Goal: Task Accomplishment & Management: Manage account settings

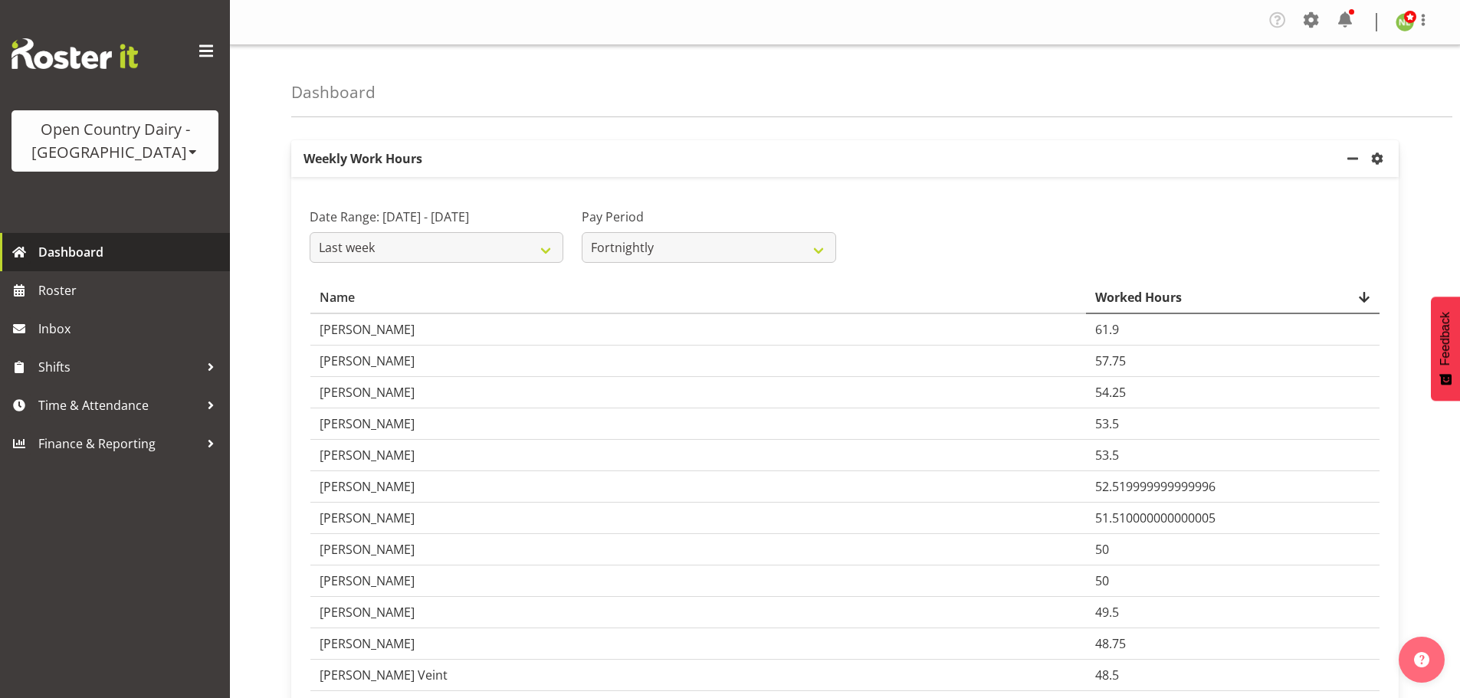
select select "last_week"
select select "143"
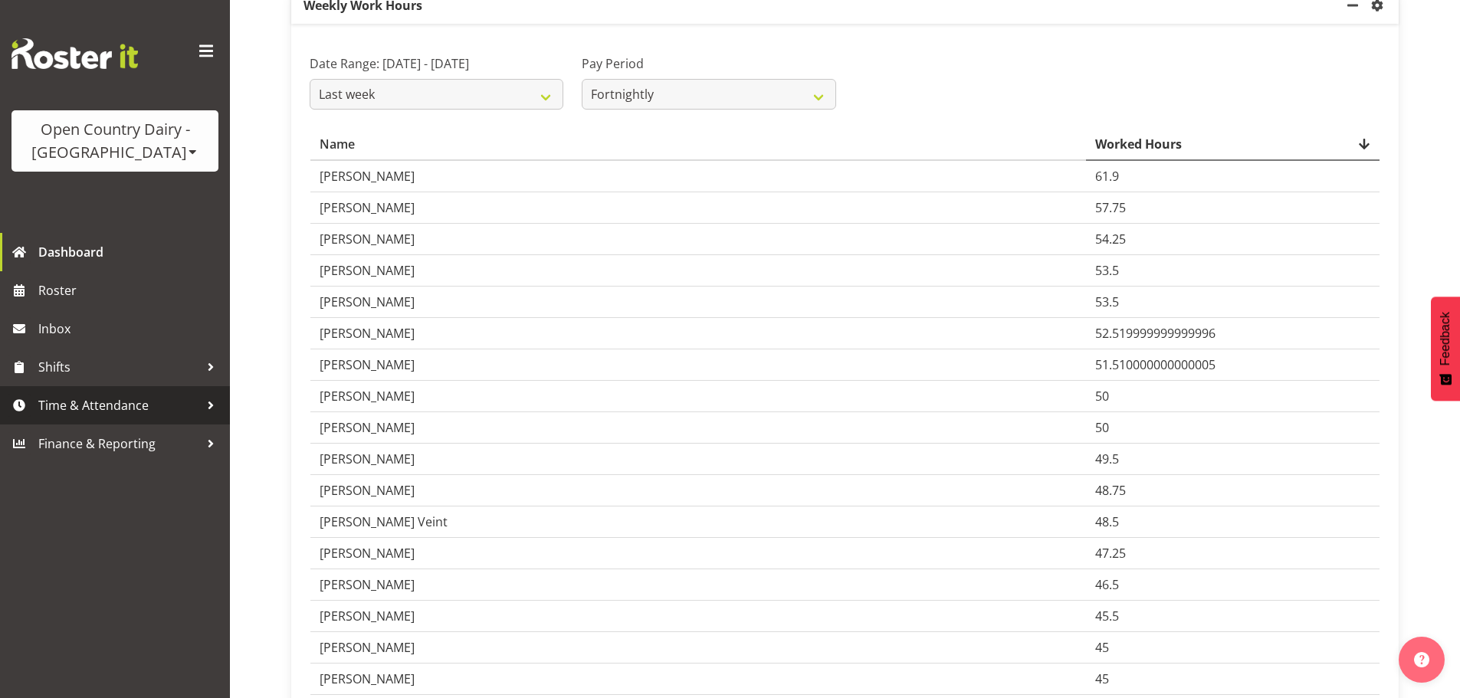
click at [100, 403] on span "Time & Attendance" at bounding box center [118, 405] width 161 height 23
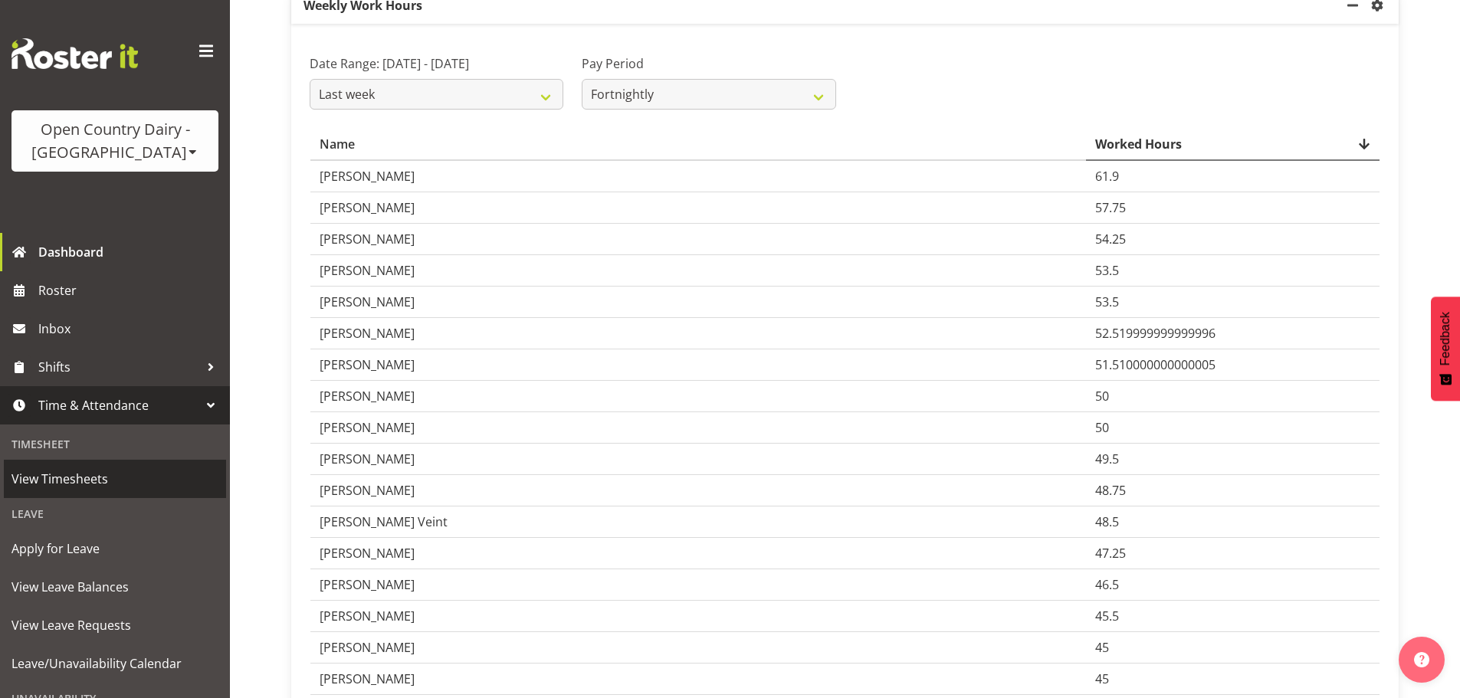
click at [90, 478] on span "View Timesheets" at bounding box center [114, 479] width 207 height 23
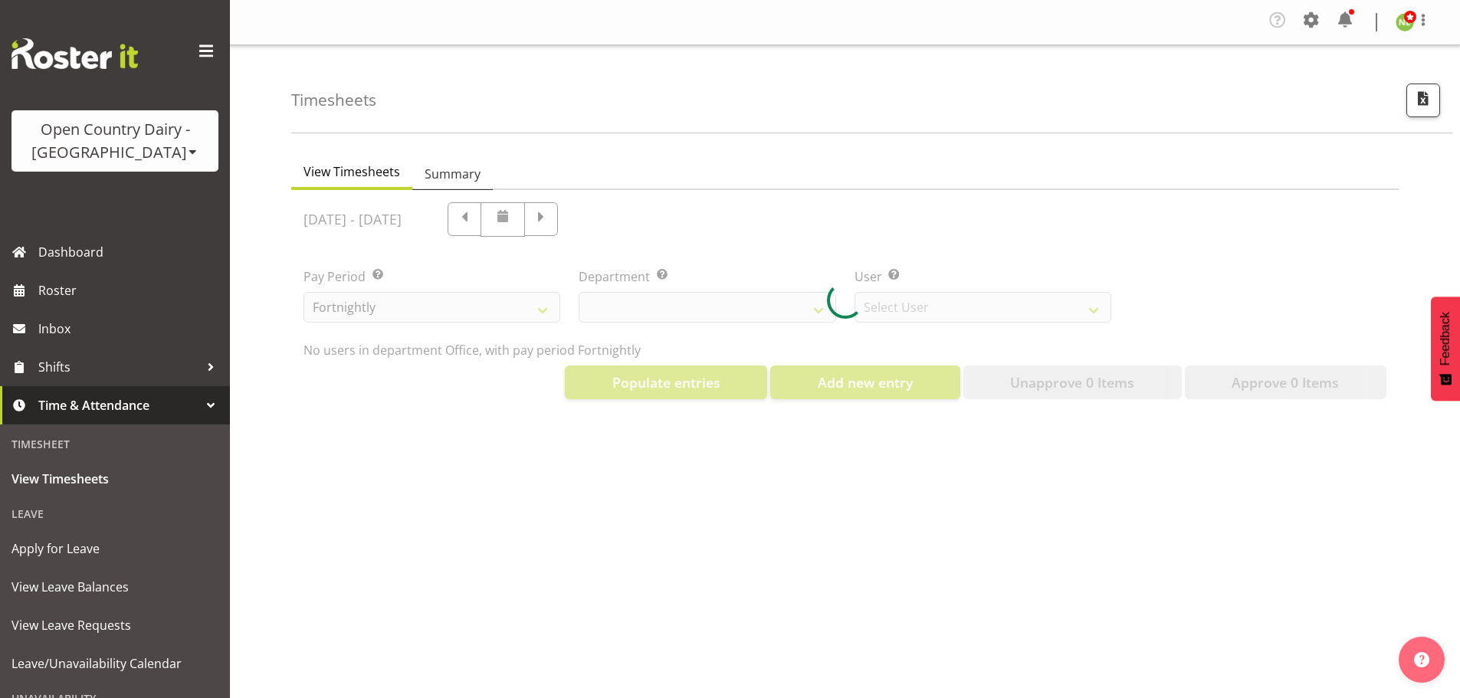
click at [454, 180] on span "Summary" at bounding box center [453, 174] width 56 height 18
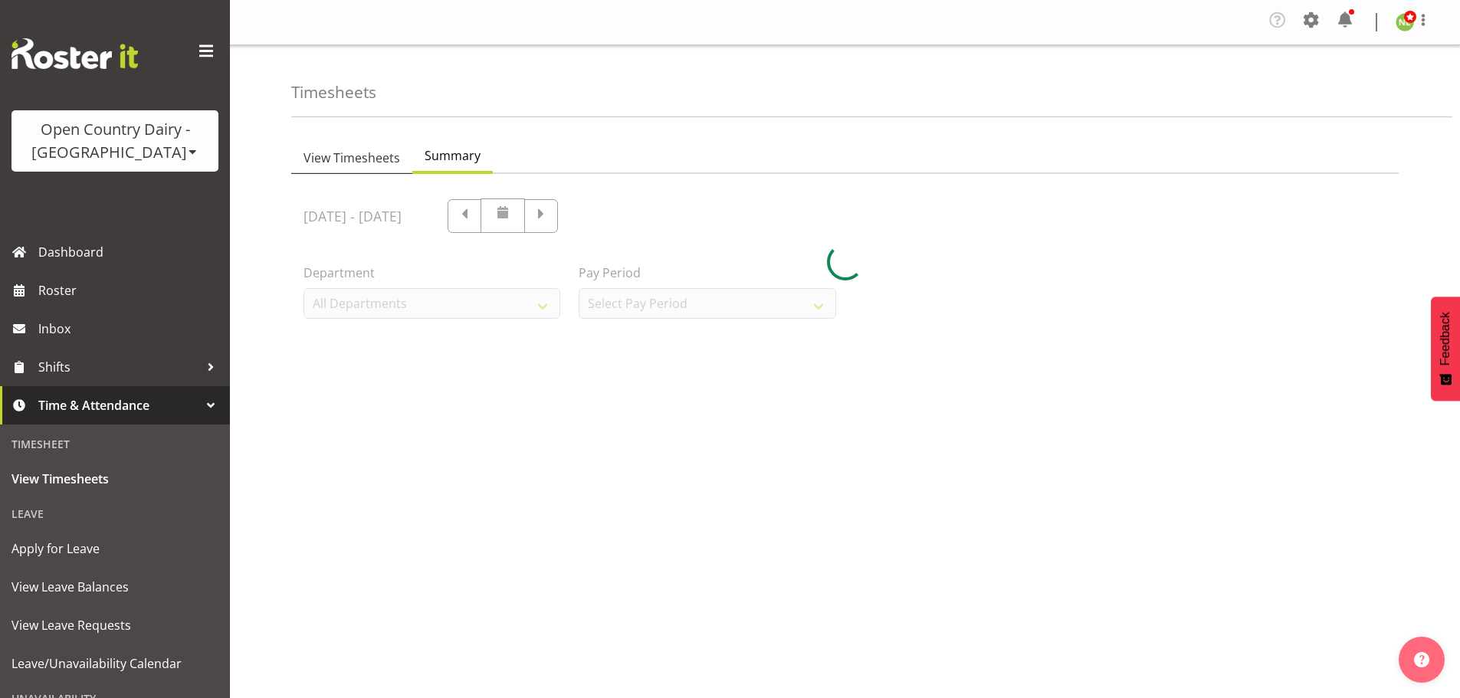
click at [368, 156] on span "View Timesheets" at bounding box center [352, 158] width 97 height 18
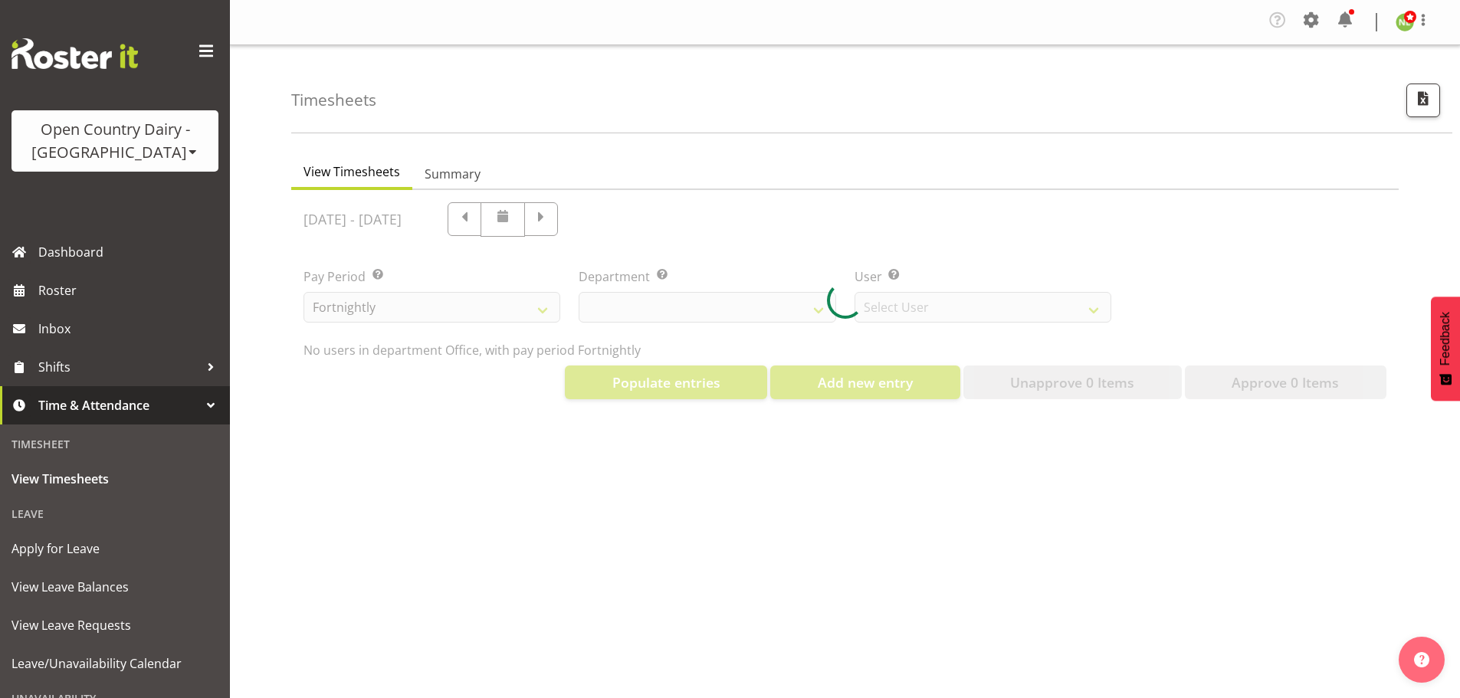
select select "699"
select select "8449"
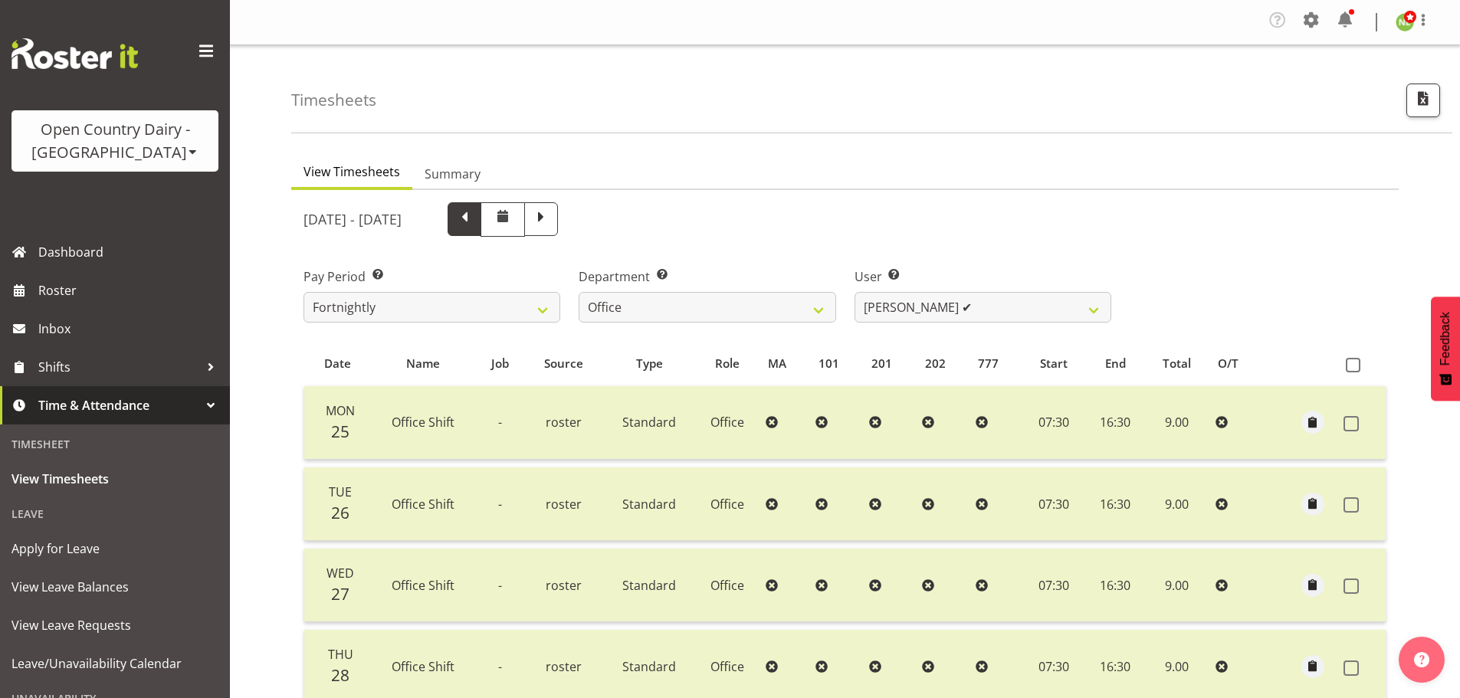
click at [475, 218] on span at bounding box center [465, 218] width 20 height 20
select select
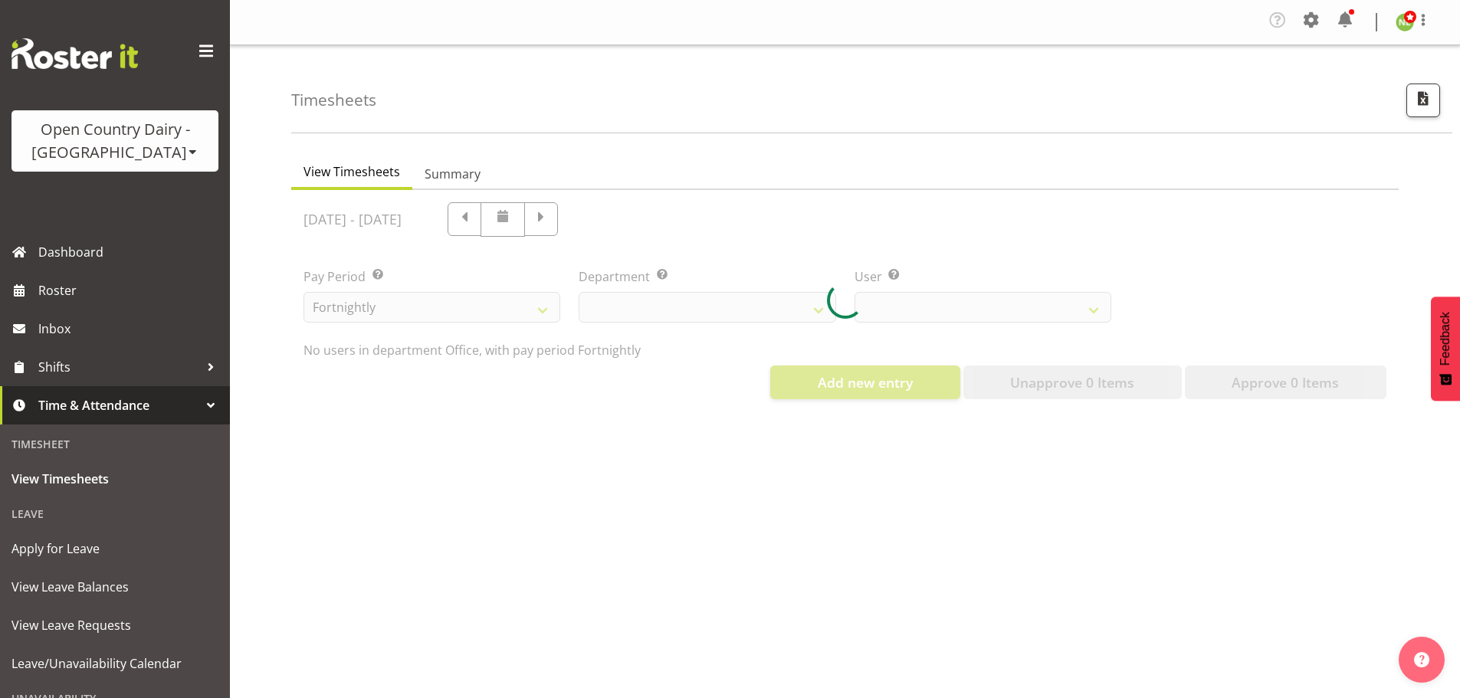
select select "699"
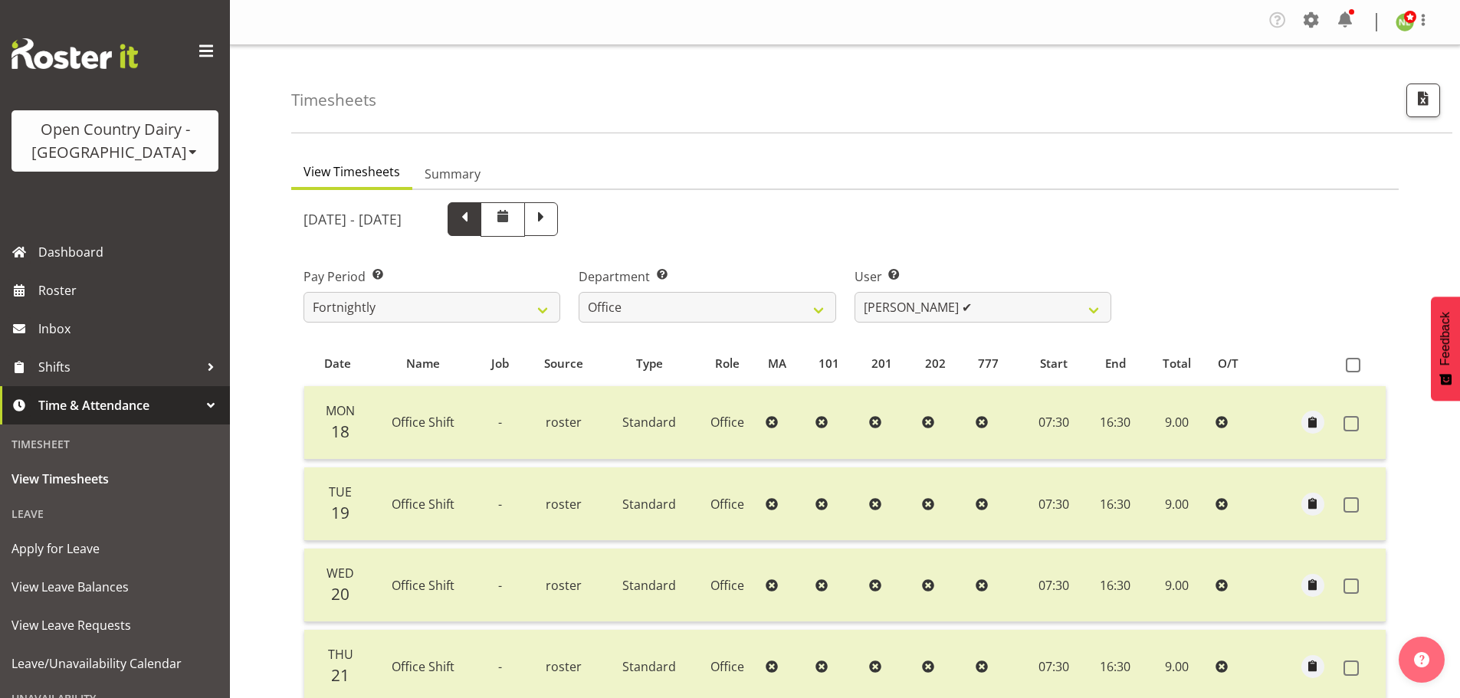
click at [475, 223] on span at bounding box center [465, 218] width 20 height 20
select select
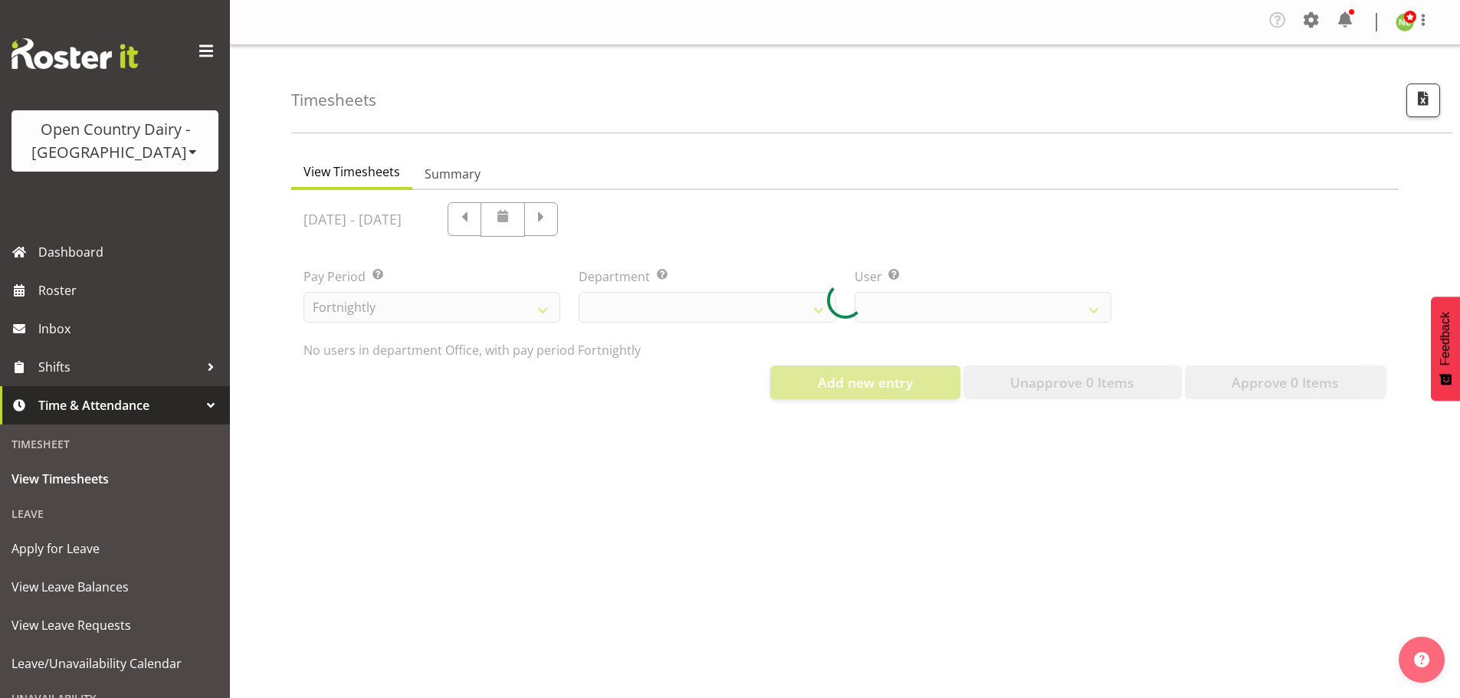
select select "699"
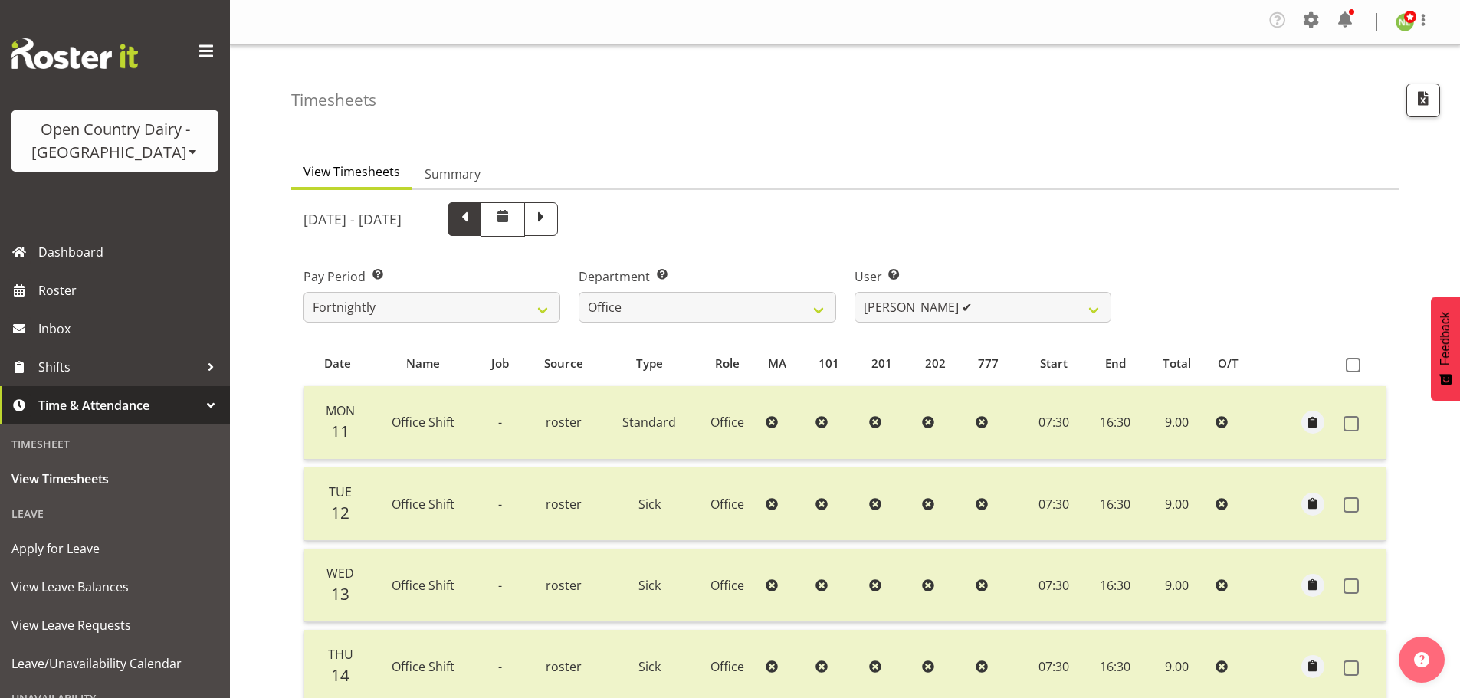
click at [475, 221] on span at bounding box center [465, 218] width 20 height 20
select select
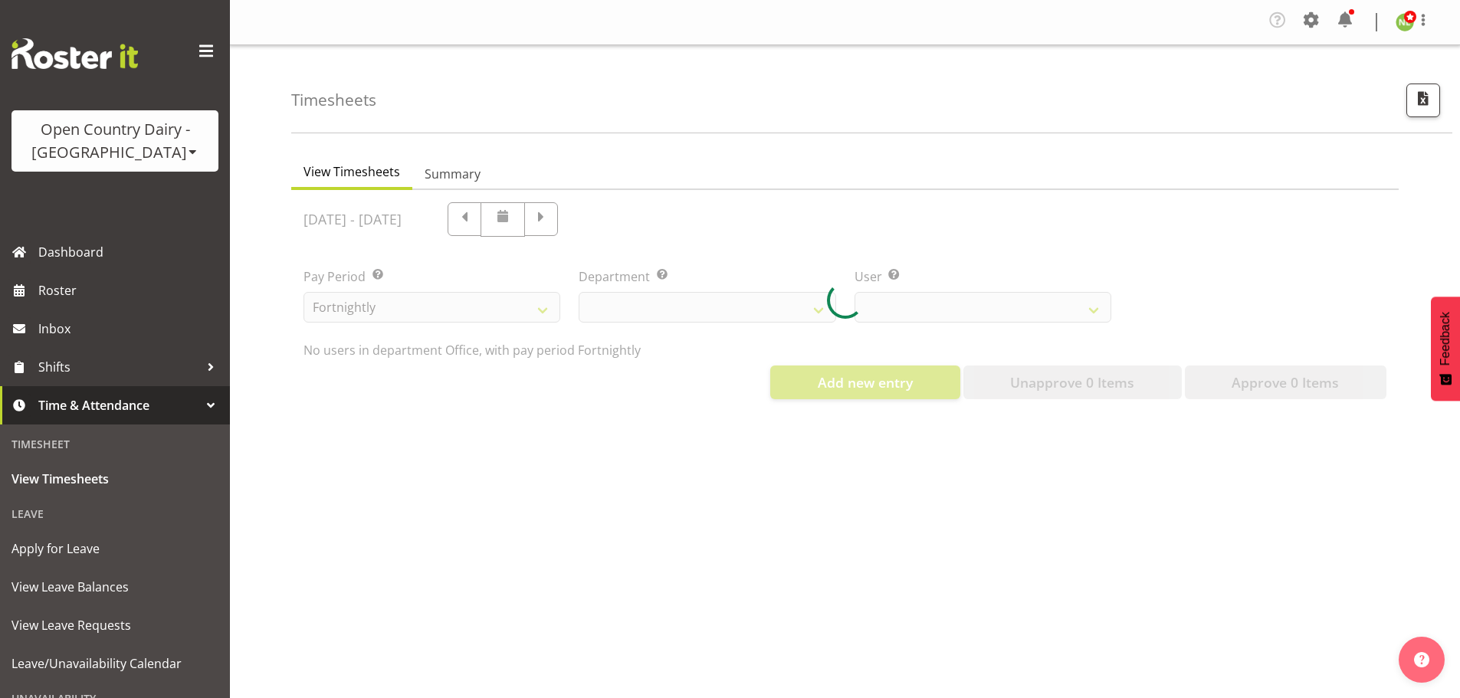
select select "699"
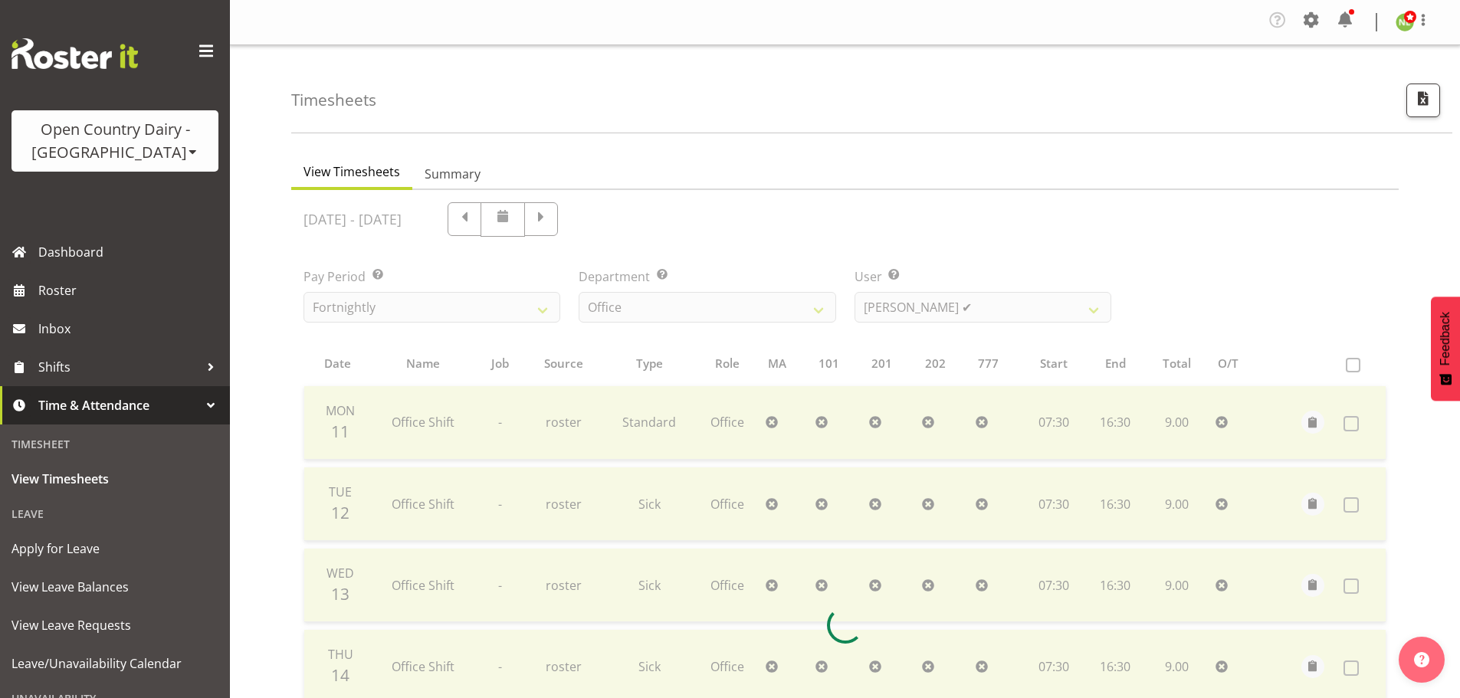
click at [557, 222] on div at bounding box center [845, 625] width 1108 height 870
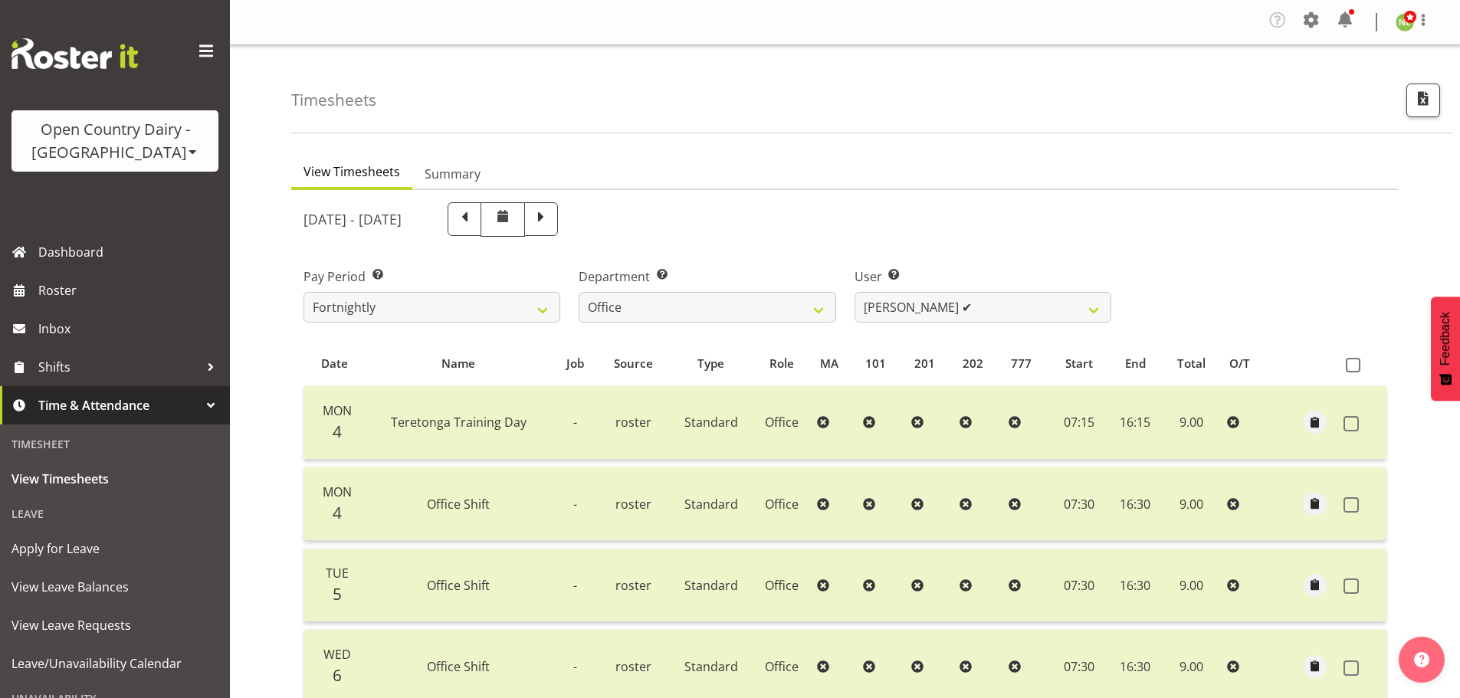
click at [475, 222] on span at bounding box center [465, 218] width 20 height 20
select select
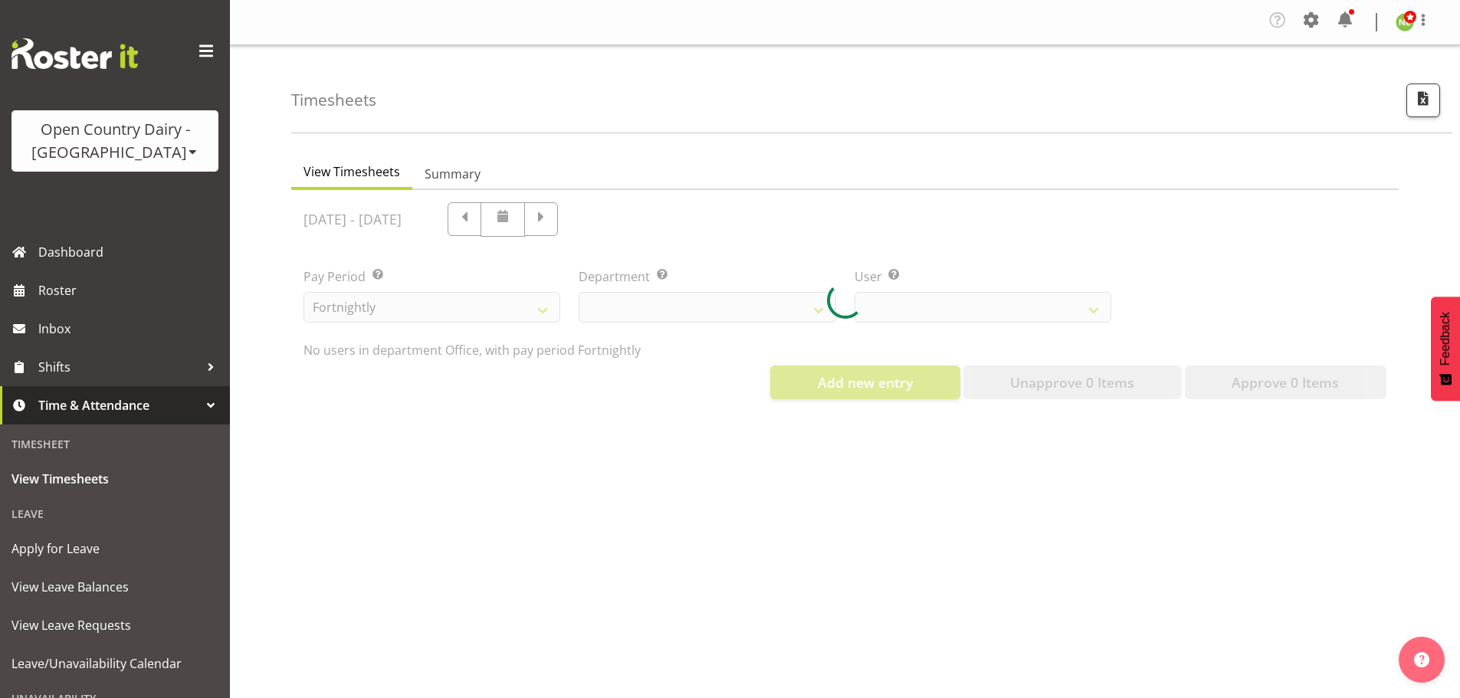
select select "699"
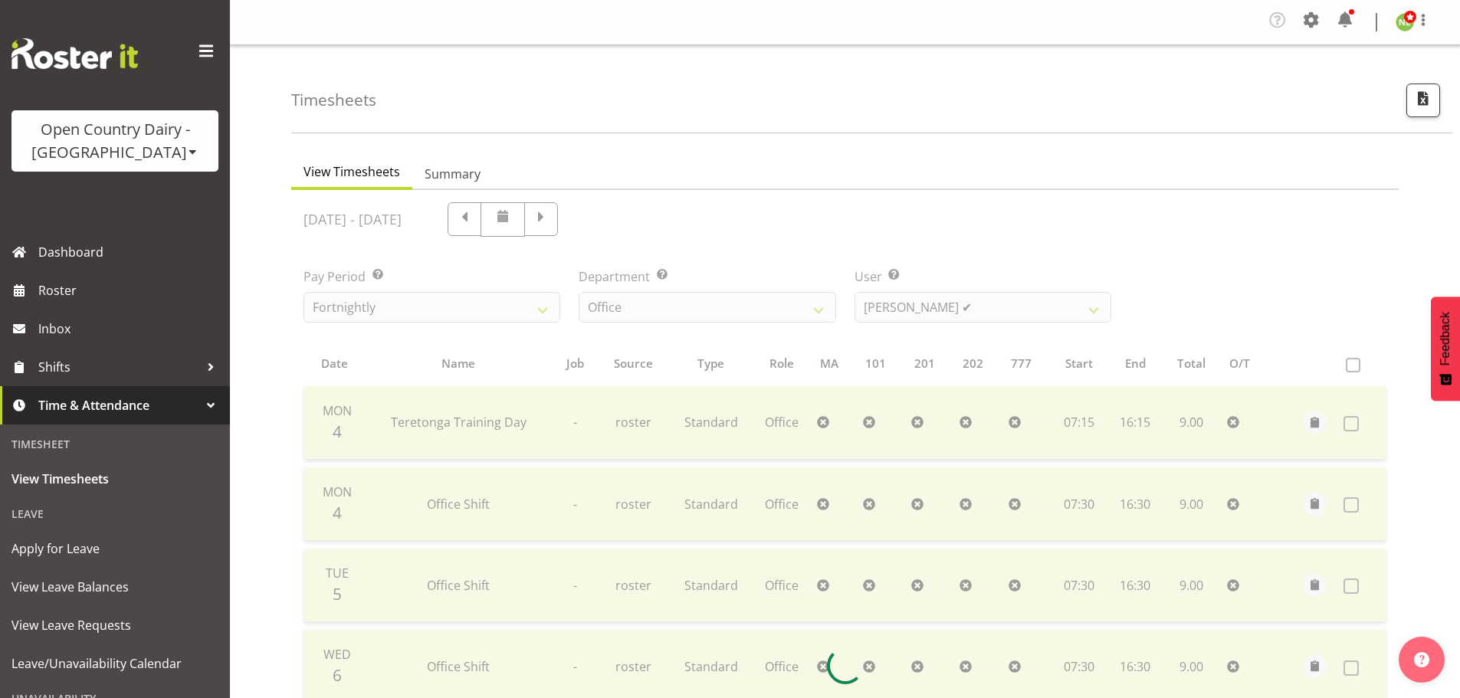
click at [540, 218] on div at bounding box center [845, 665] width 1108 height 951
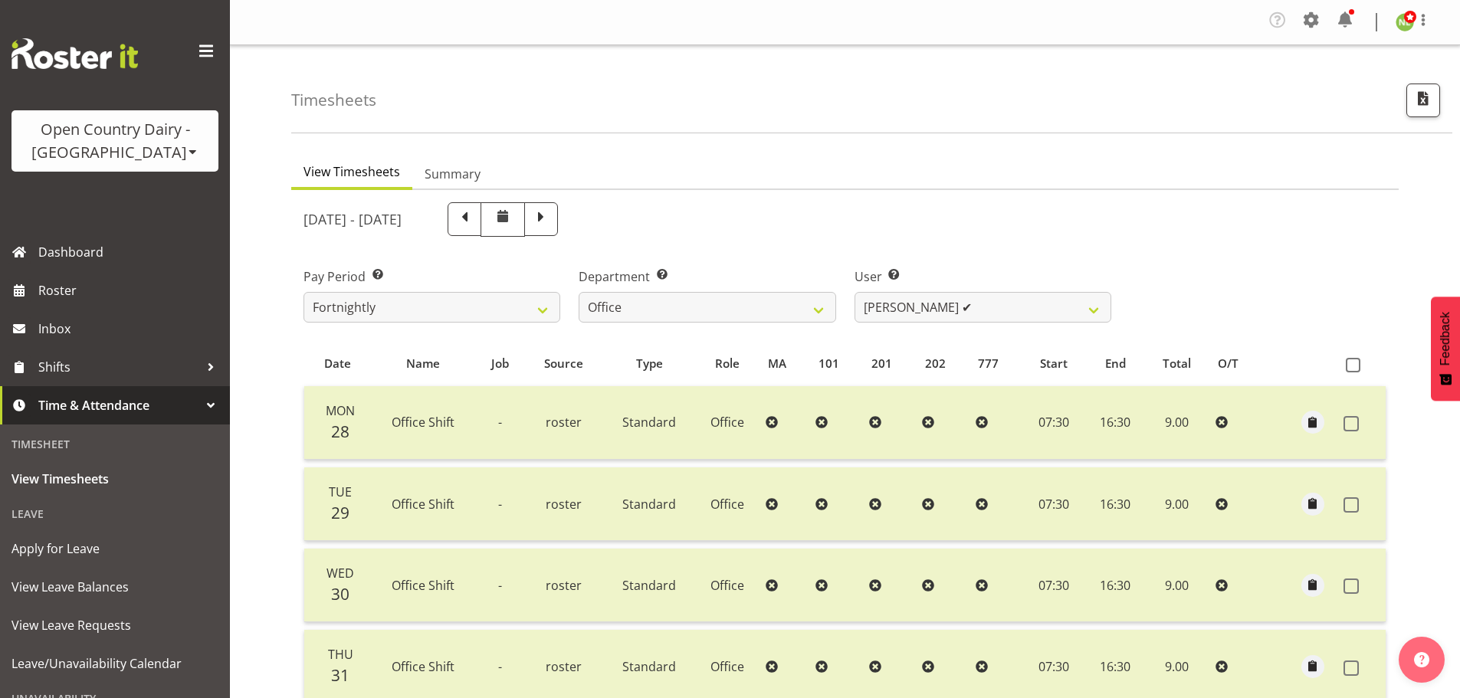
click at [475, 219] on span at bounding box center [465, 218] width 20 height 20
select select
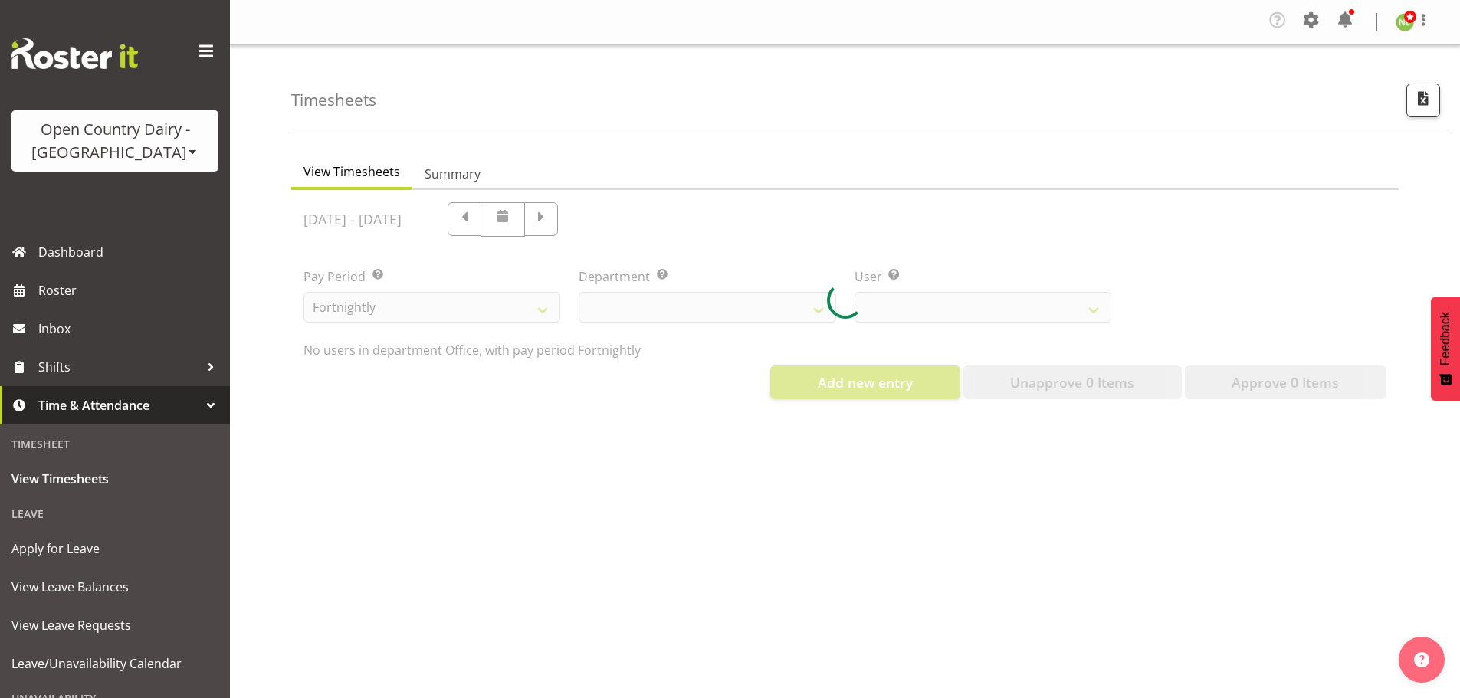
select select "699"
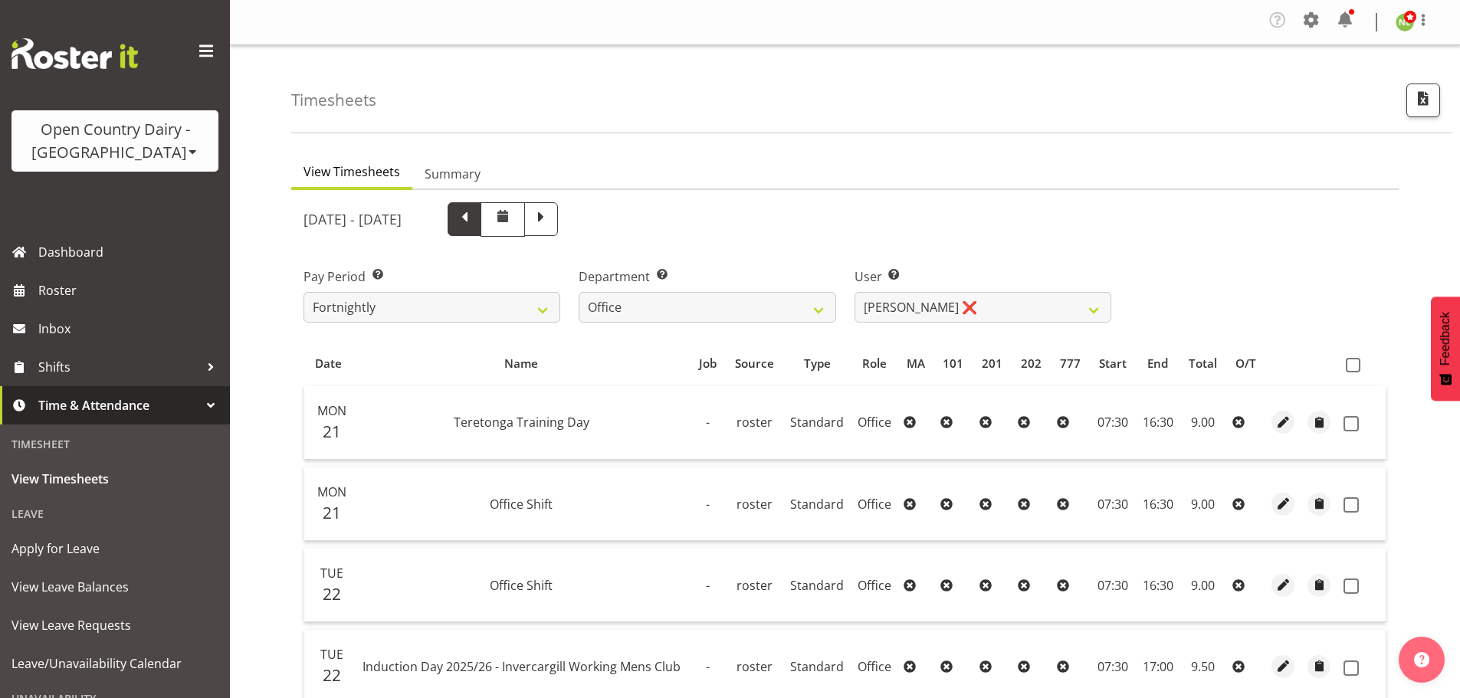
click at [475, 222] on span at bounding box center [465, 218] width 20 height 20
select select
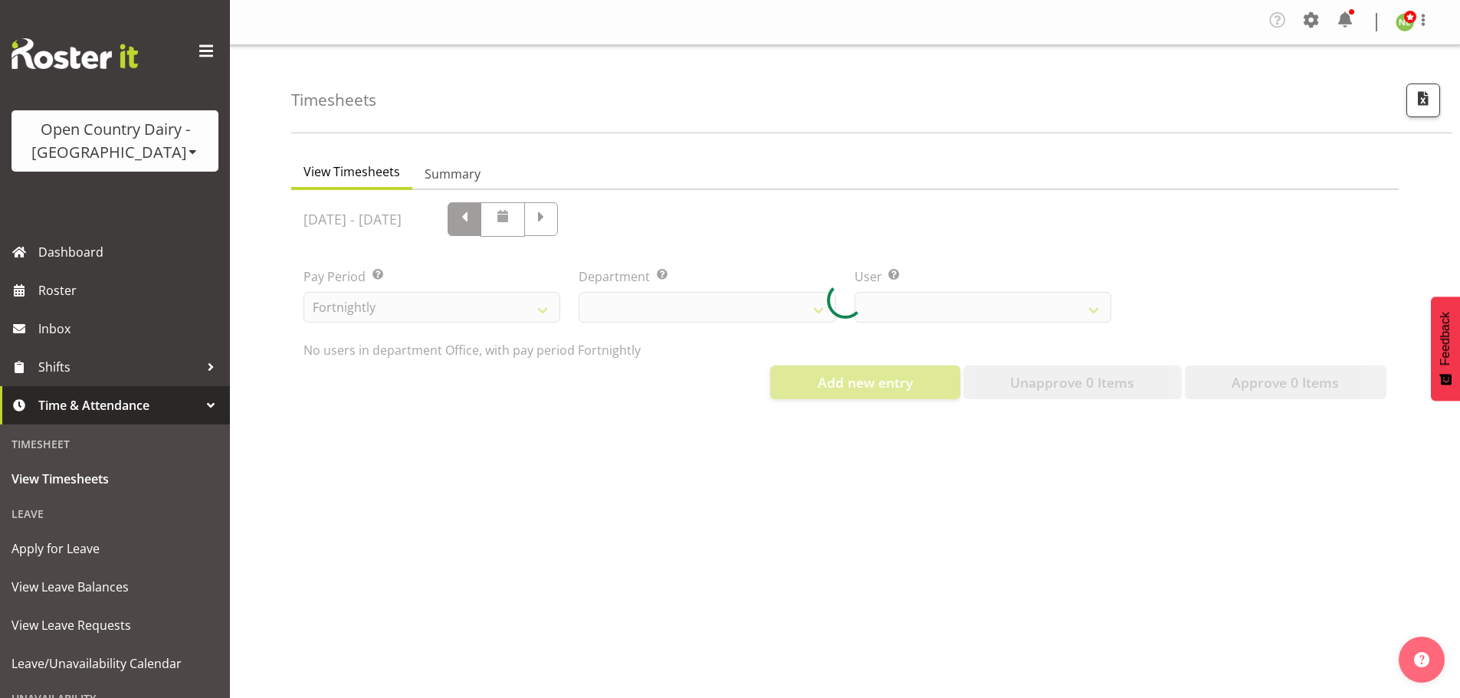
select select "699"
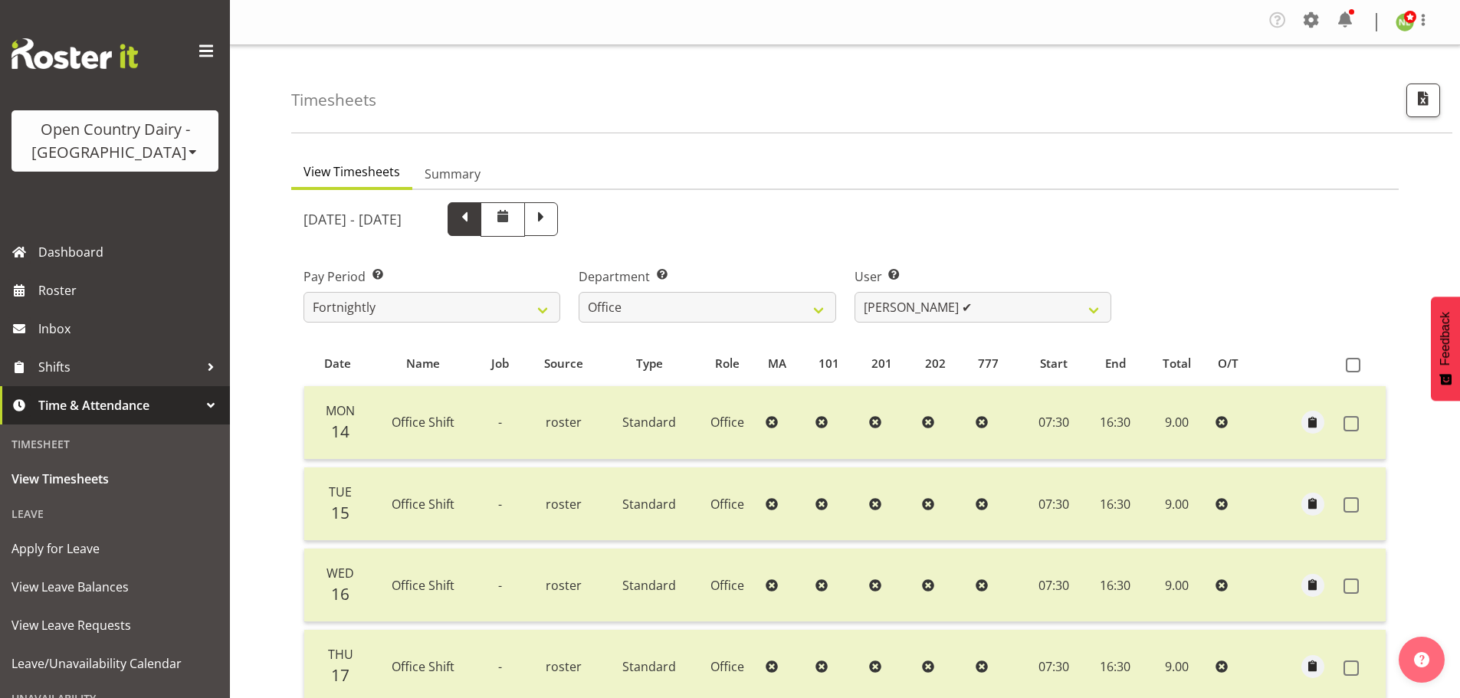
click at [475, 222] on span at bounding box center [465, 218] width 20 height 20
select select
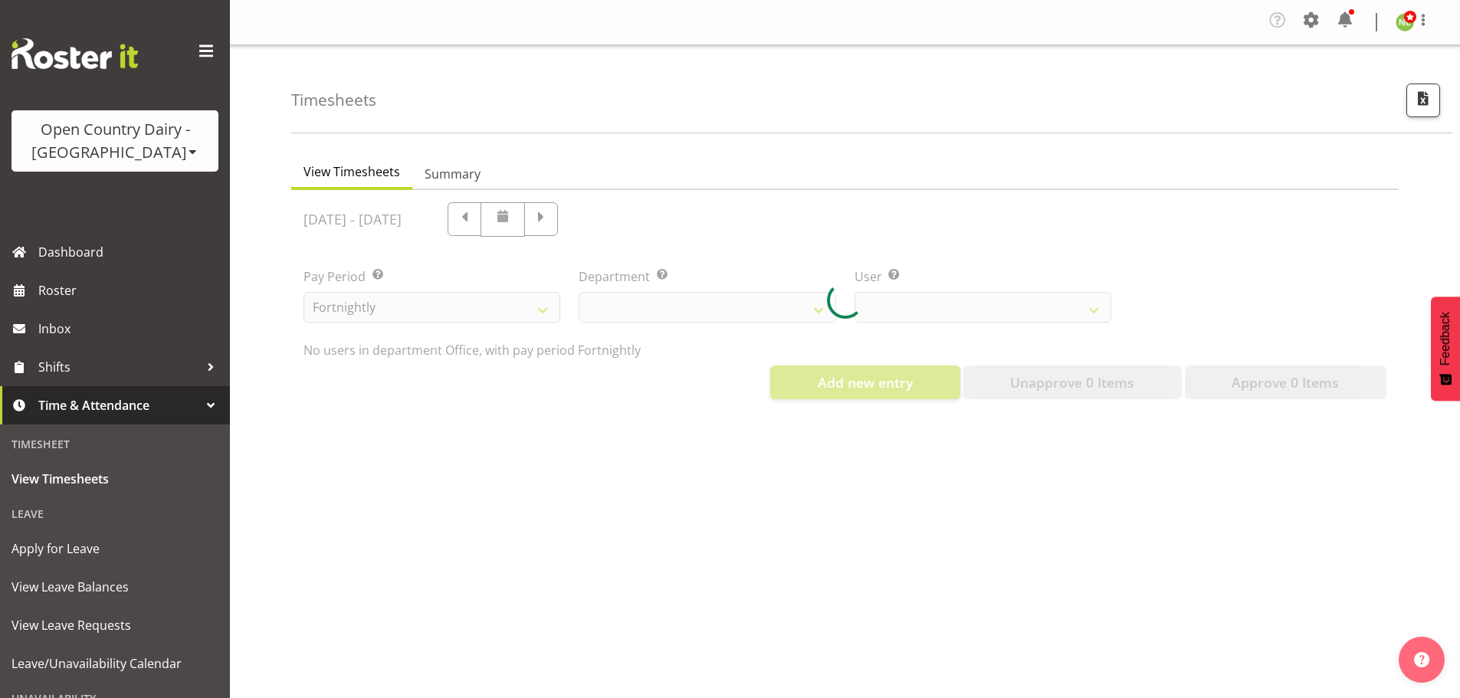
select select "699"
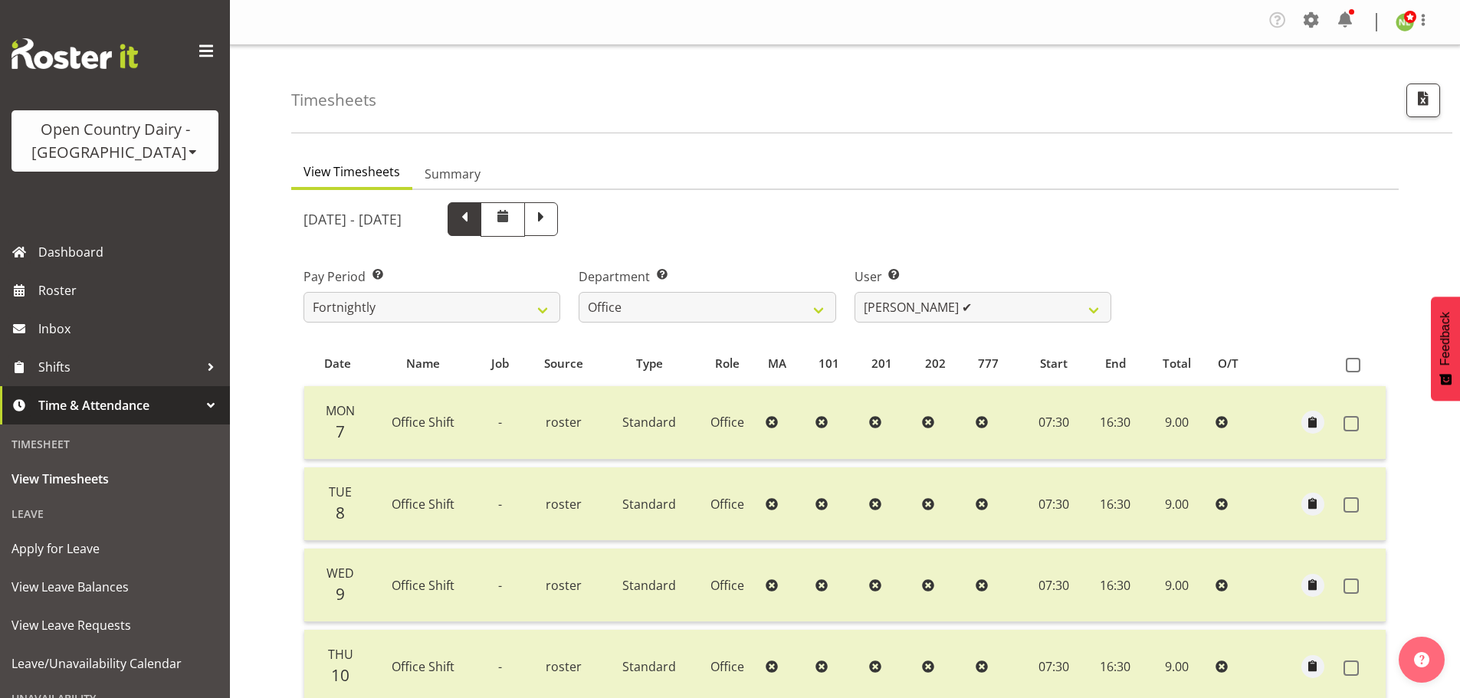
click at [475, 225] on span at bounding box center [465, 218] width 20 height 20
select select
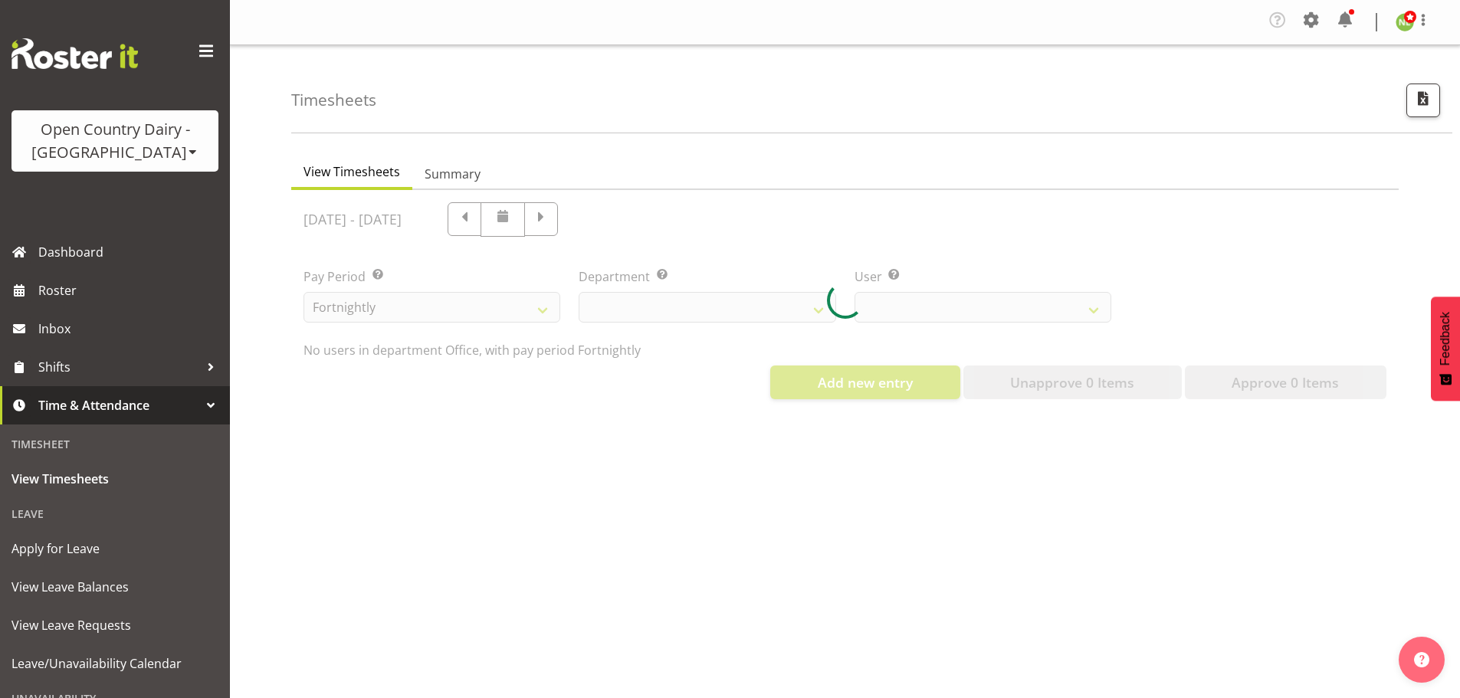
select select "699"
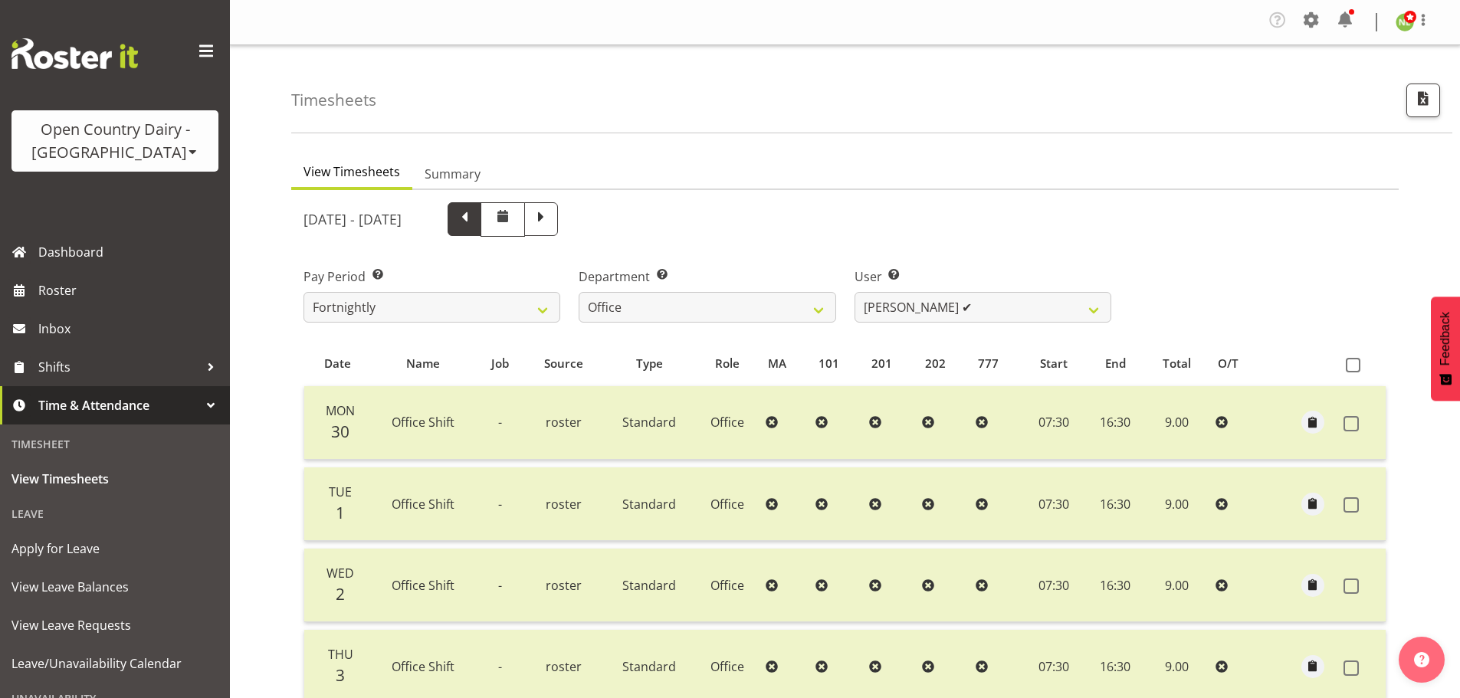
click at [475, 210] on span at bounding box center [465, 218] width 20 height 20
select select
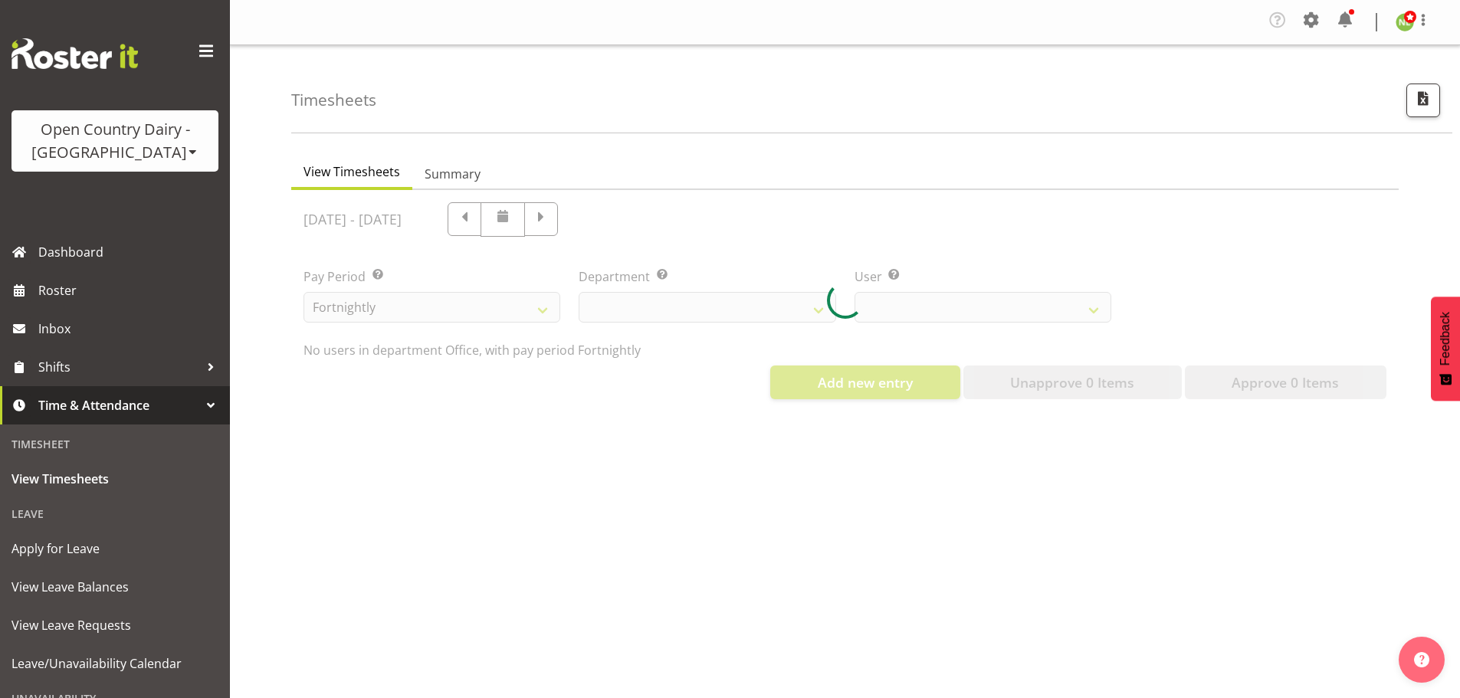
select select "699"
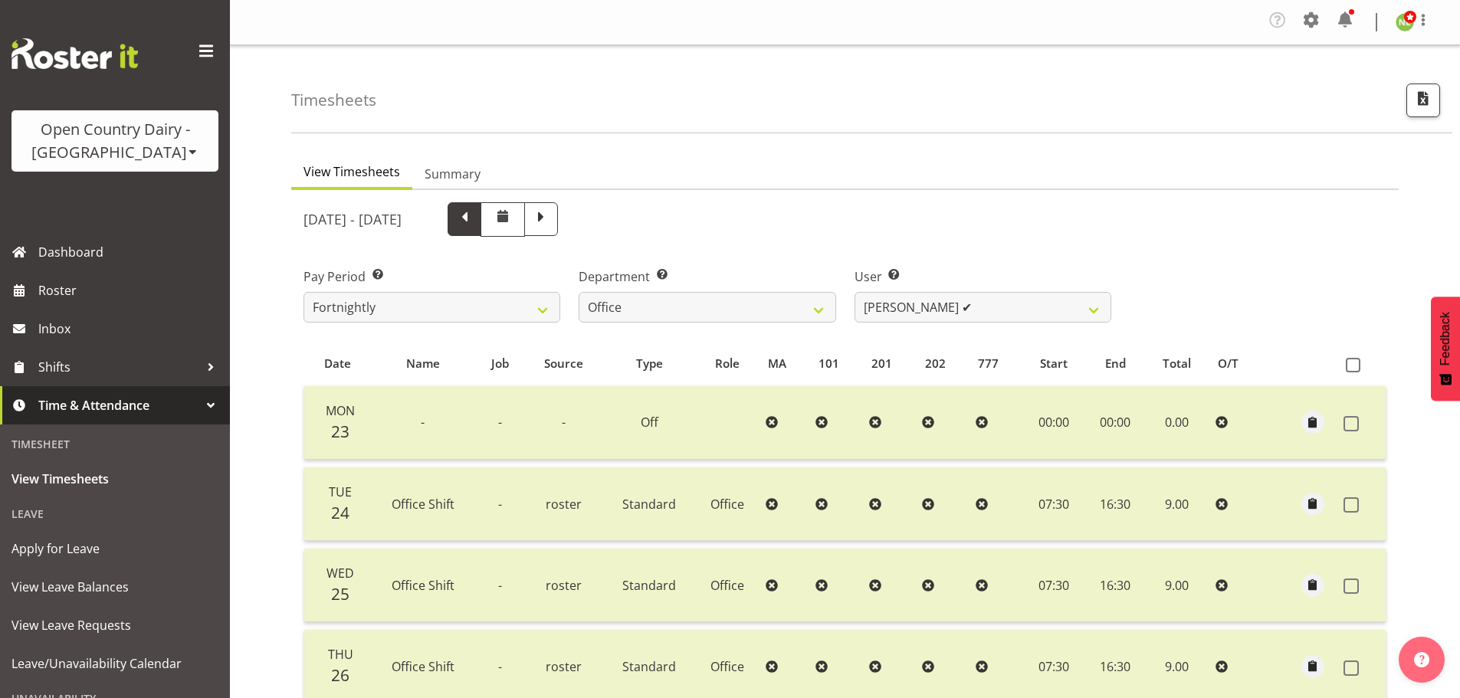
click at [475, 212] on span at bounding box center [465, 218] width 20 height 20
select select
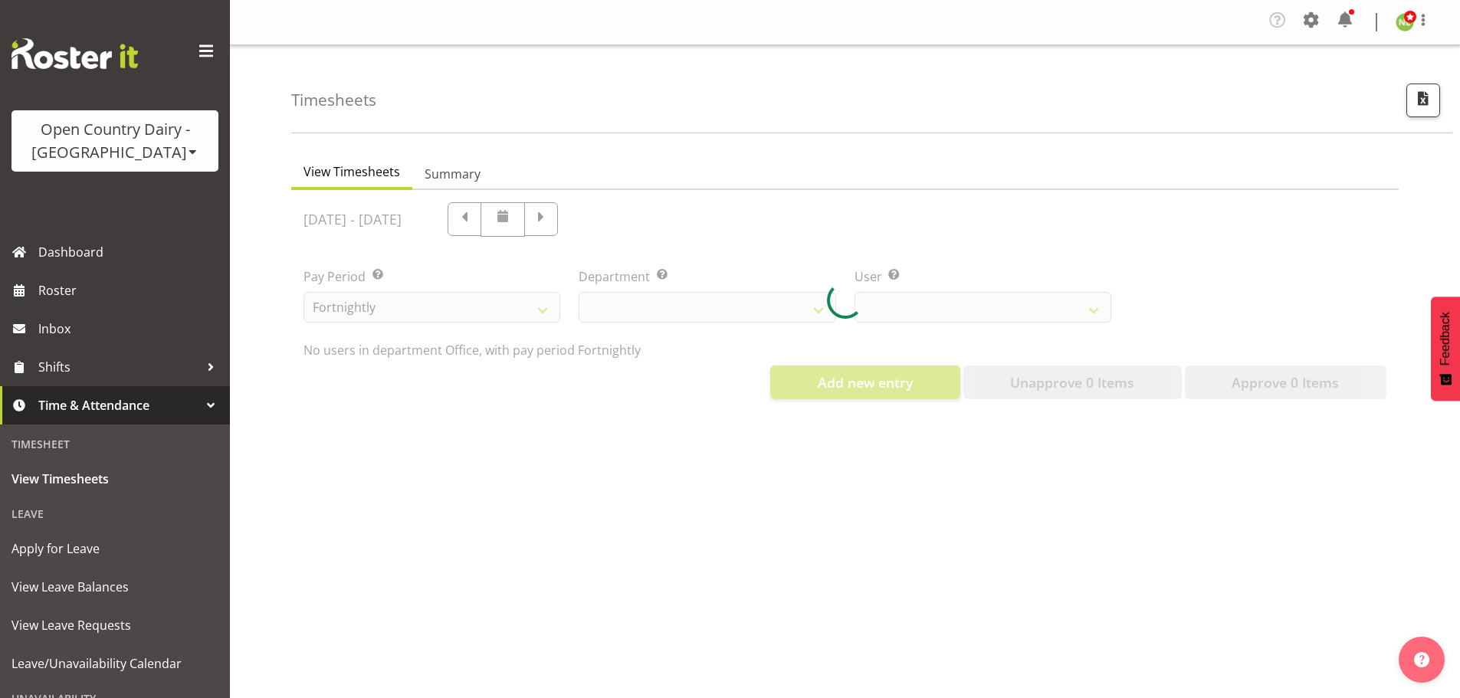
select select "699"
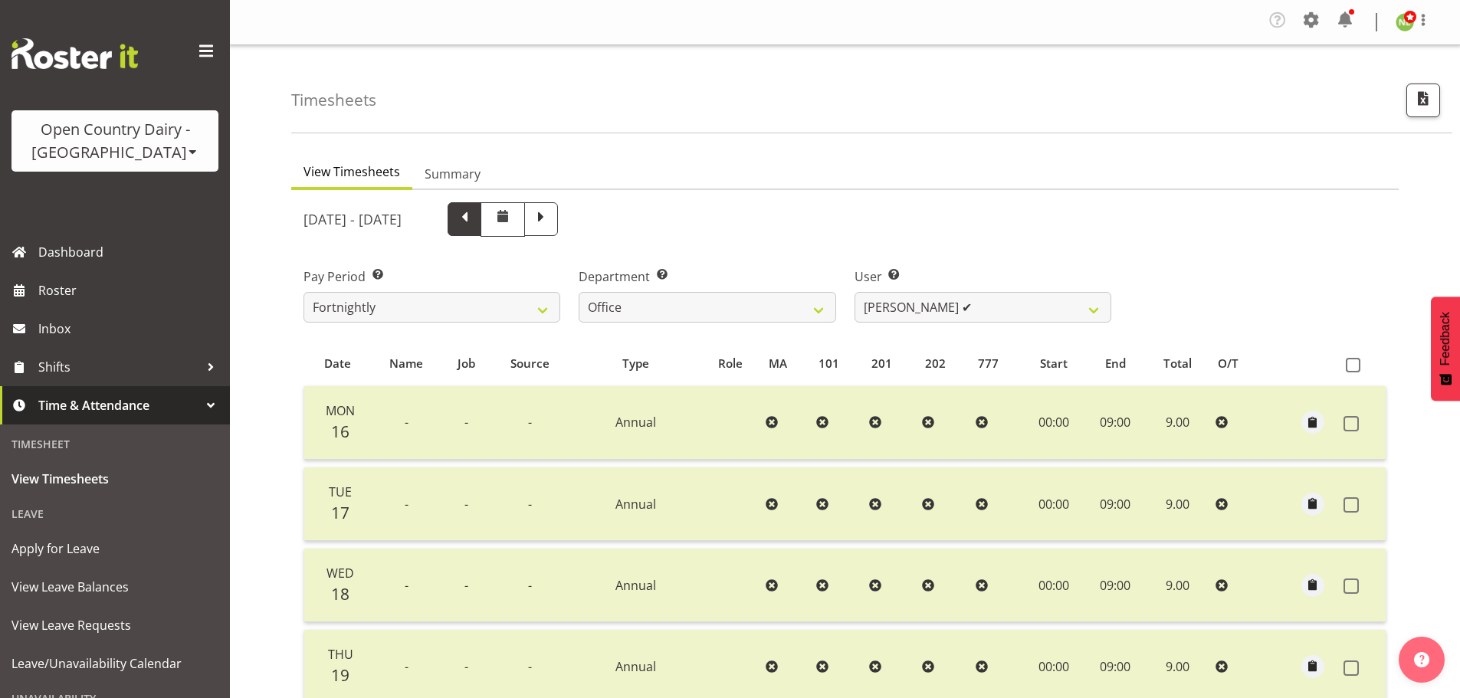
click at [475, 226] on span at bounding box center [465, 218] width 20 height 20
select select
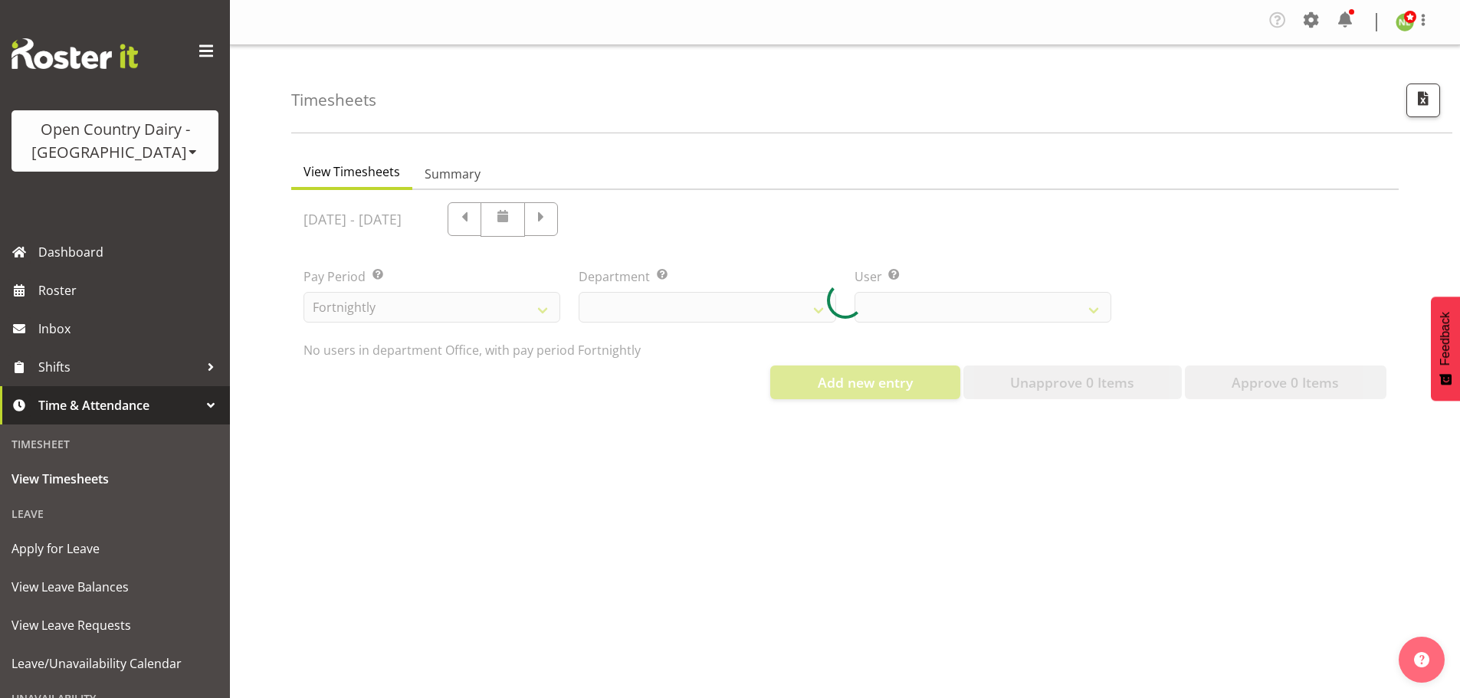
select select "699"
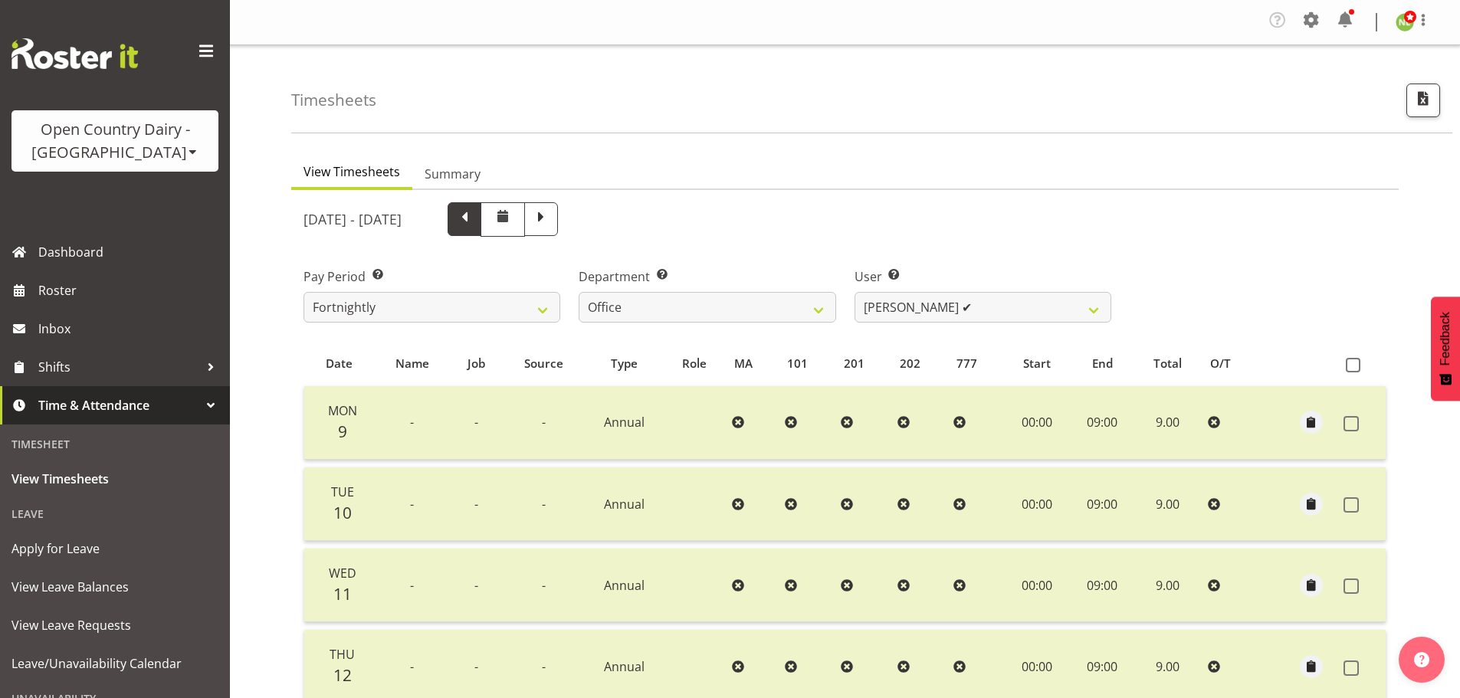
click at [475, 215] on span at bounding box center [465, 218] width 20 height 20
select select
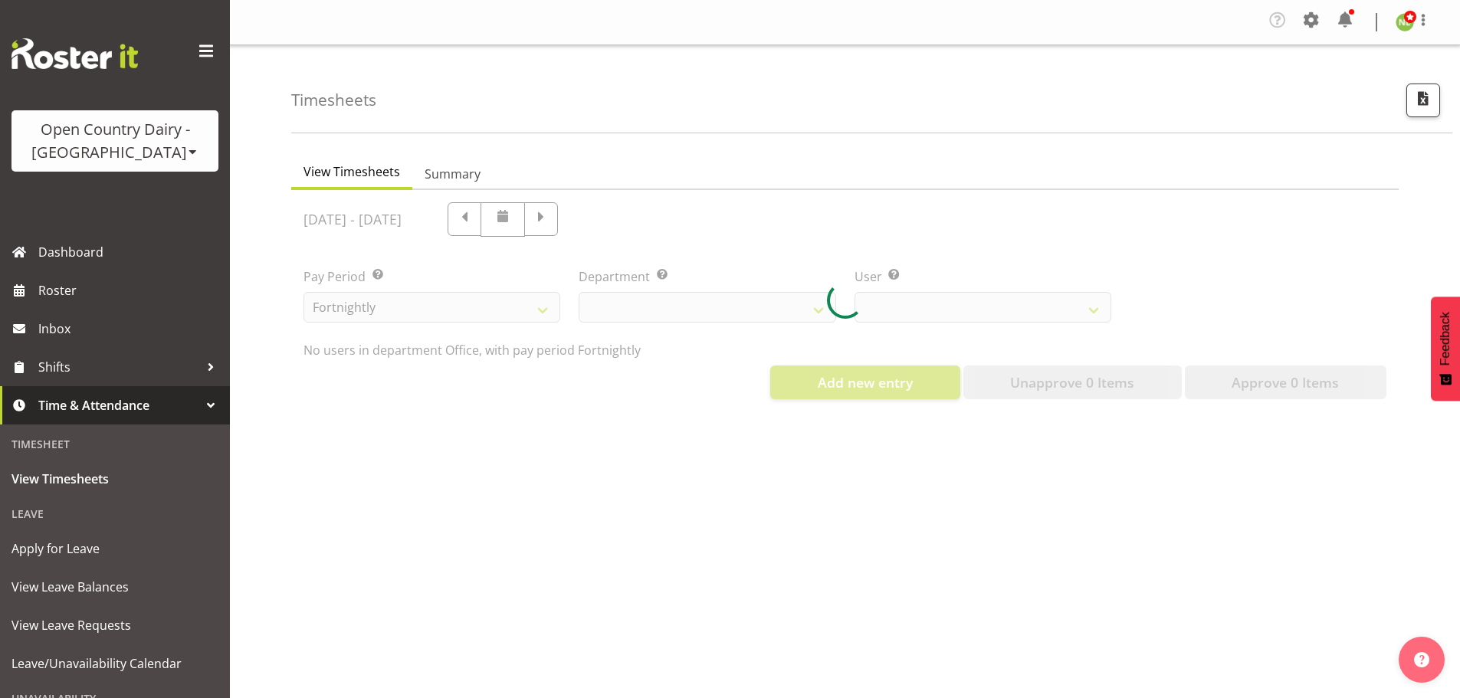
select select "699"
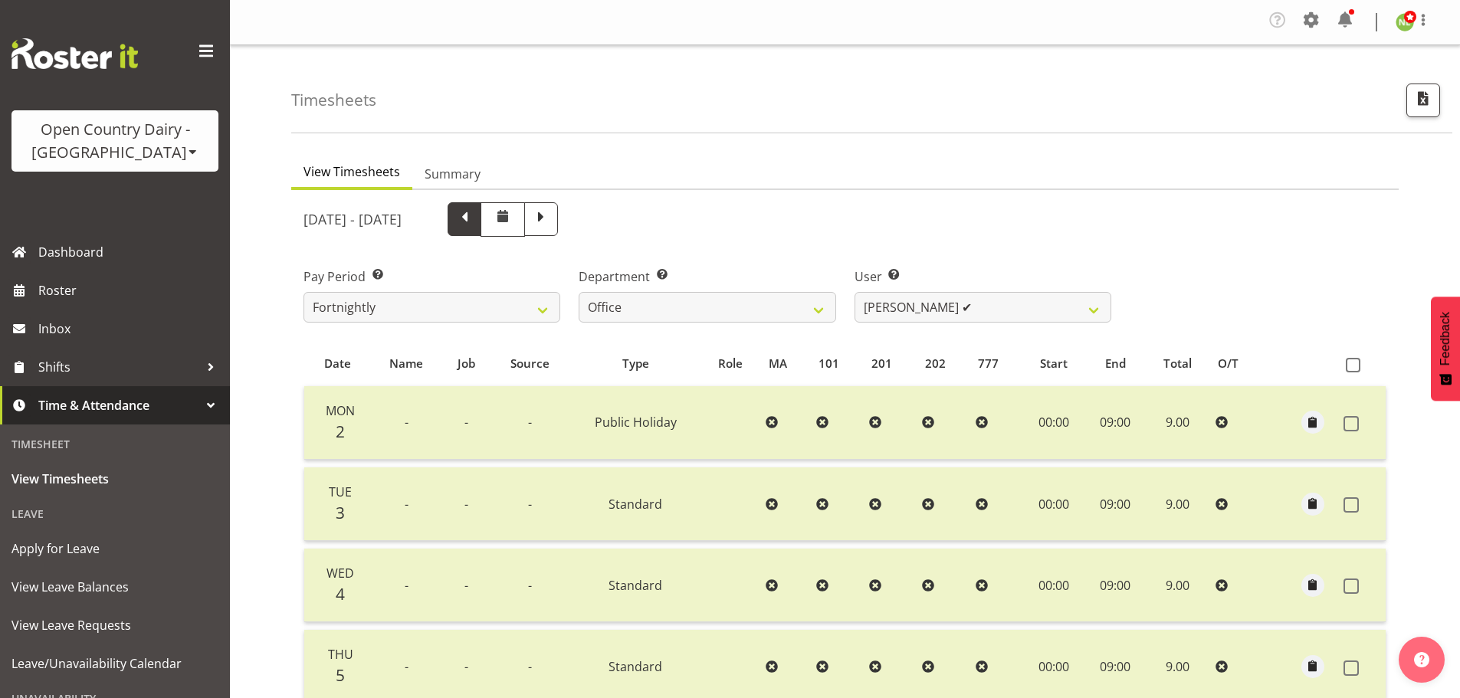
click at [475, 214] on span at bounding box center [465, 218] width 20 height 20
select select
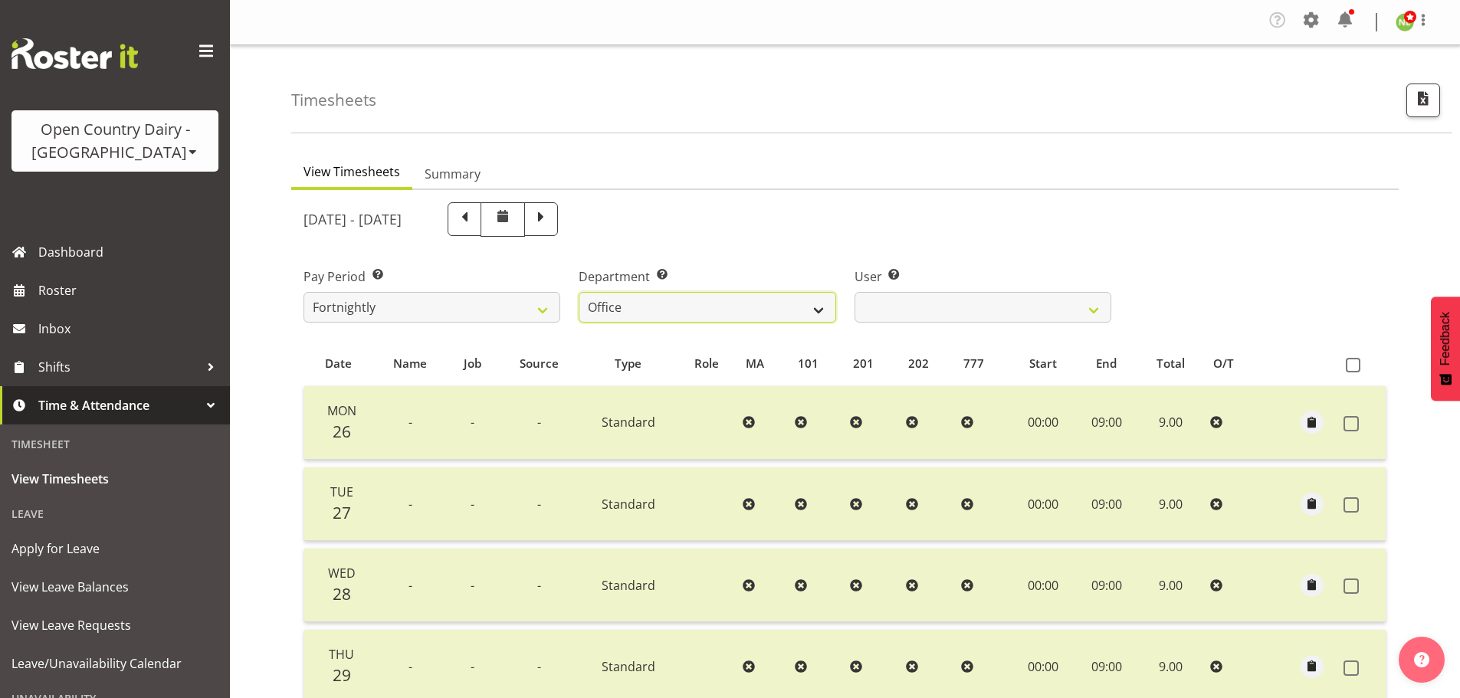
click at [754, 309] on select "734 735 736 737 738 739 851 852 853 854 855 856 858 861 862 865 868 869 870 873" at bounding box center [707, 307] width 257 height 31
click at [579, 292] on select "734 735 736 737 738 739 851 852 853 854 855 856 858 861 862 865 868 869 870 873" at bounding box center [707, 307] width 257 height 31
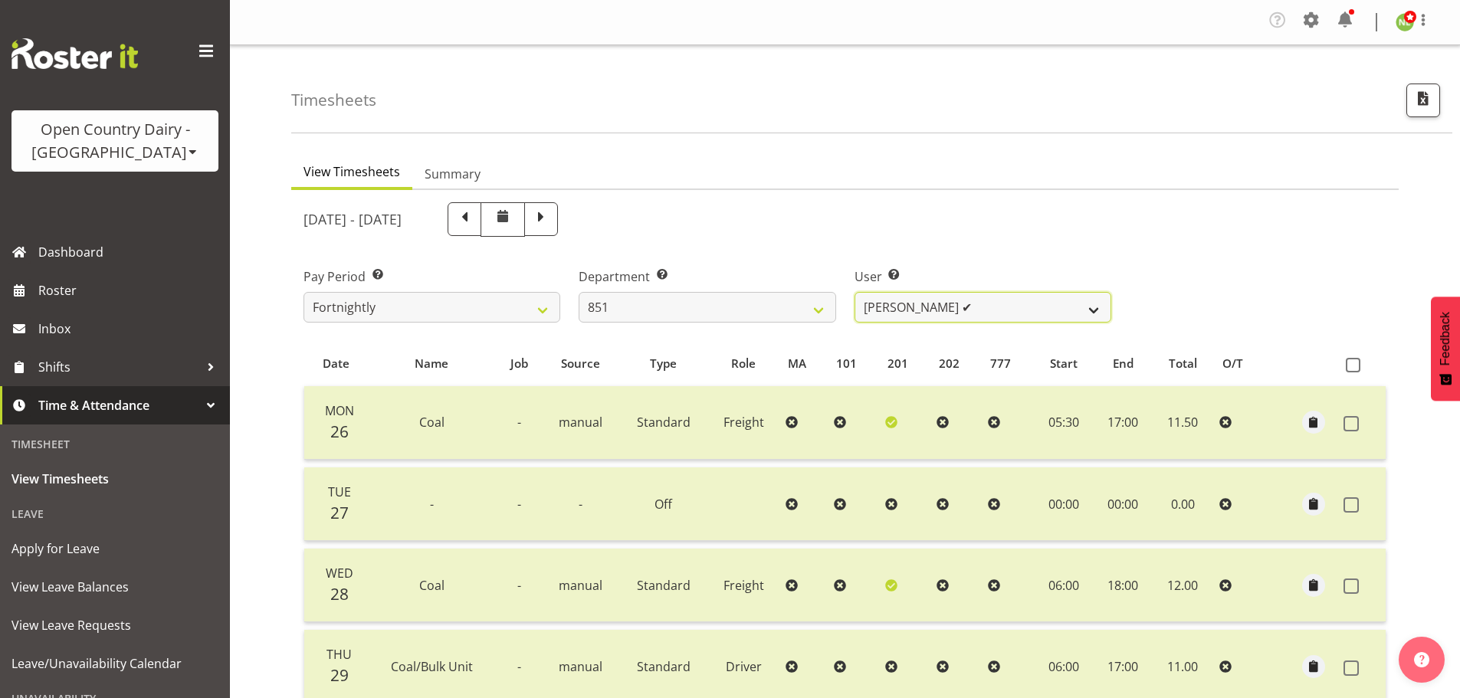
click at [1014, 297] on select "Hayden Batt ✔ Martin Black ✔ Stacey Wilson ✔" at bounding box center [983, 307] width 257 height 31
click at [971, 232] on div "May 26th - June 1st 2025" at bounding box center [708, 219] width 808 height 34
click at [668, 313] on select "734 735 736 737 738 739 851 852 853 854 855 856 858 861 862 865 868 869 870 873" at bounding box center [707, 307] width 257 height 31
click at [579, 292] on select "734 735 736 737 738 739 851 852 853 854 855 856 858 861 862 865 868 869 870 873" at bounding box center [707, 307] width 257 height 31
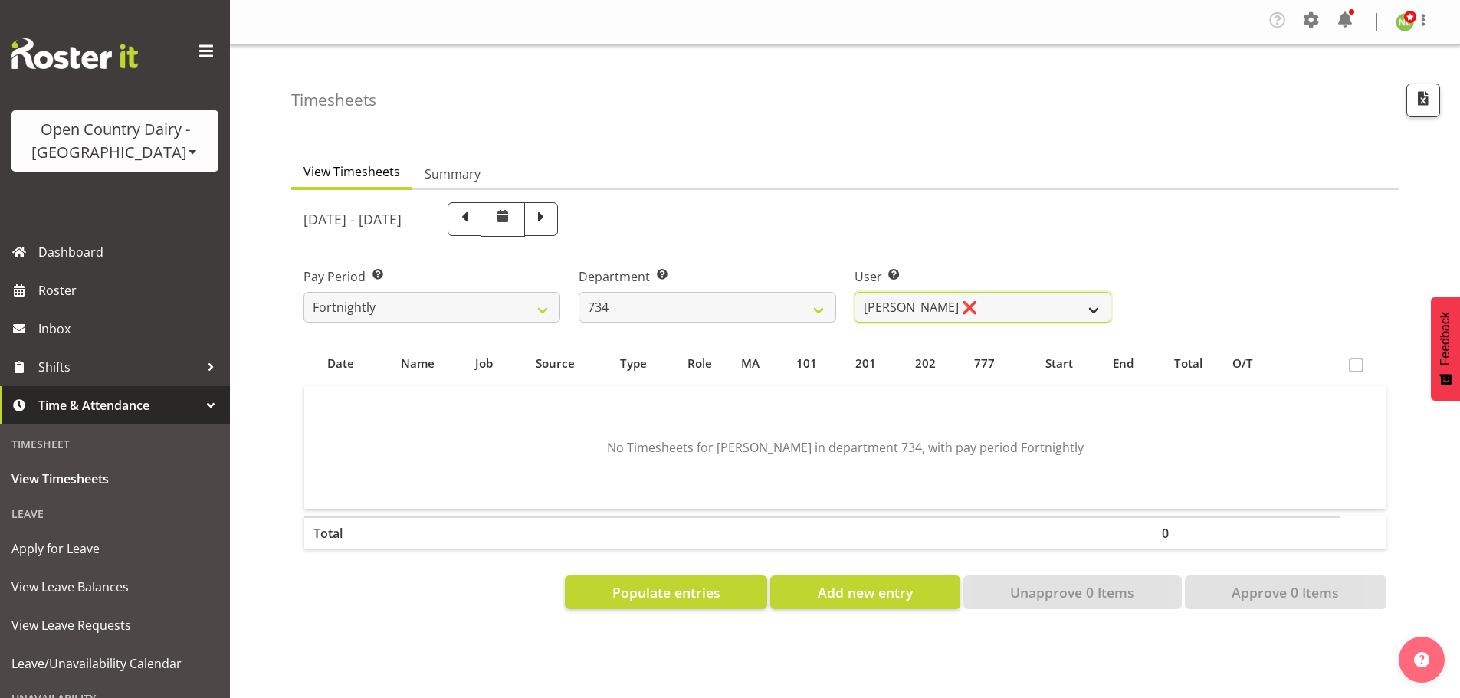
click at [920, 307] on select "Justin Spicer ❌ Ryan Thompson ✔ Tracey Chittock ✔ Zachary Shanks ✔" at bounding box center [983, 307] width 257 height 31
click at [773, 306] on select "734 735 736 737 738 739 851 852 853 854 855 856 858 861 862 865 868 869 870 873" at bounding box center [707, 307] width 257 height 31
click at [579, 292] on select "734 735 736 737 738 739 851 852 853 854 855 856 858 861 862 865 868 869 870 873" at bounding box center [707, 307] width 257 height 31
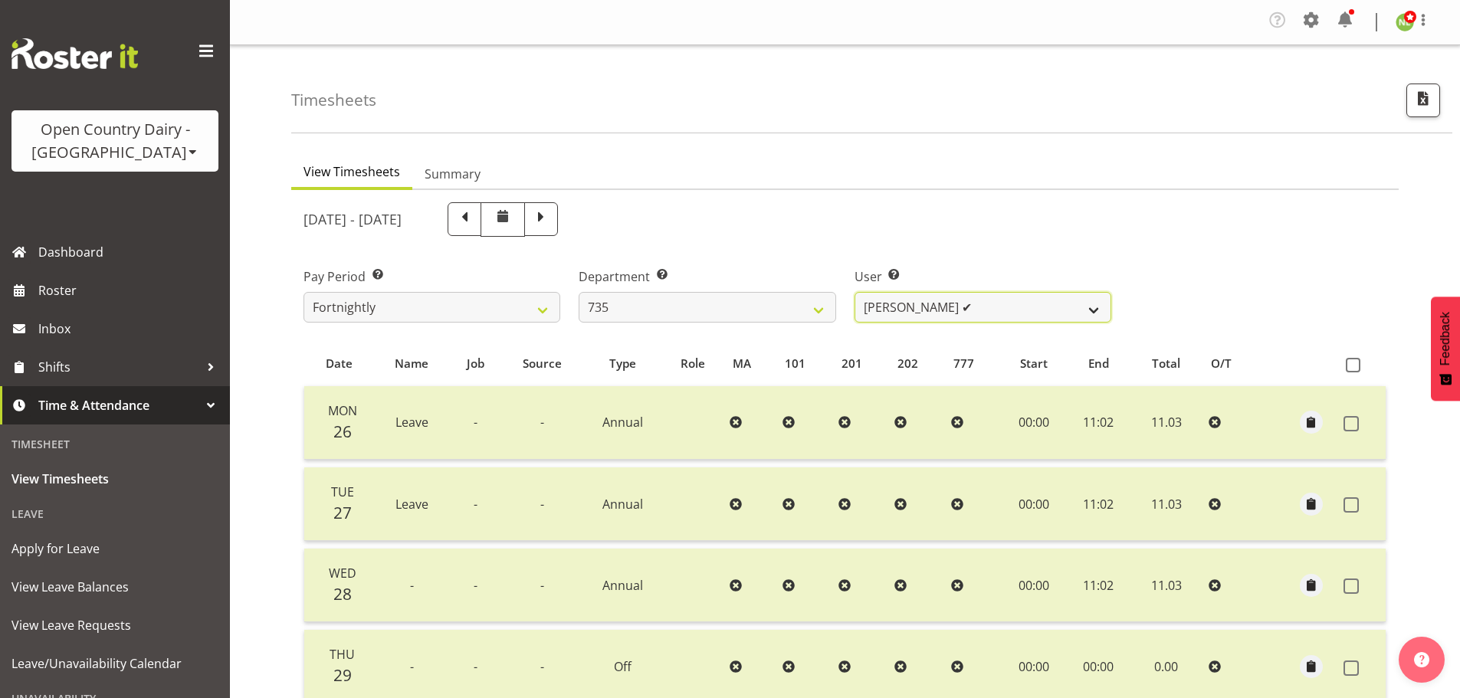
click at [915, 300] on select "Brian Neas ✔ Cherie Williams ✔ Christopher Sutherland ✔ Stuart Craig ✔" at bounding box center [983, 307] width 257 height 31
click at [762, 320] on select "734 735 736 737 738 739 851 852 853 854 855 856 858 861 862 865 868 869 870 873" at bounding box center [707, 307] width 257 height 31
click at [579, 292] on select "734 735 736 737 738 739 851 852 853 854 855 856 858 861 862 865 868 869 870 873" at bounding box center [707, 307] width 257 height 31
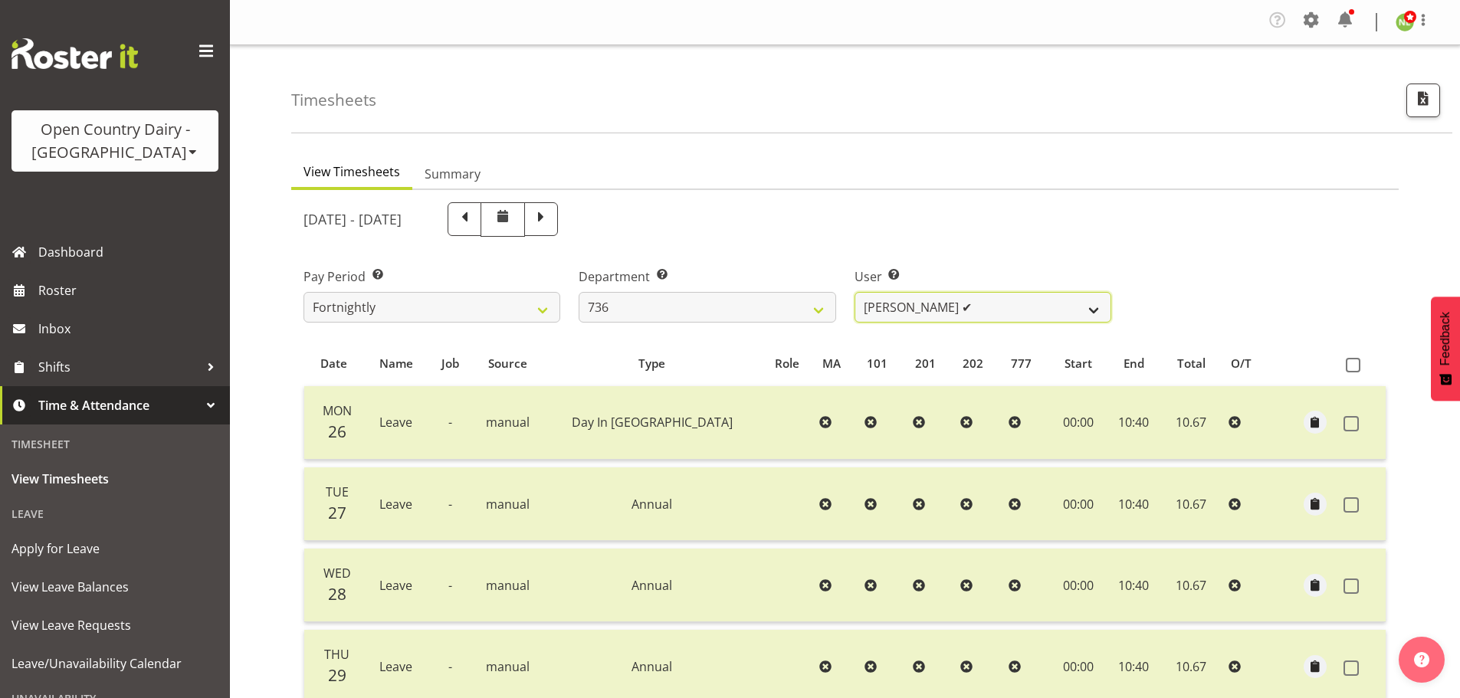
click at [915, 301] on select "Andy Van Brecht ✔ Gavin Hamilton ✔ Jamie Seaton ✔ Kerrod Ward ❌" at bounding box center [983, 307] width 257 height 31
drag, startPoint x: 915, startPoint y: 301, endPoint x: 878, endPoint y: 305, distance: 37.1
click at [915, 301] on select "Andy Van Brecht ✔ Gavin Hamilton ✔ Jamie Seaton ✔ Kerrod Ward ❌" at bounding box center [983, 307] width 257 height 31
click at [737, 315] on select "734 735 736 737 738 739 851 852 853 854 855 856 858 861 862 865 868 869 870 873" at bounding box center [707, 307] width 257 height 31
click at [579, 292] on select "734 735 736 737 738 739 851 852 853 854 855 856 858 861 862 865 868 869 870 873" at bounding box center [707, 307] width 257 height 31
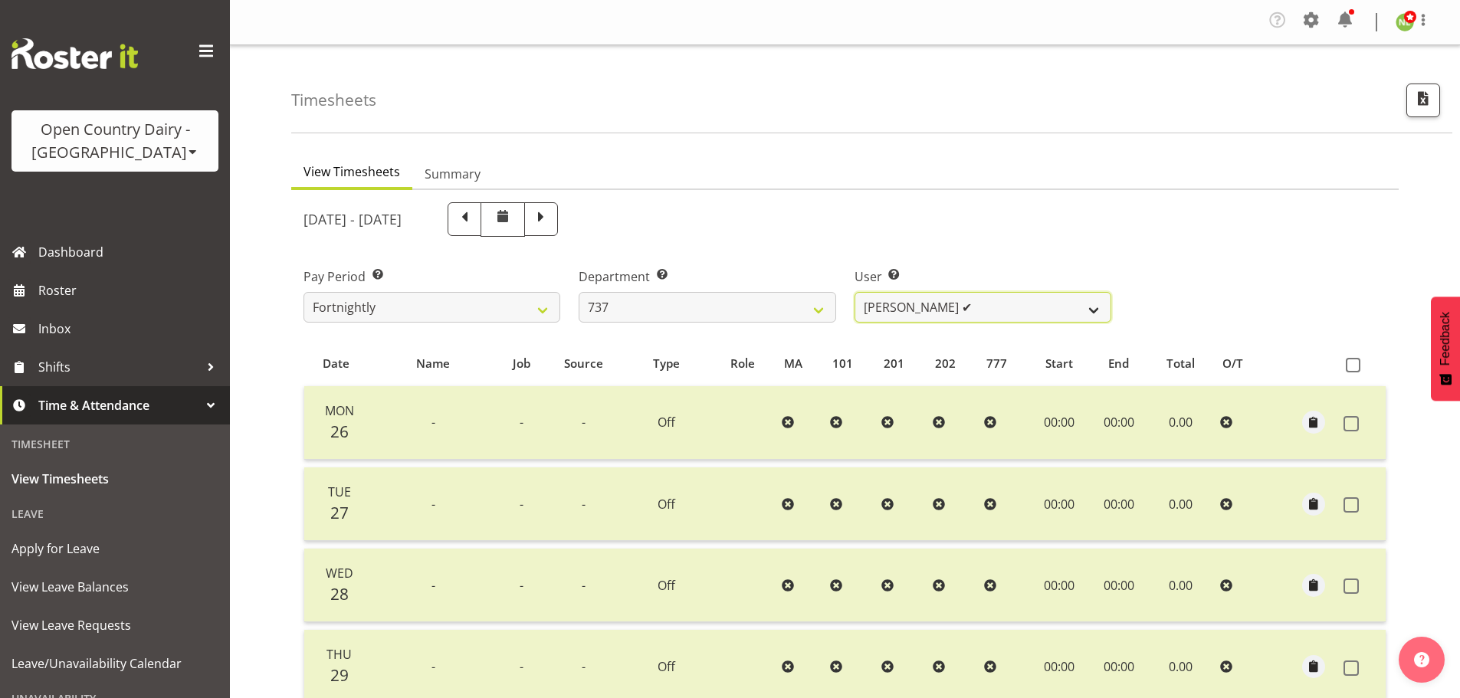
click at [961, 304] on select "Andrew Crawford ✔ Ashley Bragg ✔ Jack Townley ❌ Richard Turnbull ✔" at bounding box center [983, 307] width 257 height 31
drag, startPoint x: 968, startPoint y: 244, endPoint x: 892, endPoint y: 258, distance: 77.3
click at [967, 244] on div "May 26th - June 1st 2025" at bounding box center [707, 219] width 826 height 53
click at [744, 301] on select "734 735 736 737 738 739 851 852 853 854 855 856 858 861 862 865 868 869 870 873" at bounding box center [707, 307] width 257 height 31
click at [579, 292] on select "734 735 736 737 738 739 851 852 853 854 855 856 858 861 862 865 868 869 870 873" at bounding box center [707, 307] width 257 height 31
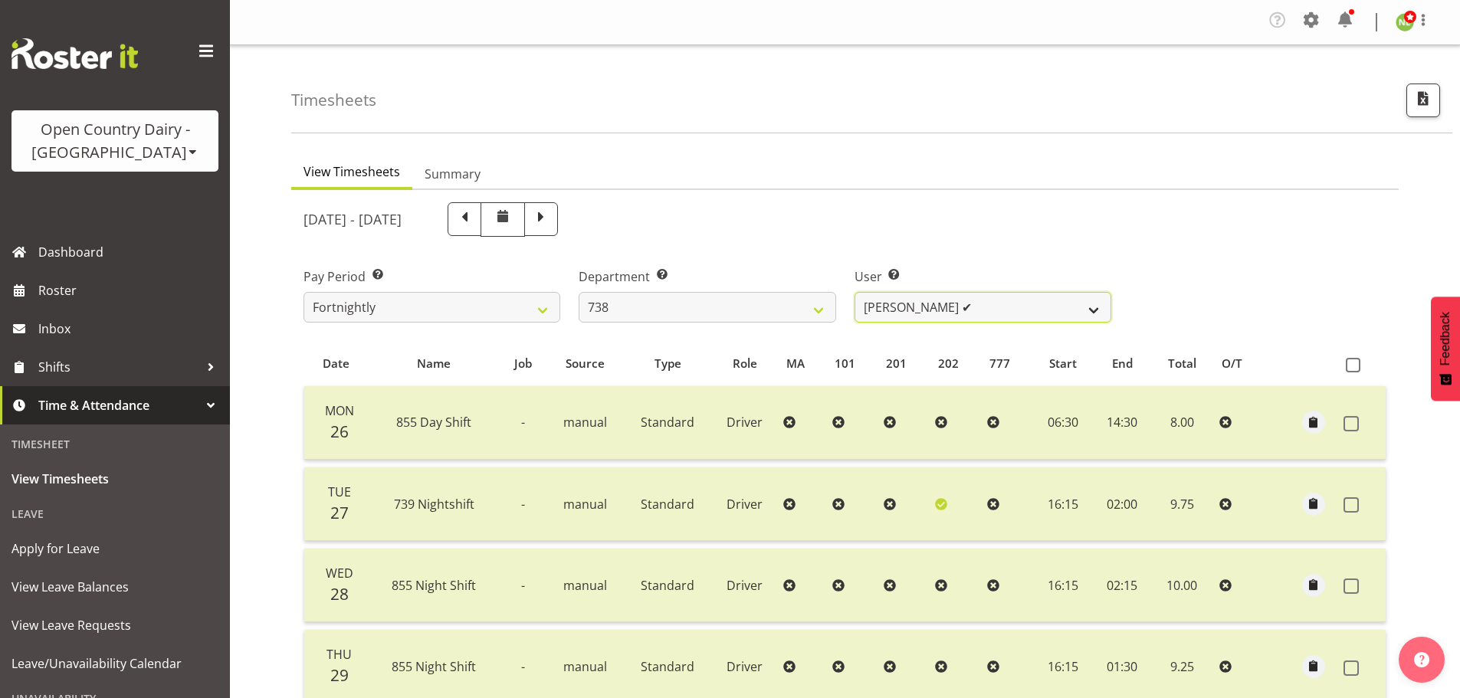
click at [950, 301] on select "Christopher Gamble ✔ Marcy Tuuta ❌ Raymond Campbell ✔ Tama Irvine ✔" at bounding box center [983, 307] width 257 height 31
drag, startPoint x: 950, startPoint y: 301, endPoint x: 791, endPoint y: 303, distance: 158.7
click at [907, 301] on select "Christopher Gamble ✔ Marcy Tuuta ❌ Raymond Campbell ✔ Tama Irvine ✔" at bounding box center [983, 307] width 257 height 31
click at [756, 307] on select "734 735 736 737 738 739 851 852 853 854 855 856 858 861 862 865 868 869 870 873" at bounding box center [707, 307] width 257 height 31
click at [579, 292] on select "734 735 736 737 738 739 851 852 853 854 855 856 858 861 862 865 868 869 870 873" at bounding box center [707, 307] width 257 height 31
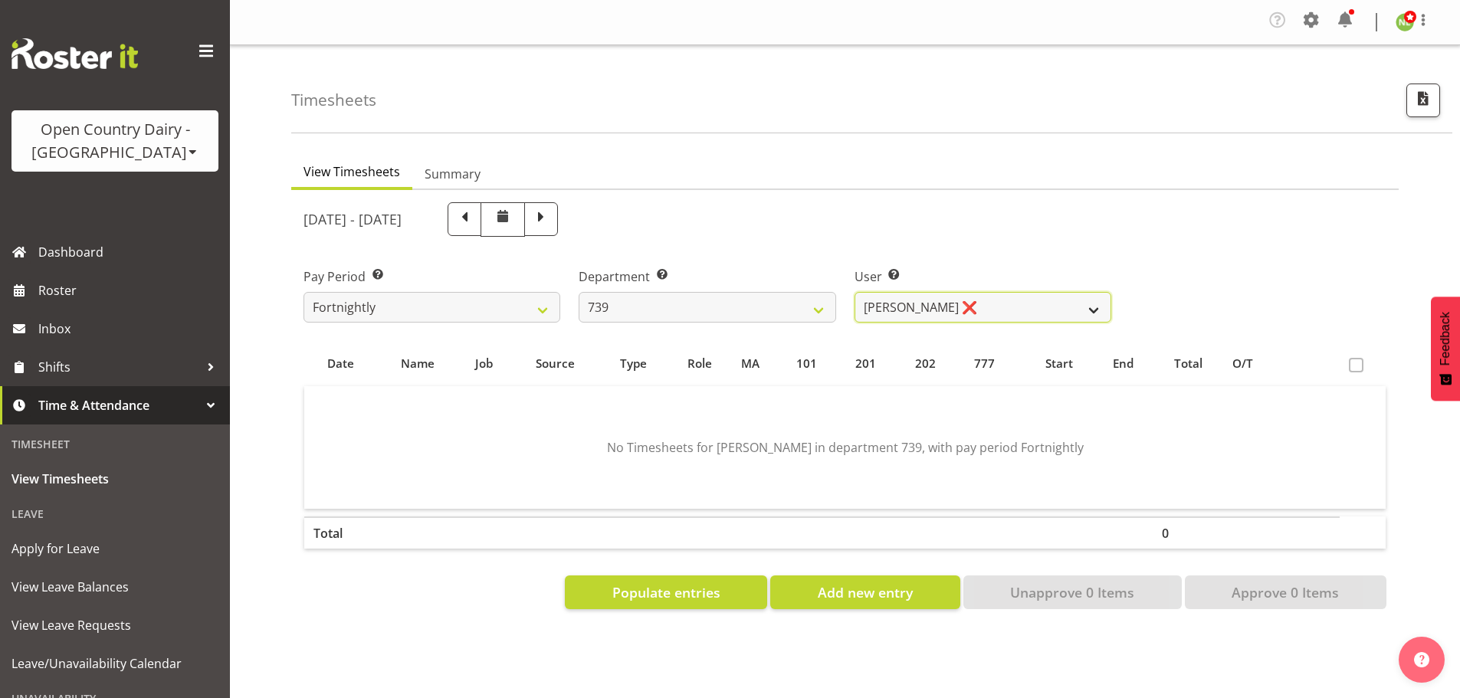
click at [961, 299] on select "Erika McNaught ❌ Rachel Fletcher ✔ Rick Murphy ❌ Tish Veint ✔" at bounding box center [983, 307] width 257 height 31
click at [761, 305] on select "734 735 736 737 738 739 851 852 853 854 855 856 858 861 862 865 868 869 870 873" at bounding box center [707, 307] width 257 height 31
click at [579, 292] on select "734 735 736 737 738 739 851 852 853 854 855 856 858 861 862 865 868 869 870 873" at bounding box center [707, 307] width 257 height 31
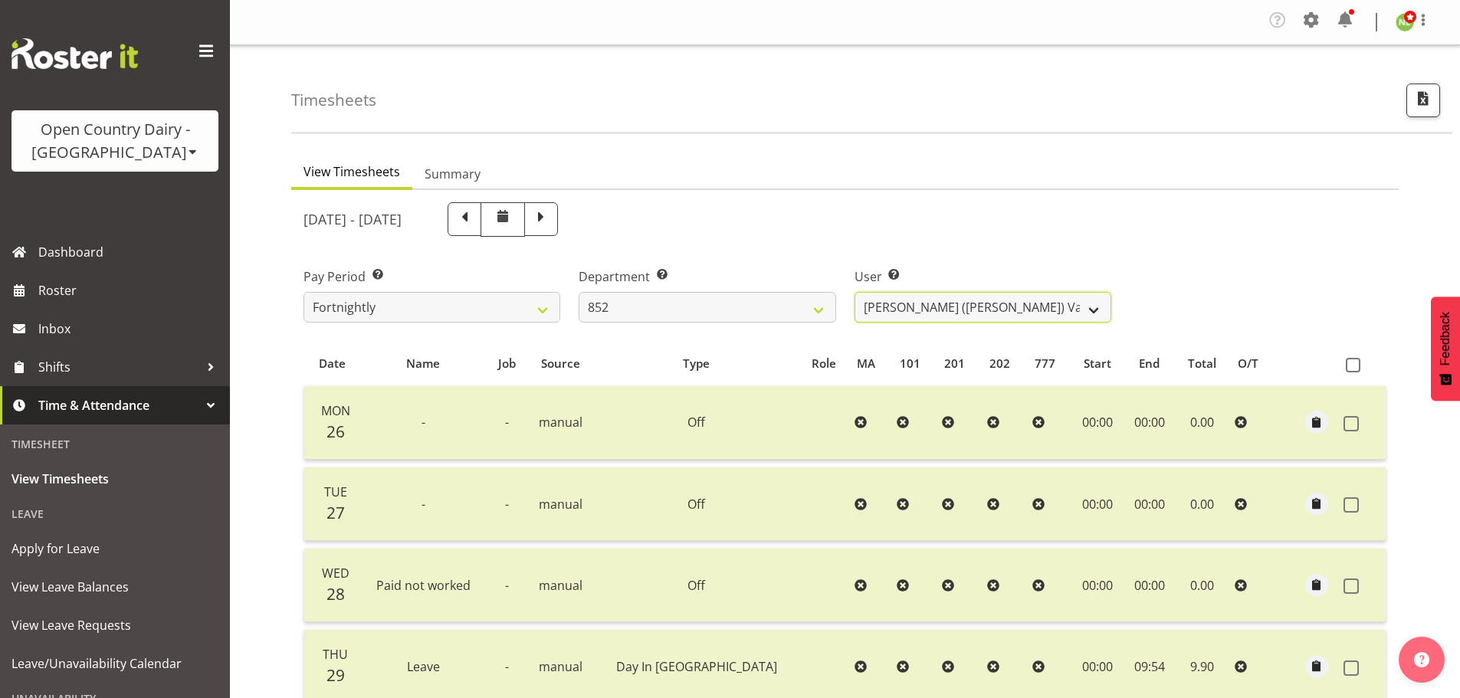
click at [912, 313] on select "Gert (Gerry) Van Der Berg ✔ Glenn Tither ❌ Jason Gough ❌ Richard Aitken ❌" at bounding box center [983, 307] width 257 height 31
click at [800, 301] on select "734 735 736 737 738 739 851 852 853 854 855 856 858 861 862 865 868 869 870 873" at bounding box center [707, 307] width 257 height 31
click at [579, 292] on select "734 735 736 737 738 739 851 852 853 854 855 856 858 861 862 865 868 869 870 873" at bounding box center [707, 307] width 257 height 31
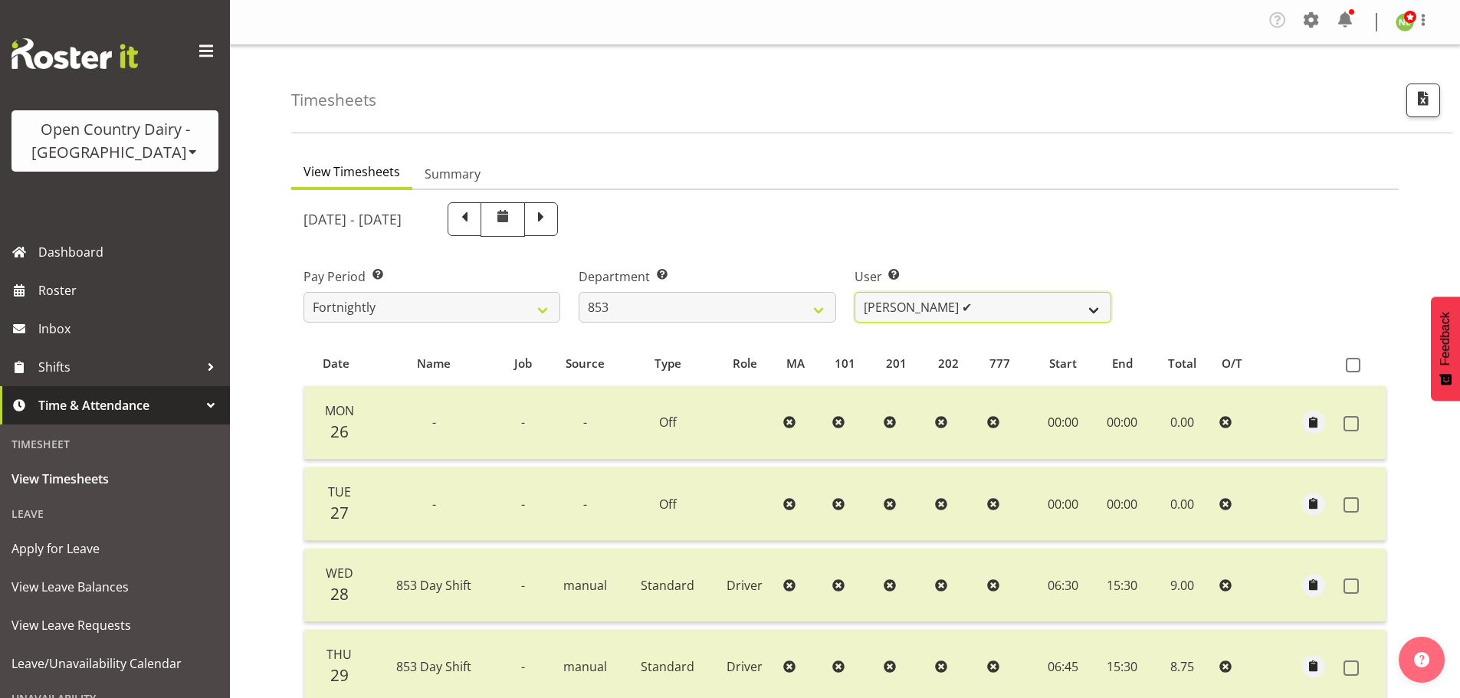
click at [944, 301] on select "Christiaan Botha ✔ Kevin Stuck ✔ Marty Powell ✔ Sean O'Neill ✔" at bounding box center [983, 307] width 257 height 31
click at [768, 308] on select "734 735 736 737 738 739 851 852 853 854 855 856 858 861 862 865 868 869 870 873" at bounding box center [707, 307] width 257 height 31
click at [579, 292] on select "734 735 736 737 738 739 851 852 853 854 855 856 858 861 862 865 868 869 870 873" at bounding box center [707, 307] width 257 height 31
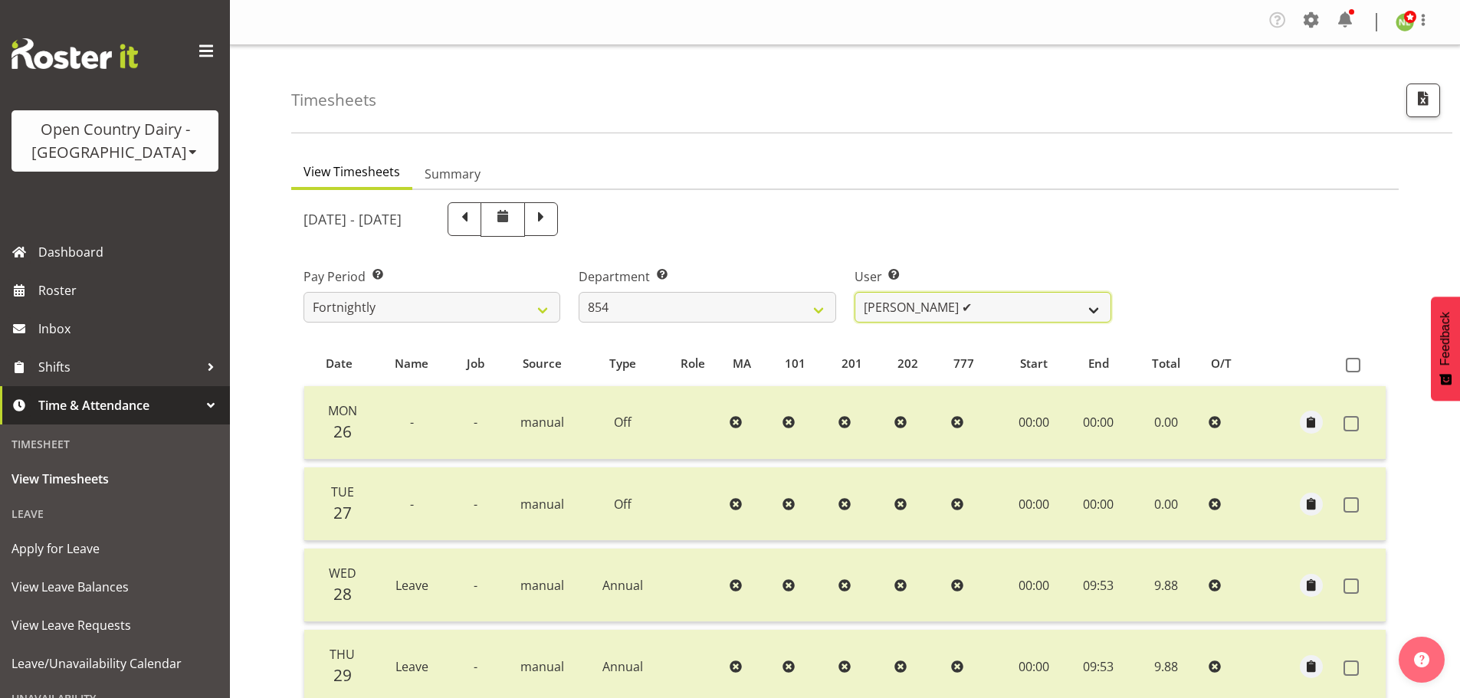
click at [908, 305] on select "Carl Johnstone ✔ John Rook ✔ Karl Nicol ❌ Raymond George ✔" at bounding box center [983, 307] width 257 height 31
click at [753, 311] on select "734 735 736 737 738 739 851 852 853 854 855 856 858 861 862 865 868 869 870 873" at bounding box center [707, 307] width 257 height 31
click at [579, 292] on select "734 735 736 737 738 739 851 852 853 854 855 856 858 861 862 865 868 869 870 873" at bounding box center [707, 307] width 257 height 31
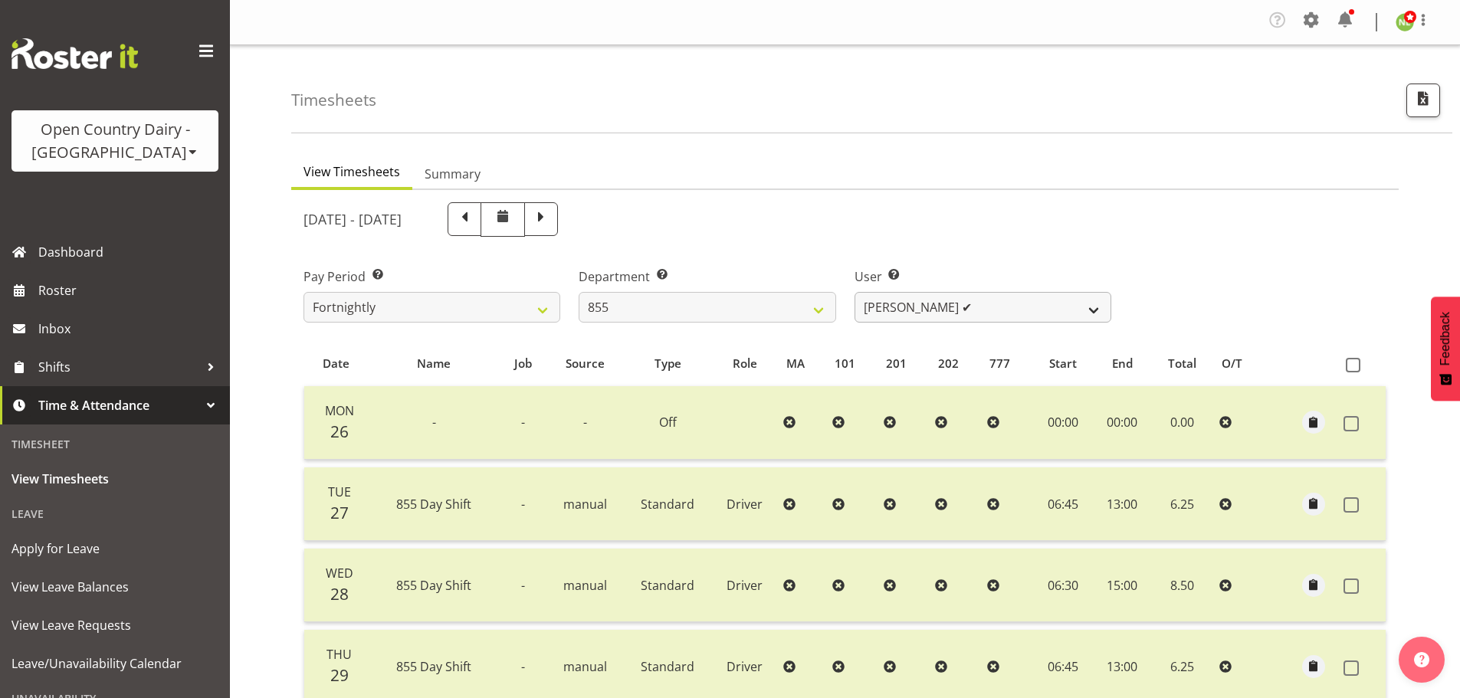
click at [953, 310] on div "May 26th - June 1st 2025 Pay Period Select which pay period you would like to v…" at bounding box center [845, 620] width 1083 height 855
click at [953, 309] on select "Leon Harrison ✔ Nathan Vincent ✔ Wayne Jukes ✔" at bounding box center [983, 307] width 257 height 31
click at [798, 312] on select "734 735 736 737 738 739 851 852 853 854 855 856 858 861 862 865 868 869 870 873" at bounding box center [707, 307] width 257 height 31
click at [579, 292] on select "734 735 736 737 738 739 851 852 853 854 855 856 858 861 862 865 868 869 870 873" at bounding box center [707, 307] width 257 height 31
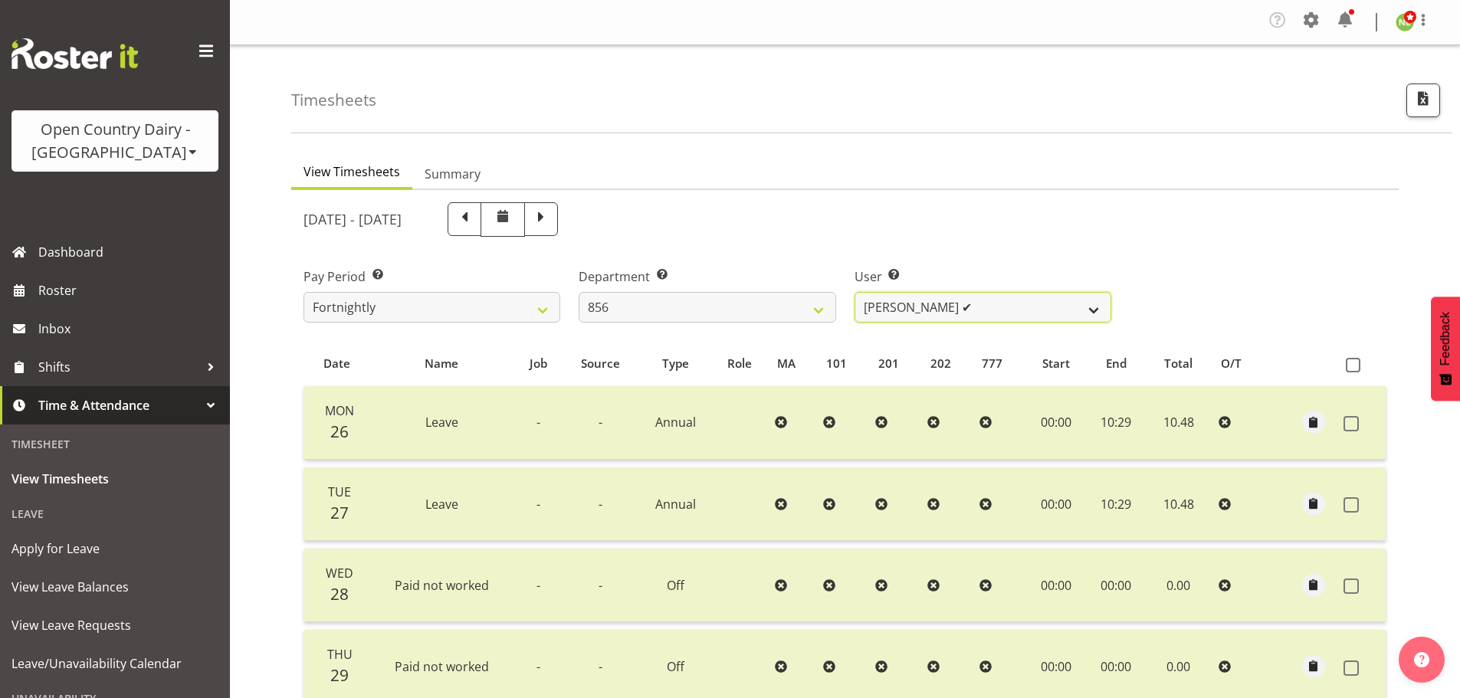
click at [932, 300] on select "Bradley Parkhill ✔ James Matheson ✔ Jason Vercoe ✔ Tony Lee ✔" at bounding box center [983, 307] width 257 height 31
drag, startPoint x: 754, startPoint y: 301, endPoint x: 738, endPoint y: 316, distance: 21.7
click at [754, 300] on select "734 735 736 737 738 739 851 852 853 854 855 856 858 861 862 865 868 869 870 873" at bounding box center [707, 307] width 257 height 31
click at [579, 292] on select "734 735 736 737 738 739 851 852 853 854 855 856 858 861 862 865 868 869 870 873" at bounding box center [707, 307] width 257 height 31
click at [935, 308] on select "Barry McIntosh ✔ Matthew Welland ✔ Philip Peek ✔" at bounding box center [983, 307] width 257 height 31
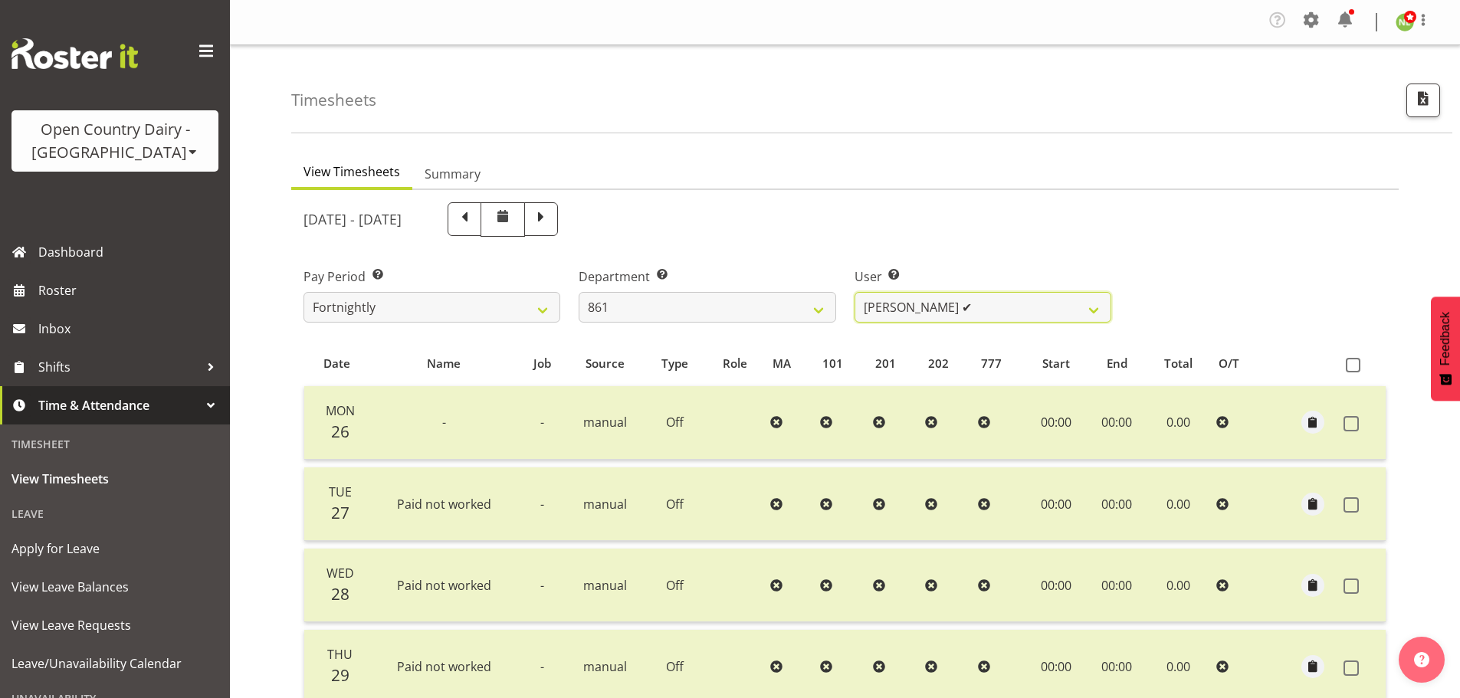
drag, startPoint x: 934, startPoint y: 305, endPoint x: 842, endPoint y: 309, distance: 92.1
click at [934, 305] on select "Barry McIntosh ✔ Matthew Welland ✔ Philip Peek ✔" at bounding box center [983, 307] width 257 height 31
click at [737, 297] on select "734 735 736 737 738 739 851 852 853 854 855 856 858 861 862 865 868 869 870 873" at bounding box center [707, 307] width 257 height 31
click at [579, 292] on select "734 735 736 737 738 739 851 852 853 854 855 856 858 861 862 865 868 869 870 873" at bounding box center [707, 307] width 257 height 31
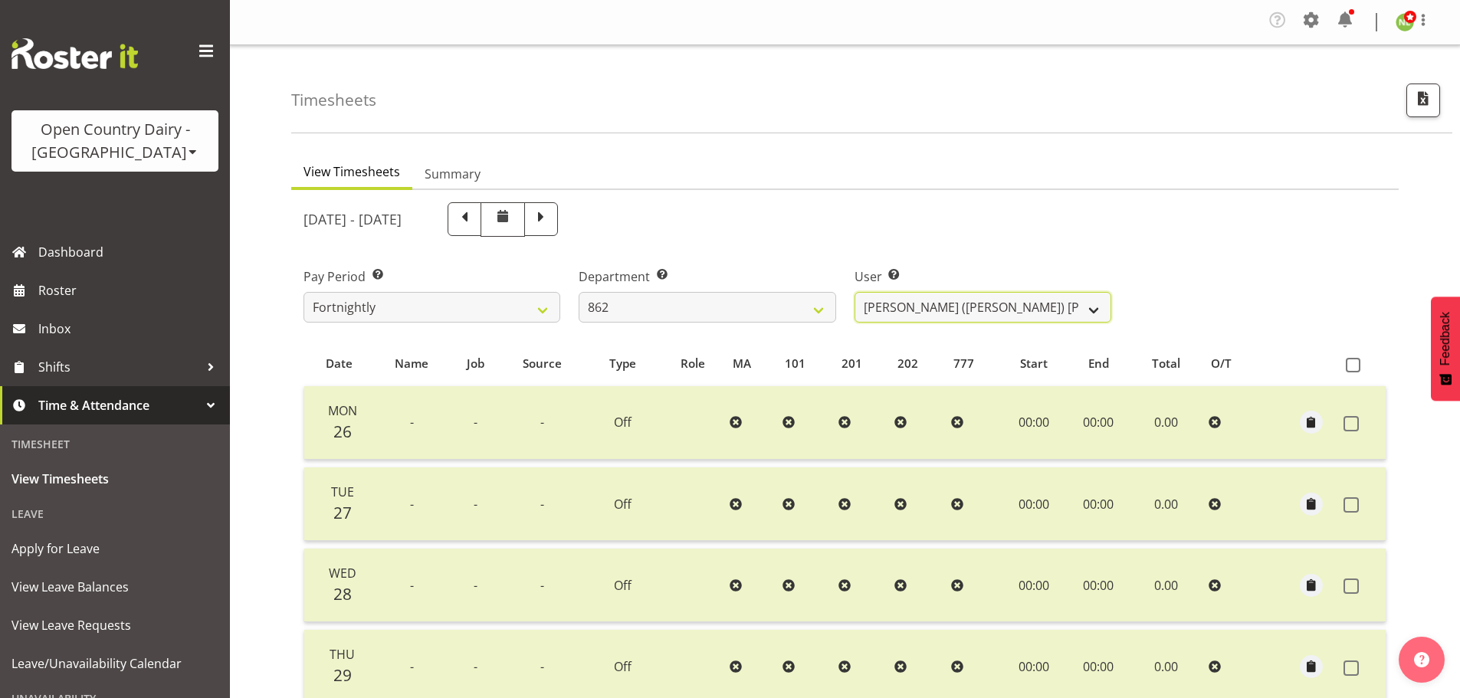
click at [967, 320] on select "Bennie (David) Smith ✔ Colin Schwarz ❌ Forbes O'Reilly ✔ Tracy Inder ✔" at bounding box center [983, 307] width 257 height 31
click at [715, 314] on select "734 735 736 737 738 739 851 852 853 854 855 856 858 861 862 865 868 869 870 873" at bounding box center [707, 307] width 257 height 31
click at [579, 292] on select "734 735 736 737 738 739 851 852 853 854 855 856 858 861 862 865 868 869 870 873" at bounding box center [707, 307] width 257 height 31
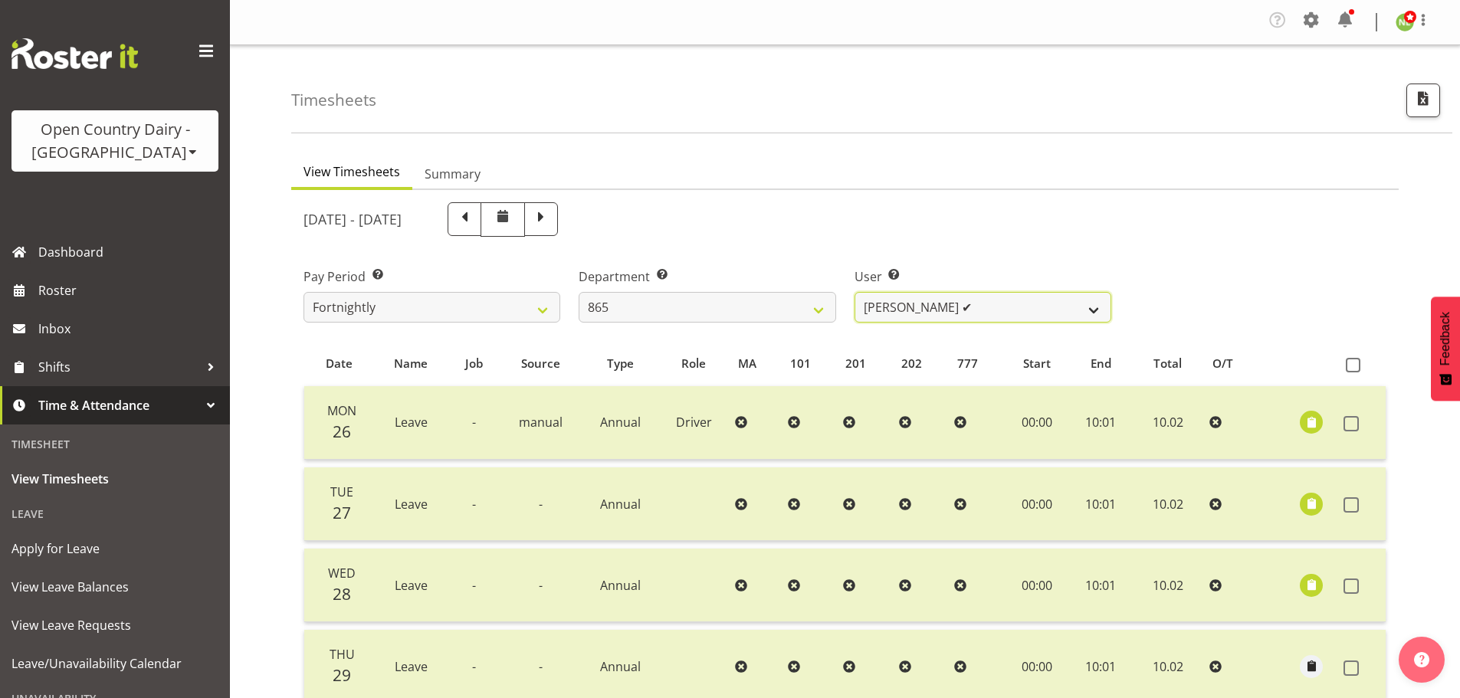
click at [974, 300] on select "Flavio Ferraz ✔ George Courtney ✔ Steffan Kennard ✔" at bounding box center [983, 307] width 257 height 31
click at [767, 314] on select "734 735 736 737 738 739 851 852 853 854 855 856 858 861 862 865 868 869 870 873" at bounding box center [707, 307] width 257 height 31
click at [579, 292] on select "734 735 736 737 738 739 851 852 853 854 855 856 858 861 862 865 868 869 870 873" at bounding box center [707, 307] width 257 height 31
click at [925, 302] on select "Alan Rolton ✔ Cassidy Williams ✔ Christopher McIver ✔ Darin Ayling ✔" at bounding box center [983, 307] width 257 height 31
drag, startPoint x: 925, startPoint y: 302, endPoint x: 912, endPoint y: 298, distance: 12.9
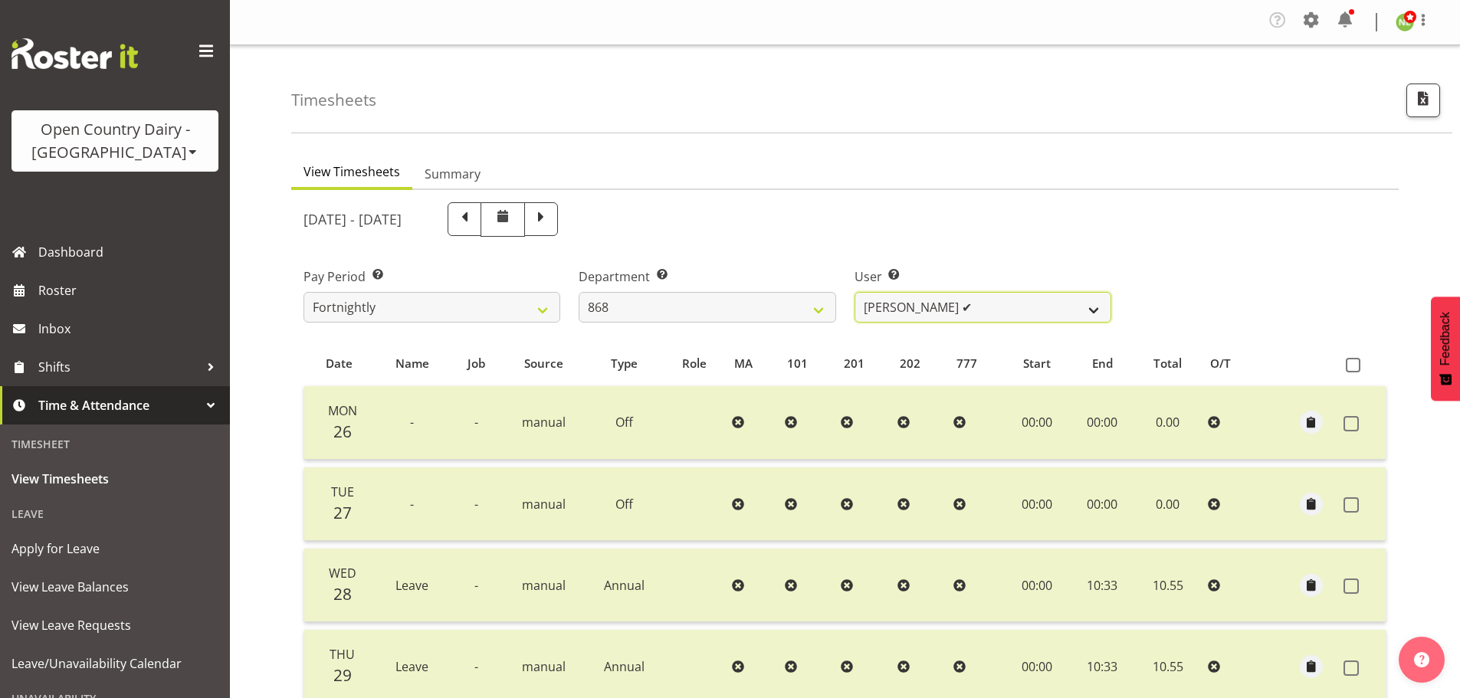
click at [920, 301] on select "Alan Rolton ✔ Cassidy Williams ✔ Christopher McIver ✔ Darin Ayling ✔" at bounding box center [983, 307] width 257 height 31
drag, startPoint x: 1053, startPoint y: 199, endPoint x: 1147, endPoint y: 206, distance: 94.5
click at [1059, 198] on div "May 26th - June 1st 2025" at bounding box center [707, 219] width 826 height 53
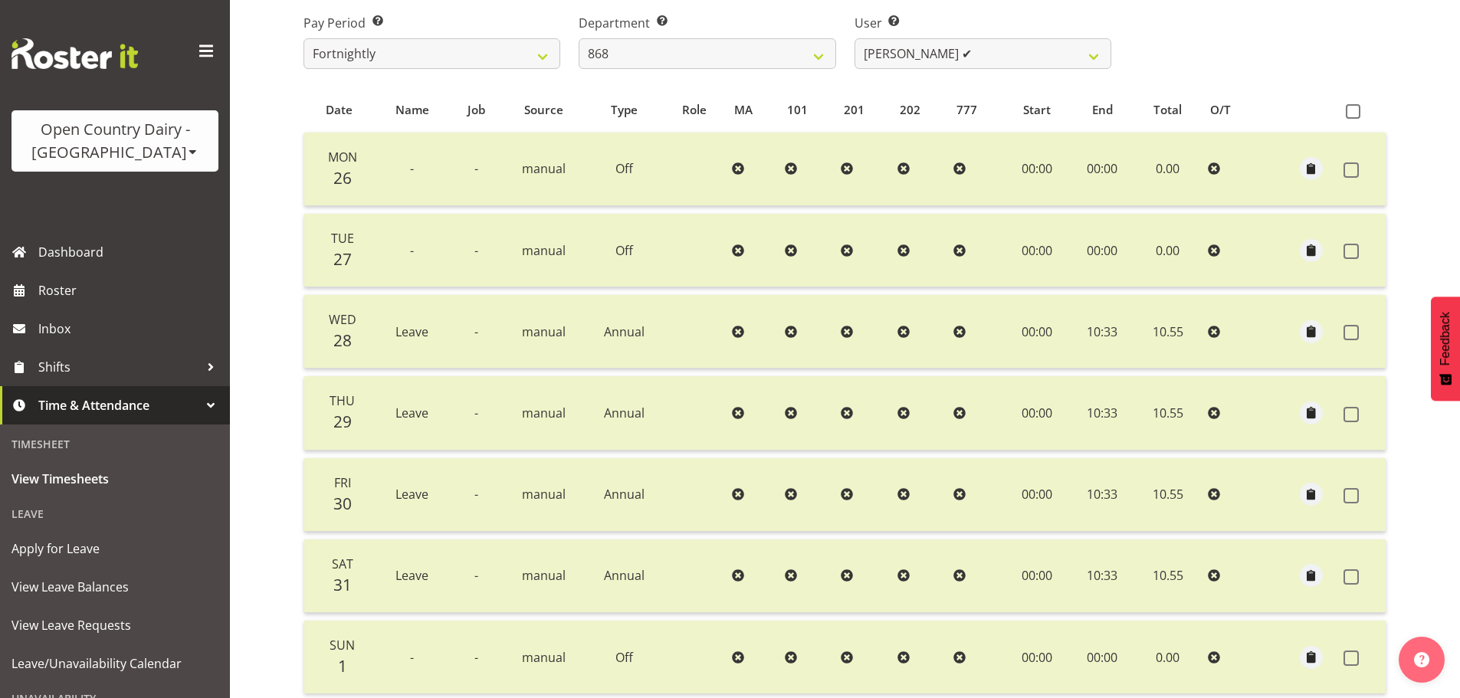
scroll to position [230, 0]
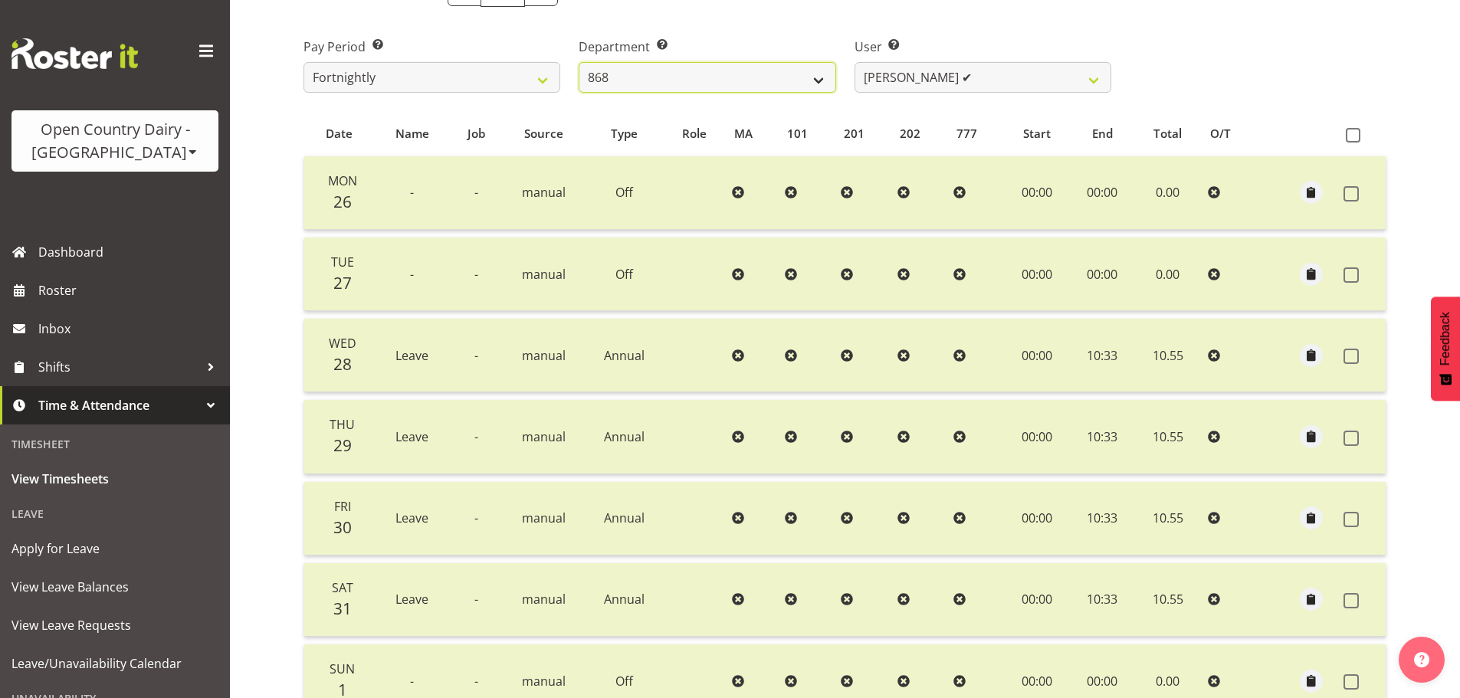
click at [662, 77] on select "734 735 736 737 738 739 851 852 853 854 855 856 858 861 862 865 868 869 870 873" at bounding box center [707, 77] width 257 height 31
click at [579, 62] on select "734 735 736 737 738 739 851 852 853 854 855 856 858 861 862 865 868 869 870 873" at bounding box center [707, 77] width 257 height 31
click at [905, 91] on select "Alan Rolton ✔ Cassidy Williams ✔ Christopher McIver ✔ Darin Ayling ✔" at bounding box center [983, 77] width 257 height 31
click at [754, 64] on select "734 735 736 737 738 739 851 852 853 854 855 856 858 861 862 865 868 869 870 873" at bounding box center [707, 77] width 257 height 31
click at [579, 62] on select "734 735 736 737 738 739 851 852 853 854 855 856 858 861 862 865 868 869 870 873" at bounding box center [707, 77] width 257 height 31
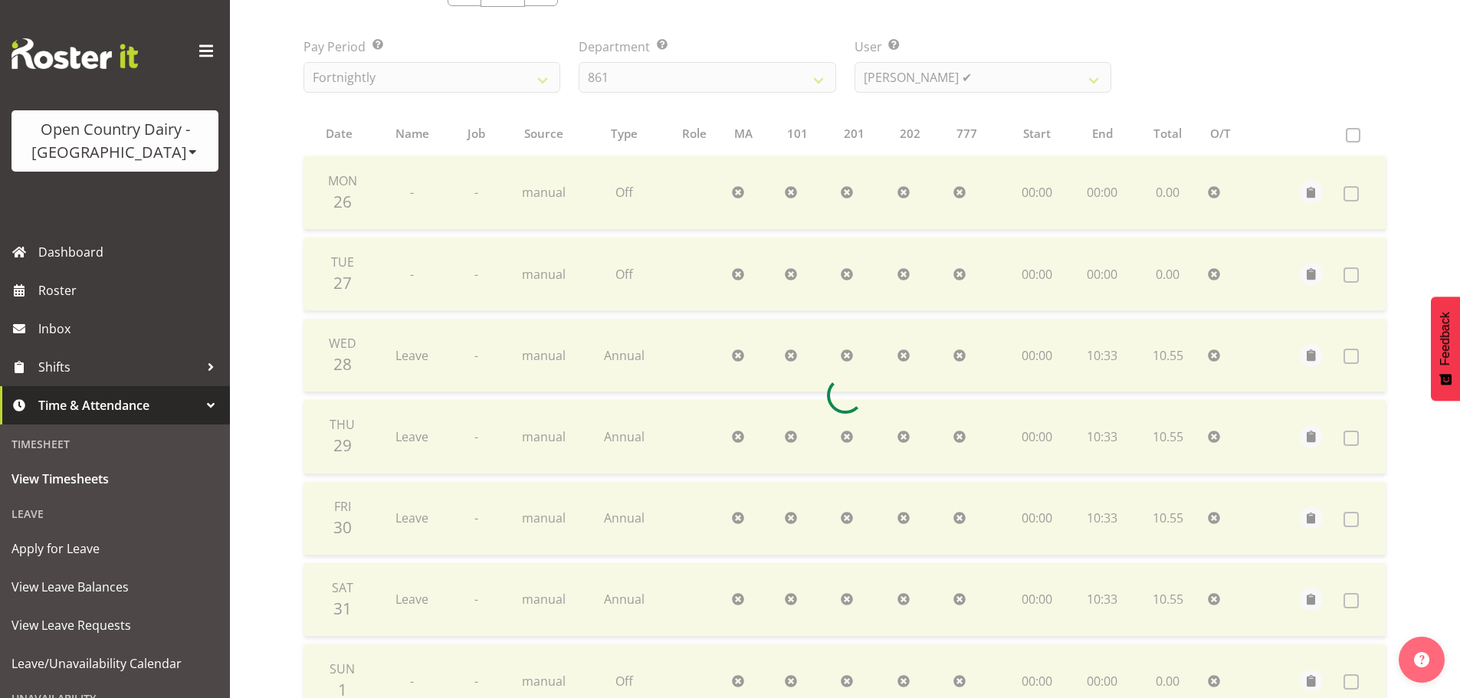
click at [935, 68] on div at bounding box center [845, 395] width 1108 height 870
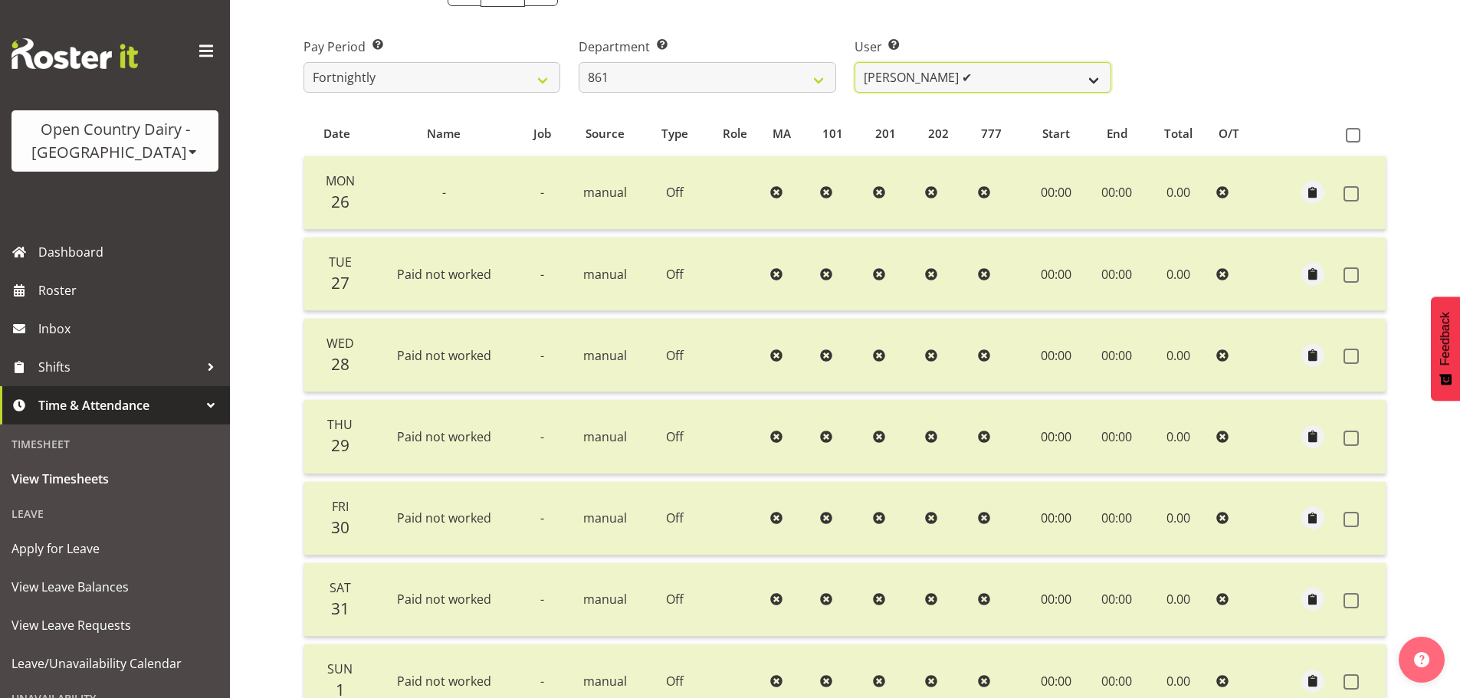
click at [927, 76] on select "Barry McIntosh ✔ Matthew Welland ✔ Philip Peek ✔" at bounding box center [983, 77] width 257 height 31
click at [732, 73] on select "734 735 736 737 738 739 851 852 853 854 855 856 858 861 862 865 868 869 870 873" at bounding box center [707, 77] width 257 height 31
click at [579, 62] on select "734 735 736 737 738 739 851 852 853 854 855 856 858 861 862 865 868 869 870 873" at bounding box center [707, 77] width 257 height 31
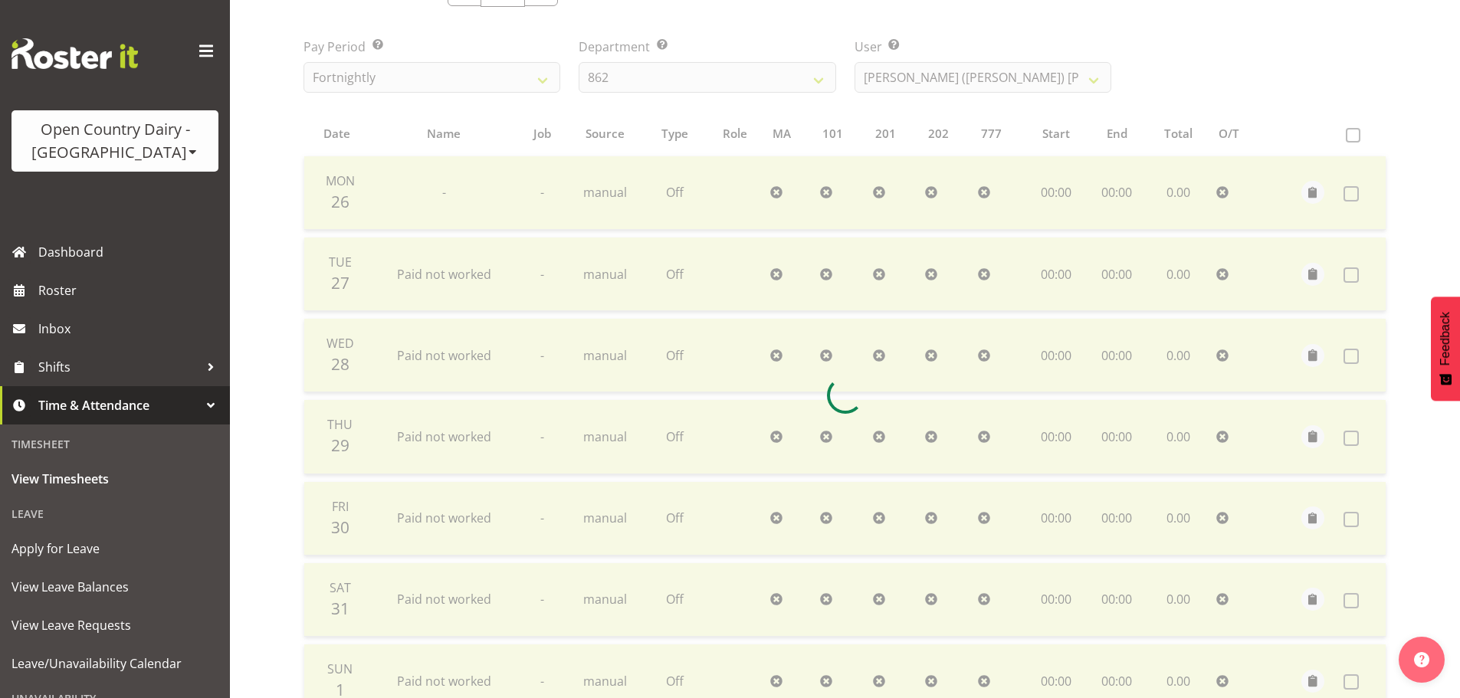
click at [882, 65] on div at bounding box center [845, 395] width 1108 height 870
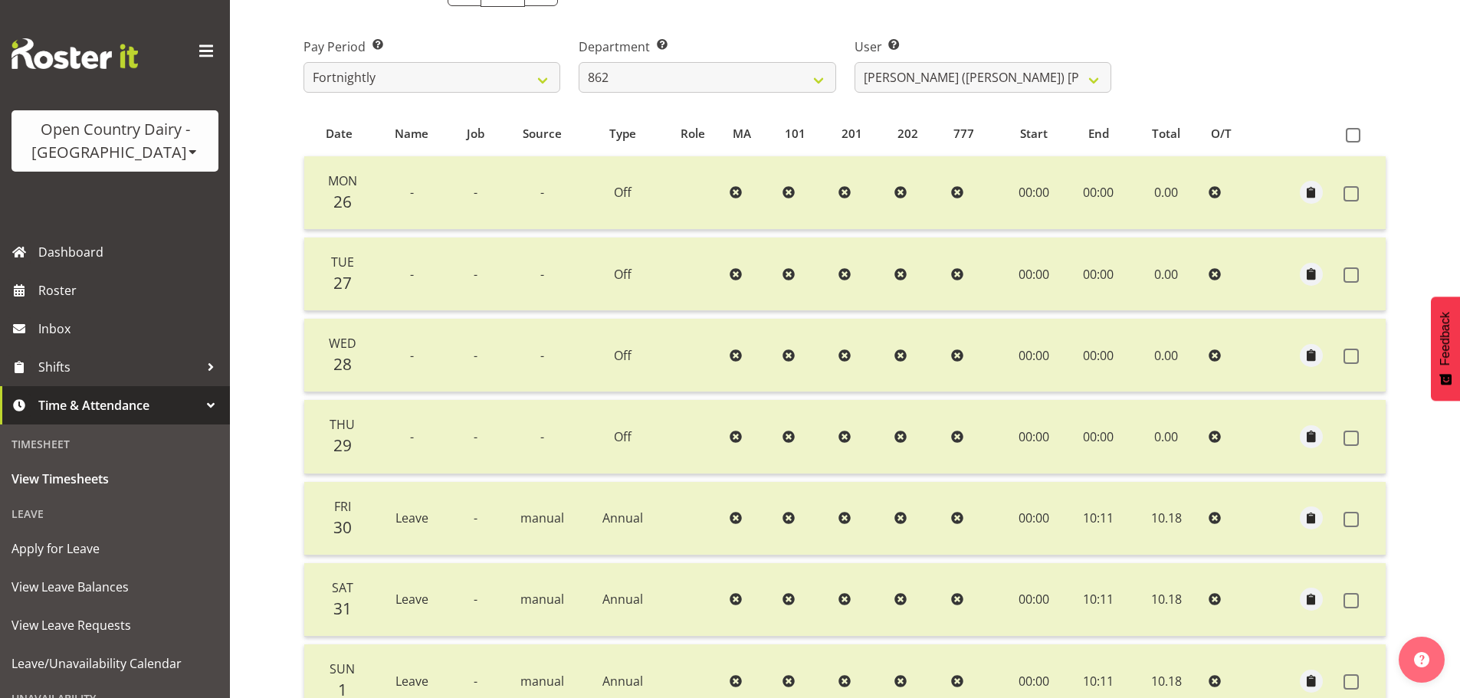
click at [895, 77] on div "May 26th - June 1st 2025 Pay Period Select which pay period you would like to v…" at bounding box center [845, 390] width 1083 height 855
click at [895, 77] on select "Bennie (David) Smith ✔ Colin Schwarz ❌ Forbes O'Reilly ✔ Tracy Inder ✔" at bounding box center [983, 77] width 257 height 31
drag, startPoint x: 895, startPoint y: 77, endPoint x: 795, endPoint y: 77, distance: 99.7
click at [895, 77] on select "Bennie (David) Smith ✔ Colin Schwarz ❌ Forbes O'Reilly ✔ Tracy Inder ✔" at bounding box center [983, 77] width 257 height 31
click at [686, 77] on select "734 735 736 737 738 739 851 852 853 854 855 856 858 861 862 865 868 869 870 873" at bounding box center [707, 77] width 257 height 31
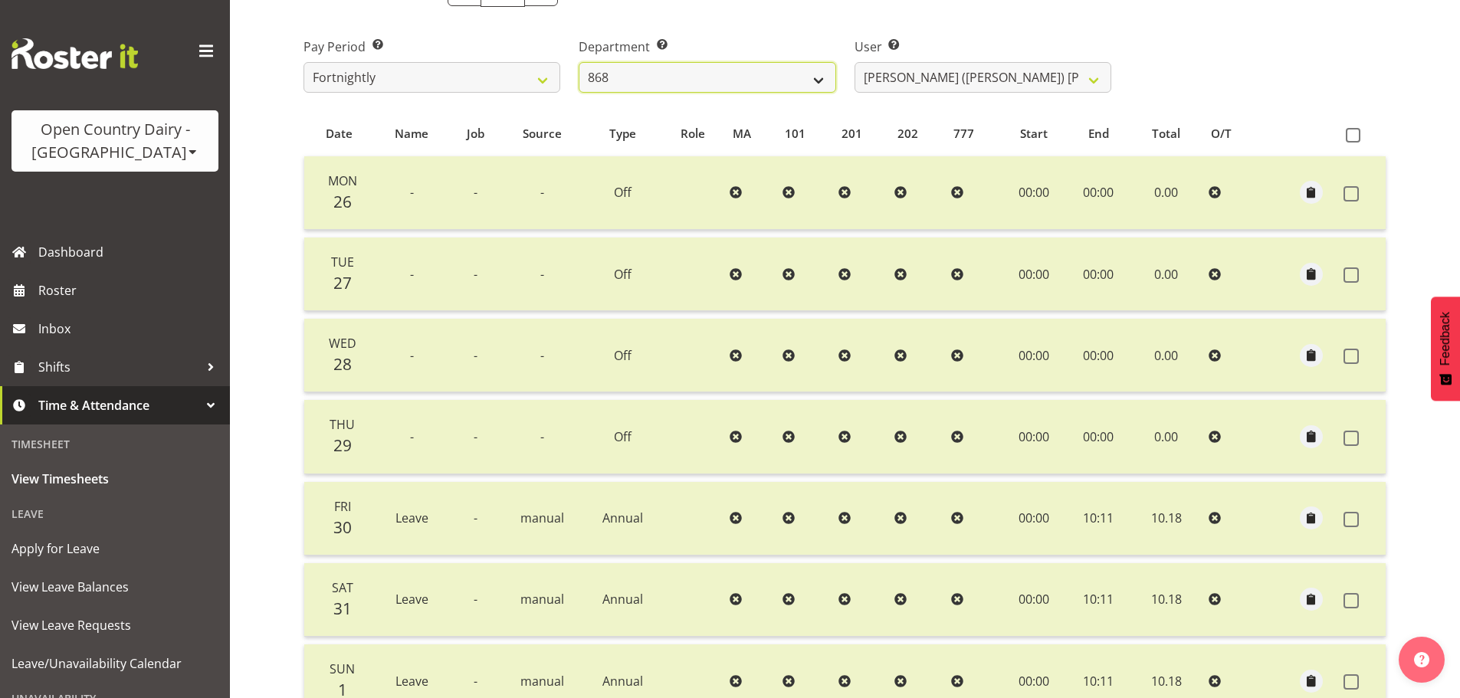
click at [579, 62] on select "734 735 736 737 738 739 851 852 853 854 855 856 858 861 862 865 868 869 870 873" at bounding box center [707, 77] width 257 height 31
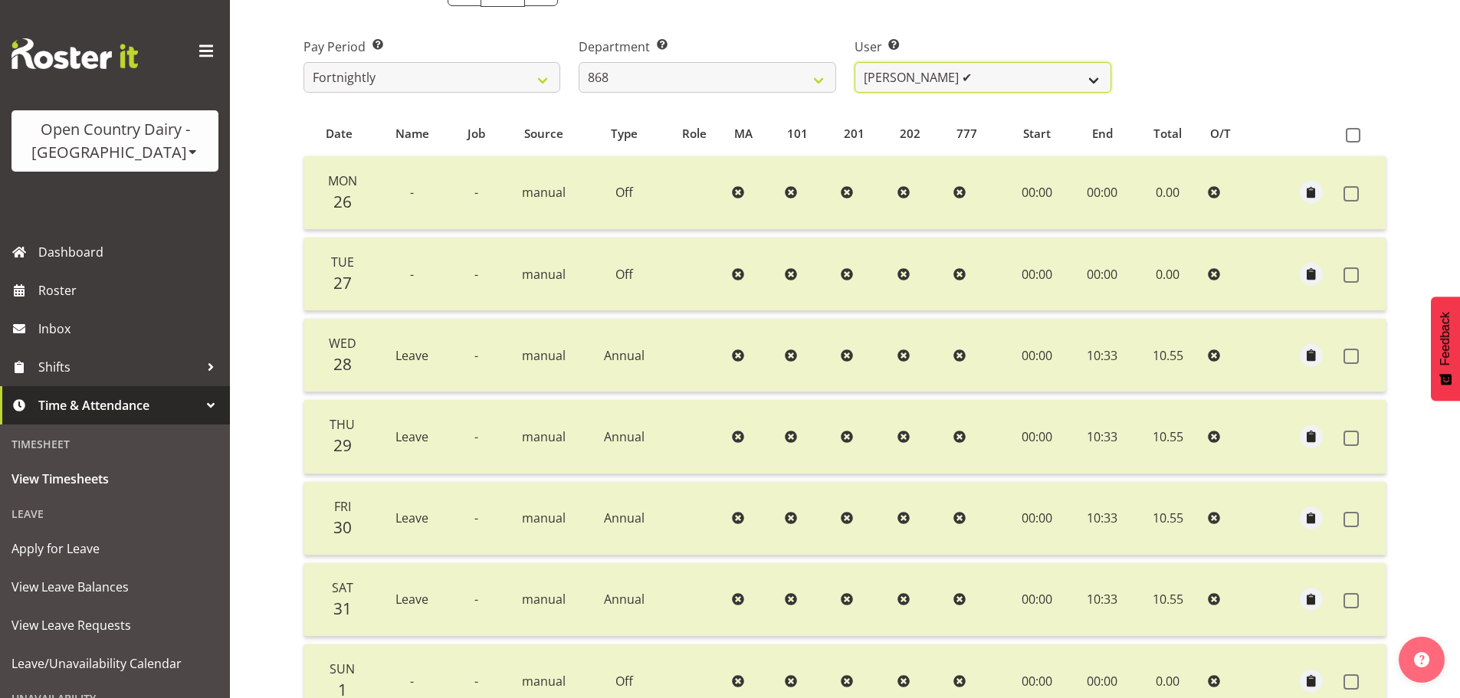
click at [927, 80] on select "Alan Rolton ✔ Cassidy Williams ✔ Christopher McIver ✔ Darin Ayling ✔" at bounding box center [983, 77] width 257 height 31
drag, startPoint x: 925, startPoint y: 80, endPoint x: 846, endPoint y: 88, distance: 80.1
click at [925, 80] on select "Alan Rolton ✔ Cassidy Williams ✔ Christopher McIver ✔ Darin Ayling ✔" at bounding box center [983, 77] width 257 height 31
click at [774, 90] on select "734 735 736 737 738 739 851 852 853 854 855 856 858 861 862 865 868 869 870 873" at bounding box center [707, 77] width 257 height 31
click at [579, 62] on select "734 735 736 737 738 739 851 852 853 854 855 856 858 861 862 865 868 869 870 873" at bounding box center [707, 77] width 257 height 31
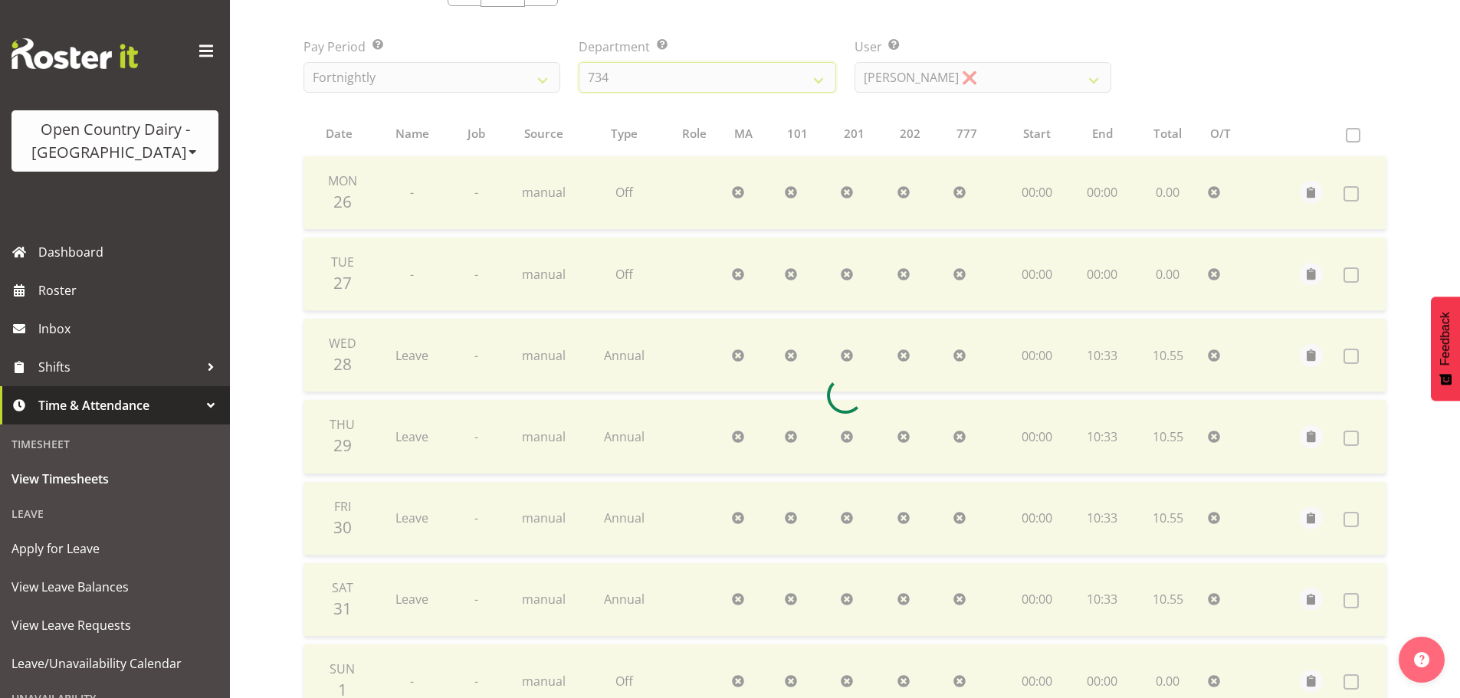
scroll to position [71, 0]
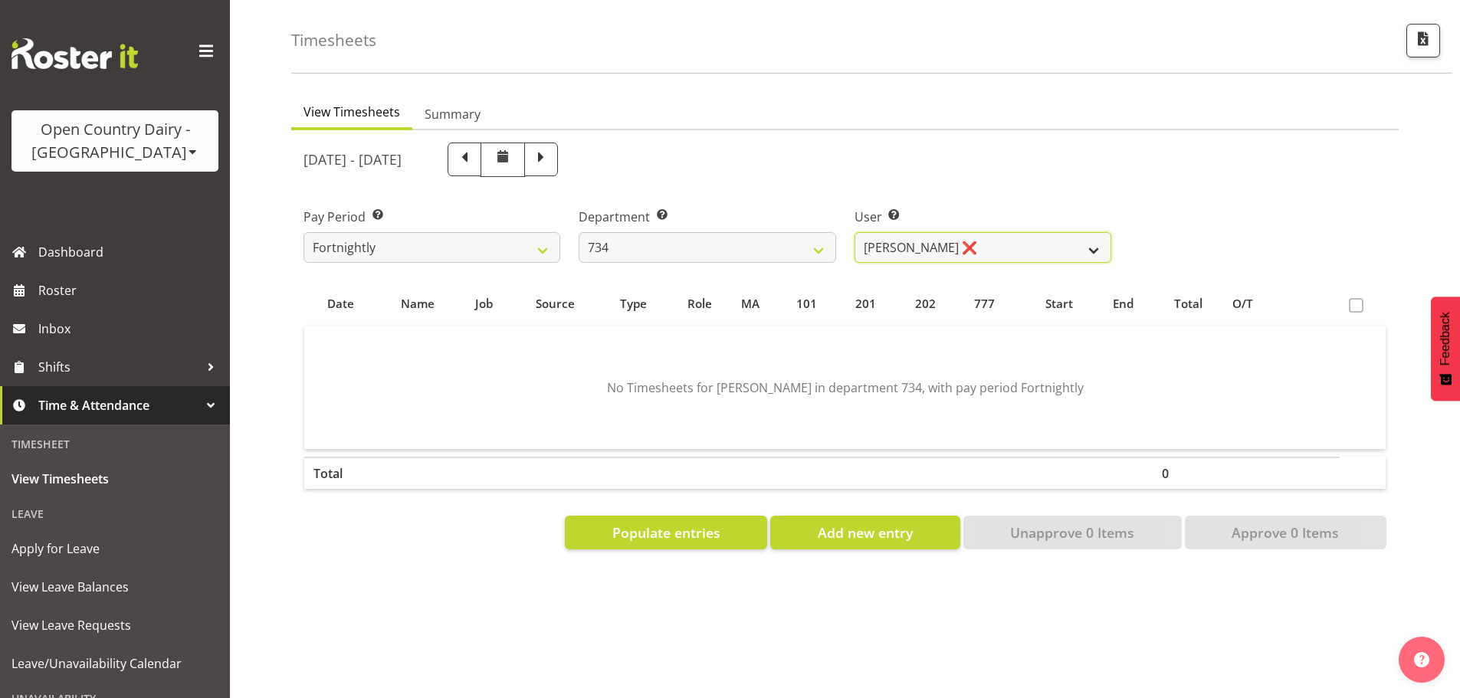
click at [938, 235] on select "Justin Spicer ❌ Ryan Thompson ✔ Tracey Chittock ✔ Zachary Shanks ✔" at bounding box center [983, 247] width 257 height 31
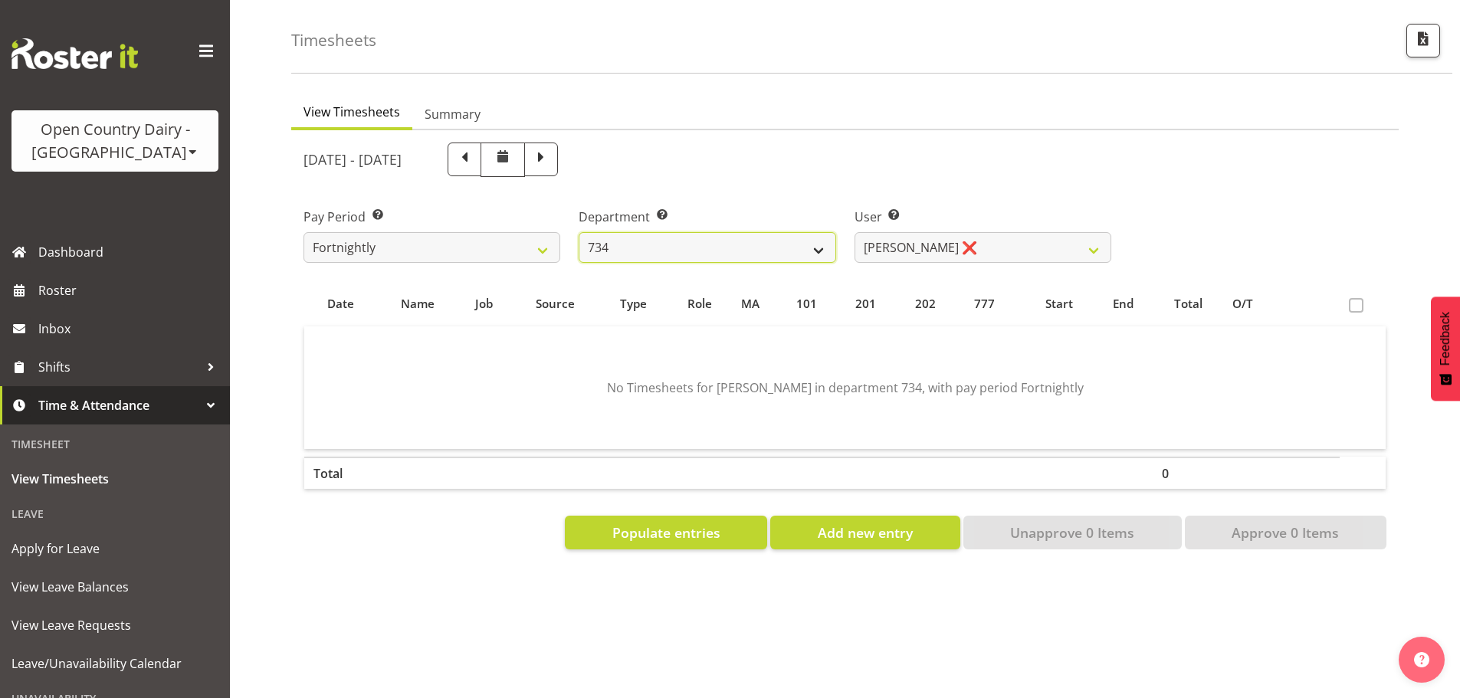
click at [730, 232] on select "734 735 736 737 738 739 851 852 853 854 855 856 858 861 862 865 868 869 870 873" at bounding box center [707, 247] width 257 height 31
click at [579, 232] on select "734 735 736 737 738 739 851 852 853 854 855 856 858 861 862 865 868 869 870 873" at bounding box center [707, 247] width 257 height 31
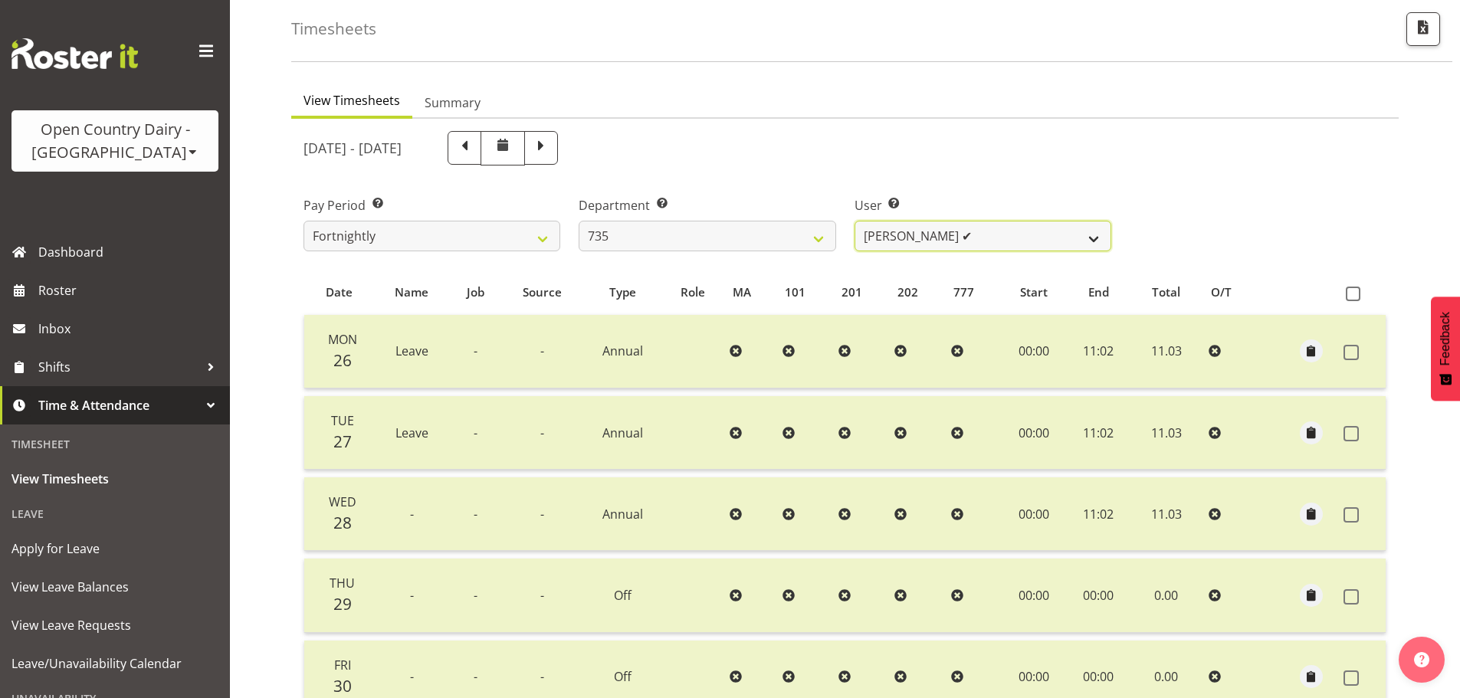
click at [912, 236] on select "Brian Neas ✔ Cherie Williams ✔ Christopher Sutherland ✔ Stuart Craig ✔" at bounding box center [983, 236] width 257 height 31
drag, startPoint x: 906, startPoint y: 232, endPoint x: 829, endPoint y: 234, distance: 76.7
click at [905, 232] on select "Brian Neas ✔ Cherie Williams ✔ Christopher Sutherland ✔ Stuart Craig ✔" at bounding box center [983, 236] width 257 height 31
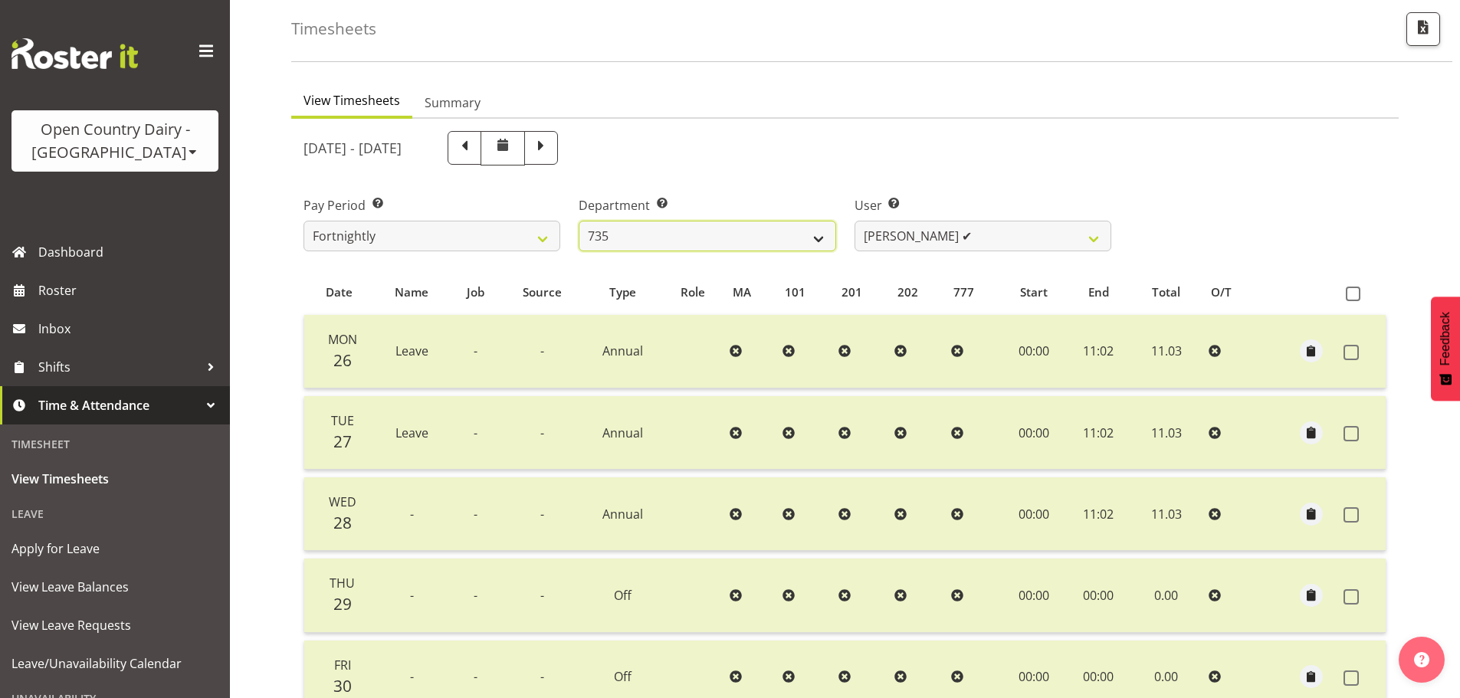
click at [705, 237] on select "734 735 736 737 738 739 851 852 853 854 855 856 858 861 862 865 868 869 870 873" at bounding box center [707, 236] width 257 height 31
click at [579, 221] on select "734 735 736 737 738 739 851 852 853 854 855 856 858 861 862 865 868 869 870 873" at bounding box center [707, 236] width 257 height 31
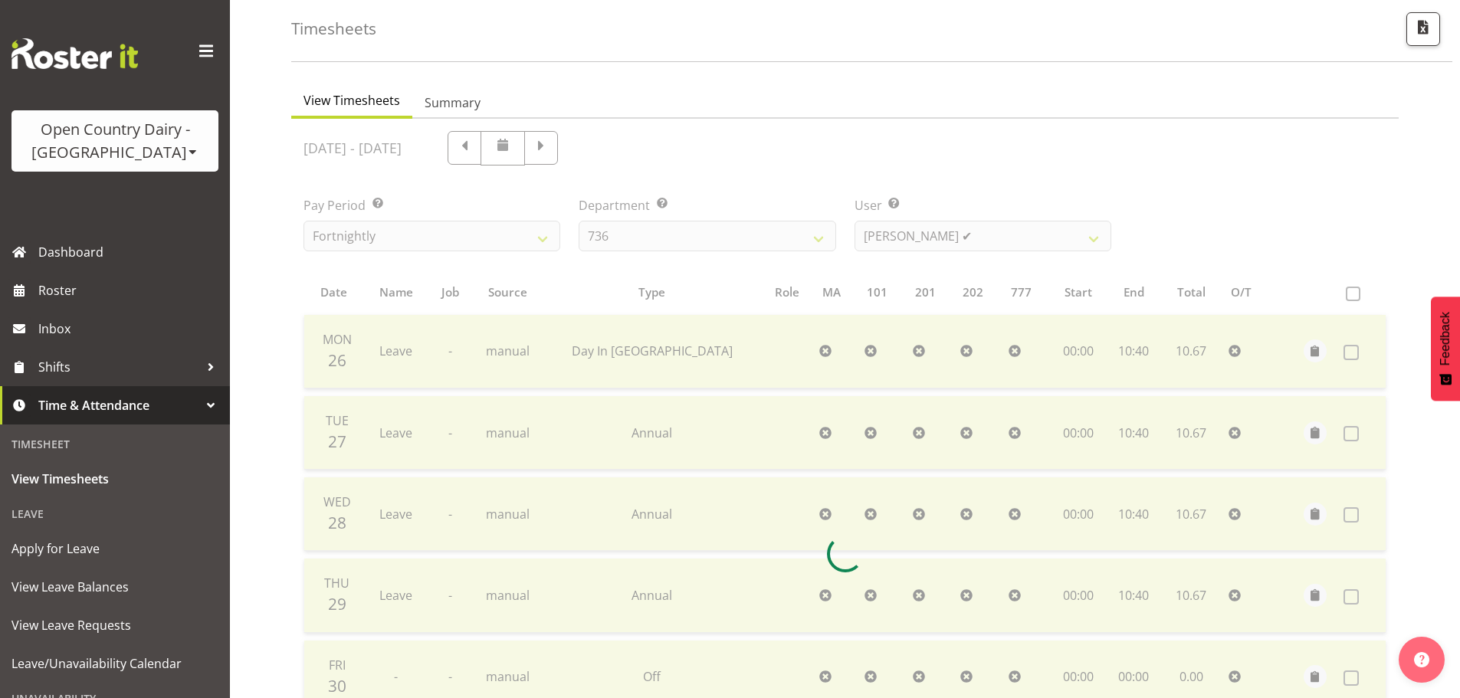
click at [923, 238] on div "May 26th - June 1st 2025 Pay Period Select which pay period you would like to v…" at bounding box center [845, 549] width 1083 height 855
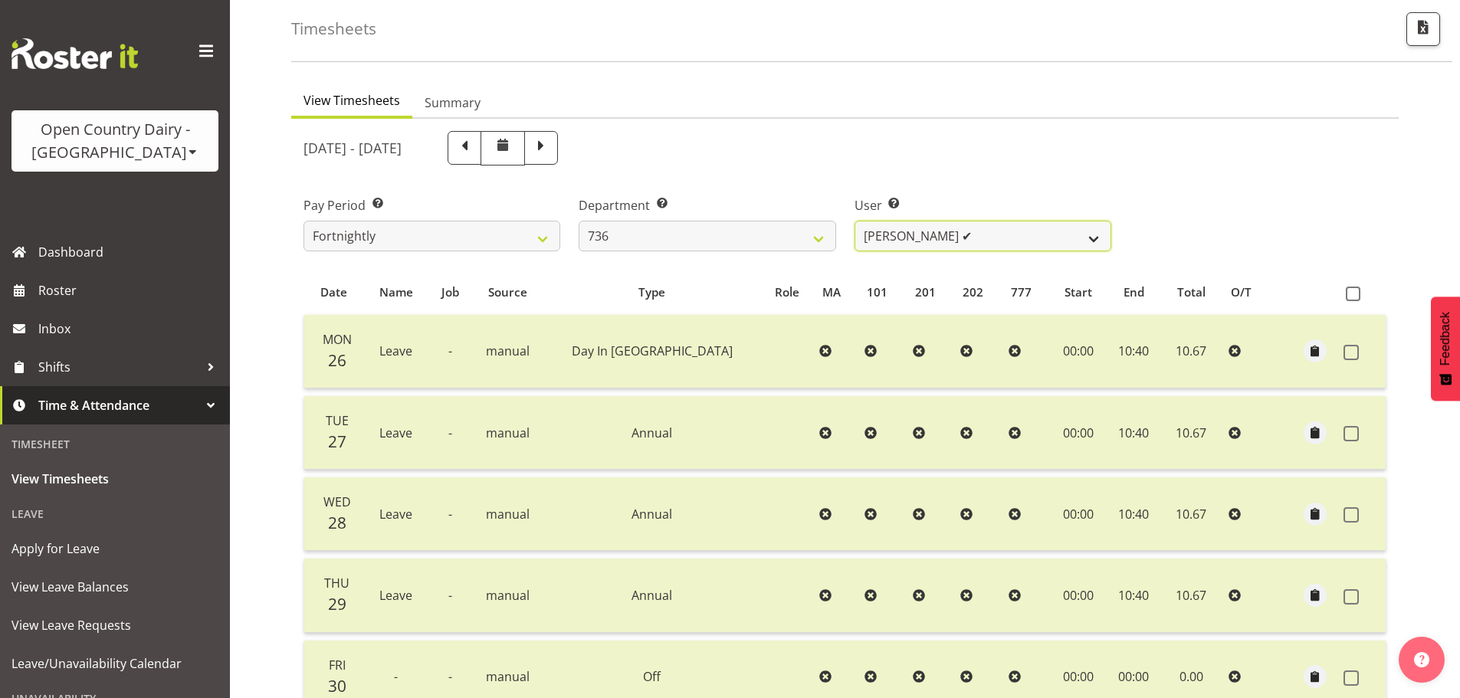
click at [923, 238] on select "Andy Van Brecht ✔ Gavin Hamilton ✔ Jamie Seaton ✔ Kerrod Ward ❌" at bounding box center [983, 236] width 257 height 31
drag, startPoint x: 904, startPoint y: 231, endPoint x: 803, endPoint y: 237, distance: 101.4
click at [904, 231] on select "Andy Van Brecht ✔ Gavin Hamilton ✔ Jamie Seaton ✔ Kerrod Ward ❌" at bounding box center [983, 236] width 257 height 31
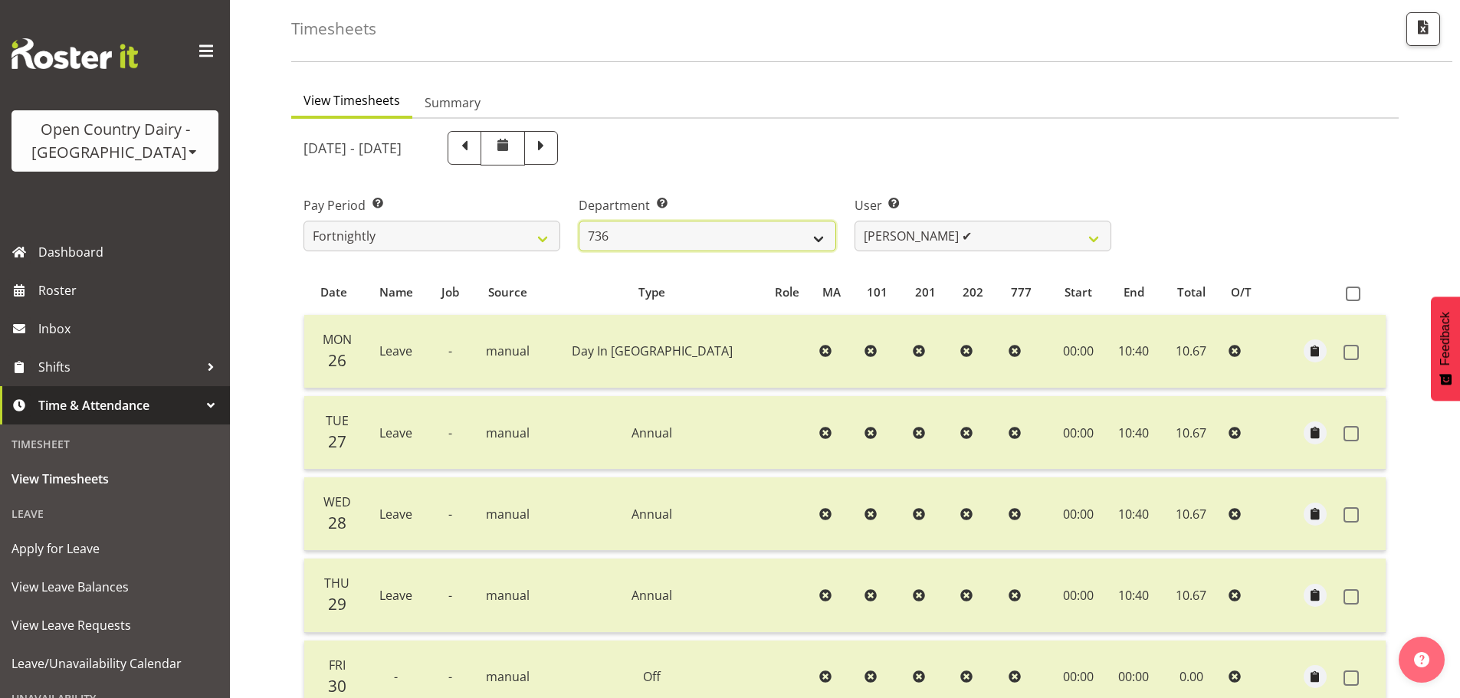
drag, startPoint x: 763, startPoint y: 241, endPoint x: 755, endPoint y: 250, distance: 12.0
click at [763, 241] on select "734 735 736 737 738 739 851 852 853 854 855 856 858 861 862 865 868 869 870 873" at bounding box center [707, 236] width 257 height 31
click at [579, 221] on select "734 735 736 737 738 739 851 852 853 854 855 856 858 861 862 865 868 869 870 873" at bounding box center [707, 236] width 257 height 31
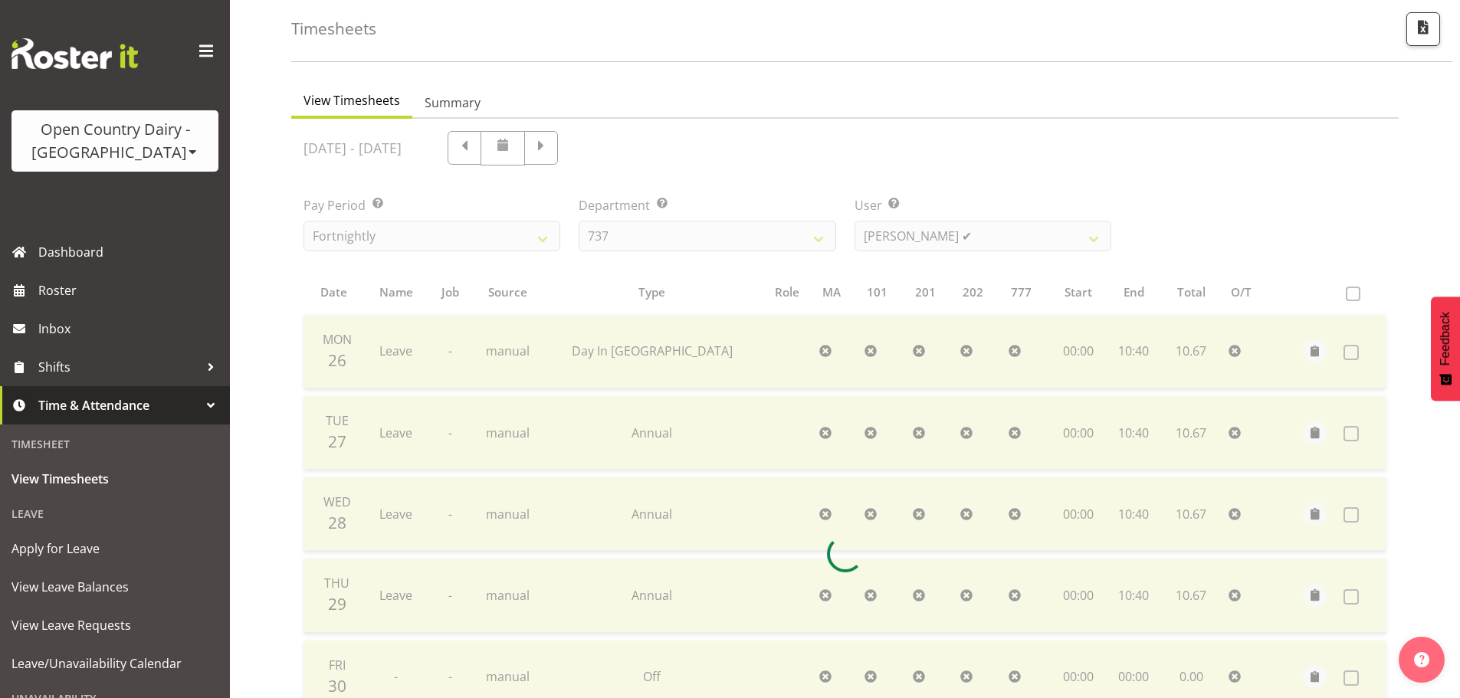
click at [918, 234] on div at bounding box center [845, 554] width 1108 height 870
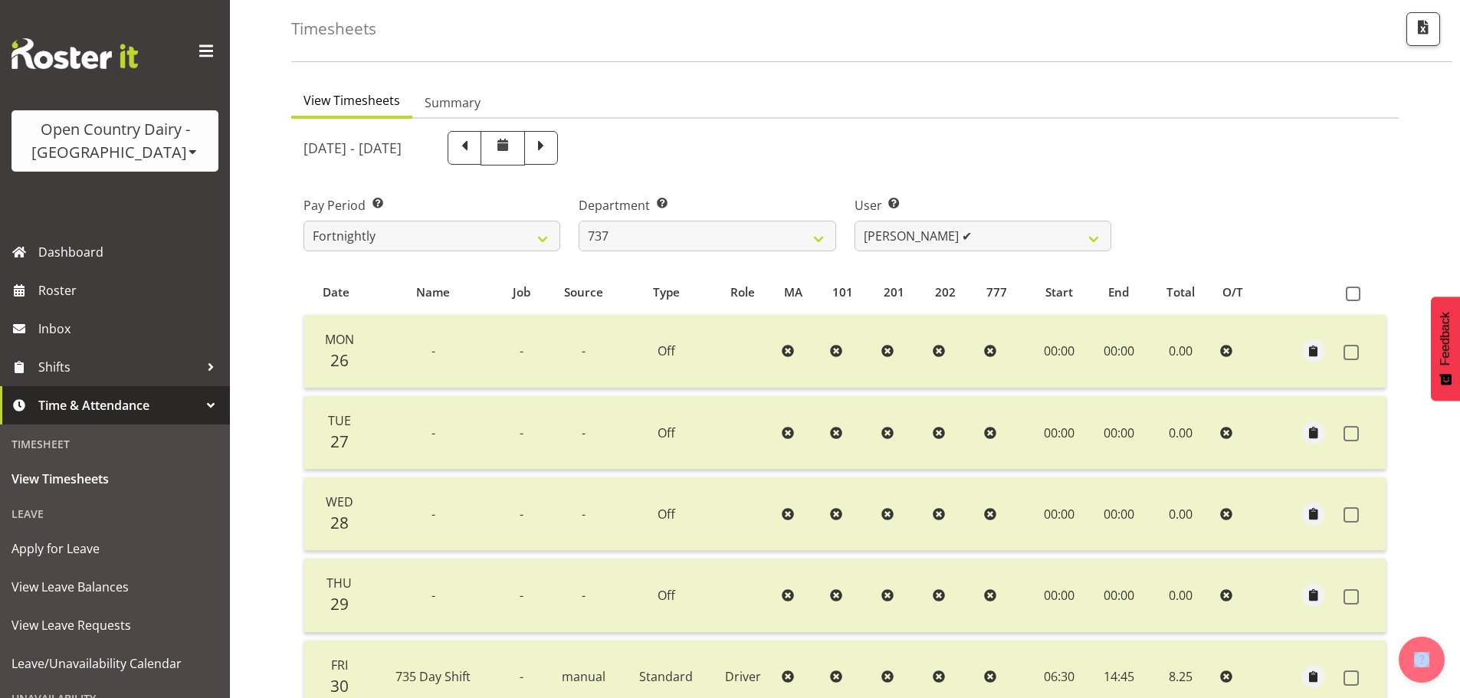
click at [918, 235] on div at bounding box center [845, 554] width 1108 height 870
click at [918, 235] on select "Andrew Crawford ✔ Ashley Bragg ✔ Jack Townley ❌ Richard Turnbull ✔" at bounding box center [983, 236] width 257 height 31
drag, startPoint x: 918, startPoint y: 235, endPoint x: 764, endPoint y: 228, distance: 154.2
click at [915, 235] on select "Andrew Crawford ✔ Ashley Bragg ✔ Jack Townley ❌ Richard Turnbull ✔" at bounding box center [983, 236] width 257 height 31
click at [729, 229] on select "734 735 736 737 738 739 851 852 853 854 855 856 858 861 862 865 868 869 870 873" at bounding box center [707, 236] width 257 height 31
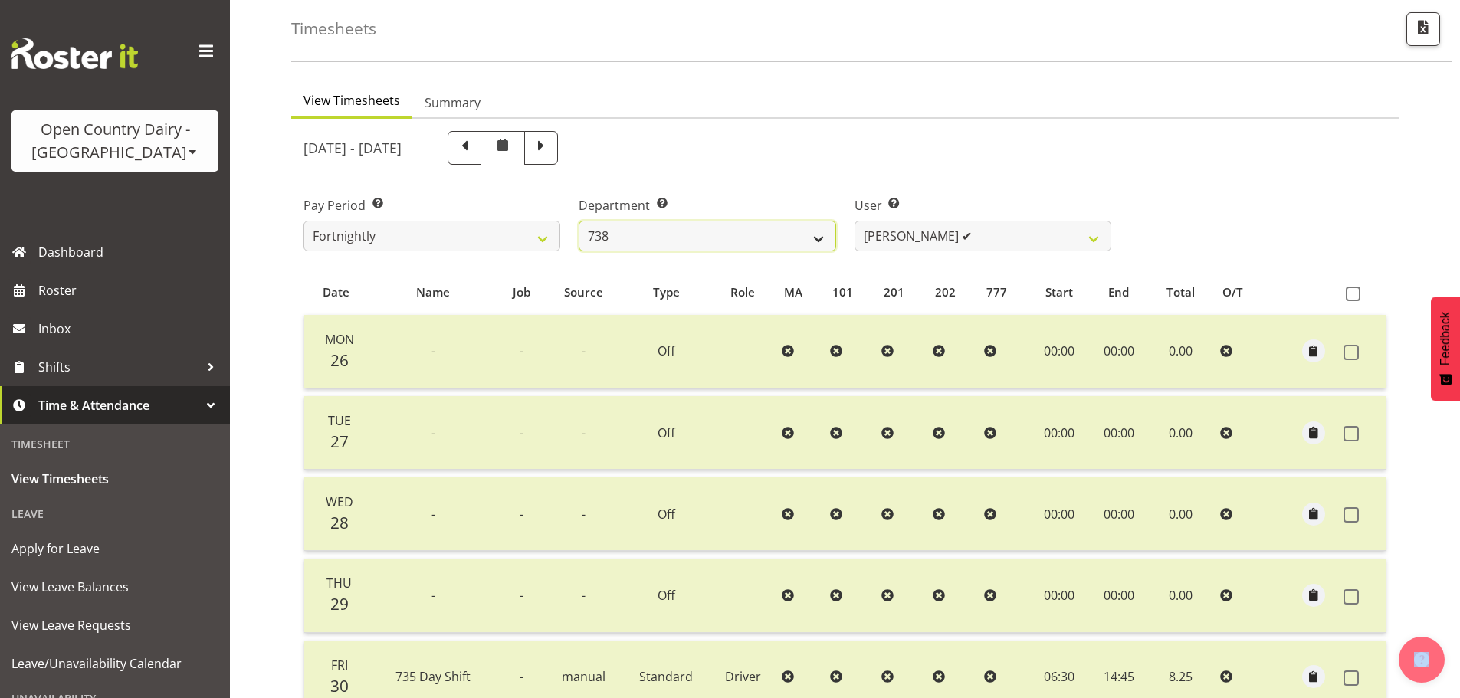
click at [579, 221] on select "734 735 736 737 738 739 851 852 853 854 855 856 858 861 862 865 868 869 870 873" at bounding box center [707, 236] width 257 height 31
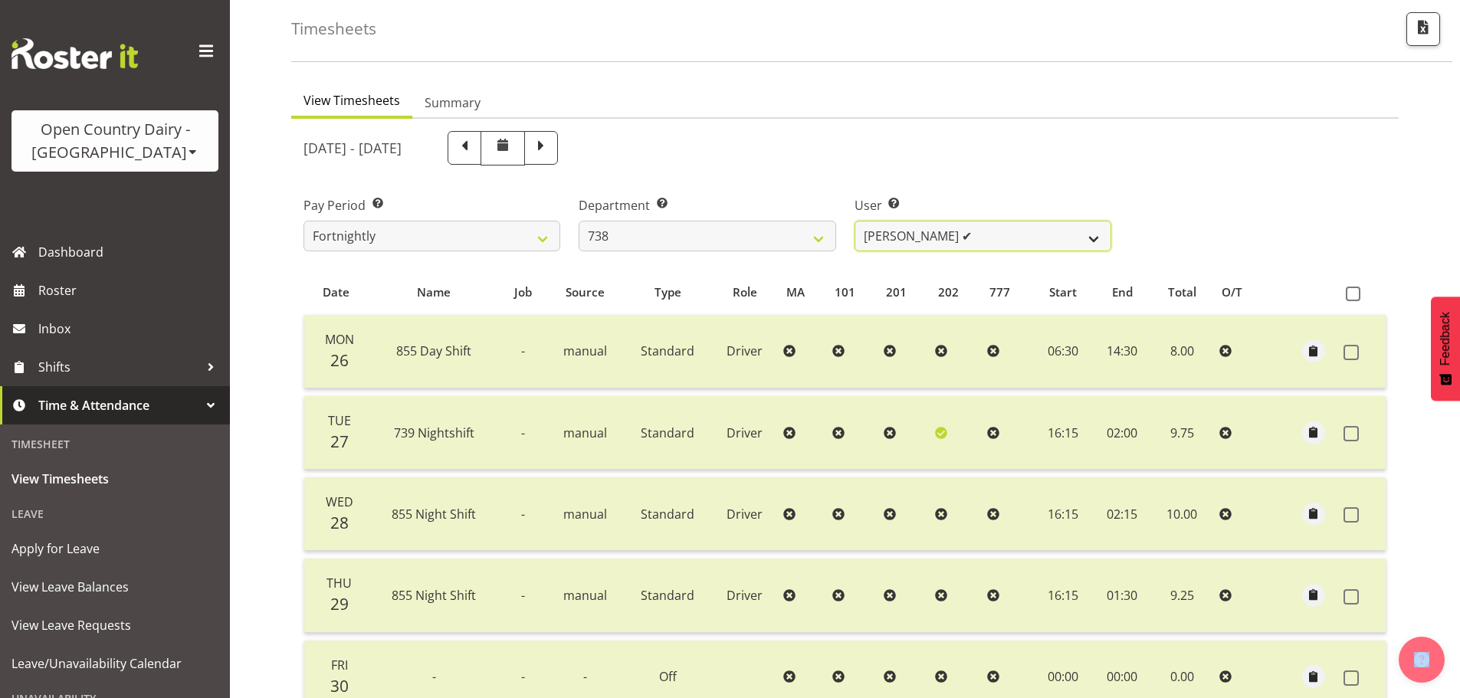
click at [944, 235] on select "Christopher Gamble ✔ Marcy Tuuta ❌ Raymond Campbell ✔ Tama Irvine ✔" at bounding box center [983, 236] width 257 height 31
drag, startPoint x: 944, startPoint y: 235, endPoint x: 793, endPoint y: 225, distance: 151.3
click at [944, 235] on select "Christopher Gamble ✔ Marcy Tuuta ❌ Raymond Campbell ✔ Tama Irvine ✔" at bounding box center [983, 236] width 257 height 31
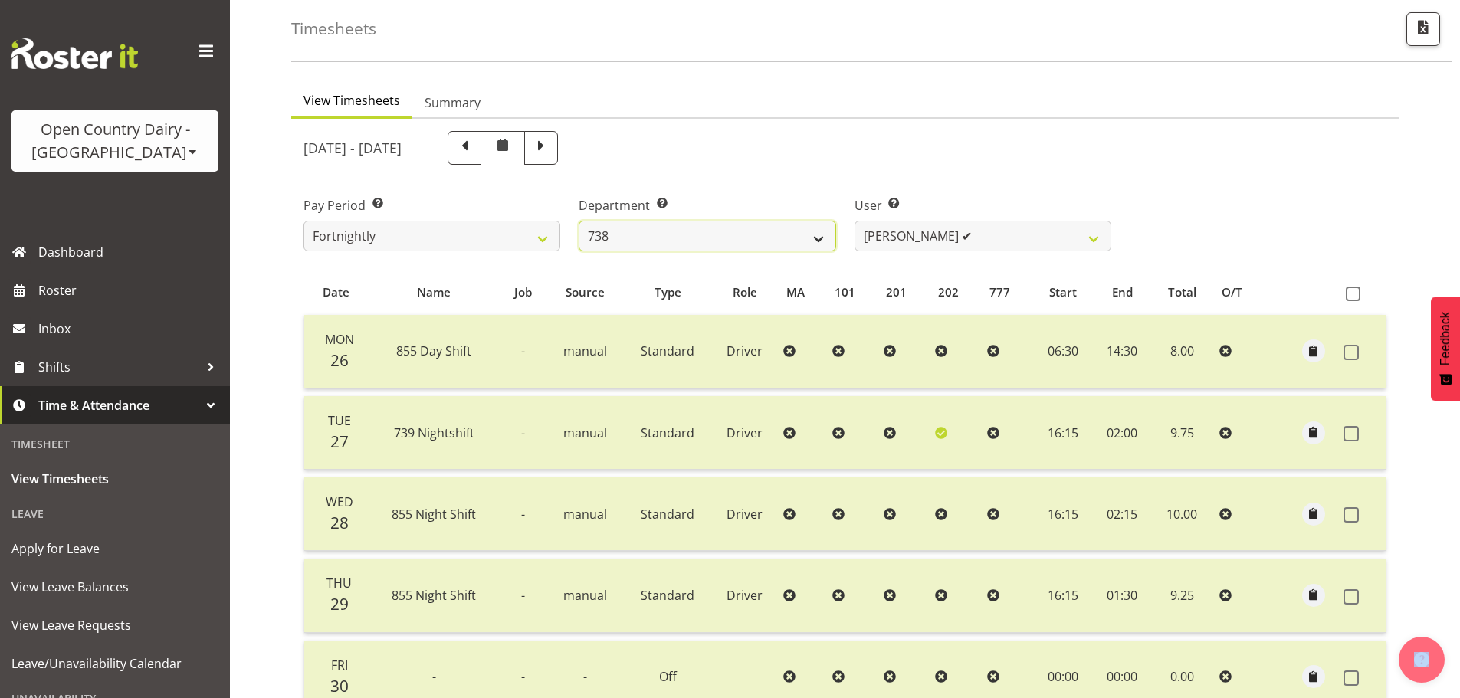
click at [751, 226] on select "734 735 736 737 738 739 851 852 853 854 855 856 858 861 862 865 868 869 870 873" at bounding box center [707, 236] width 257 height 31
click at [579, 221] on select "734 735 736 737 738 739 851 852 853 854 855 856 858 861 862 865 868 869 870 873" at bounding box center [707, 236] width 257 height 31
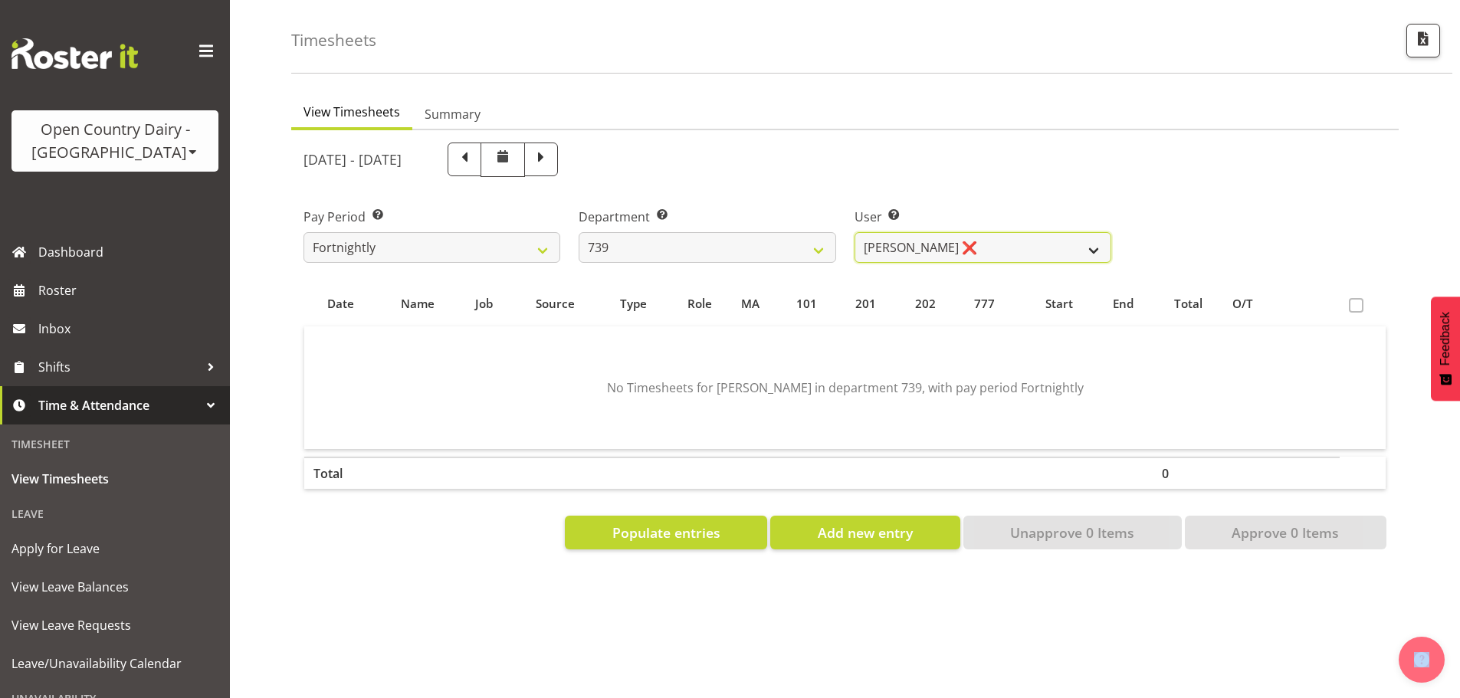
click at [961, 237] on select "Erika McNaught ❌ Rachel Fletcher ✔ Rick Murphy ❌ Tish Veint ✔" at bounding box center [983, 247] width 257 height 31
drag, startPoint x: 945, startPoint y: 232, endPoint x: 902, endPoint y: 233, distance: 43.0
click at [945, 232] on select "Erika McNaught ❌ Rachel Fletcher ✔ Rick Murphy ❌ Tish Veint ✔" at bounding box center [983, 247] width 257 height 31
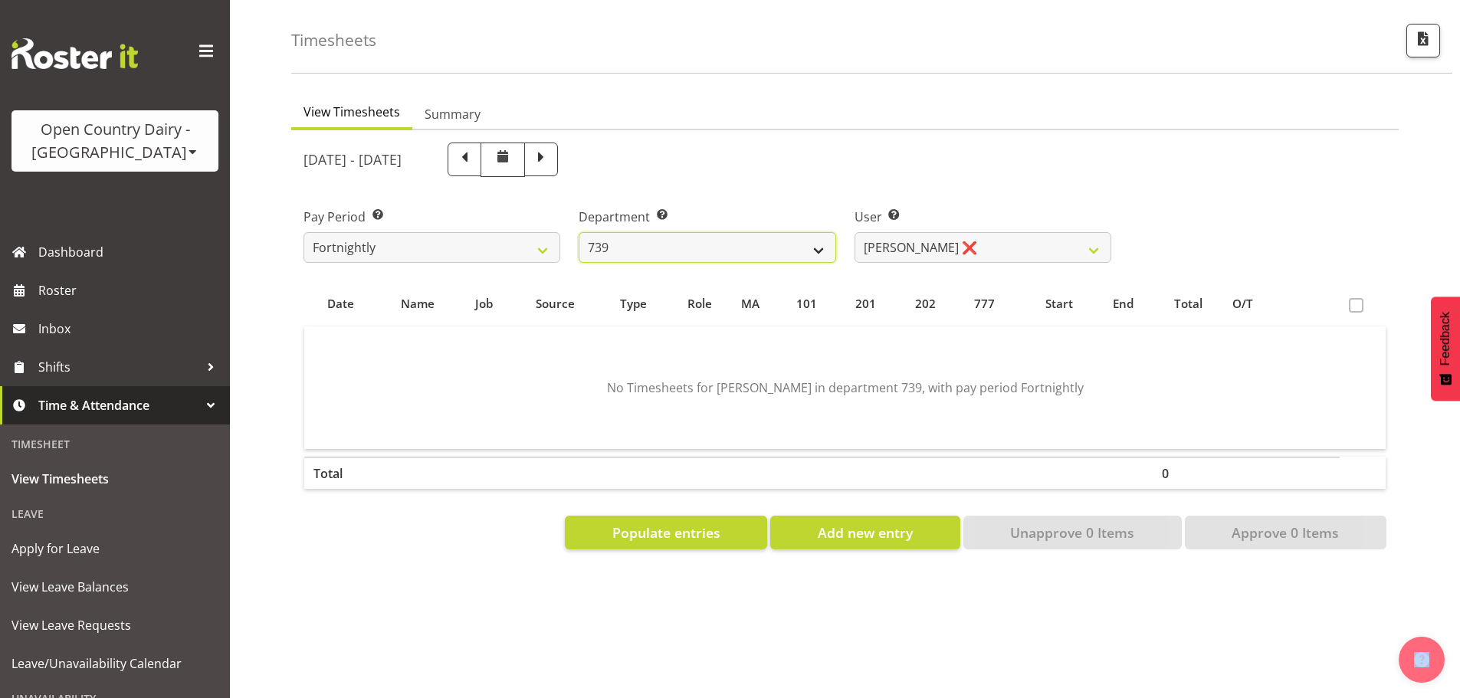
click at [619, 244] on select "734 735 736 737 738 739 851 852 853 854 855 856 858 861 862 865 868 869 870 873" at bounding box center [707, 247] width 257 height 31
click at [579, 232] on select "734 735 736 737 738 739 851 852 853 854 855 856 858 861 862 865 868 869 870 873" at bounding box center [707, 247] width 257 height 31
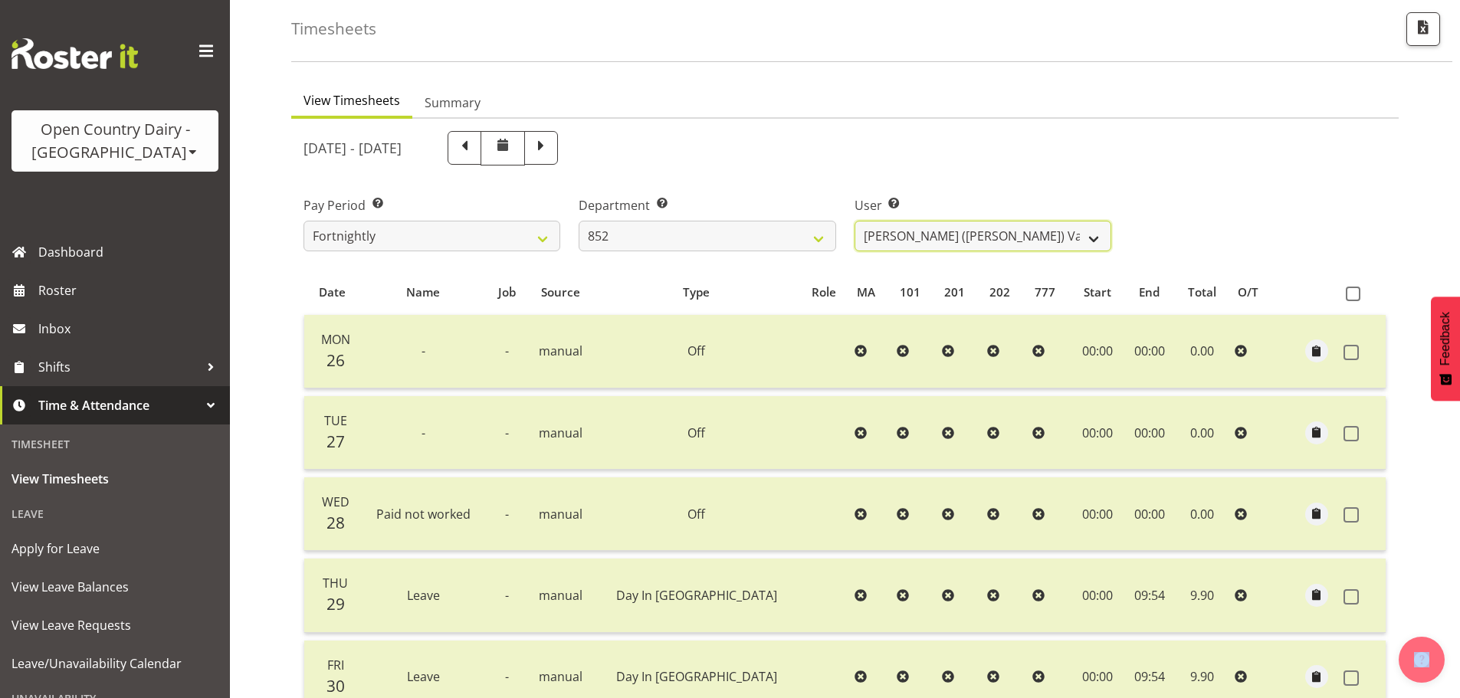
click at [931, 235] on select "Gert (Gerry) Van Der Berg ✔ Glenn Tither ❌ Jason Gough ❌ Richard Aitken ❌" at bounding box center [983, 236] width 257 height 31
drag, startPoint x: 931, startPoint y: 235, endPoint x: 898, endPoint y: 234, distance: 33.0
click at [915, 235] on select "Gert (Gerry) Van Der Berg ✔ Glenn Tither ❌ Jason Gough ❌ Richard Aitken ❌" at bounding box center [983, 236] width 257 height 31
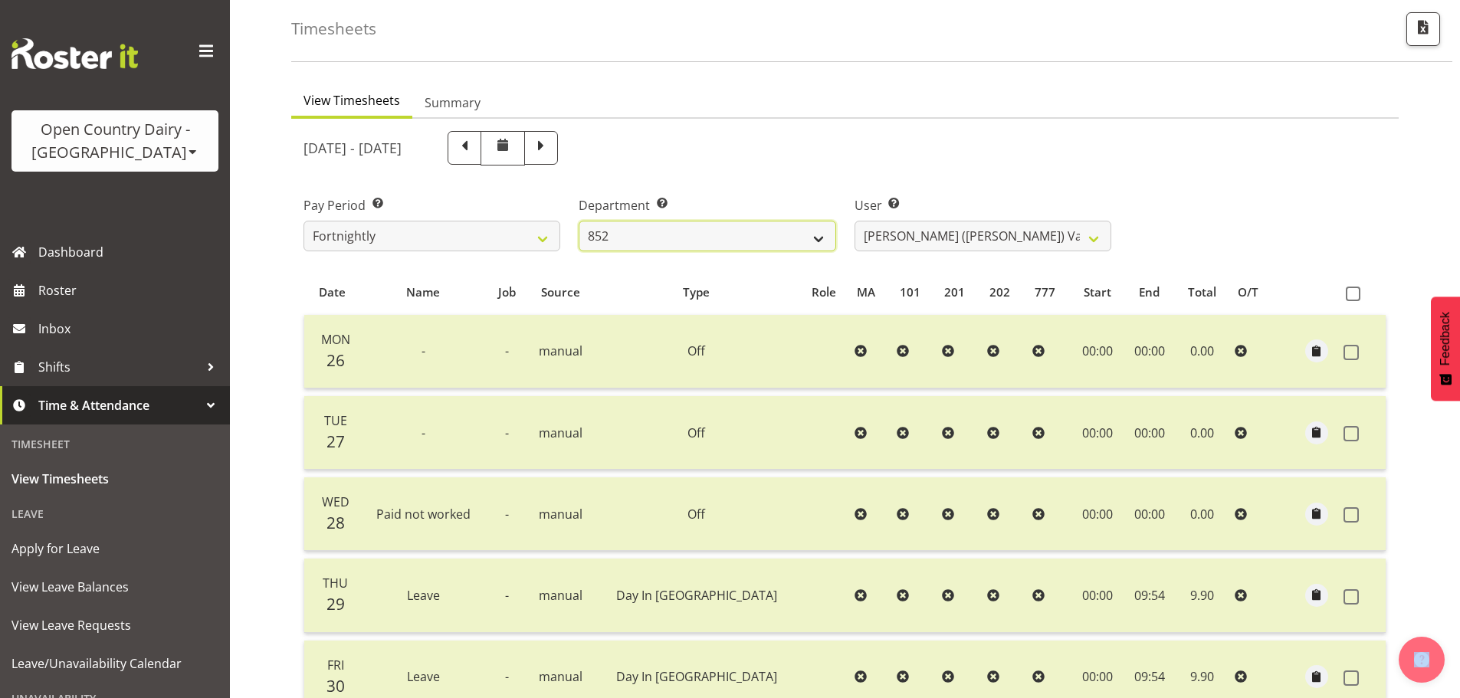
click at [741, 221] on select "734 735 736 737 738 739 851 852 853 854 855 856 858 861 862 865 868 869 870 873" at bounding box center [707, 236] width 257 height 31
select select "669"
click at [579, 221] on select "734 735 736 737 738 739 851 852 853 854 855 856 858 861 862 865 868 869 870 873" at bounding box center [707, 236] width 257 height 31
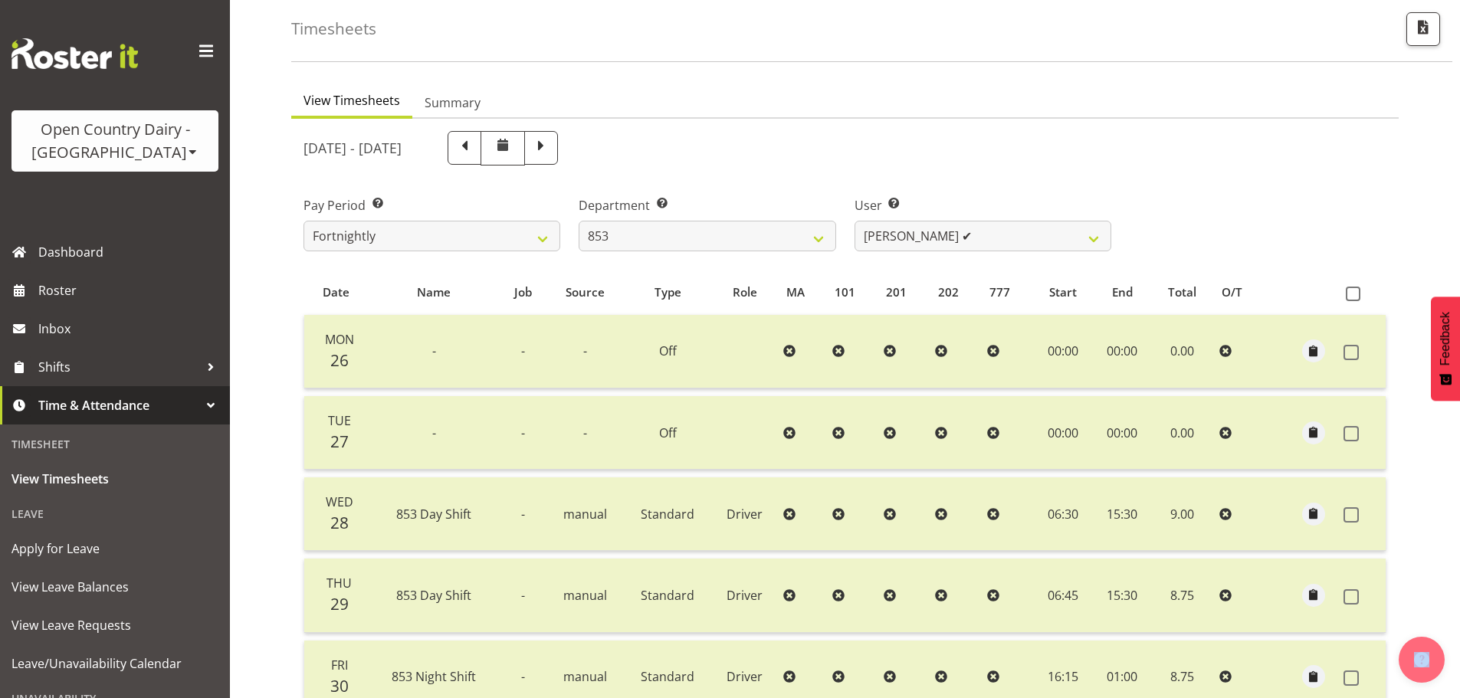
click at [952, 235] on div "May 26th - June 1st 2025 Pay Period Select which pay period you would like to v…" at bounding box center [845, 549] width 1083 height 855
click at [952, 236] on select "Christiaan Botha ✔ Kevin Stuck ✔ Marty Powell ✔ Sean O'Neill ✔" at bounding box center [983, 236] width 257 height 31
select select "7439"
click at [855, 221] on select "Christiaan Botha ✔ Kevin Stuck ✔ Marty Powell ✔ Sean O'Neill ✔" at bounding box center [983, 236] width 257 height 31
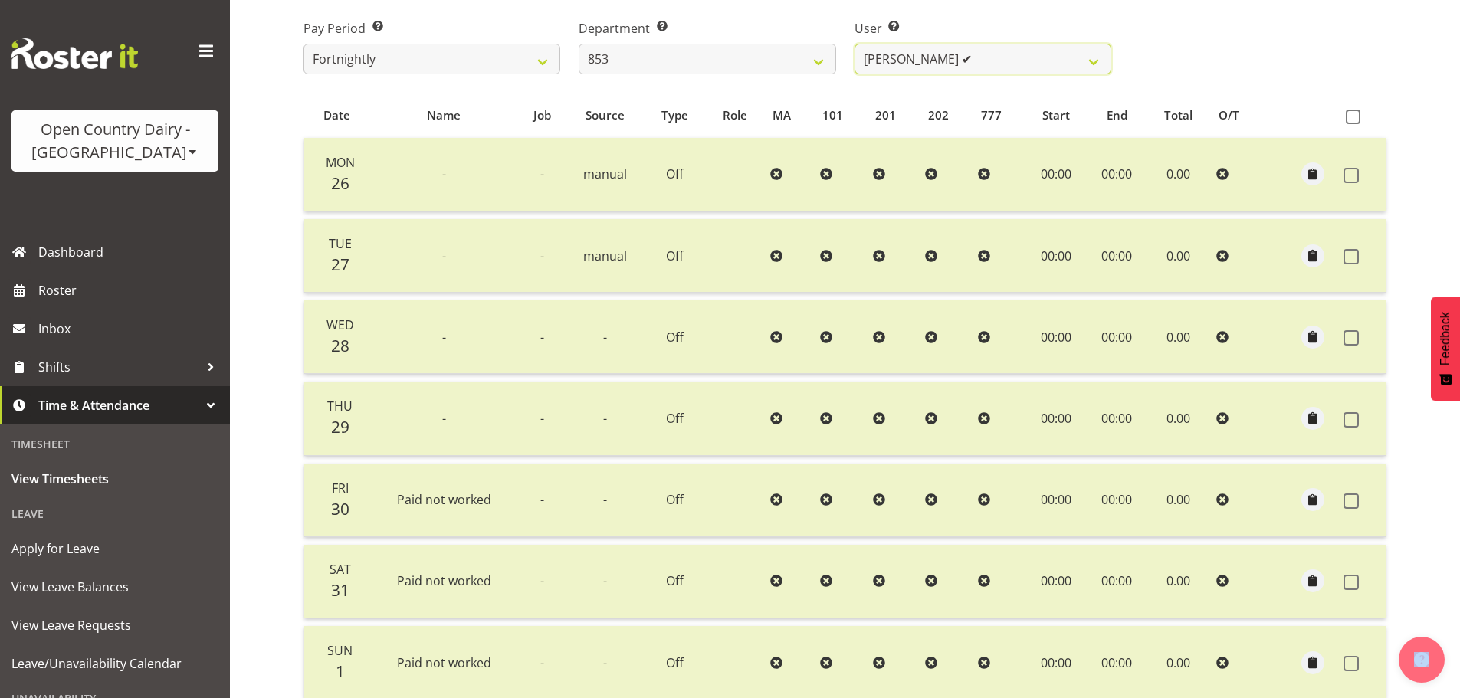
scroll to position [0, 0]
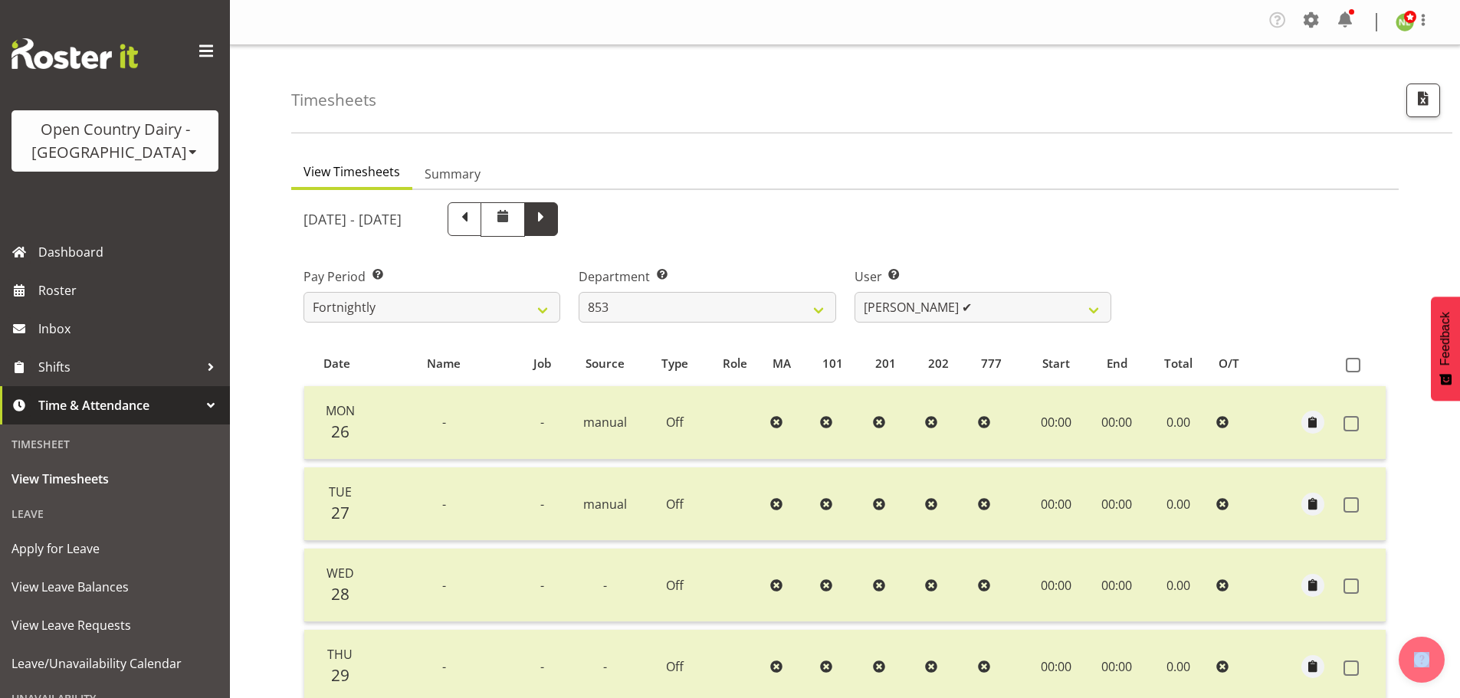
click at [558, 228] on span at bounding box center [541, 219] width 34 height 34
select select
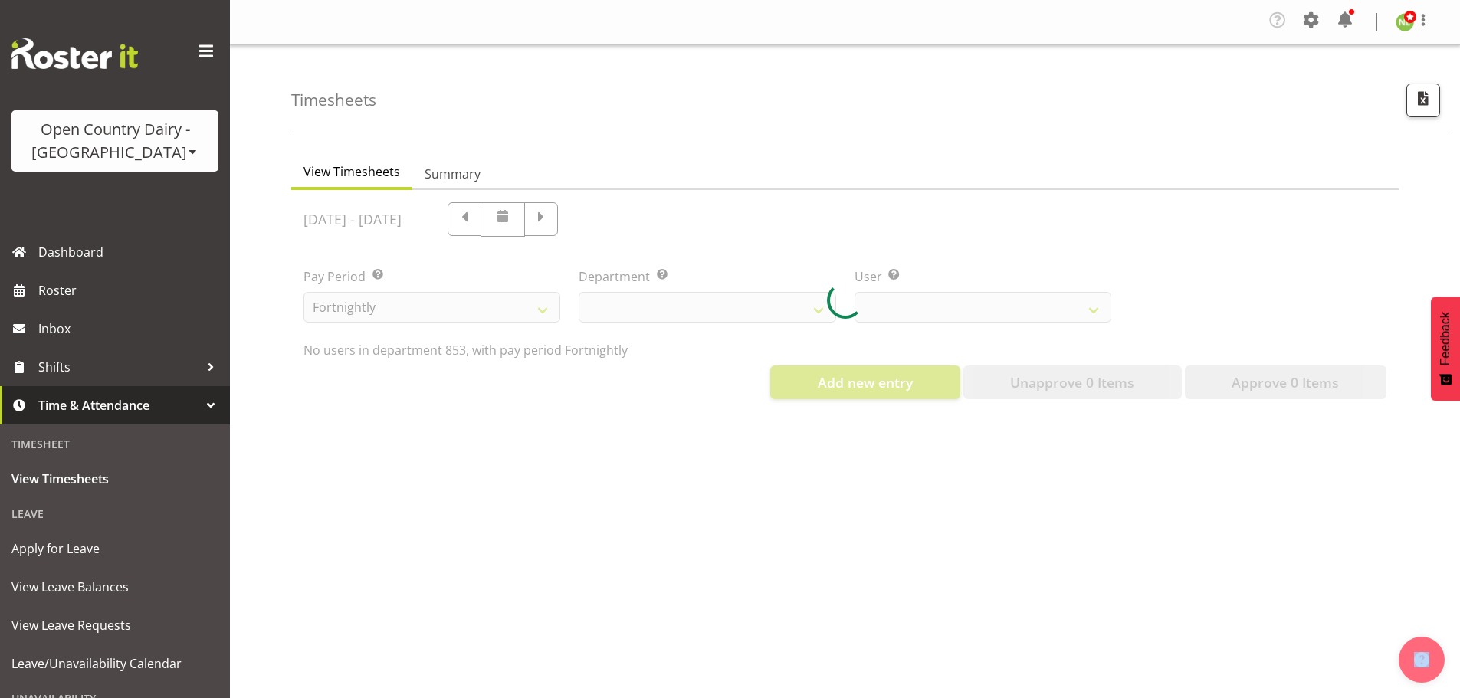
select select "669"
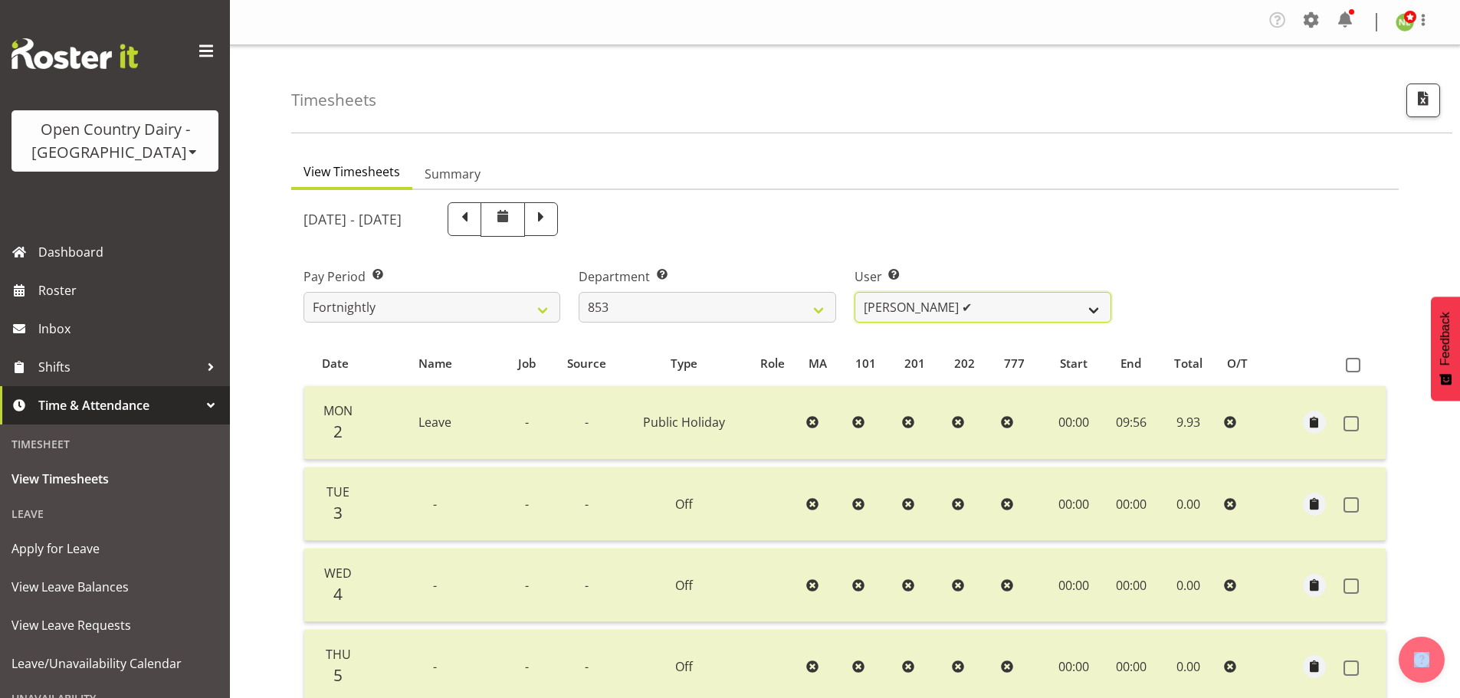
click at [908, 308] on select "Christiaan Botha ✔ Kevin Stuck ✔ Marty Powell ✔ Sean O'Neill ✔" at bounding box center [983, 307] width 257 height 31
select select "7394"
click at [855, 292] on select "Christiaan Botha ✔ Kevin Stuck ✔ Marty Powell ✔ Sean O'Neill ✔" at bounding box center [983, 307] width 257 height 31
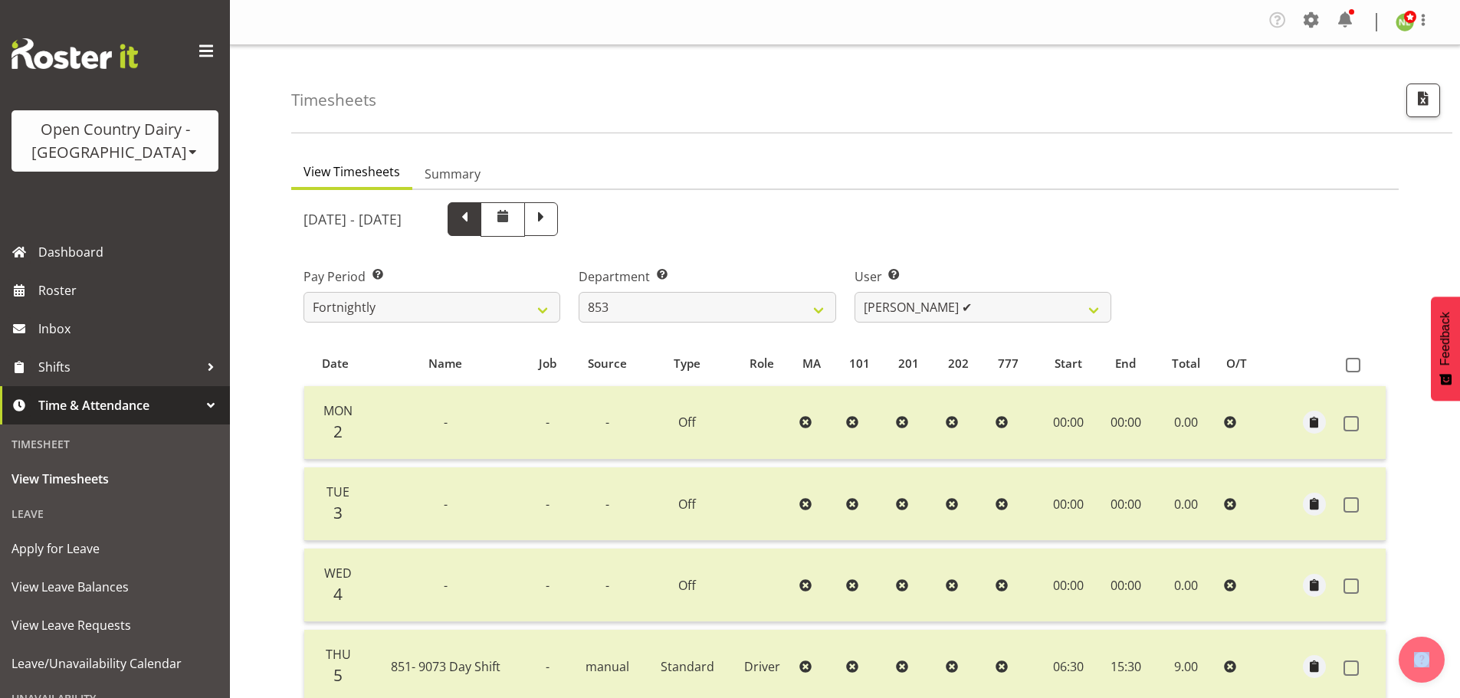
click at [475, 215] on span at bounding box center [465, 218] width 20 height 20
select select
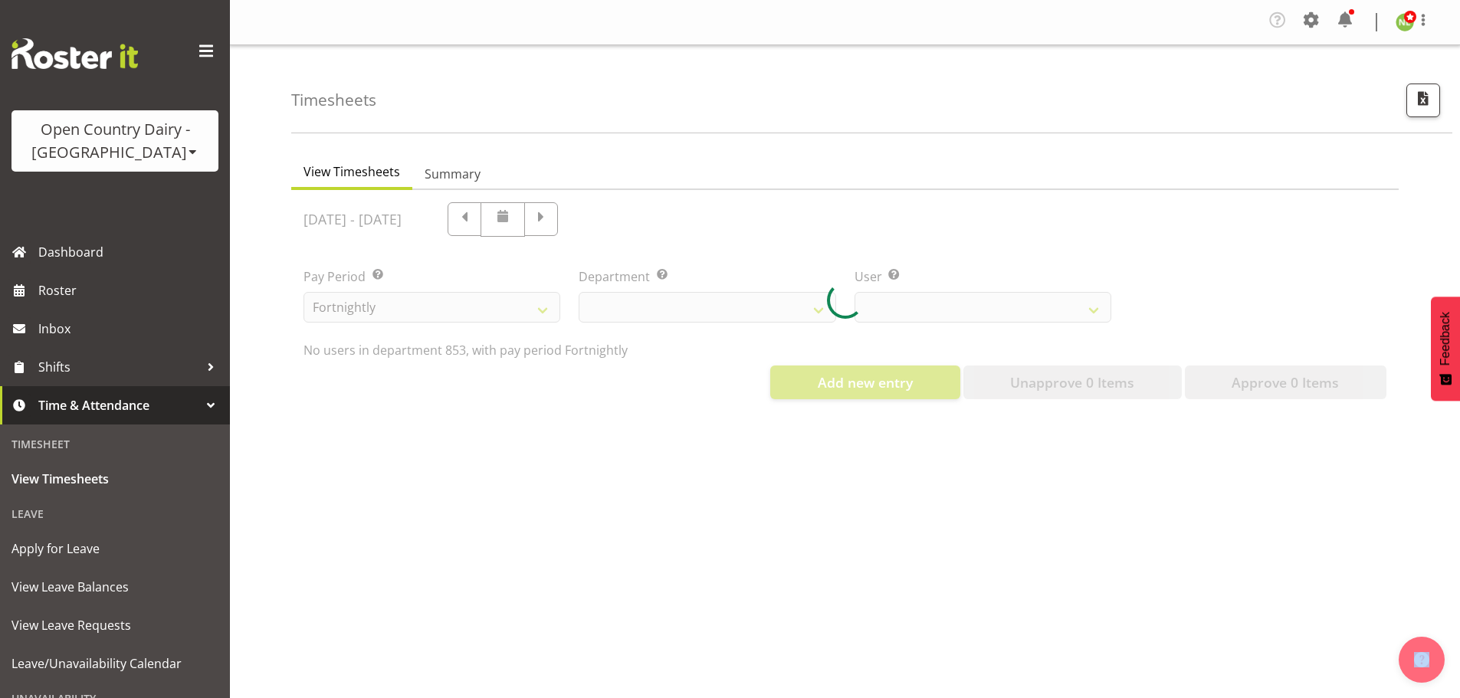
select select "669"
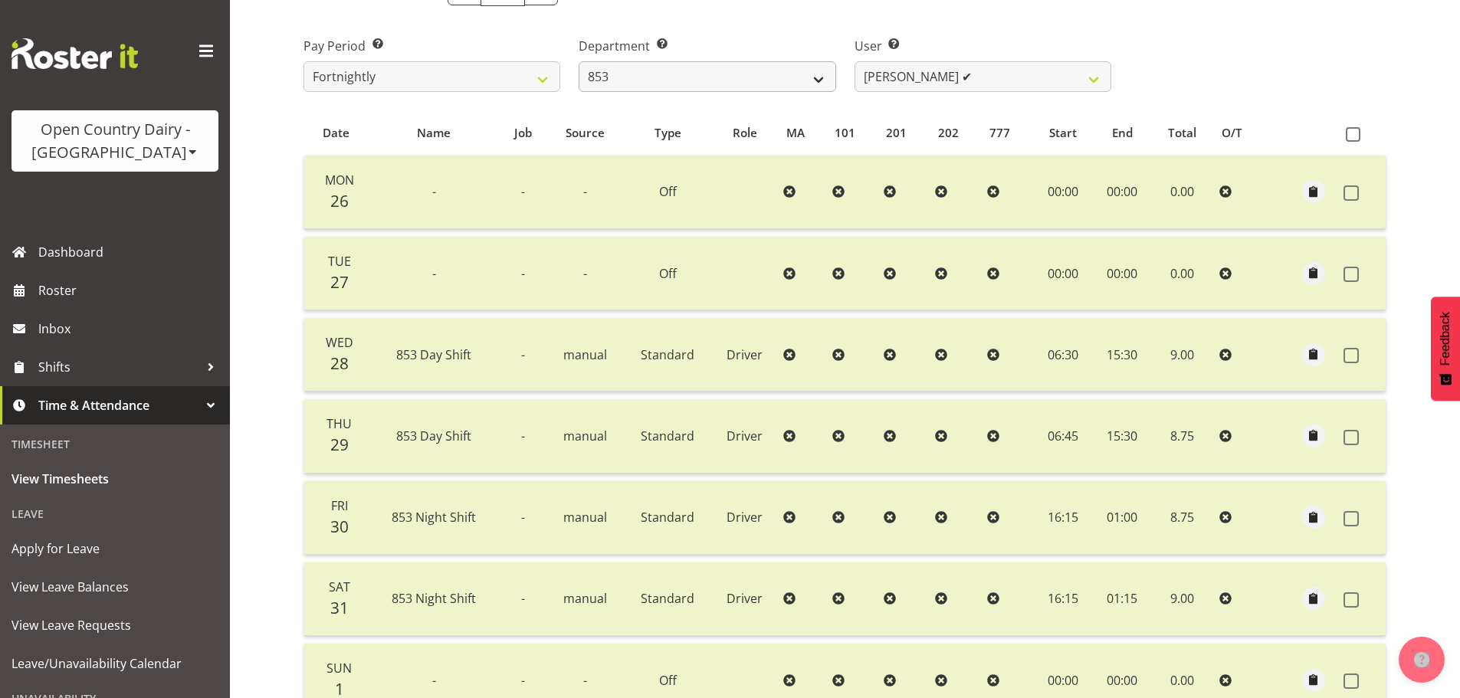
scroll to position [230, 0]
click at [908, 79] on select "Christiaan Botha ✔ Kevin Stuck ✔ Marty Powell ✔ Sean O'Neill ✔" at bounding box center [983, 77] width 257 height 31
select select "10131"
click at [855, 62] on select "Christiaan Botha ✔ Kevin Stuck ✔ Marty Powell ✔ Sean O'Neill ✔" at bounding box center [983, 77] width 257 height 31
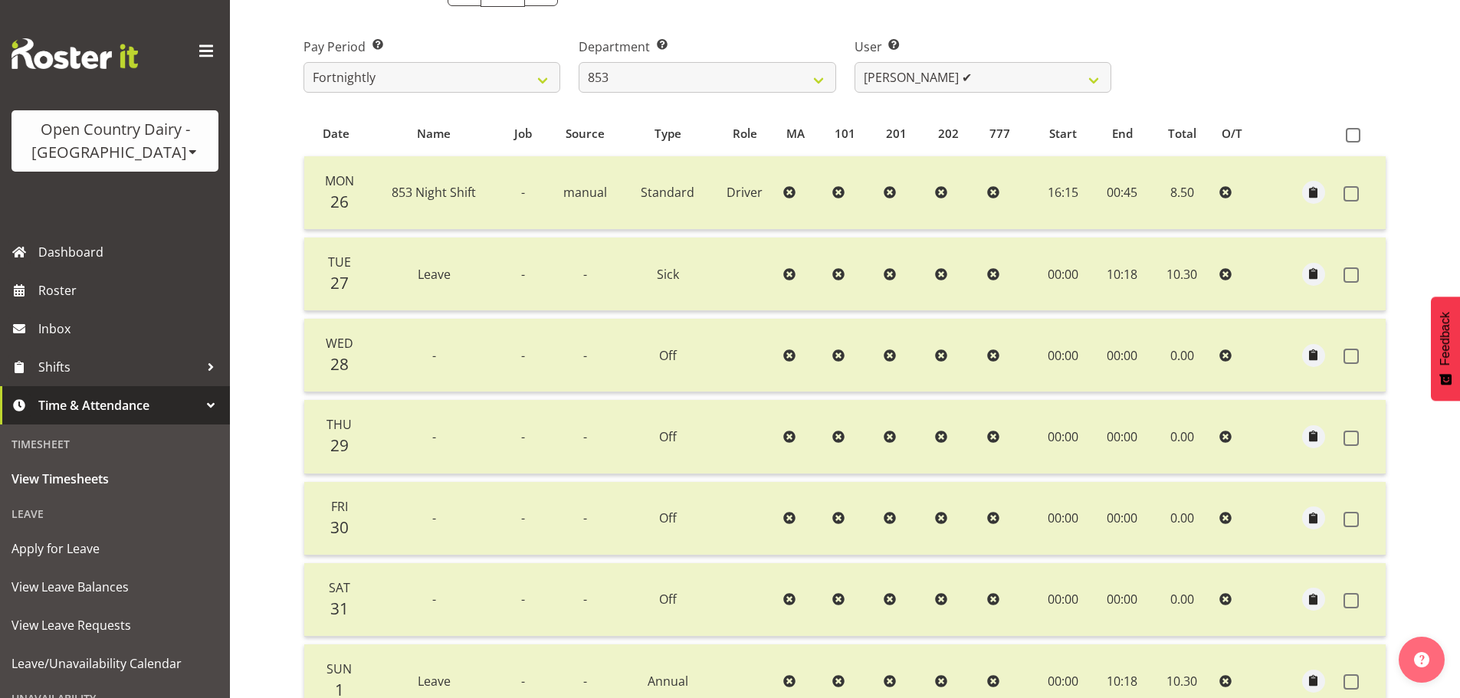
click at [268, 186] on div "Timesheets View Timesheets Summary May 26th - June 1st 2025 Pay Period Select w…" at bounding box center [845, 328] width 1230 height 1027
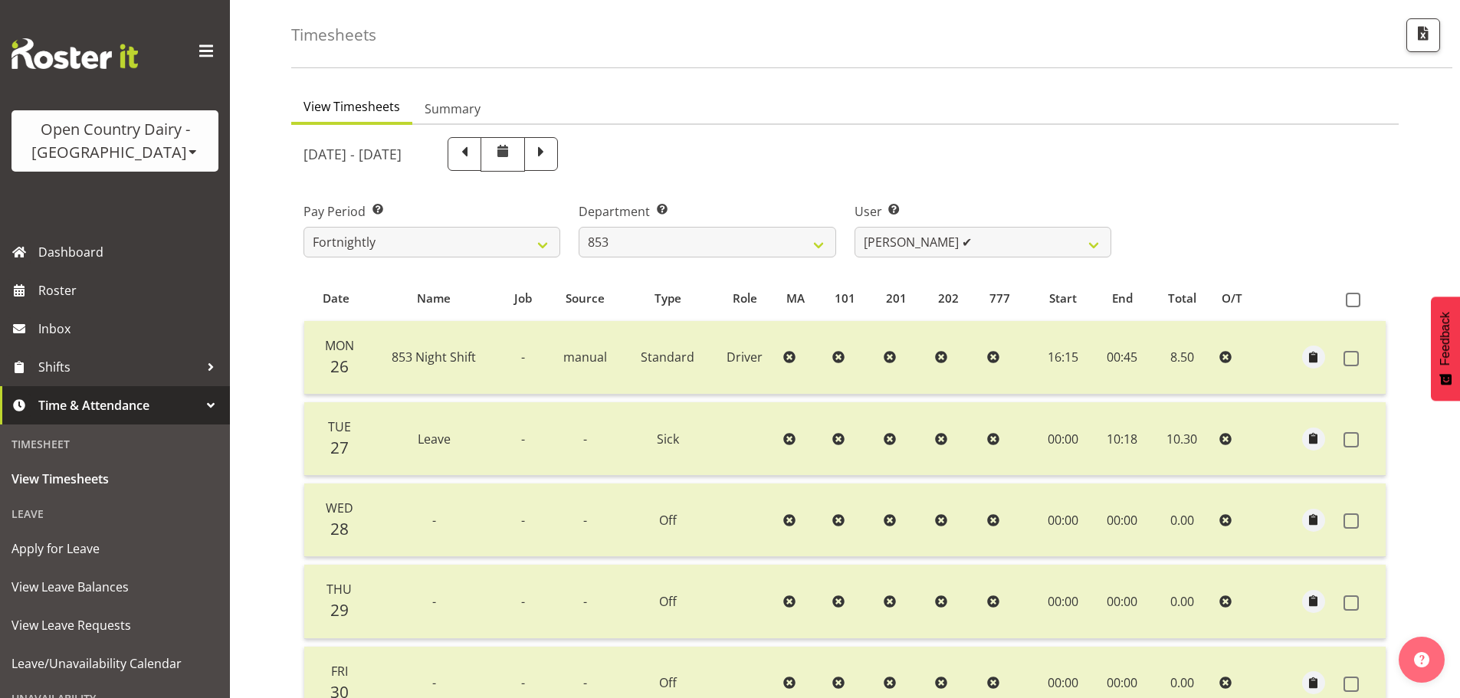
scroll to position [2, 0]
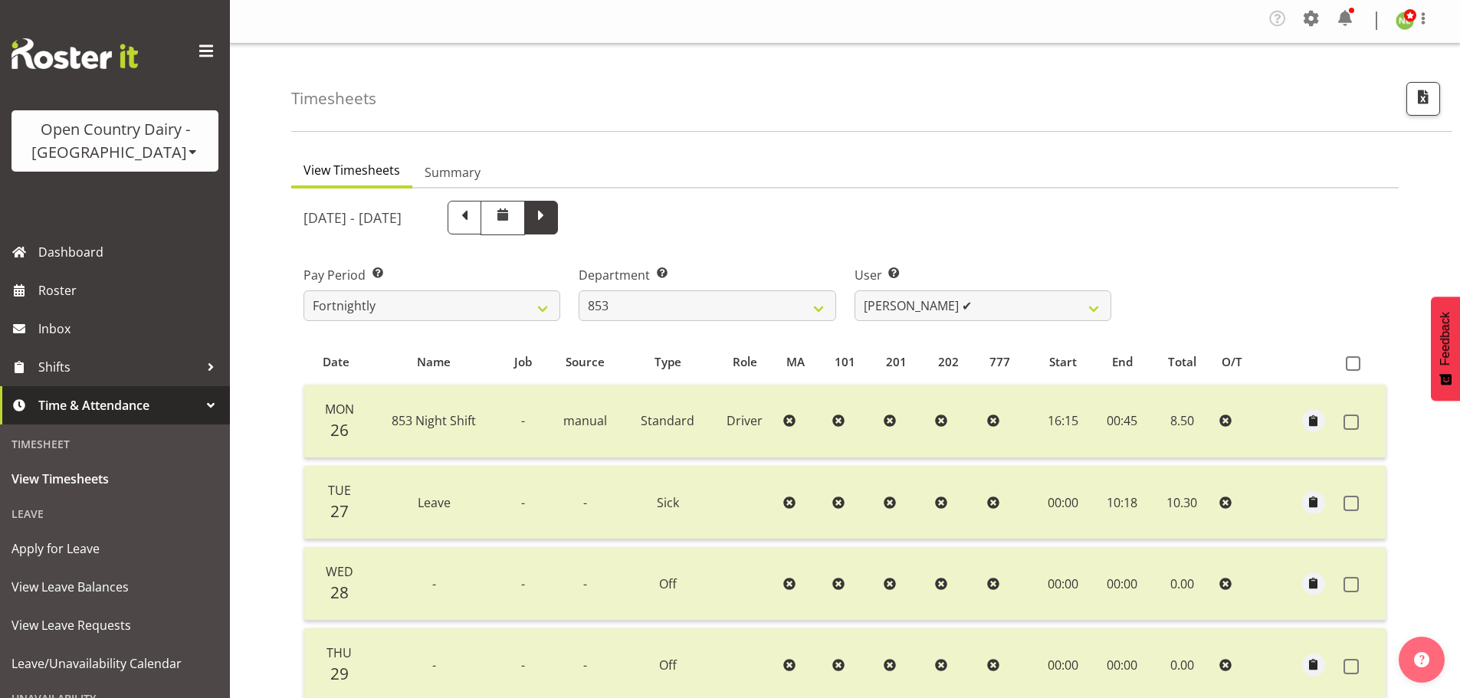
click at [558, 228] on span at bounding box center [541, 218] width 34 height 34
select select
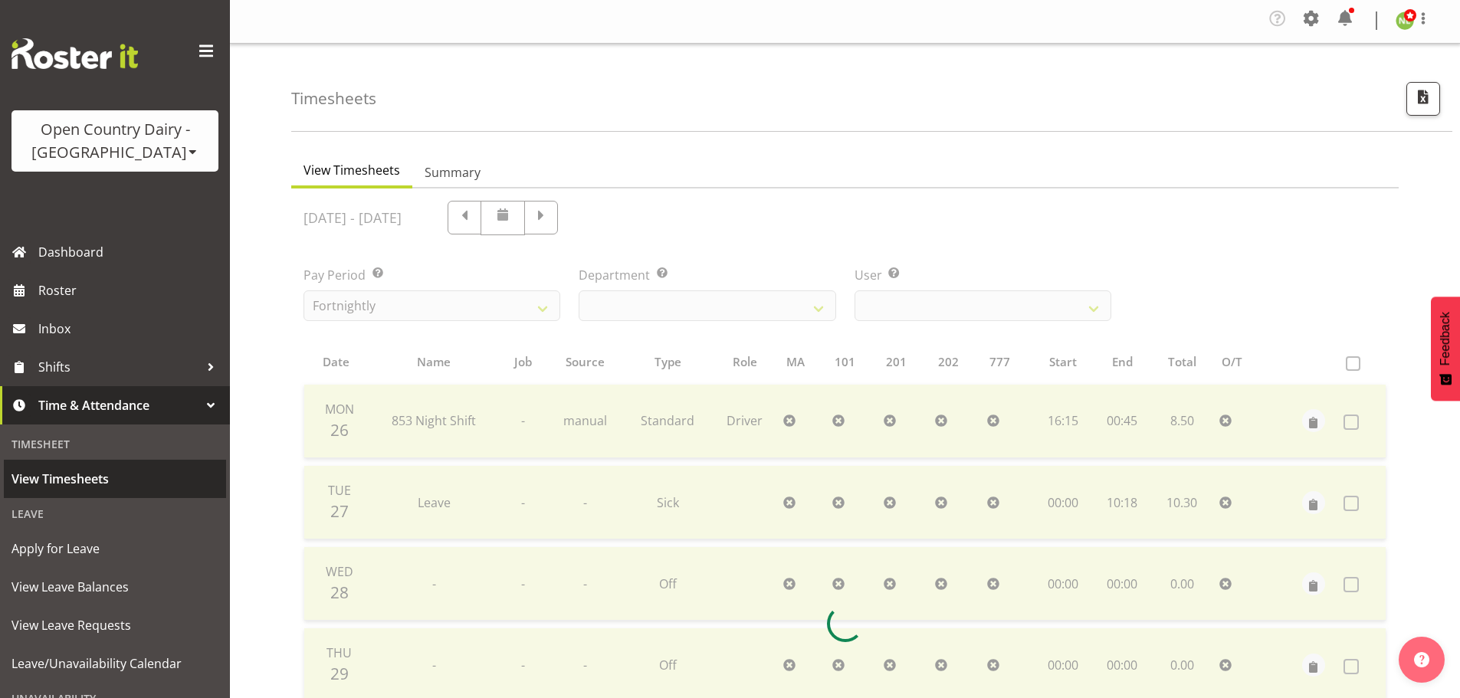
select select "669"
select select "10131"
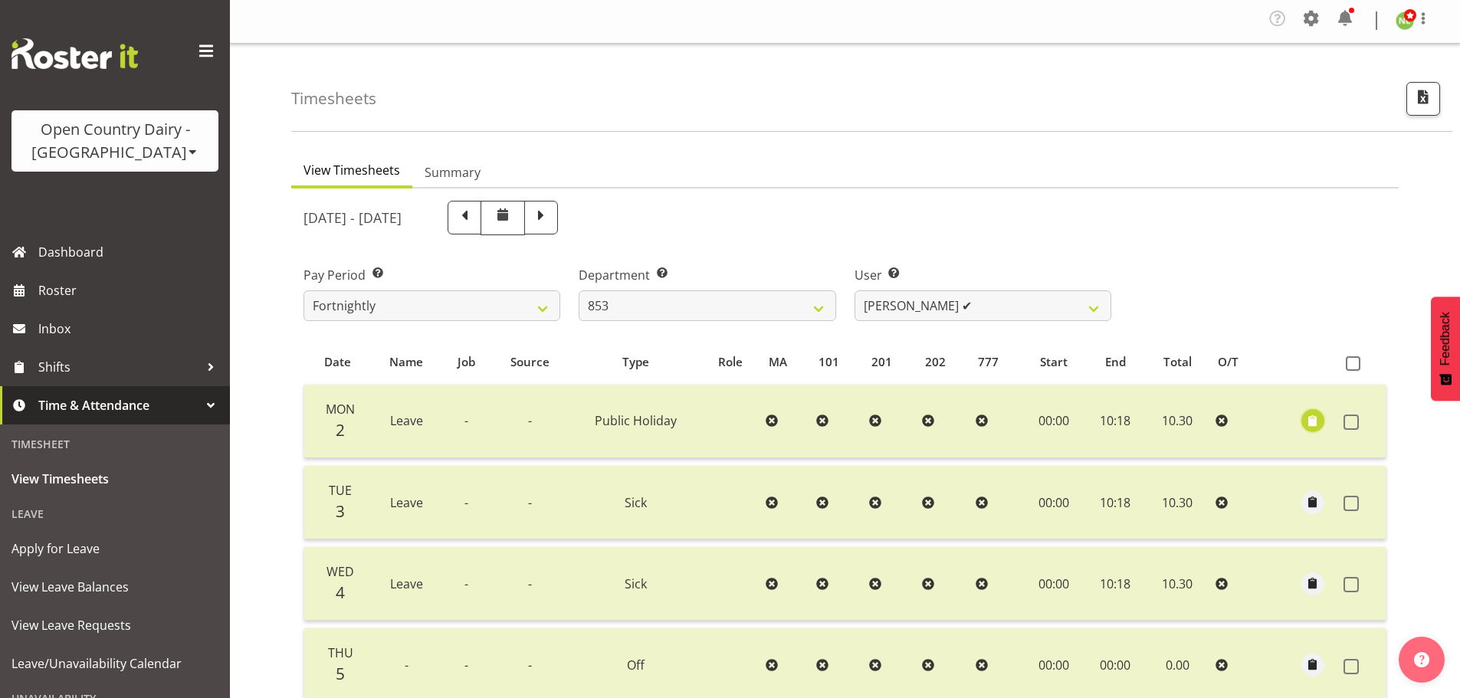
click at [1321, 420] on span "button" at bounding box center [1314, 421] width 18 height 18
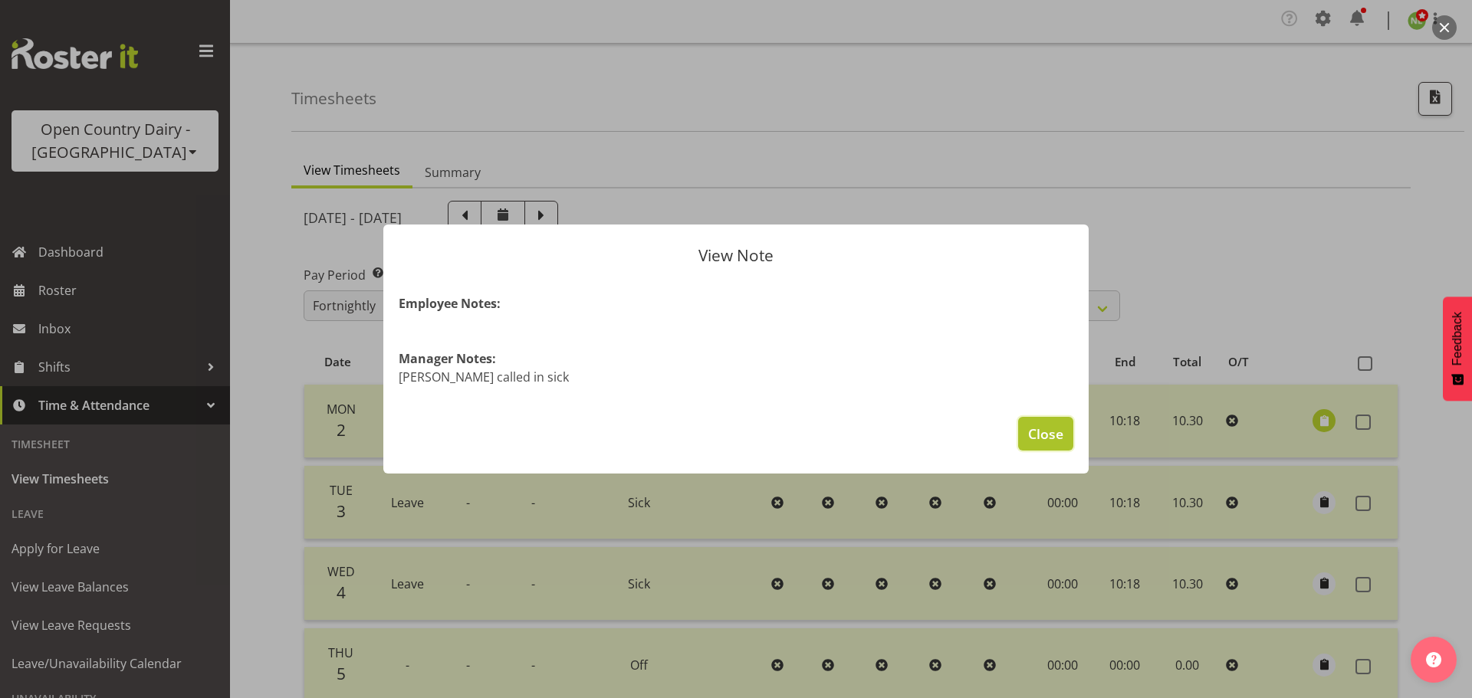
click at [1030, 429] on span "Close" at bounding box center [1045, 434] width 35 height 20
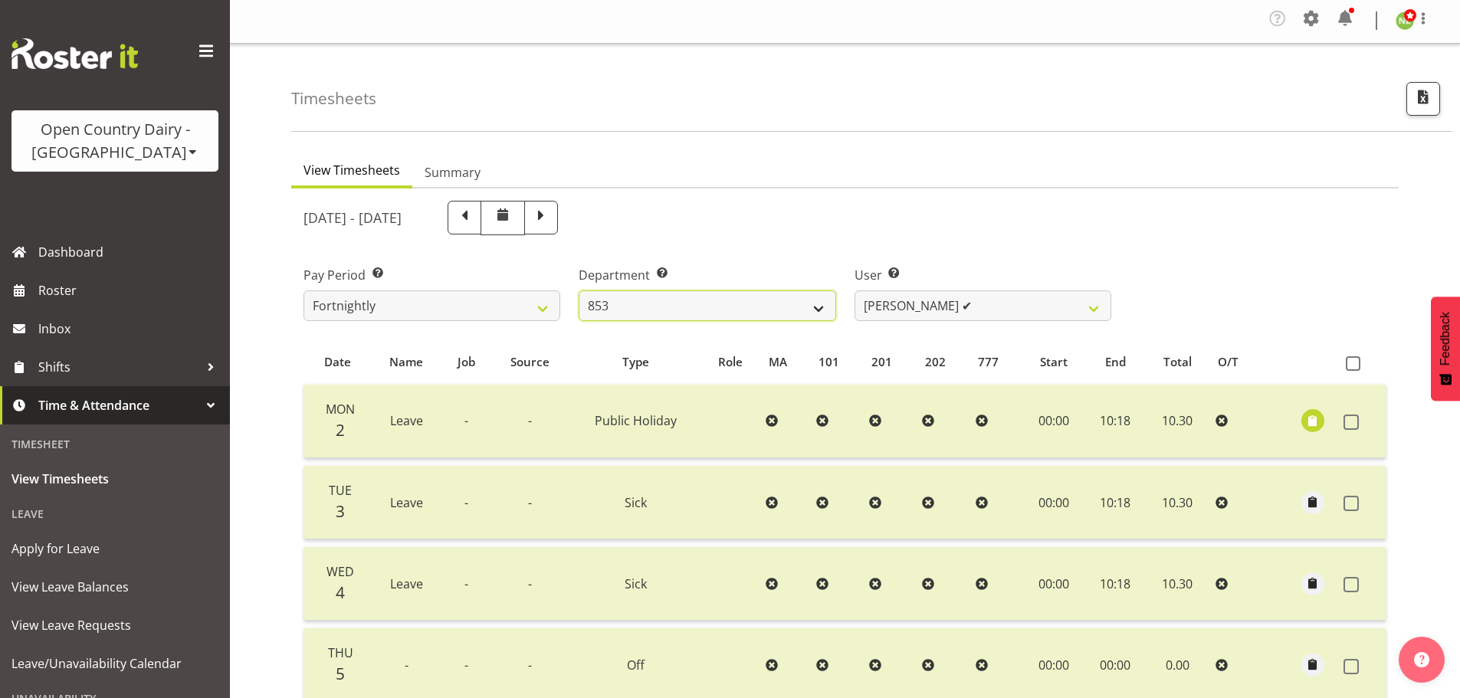
drag, startPoint x: 719, startPoint y: 310, endPoint x: 704, endPoint y: 302, distance: 17.1
click at [719, 308] on select "734 735 736 737 738 739 851 852 853 854 855 856 858 861 862 865 868 869 870 873" at bounding box center [707, 306] width 257 height 31
select select "667"
click at [579, 291] on select "734 735 736 737 738 739 851 852 853 854 855 856 858 861 862 865 868 869 870 873" at bounding box center [707, 306] width 257 height 31
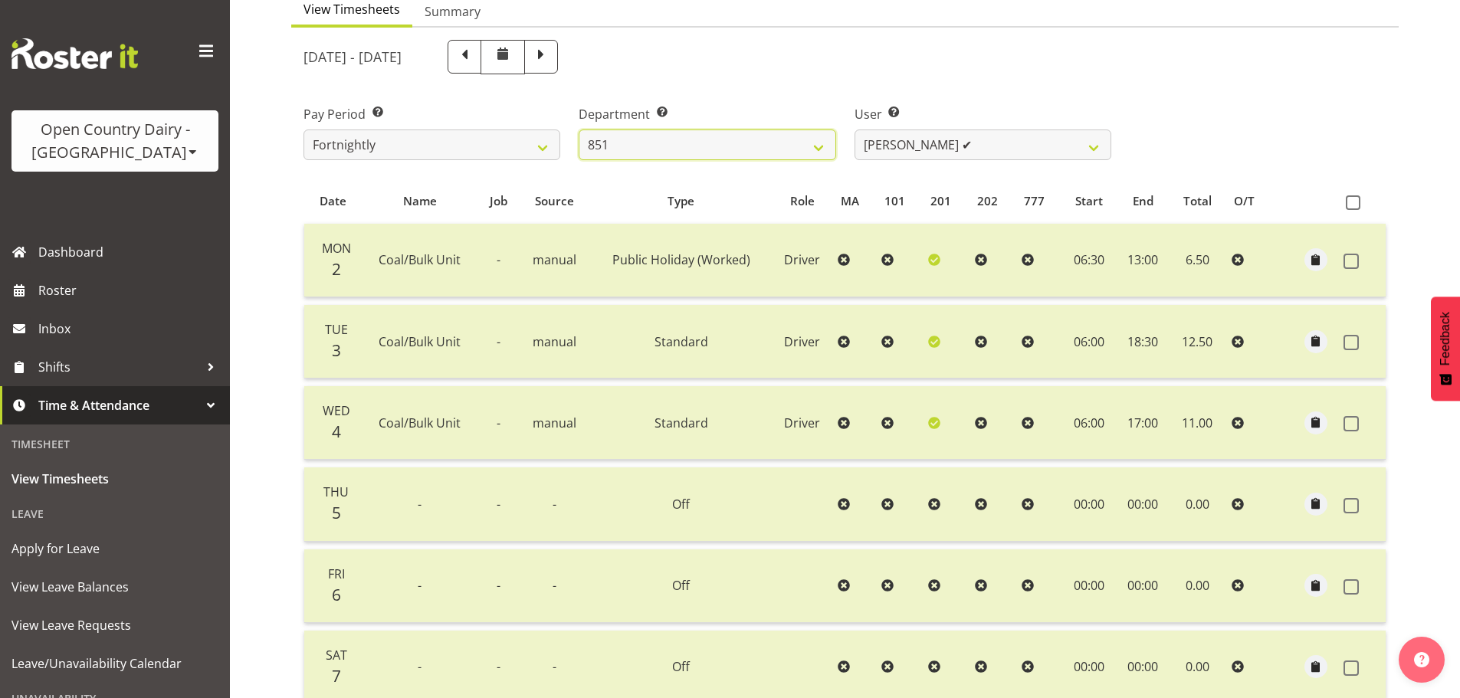
scroll to position [155, 0]
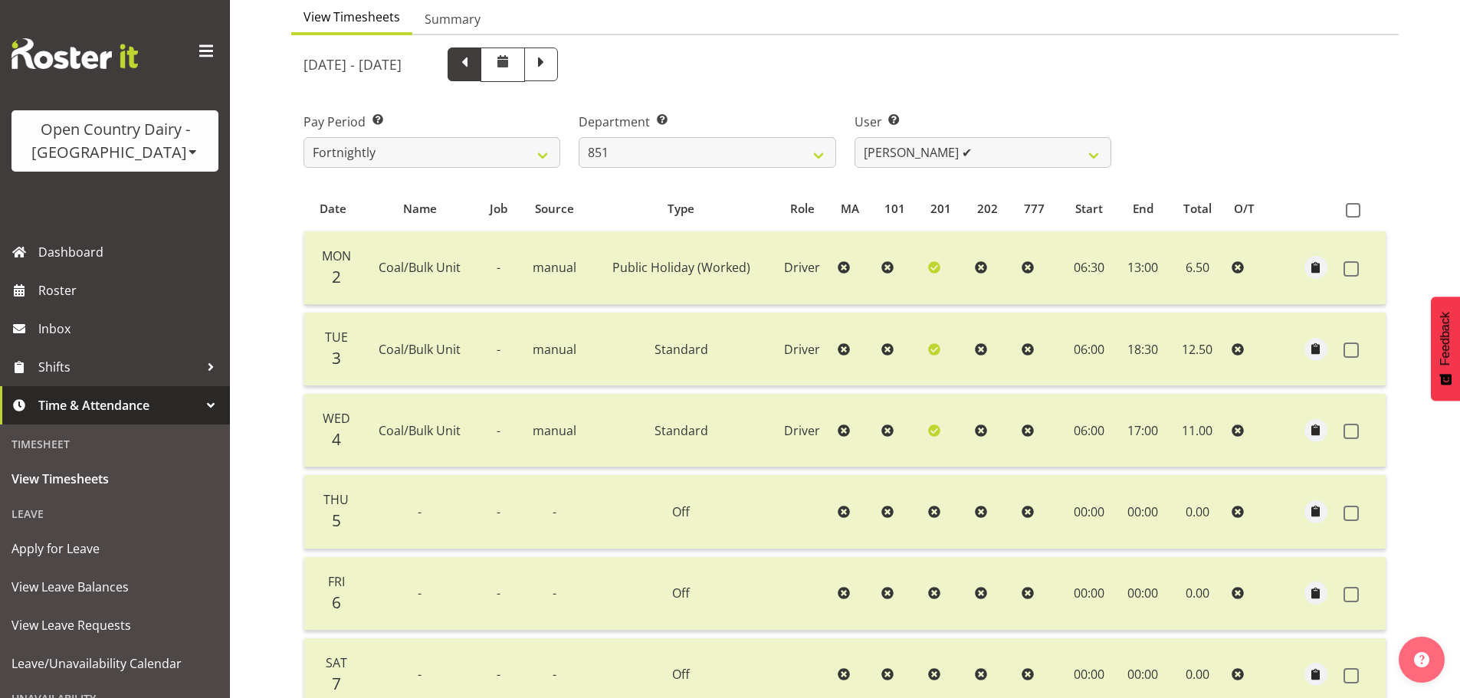
click at [475, 66] on span at bounding box center [465, 63] width 20 height 20
select select
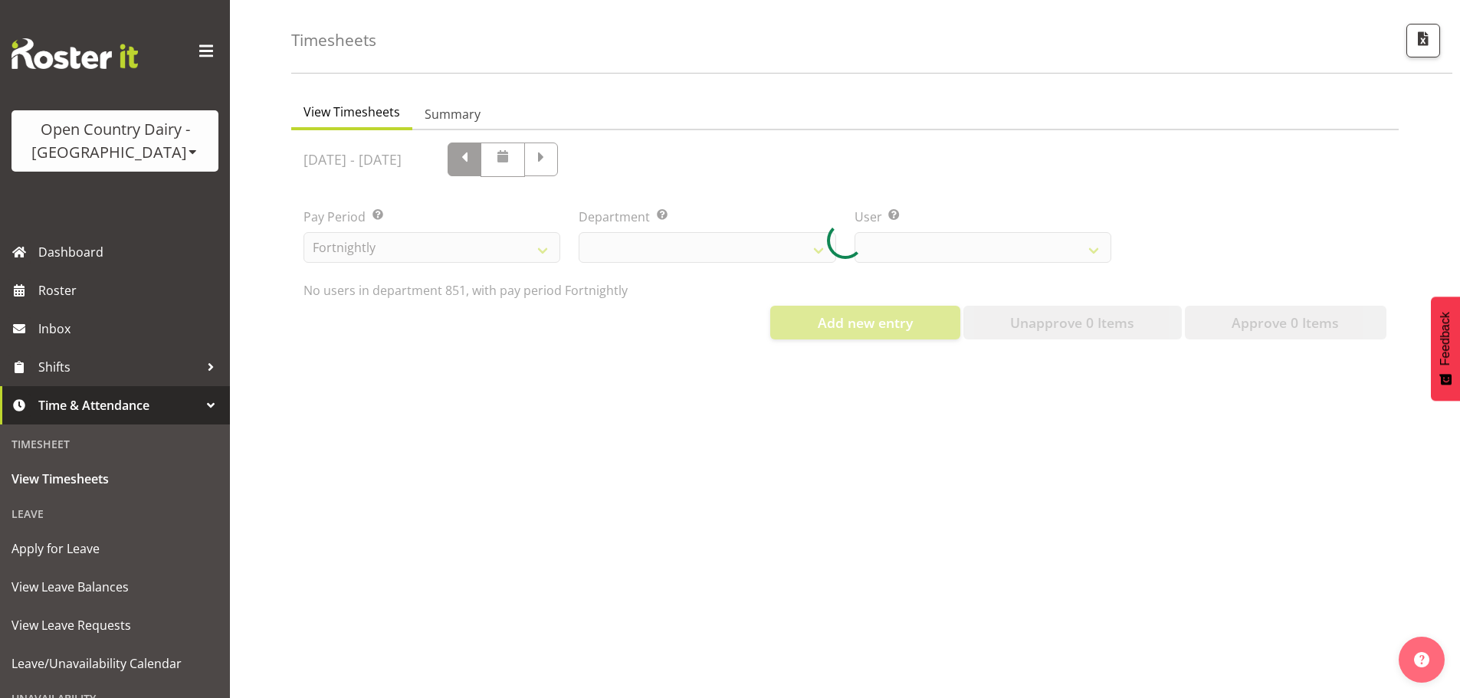
select select "667"
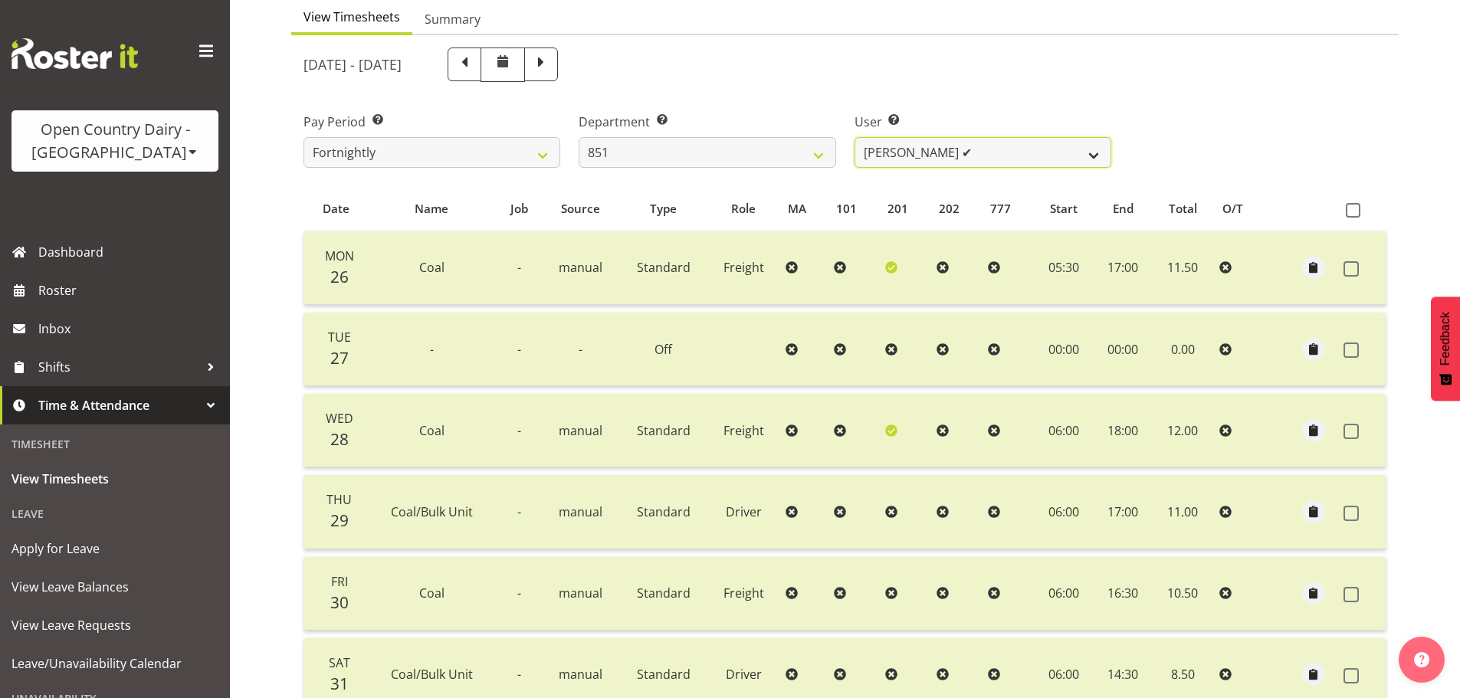
click at [938, 162] on select "Hayden Batt ✔ Martin Black ✔ Stacey Wilson ✔" at bounding box center [983, 152] width 257 height 31
select select "7425"
click at [855, 137] on select "Hayden Batt ✔ Martin Black ✔ Stacey Wilson ✔" at bounding box center [983, 152] width 257 height 31
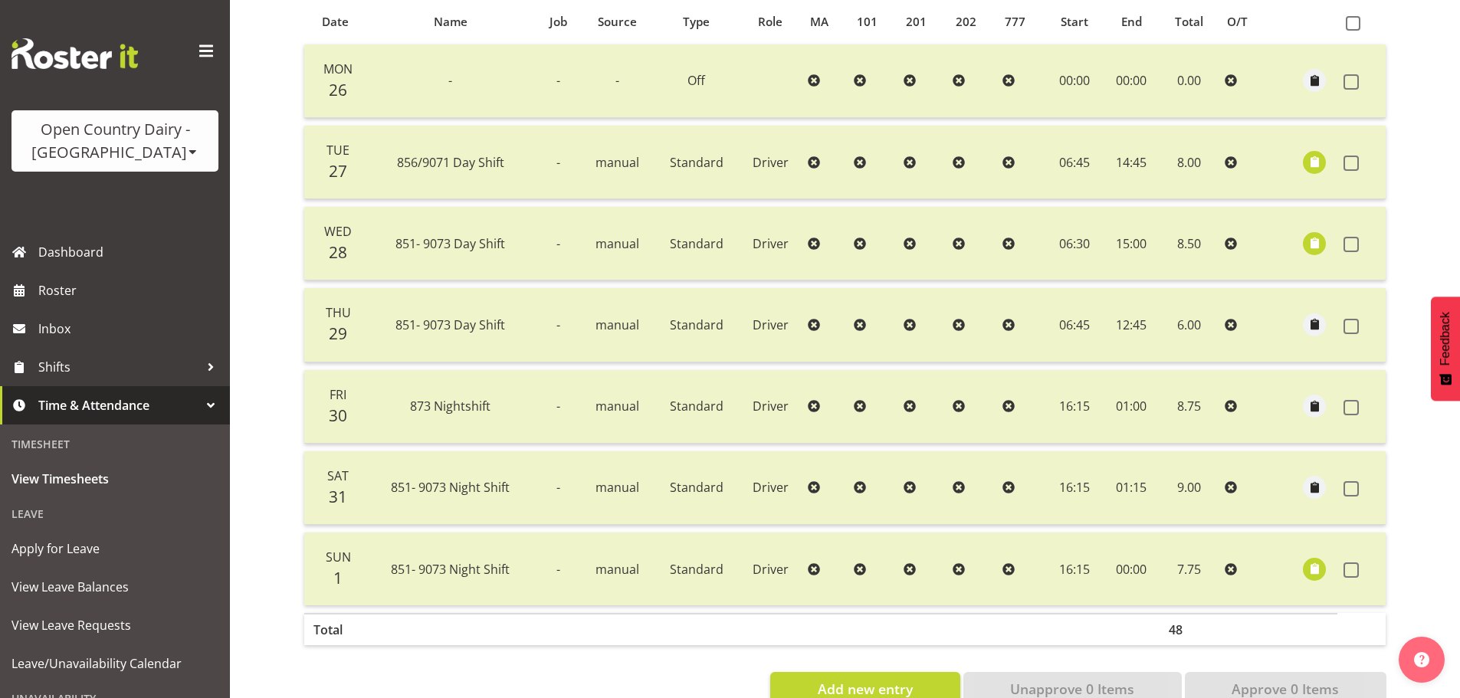
scroll to position [385, 0]
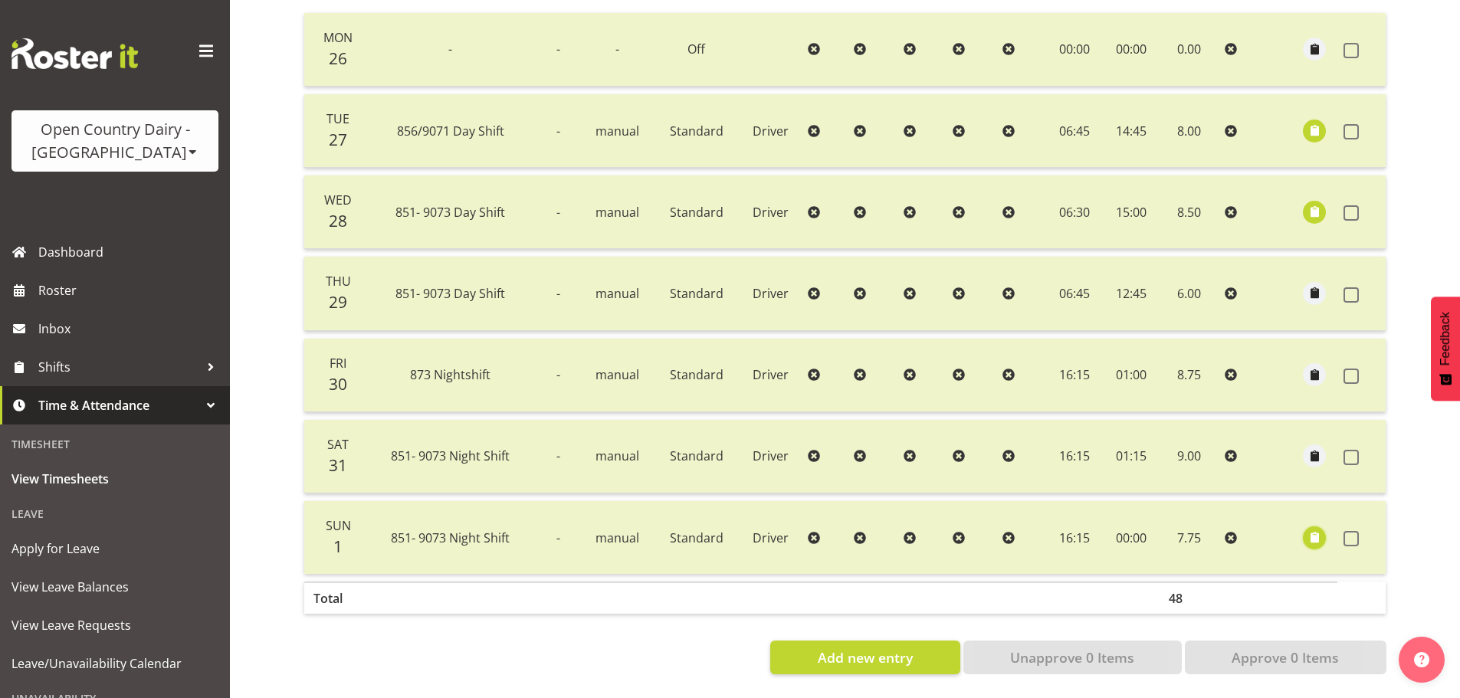
click at [1319, 530] on span "button" at bounding box center [1315, 538] width 18 height 18
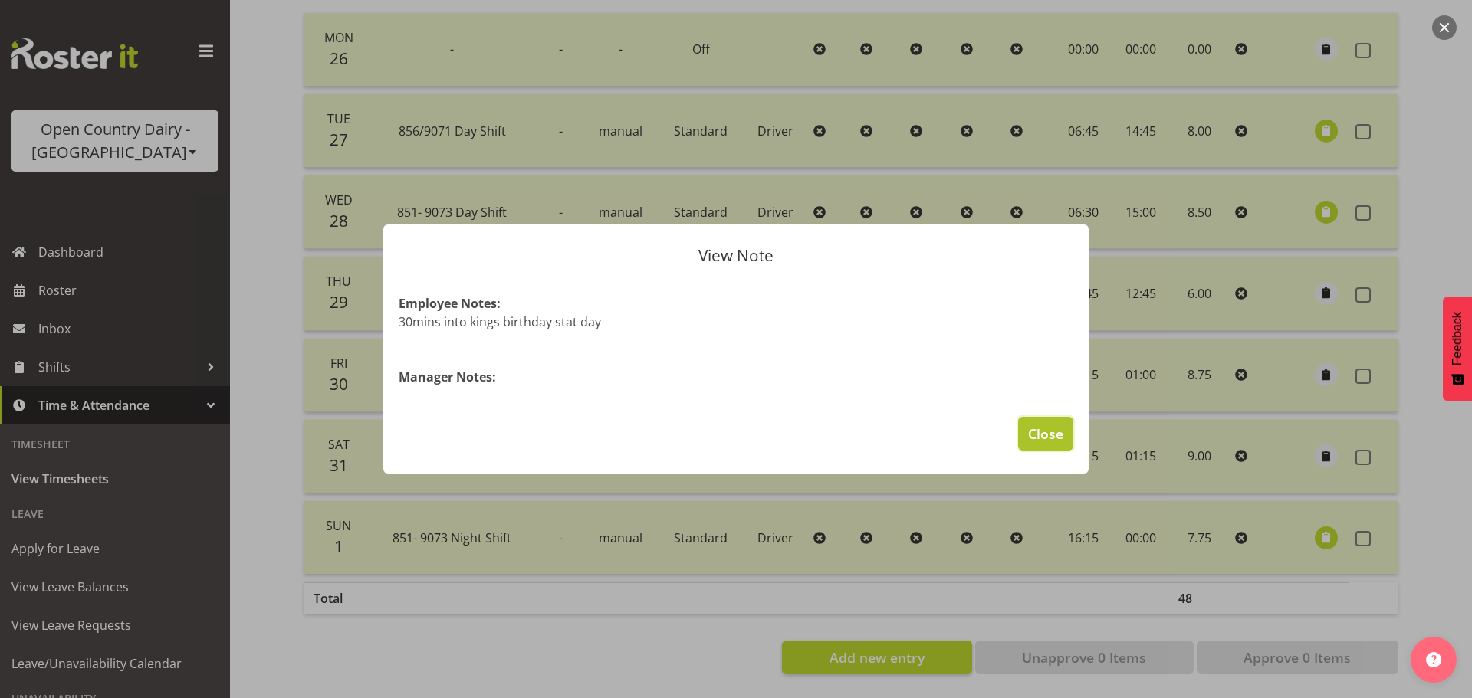
click at [1049, 433] on span "Close" at bounding box center [1045, 434] width 35 height 20
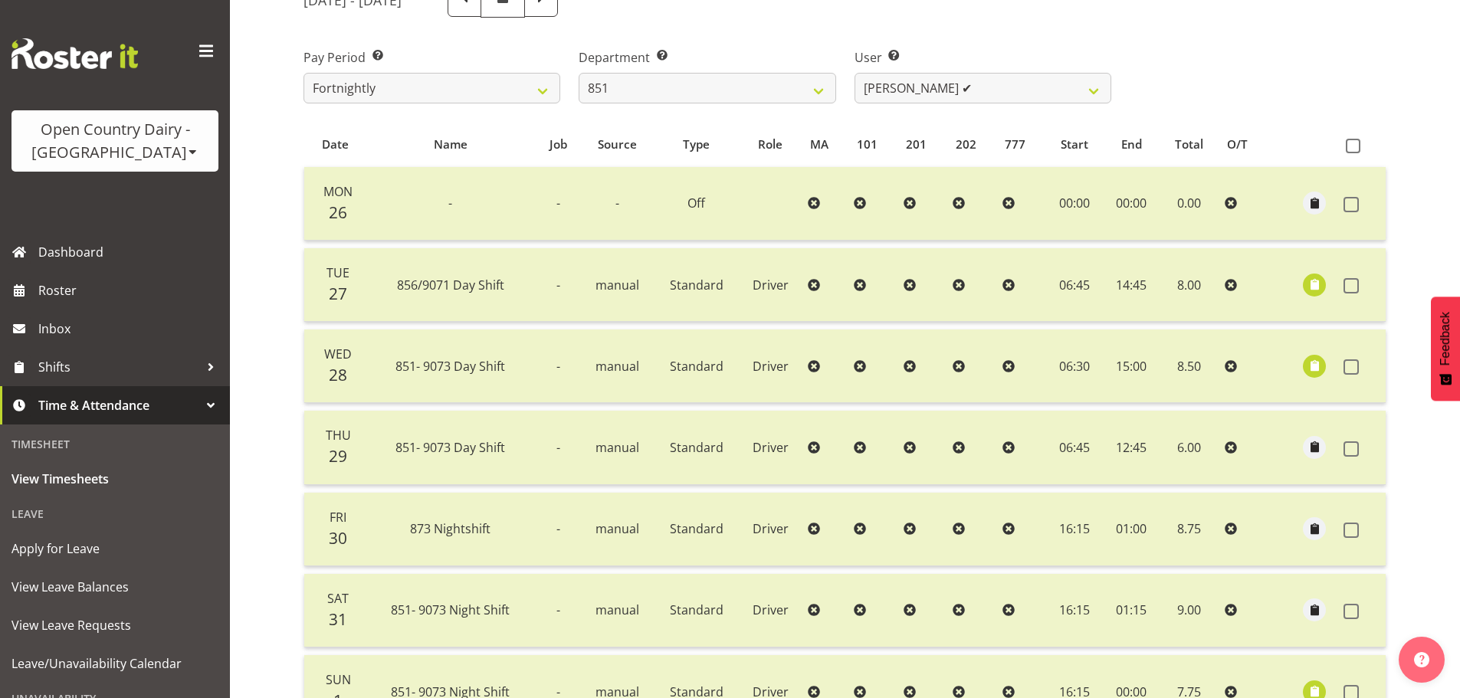
scroll to position [0, 0]
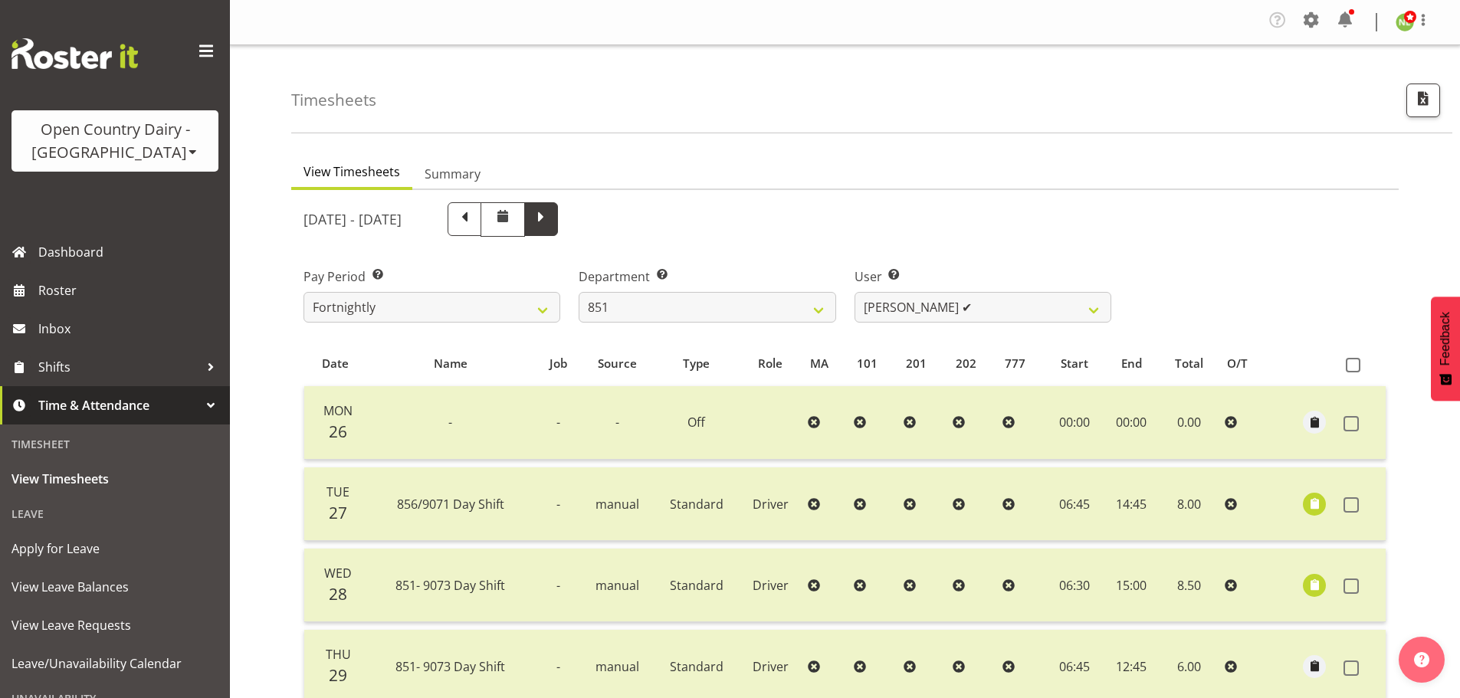
click at [551, 222] on span at bounding box center [541, 218] width 20 height 20
select select
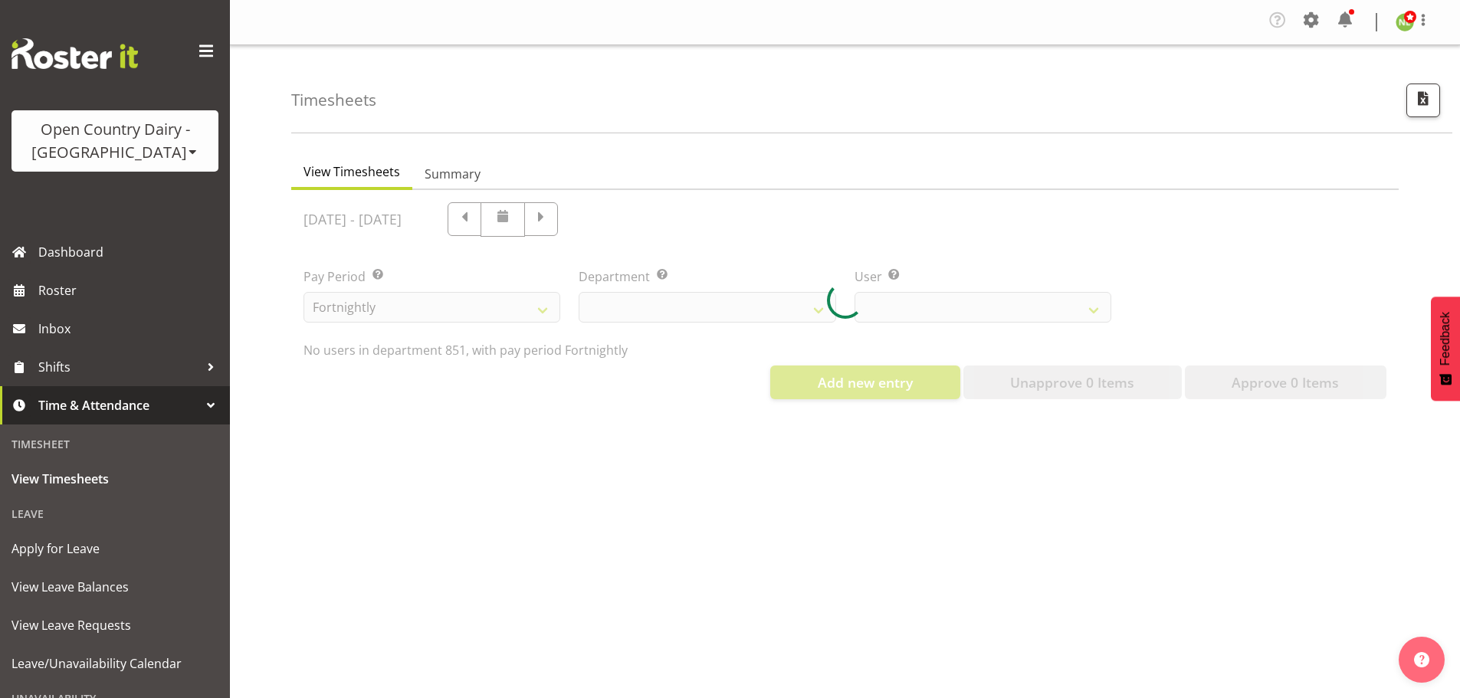
select select "667"
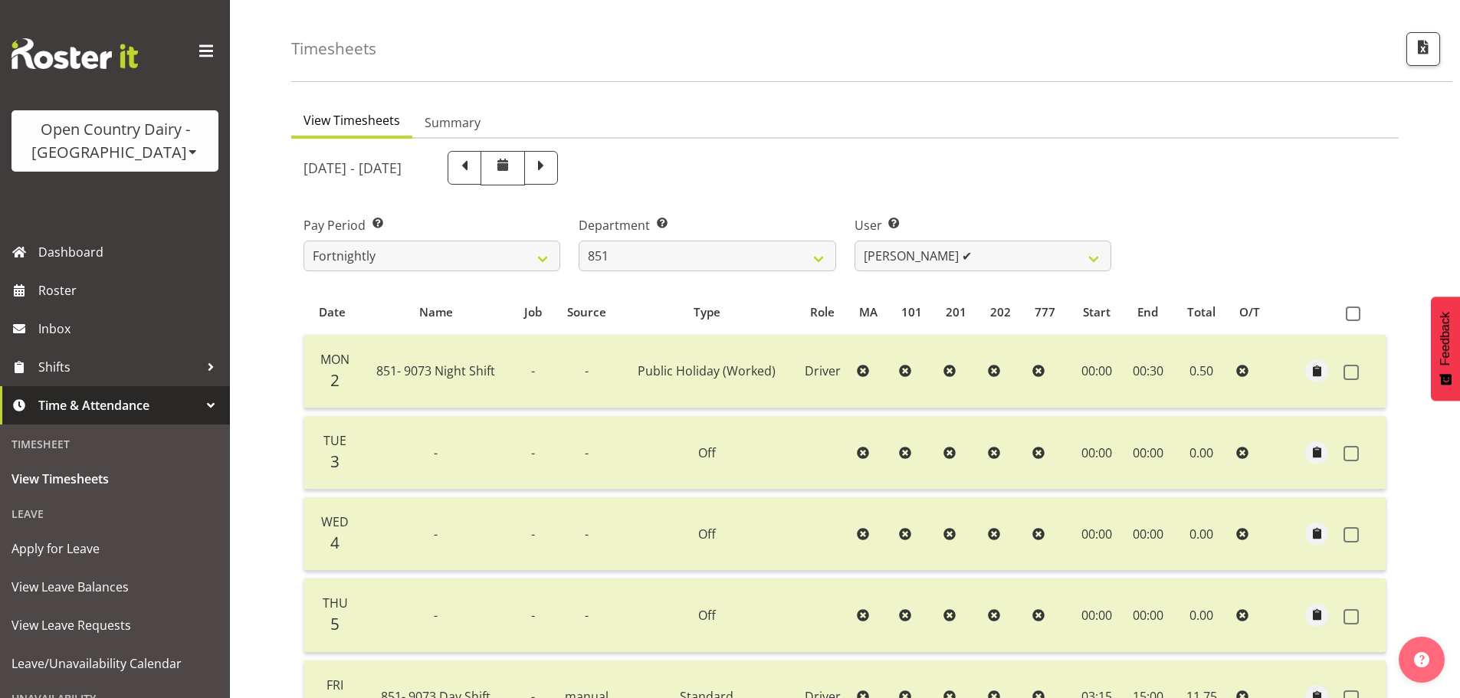
scroll to position [77, 0]
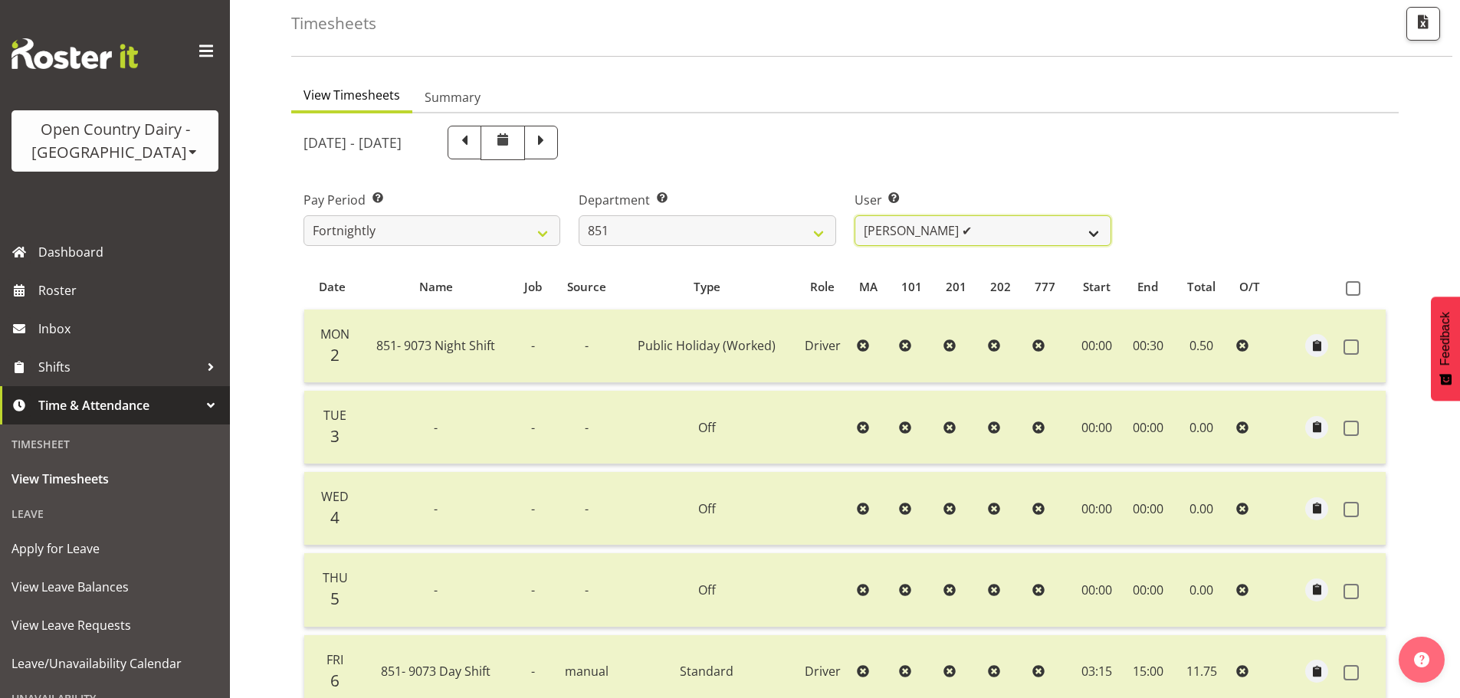
click at [938, 238] on select "Hayden Batt ✔ Martin Black ✔ Stacey Wilson ✔" at bounding box center [983, 230] width 257 height 31
select select "7437"
click at [855, 215] on select "Hayden Batt ✔ Martin Black ✔ Stacey Wilson ✔" at bounding box center [983, 230] width 257 height 31
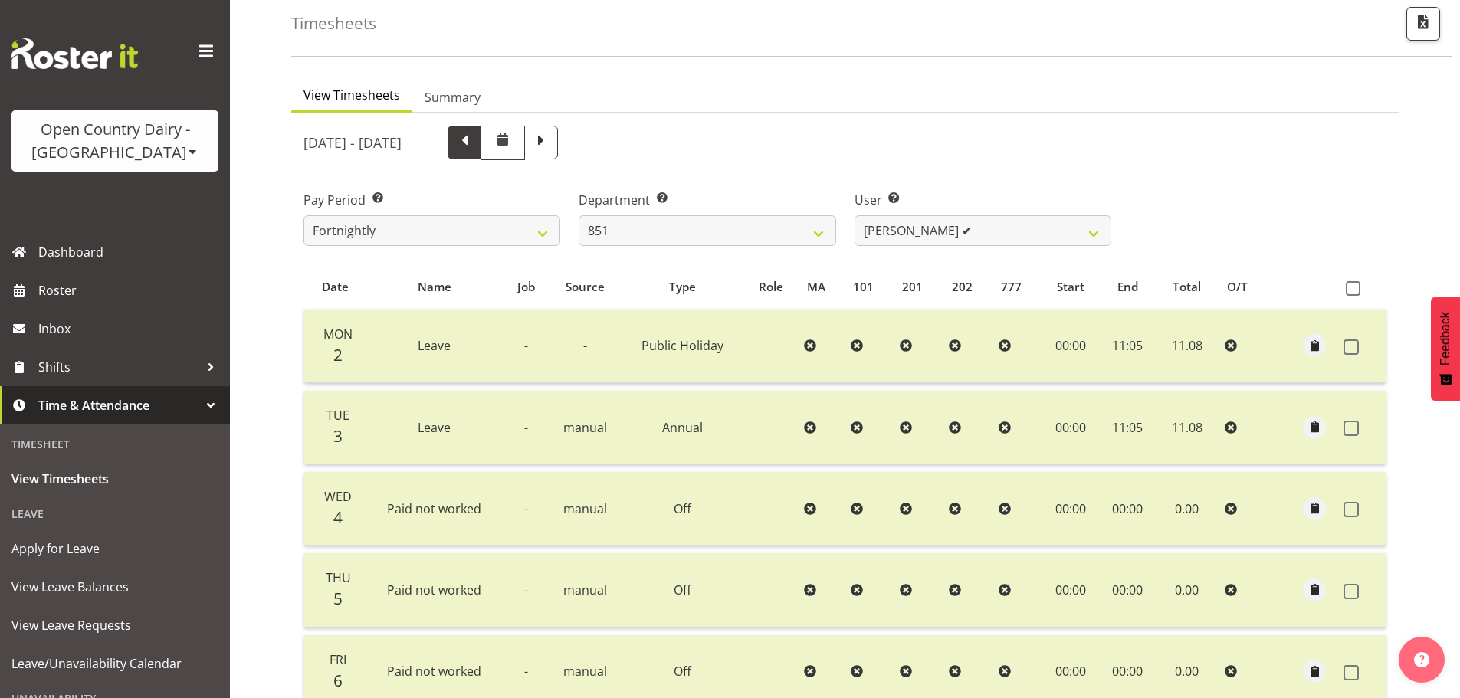
click at [475, 142] on span at bounding box center [465, 141] width 20 height 20
select select
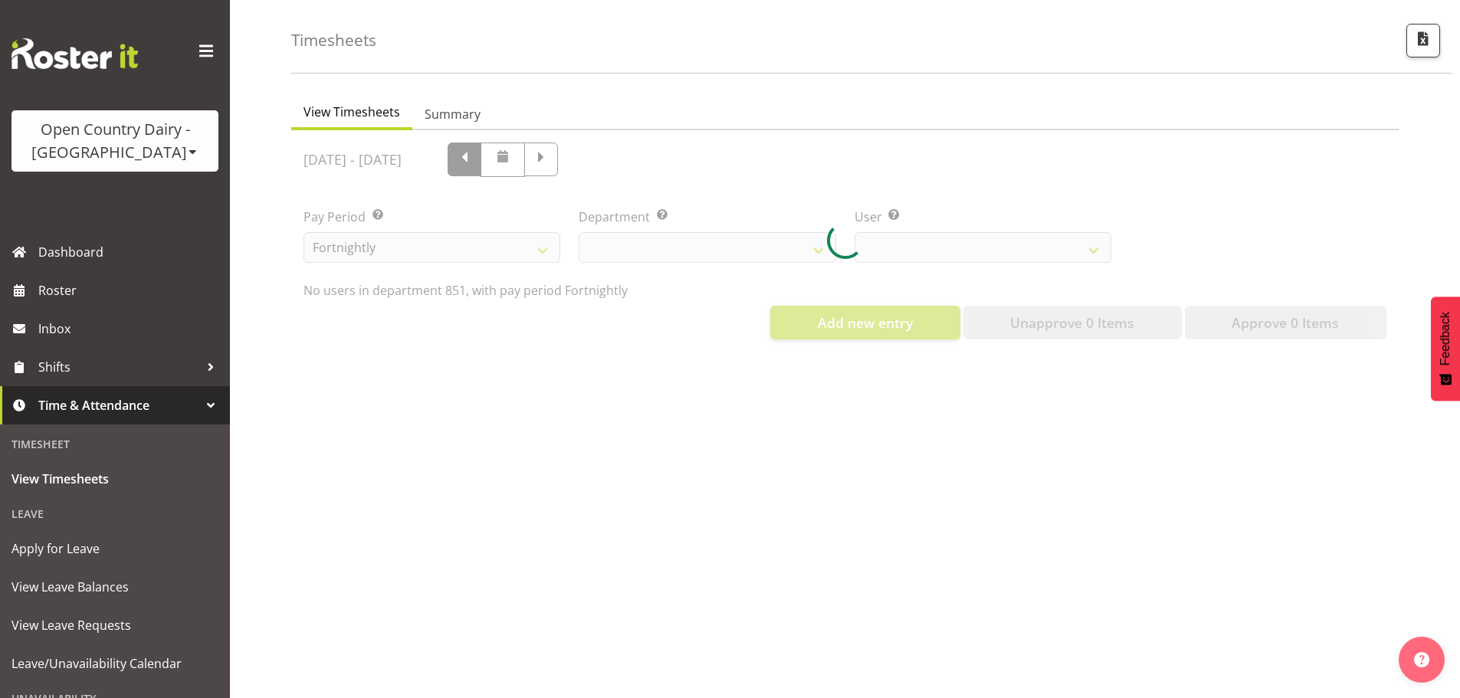
scroll to position [71, 0]
select select "667"
select select "7437"
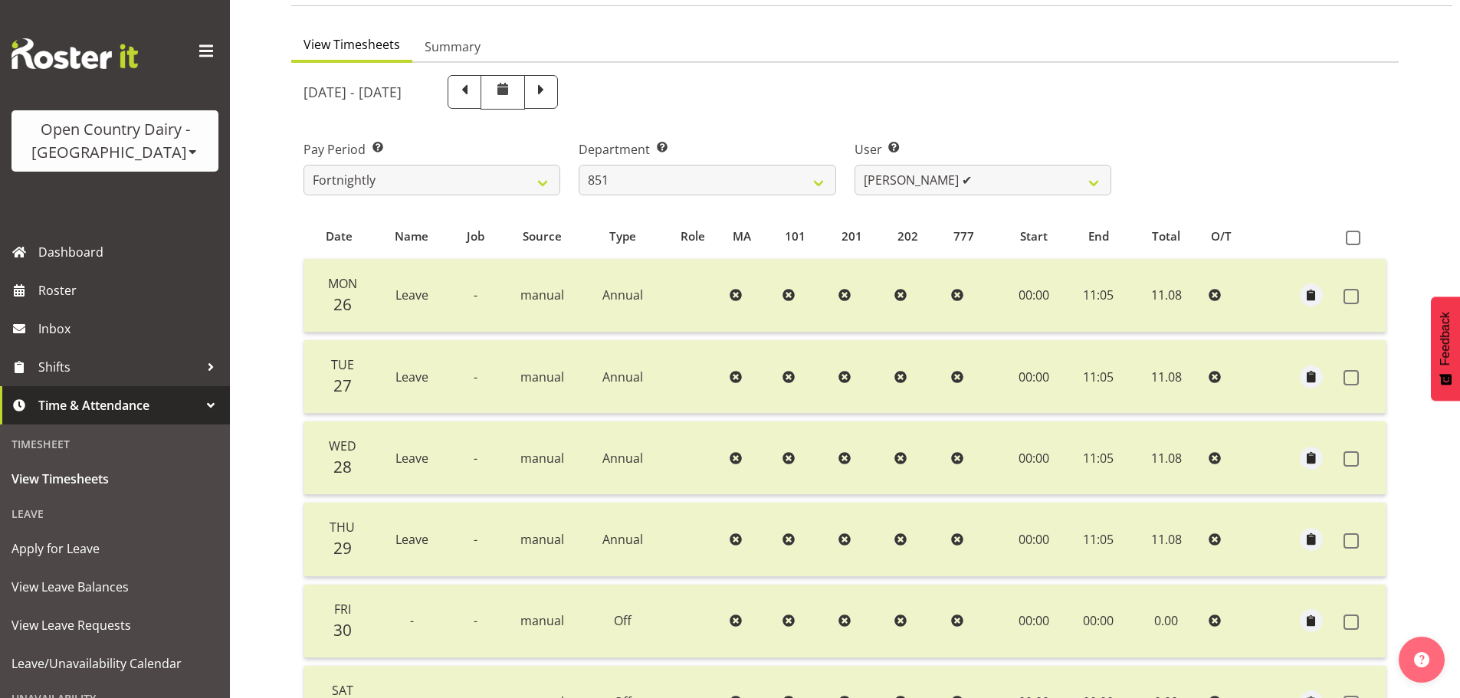
scroll to position [153, 0]
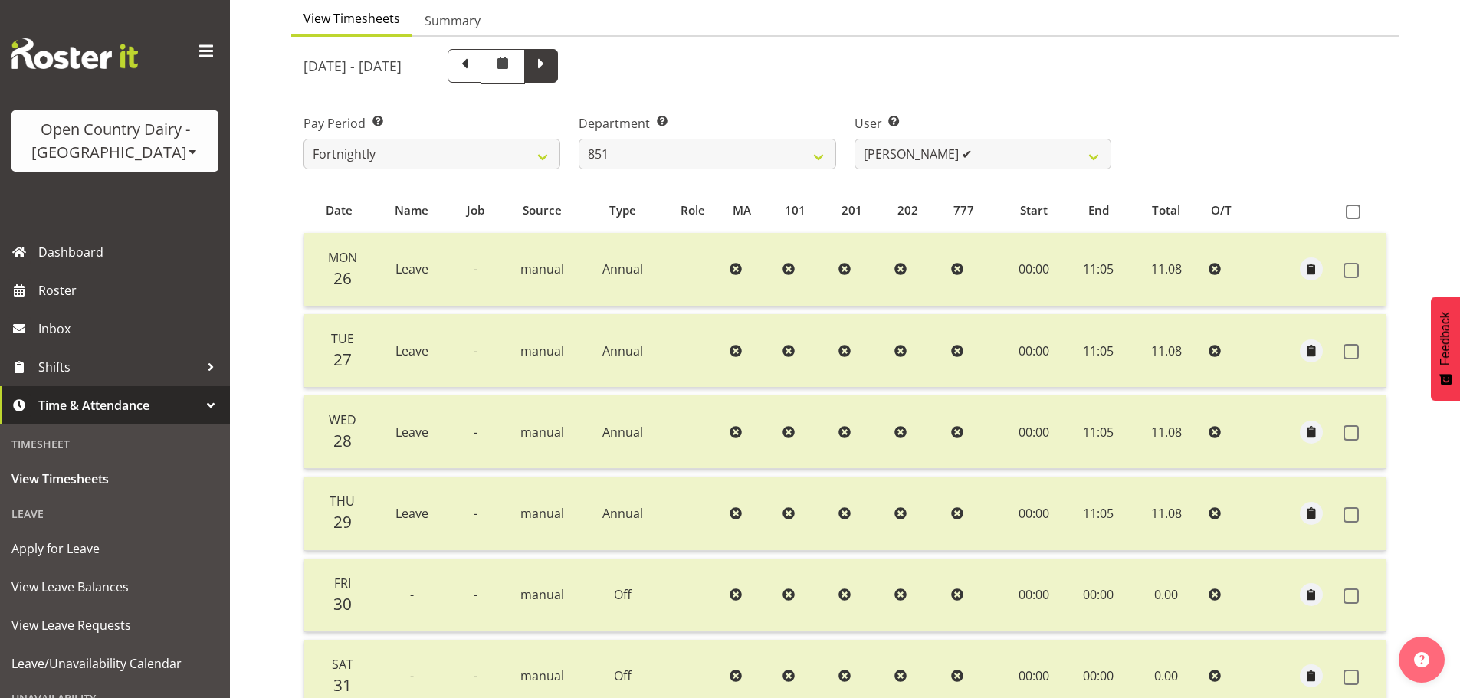
click at [551, 64] on span at bounding box center [541, 64] width 20 height 20
select select
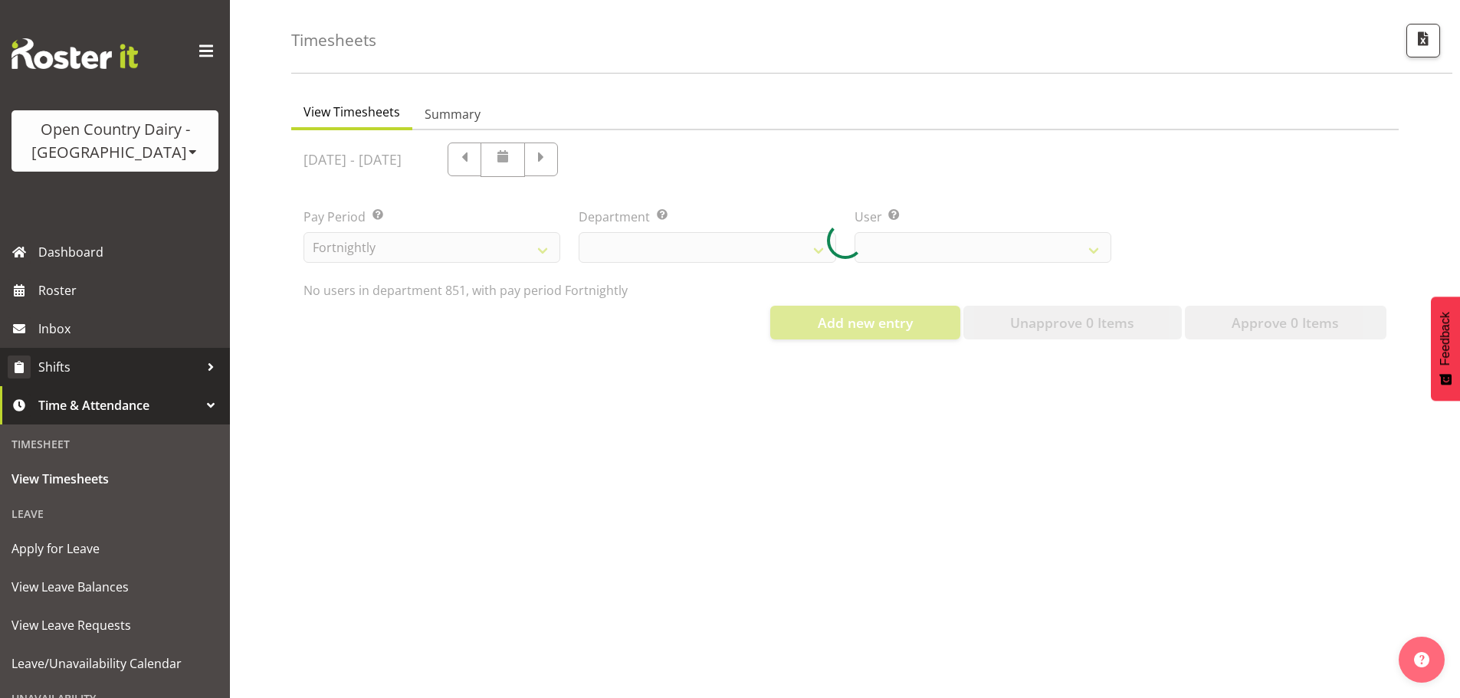
select select "667"
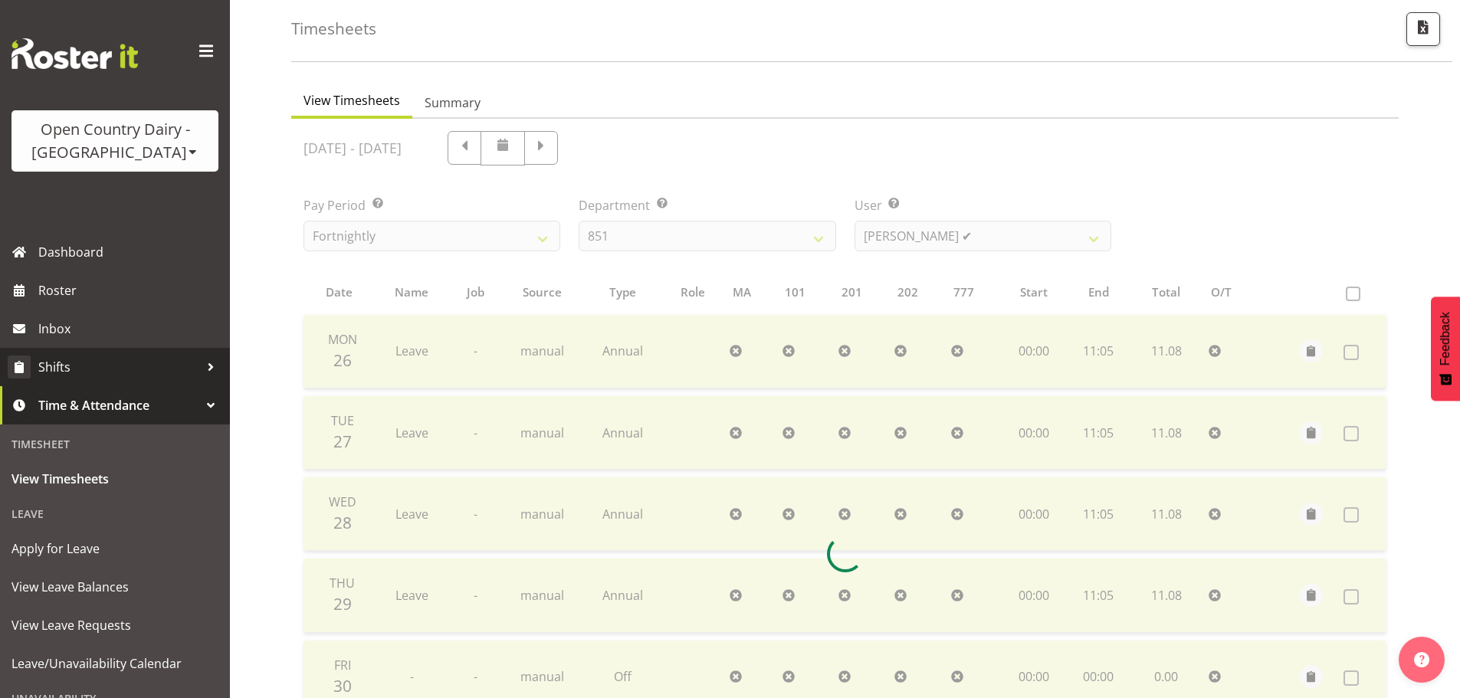
scroll to position [153, 0]
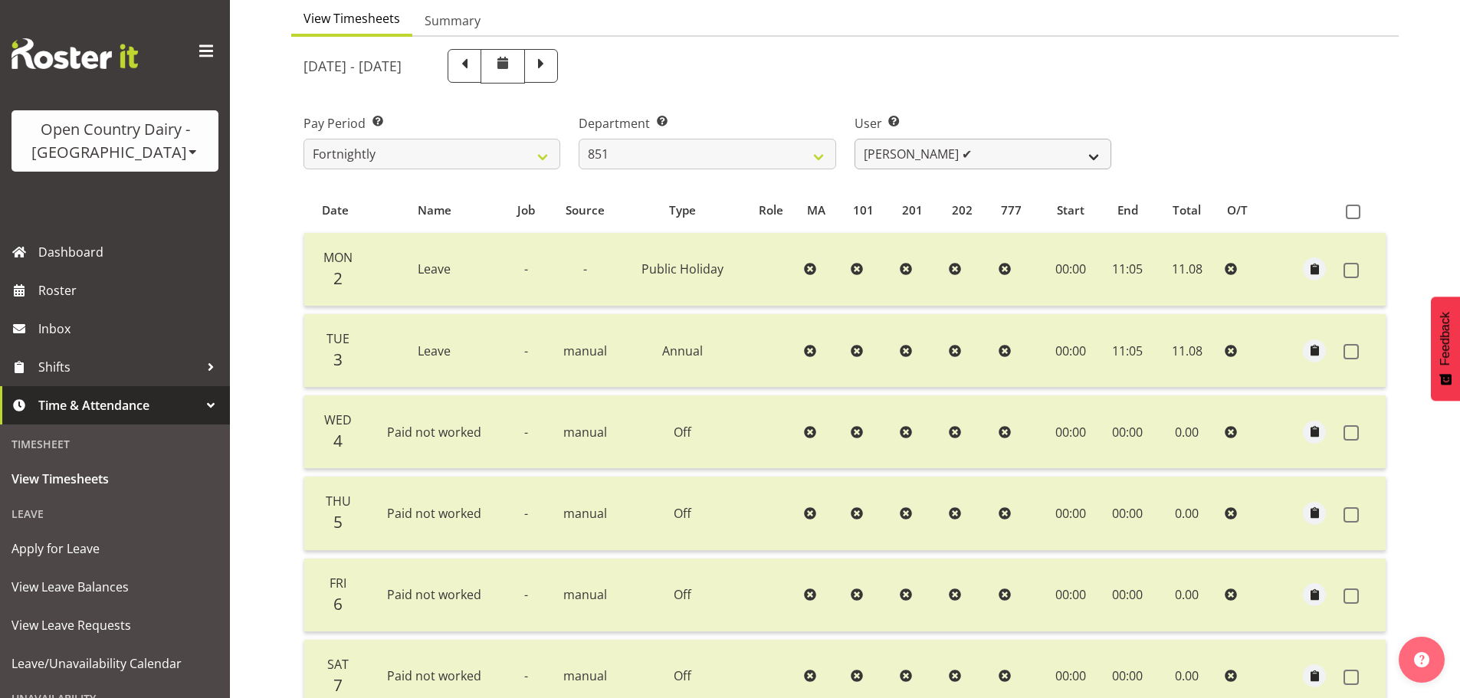
click at [955, 137] on div "User Select user. Note: This is filtered down by the previous two drop-down ite…" at bounding box center [983, 141] width 257 height 55
click at [947, 149] on select "Hayden Batt ✔ Martin Black ✔ Stacey Wilson ✔" at bounding box center [983, 154] width 257 height 31
select select "7420"
click at [855, 139] on select "Hayden Batt ✔ Martin Black ✔ Stacey Wilson ✔" at bounding box center [983, 154] width 257 height 31
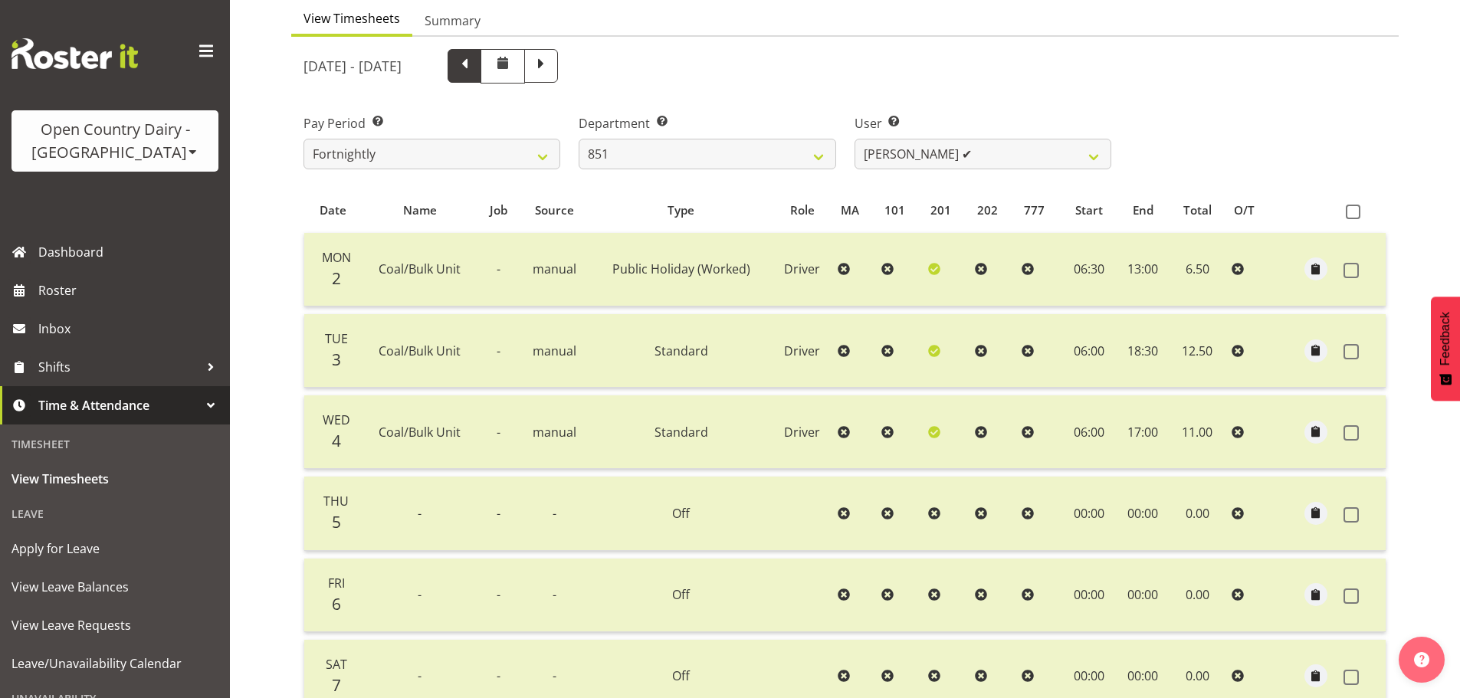
click at [475, 71] on span at bounding box center [465, 64] width 20 height 20
select select
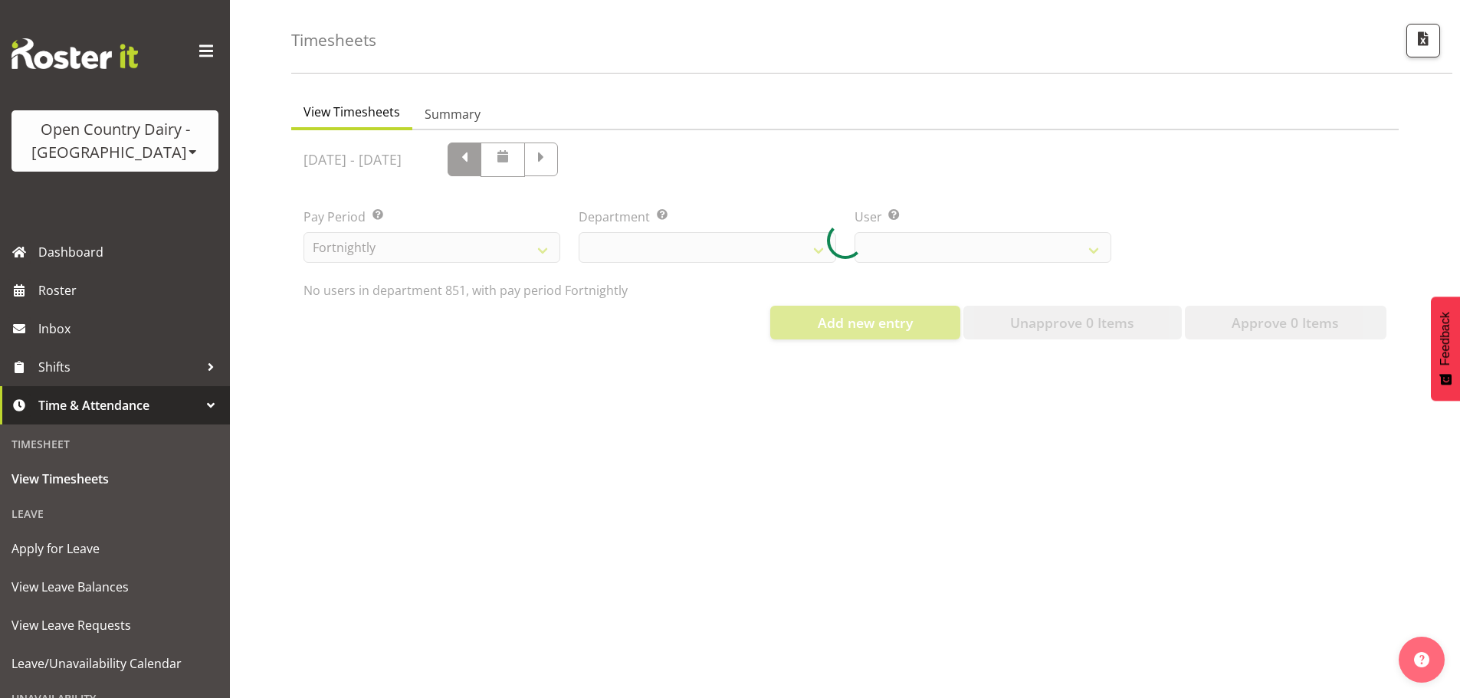
scroll to position [71, 0]
select select "667"
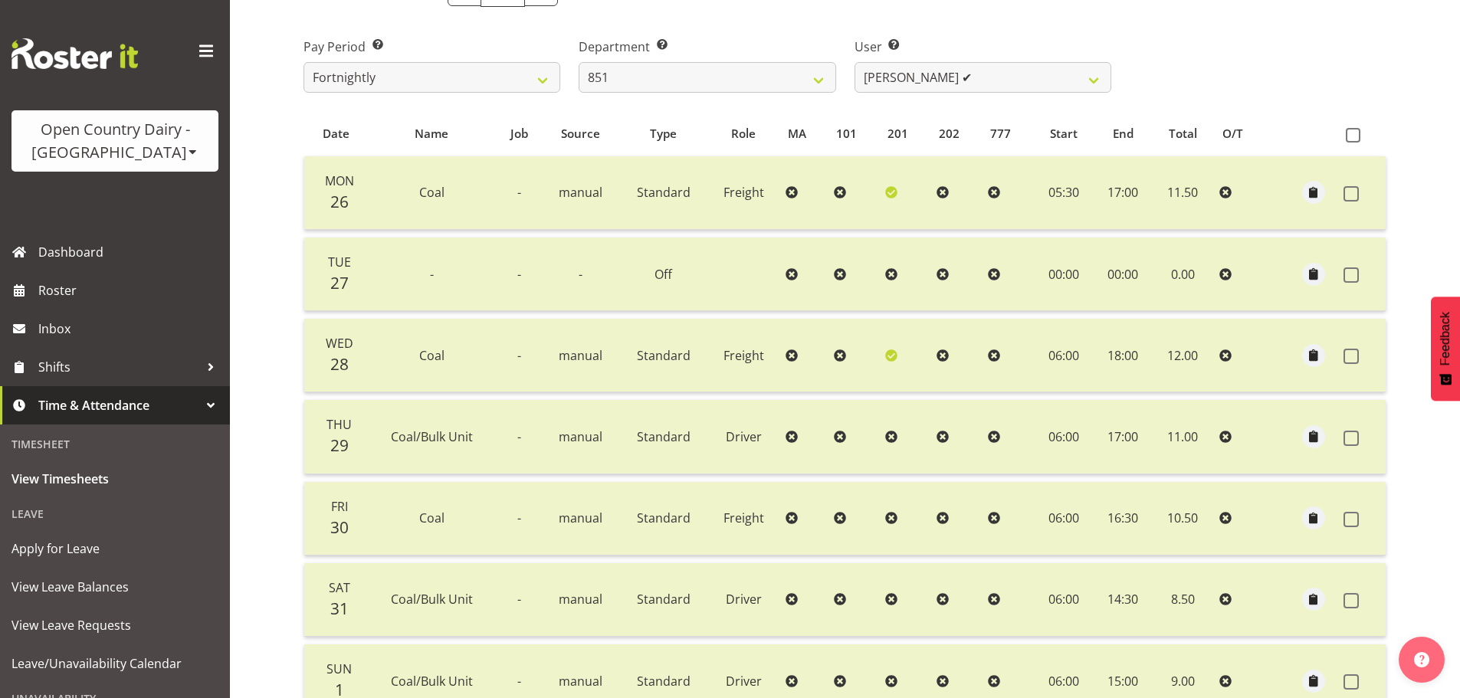
scroll to position [153, 0]
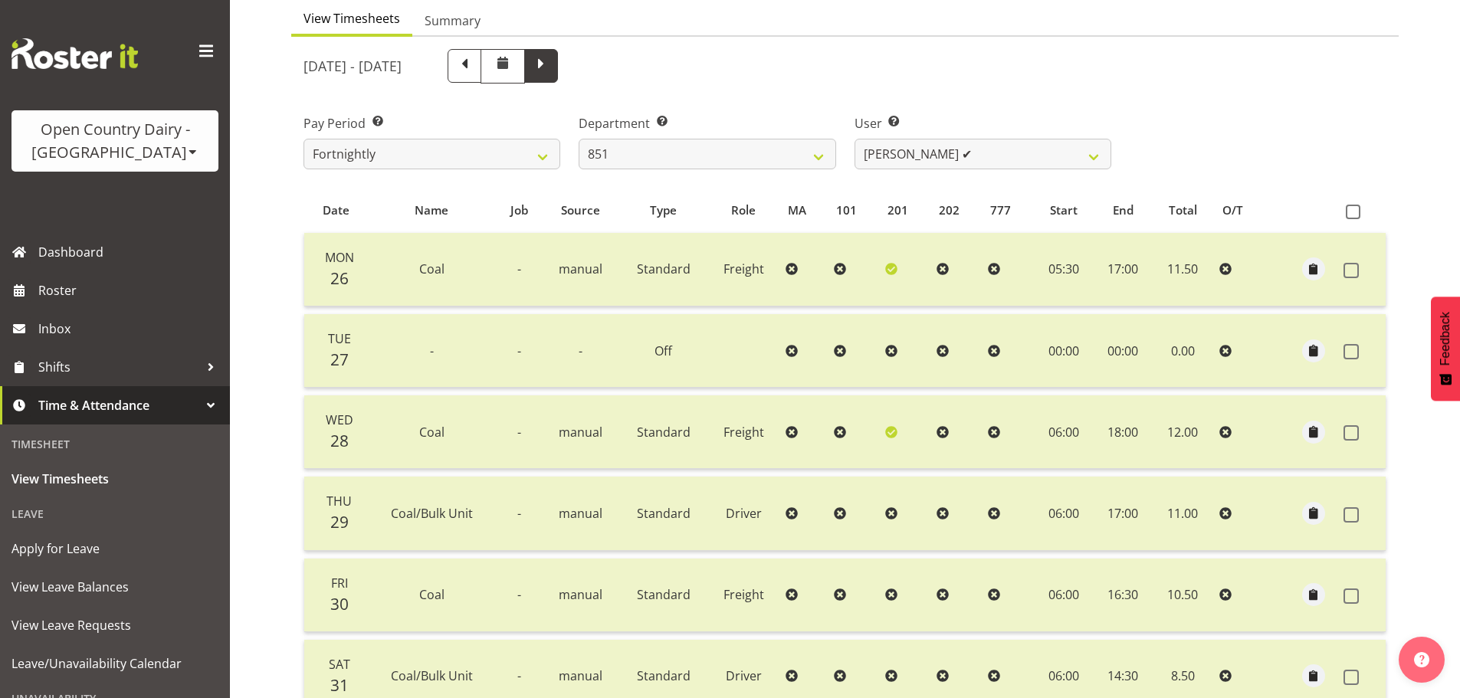
drag, startPoint x: 600, startPoint y: 46, endPoint x: 608, endPoint y: 57, distance: 13.2
click at [600, 46] on div "May 26th - June 1st 2025" at bounding box center [707, 66] width 826 height 53
click at [551, 62] on span at bounding box center [541, 64] width 20 height 20
select select
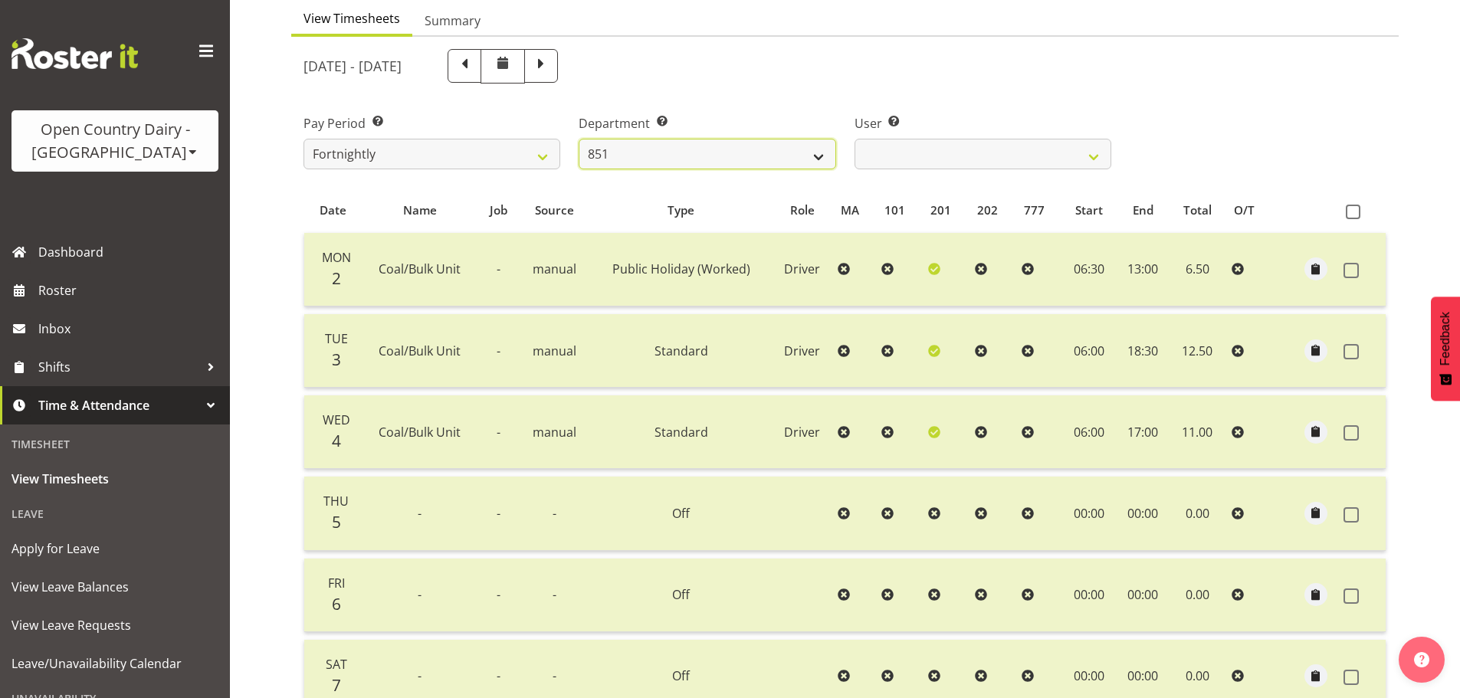
click at [750, 151] on select "734 735 736 737 738 739 851 852 853 854 855 856 858 861 862 865 868 869 870 873" at bounding box center [707, 154] width 257 height 31
select select "668"
click at [579, 139] on select "734 735 736 737 738 739 851 852 853 854 855 856 858 861 862 865 868 869 870 873" at bounding box center [707, 154] width 257 height 31
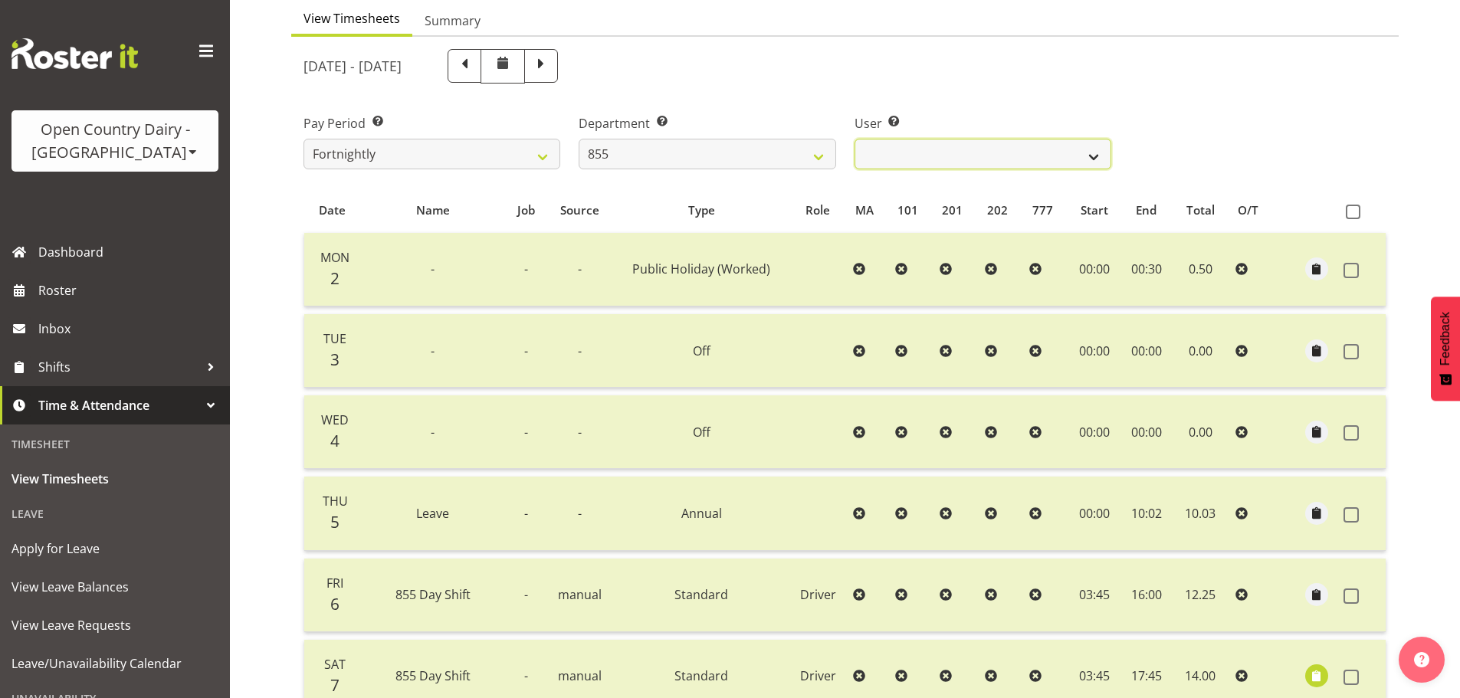
click at [926, 151] on select "Leon Harrison ✔ Nathan Vincent ✔ Wayne Jukes ✔" at bounding box center [983, 154] width 257 height 31
drag, startPoint x: 933, startPoint y: 102, endPoint x: 886, endPoint y: 117, distance: 49.0
click at [933, 102] on div "User Select user. Note: This is filtered down by the previous two drop-down ite…" at bounding box center [983, 136] width 275 height 86
click at [950, 150] on select "Leon Harrison ✔ Nathan Vincent ✔ Wayne Jukes ✔" at bounding box center [983, 154] width 257 height 31
select select "7374"
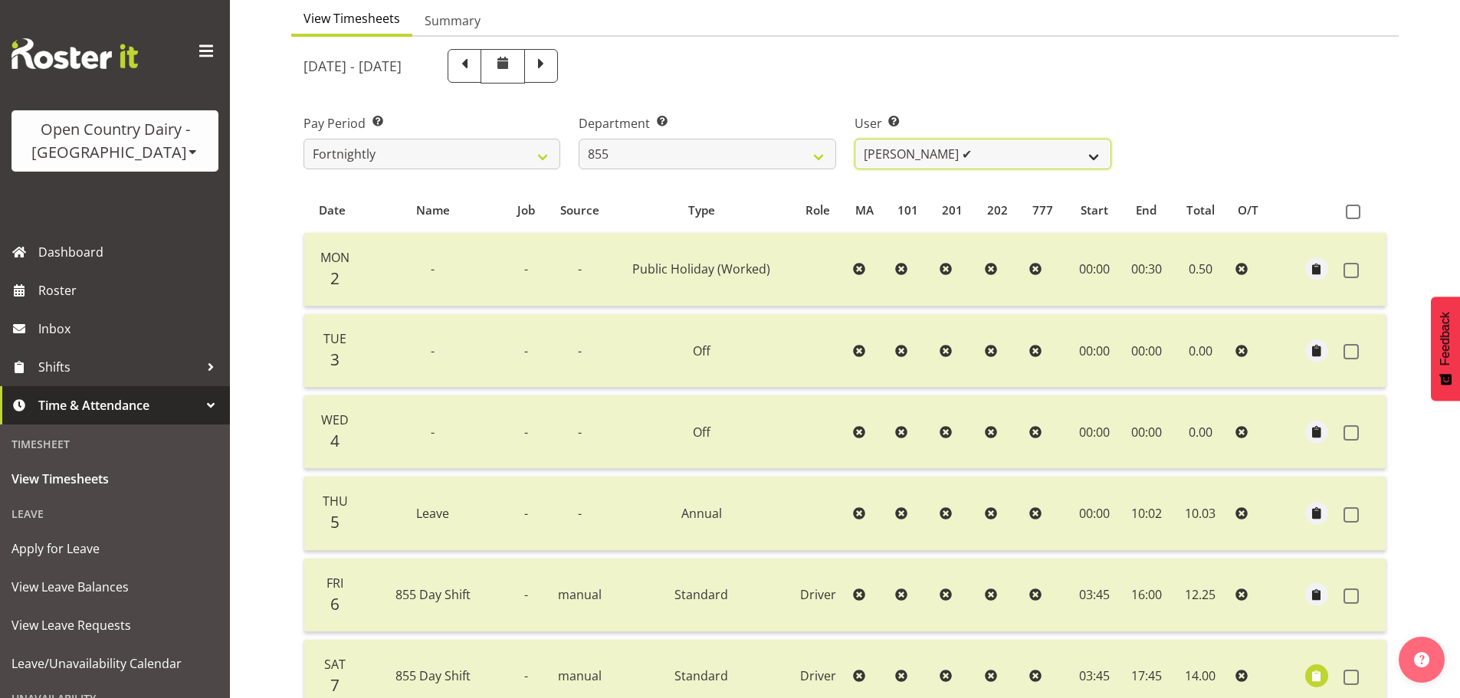
click at [855, 139] on select "Leon Harrison ✔ Nathan Vincent ✔ Wayne Jukes ✔" at bounding box center [983, 154] width 257 height 31
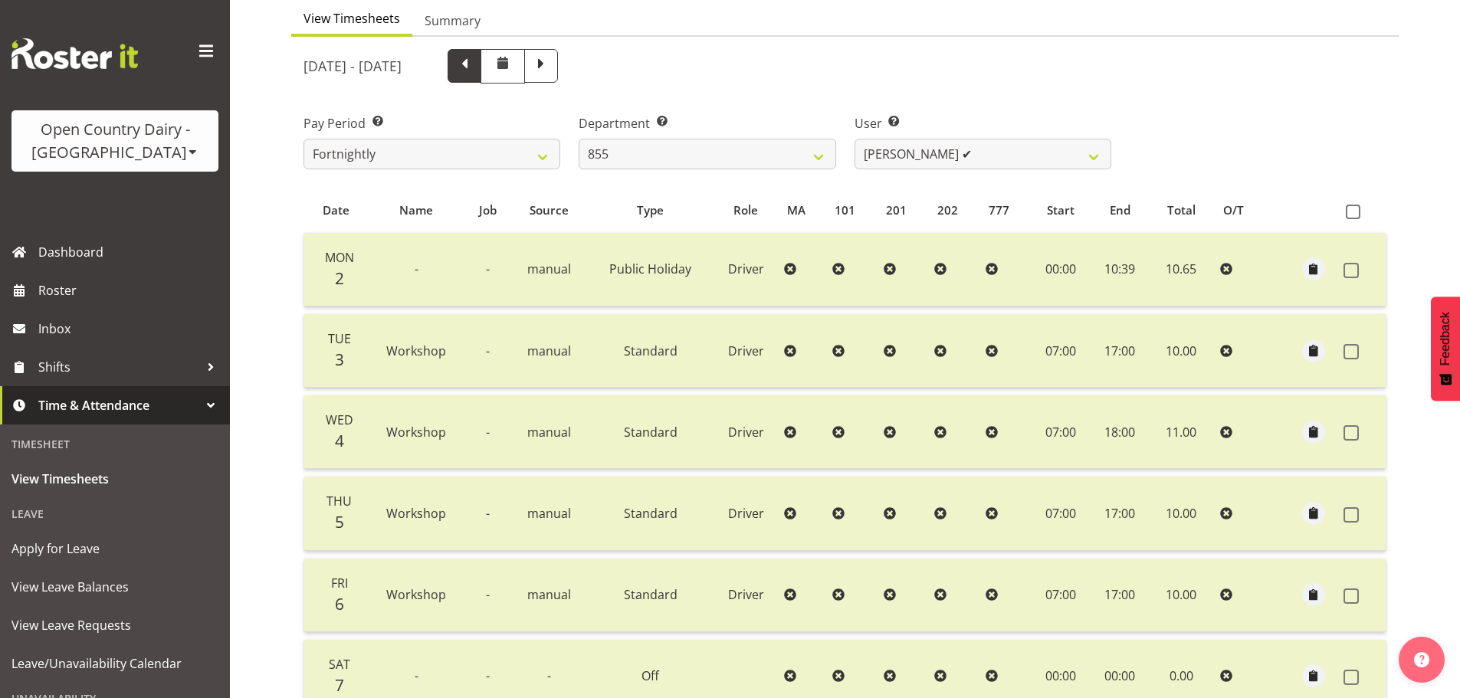
click at [475, 68] on span at bounding box center [465, 64] width 20 height 20
select select
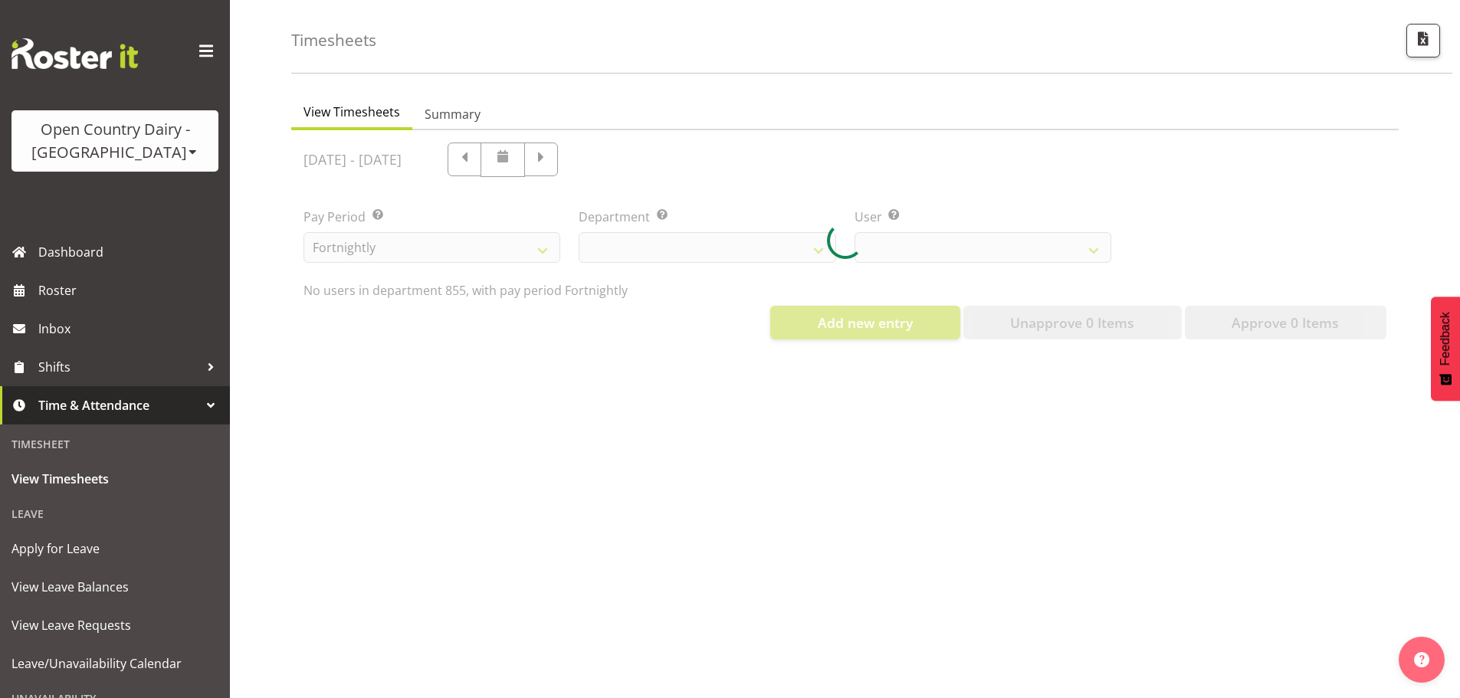
select select "668"
select select "7374"
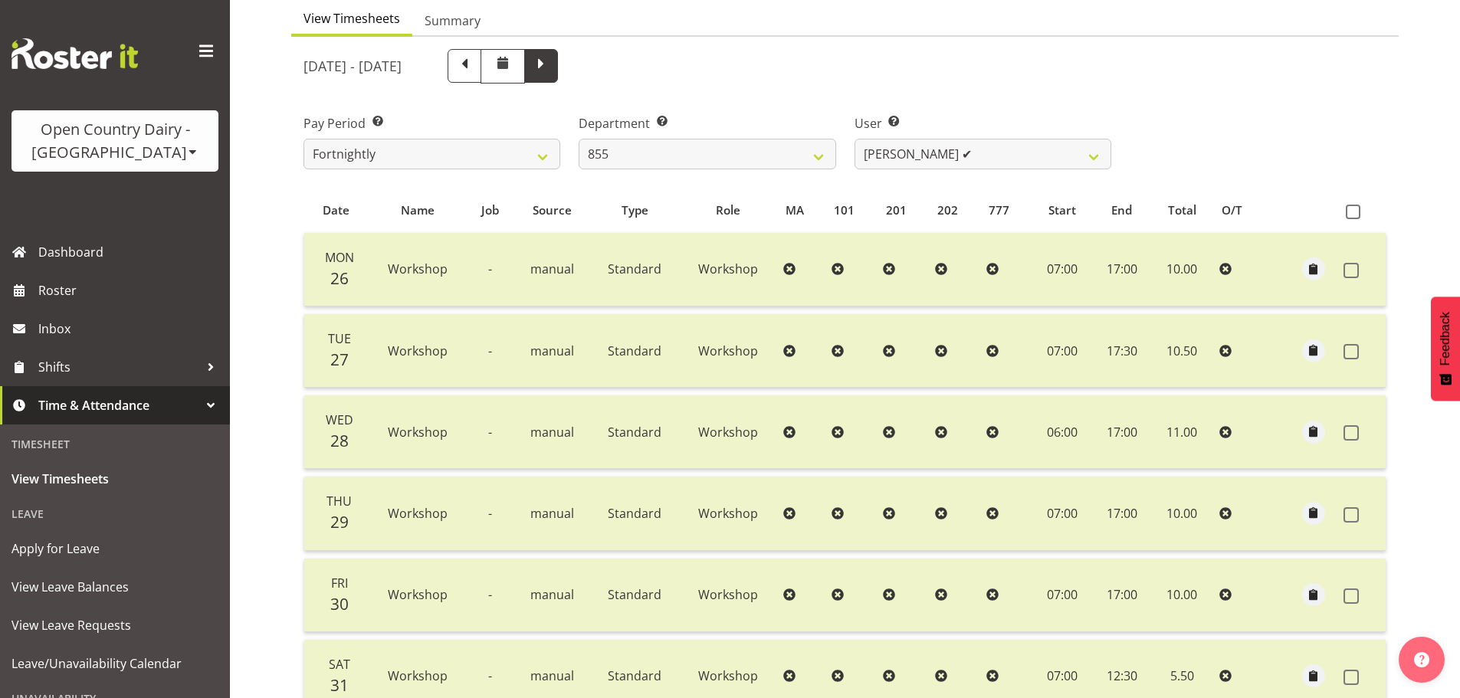
click at [551, 62] on span at bounding box center [541, 64] width 20 height 20
select select
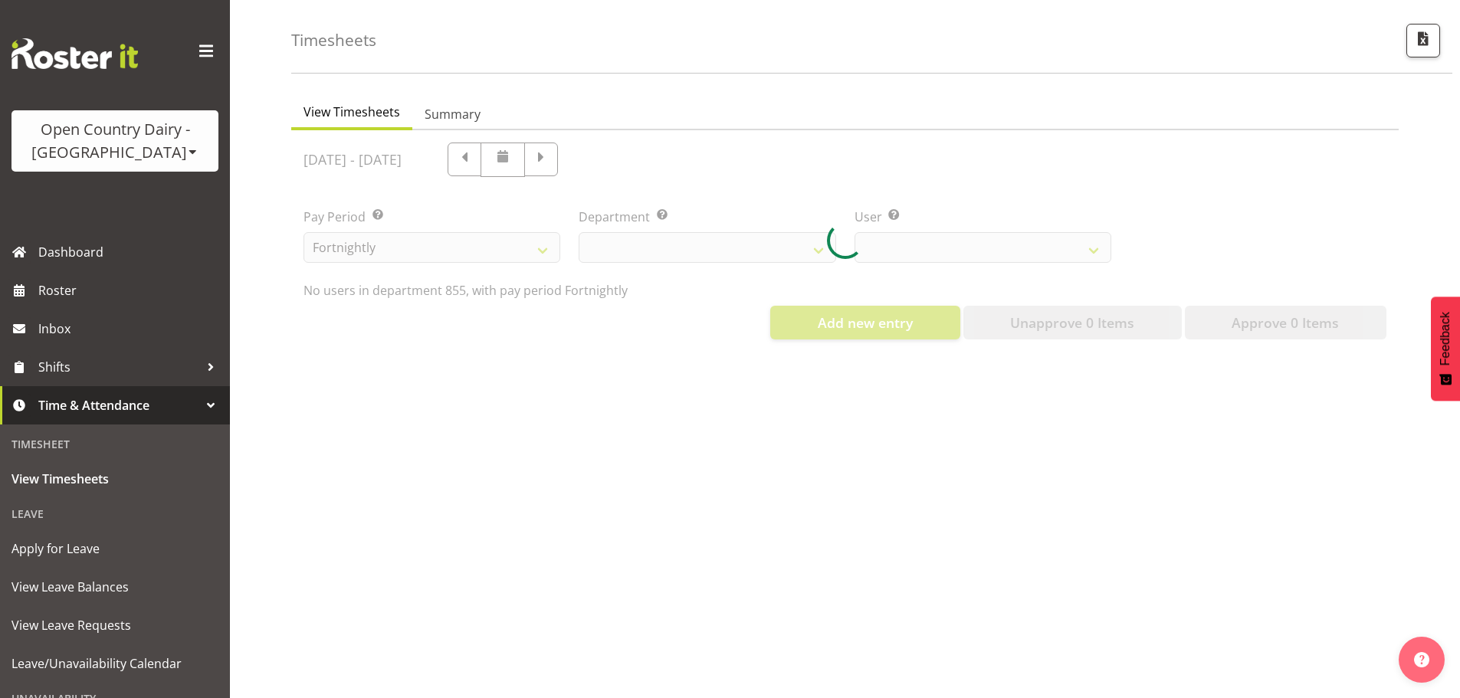
scroll to position [71, 0]
select select "668"
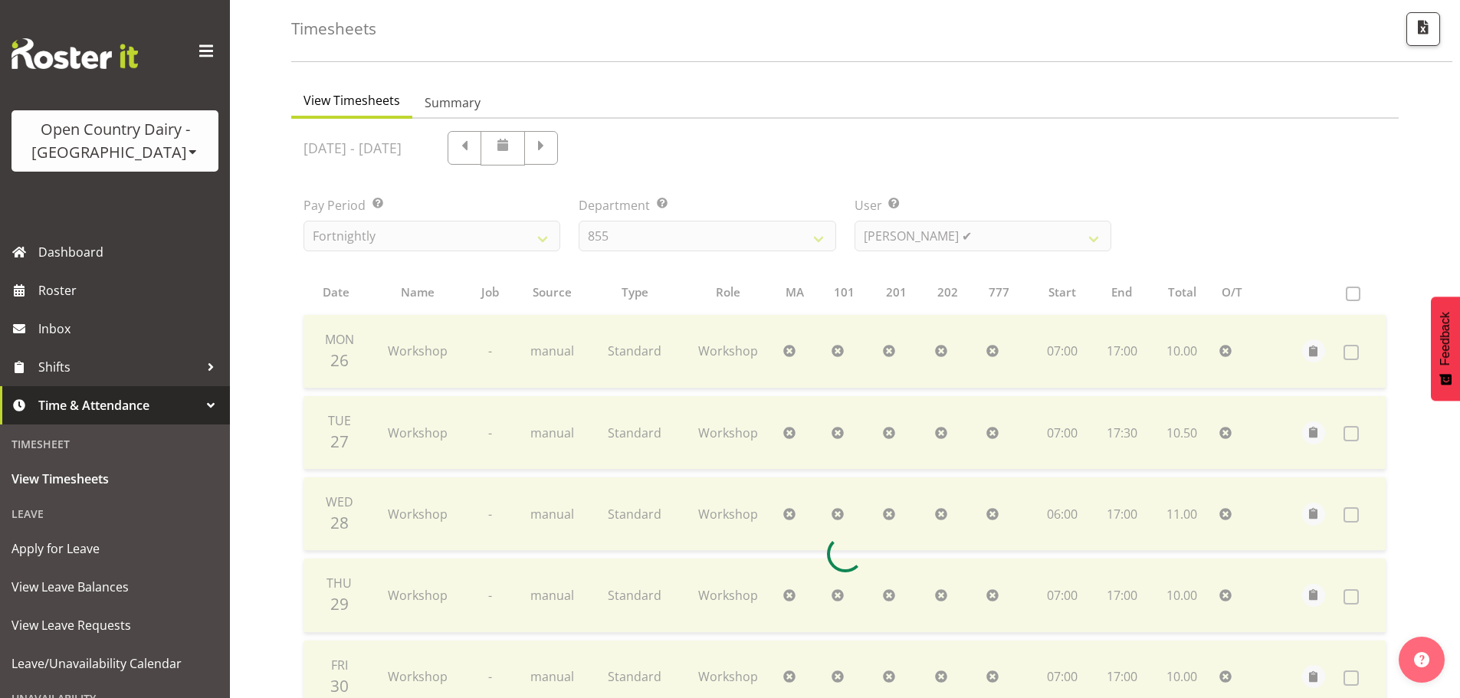
scroll to position [153, 0]
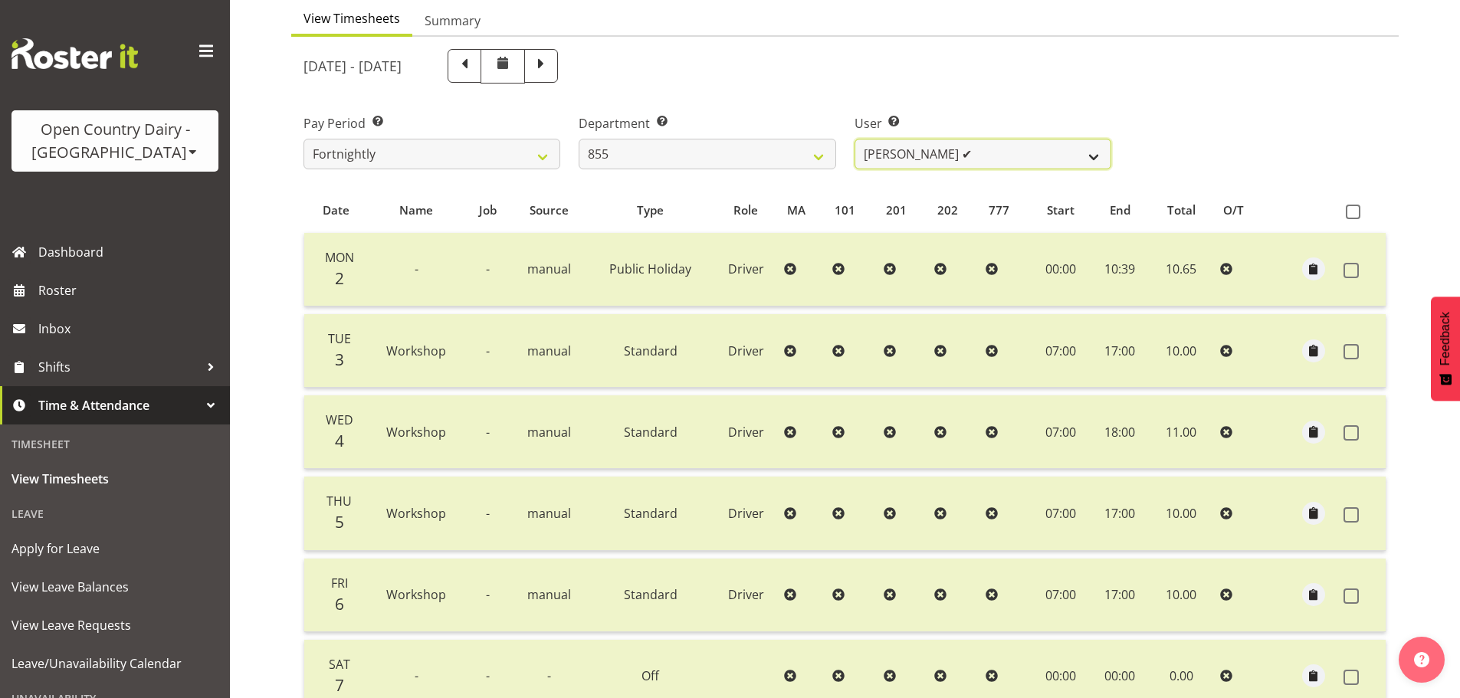
click at [954, 155] on select "Leon Harrison ✔ Nathan Vincent ✔ Wayne Jukes ✔" at bounding box center [983, 154] width 257 height 31
select select "7491"
click at [855, 139] on select "Leon Harrison ✔ Nathan Vincent ✔ Wayne Jukes ✔" at bounding box center [983, 154] width 257 height 31
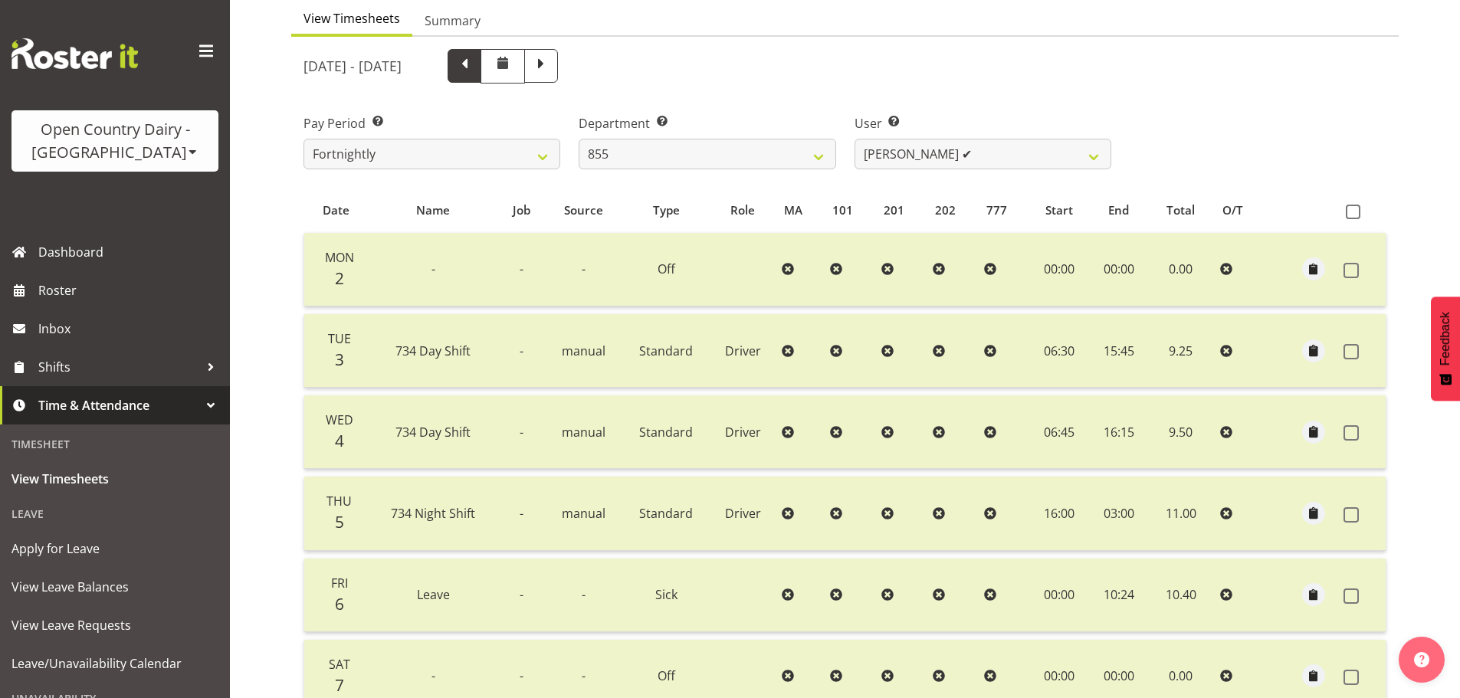
click at [475, 63] on span at bounding box center [465, 64] width 20 height 20
select select
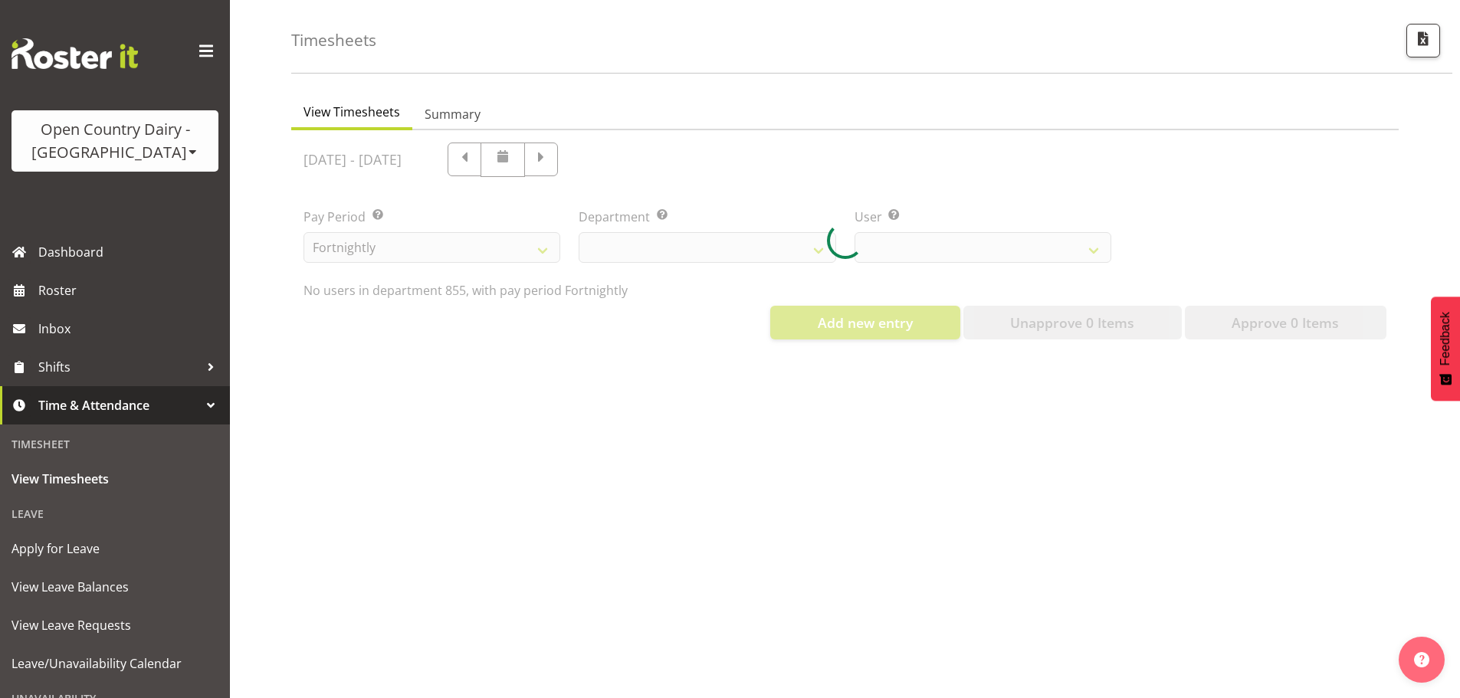
select select "668"
select select "7491"
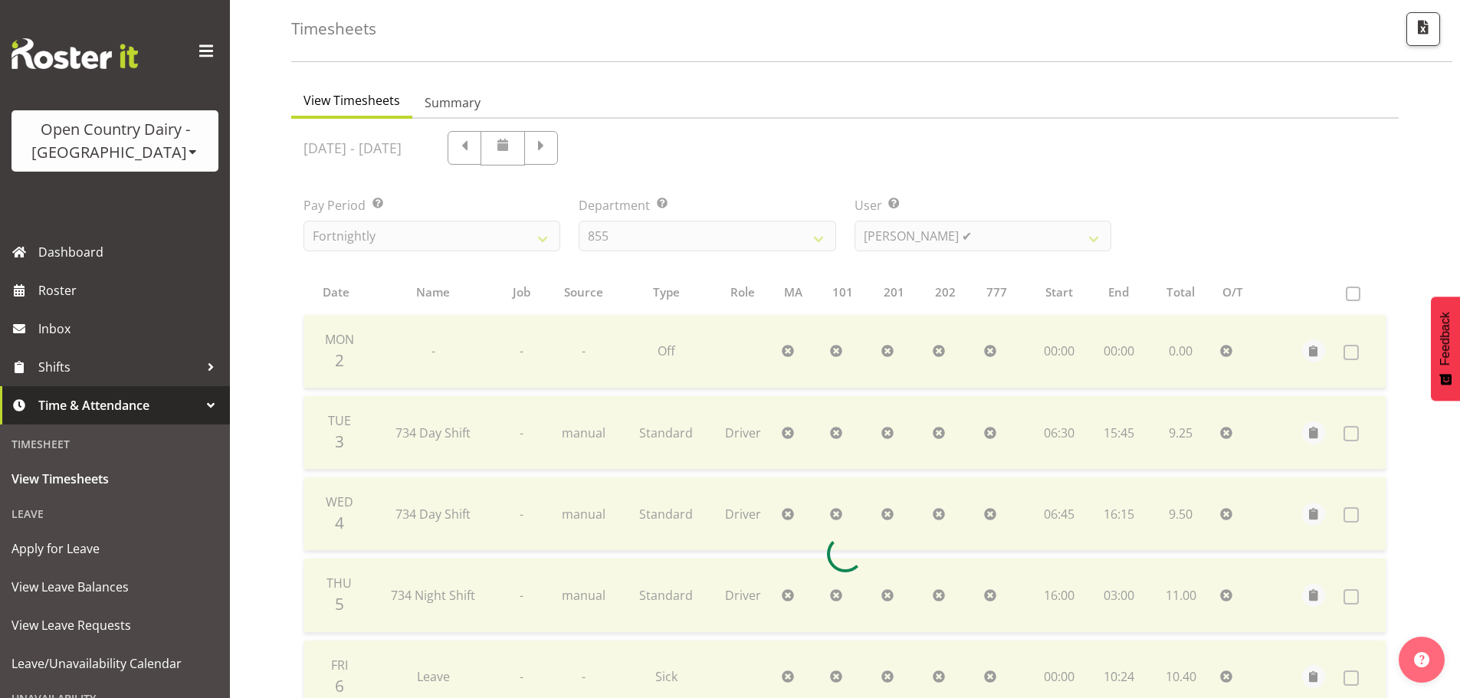
scroll to position [153, 0]
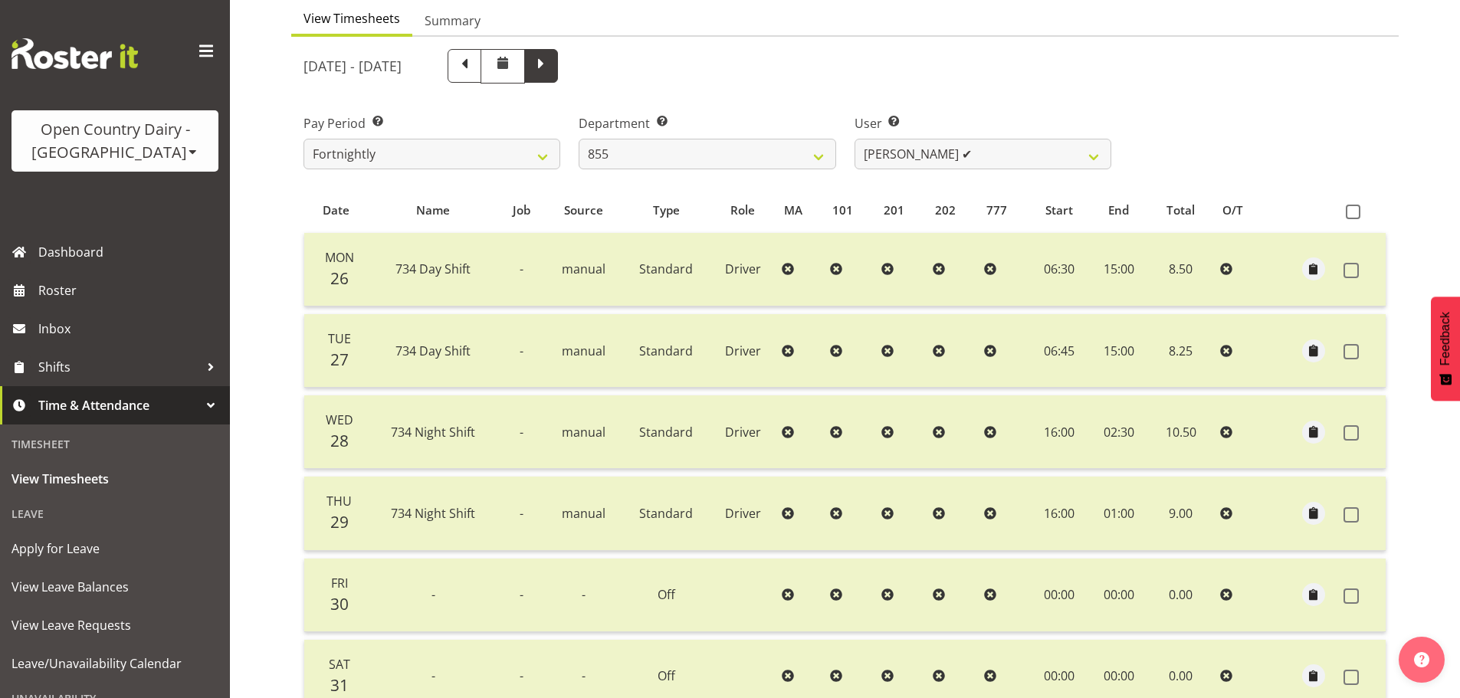
click at [551, 66] on span at bounding box center [541, 64] width 20 height 20
select select
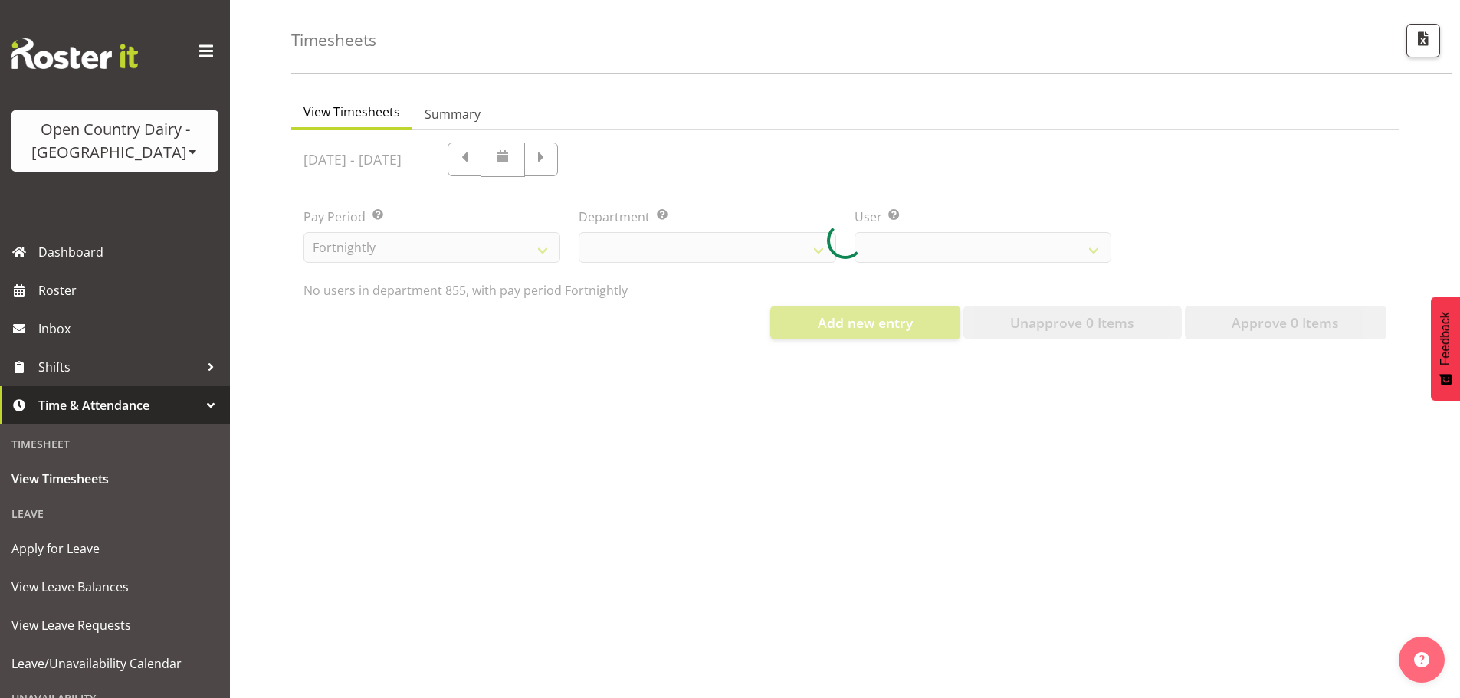
select select "668"
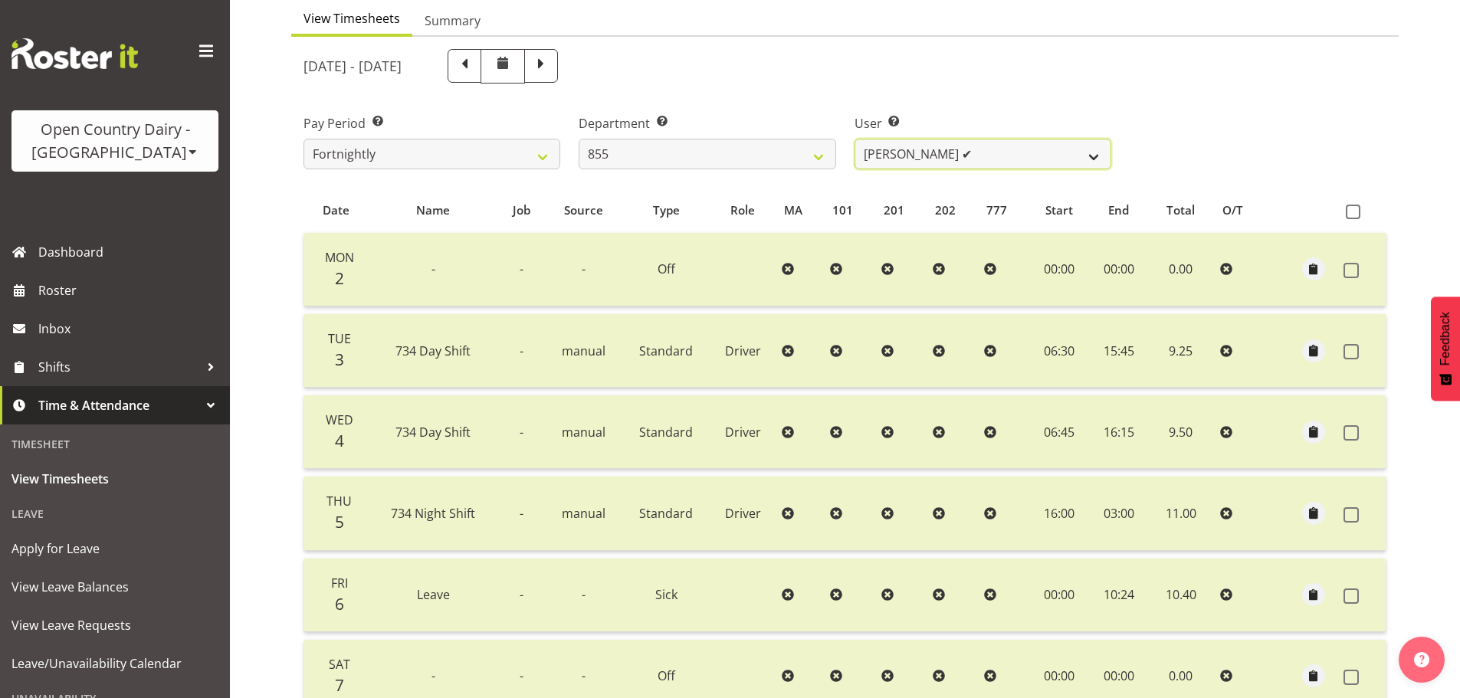
click at [929, 166] on select "Leon Harrison ✔ Nathan Vincent ✔ Wayne Jukes ✔" at bounding box center [983, 154] width 257 height 31
select select "8288"
click at [855, 139] on select "Leon Harrison ✔ Nathan Vincent ✔ Wayne Jukes ✔" at bounding box center [983, 154] width 257 height 31
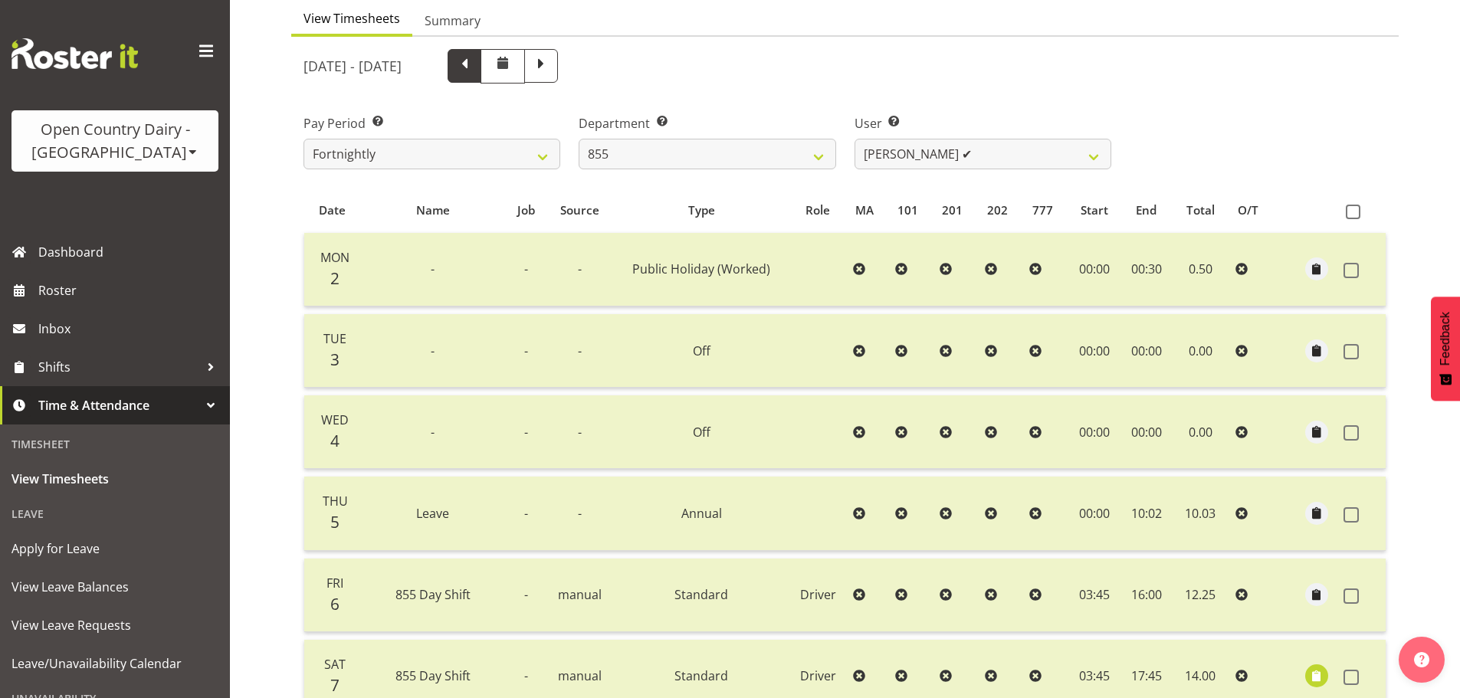
click at [475, 69] on span at bounding box center [465, 64] width 20 height 20
select select
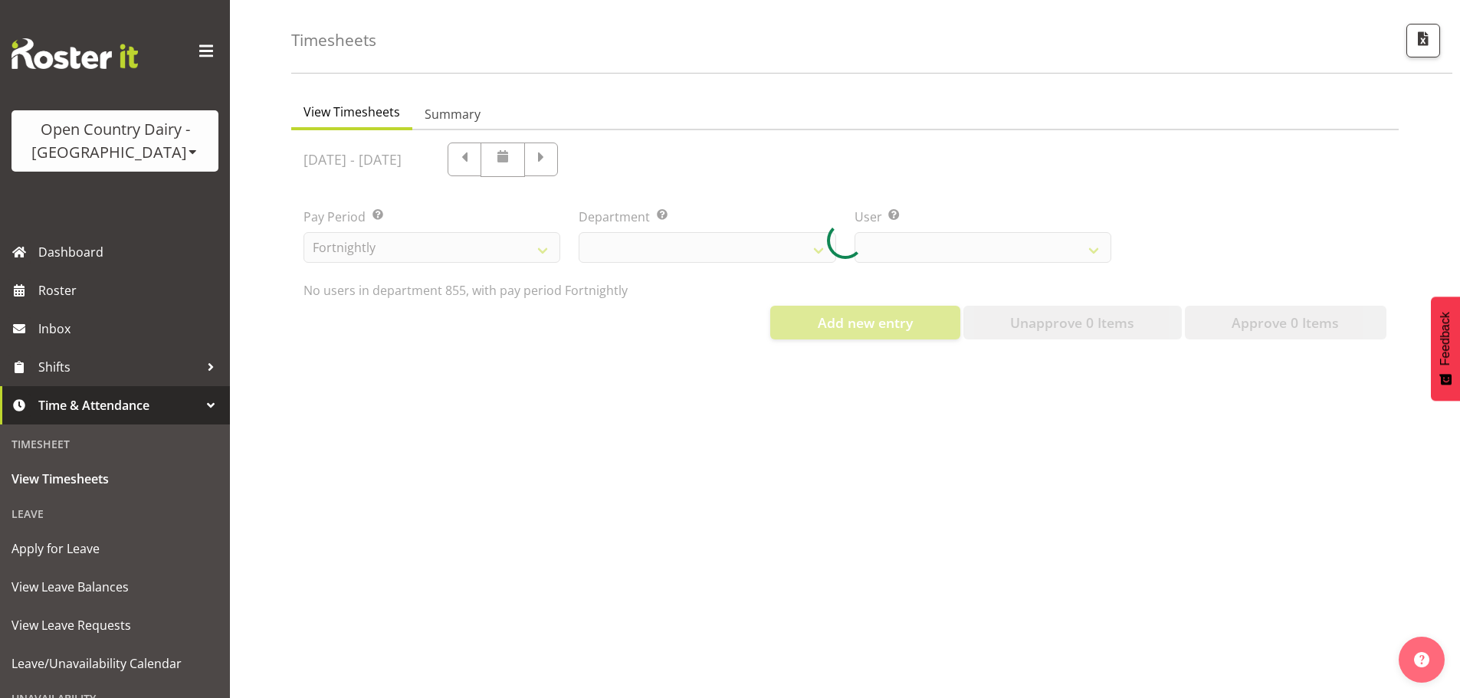
scroll to position [71, 0]
select select "668"
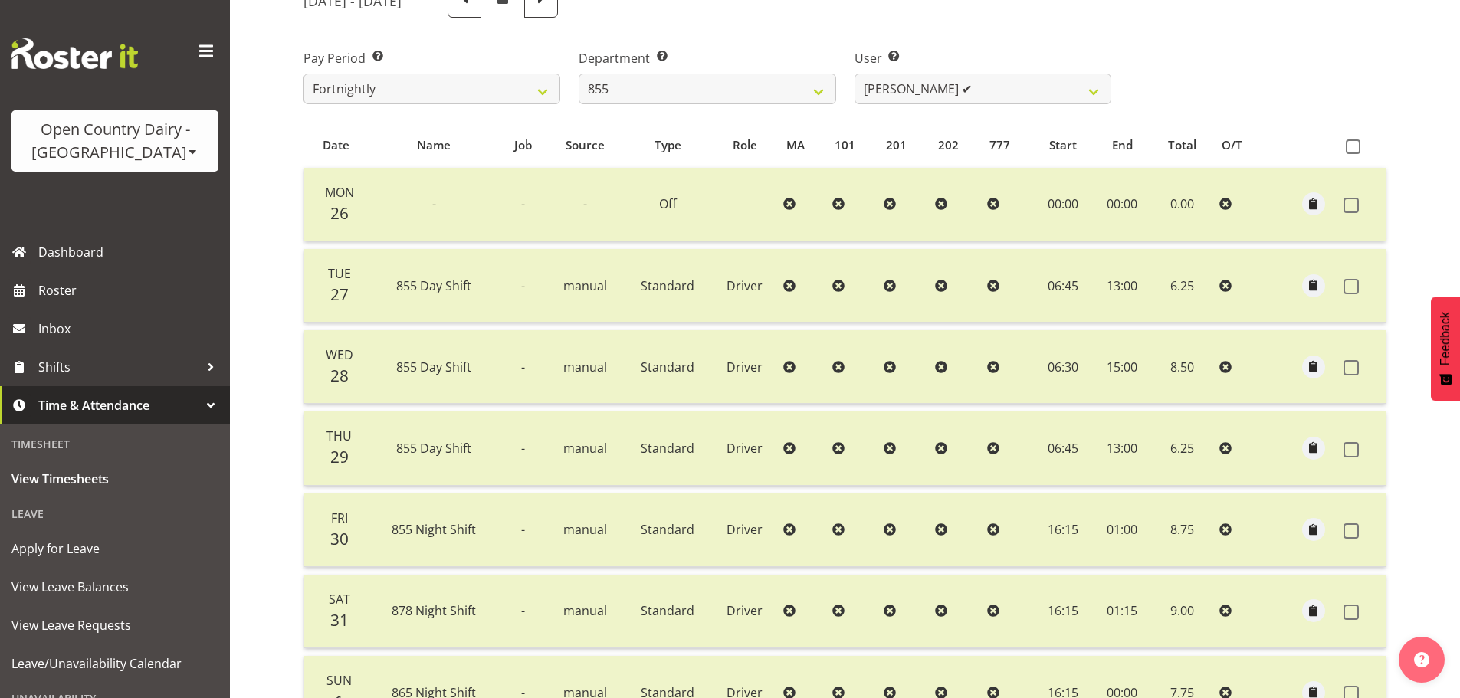
scroll to position [0, 0]
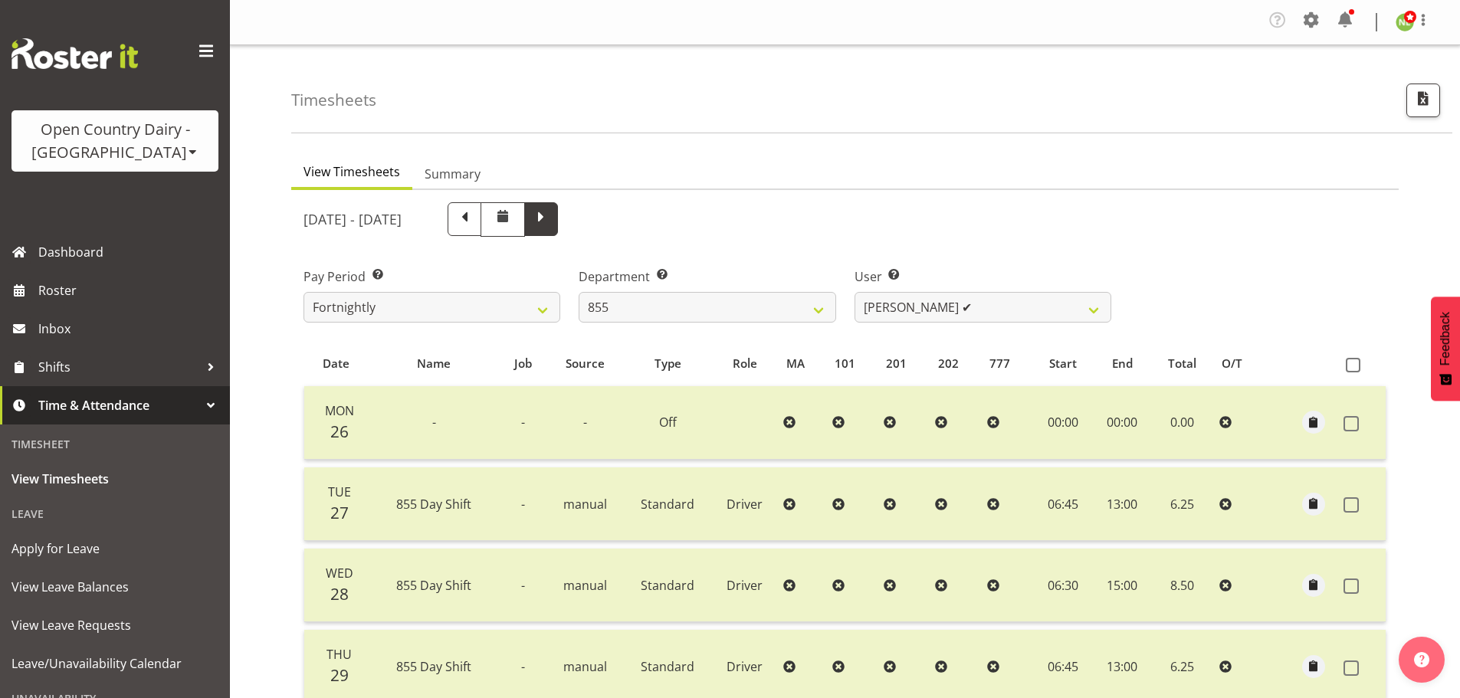
click at [558, 228] on span at bounding box center [541, 219] width 34 height 34
select select
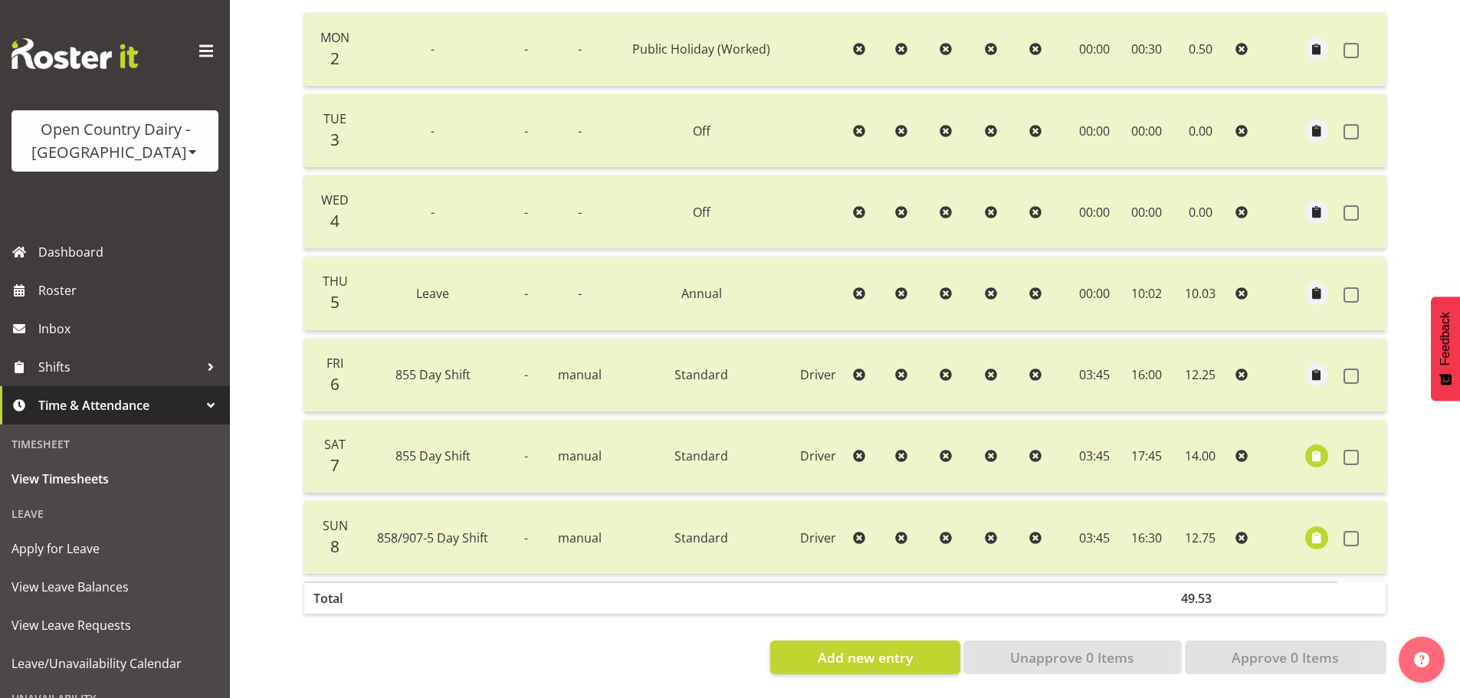
scroll to position [383, 0]
click at [1319, 450] on span "button" at bounding box center [1318, 457] width 18 height 18
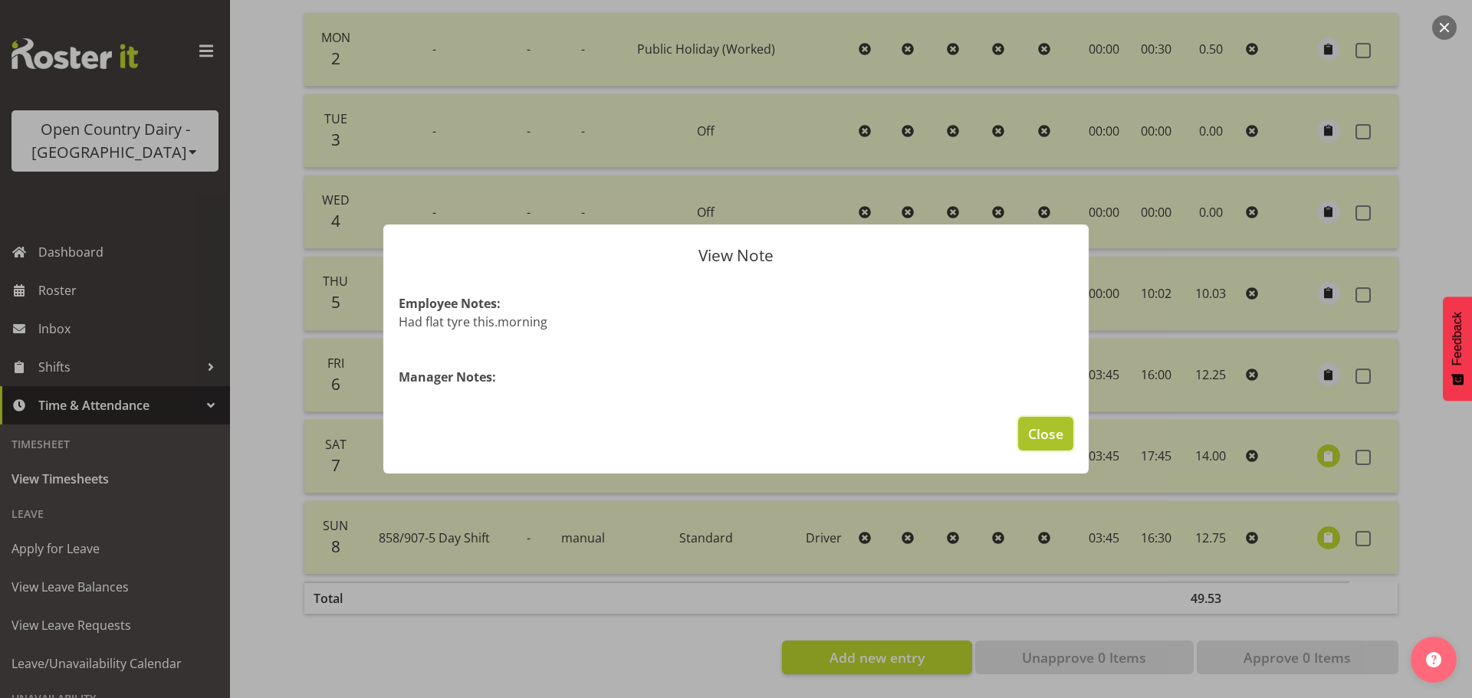
click at [1063, 449] on button "Close" at bounding box center [1045, 434] width 55 height 34
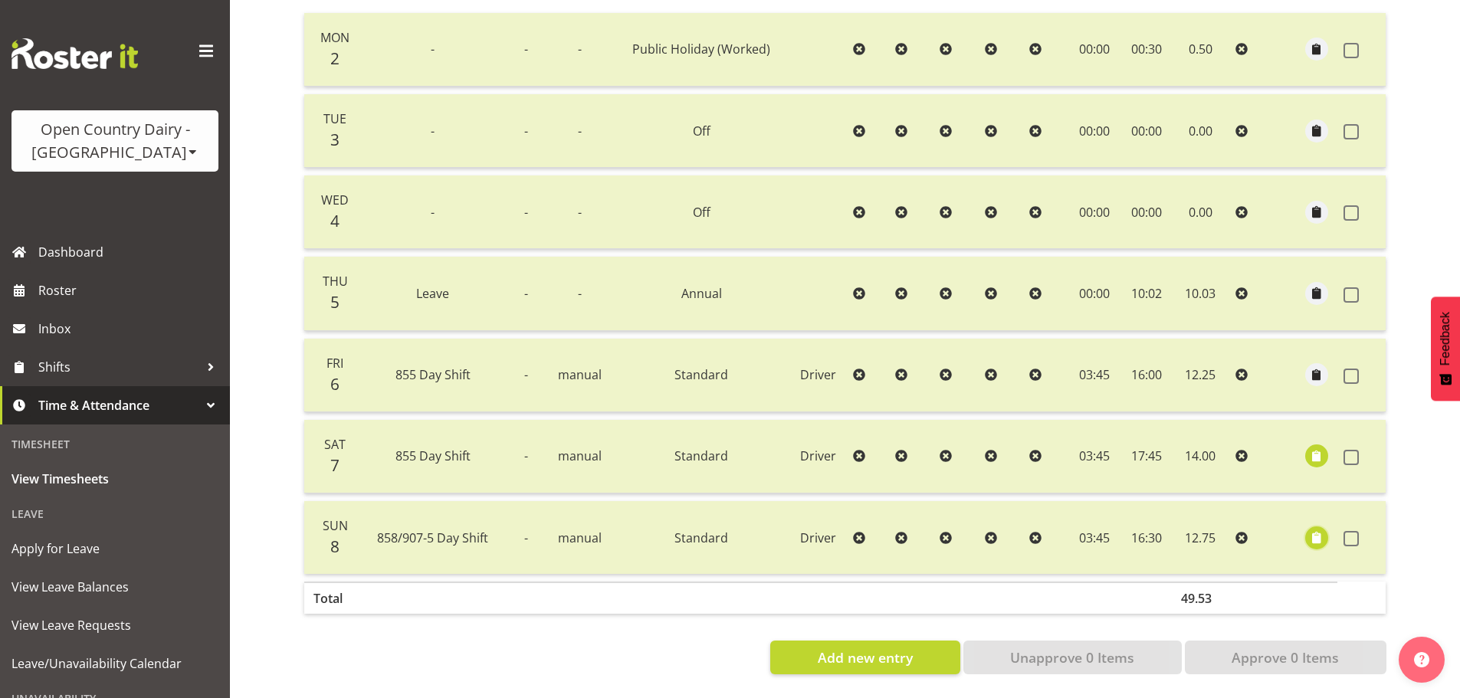
click at [1314, 531] on span "button" at bounding box center [1318, 538] width 18 height 18
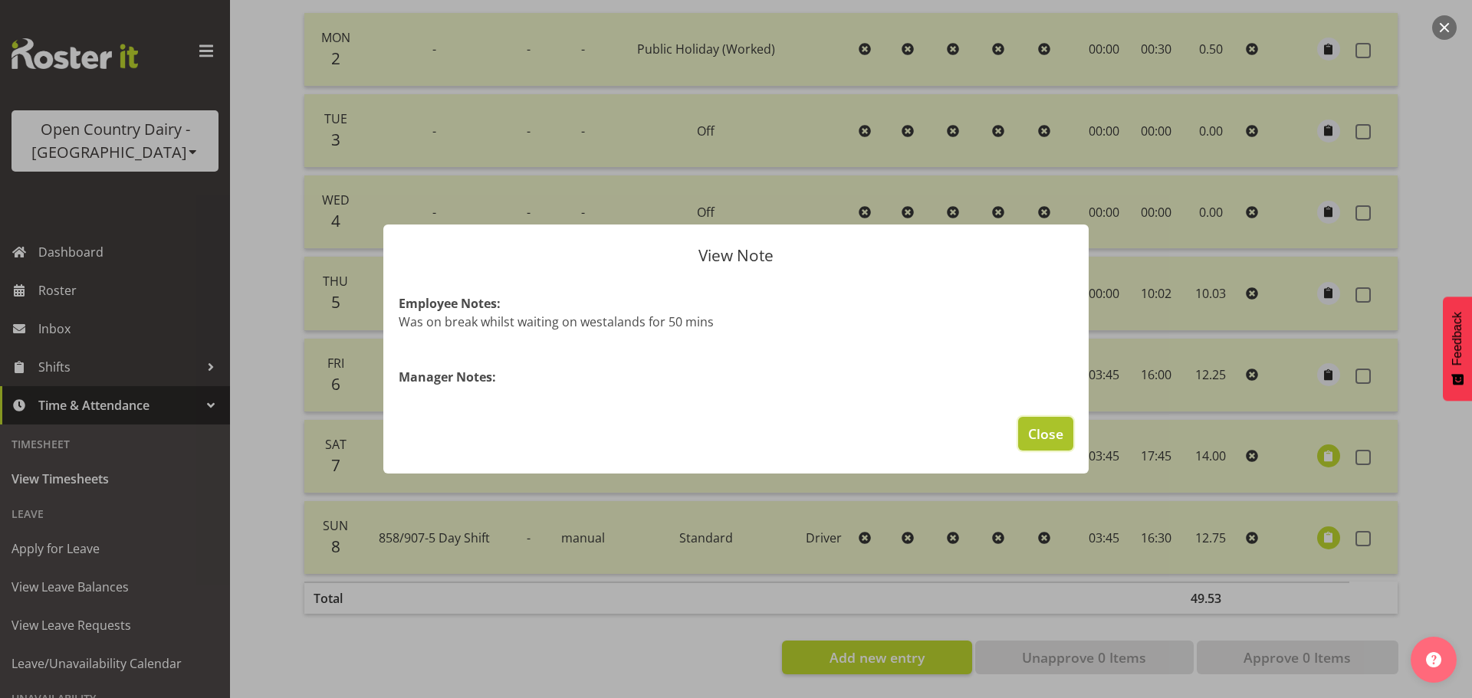
click at [1052, 444] on span "Close" at bounding box center [1045, 434] width 35 height 20
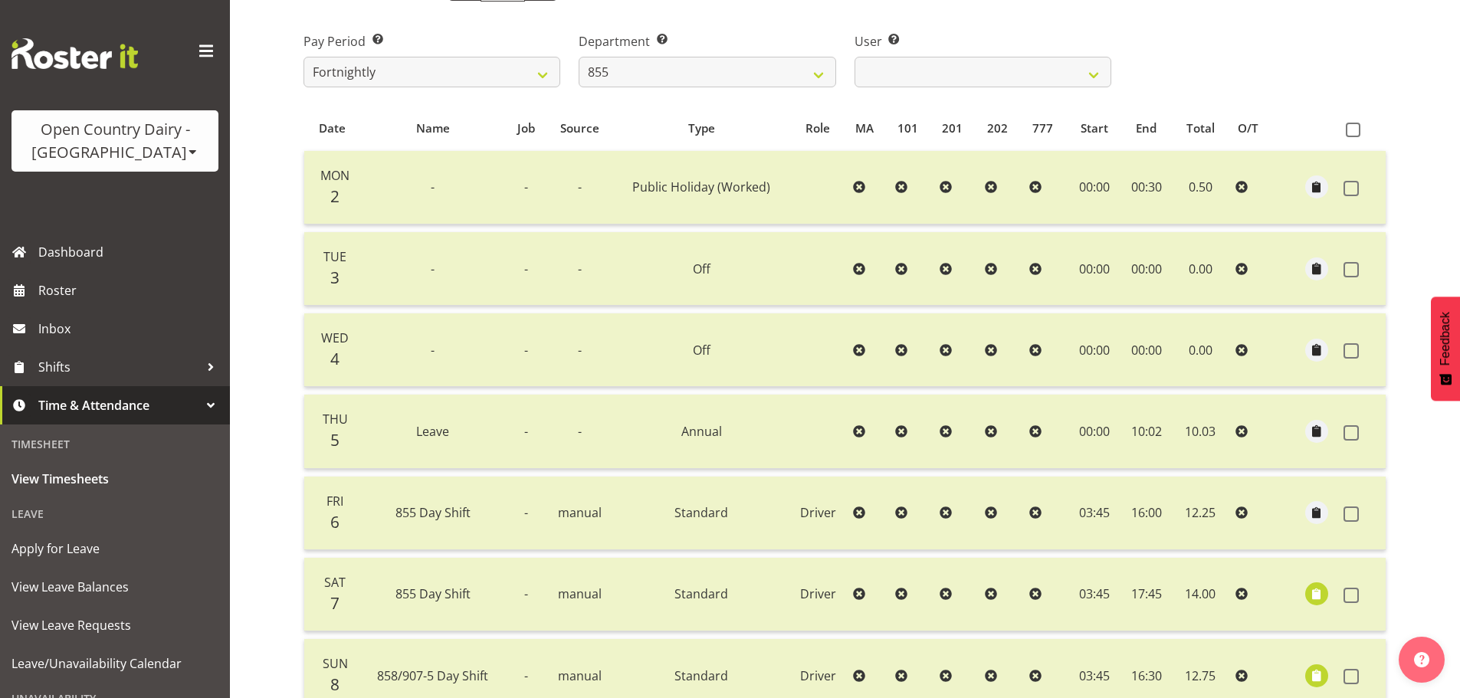
scroll to position [153, 0]
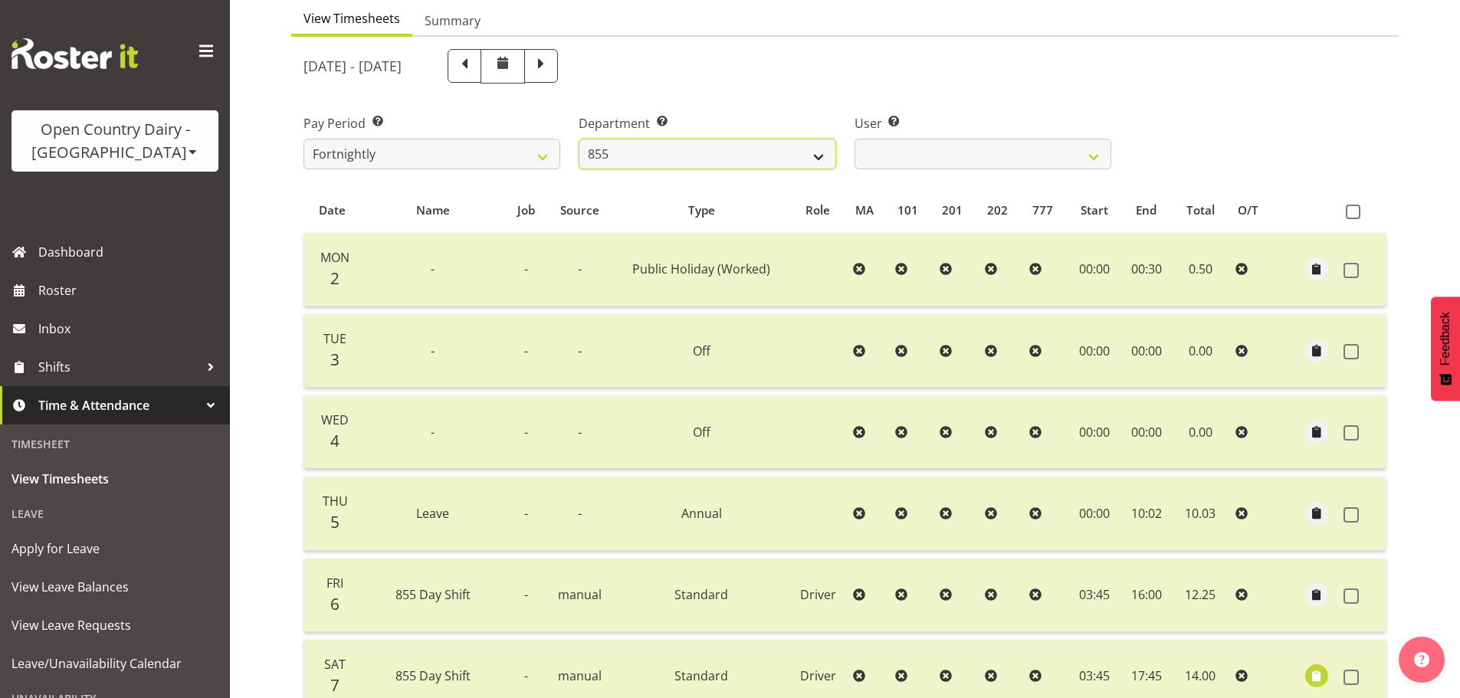
click at [793, 156] on select "734 735 736 737 738 739 851 852 853 854 855 856 858 861 862 865 868 869 870 873" at bounding box center [707, 154] width 257 height 31
select select "671"
click at [579, 139] on select "734 735 736 737 738 739 851 852 853 854 855 856 858 861 862 865 868 869 870 873" at bounding box center [707, 154] width 257 height 31
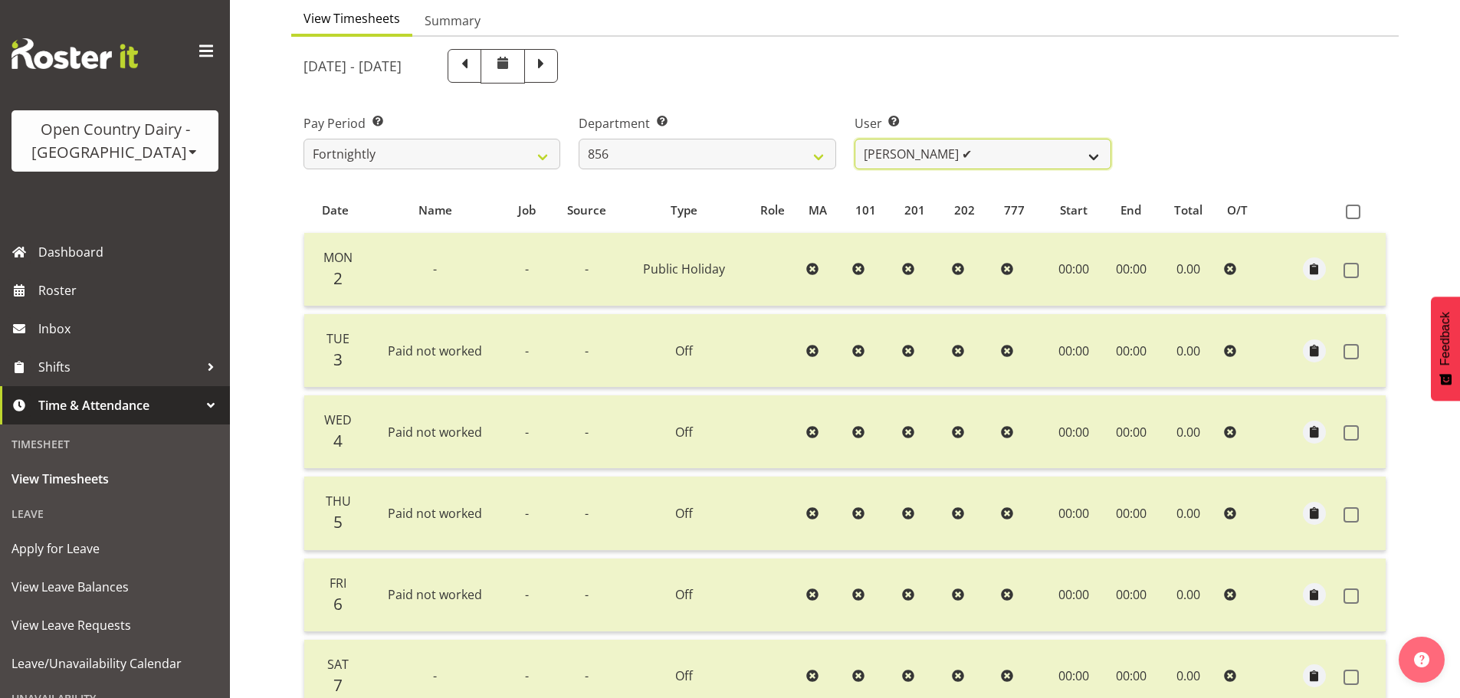
click at [893, 151] on select "Bradley Parkhill ✔ James Matheson ✔ Jason Vercoe ✔ Tony Lee ✔" at bounding box center [983, 154] width 257 height 31
drag, startPoint x: 806, startPoint y: 111, endPoint x: 573, endPoint y: 117, distance: 233.1
click at [804, 110] on div "Department Select which department you would like to view. 734 735 736 737 738 …" at bounding box center [707, 136] width 275 height 86
click at [475, 64] on span at bounding box center [465, 64] width 20 height 20
select select
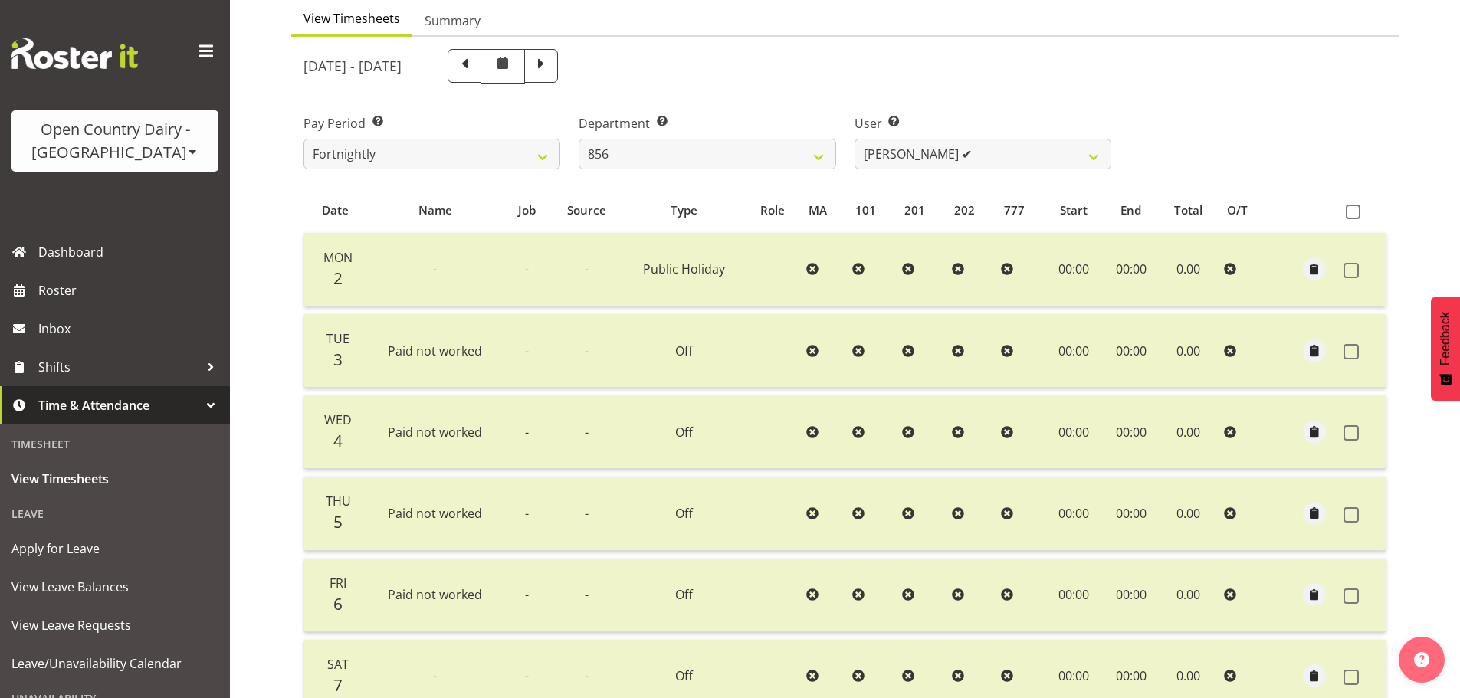
select select
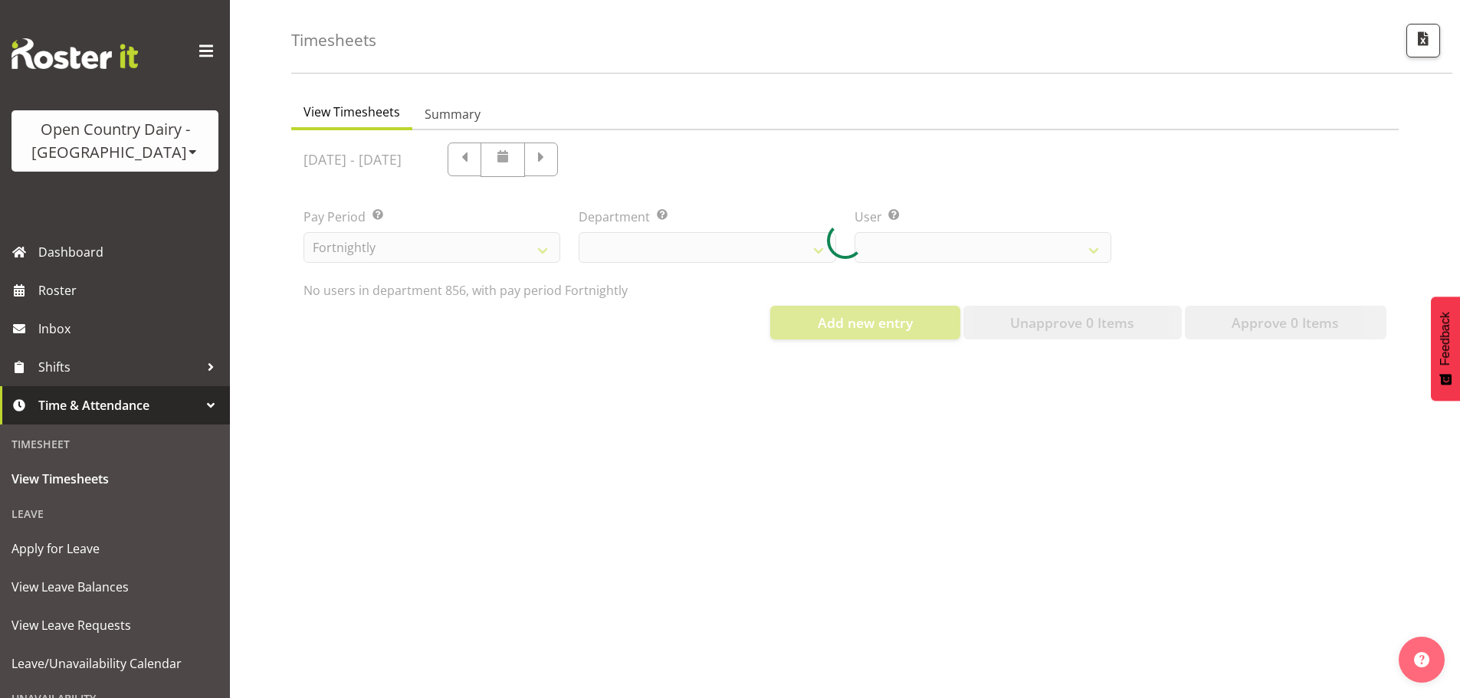
select select "671"
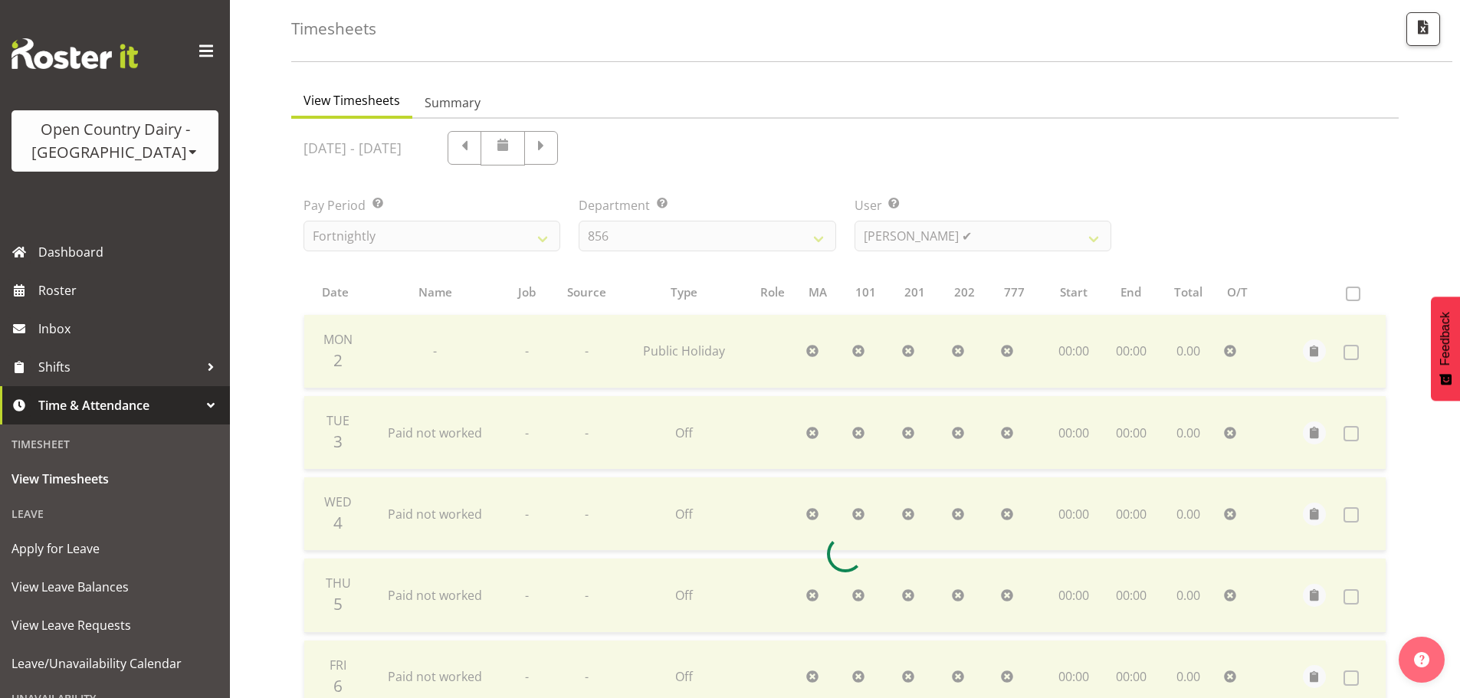
scroll to position [153, 0]
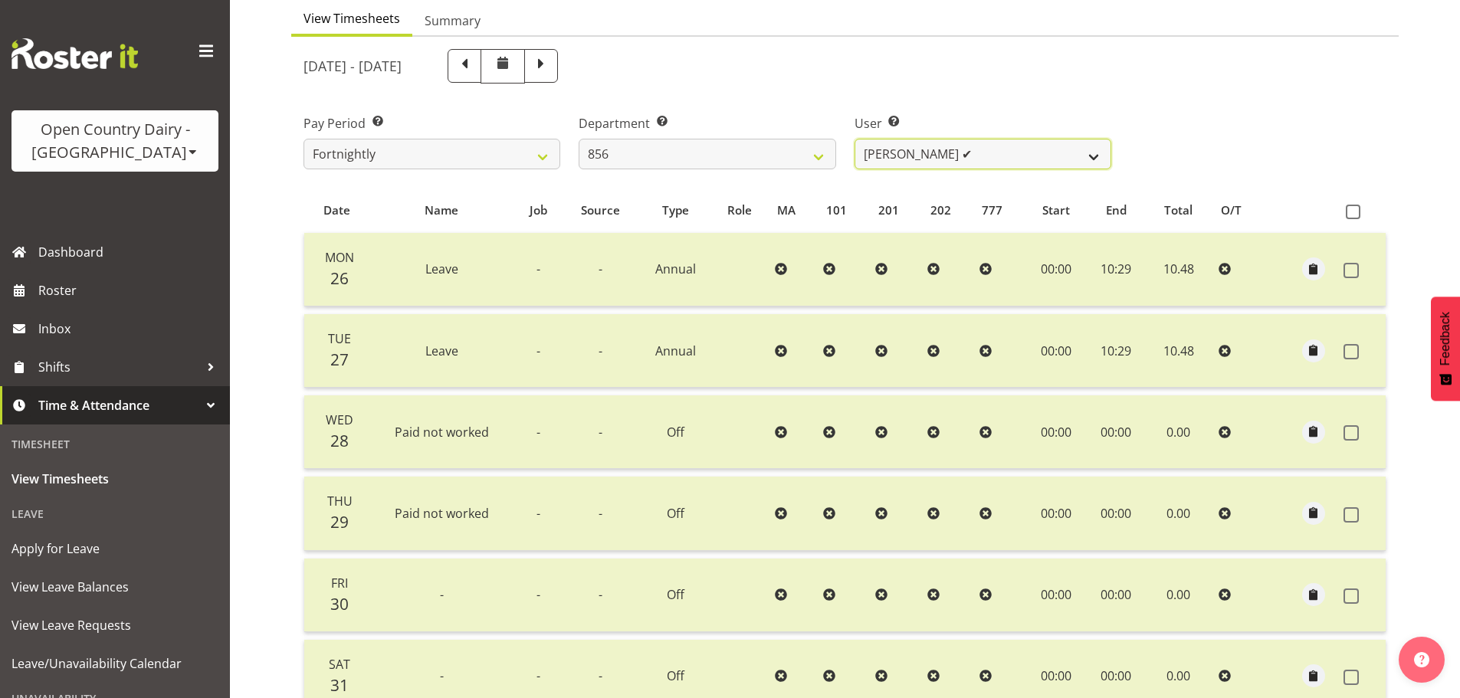
drag, startPoint x: 909, startPoint y: 146, endPoint x: 912, endPoint y: 158, distance: 12.6
click at [910, 150] on select "Bradley Parkhill ✔ James Matheson ✔ Jason Vercoe ✔ Tony Lee ✔" at bounding box center [983, 154] width 257 height 31
select select "7435"
click at [855, 139] on select "Bradley Parkhill ✔ James Matheson ✔ Jason Vercoe ✔ Tony Lee ✔" at bounding box center [983, 154] width 257 height 31
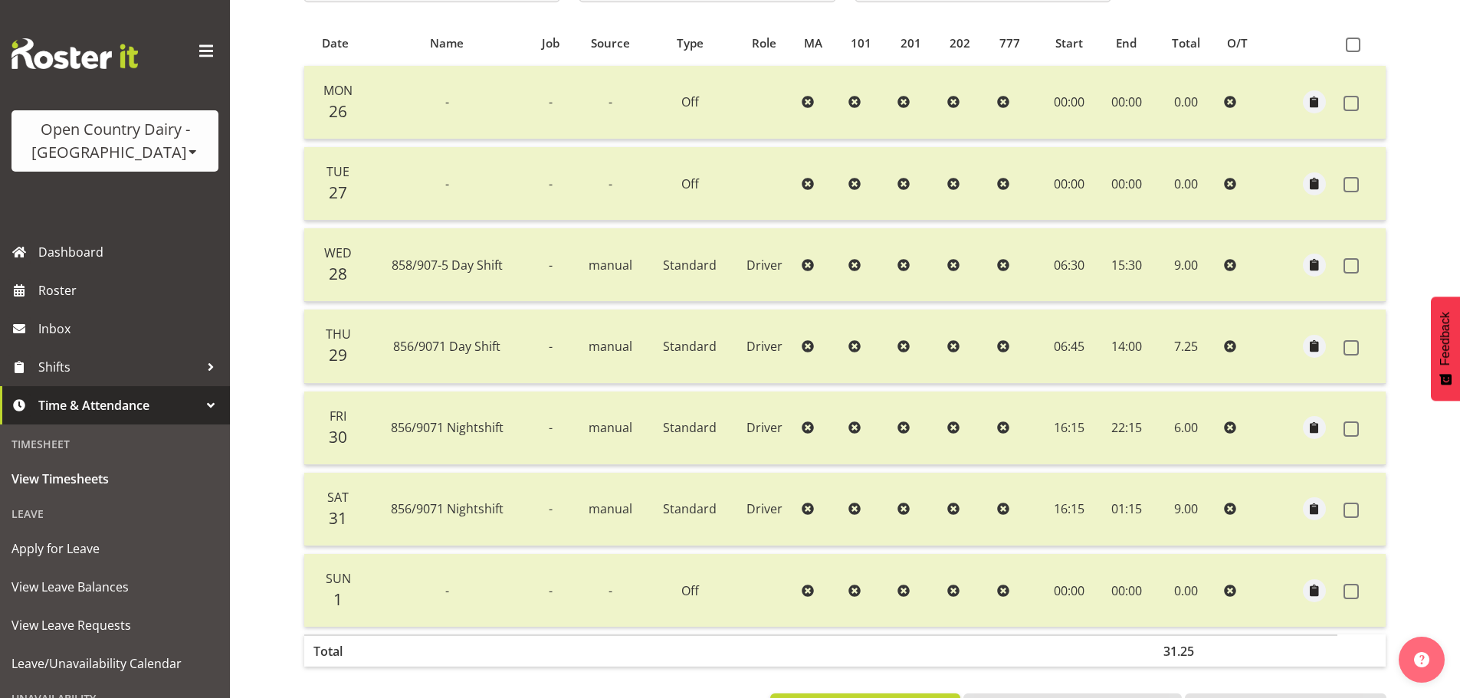
scroll to position [232, 0]
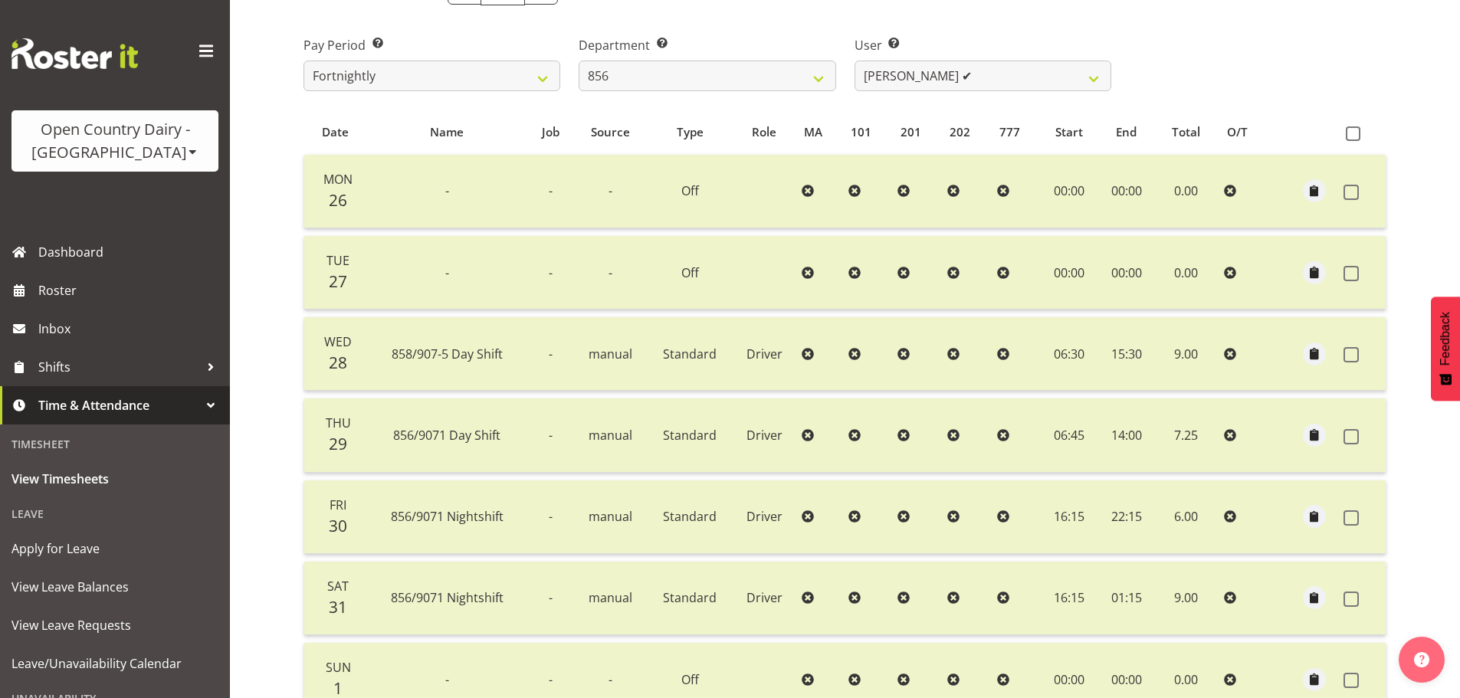
click at [269, 402] on div "Timesheets View Timesheets Summary May 26th - June 1st 2025 Pay Period Select w…" at bounding box center [845, 327] width 1230 height 1027
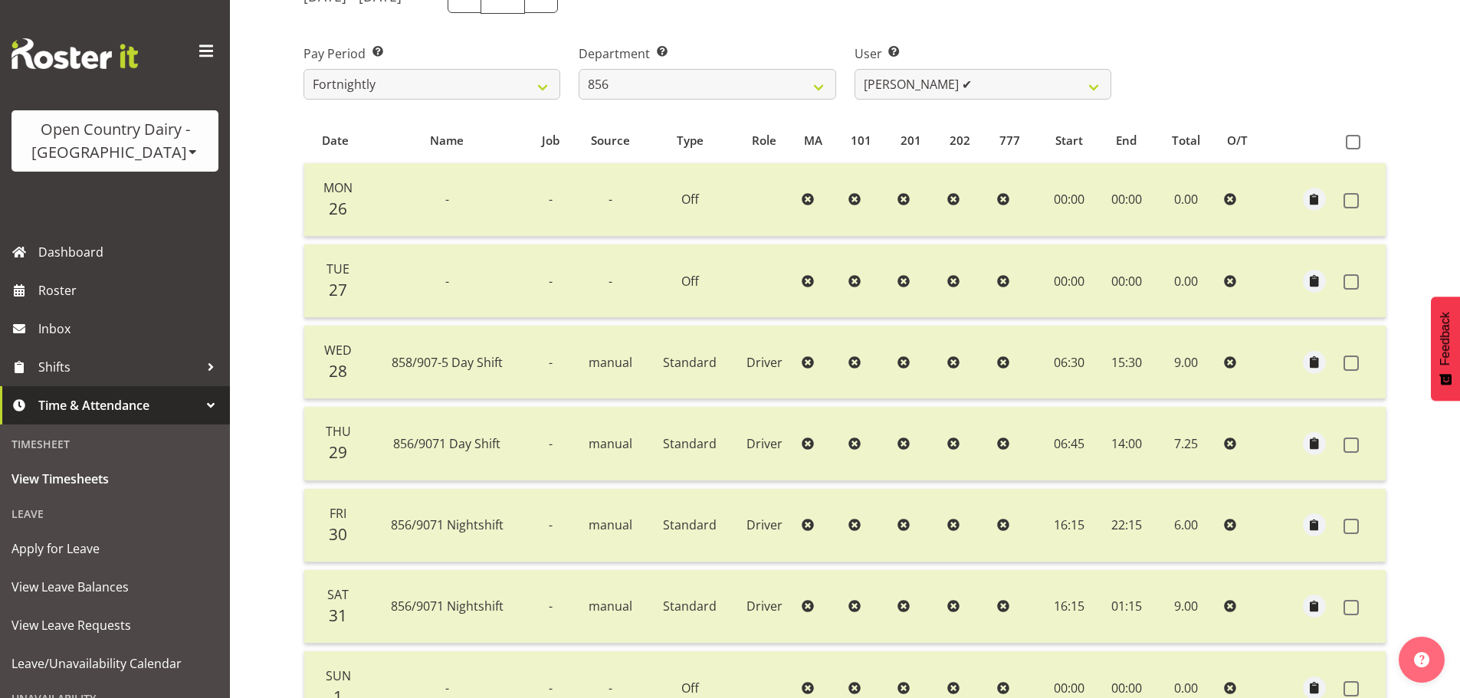
scroll to position [222, 0]
click at [264, 412] on div "Timesheets View Timesheets Summary May 26th - June 1st 2025 Pay Period Select w…" at bounding box center [845, 337] width 1230 height 1027
drag, startPoint x: 783, startPoint y: 92, endPoint x: 769, endPoint y: 100, distance: 16.5
click at [783, 92] on select "734 735 736 737 738 739 851 852 853 854 855 856 858 861 862 865 868 869 870 873" at bounding box center [707, 86] width 257 height 31
select select "669"
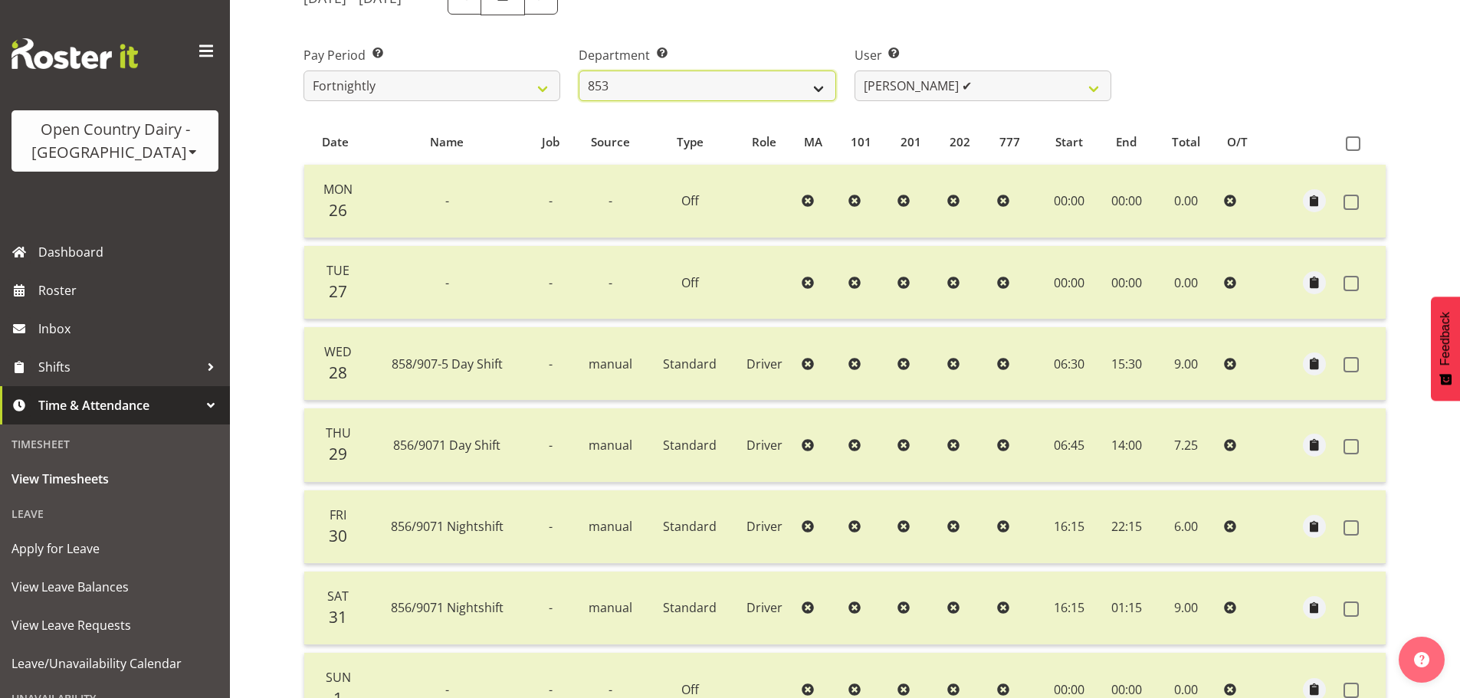
click at [579, 71] on select "734 735 736 737 738 739 851 852 853 854 855 856 858 861 862 865 868 869 870 873" at bounding box center [707, 86] width 257 height 31
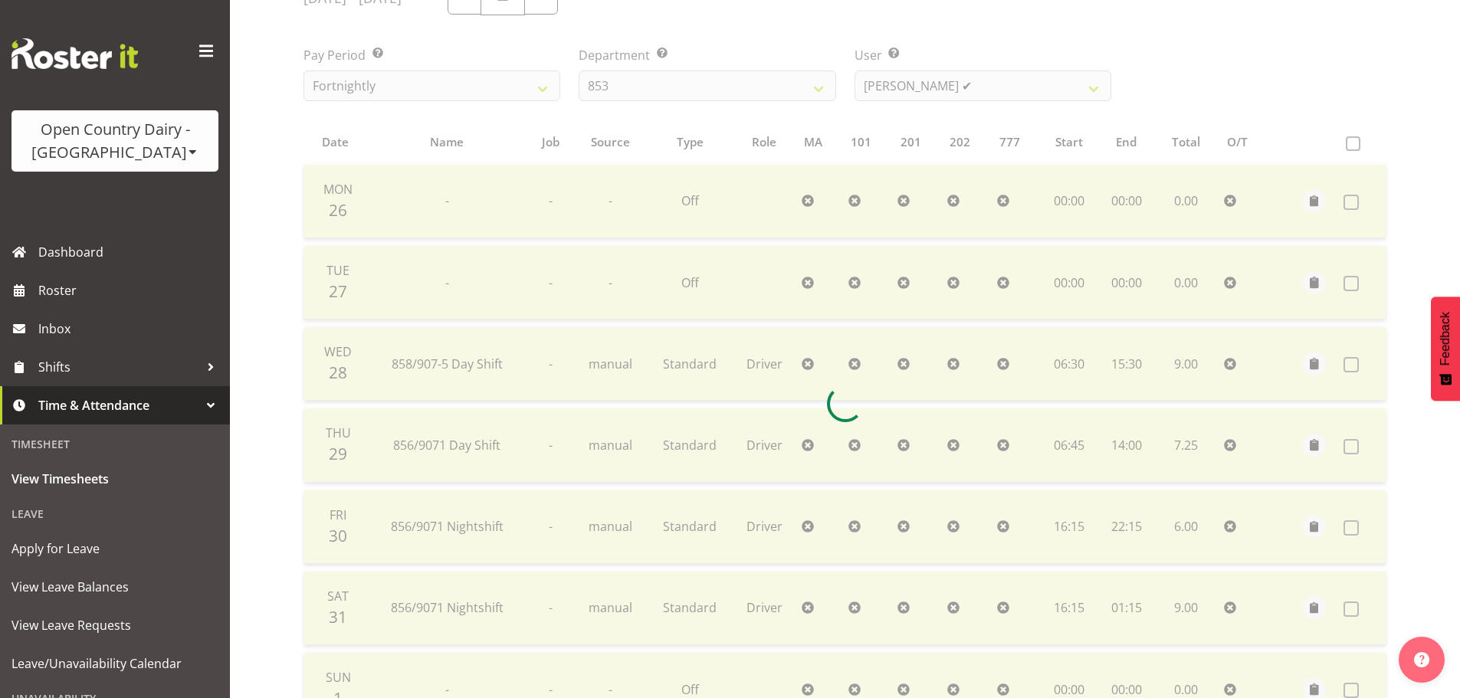
click at [915, 94] on div at bounding box center [845, 404] width 1108 height 870
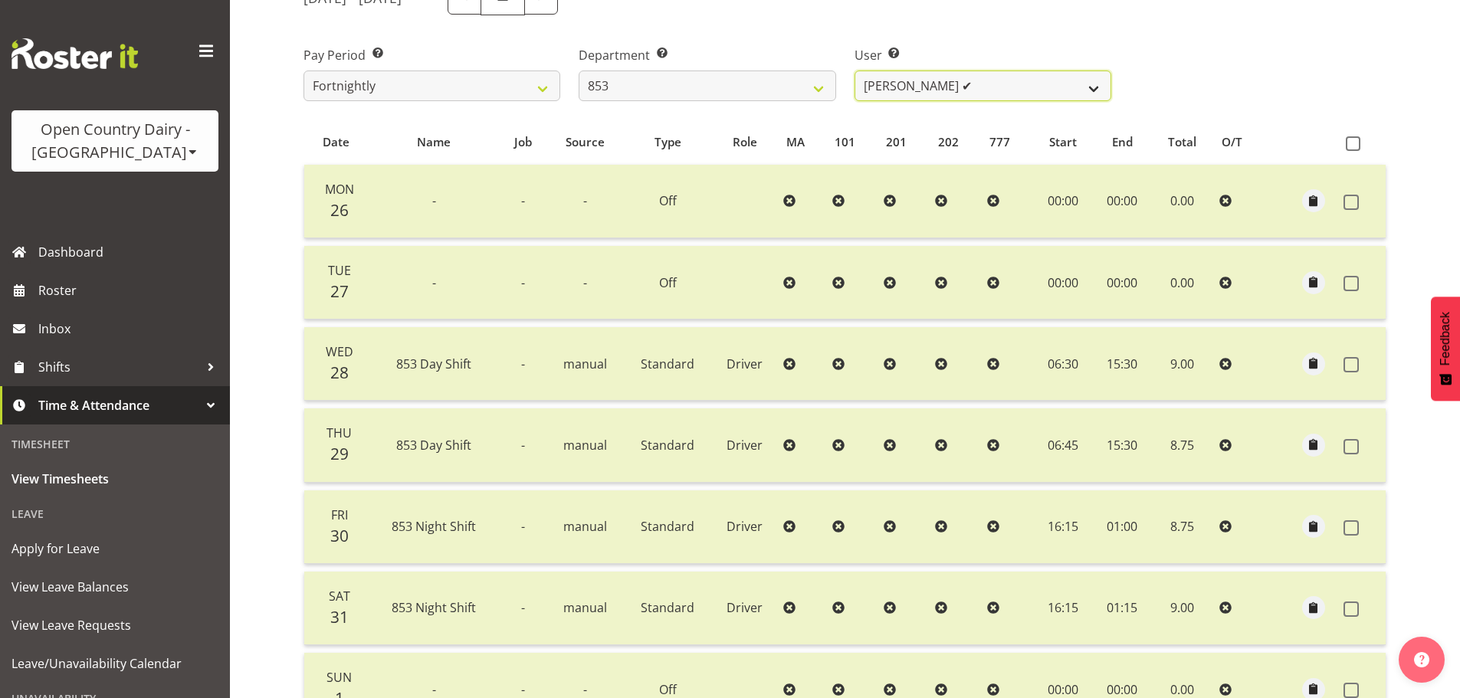
click at [931, 83] on select "Christiaan Botha ✔ Kevin Stuck ✔ Marty Powell ✔ Sean O'Neill ✔" at bounding box center [983, 86] width 257 height 31
select select "7439"
click at [855, 71] on select "Christiaan Botha ✔ Kevin Stuck ✔ Marty Powell ✔ Sean O'Neill ✔" at bounding box center [983, 86] width 257 height 31
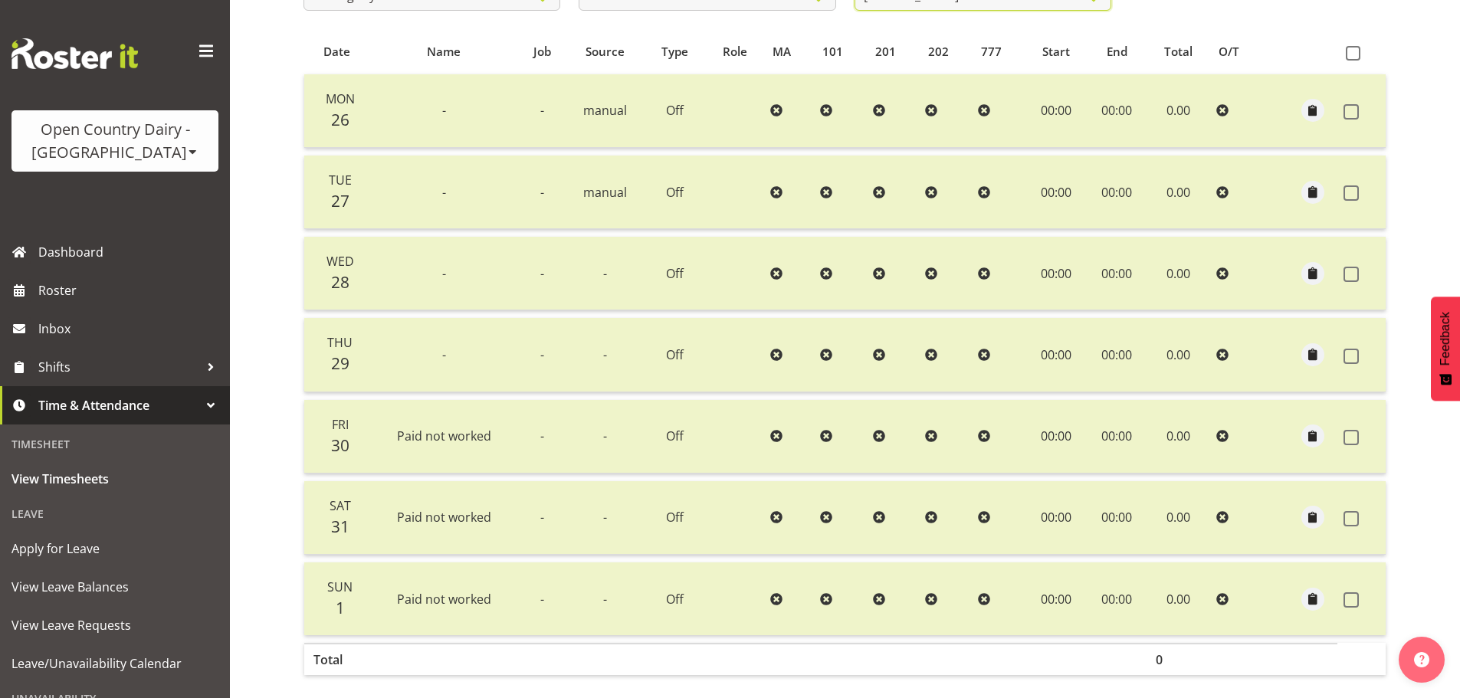
scroll to position [155, 0]
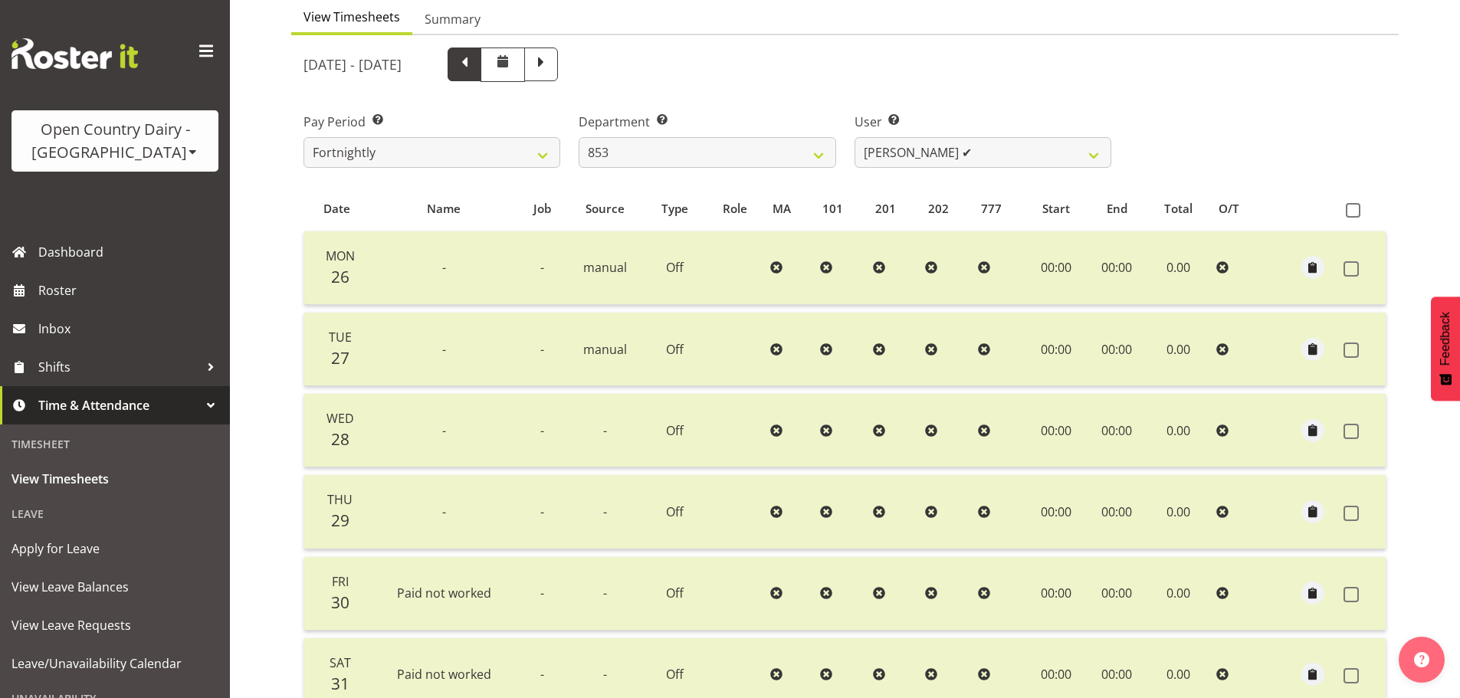
click at [475, 62] on span at bounding box center [465, 63] width 20 height 20
select select
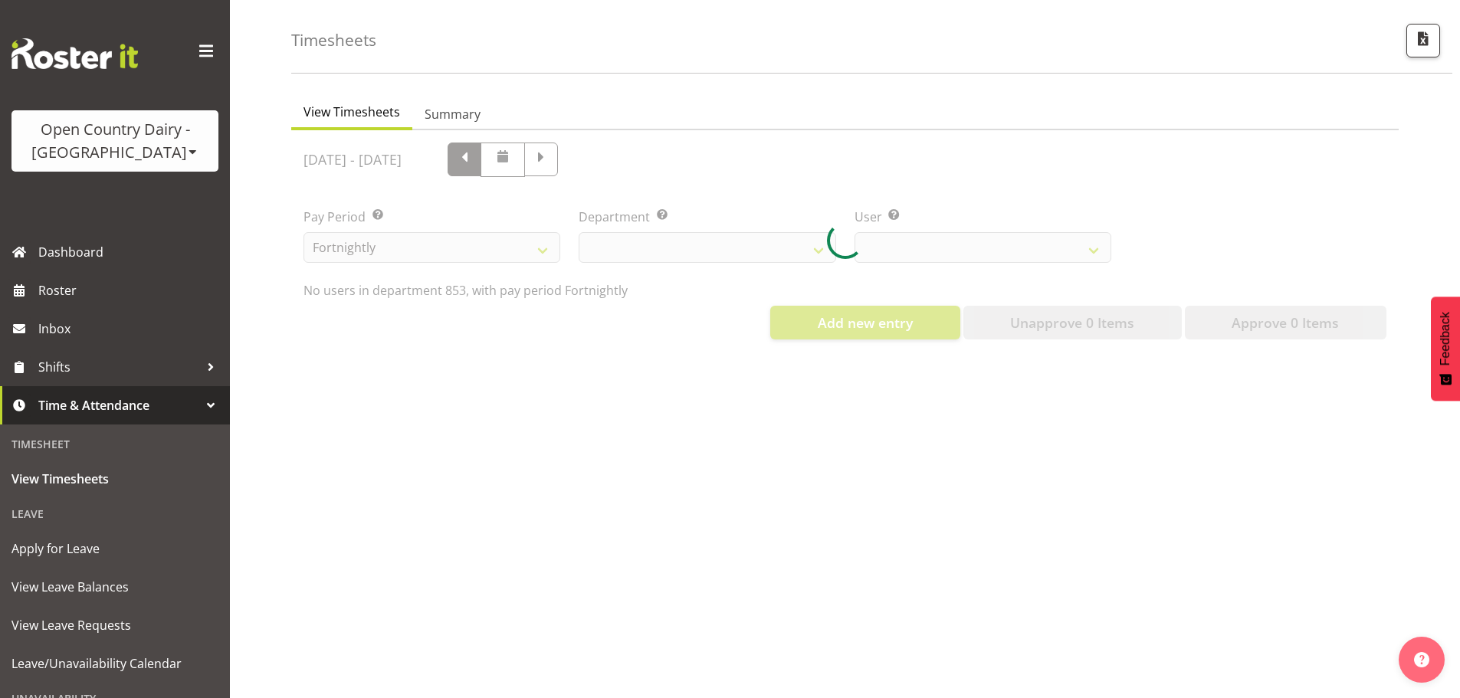
scroll to position [71, 0]
select select "669"
select select "7439"
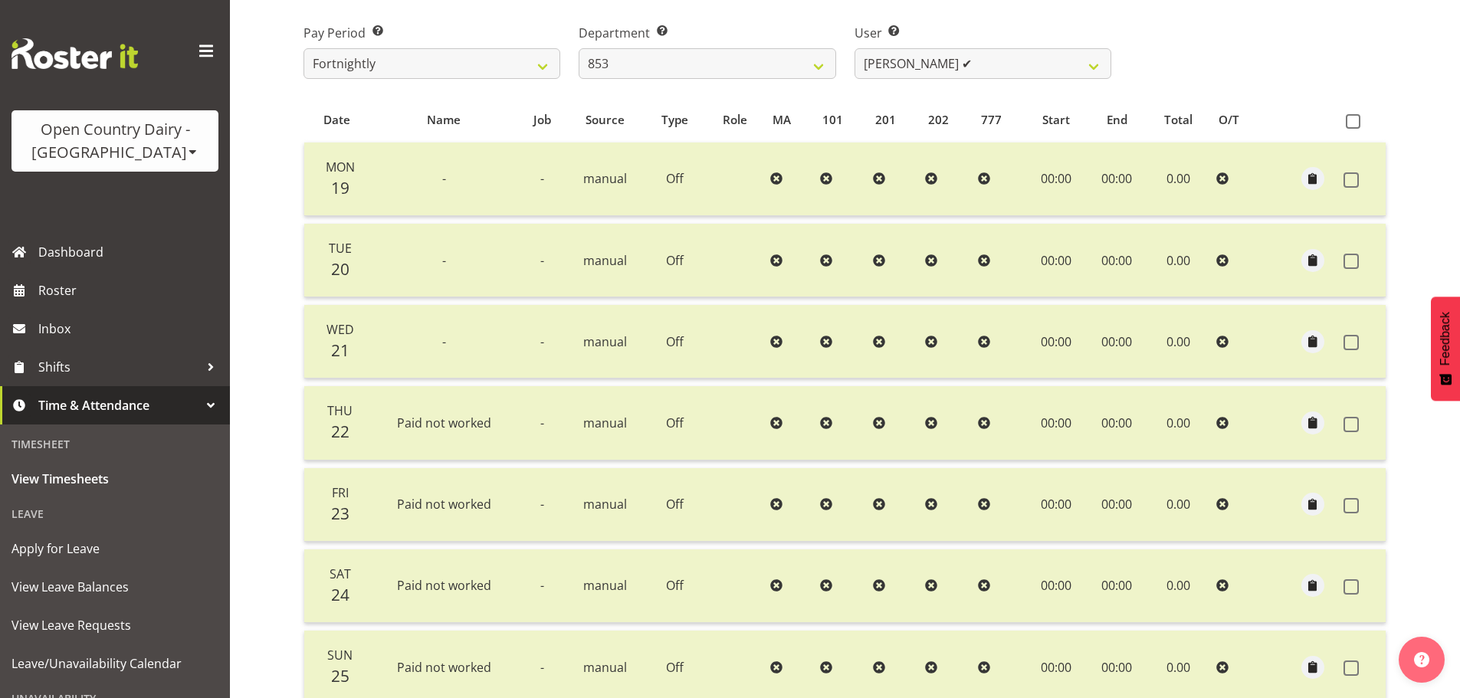
scroll to position [78, 0]
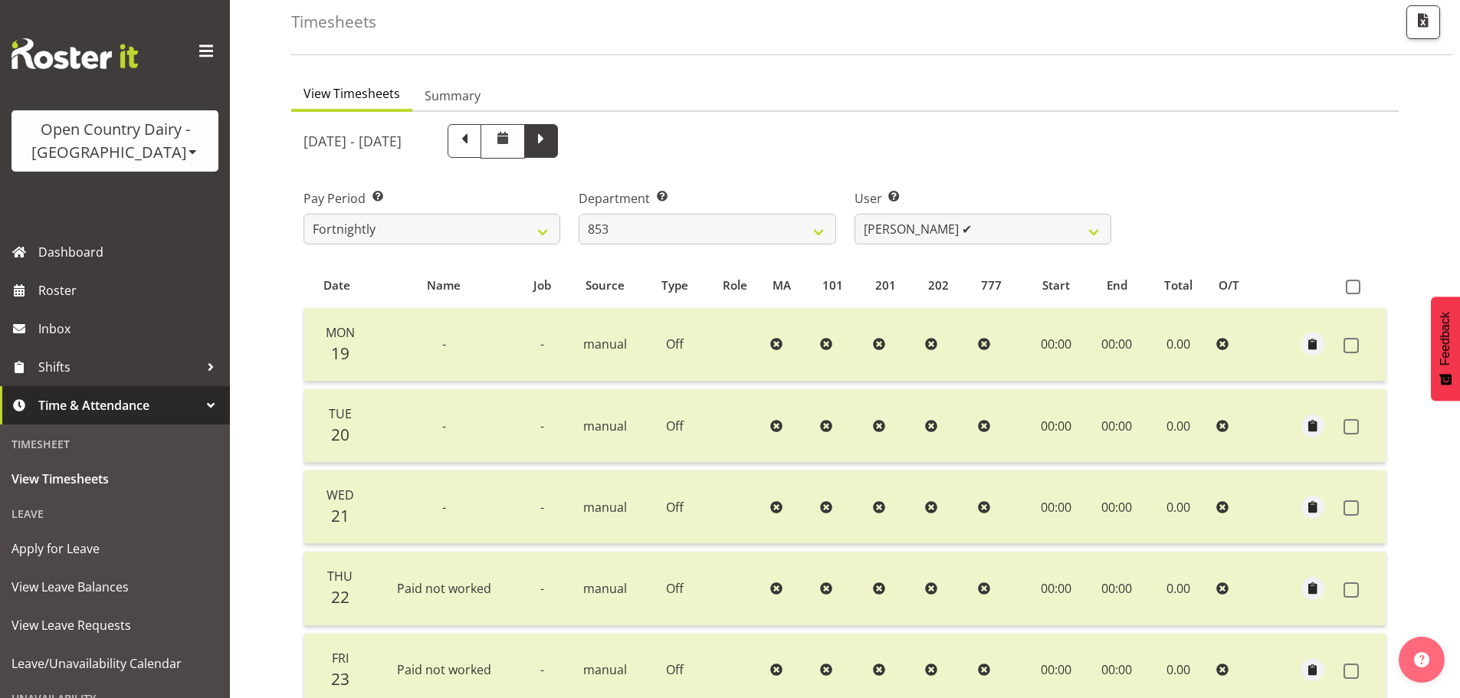
click at [551, 140] on span at bounding box center [541, 140] width 20 height 20
select select
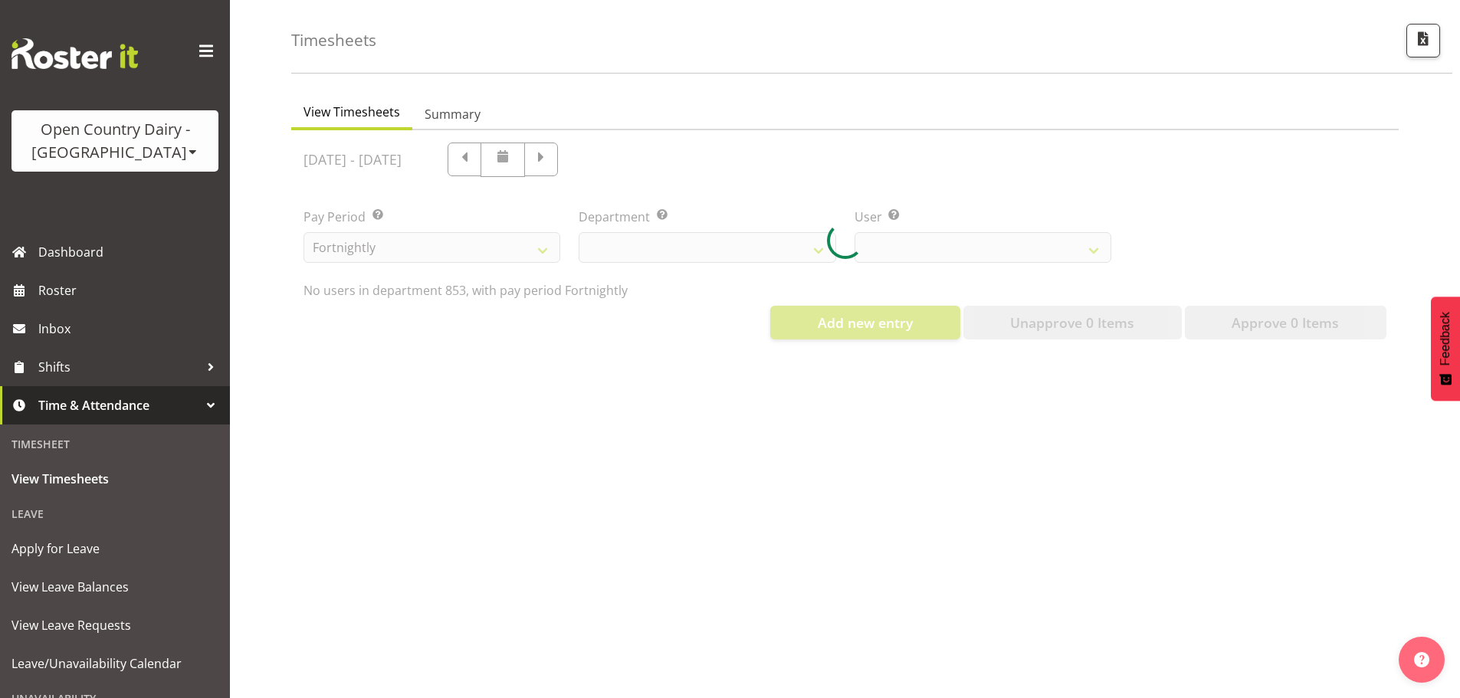
select select "669"
select select "7439"
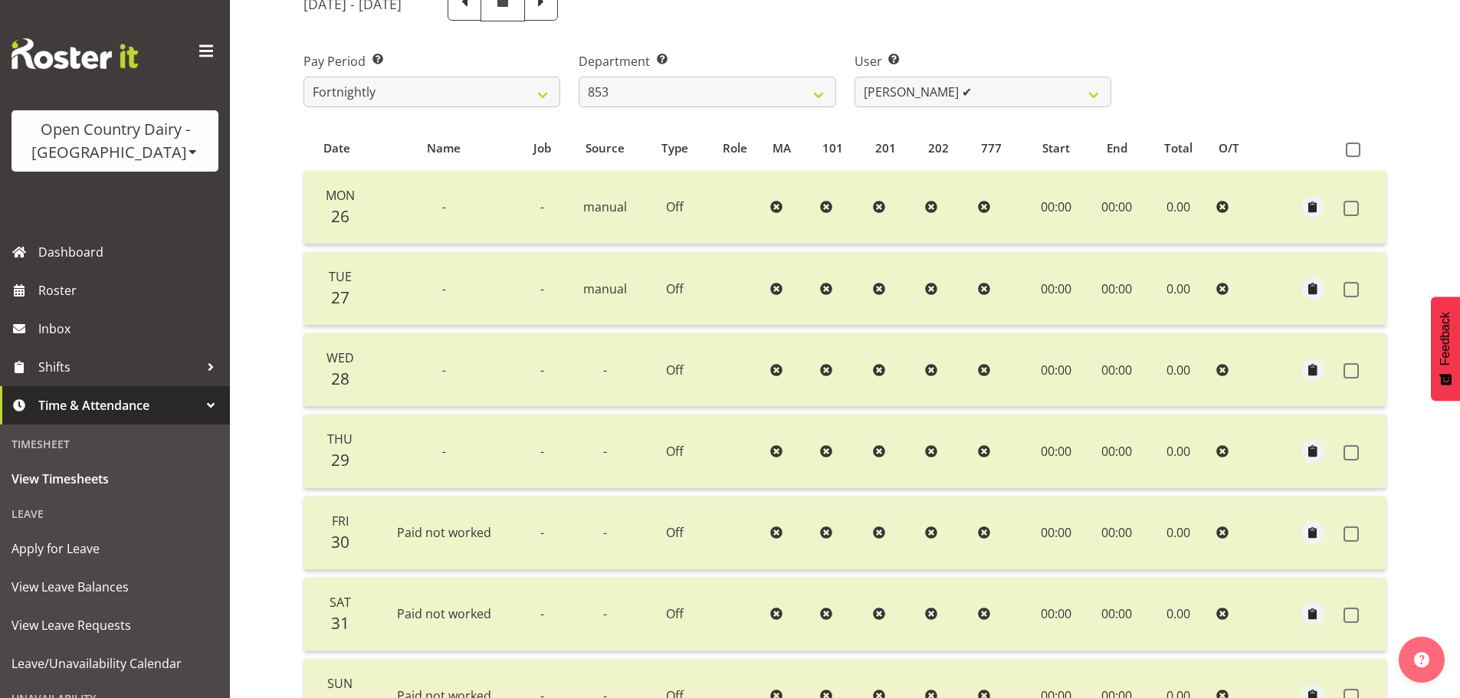
scroll to position [2, 0]
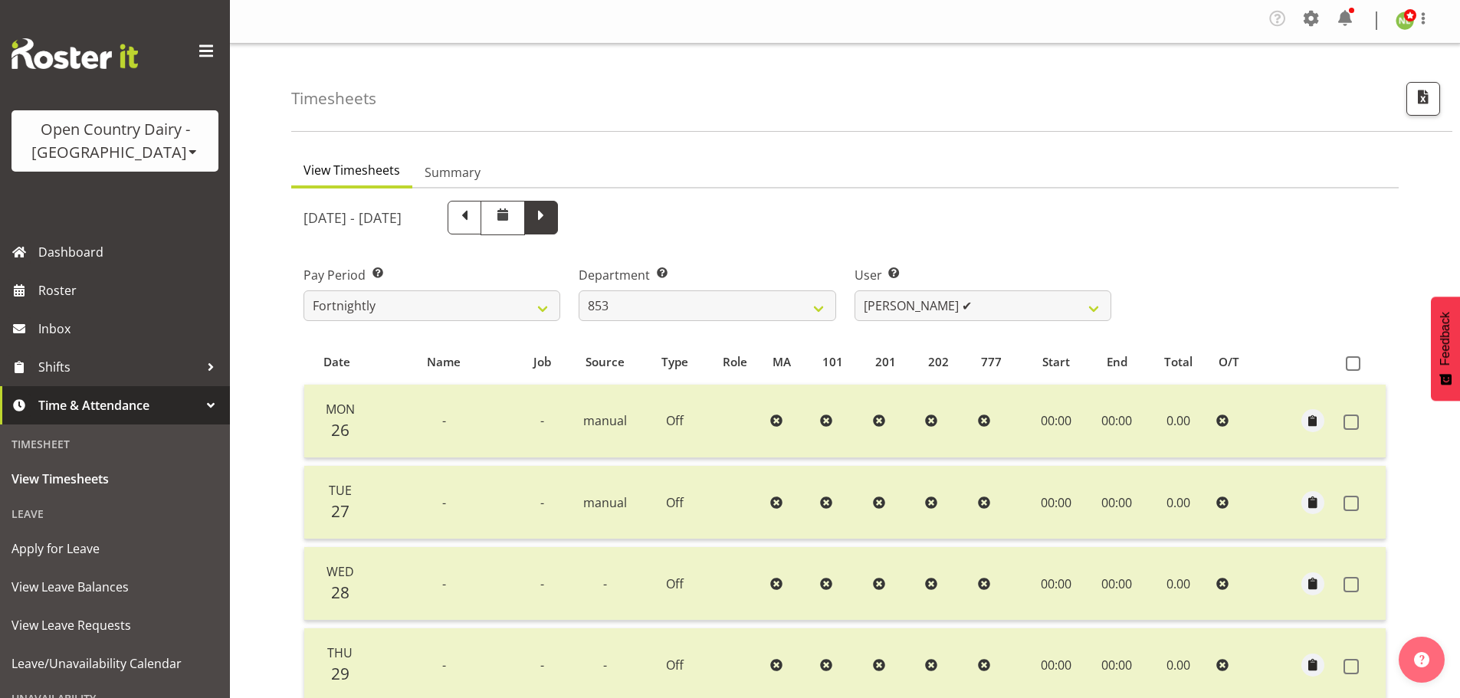
click at [558, 213] on span at bounding box center [541, 218] width 34 height 34
select select
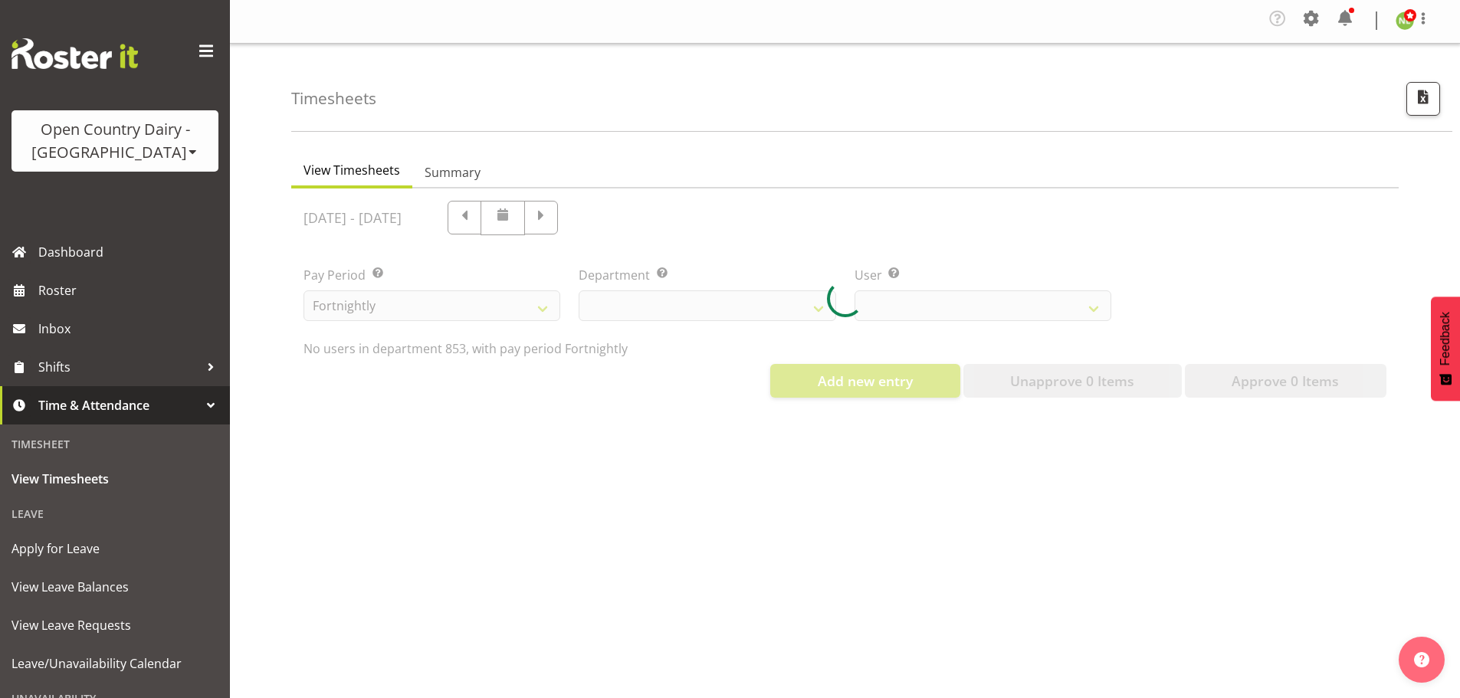
select select "669"
select select "7439"
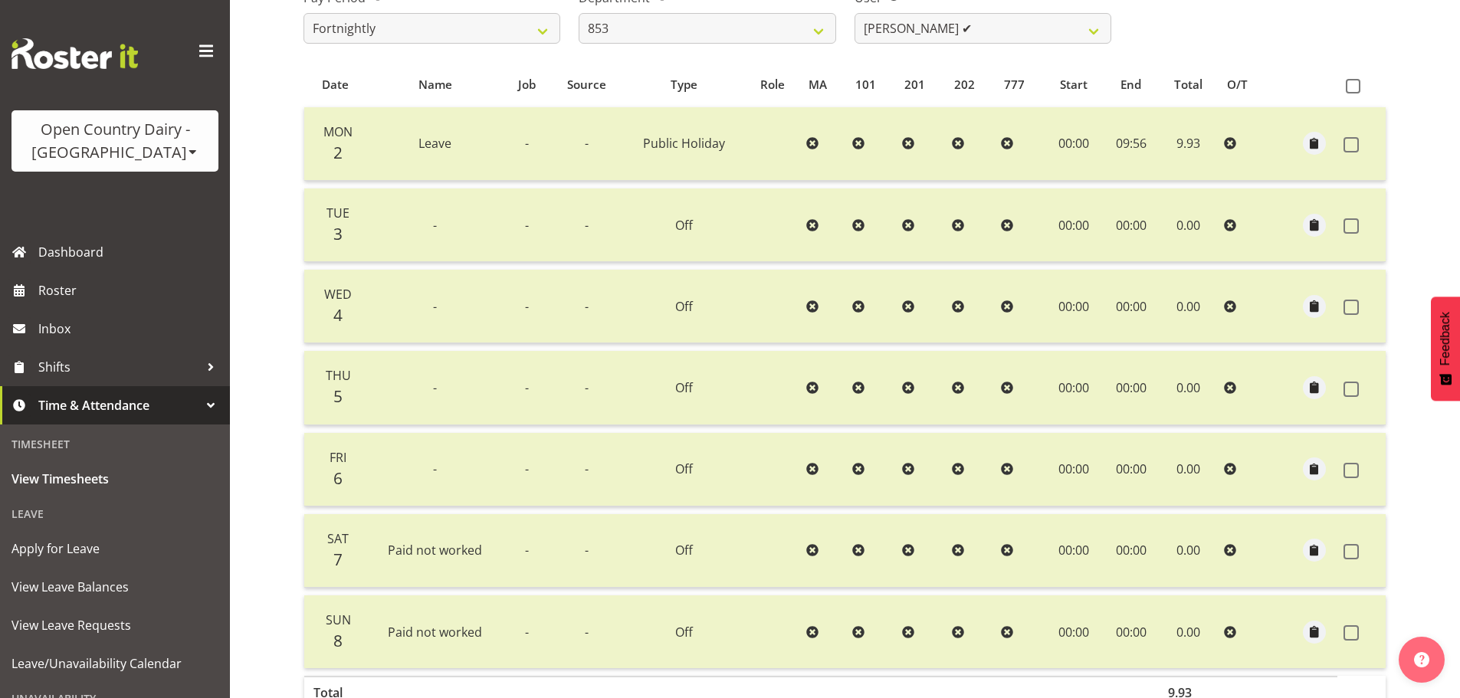
scroll to position [232, 0]
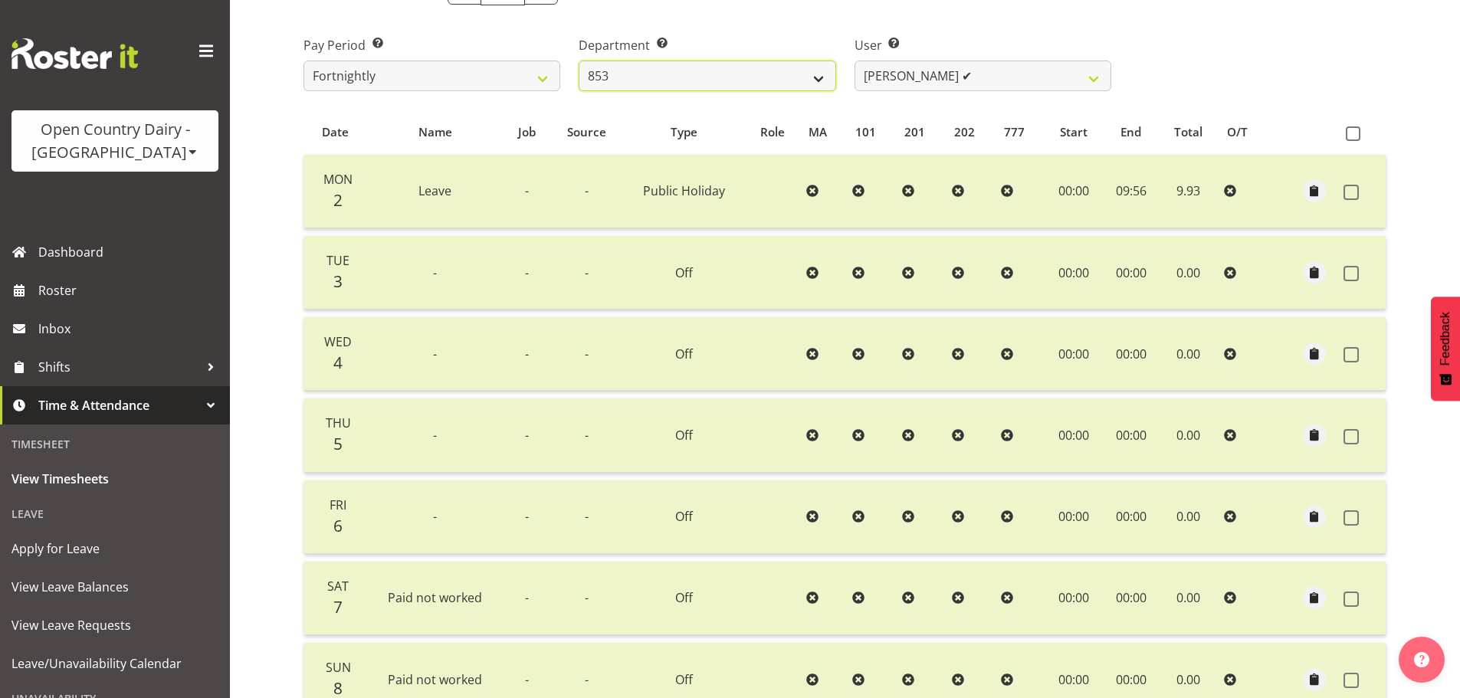
click at [717, 82] on select "734 735 736 737 738 739 851 852 853 854 855 856 858 861 862 865 868 869 870 873" at bounding box center [707, 76] width 257 height 31
select select "667"
click at [579, 61] on select "734 735 736 737 738 739 851 852 853 854 855 856 858 861 862 865 868 869 870 873" at bounding box center [707, 76] width 257 height 31
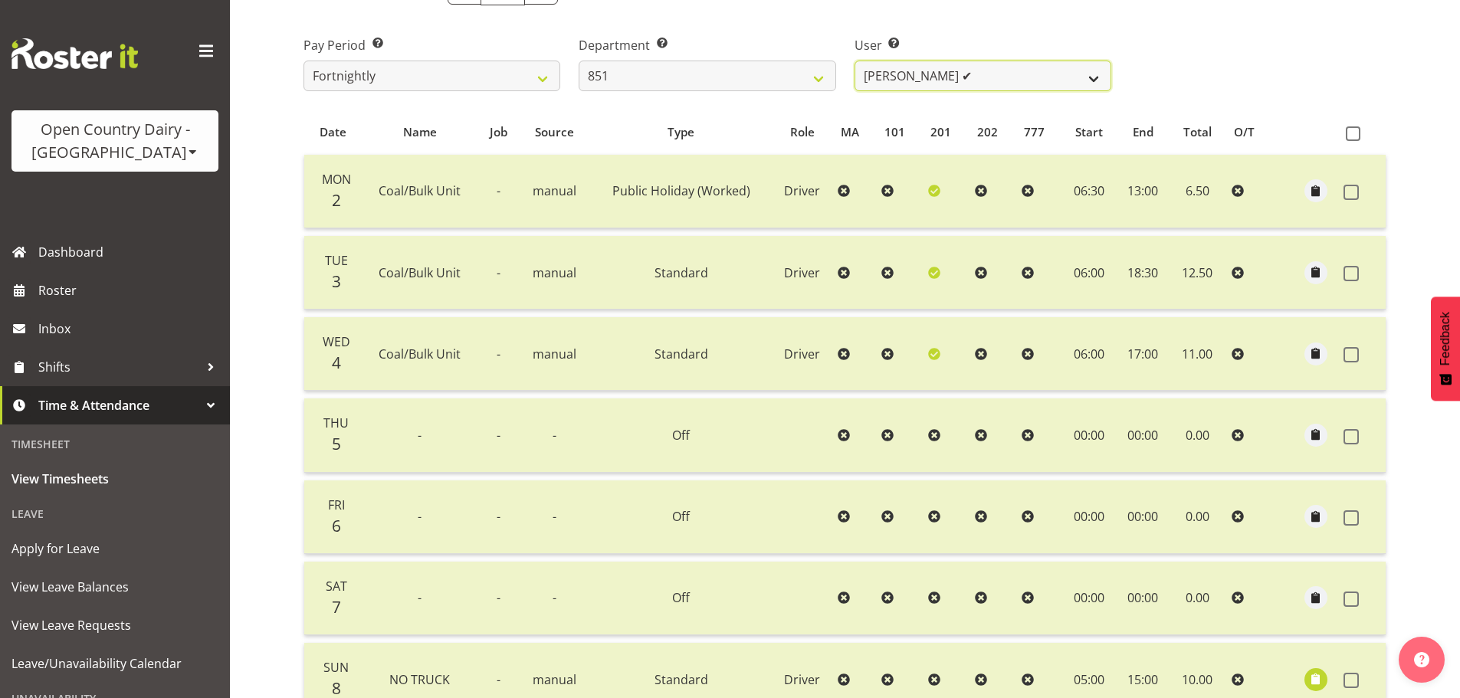
click at [921, 74] on select "Hayden Batt ✔ Martin Black ✔ Stacey Wilson ✔" at bounding box center [983, 76] width 257 height 31
select select "7425"
click at [855, 61] on select "Hayden Batt ✔ Martin Black ✔ Stacey Wilson ✔" at bounding box center [983, 76] width 257 height 31
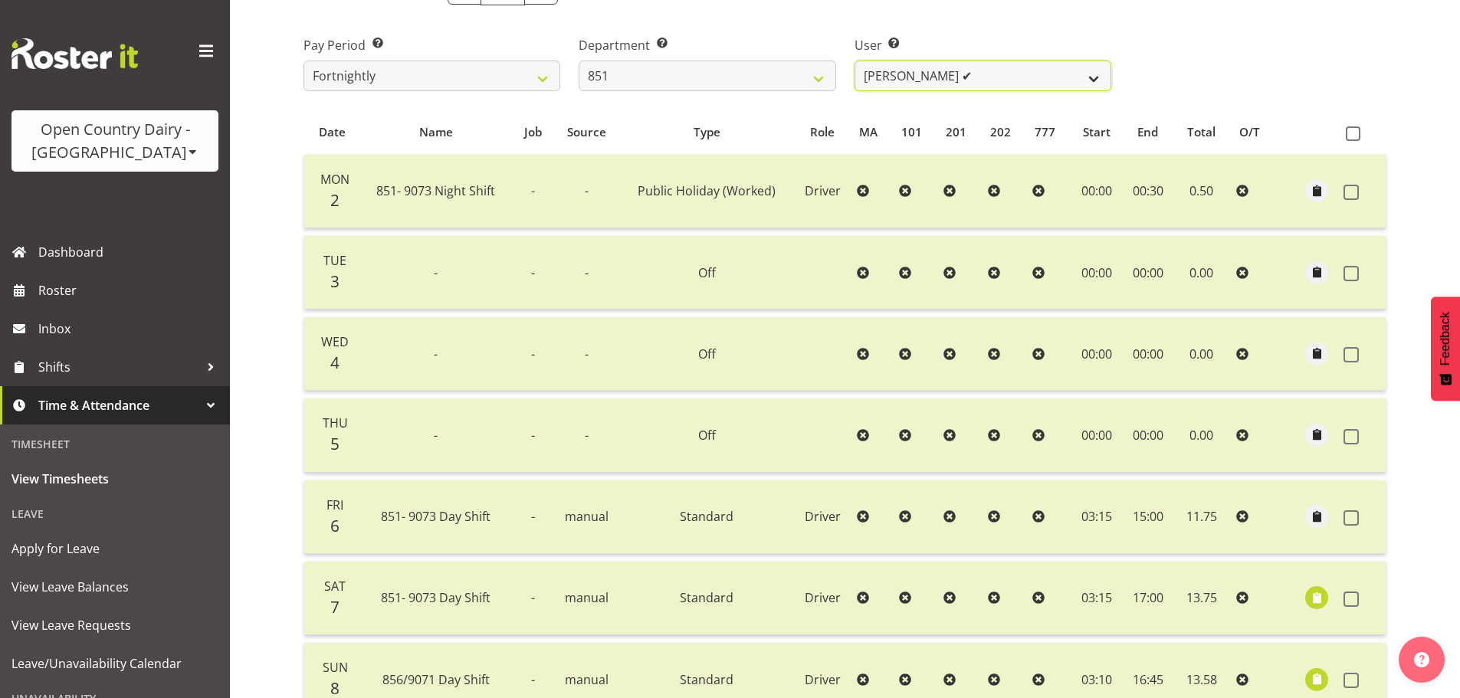
click at [1017, 89] on select "Hayden Batt ✔ Martin Black ✔ Stacey Wilson ✔" at bounding box center [983, 76] width 257 height 31
click at [745, 75] on select "734 735 736 737 738 739 851 852 853 854 855 856 858 861 862 865 868 869 870 873" at bounding box center [707, 76] width 257 height 31
select select "668"
click at [579, 61] on select "734 735 736 737 738 739 851 852 853 854 855 856 858 861 862 865 868 869 870 873" at bounding box center [707, 76] width 257 height 31
select select "8288"
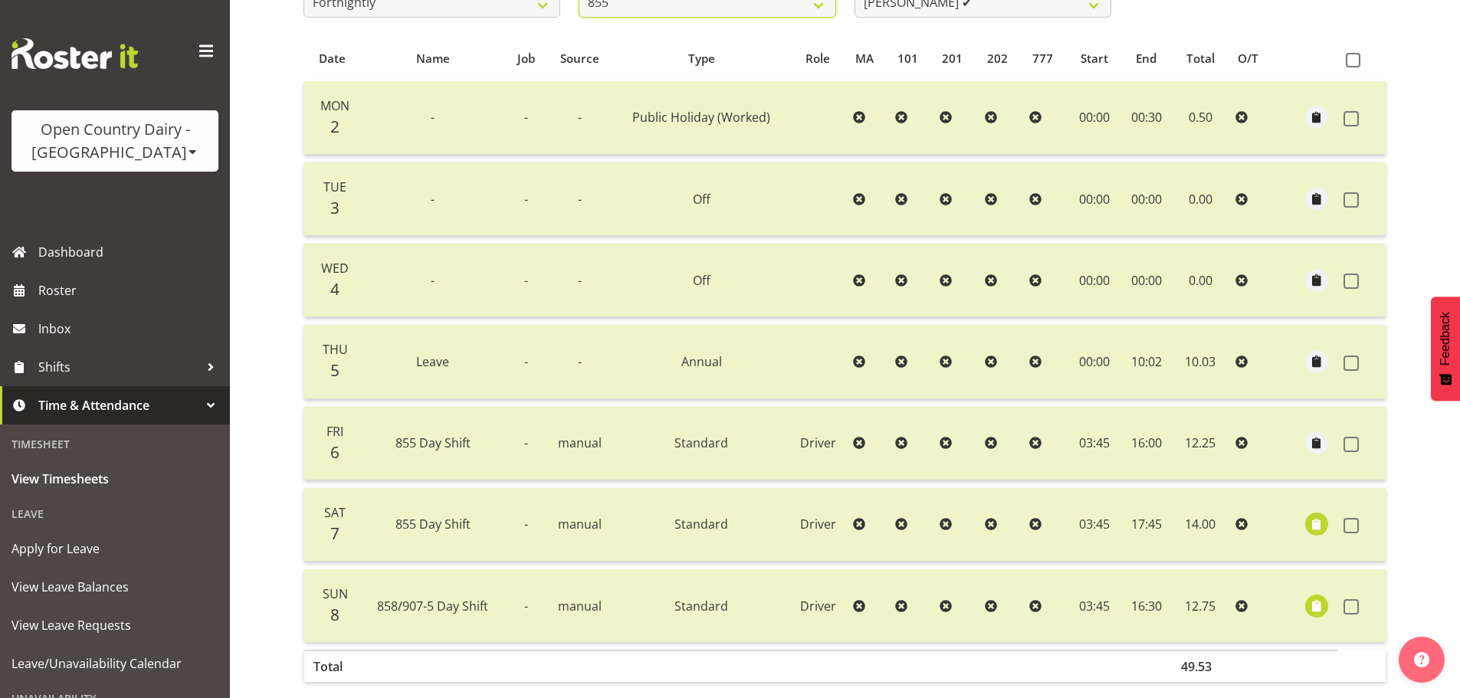
scroll to position [308, 0]
click at [528, 354] on span "-" at bounding box center [526, 358] width 4 height 17
click at [564, 360] on td "-" at bounding box center [580, 359] width 67 height 74
click at [591, 351] on td "-" at bounding box center [580, 359] width 67 height 74
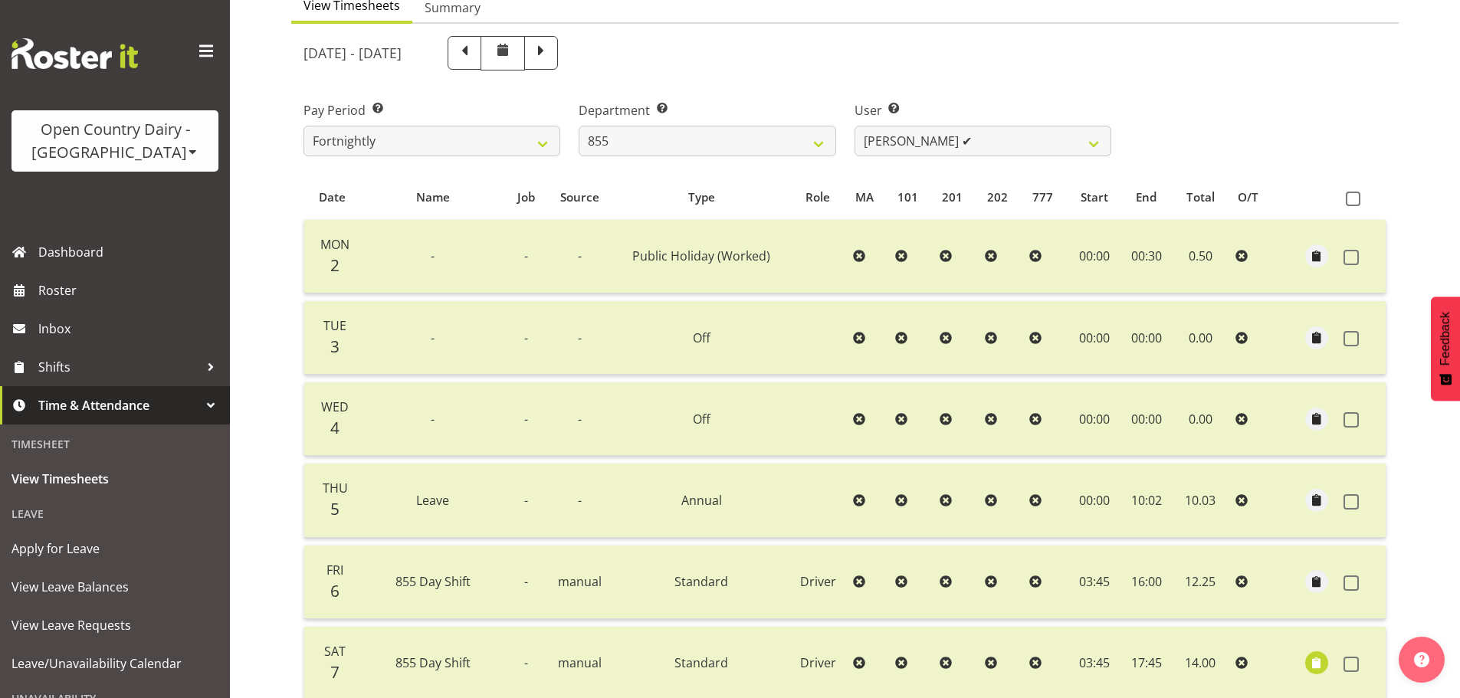
scroll to position [155, 0]
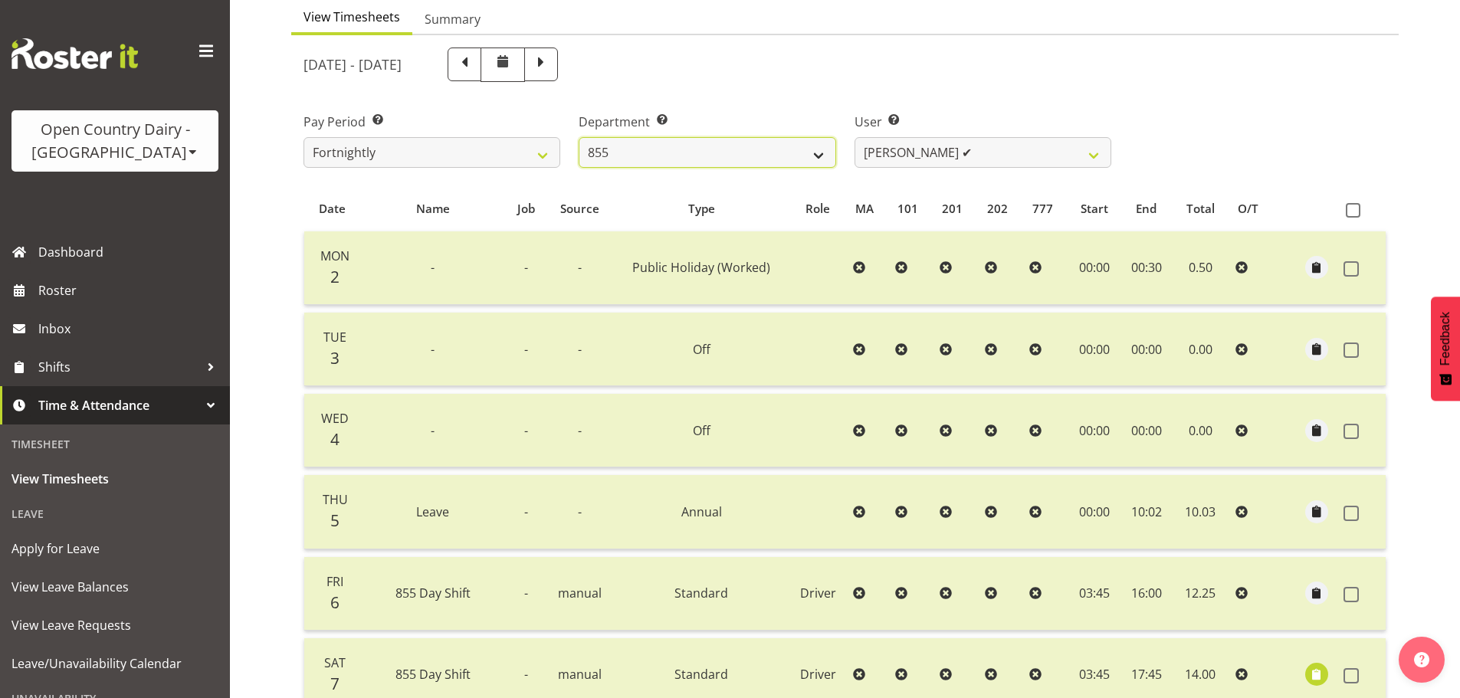
drag, startPoint x: 753, startPoint y: 157, endPoint x: 750, endPoint y: 166, distance: 9.7
click at [753, 157] on select "734 735 736 737 738 739 851 852 853 854 855 856 858 861 862 865 868 869 870 873" at bounding box center [707, 152] width 257 height 31
select select "671"
click at [579, 137] on select "734 735 736 737 738 739 851 852 853 854 855 856 858 861 862 865 868 869 870 873" at bounding box center [707, 152] width 257 height 31
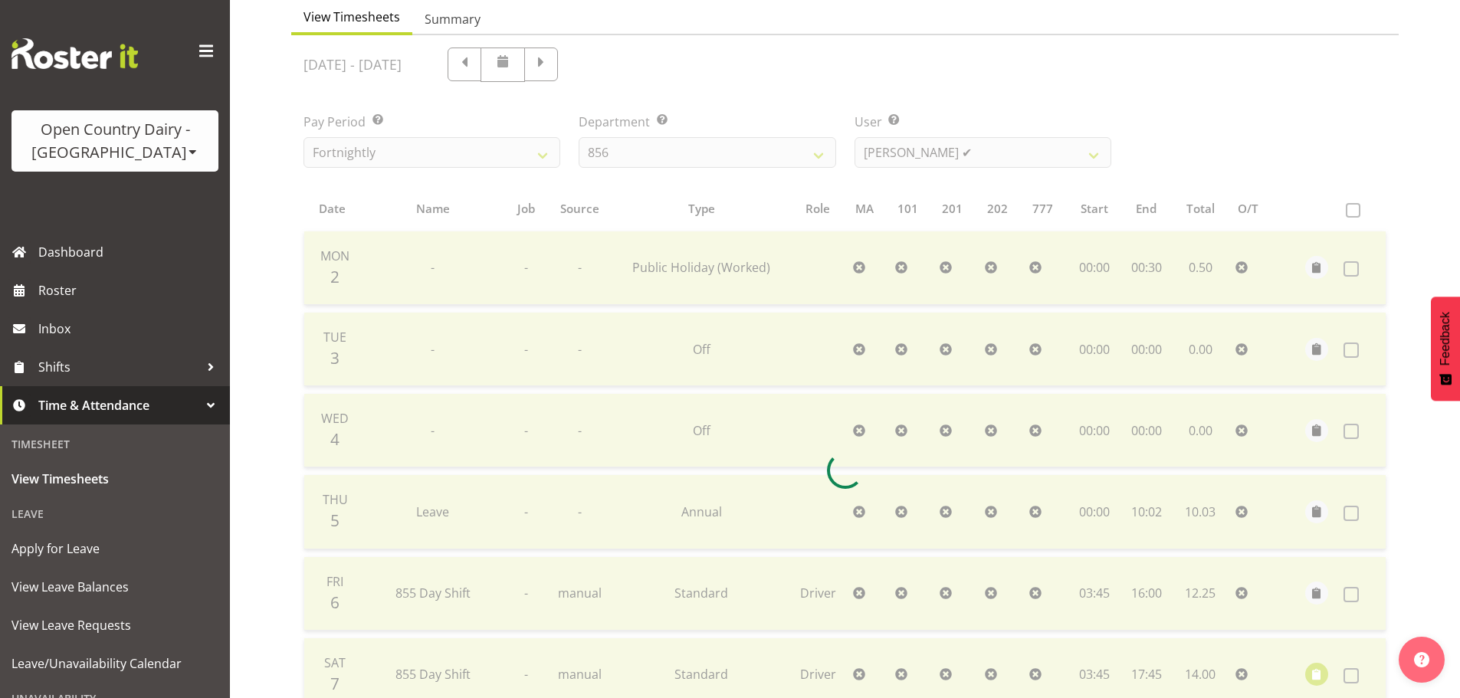
click at [961, 162] on div at bounding box center [845, 470] width 1108 height 870
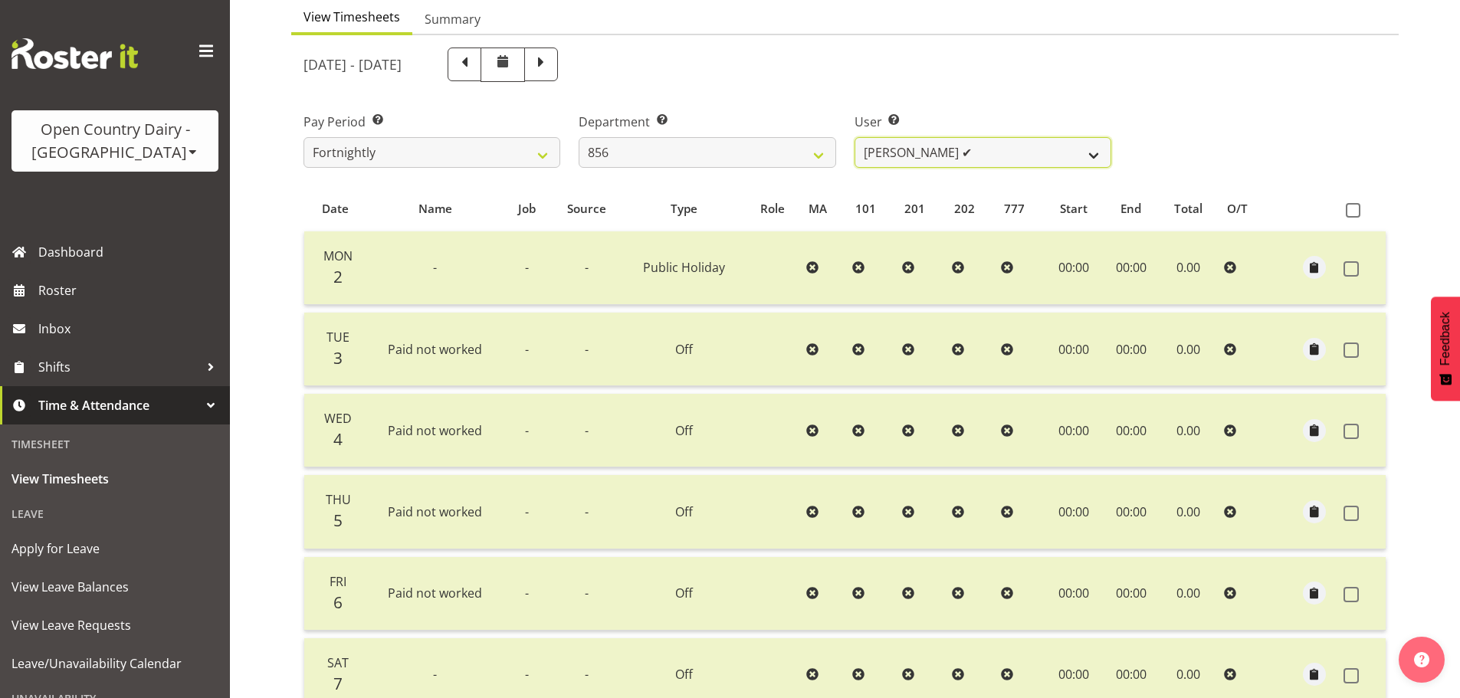
click at [950, 153] on select "Bradley Parkhill ✔ James Matheson ✔ Jason Vercoe ✔ Tony Lee ✔" at bounding box center [983, 152] width 257 height 31
select select "8441"
click at [855, 137] on select "Bradley Parkhill ✔ James Matheson ✔ Jason Vercoe ✔ Tony Lee ✔" at bounding box center [983, 152] width 257 height 31
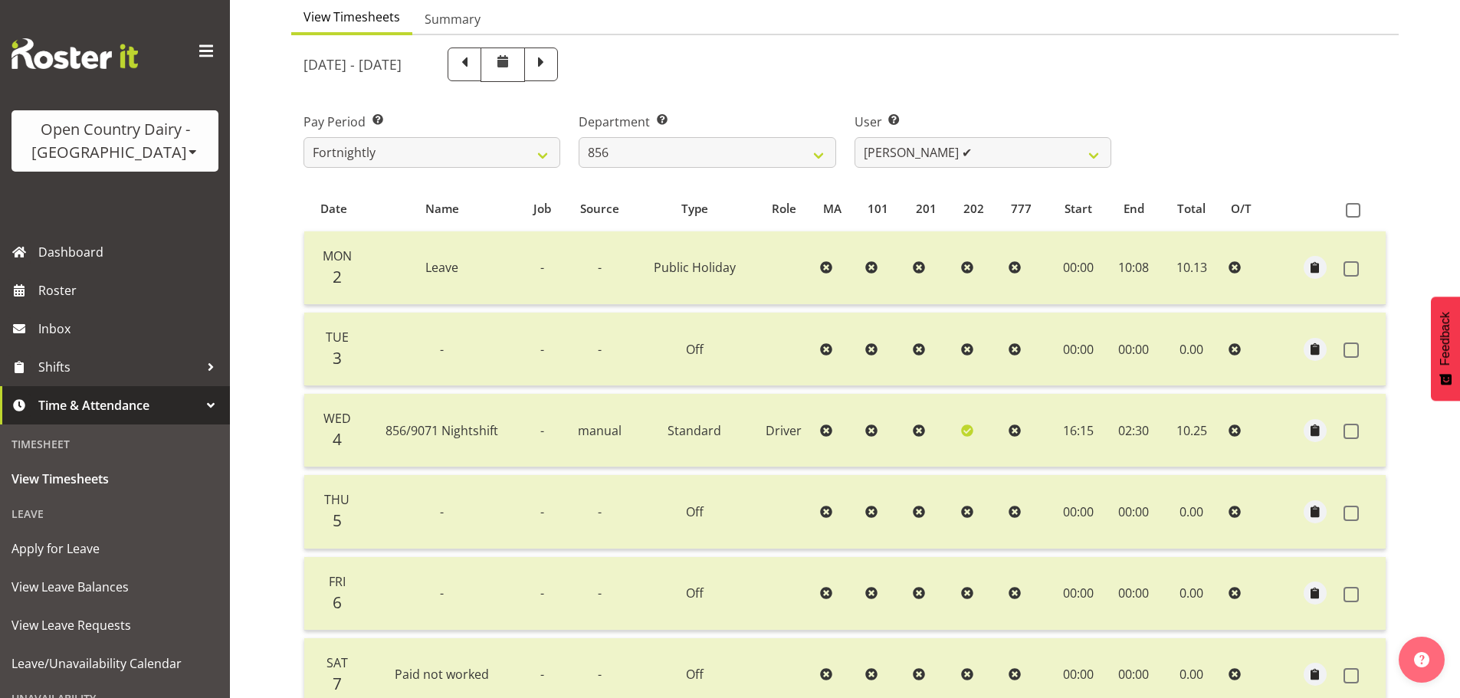
drag, startPoint x: 523, startPoint y: 62, endPoint x: 533, endPoint y: 107, distance: 46.3
click at [475, 62] on span at bounding box center [465, 63] width 20 height 20
select select
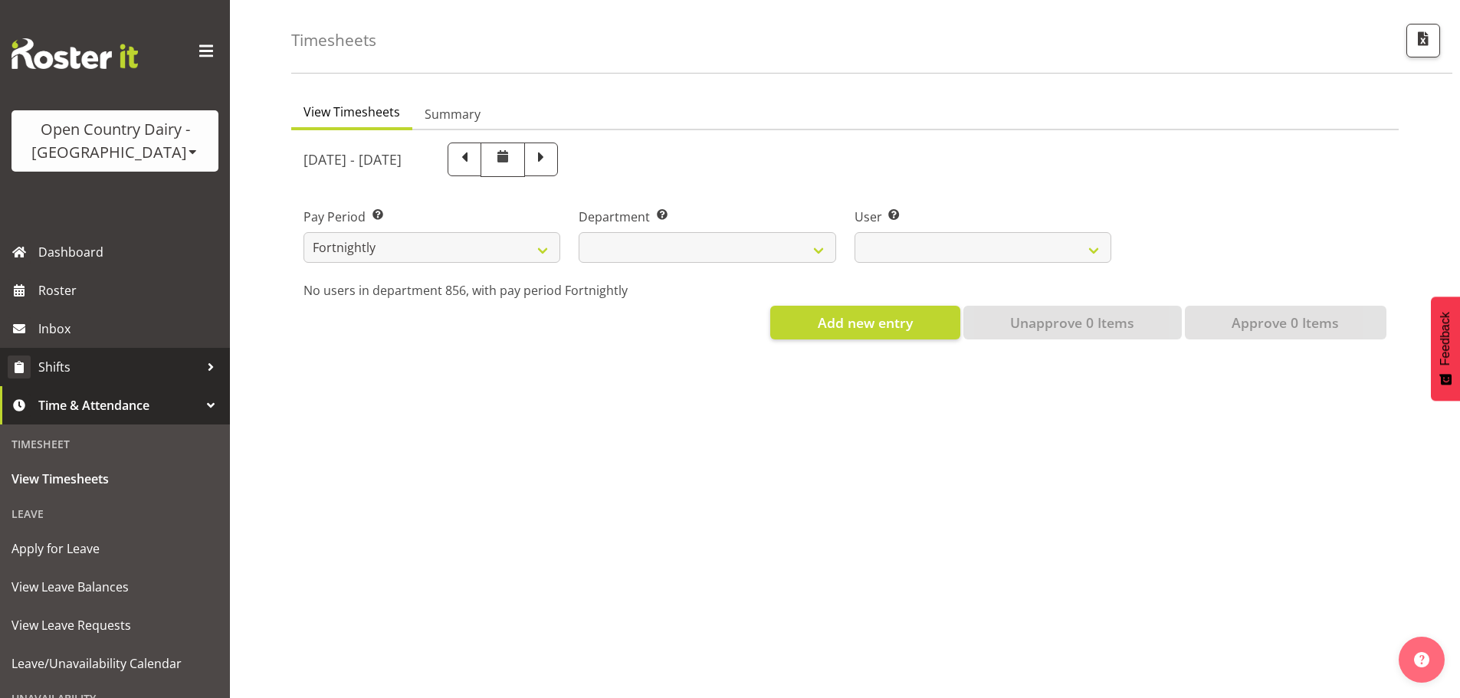
scroll to position [71, 0]
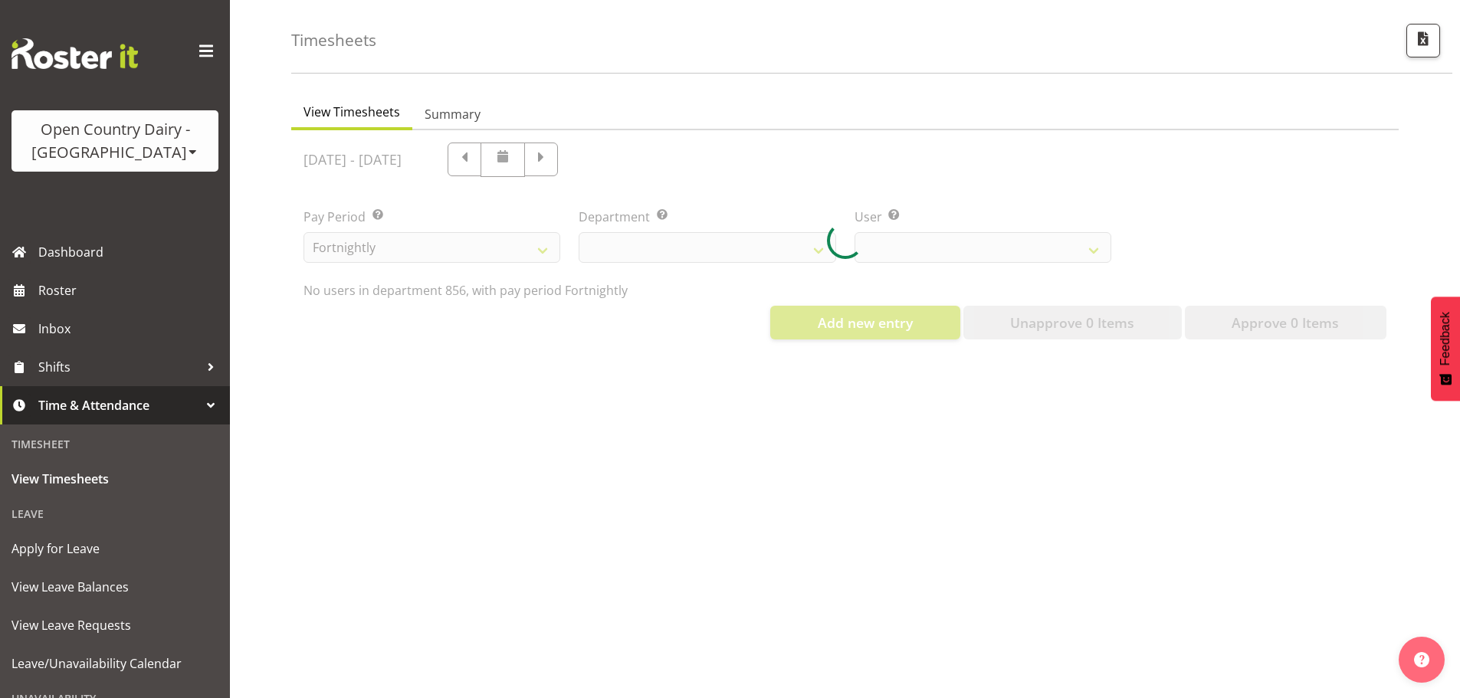
select select "671"
select select "8441"
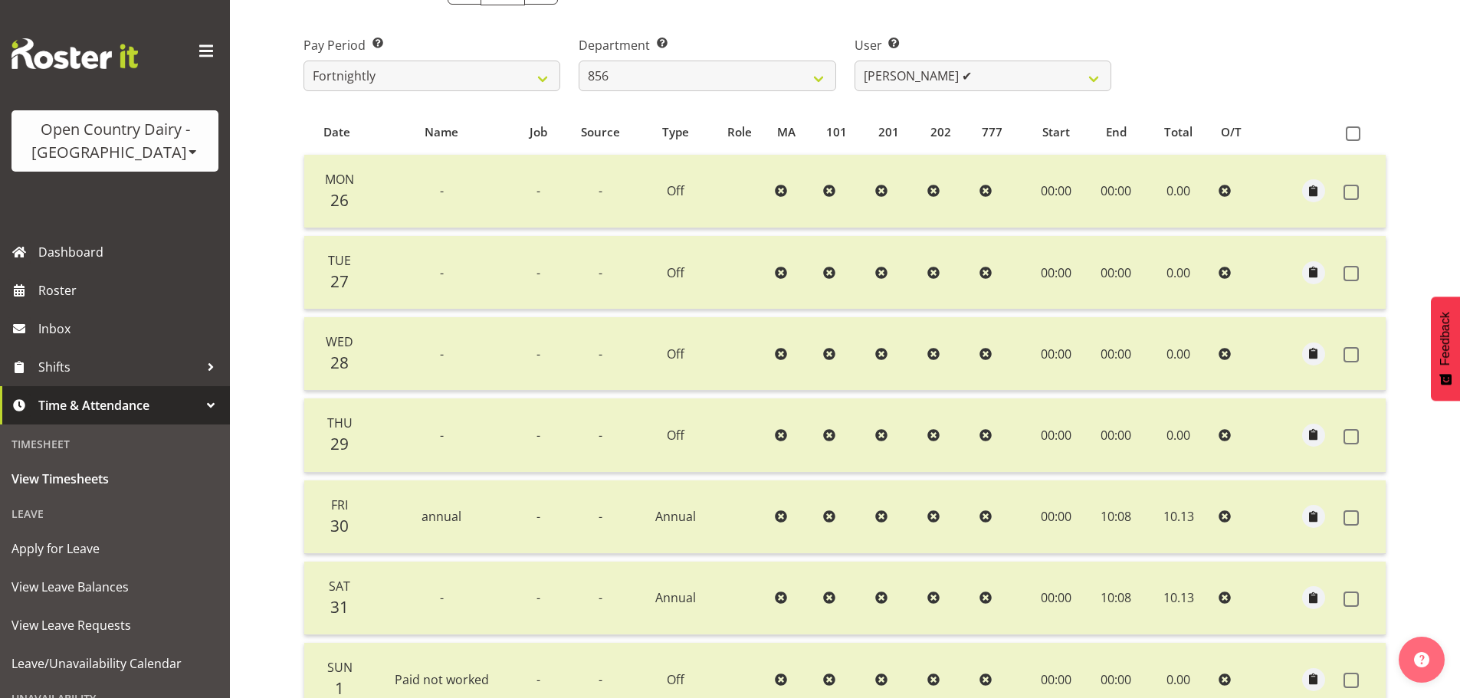
scroll to position [155, 0]
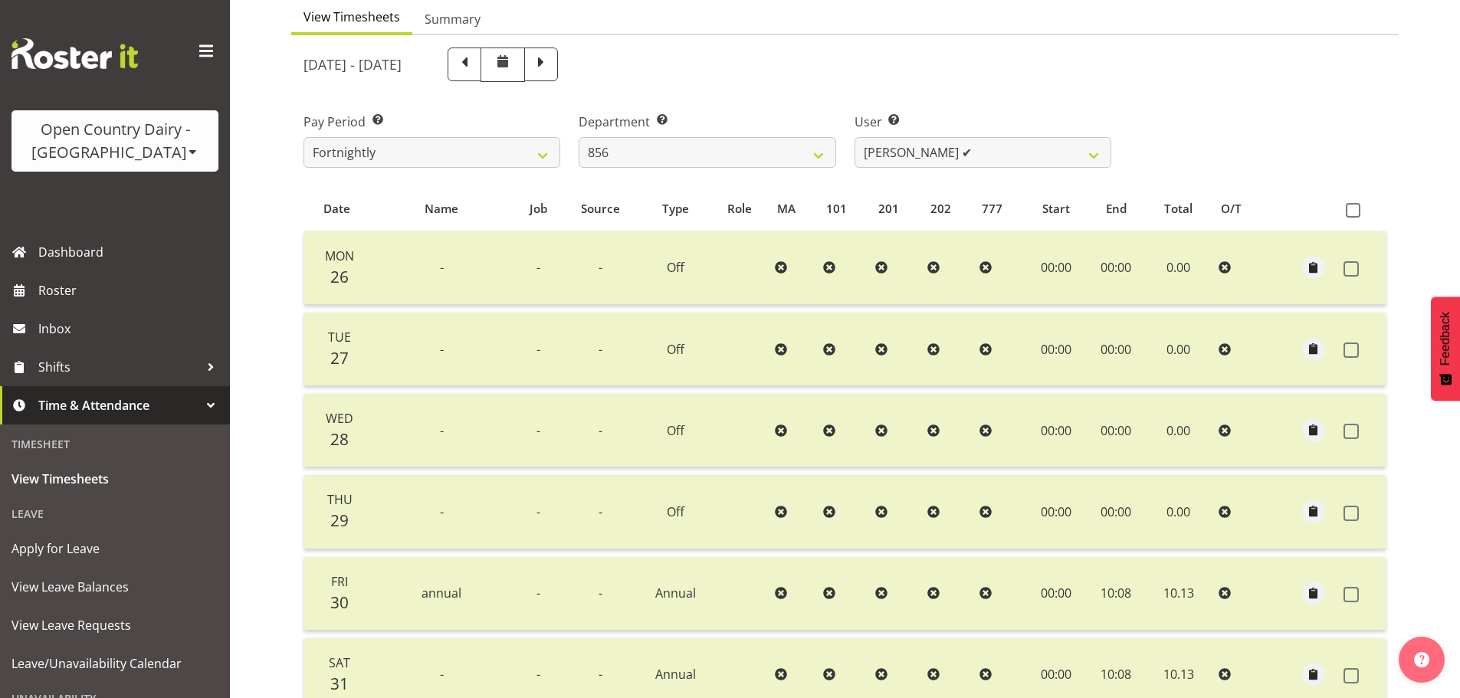
drag, startPoint x: 595, startPoint y: 68, endPoint x: 503, endPoint y: 94, distance: 95.4
click at [551, 68] on span at bounding box center [541, 63] width 20 height 20
select select
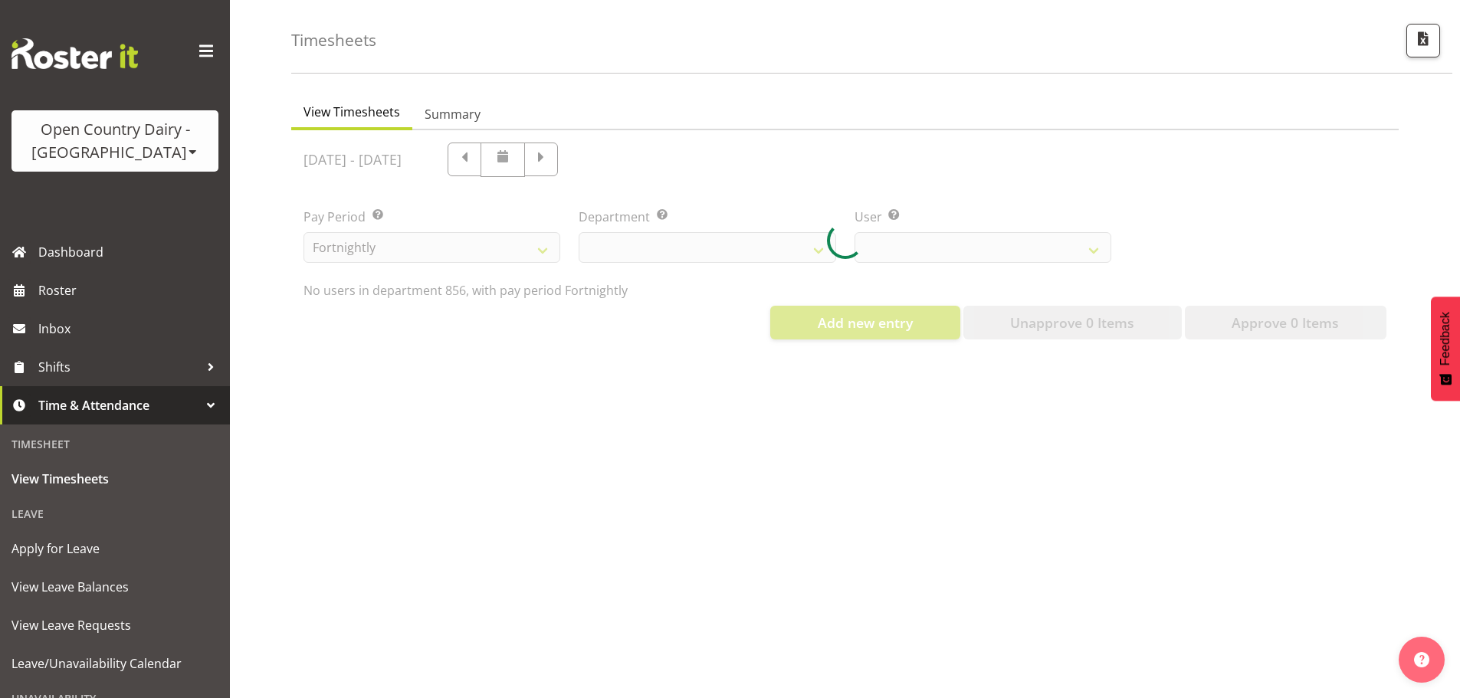
select select "671"
select select "8441"
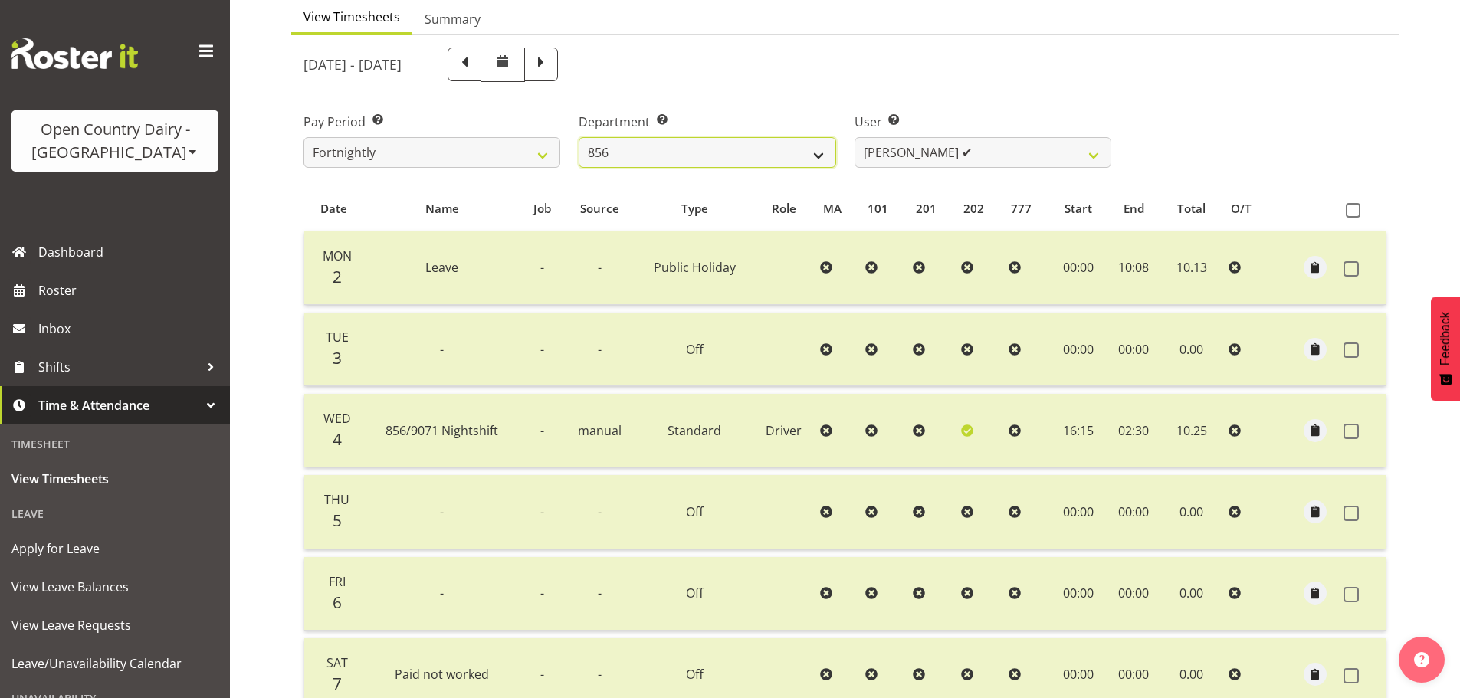
click at [668, 157] on select "734 735 736 737 738 739 851 852 853 854 855 856 858 861 862 865 868 869 870 873" at bounding box center [707, 152] width 257 height 31
select select "673"
click at [579, 137] on select "734 735 736 737 738 739 851 852 853 854 855 856 858 861 862 865 868 869 870 873" at bounding box center [707, 152] width 257 height 31
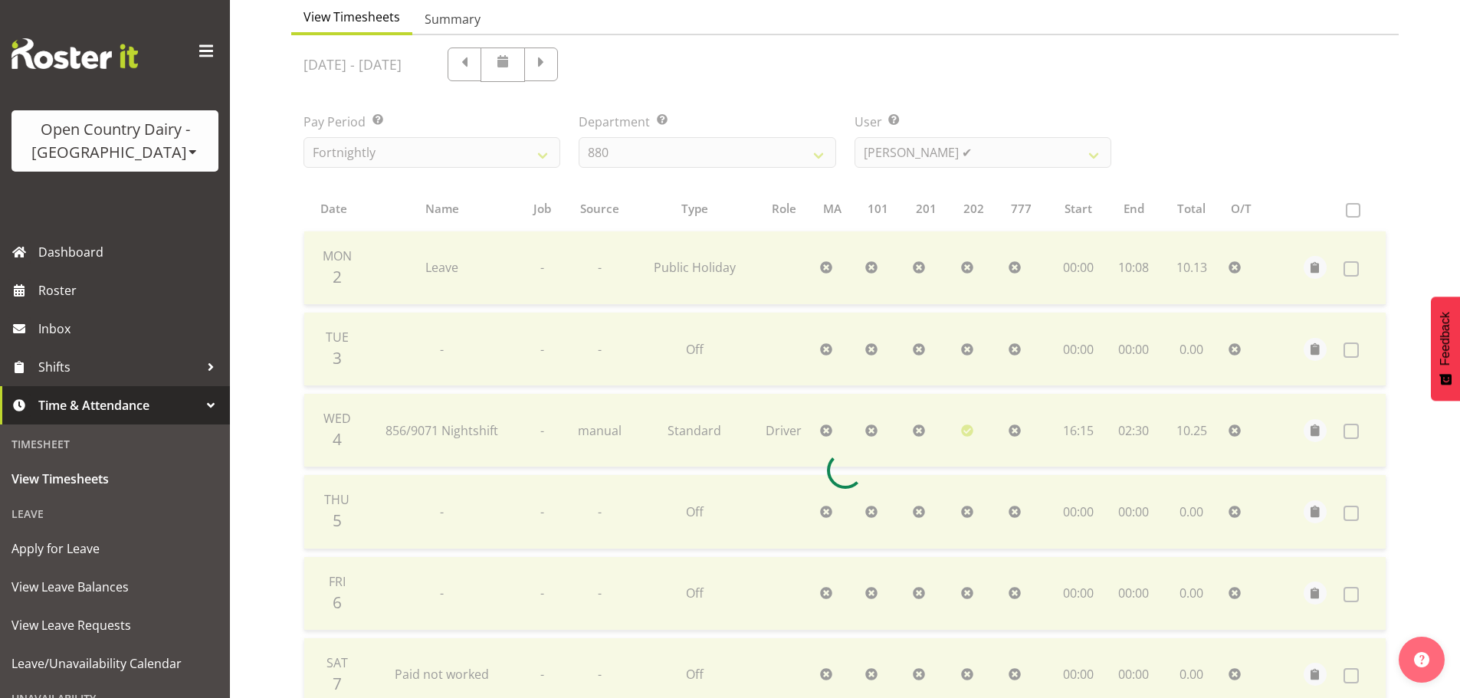
click at [909, 159] on div at bounding box center [845, 470] width 1108 height 870
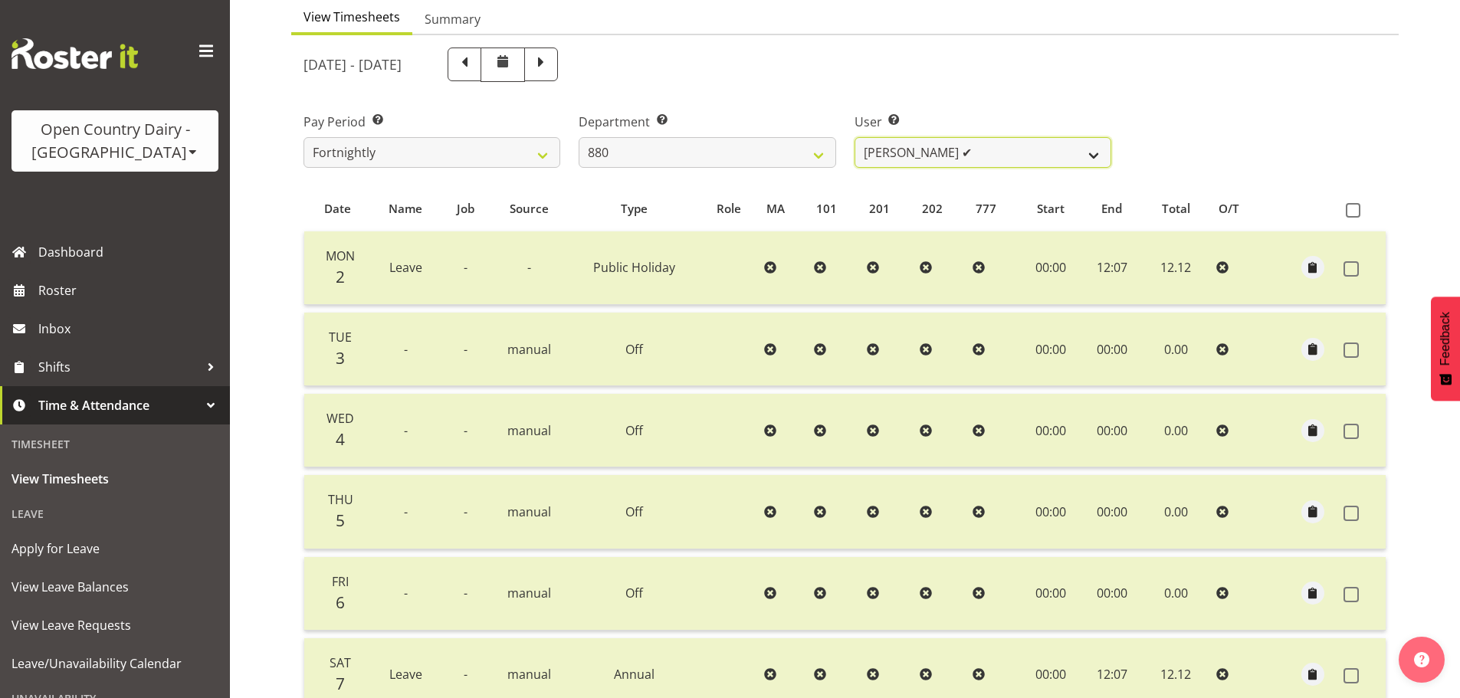
click at [911, 146] on select "Andrew Poole ✔ Lorry TePana ✔ Philip Shanks ✔ Shaun McNaught ✔ Tania Unahi ✔" at bounding box center [983, 152] width 257 height 31
select select "7452"
click at [855, 137] on select "Andrew Poole ✔ Lorry TePana ✔ Philip Shanks ✔ Shaun McNaught ✔ Tania Unahi ✔" at bounding box center [983, 152] width 257 height 31
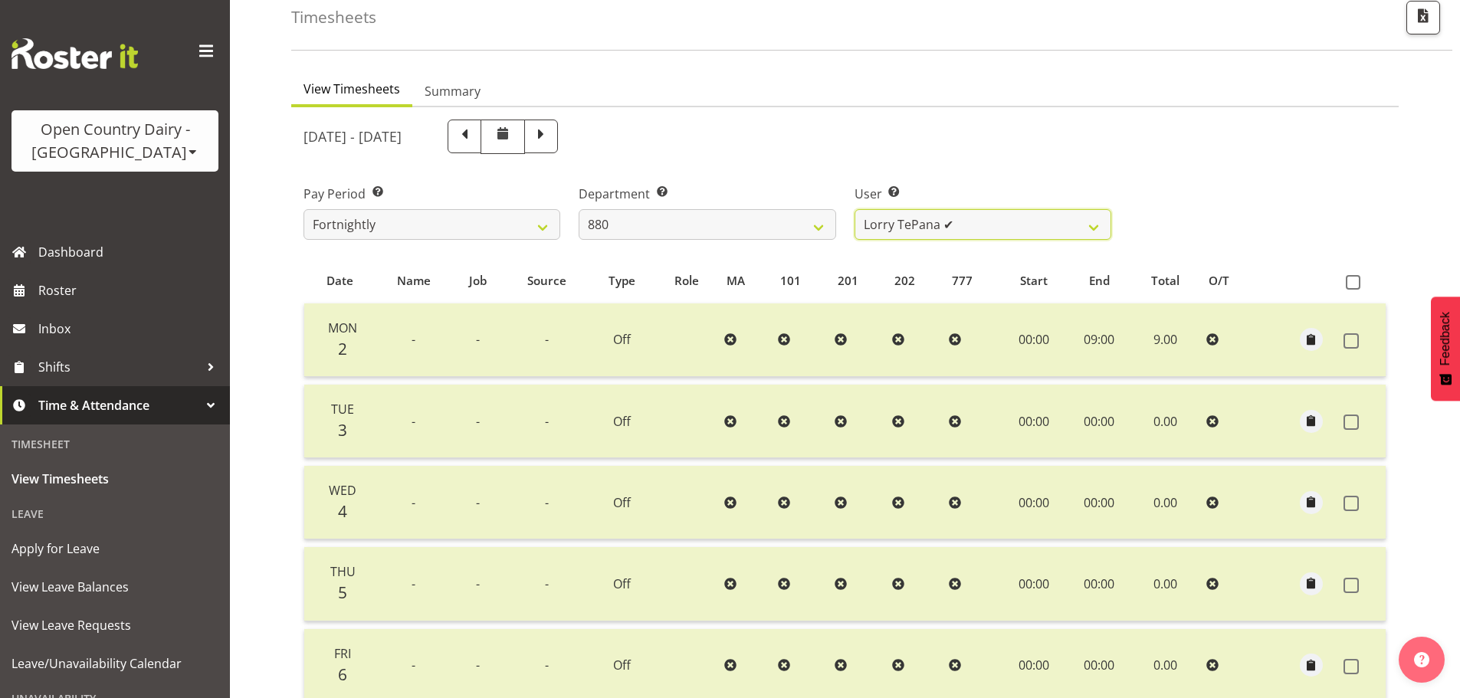
scroll to position [78, 0]
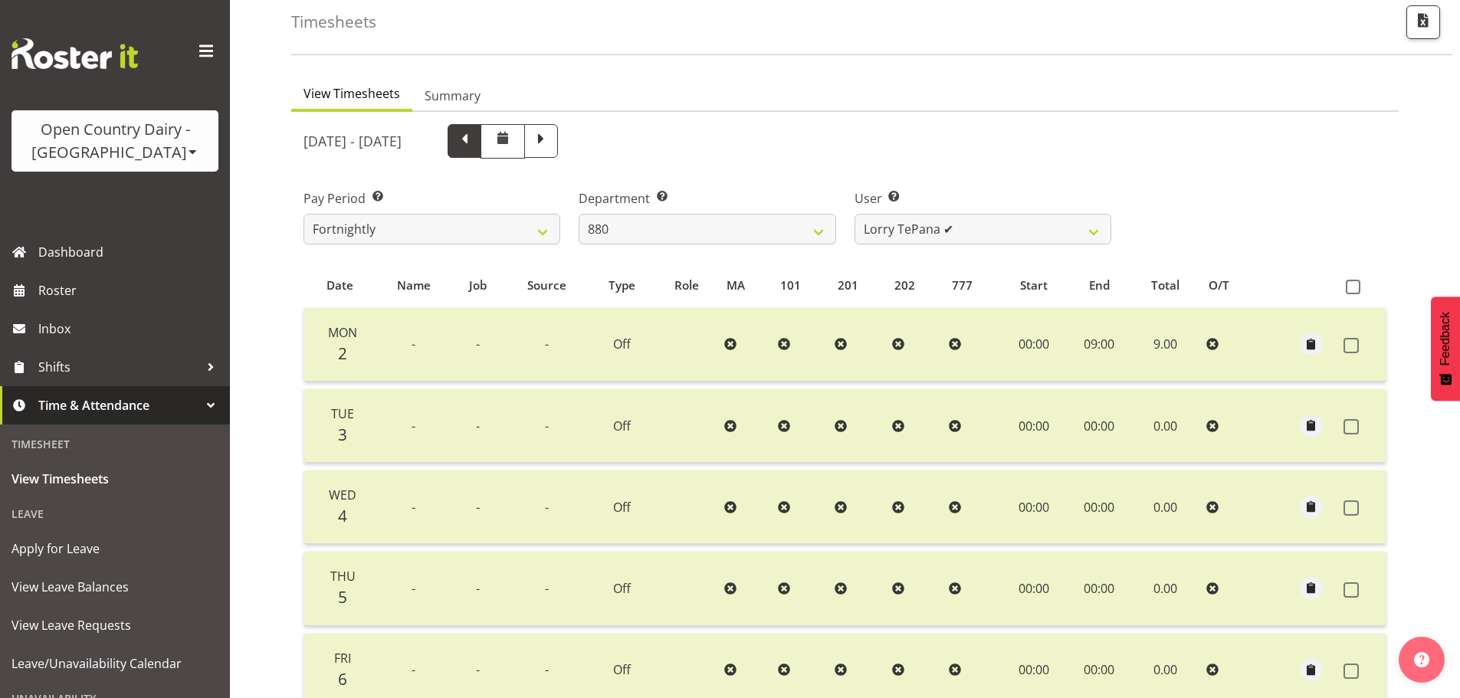
click at [475, 145] on span at bounding box center [465, 140] width 20 height 20
select select
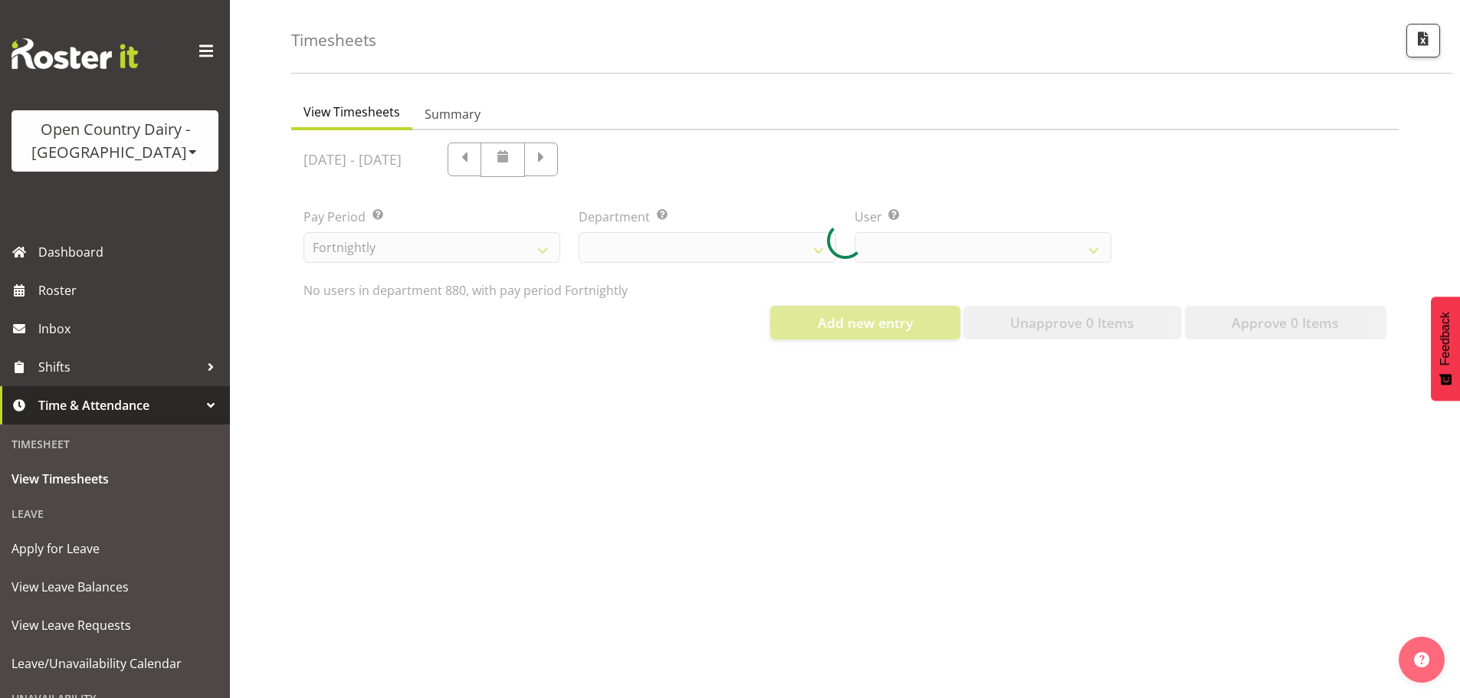
select select "673"
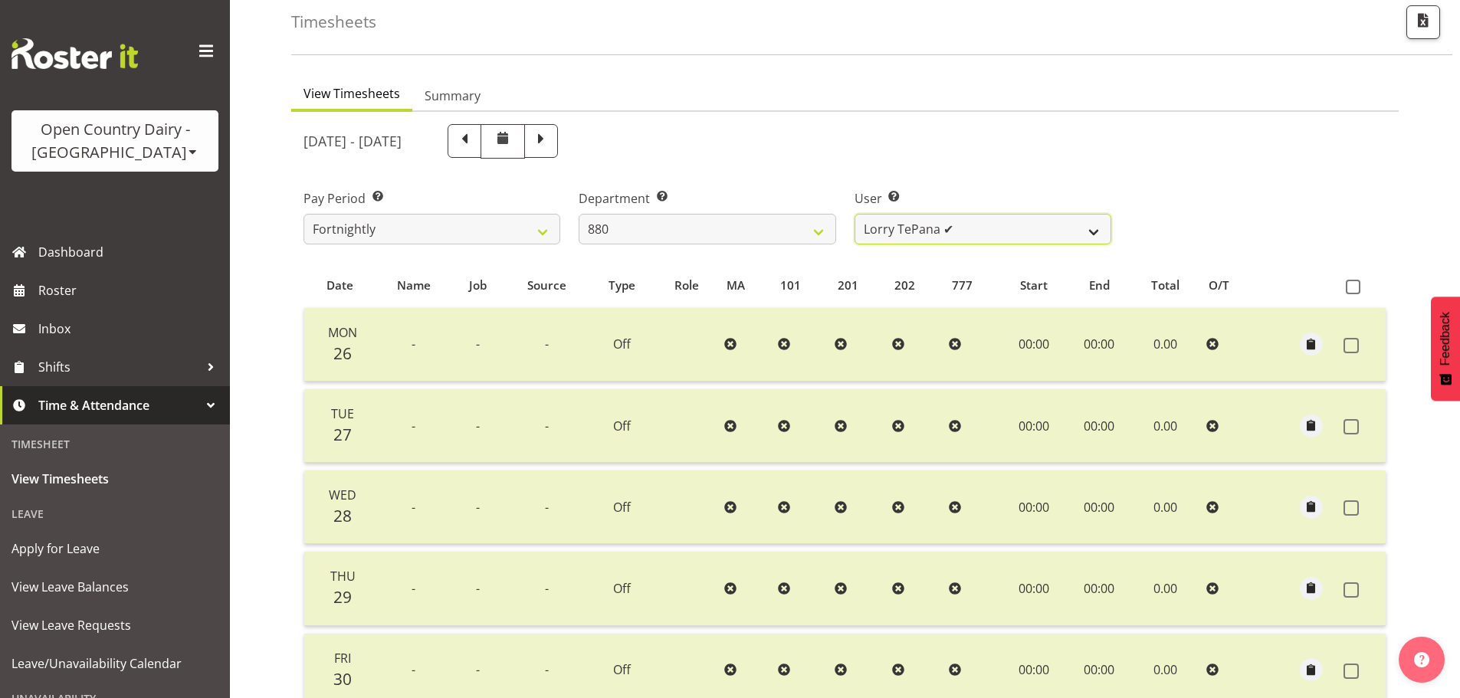
click at [894, 218] on select "Andrew Poole ✔ Lorry TePana ✔ Philip Shanks ✔ Shaun McNaught ✔ Tania Unahi ✔" at bounding box center [983, 229] width 257 height 31
select select "7461"
click at [855, 214] on select "Andrew Poole ✔ Lorry TePana ✔ Philip Shanks ✔ Shaun McNaught ✔ Tania Unahi ✔" at bounding box center [983, 229] width 257 height 31
click at [551, 143] on span at bounding box center [541, 140] width 20 height 20
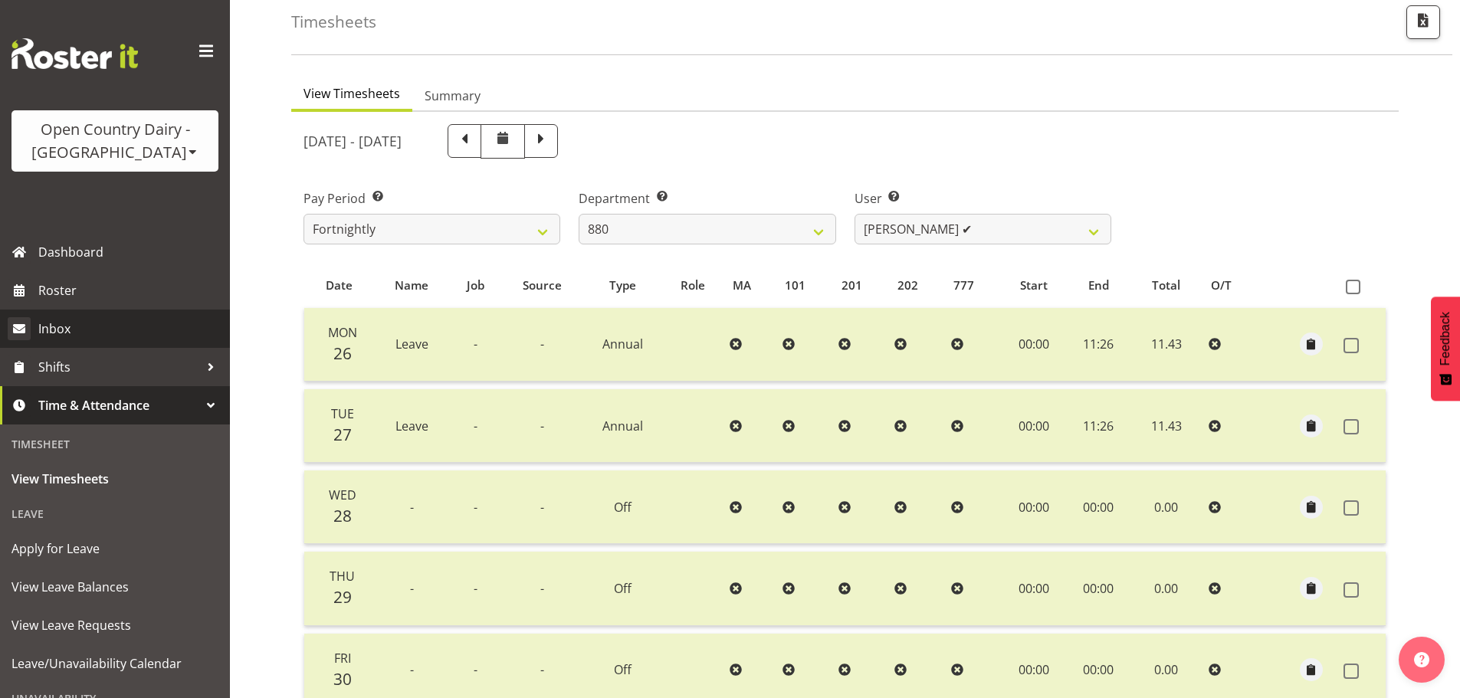
select select
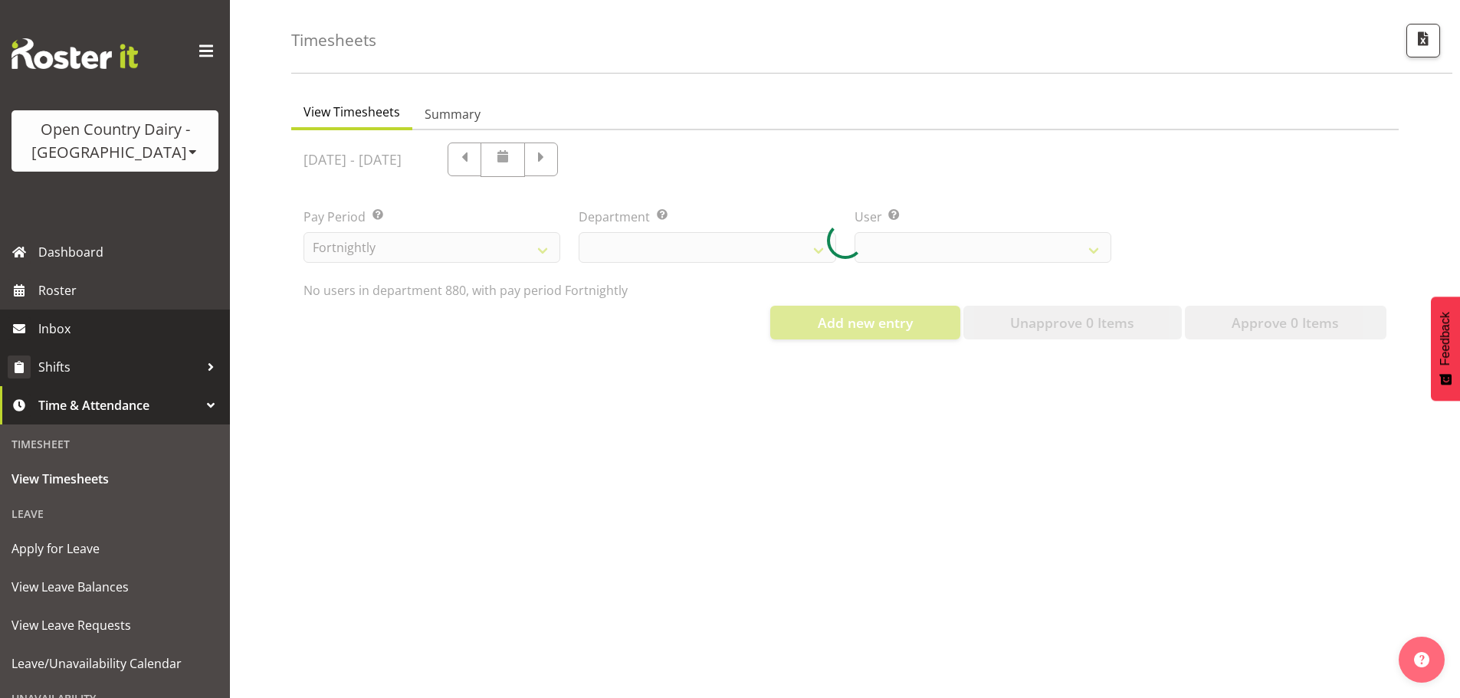
scroll to position [71, 0]
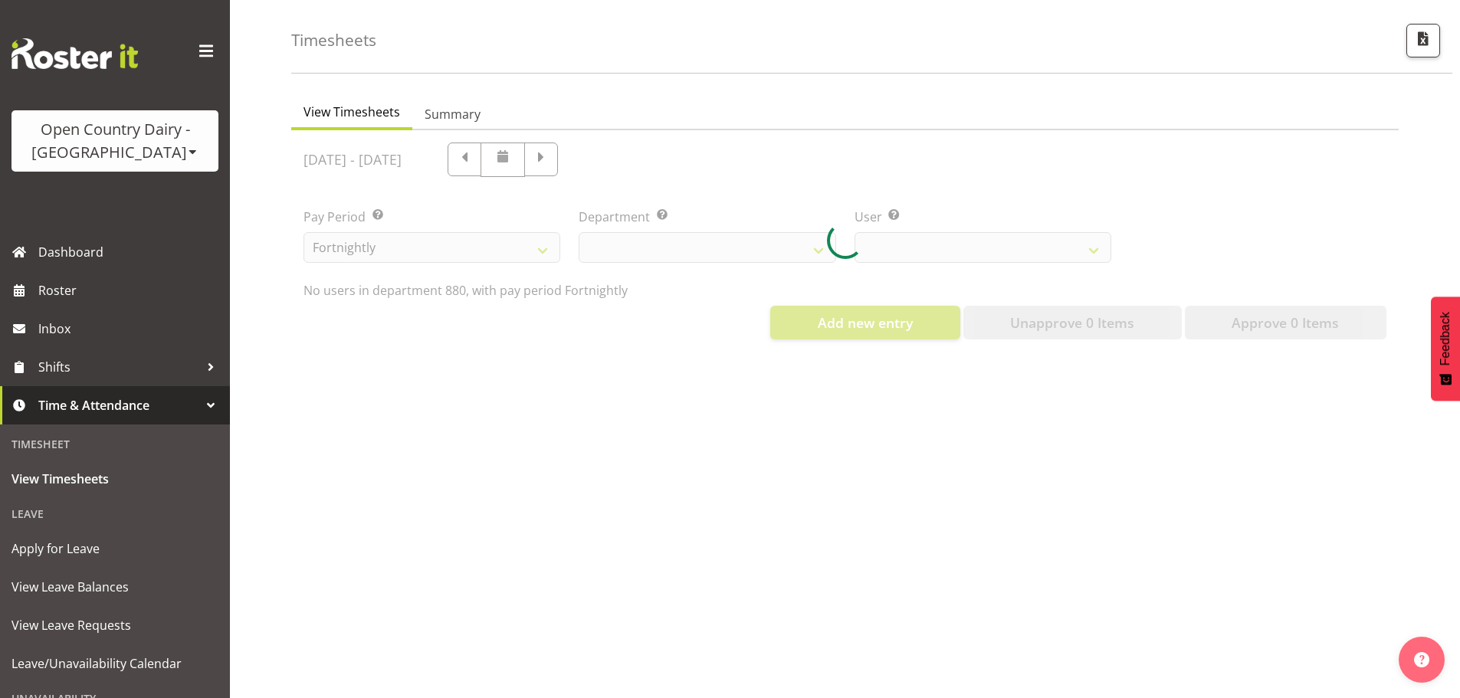
select select "673"
select select "7461"
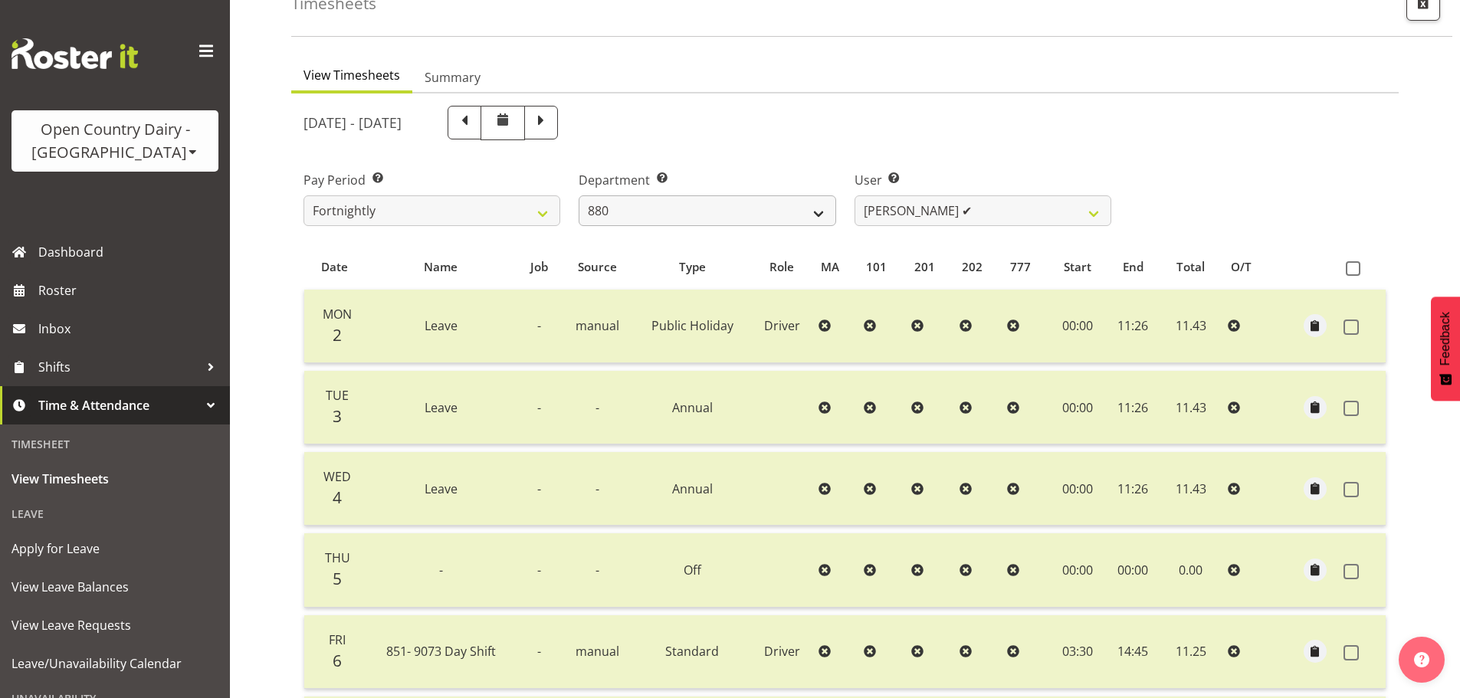
scroll to position [78, 0]
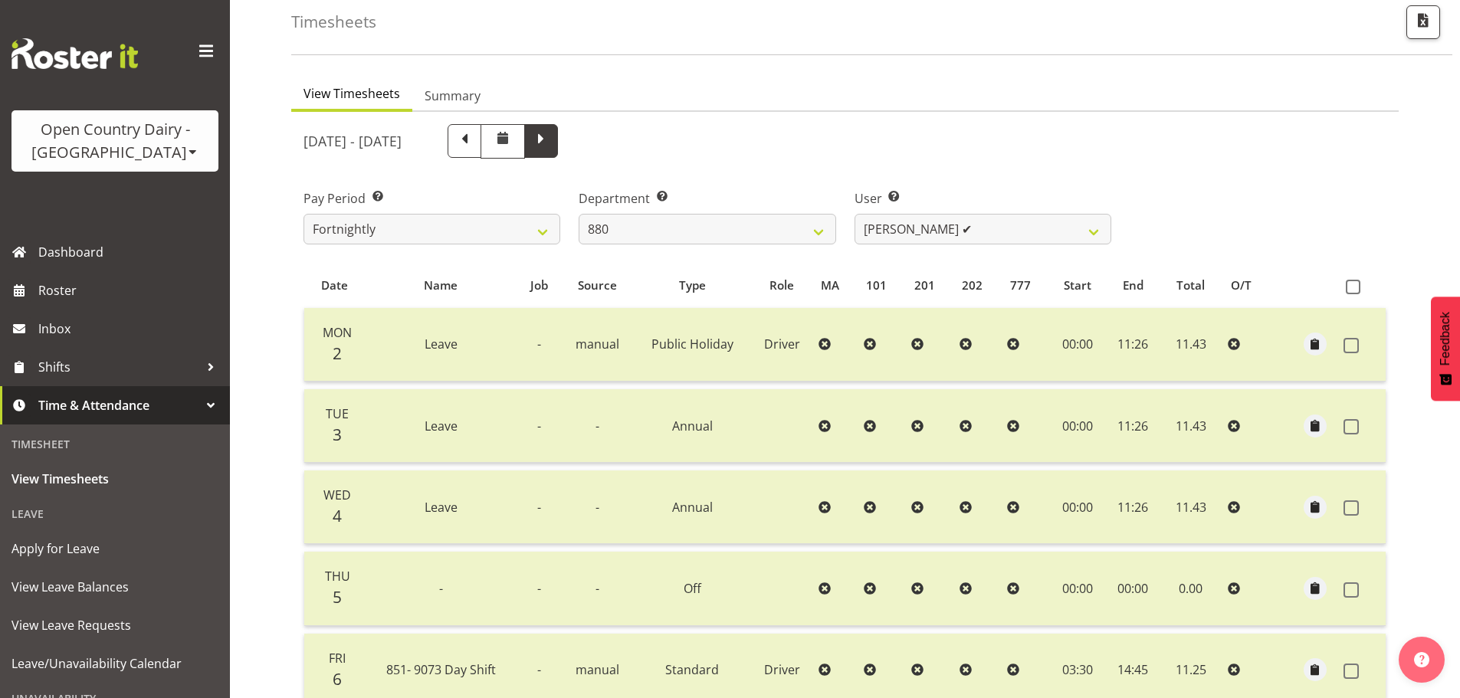
click at [551, 144] on span at bounding box center [541, 140] width 20 height 20
select select
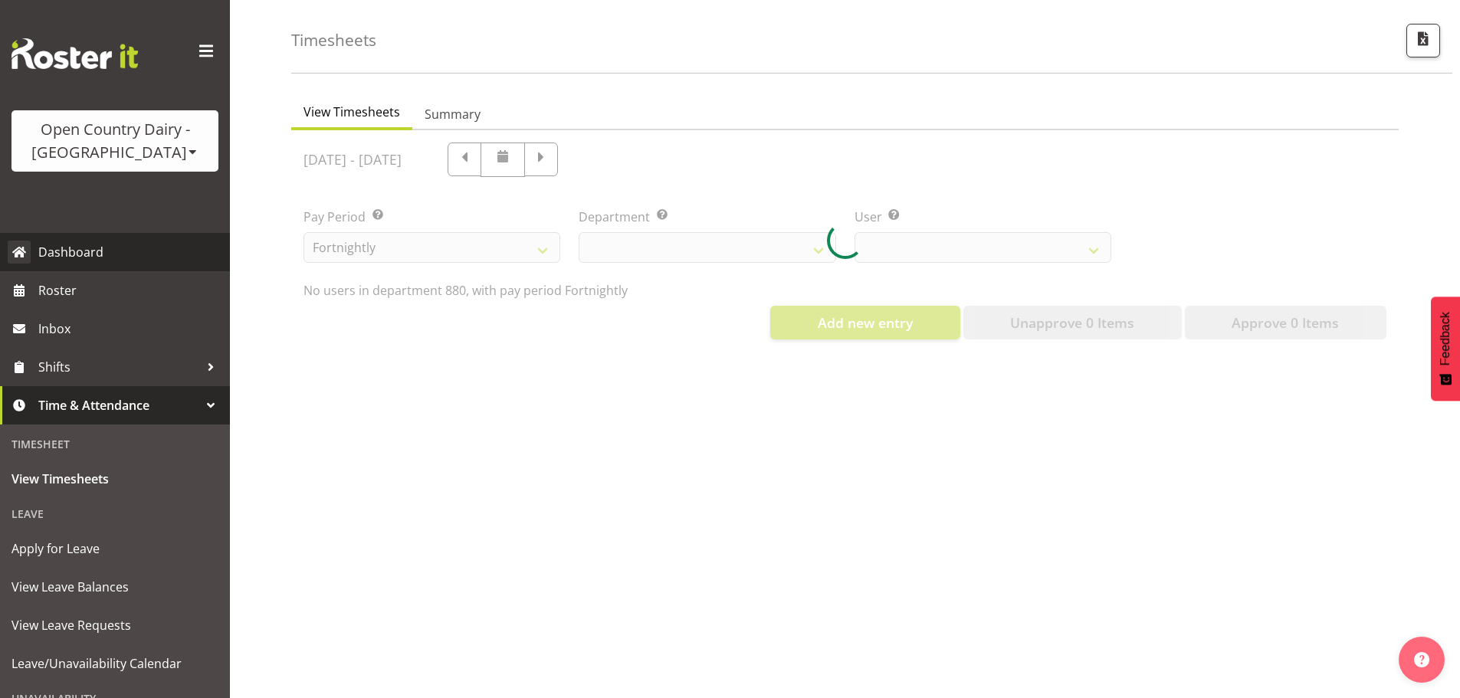
select select "673"
select select "7461"
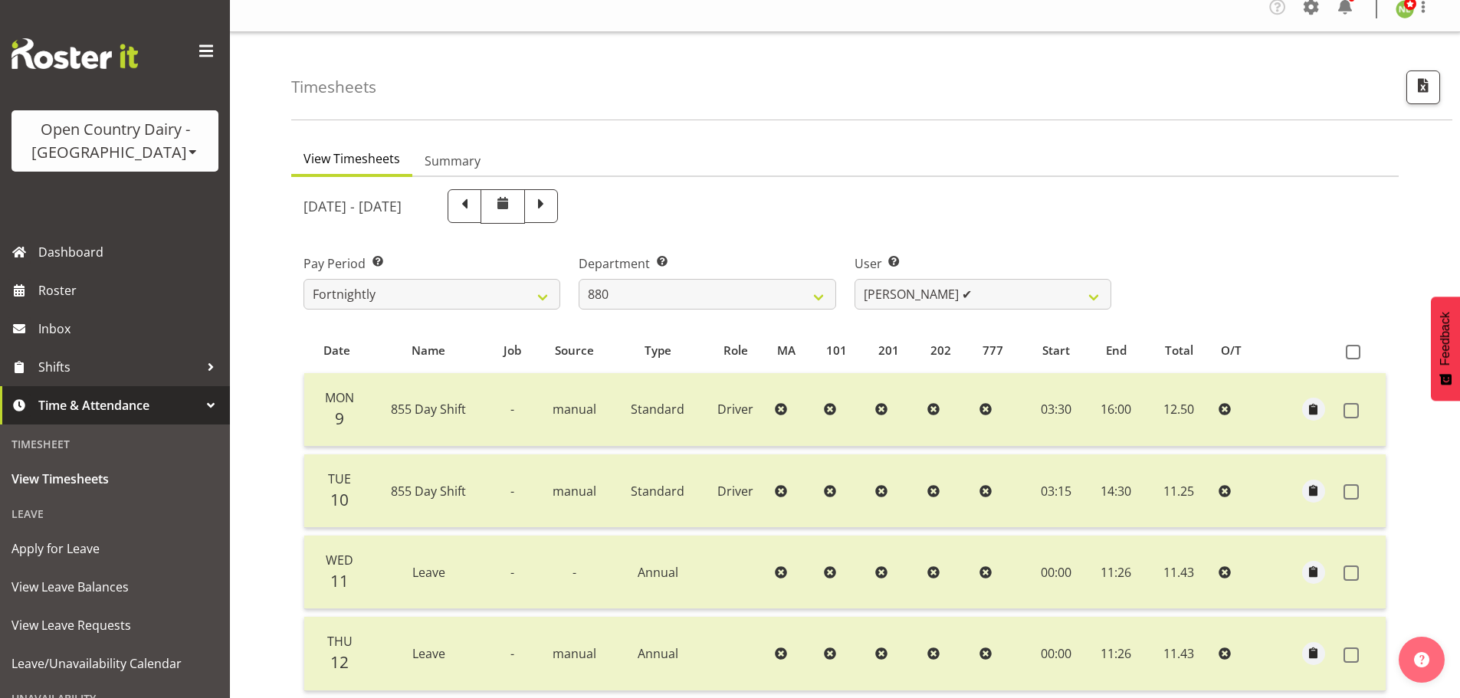
scroll to position [2, 0]
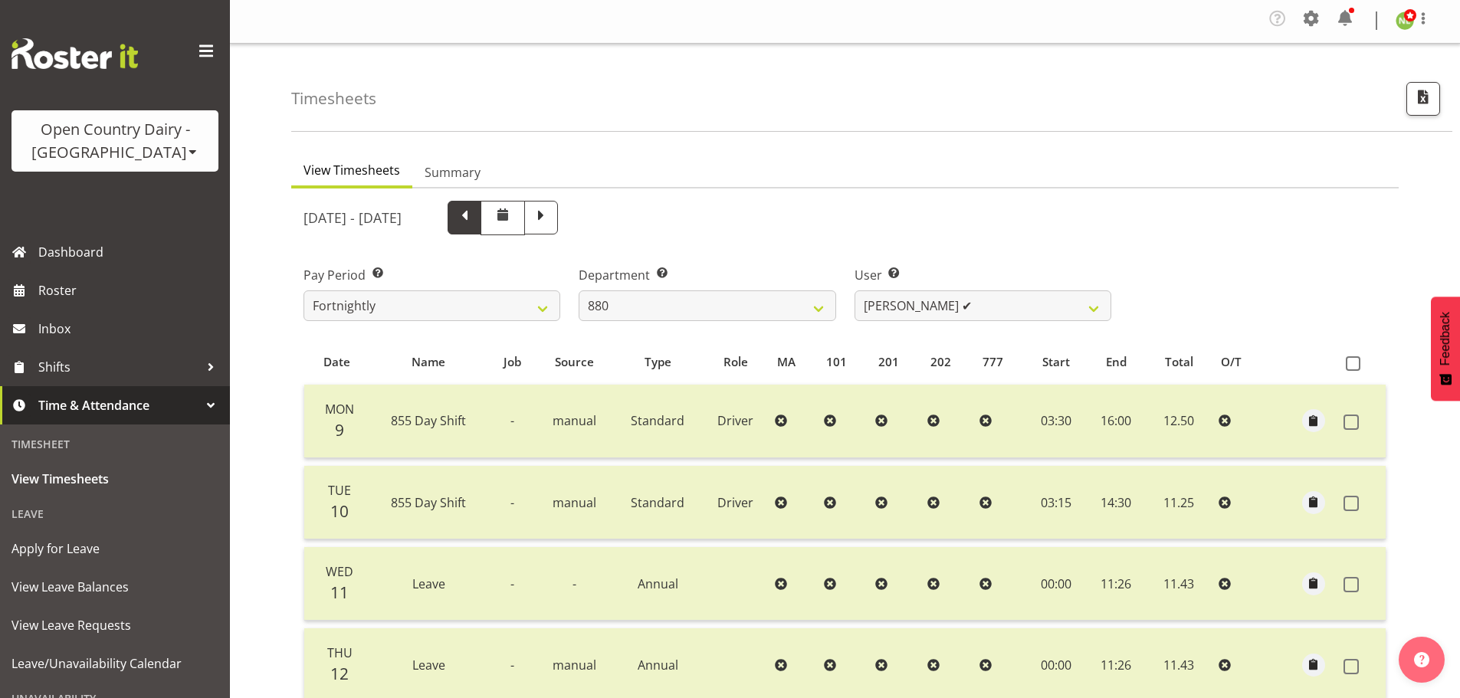
click at [475, 218] on span at bounding box center [465, 216] width 20 height 20
select select
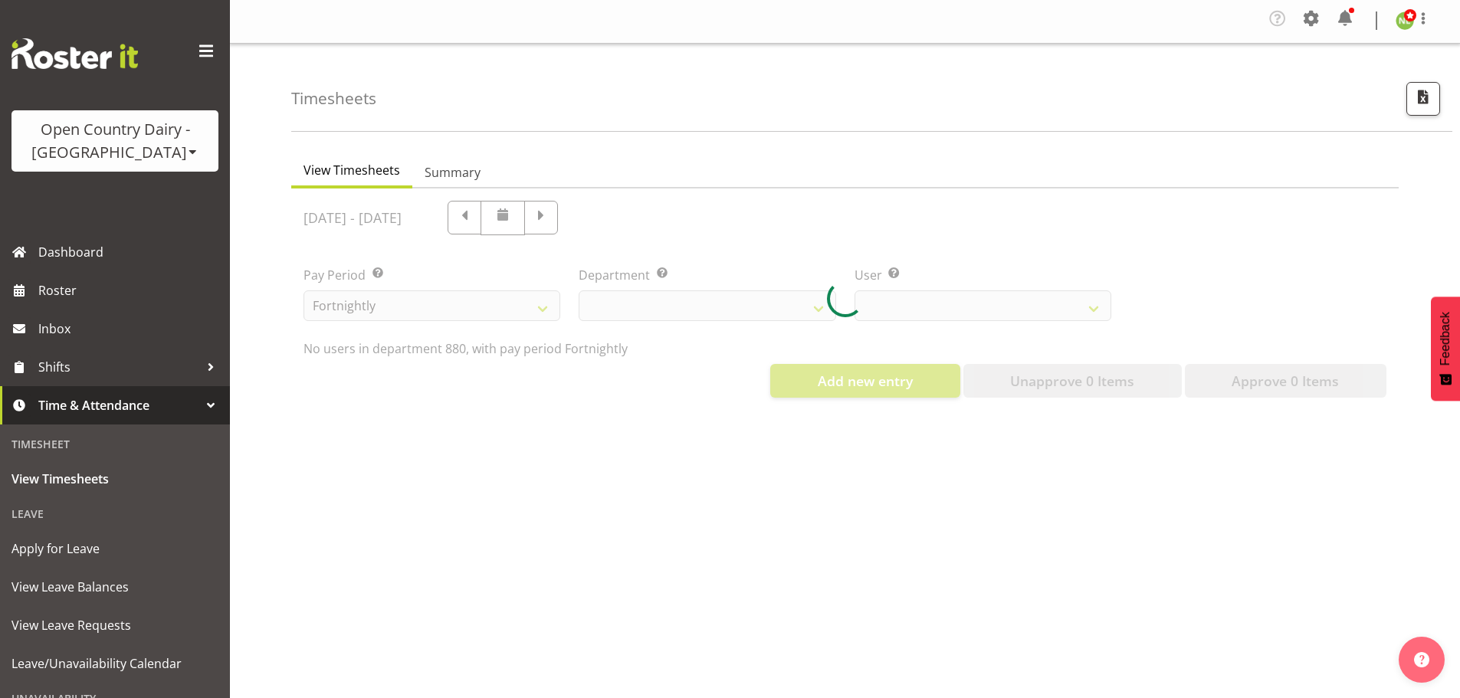
select select "673"
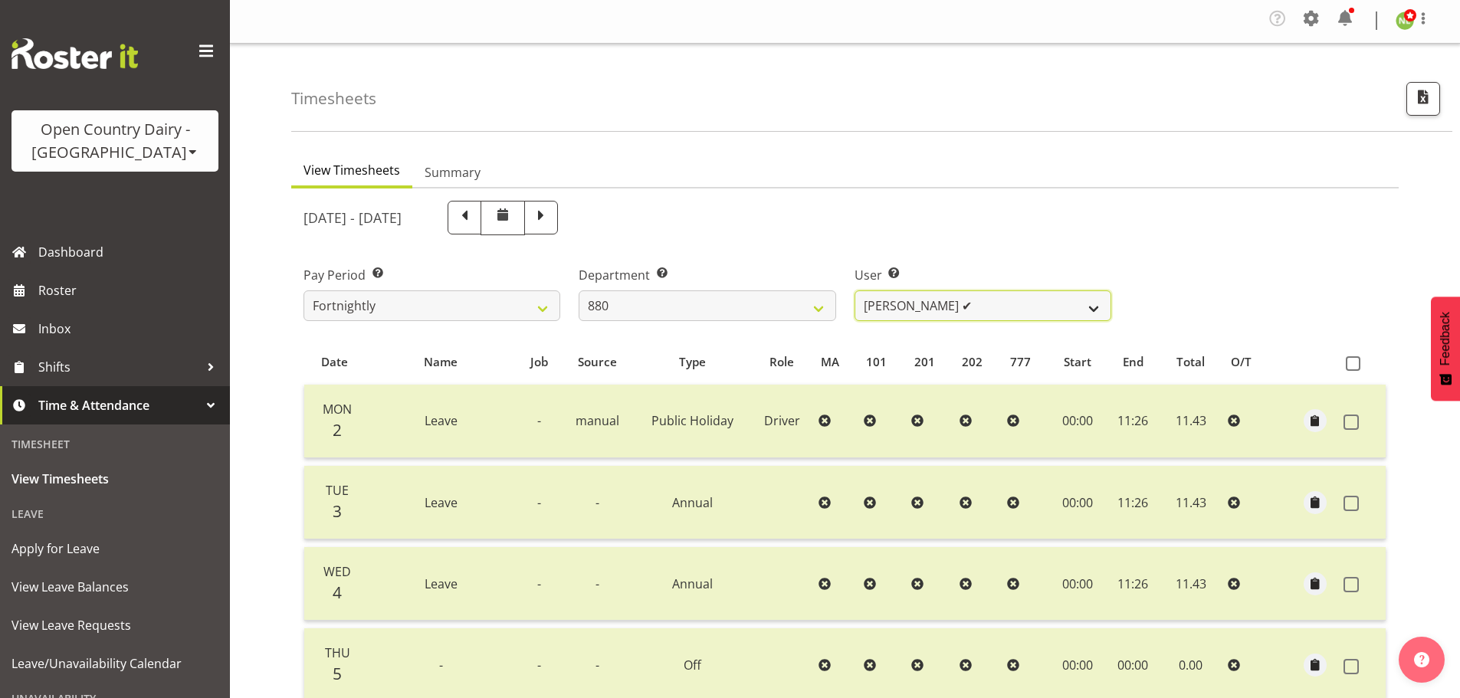
click at [944, 312] on select "Andrew Poole ✔ Lorry TePana ✔ Philip Shanks ✔ Shaun McNaught ✔ Tania Unahi ✔" at bounding box center [983, 306] width 257 height 31
select select "7464"
click at [855, 291] on select "Andrew Poole ✔ Lorry TePana ✔ Philip Shanks ✔ Shaun McNaught ✔ Tania Unahi ✔" at bounding box center [983, 306] width 257 height 31
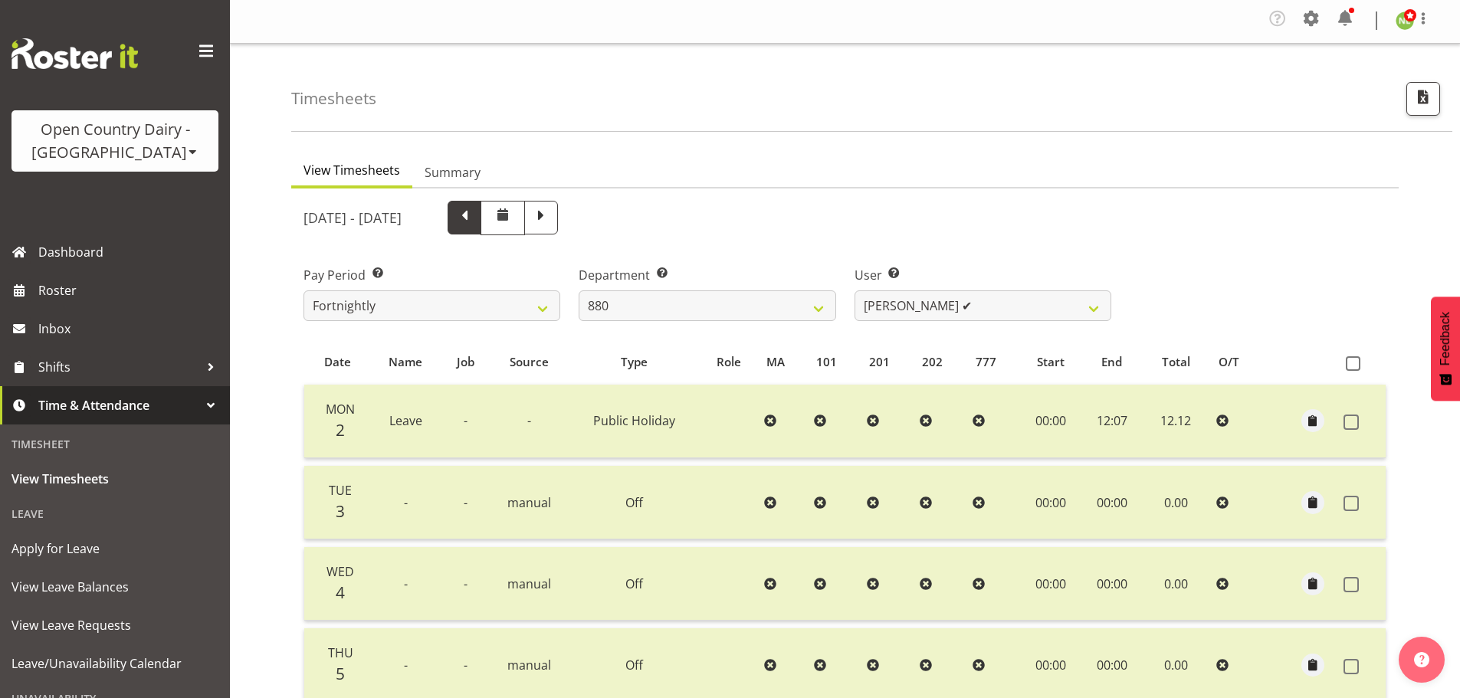
click at [475, 214] on span at bounding box center [465, 216] width 20 height 20
select select
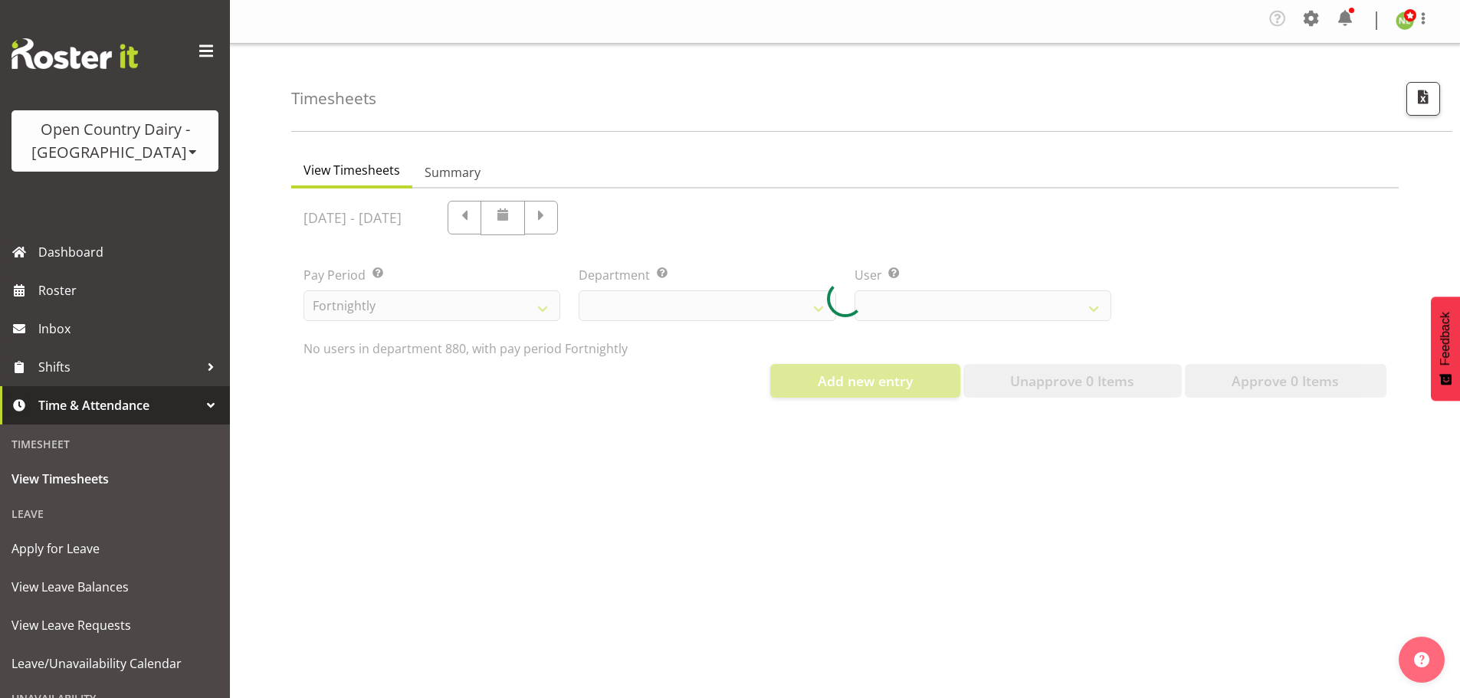
select select "673"
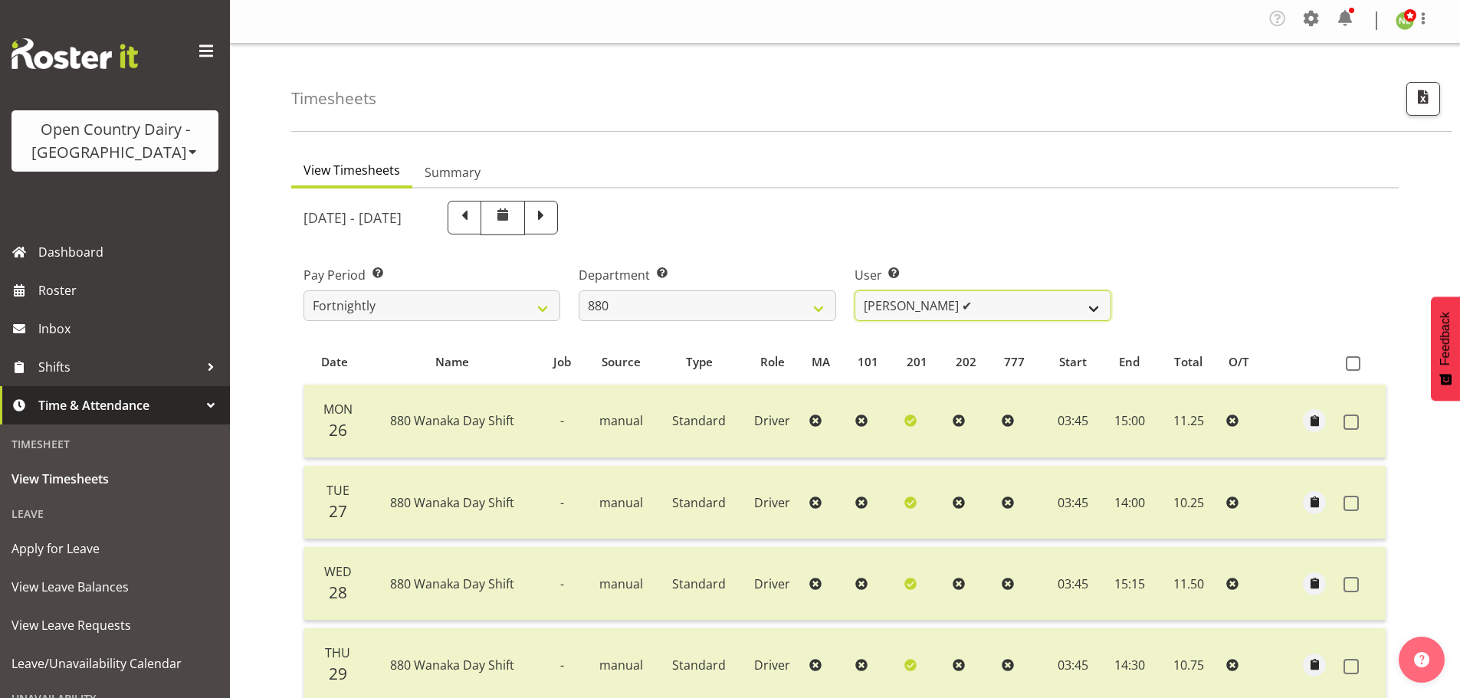
click at [892, 303] on select "Andrew Poole ✔ Lorry TePana ✔ Philip Shanks ✔ Shaun McNaught ✔ Tania Unahi ✔" at bounding box center [983, 306] width 257 height 31
select select "7476"
click at [855, 291] on select "Andrew Poole ✔ Lorry TePana ✔ Philip Shanks ✔ Shaun McNaught ✔ Tania Unahi ✔" at bounding box center [983, 306] width 257 height 31
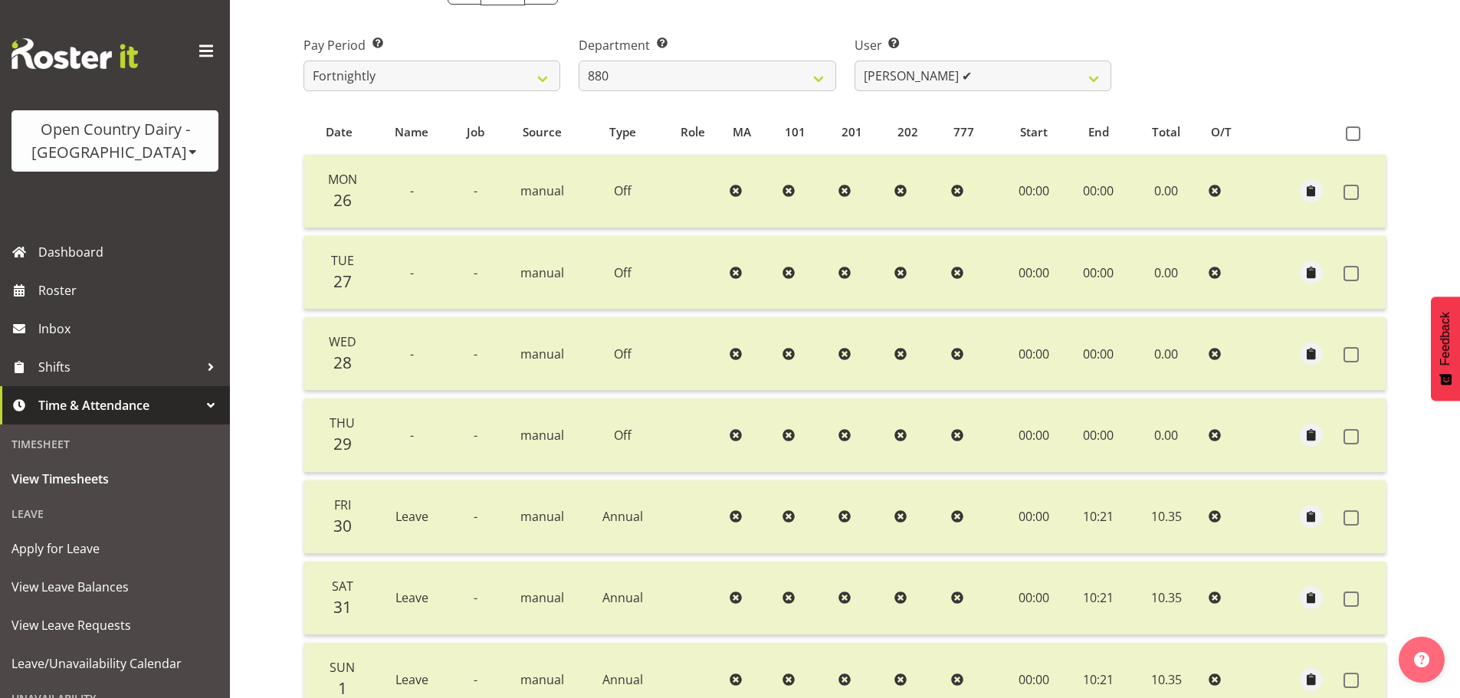
scroll to position [155, 0]
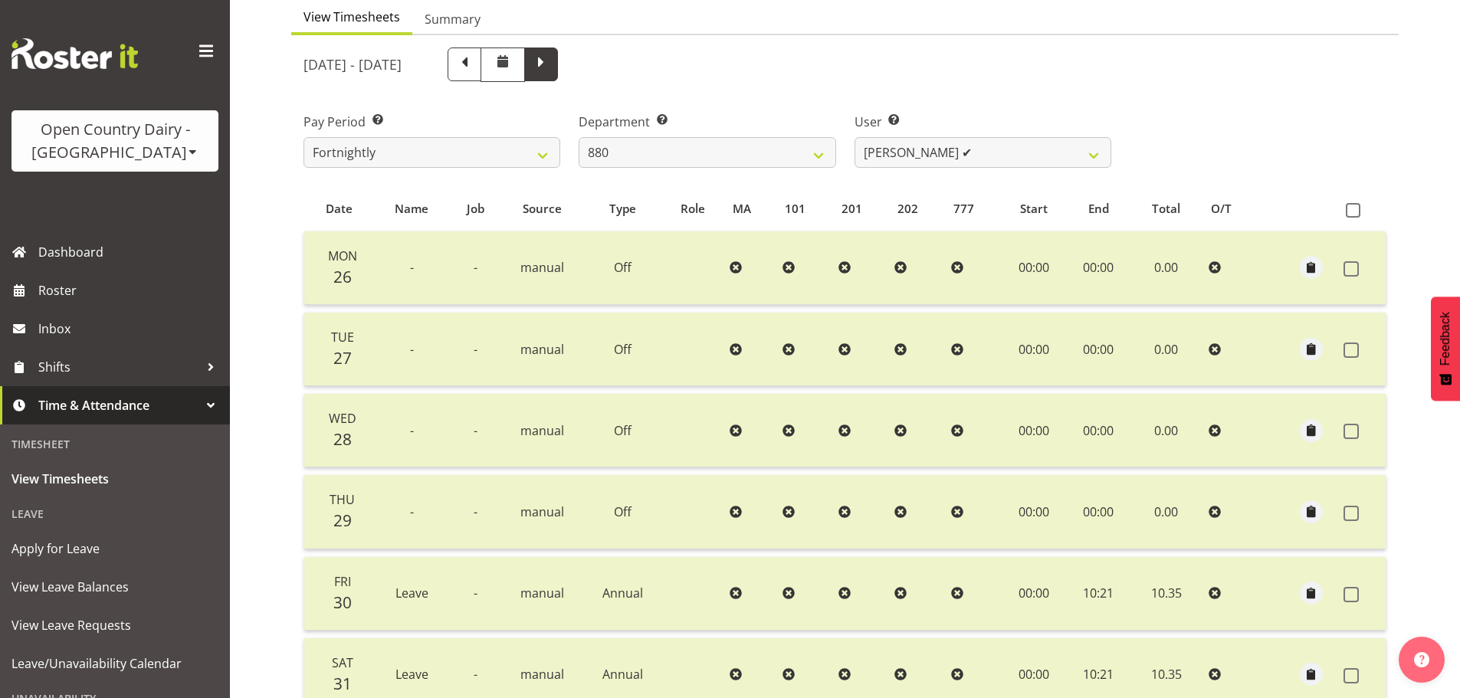
click at [551, 70] on span at bounding box center [541, 63] width 20 height 20
select select
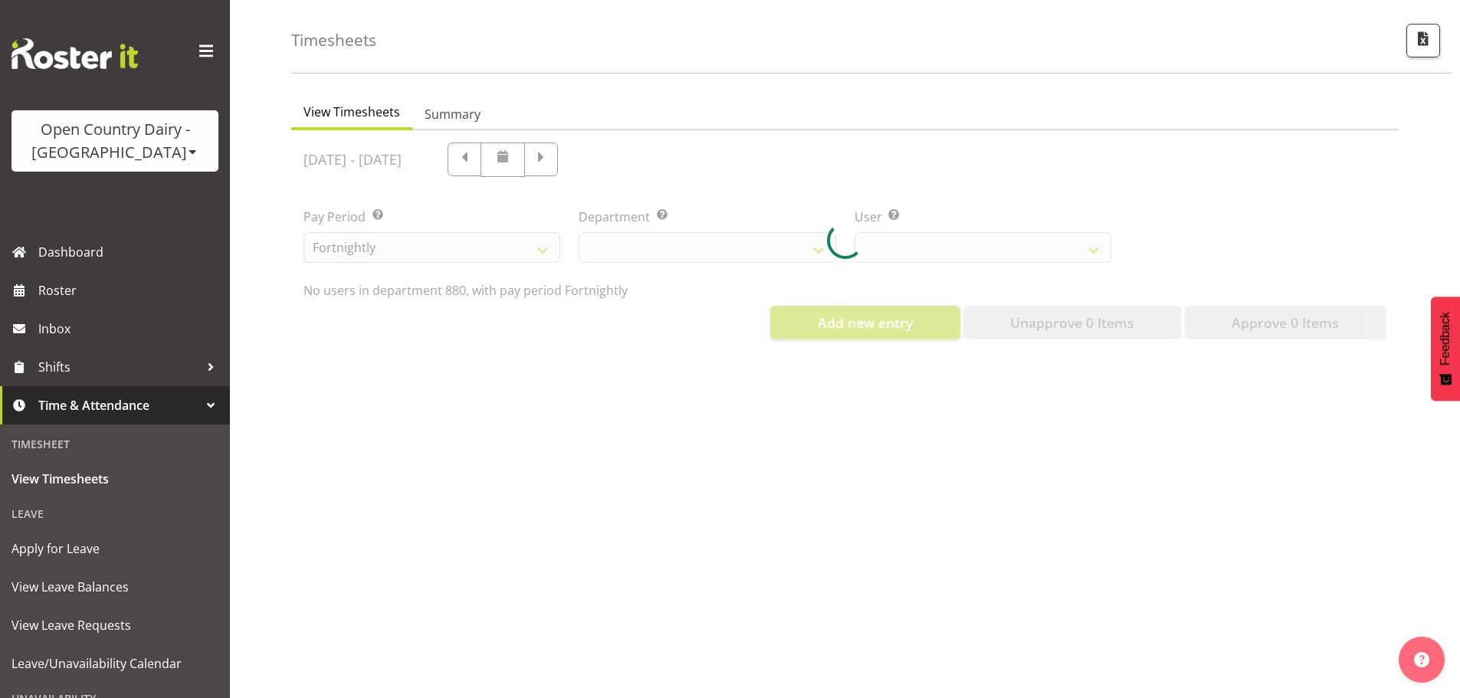
scroll to position [71, 0]
select select "673"
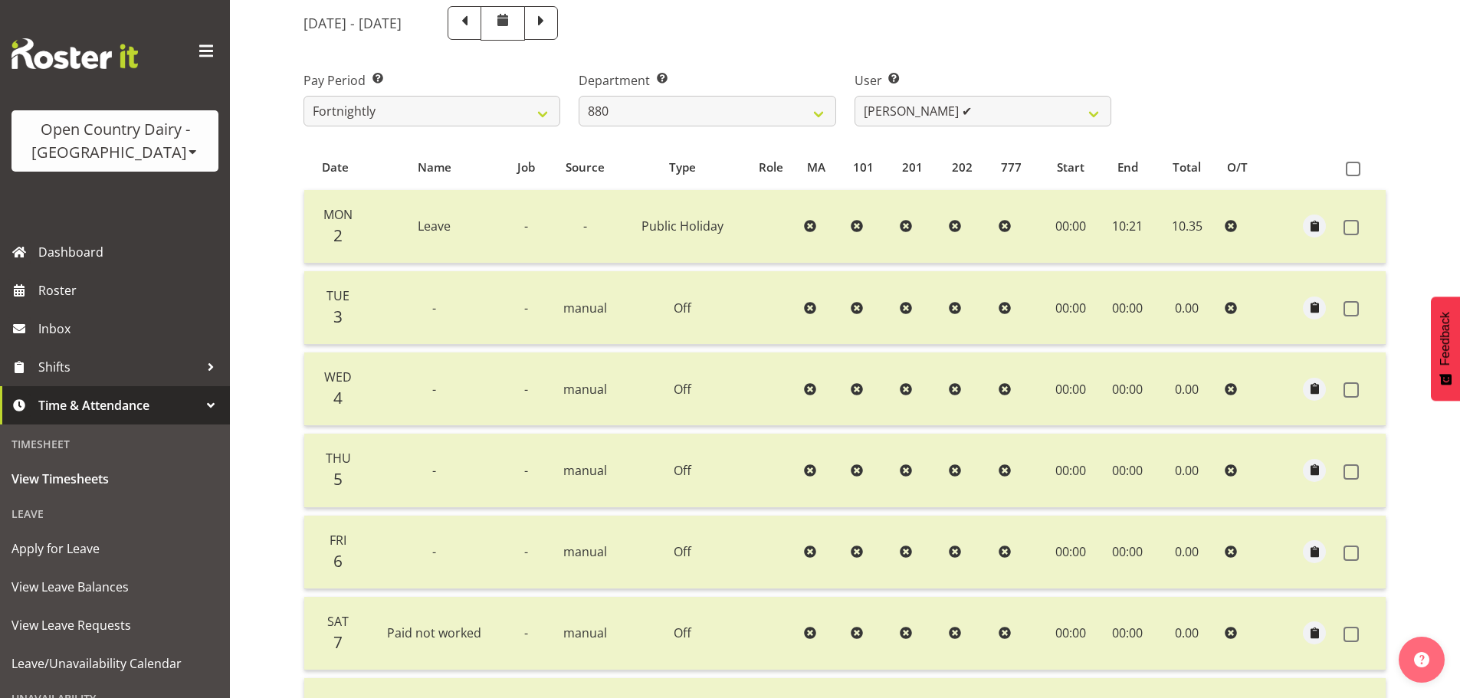
scroll to position [232, 0]
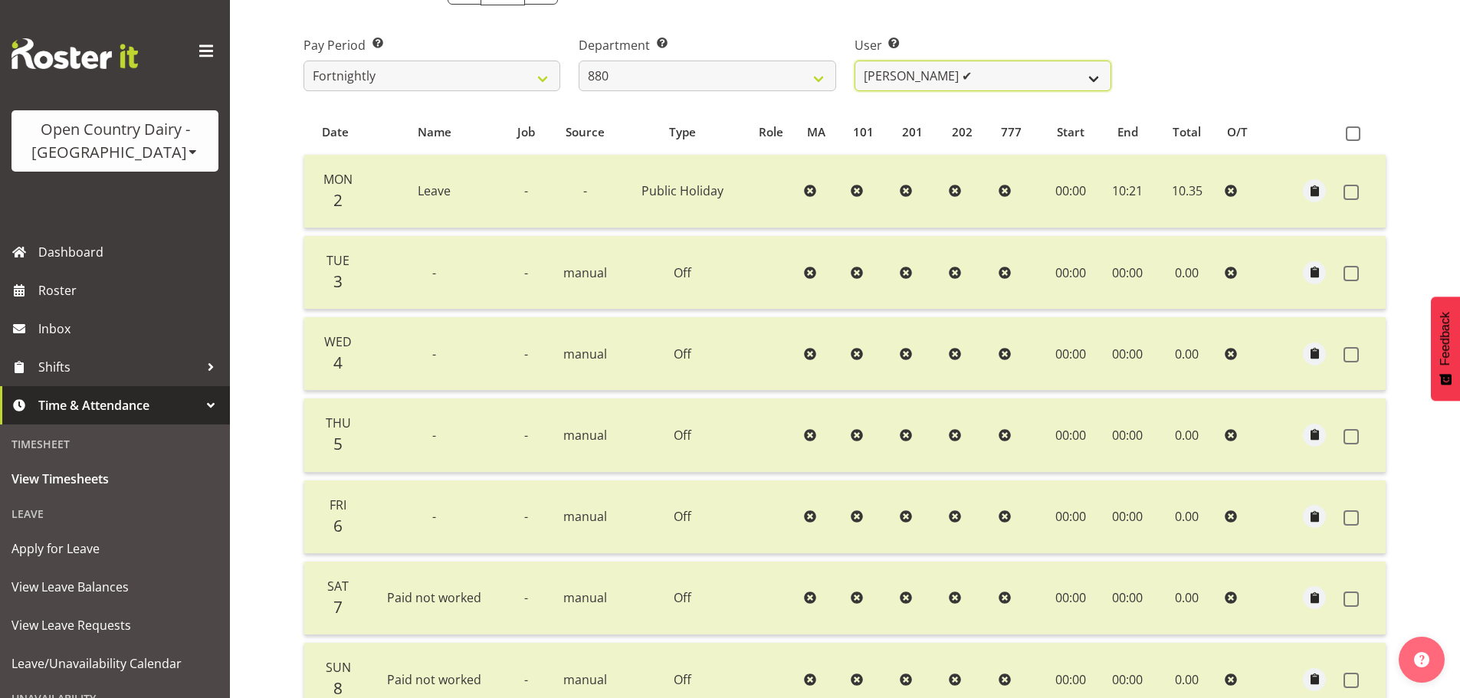
click at [942, 81] on select "Andrew Poole ✔ Lorry TePana ✔ Philip Shanks ✔ Shaun McNaught ✔ Tania Unahi ✔" at bounding box center [983, 76] width 257 height 31
select select "7482"
click at [855, 61] on select "Andrew Poole ✔ Lorry TePana ✔ Philip Shanks ✔ Shaun McNaught ✔ Tania Unahi ✔" at bounding box center [983, 76] width 257 height 31
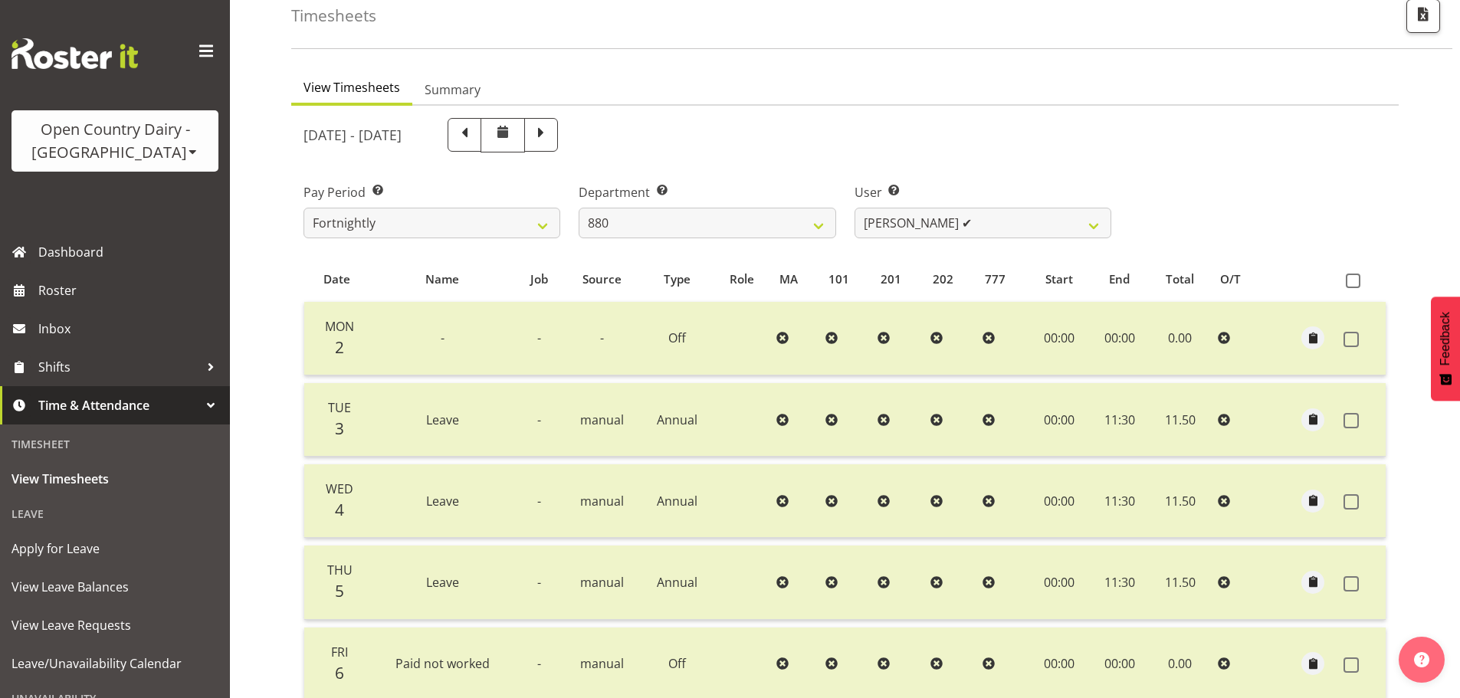
scroll to position [78, 0]
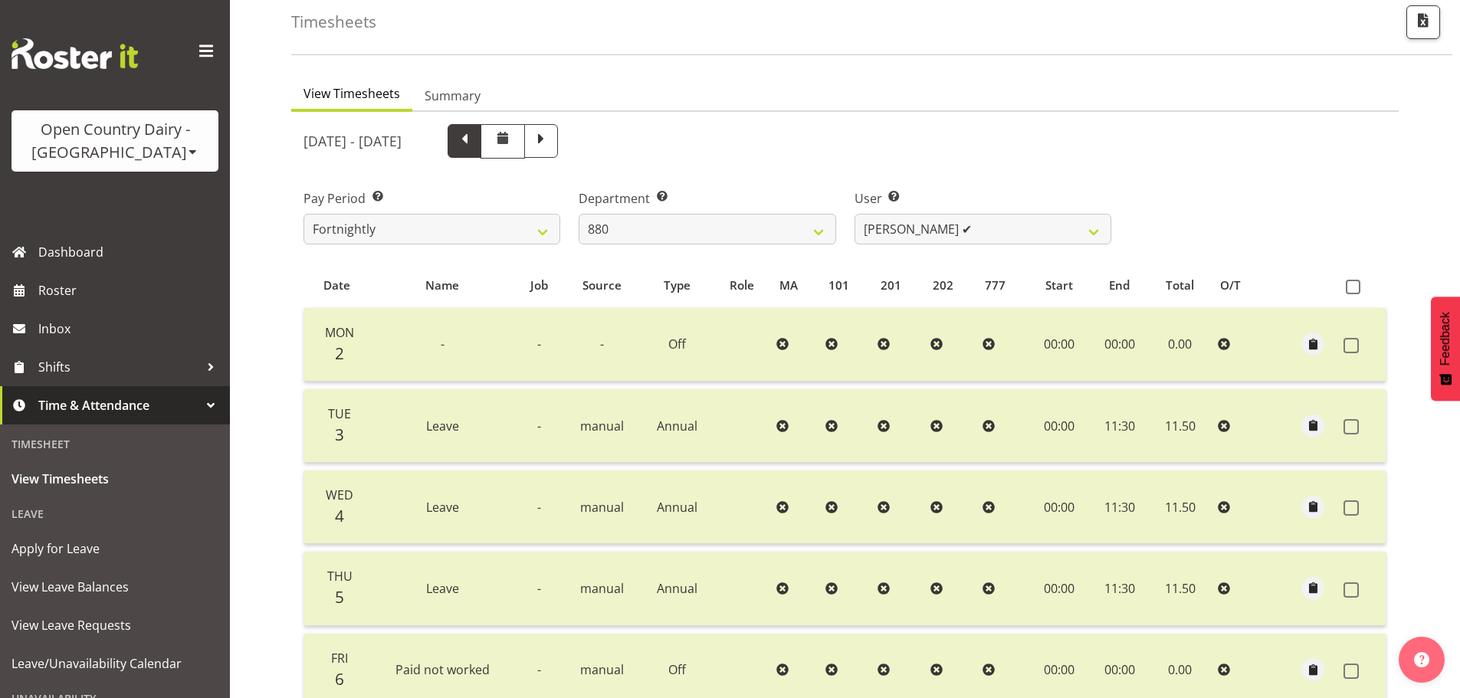
click at [481, 144] on span at bounding box center [465, 141] width 34 height 34
select select
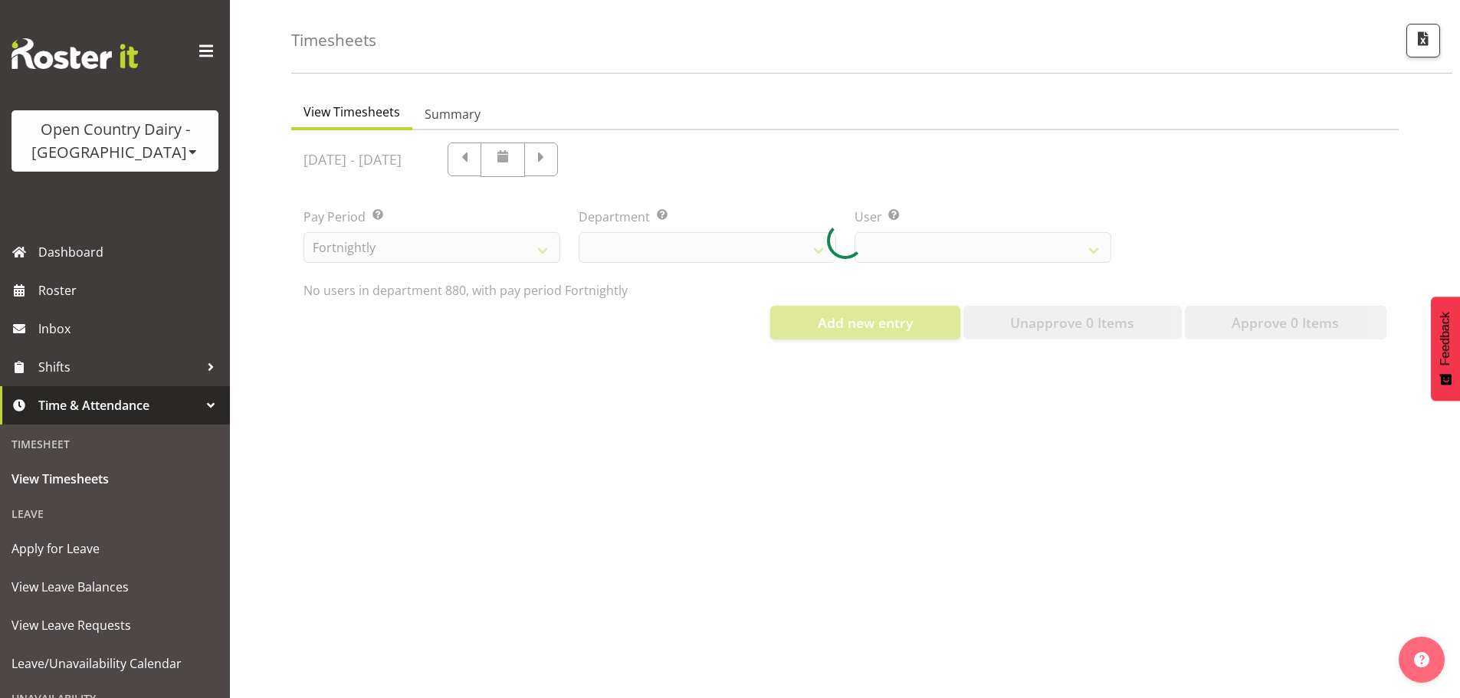
scroll to position [71, 0]
select select "673"
select select "7482"
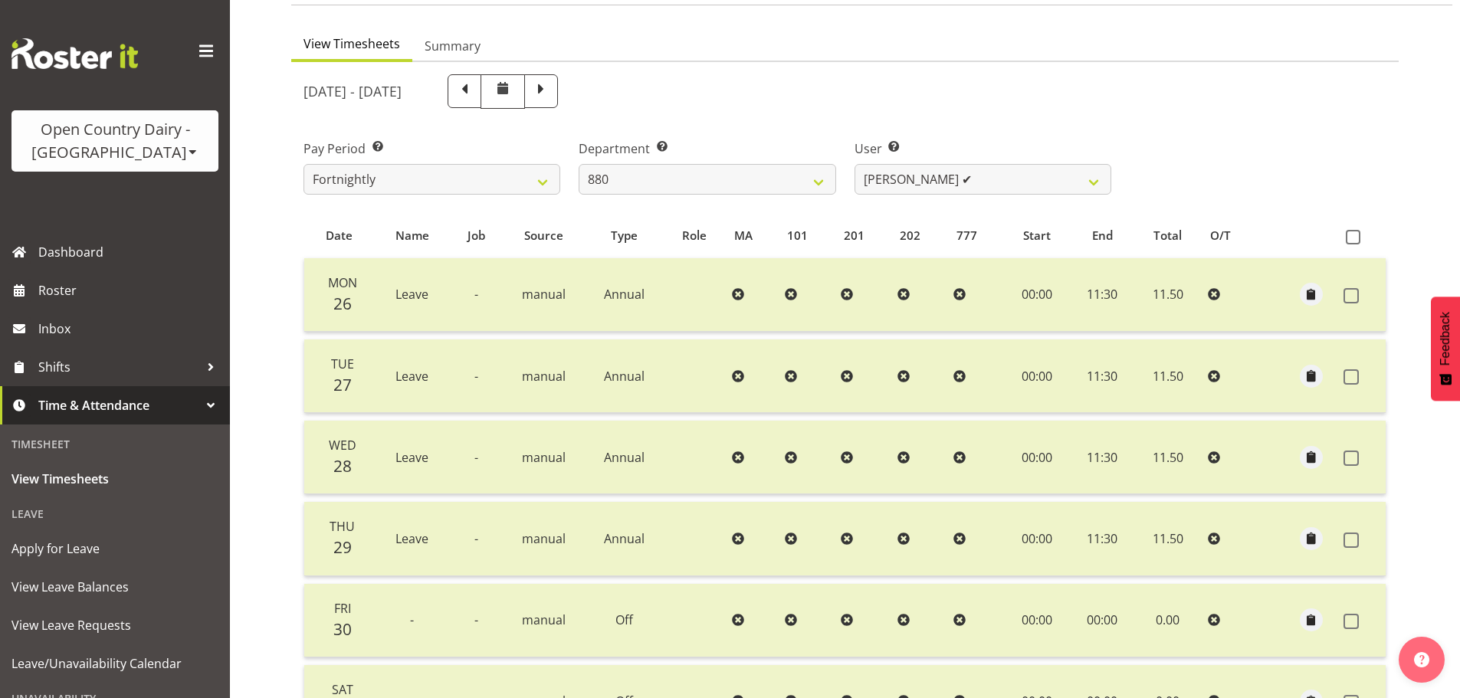
scroll to position [155, 0]
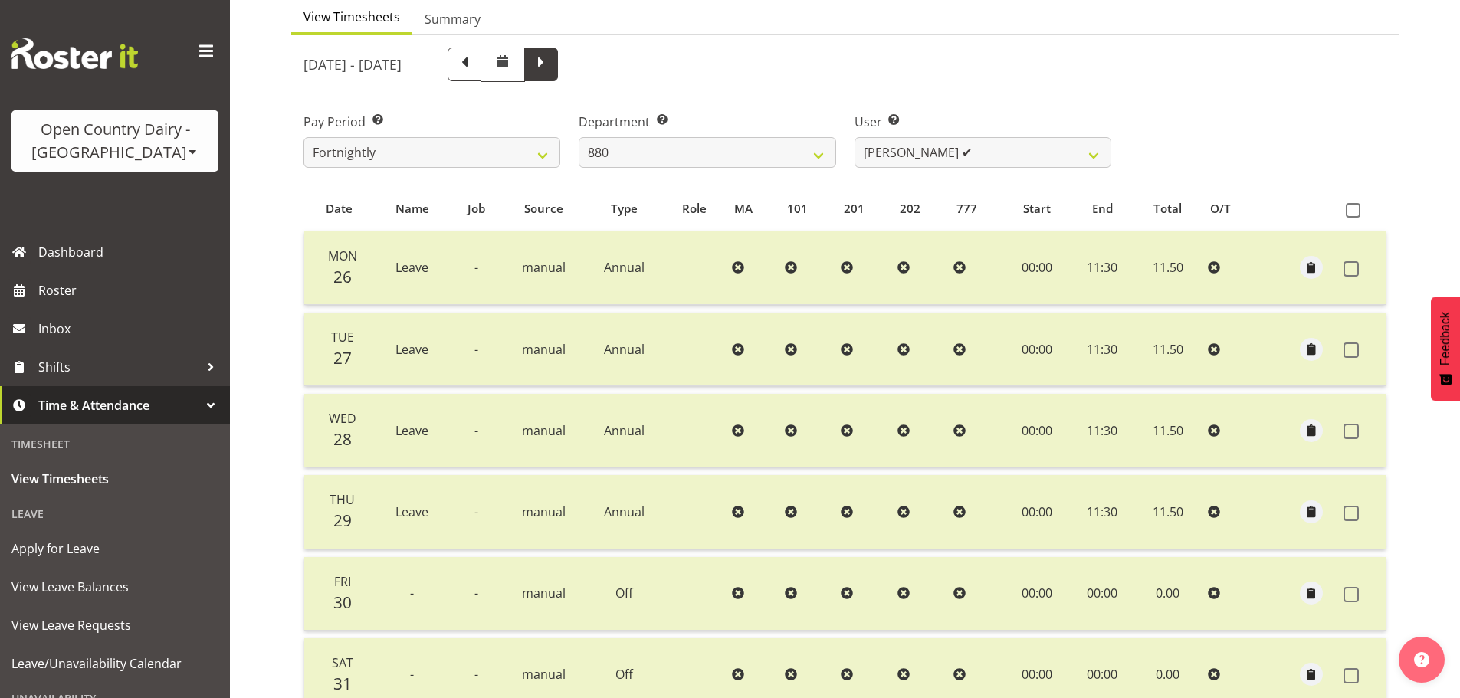
click at [551, 69] on span at bounding box center [541, 63] width 20 height 20
select select
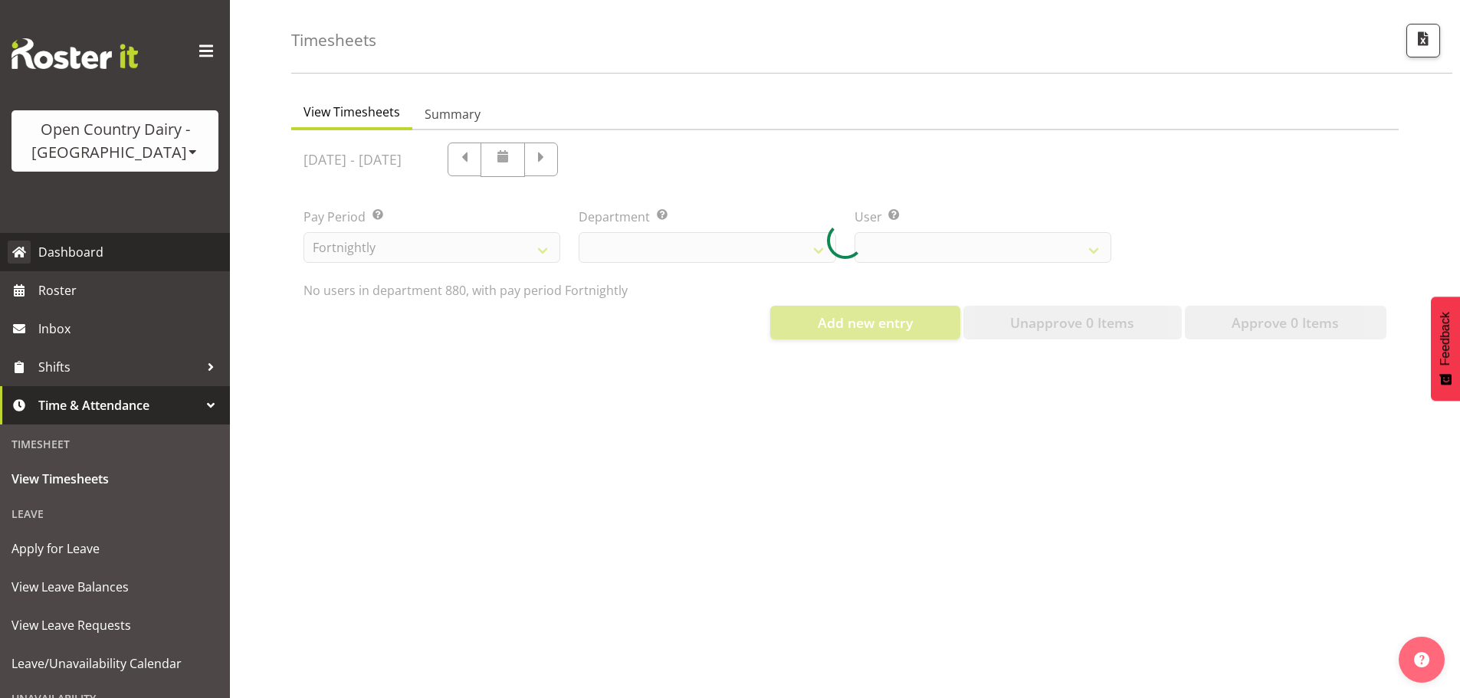
scroll to position [71, 0]
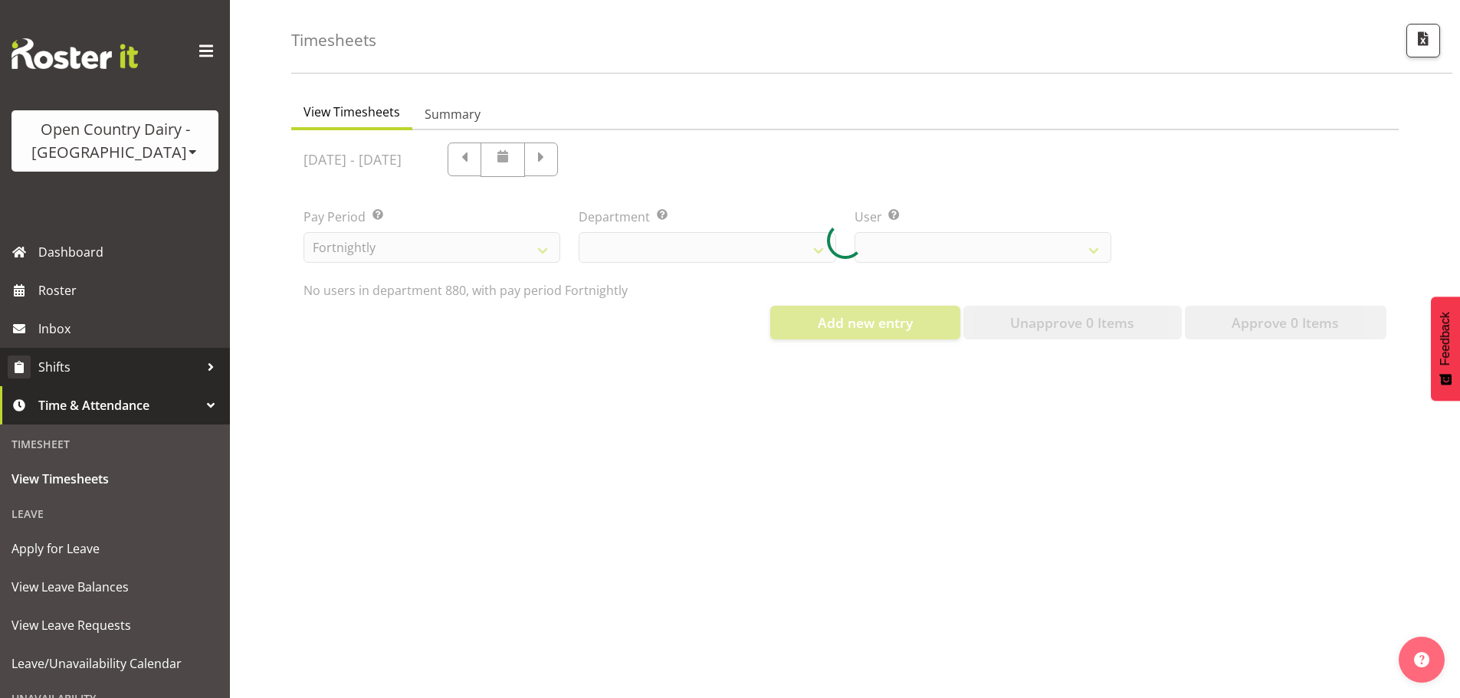
select select "673"
select select "7482"
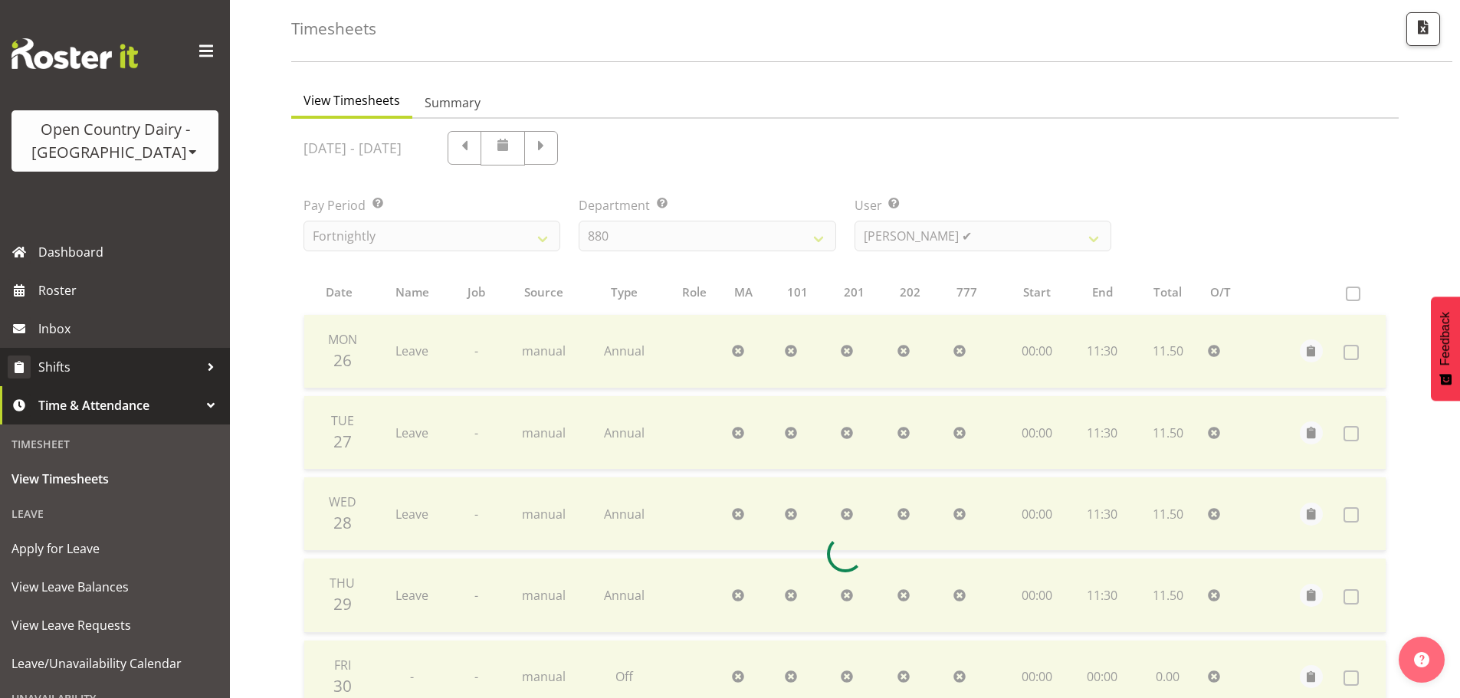
scroll to position [155, 0]
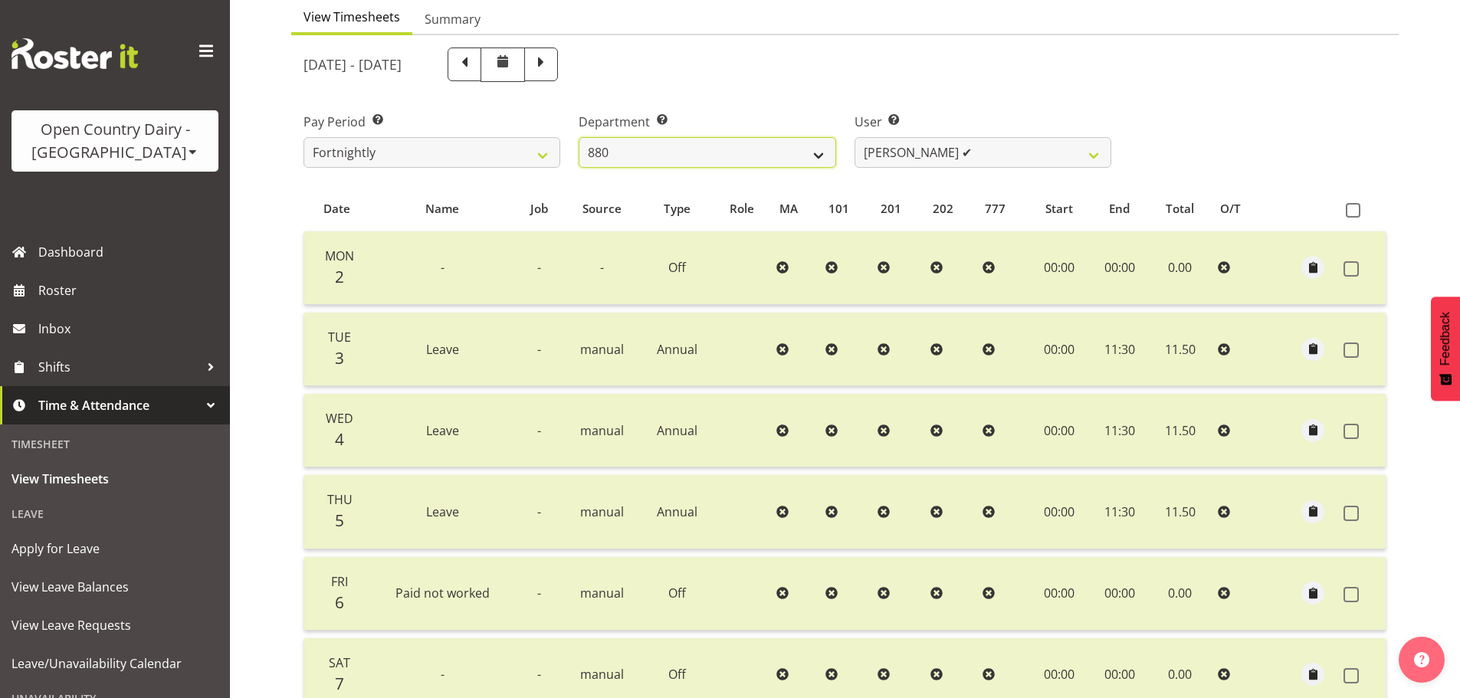
click at [731, 146] on select "734 735 736 737 738 739 851 852 853 854 855 856 858 861 862 865 868 869 870 873" at bounding box center [707, 152] width 257 height 31
select select "675"
click at [579, 137] on select "734 735 736 737 738 739 851 852 853 854 855 856 858 861 862 865 868 869 870 873" at bounding box center [707, 152] width 257 height 31
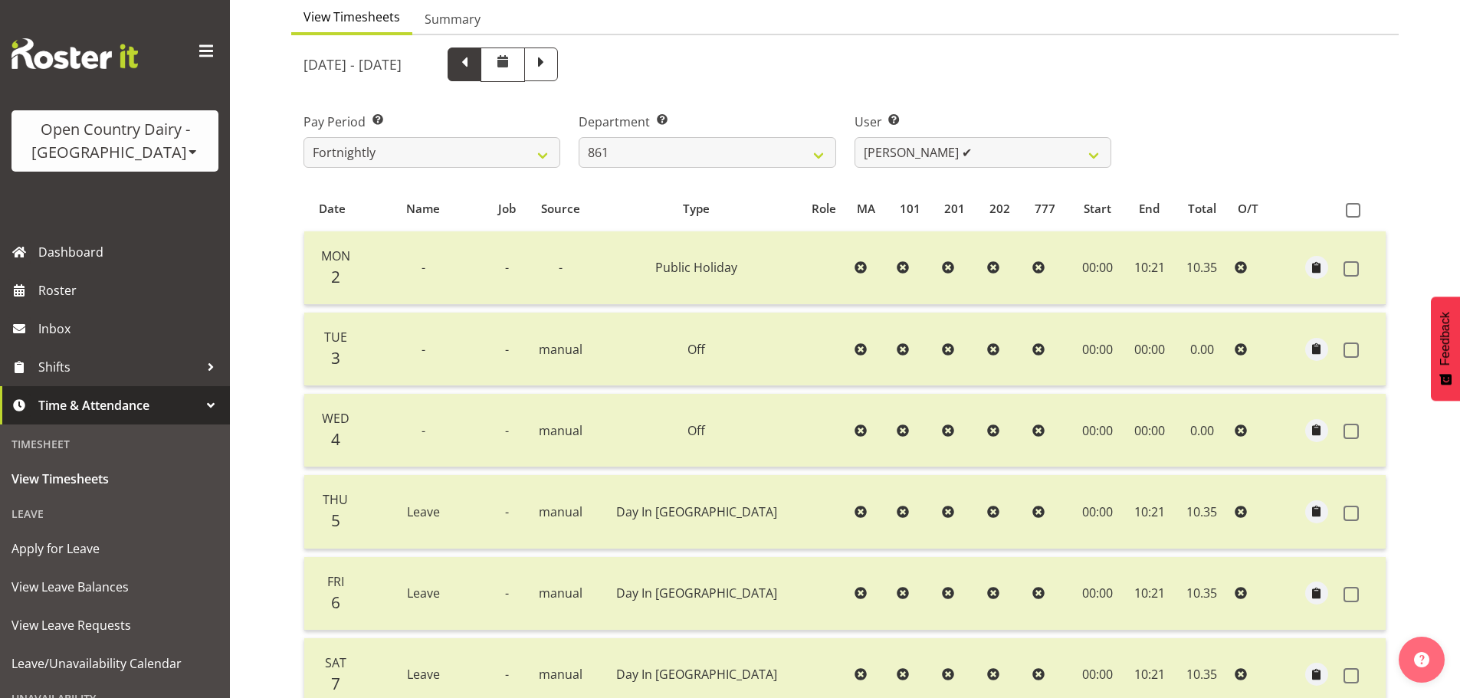
click at [475, 64] on span at bounding box center [465, 63] width 20 height 20
select select
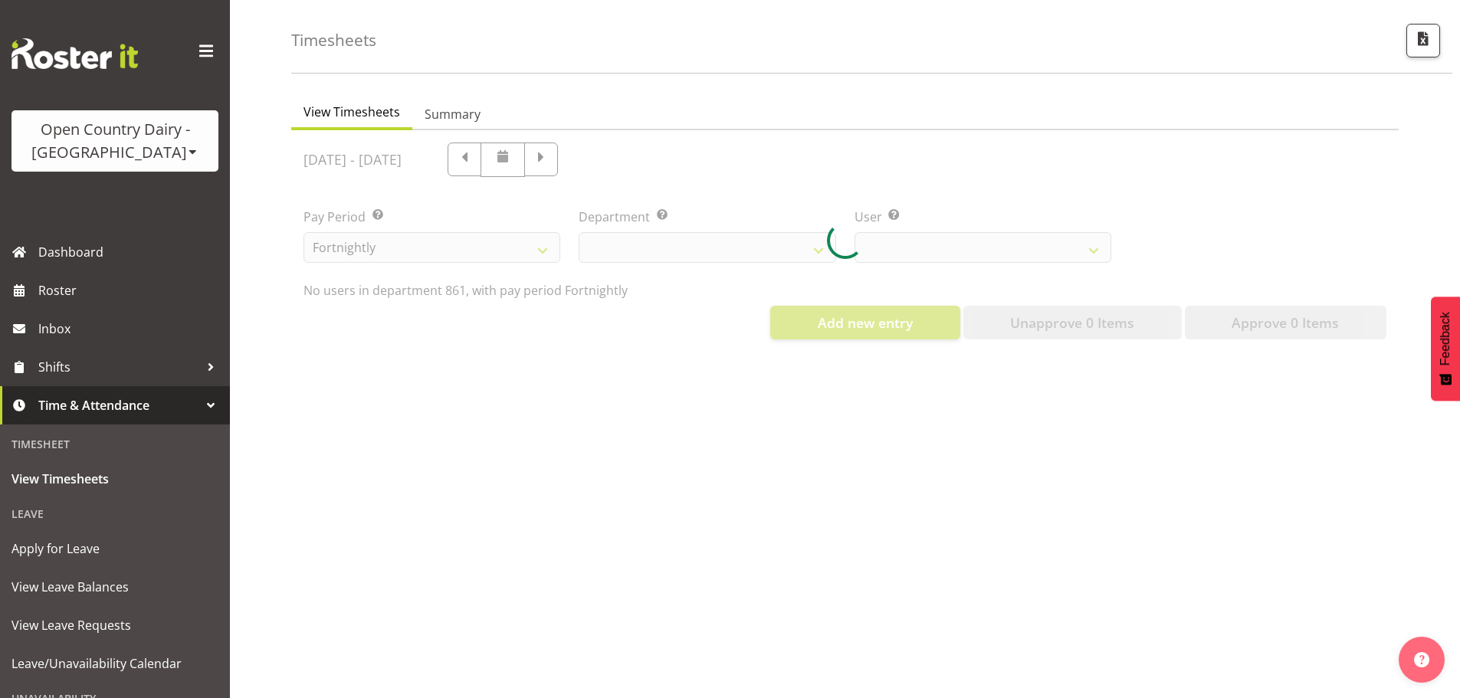
select select "675"
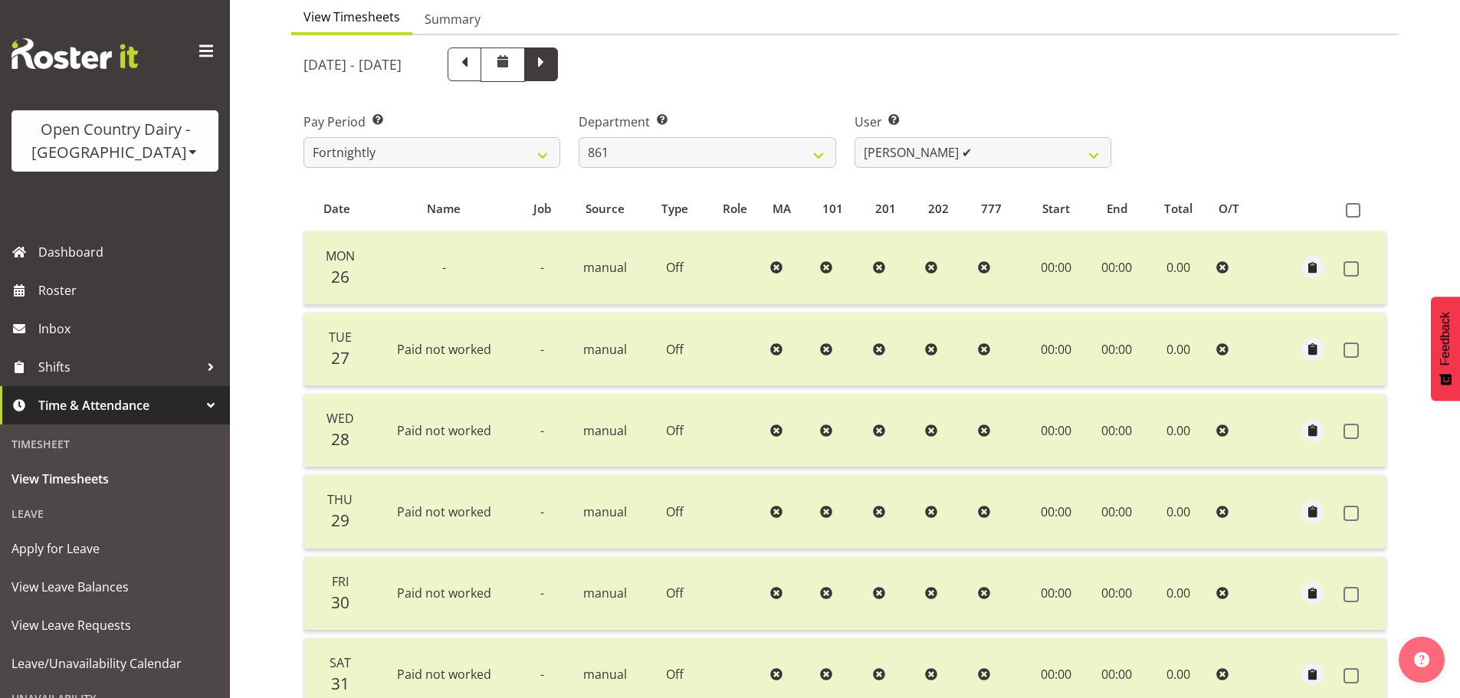
click at [551, 71] on span at bounding box center [541, 63] width 20 height 20
select select
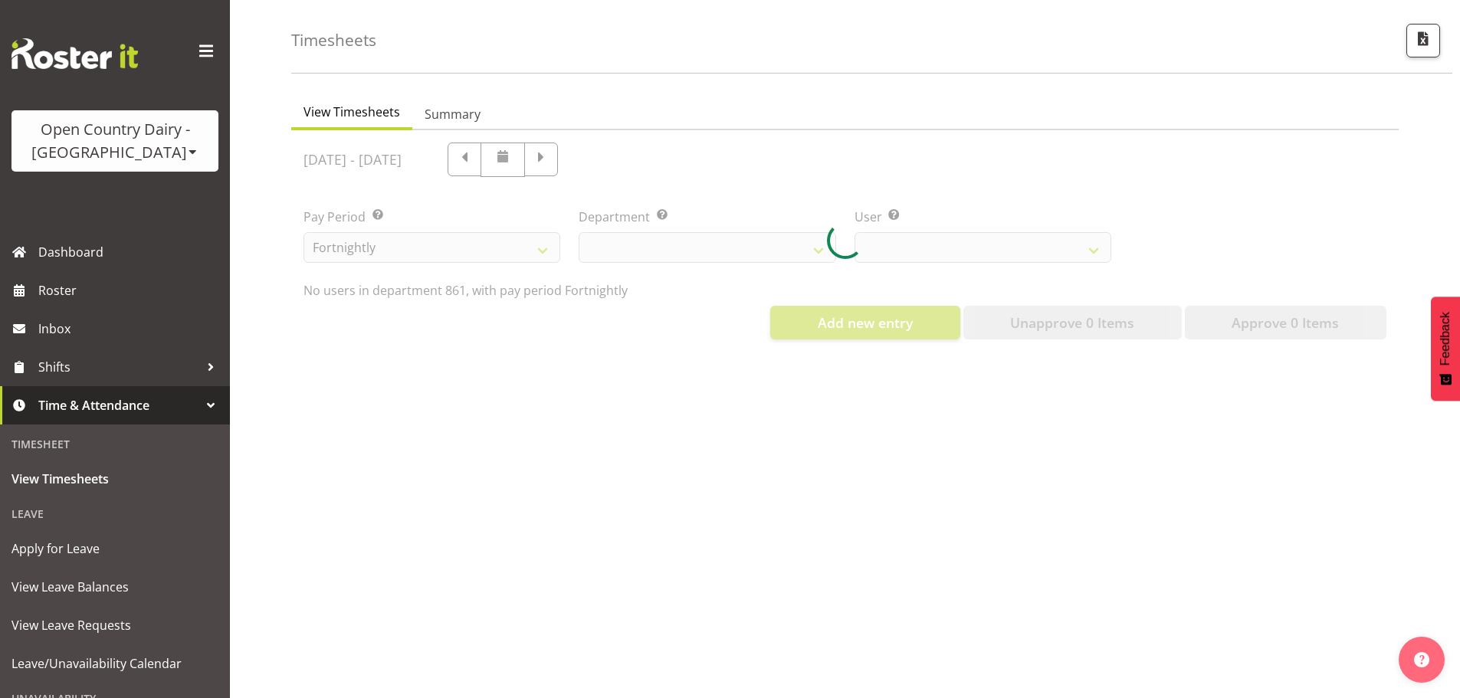
select select "675"
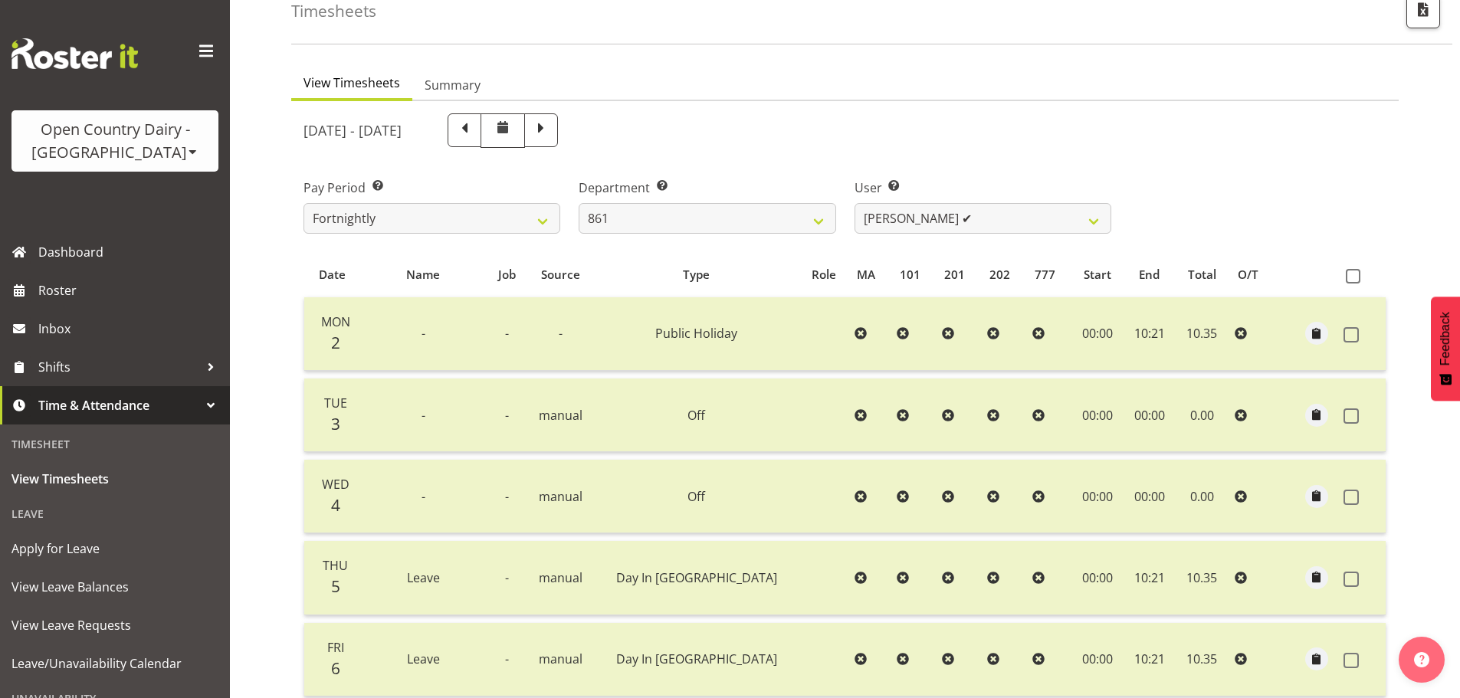
scroll to position [78, 0]
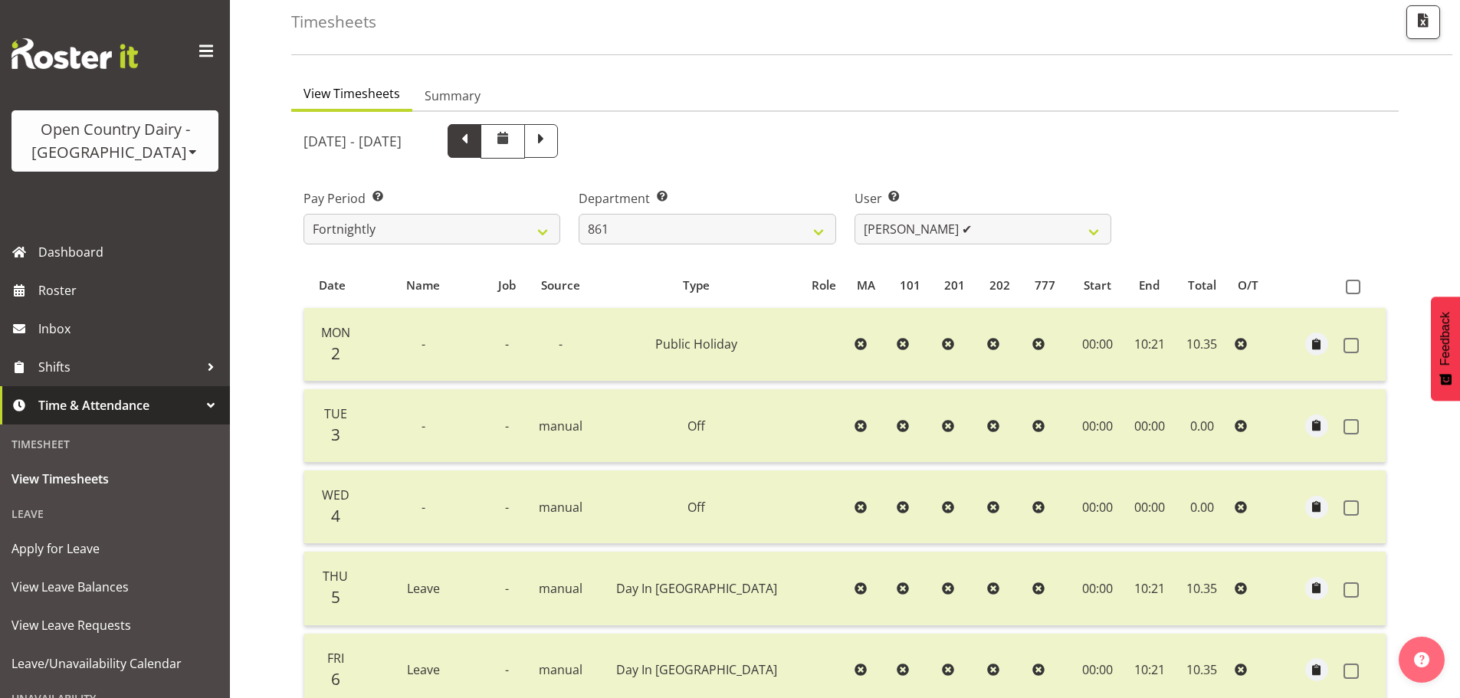
click at [475, 143] on span at bounding box center [465, 140] width 20 height 20
select select
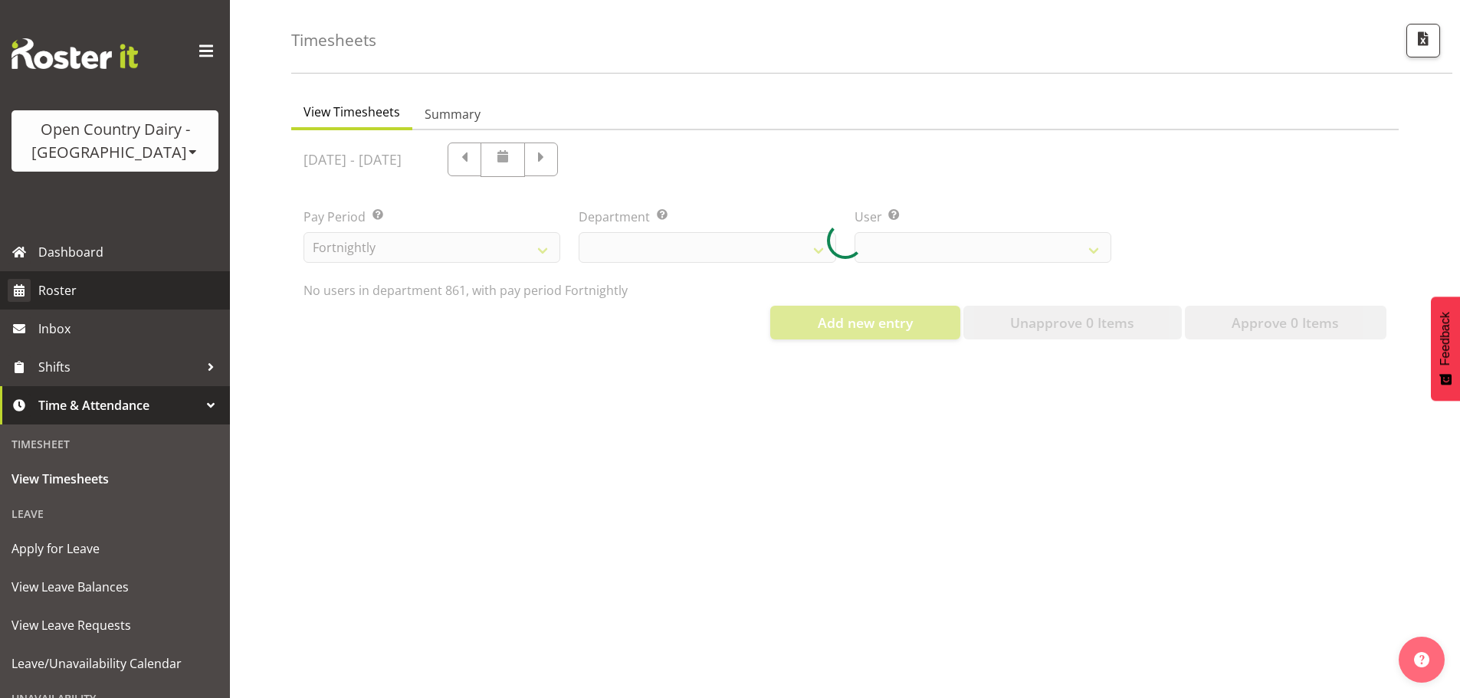
scroll to position [71, 0]
select select "675"
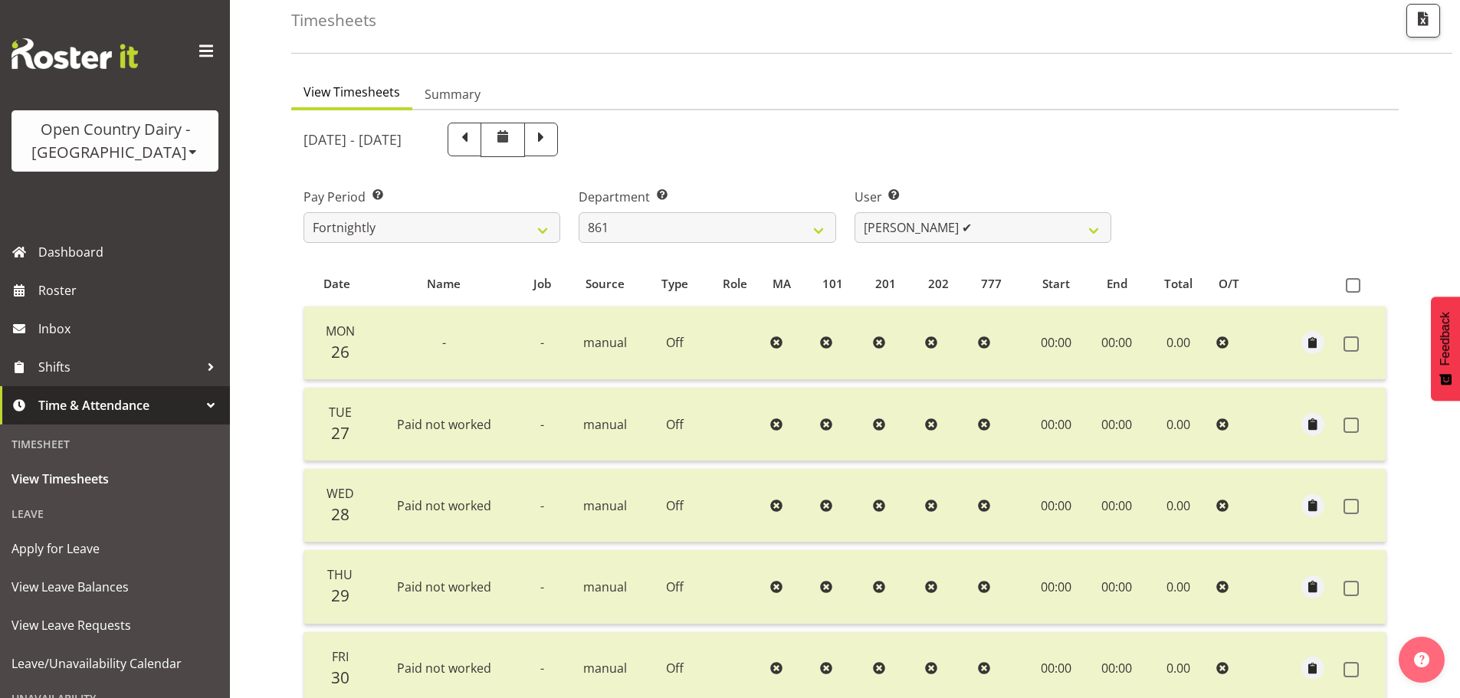
scroll to position [78, 0]
click at [551, 137] on span at bounding box center [541, 140] width 20 height 20
select select
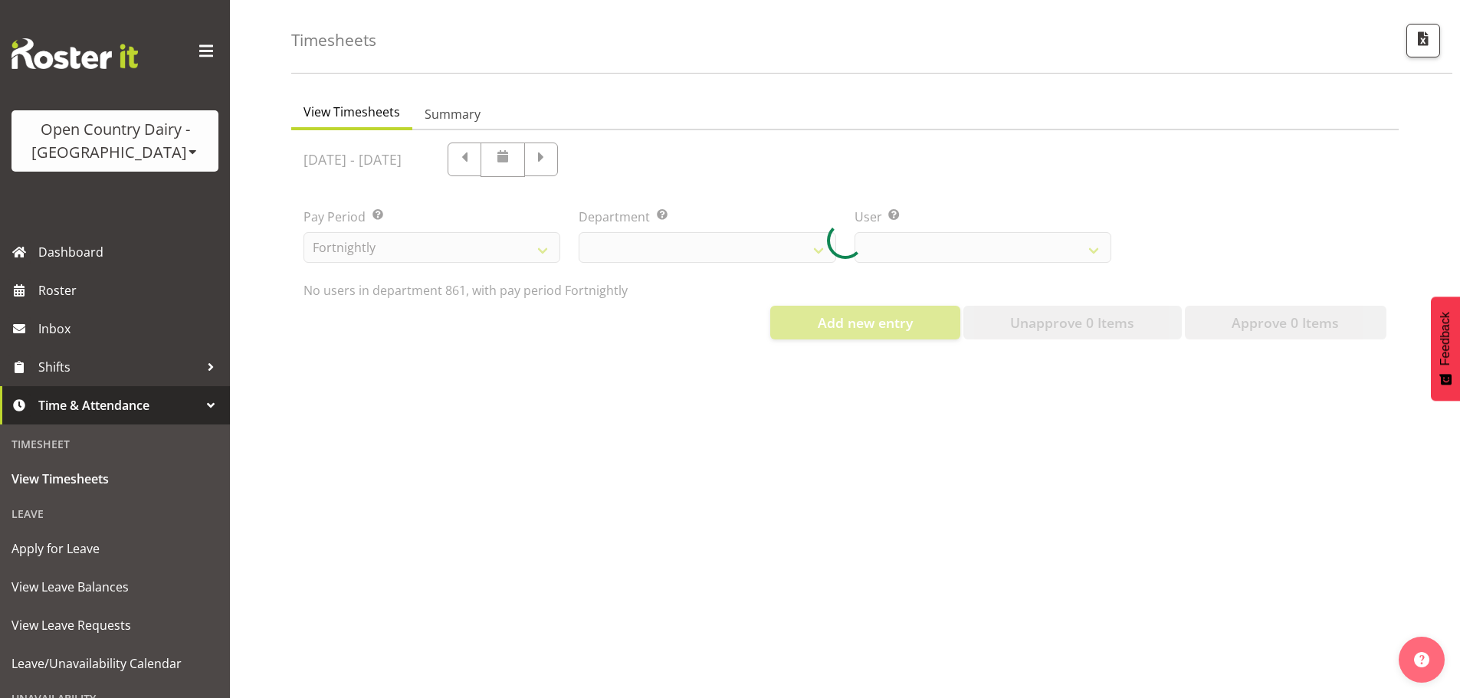
select select "675"
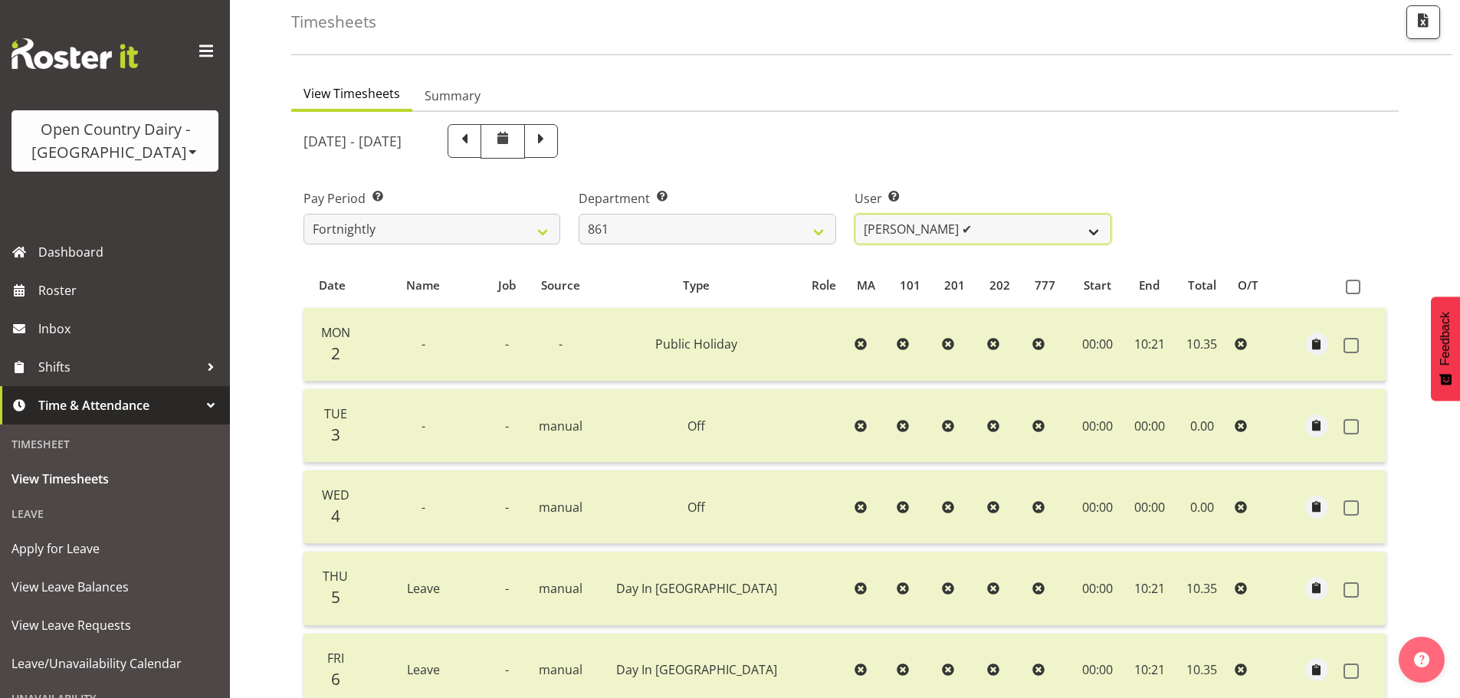
click at [908, 229] on select "Barry McIntosh ✔ Matthew Welland ✔ Philip Peek ✔" at bounding box center [983, 229] width 257 height 31
select select "7423"
click at [855, 214] on select "Barry McIntosh ✔ Matthew Welland ✔ Philip Peek ✔" at bounding box center [983, 229] width 257 height 31
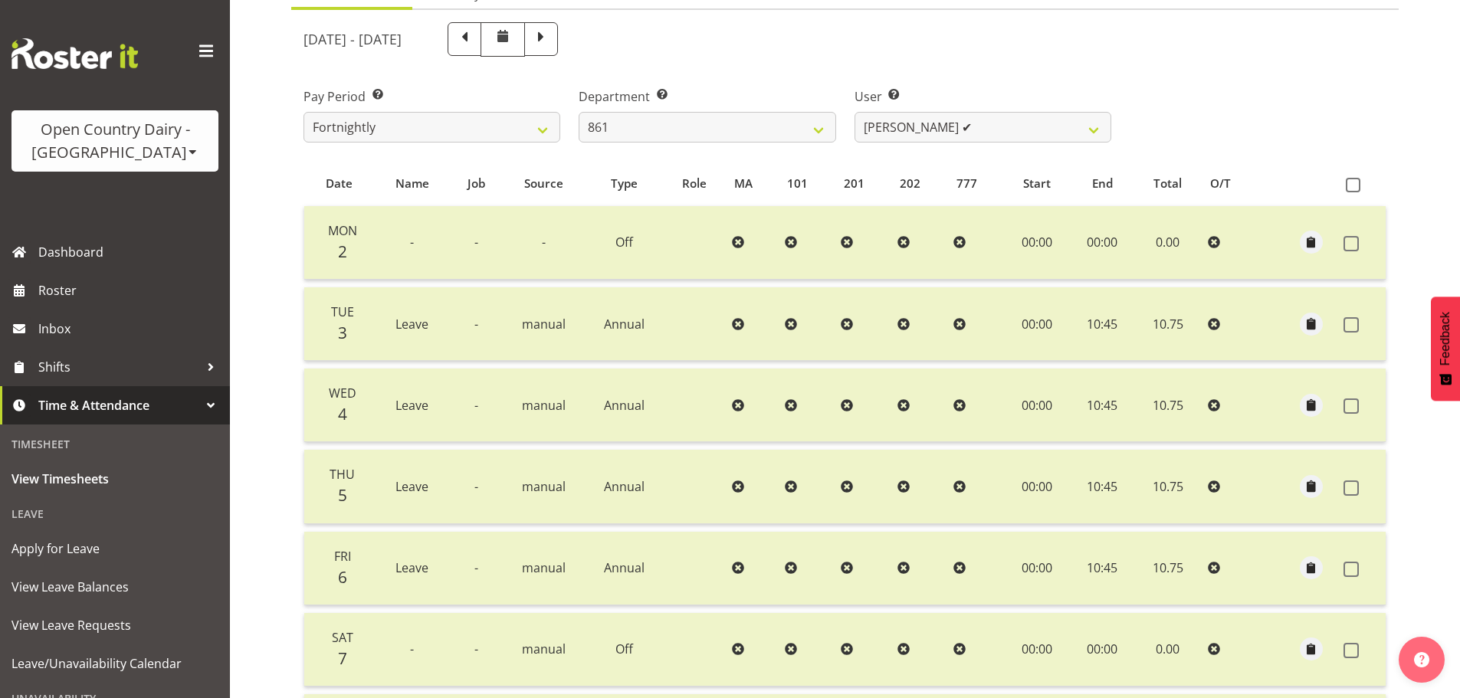
scroll to position [155, 0]
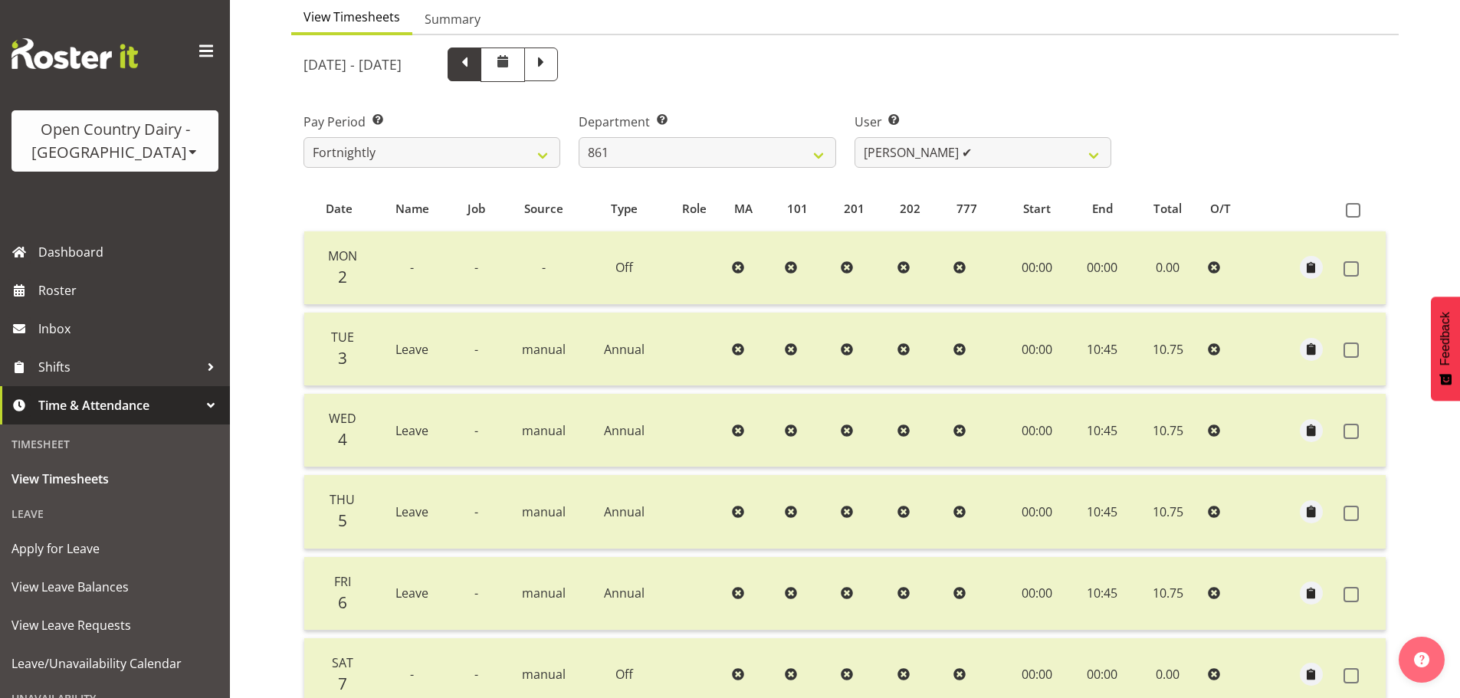
click at [475, 60] on span at bounding box center [465, 63] width 20 height 20
select select
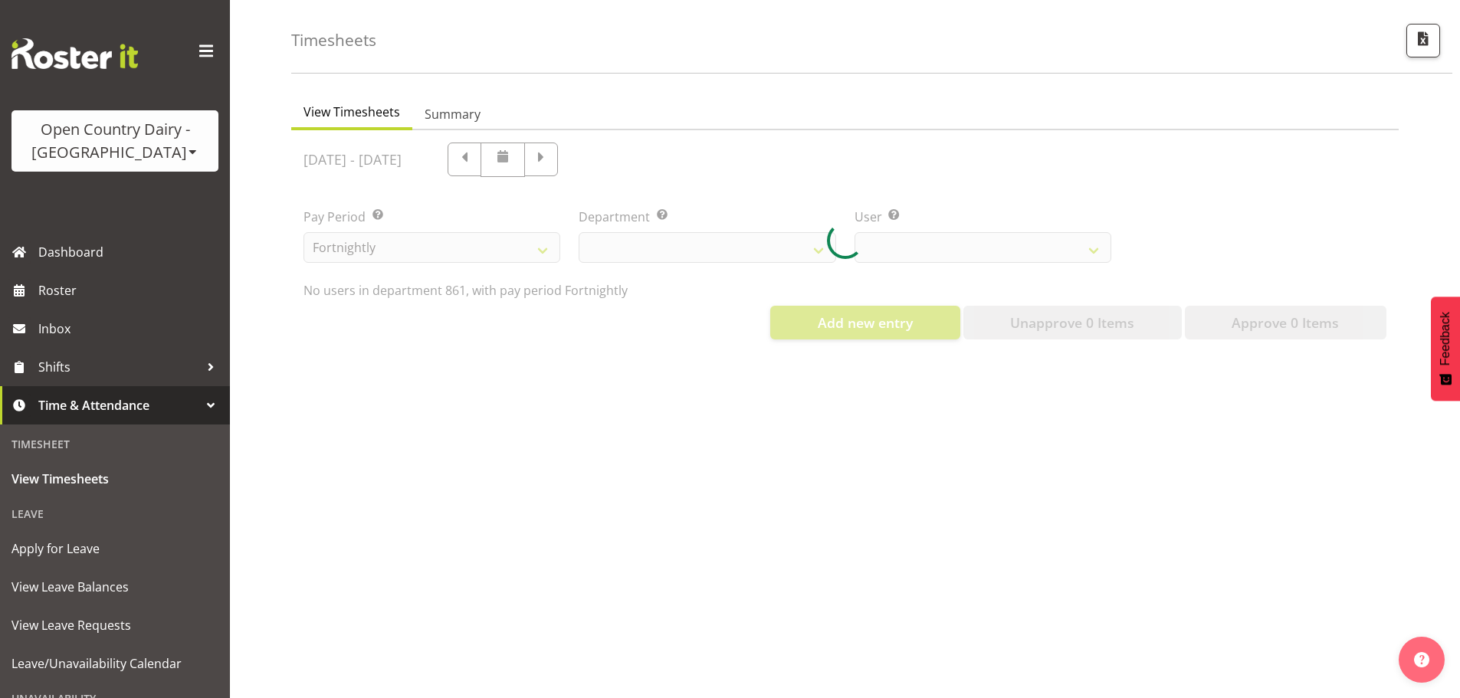
select select "675"
select select "7423"
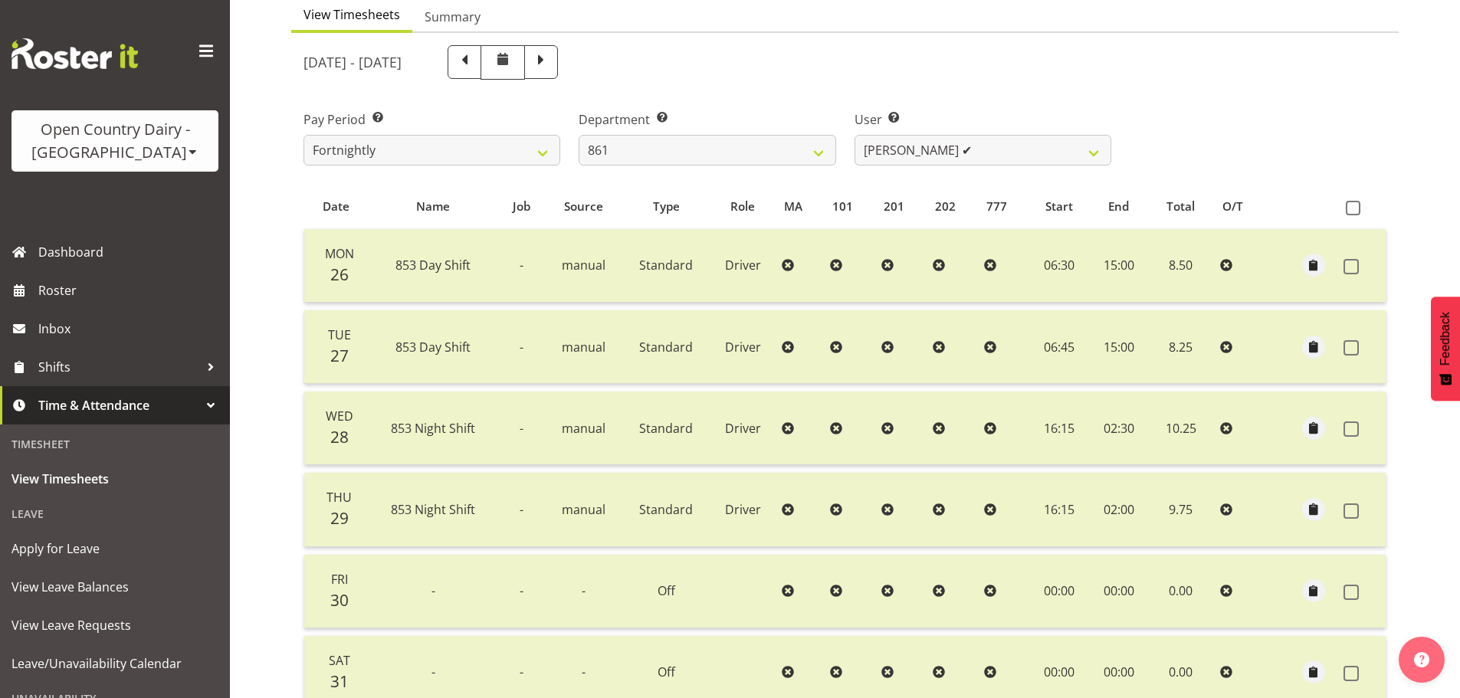
scroll to position [155, 0]
click at [551, 61] on span at bounding box center [541, 63] width 20 height 20
select select
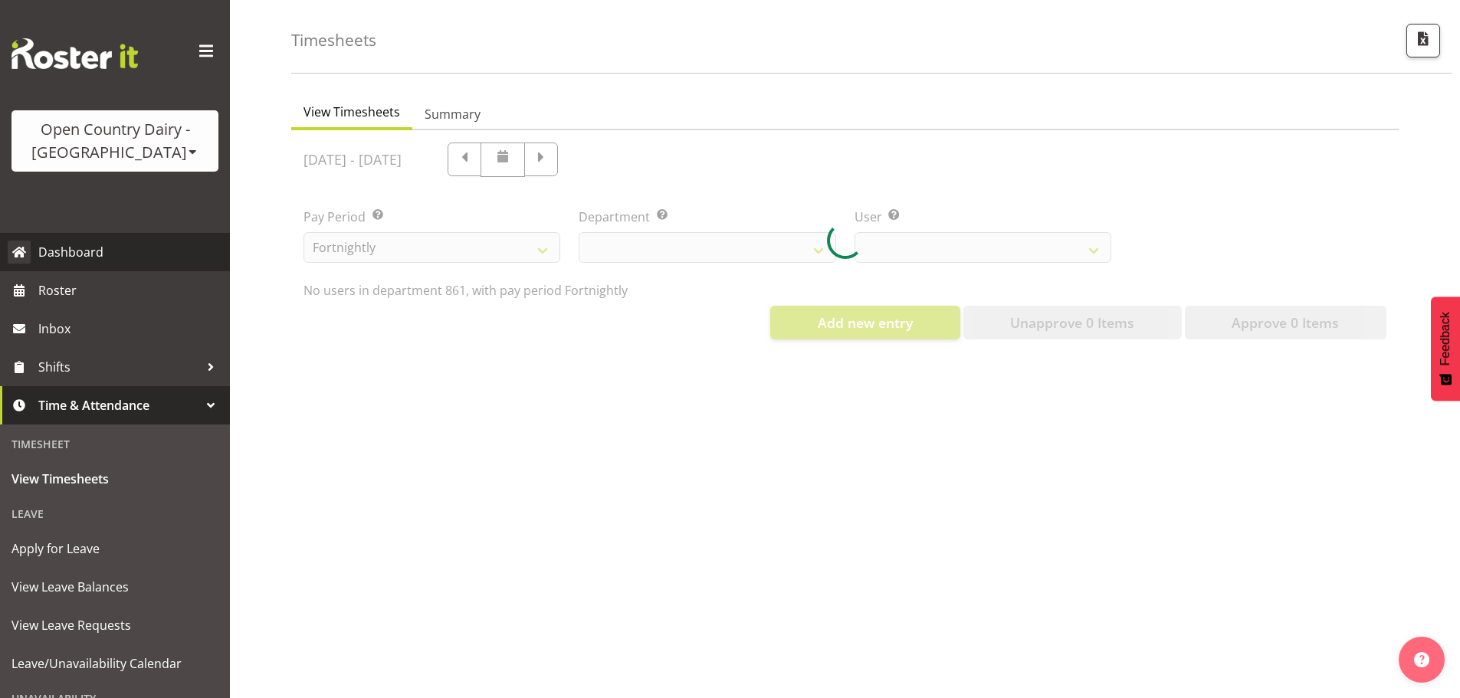
scroll to position [71, 0]
select select "675"
select select "7423"
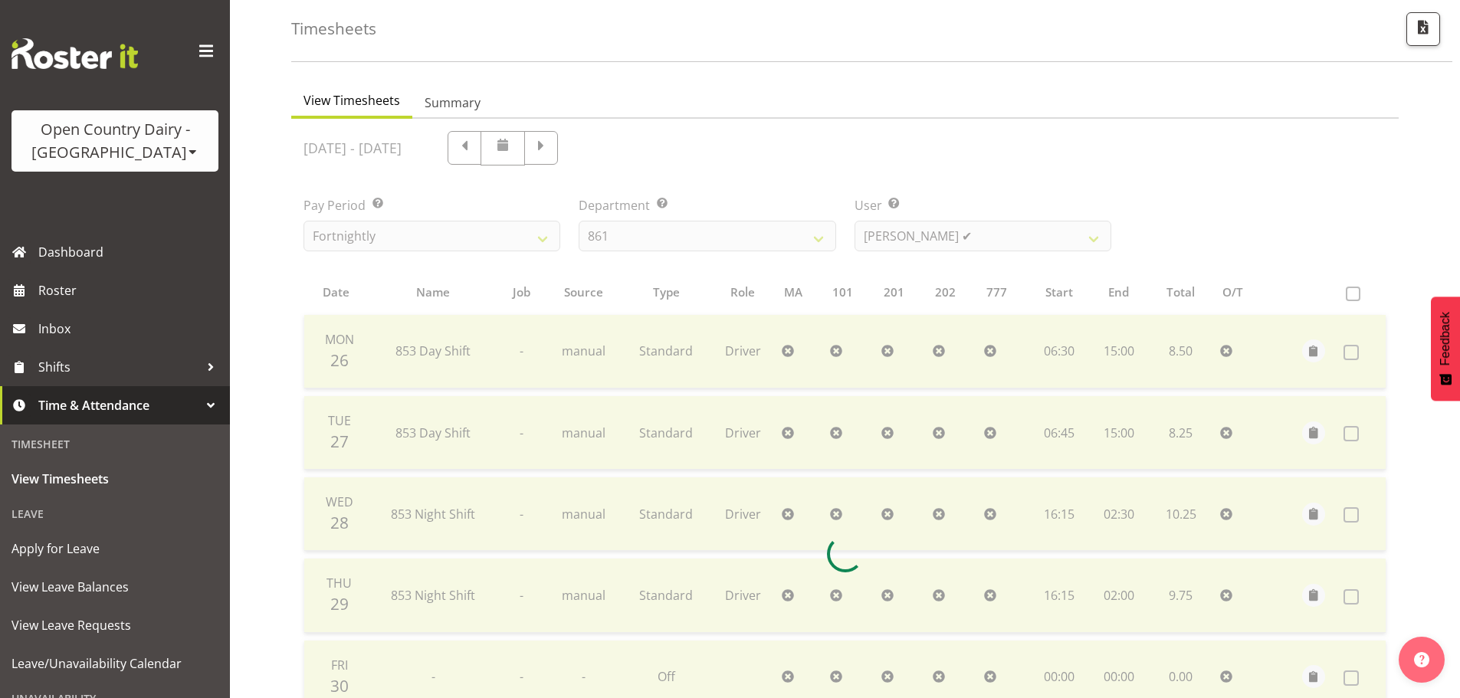
scroll to position [155, 0]
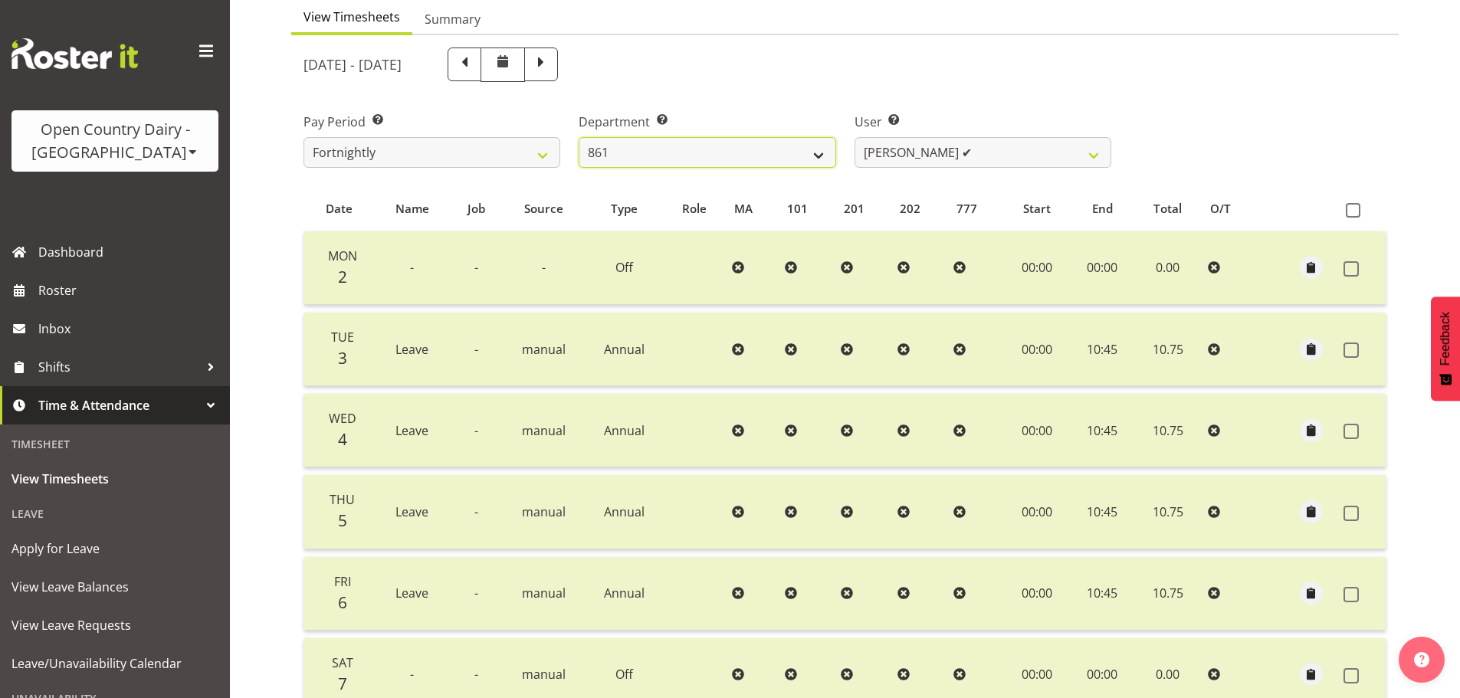
click at [657, 145] on select "734 735 736 737 738 739 851 852 853 854 855 856 858 861 862 865 868 869 870 873" at bounding box center [707, 152] width 257 height 31
select select "676"
click at [579, 137] on select "734 735 736 737 738 739 851 852 853 854 855 856 858 861 862 865 868 869 870 873" at bounding box center [707, 152] width 257 height 31
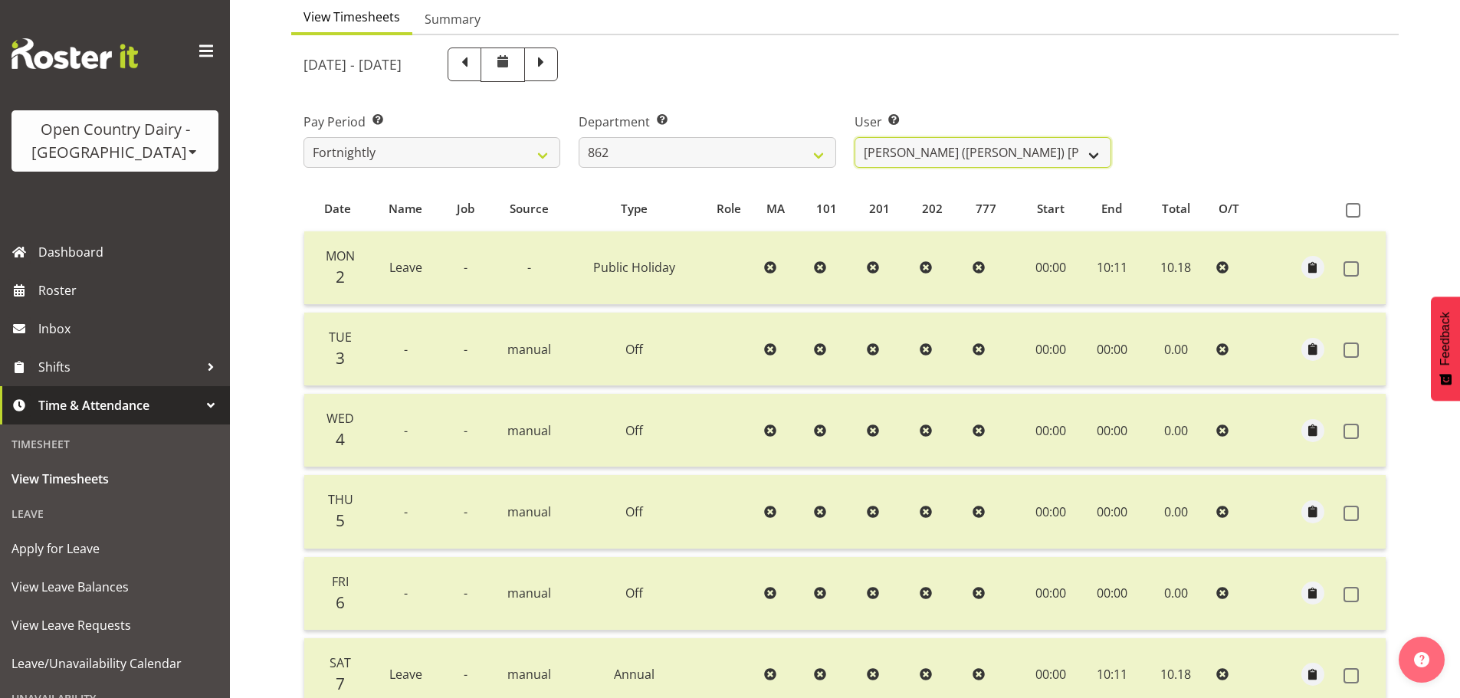
click at [979, 149] on select "Bennie (David) Smith ✔ Colin Schwarz ❌ Forbes O'Reilly ✔ Tracy Inder ✔" at bounding box center [983, 152] width 257 height 31
drag, startPoint x: 968, startPoint y: 92, endPoint x: 869, endPoint y: 119, distance: 103.2
click at [969, 92] on div "User Select user. Note: This is filtered down by the previous two drop-down ite…" at bounding box center [983, 134] width 275 height 86
click at [915, 145] on select "Bennie (David) Smith ✔ Colin Schwarz ❌ Forbes O'Reilly ✔ Tracy Inder ✔" at bounding box center [983, 152] width 257 height 31
drag, startPoint x: 891, startPoint y: 97, endPoint x: 851, endPoint y: 104, distance: 40.5
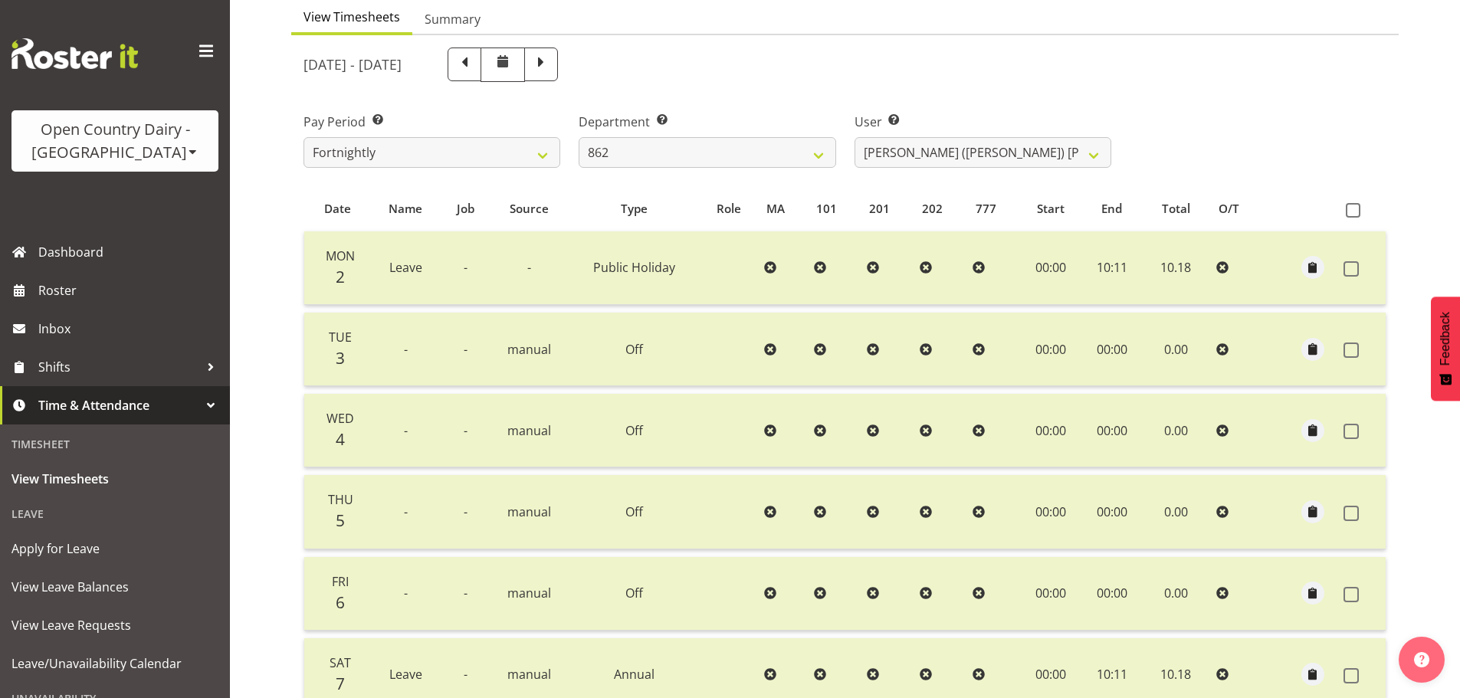
click at [891, 97] on div "User Select user. Note: This is filtered down by the previous two drop-down ite…" at bounding box center [983, 134] width 275 height 86
click at [875, 151] on select "Bennie (David) Smith ✔ Colin Schwarz ❌ Forbes O'Reilly ✔ Tracy Inder ✔" at bounding box center [983, 152] width 257 height 31
select select "10208"
click at [855, 137] on select "Bennie (David) Smith ✔ Colin Schwarz ❌ Forbes O'Reilly ✔ Tracy Inder ✔" at bounding box center [983, 152] width 257 height 31
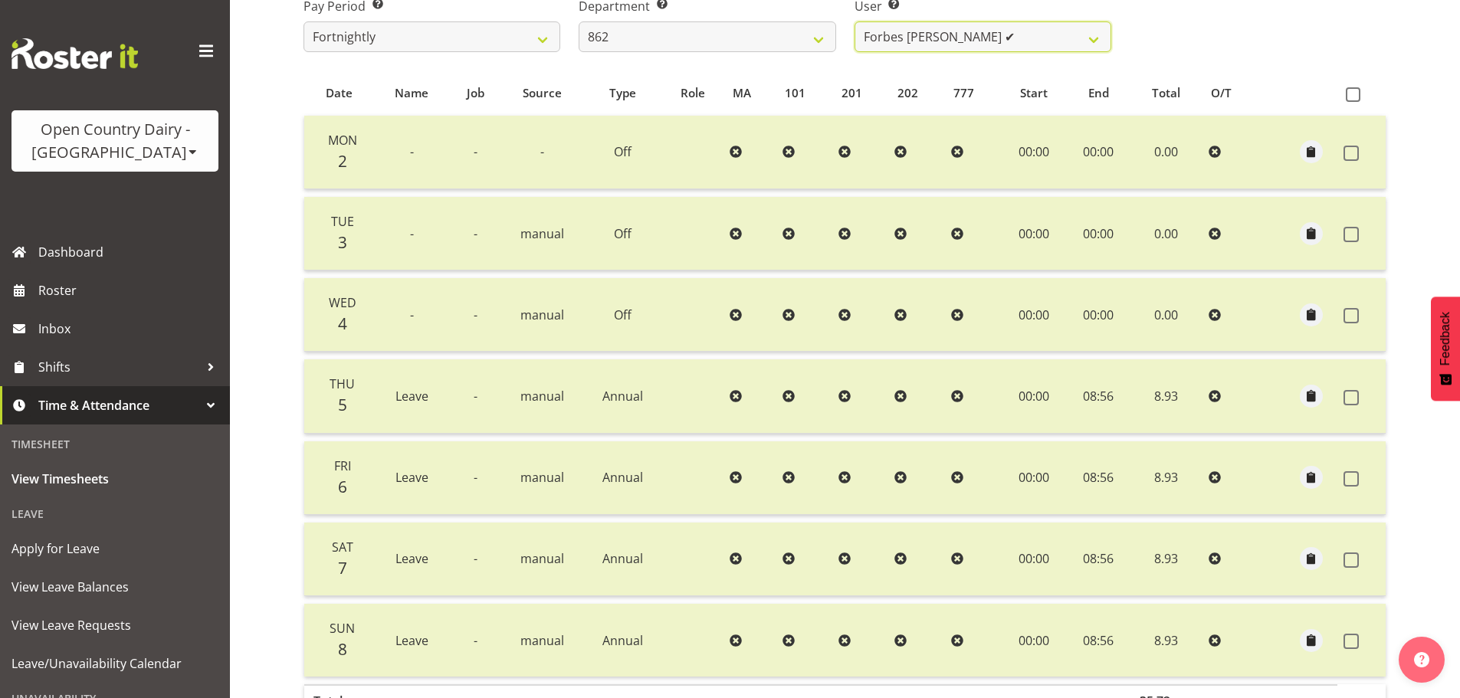
scroll to position [0, 0]
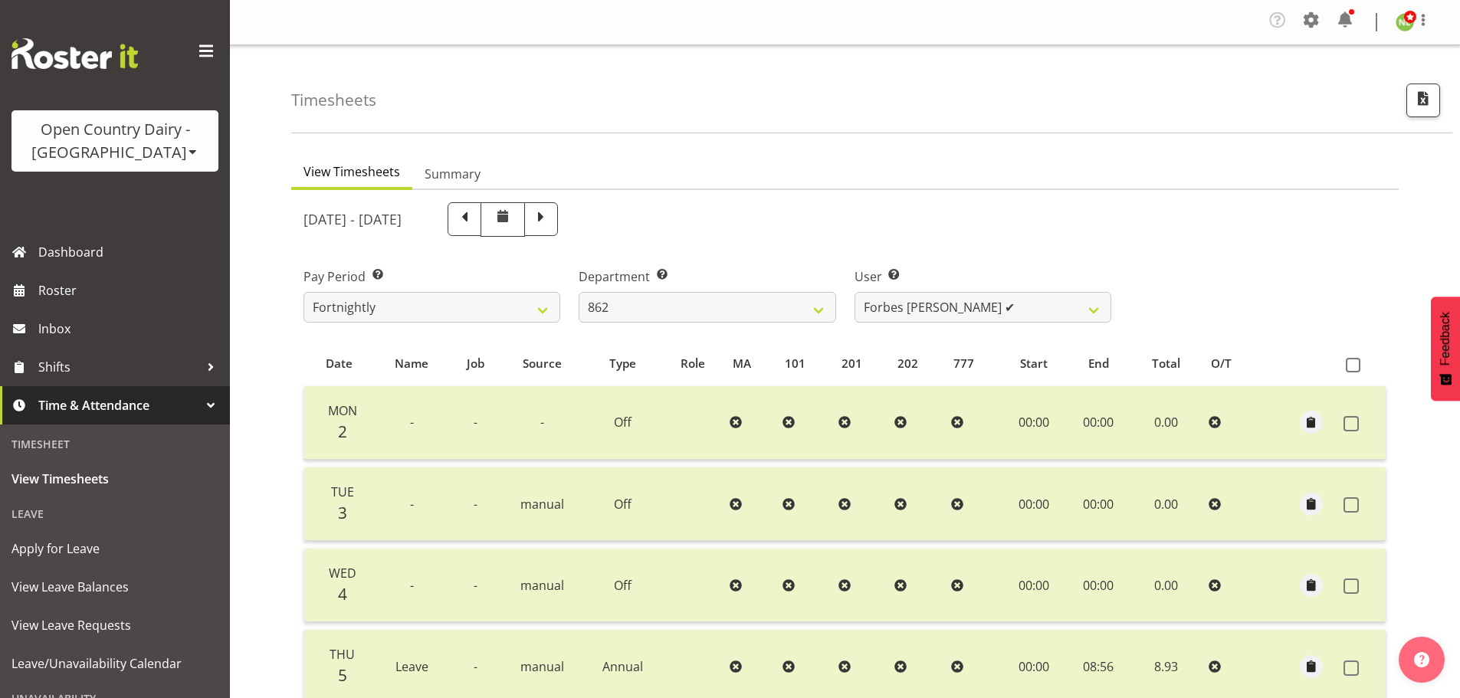
drag, startPoint x: 521, startPoint y: 215, endPoint x: 245, endPoint y: 232, distance: 275.8
click at [475, 215] on span at bounding box center [465, 218] width 20 height 20
select select
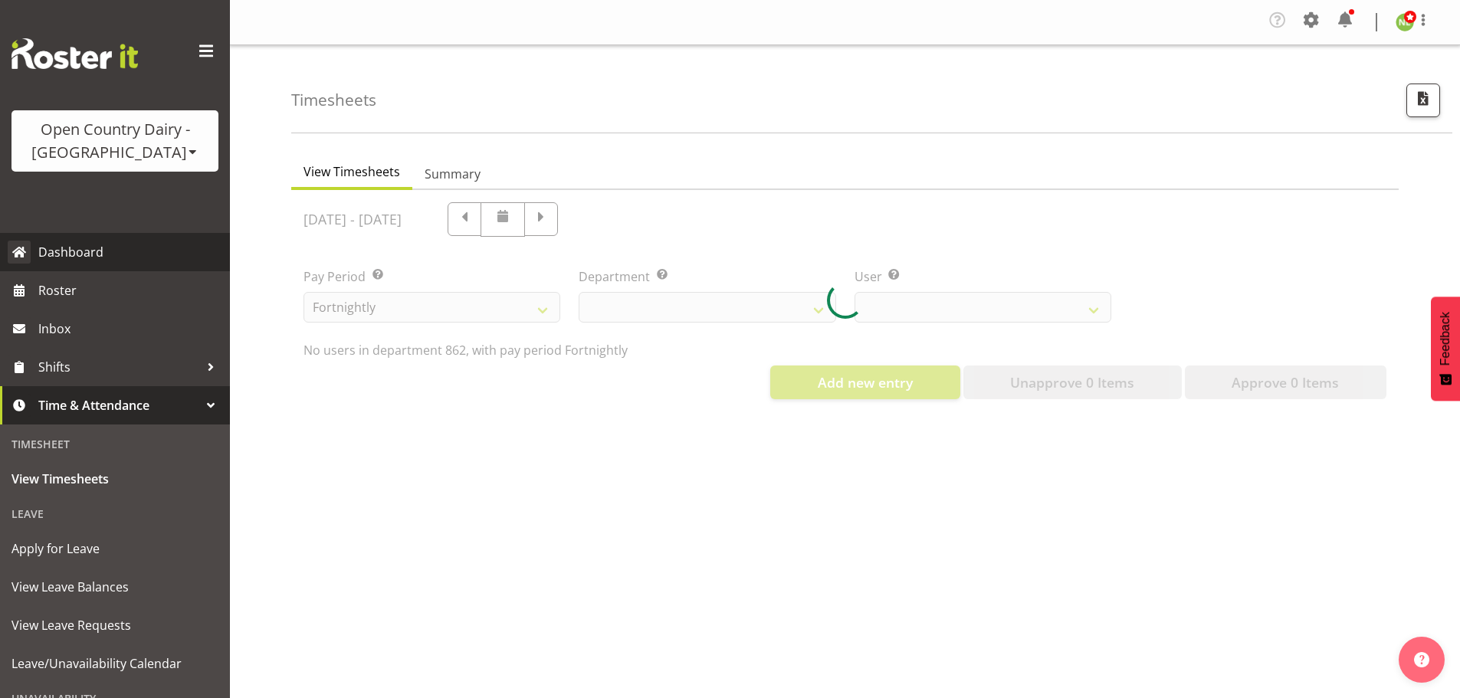
select select "676"
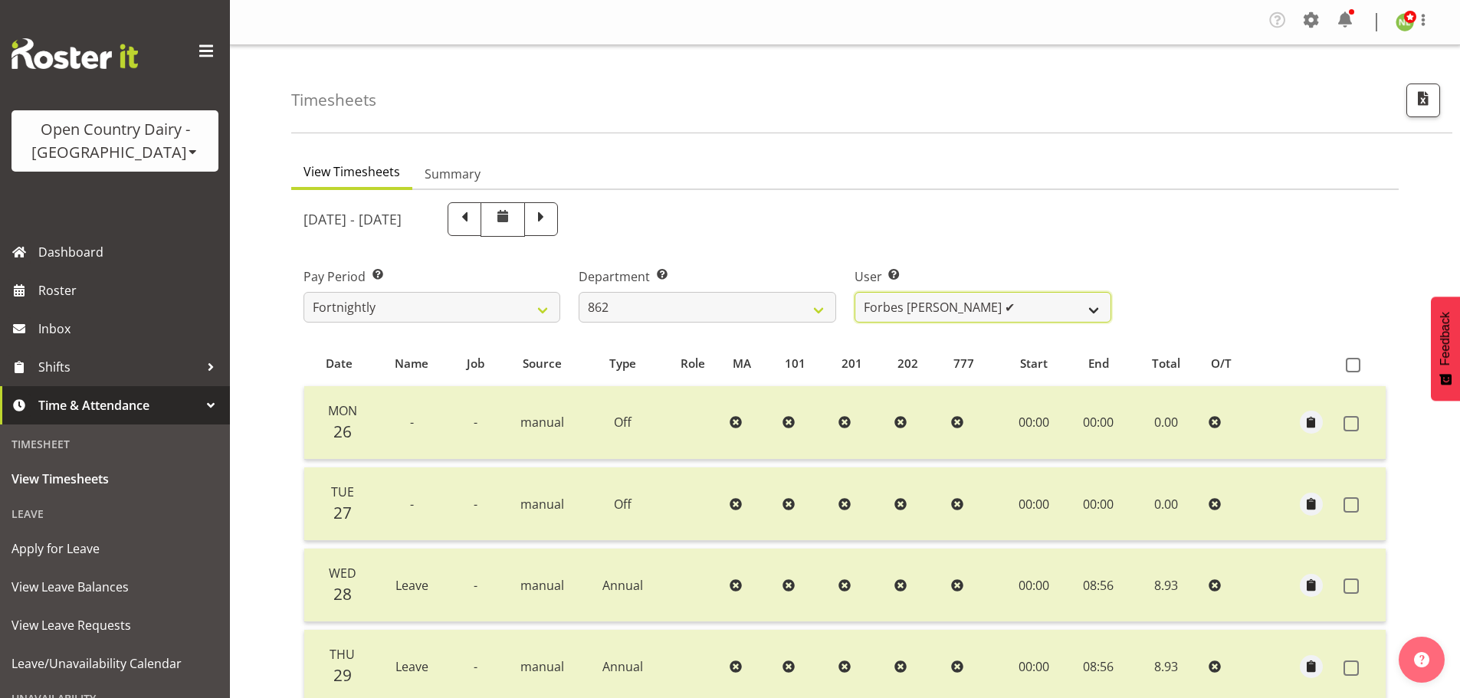
click at [950, 302] on select "Bennie (David) Smith ✔ Colin Schwarz ❌ Forbes O'Reilly ✔ Tracy Inder ✔" at bounding box center [983, 307] width 257 height 31
select select "10213"
click at [855, 292] on select "Bennie (David) Smith ✔ Colin Schwarz ❌ Forbes O'Reilly ✔ Tracy Inder ✔" at bounding box center [983, 307] width 257 height 31
click at [558, 216] on span at bounding box center [541, 219] width 34 height 34
select select
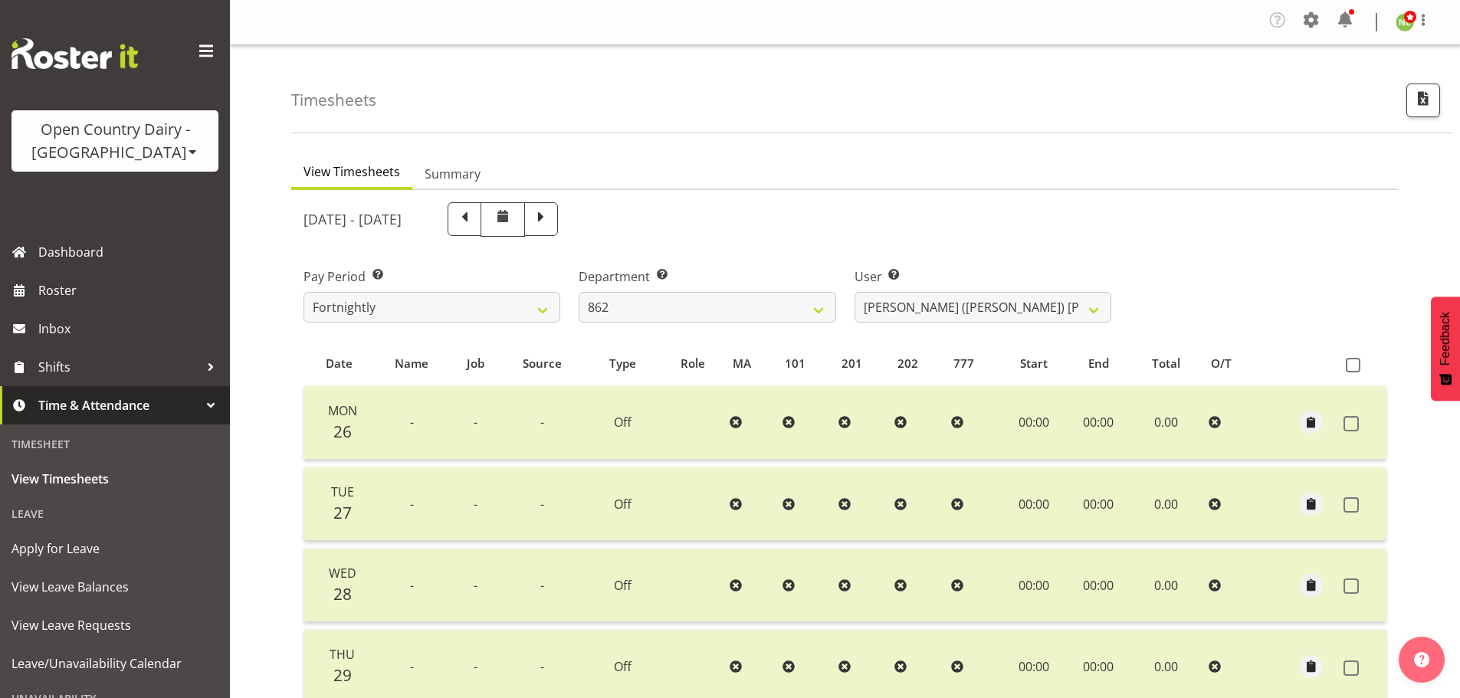
select select
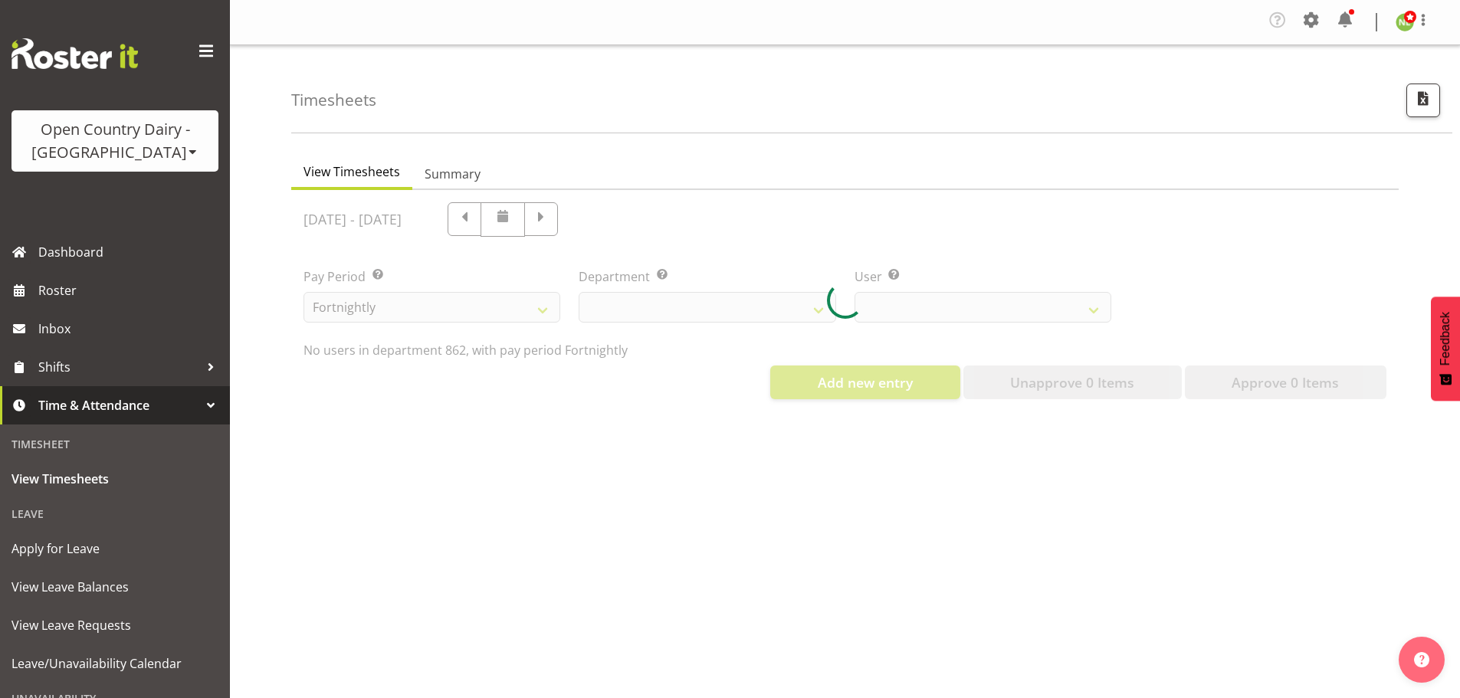
select select "676"
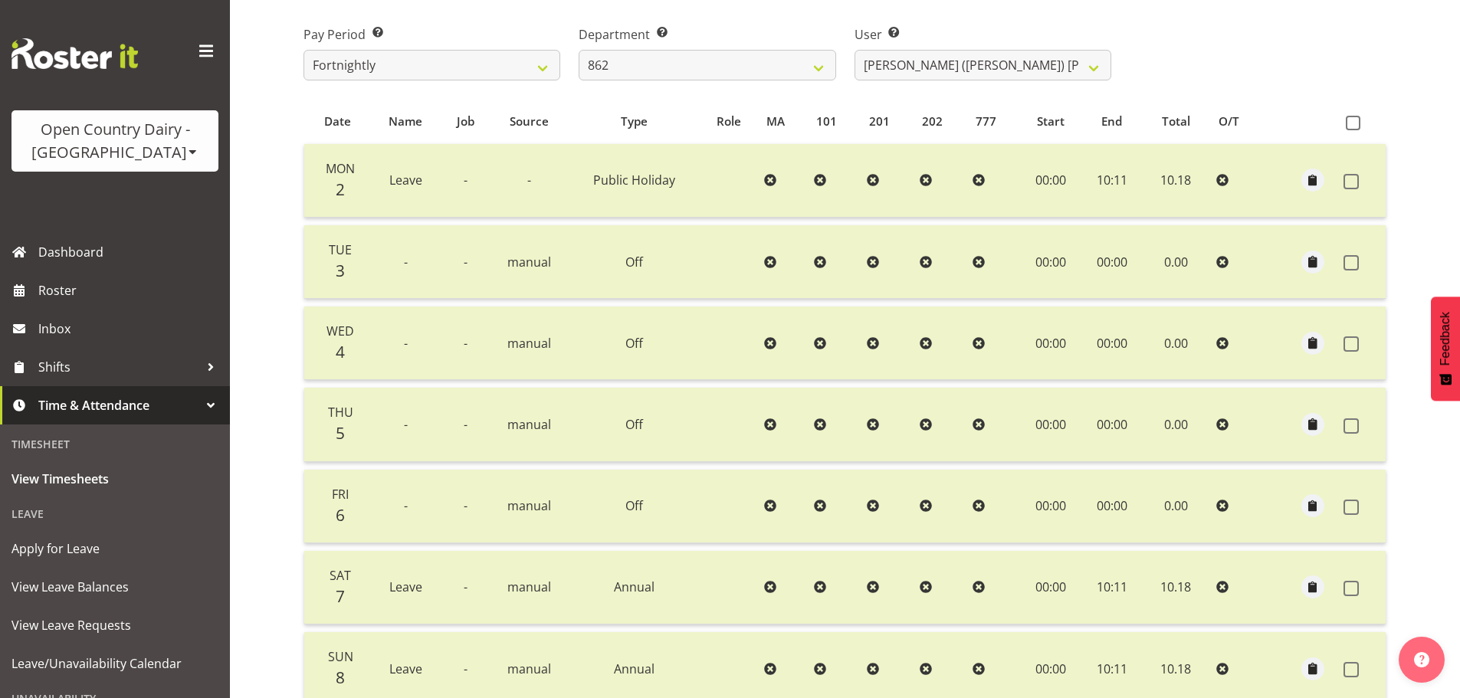
scroll to position [153, 0]
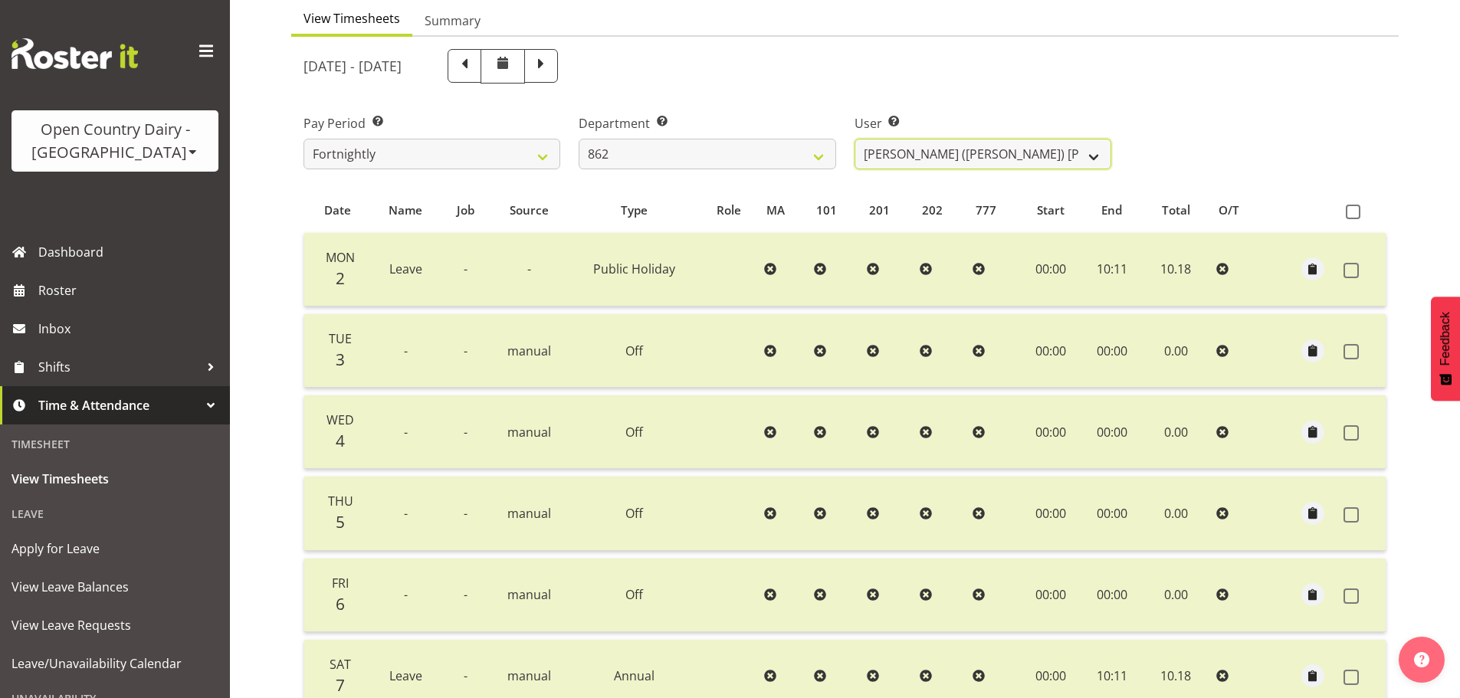
click at [944, 147] on select "Bennie (David) Smith ✔ Colin Schwarz ❌ Forbes O'Reilly ✔ Tracy Inder ✔" at bounding box center [983, 154] width 257 height 31
select select "11000"
click at [855, 139] on select "Bennie (David) Smith ✔ Colin Schwarz ❌ Forbes O'Reilly ✔ Tracy Inder ✔" at bounding box center [983, 154] width 257 height 31
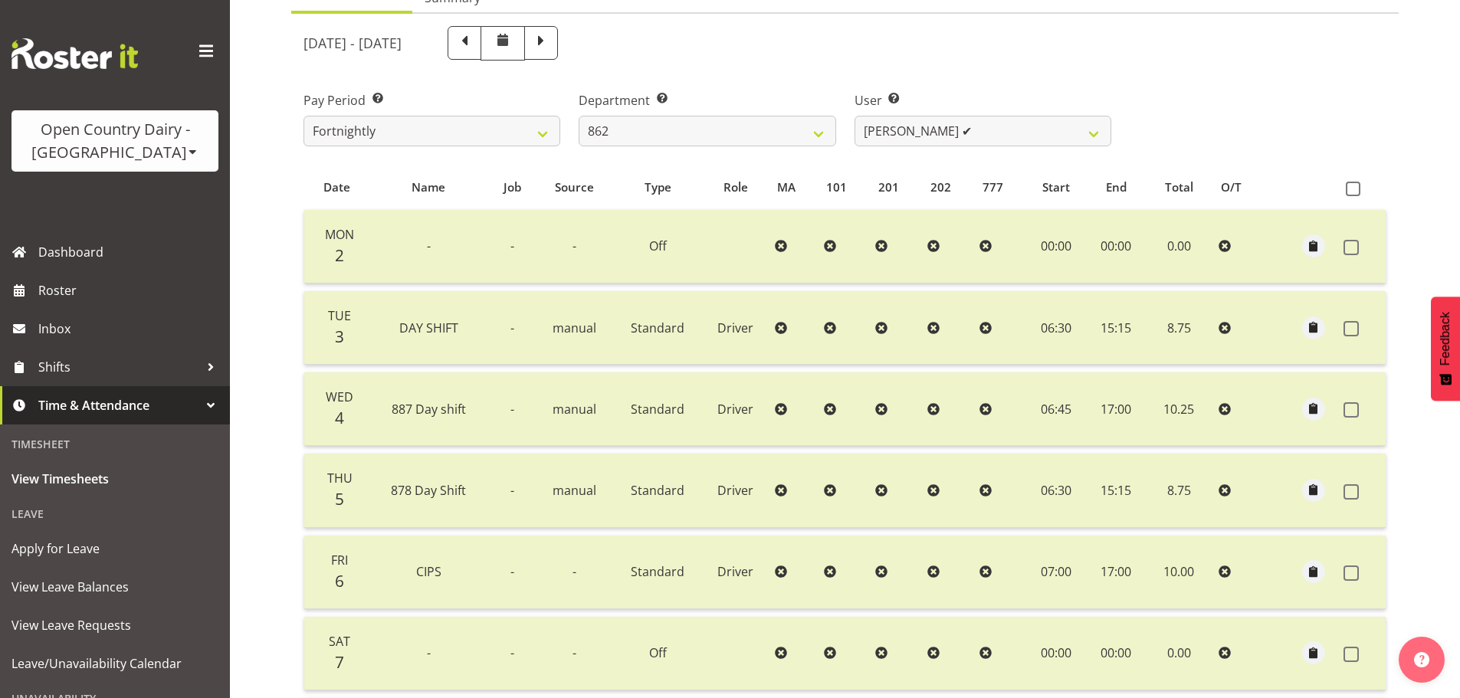
scroll to position [155, 0]
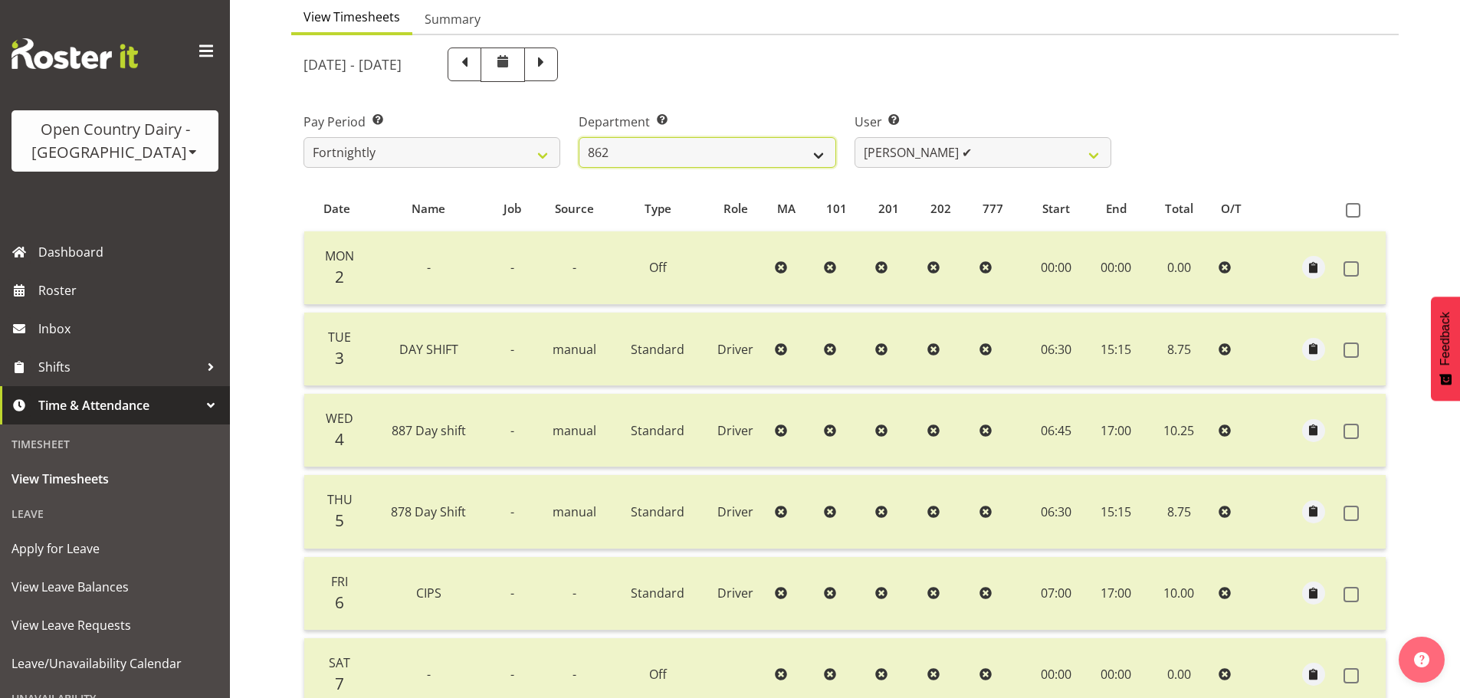
click at [716, 156] on select "734 735 736 737 738 739 851 852 853 854 855 856 858 861 862 865 868 869 870 873" at bounding box center [707, 152] width 257 height 31
select select "678"
click at [579, 137] on select "734 735 736 737 738 739 851 852 853 854 855 856 858 861 862 865 868 869 870 873" at bounding box center [707, 152] width 257 height 31
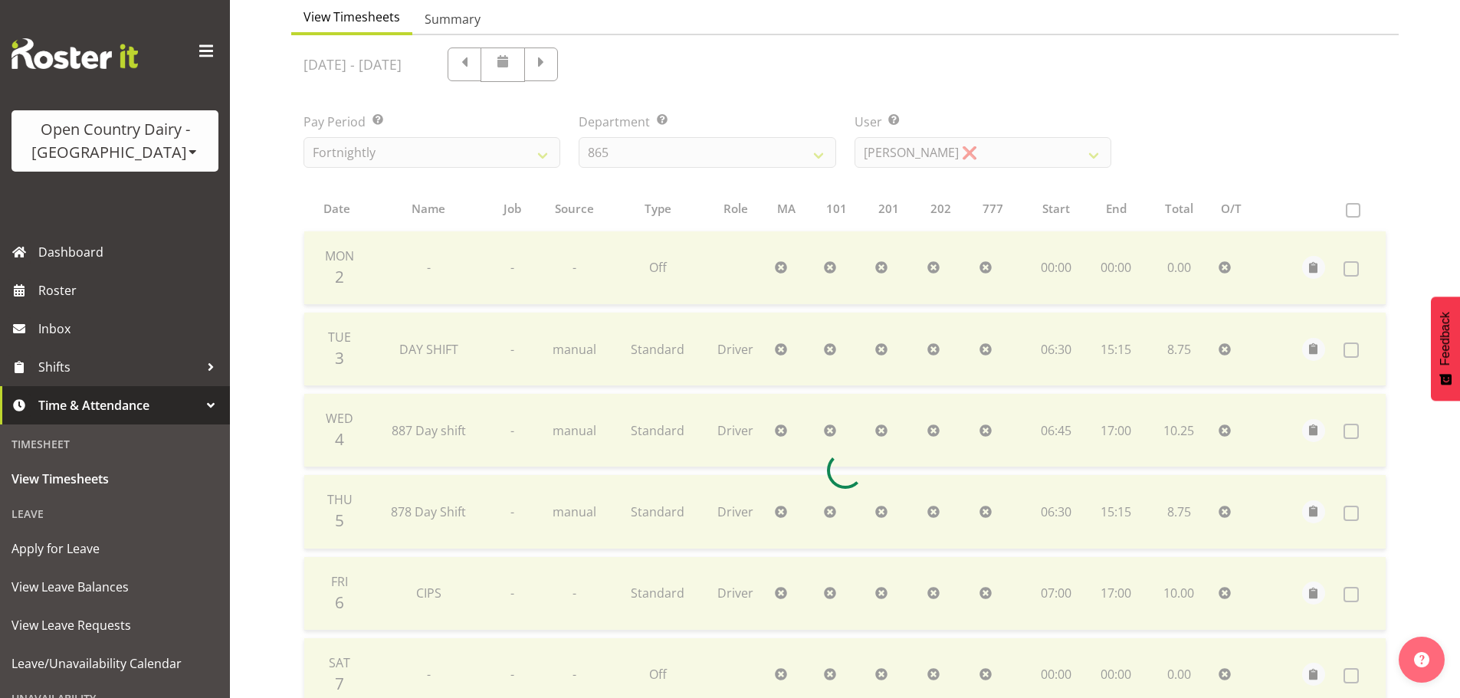
click at [915, 154] on div at bounding box center [845, 470] width 1108 height 870
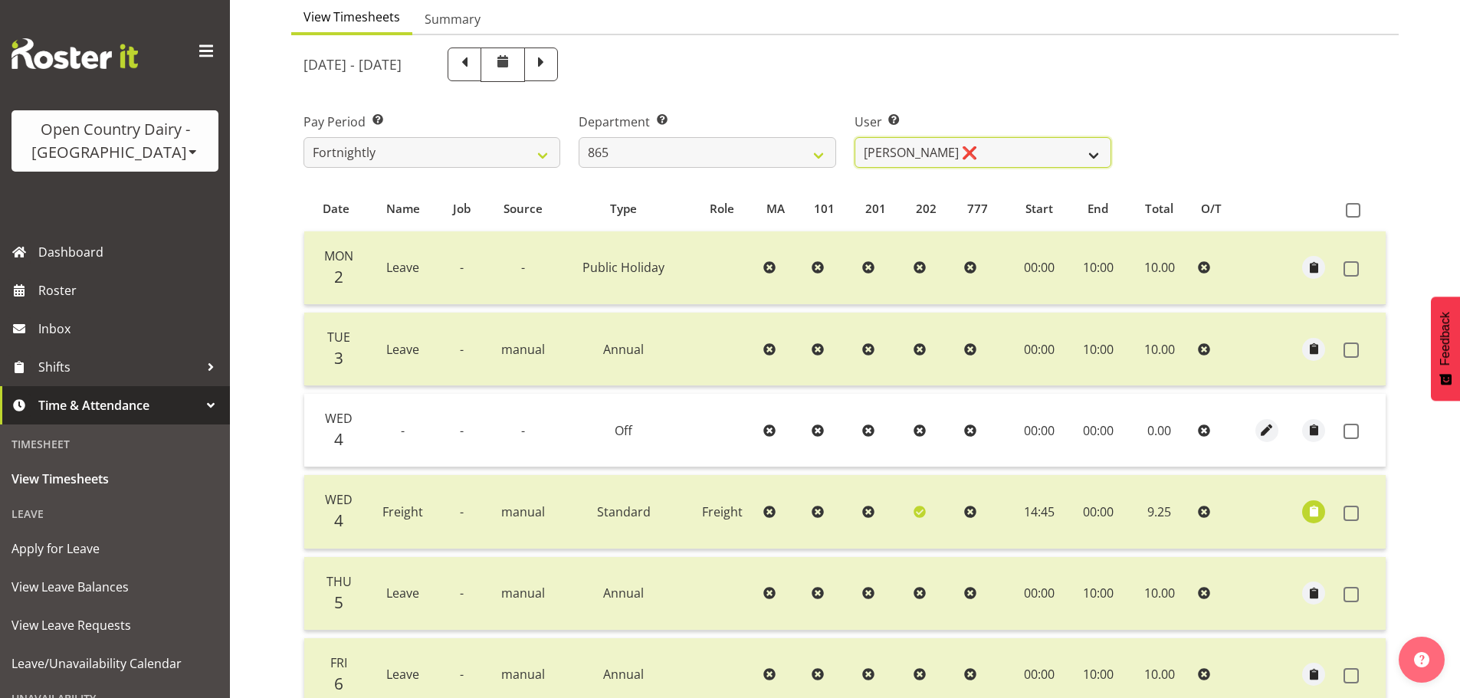
click at [915, 154] on select "Flavio Ferraz ❌ George Courtney ✔ Steffan Kennard ✔" at bounding box center [983, 152] width 257 height 31
select select "7487"
click at [855, 137] on select "Flavio Ferraz ❌ George Courtney ✔ Steffan Kennard ✔" at bounding box center [983, 152] width 257 height 31
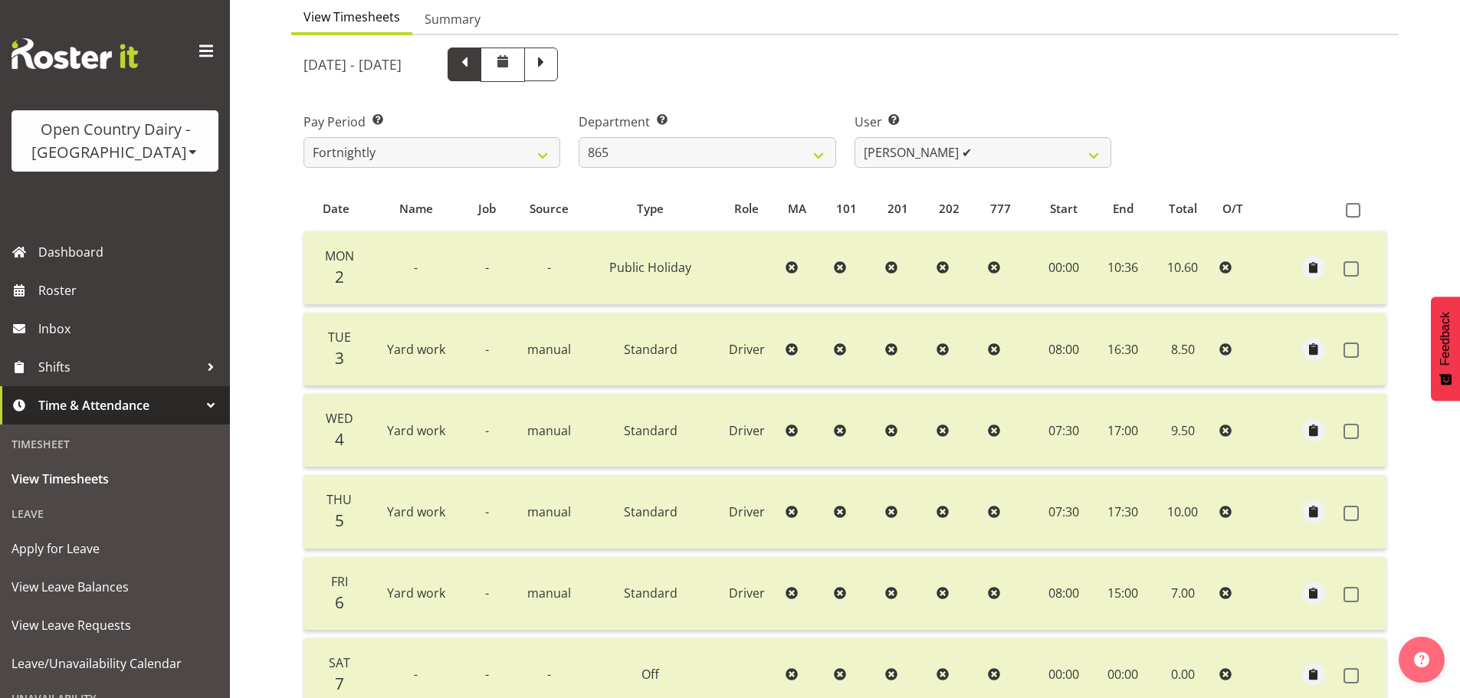
click at [475, 64] on span at bounding box center [465, 63] width 20 height 20
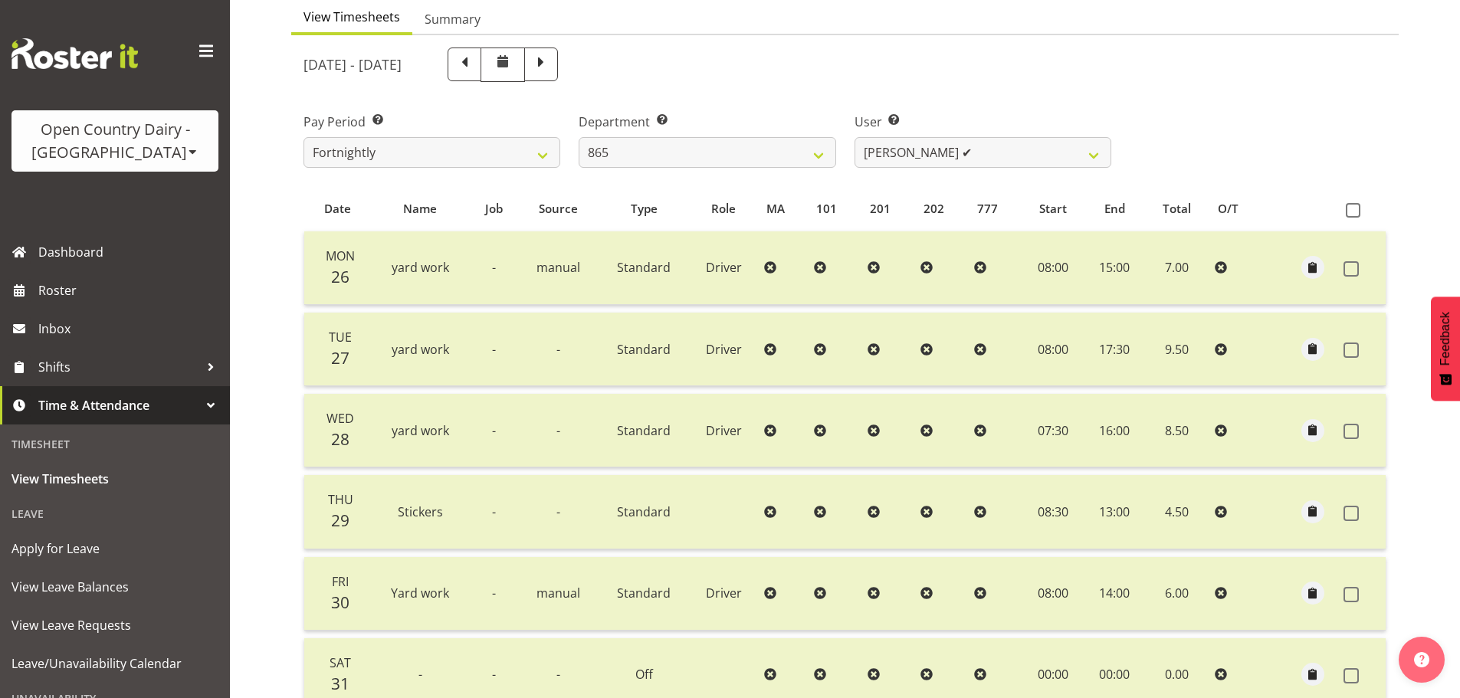
click at [558, 49] on div at bounding box center [503, 68] width 110 height 41
click at [551, 64] on span at bounding box center [541, 63] width 20 height 20
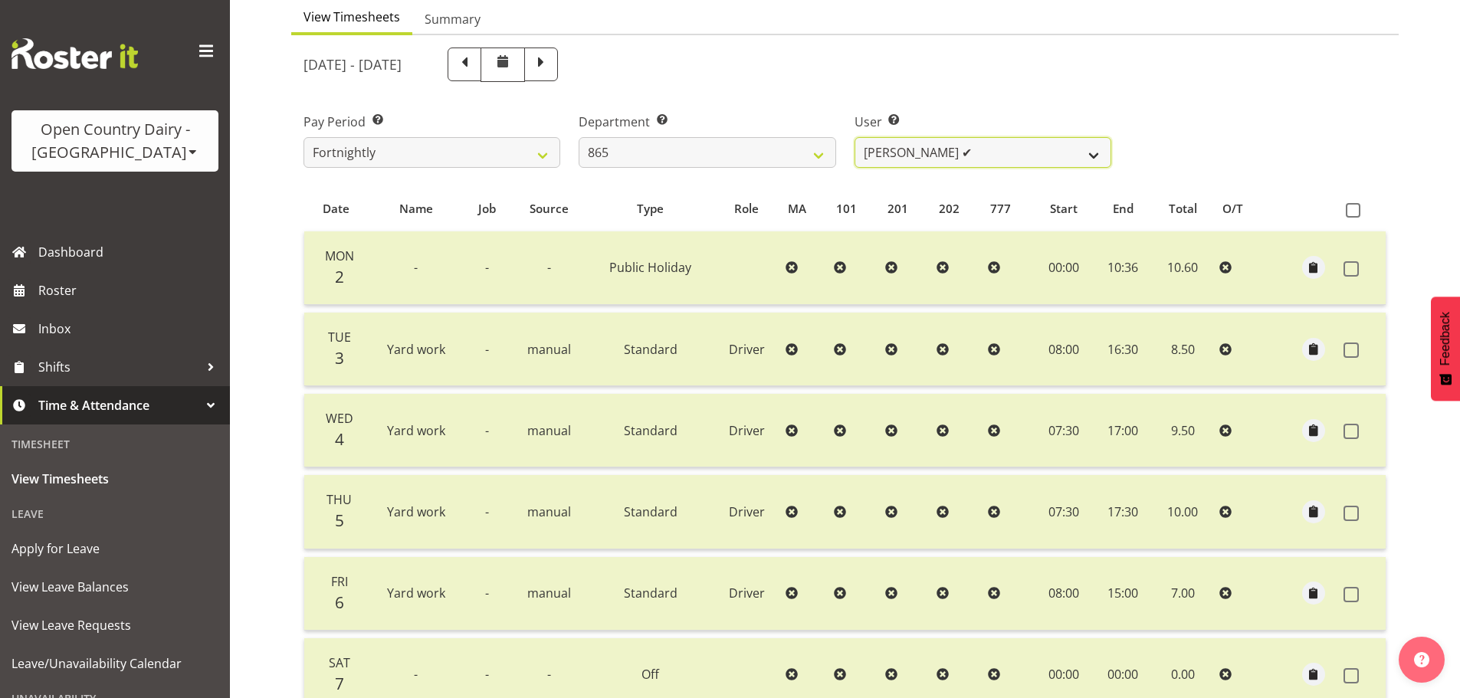
drag, startPoint x: 904, startPoint y: 153, endPoint x: 905, endPoint y: 166, distance: 12.3
click at [904, 153] on select "Flavio Ferraz ❌ George Courtney ✔ Steffan Kennard ✔" at bounding box center [983, 152] width 257 height 31
click at [855, 137] on select "Flavio Ferraz ❌ George Courtney ✔ Steffan Kennard ✔" at bounding box center [983, 152] width 257 height 31
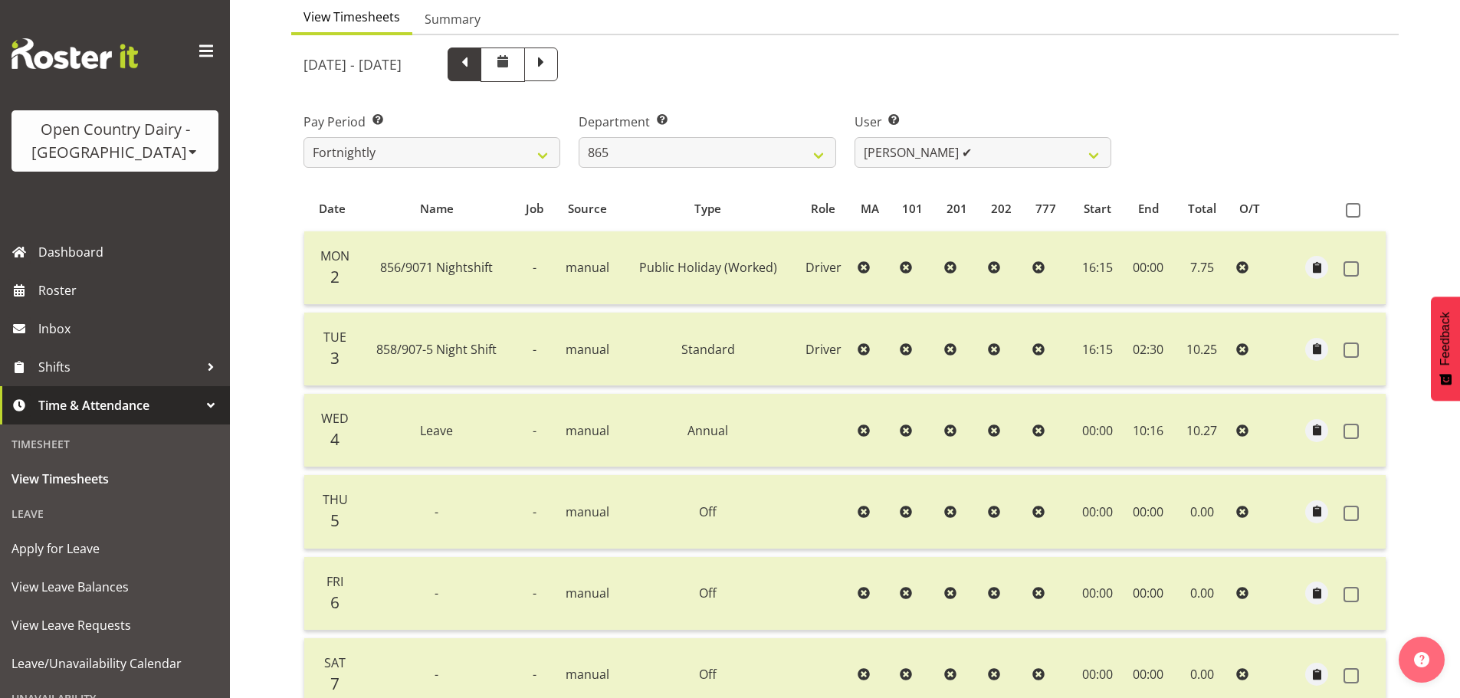
drag, startPoint x: 509, startPoint y: 74, endPoint x: 524, endPoint y: 77, distance: 14.9
click at [481, 74] on span at bounding box center [465, 65] width 34 height 34
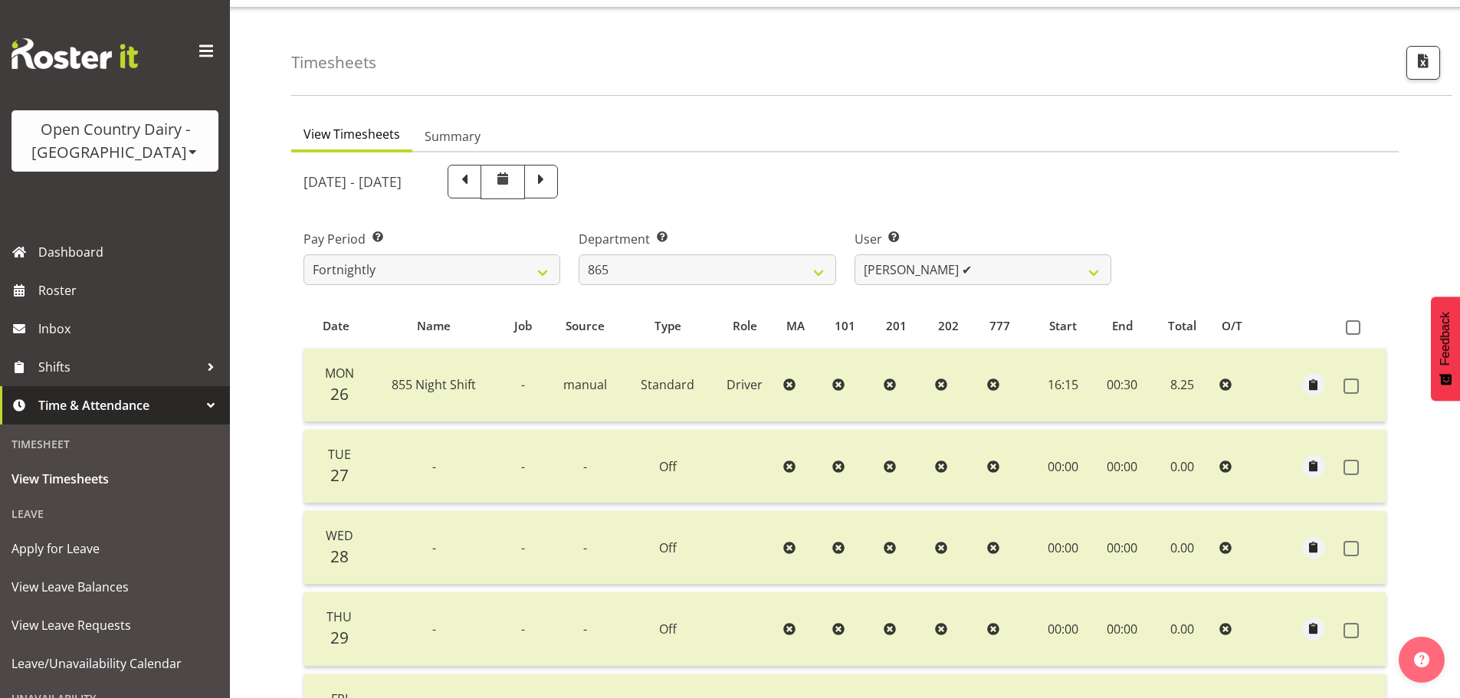
scroll to position [2, 0]
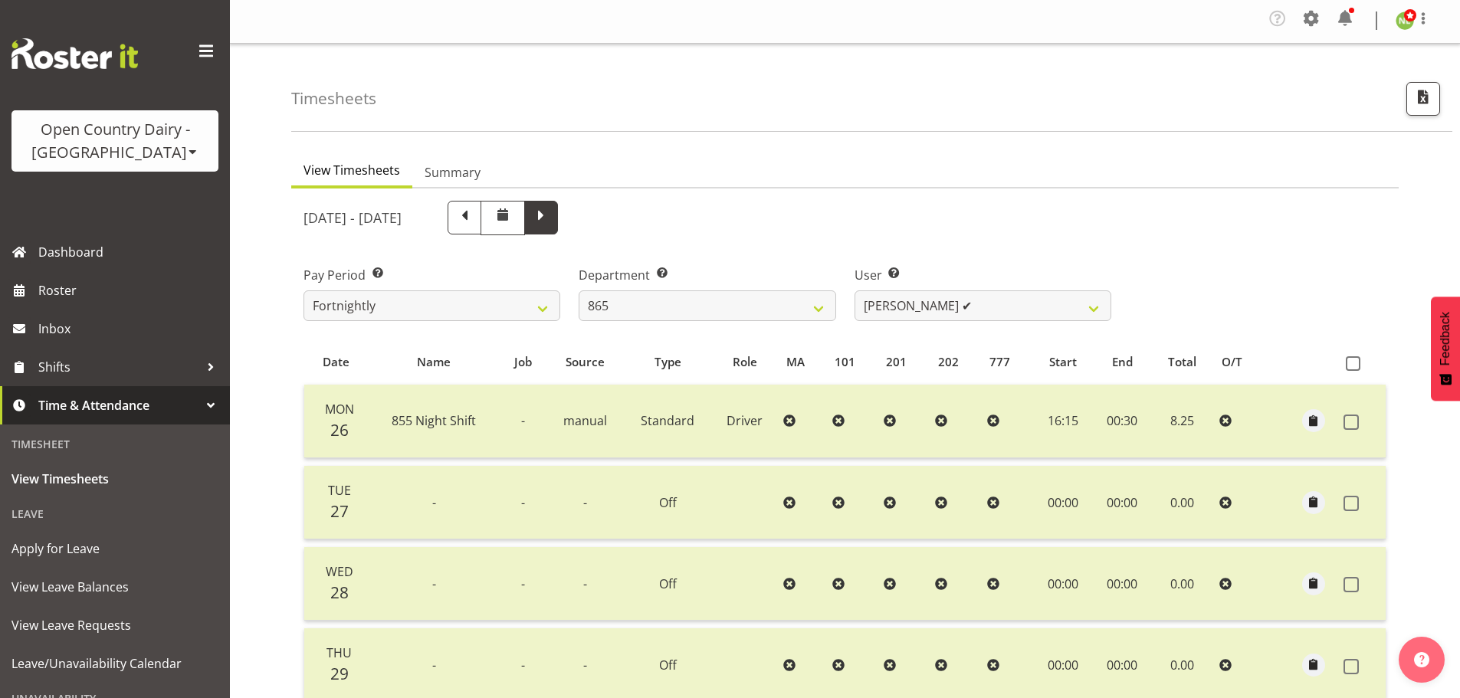
click at [551, 222] on span at bounding box center [541, 216] width 20 height 20
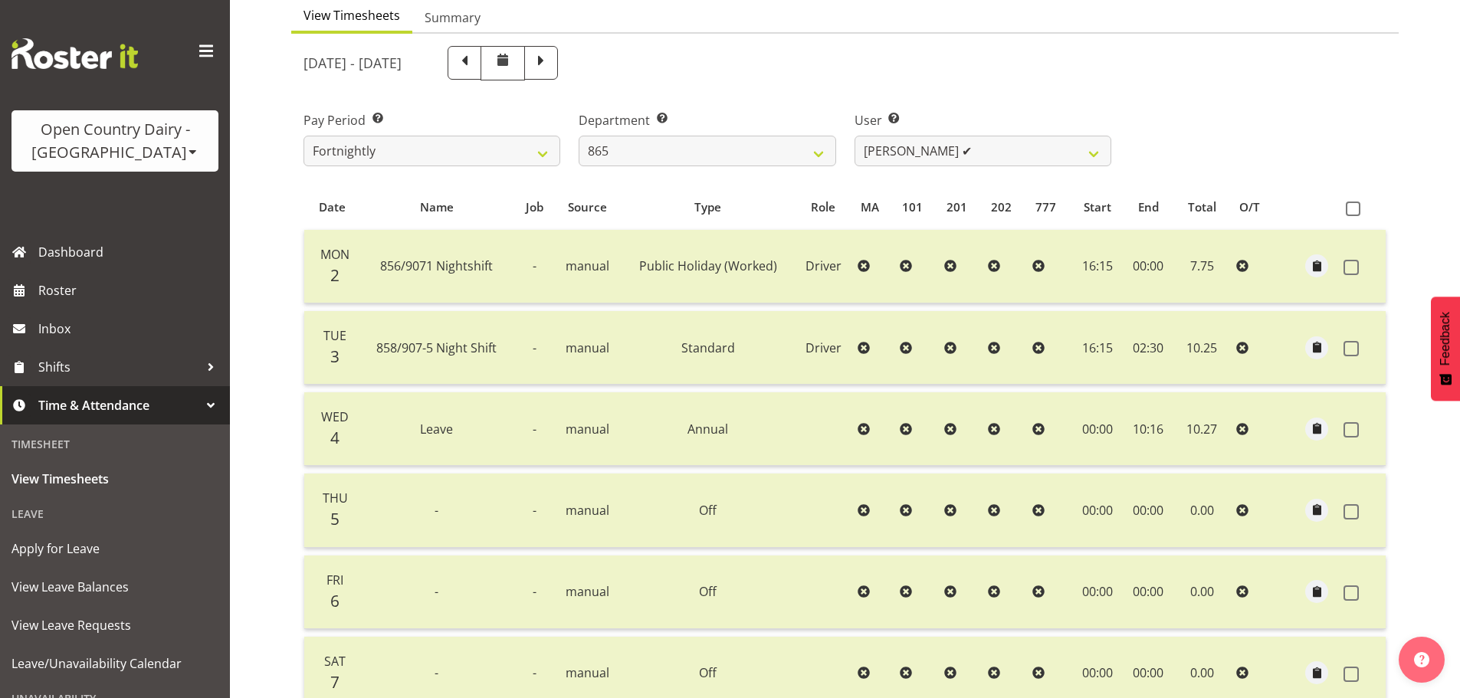
scroll to position [155, 0]
click at [998, 150] on select "Flavio Ferraz ❌ George Courtney ✔ Steffan Kennard ✔" at bounding box center [983, 152] width 257 height 31
click at [855, 137] on select "Flavio Ferraz ❌ George Courtney ✔ Steffan Kennard ✔" at bounding box center [983, 152] width 257 height 31
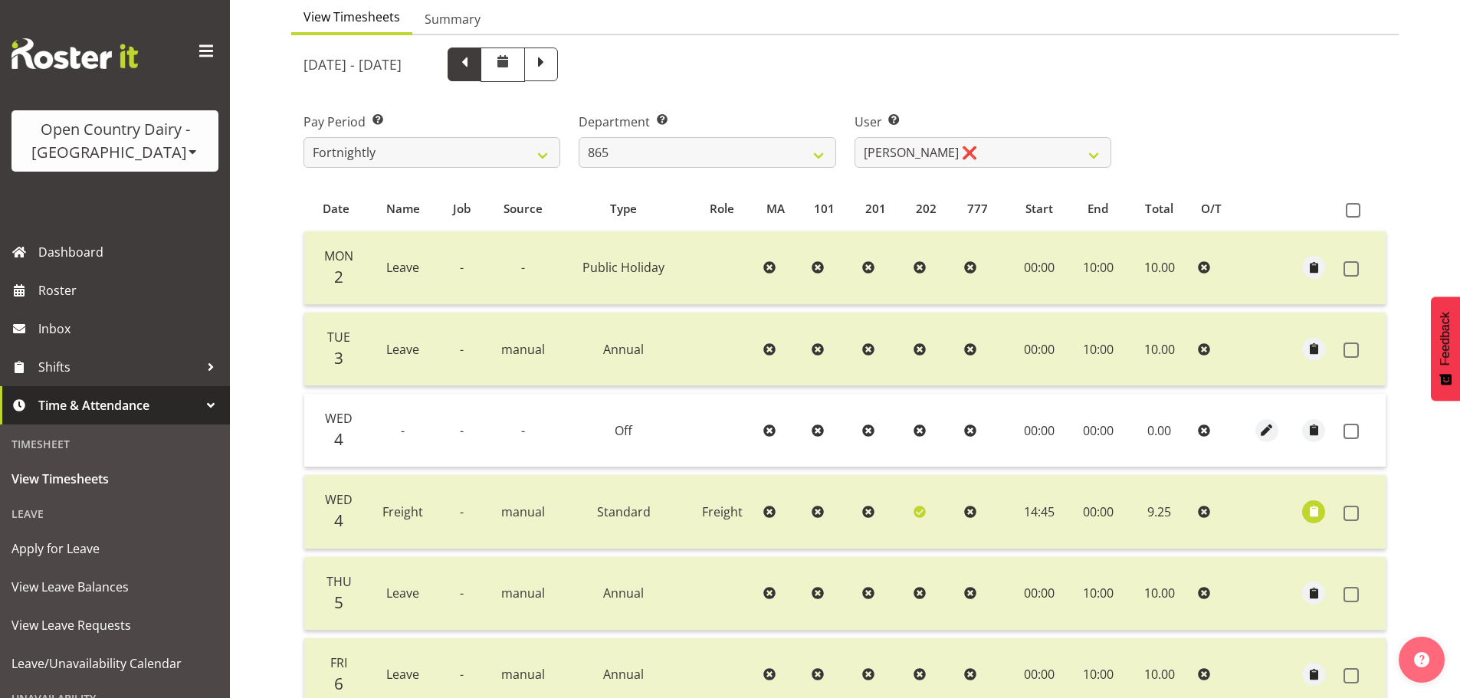
click at [475, 67] on span at bounding box center [465, 63] width 20 height 20
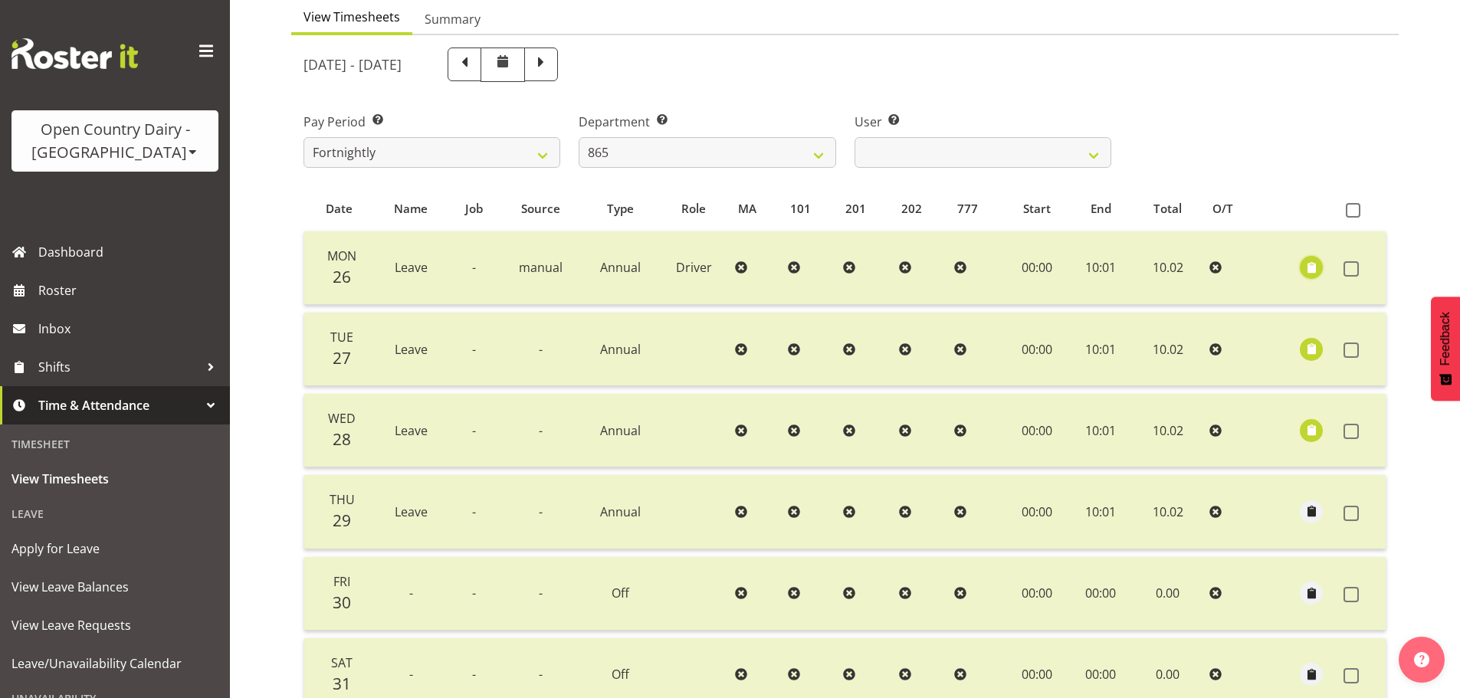
click at [1302, 262] on button "button" at bounding box center [1311, 267] width 23 height 23
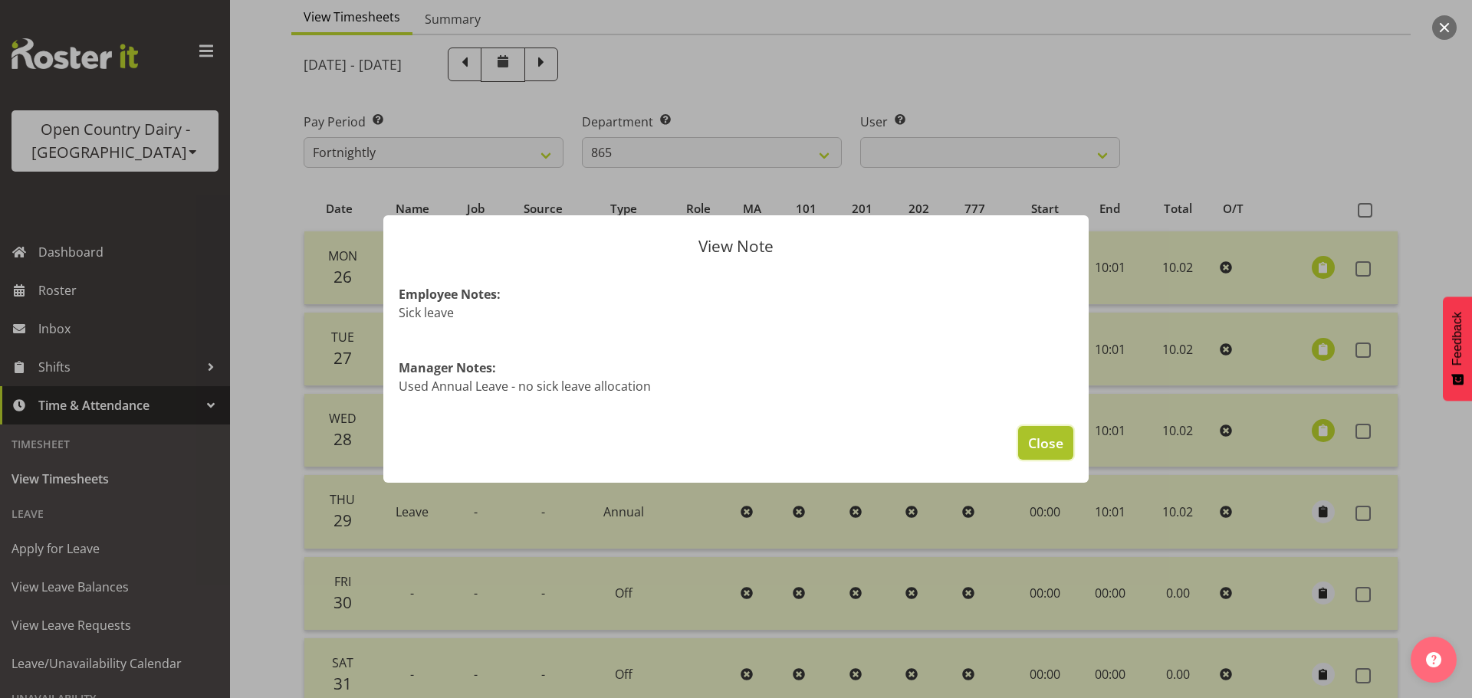
click at [1038, 451] on span "Close" at bounding box center [1045, 443] width 35 height 20
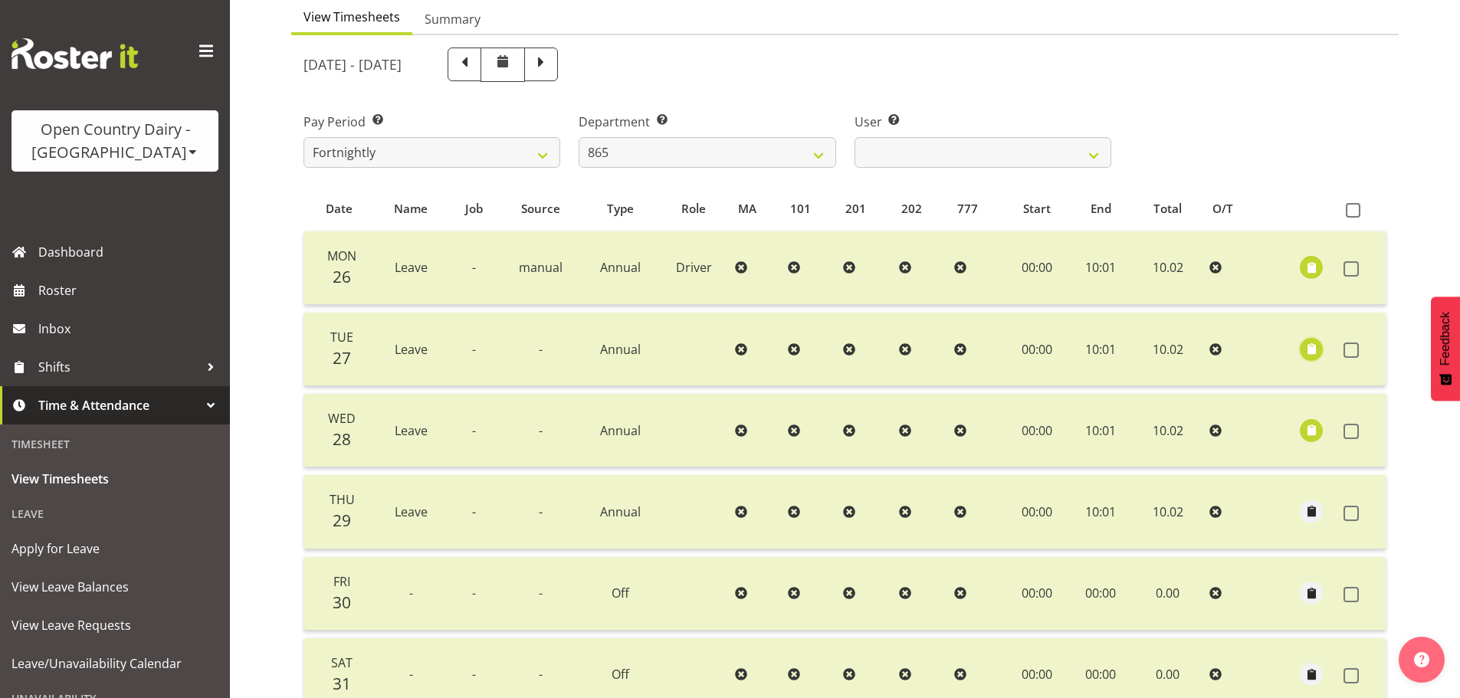
click at [1317, 353] on span "button" at bounding box center [1312, 349] width 18 height 18
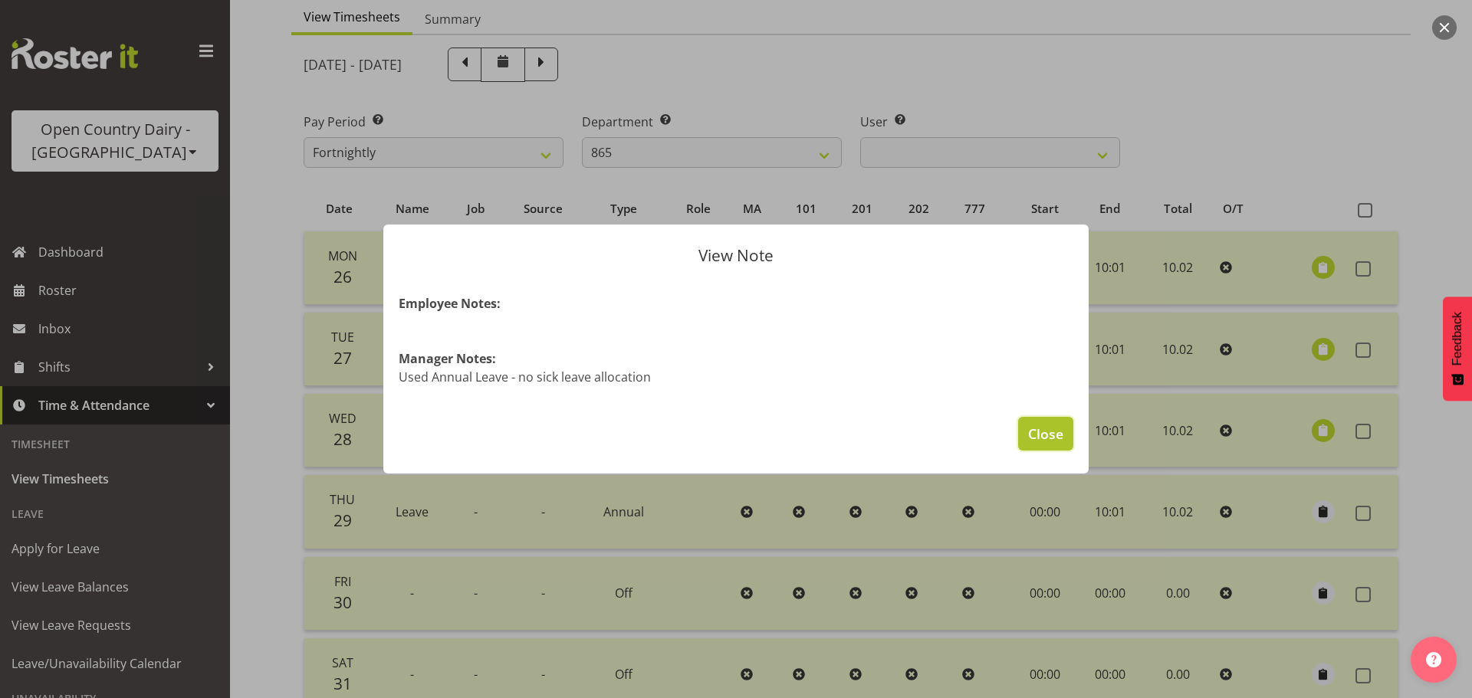
drag, startPoint x: 1051, startPoint y: 439, endPoint x: 1196, endPoint y: 429, distance: 145.2
click at [1061, 437] on span "Close" at bounding box center [1045, 434] width 35 height 20
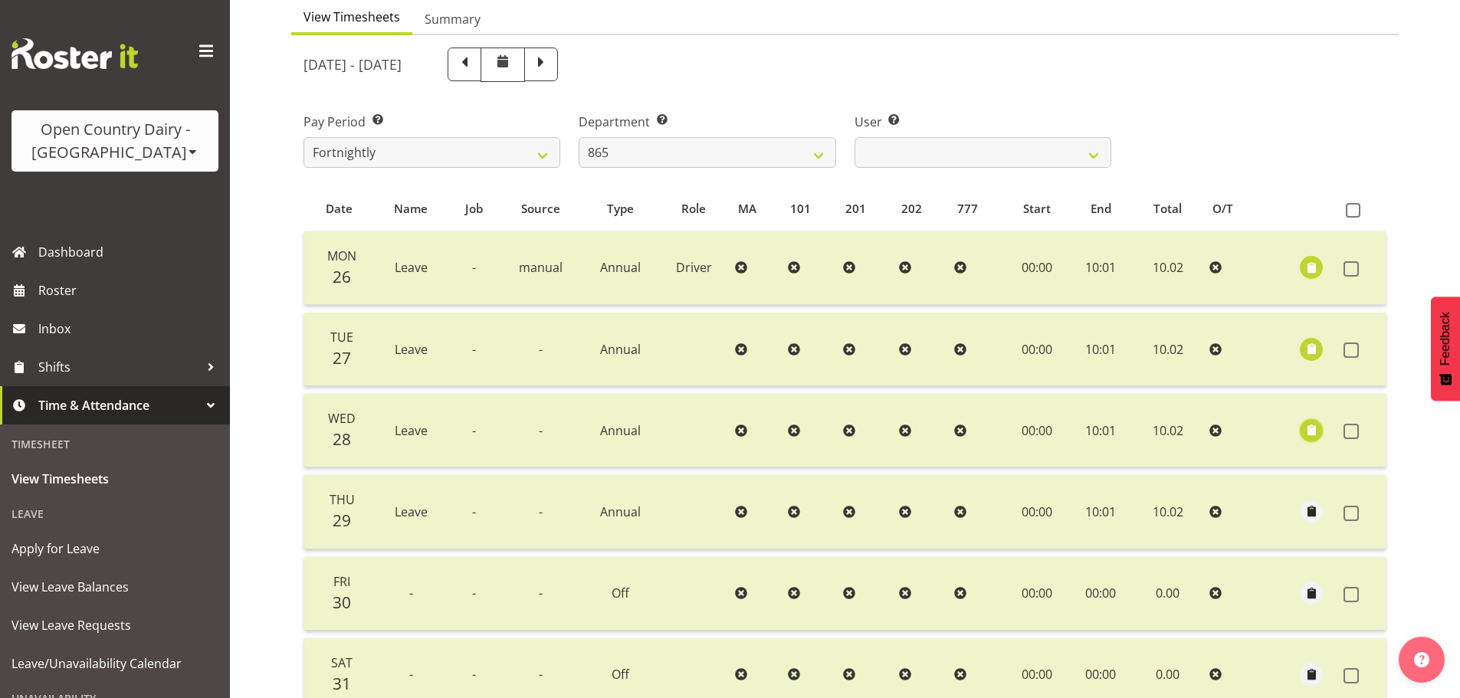
click at [1309, 428] on span "button" at bounding box center [1312, 431] width 18 height 18
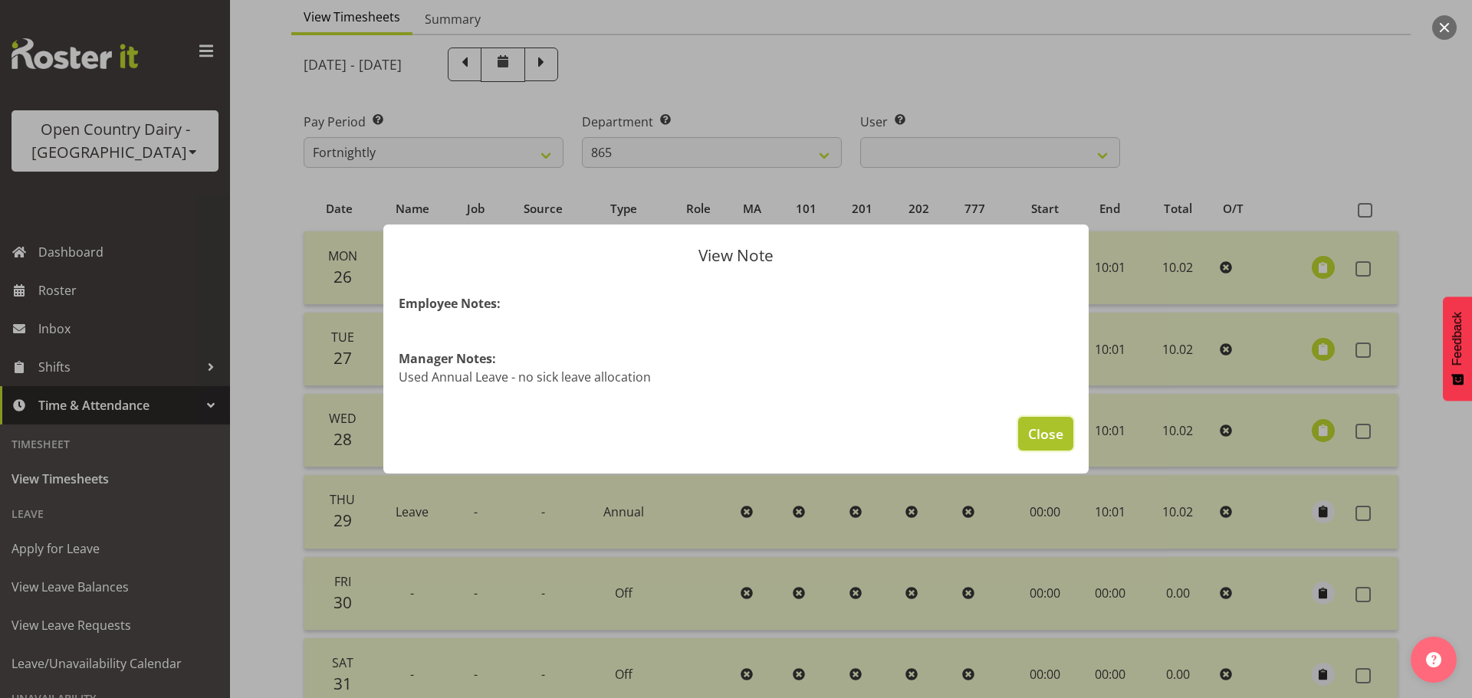
click at [1049, 424] on span "Close" at bounding box center [1045, 434] width 35 height 20
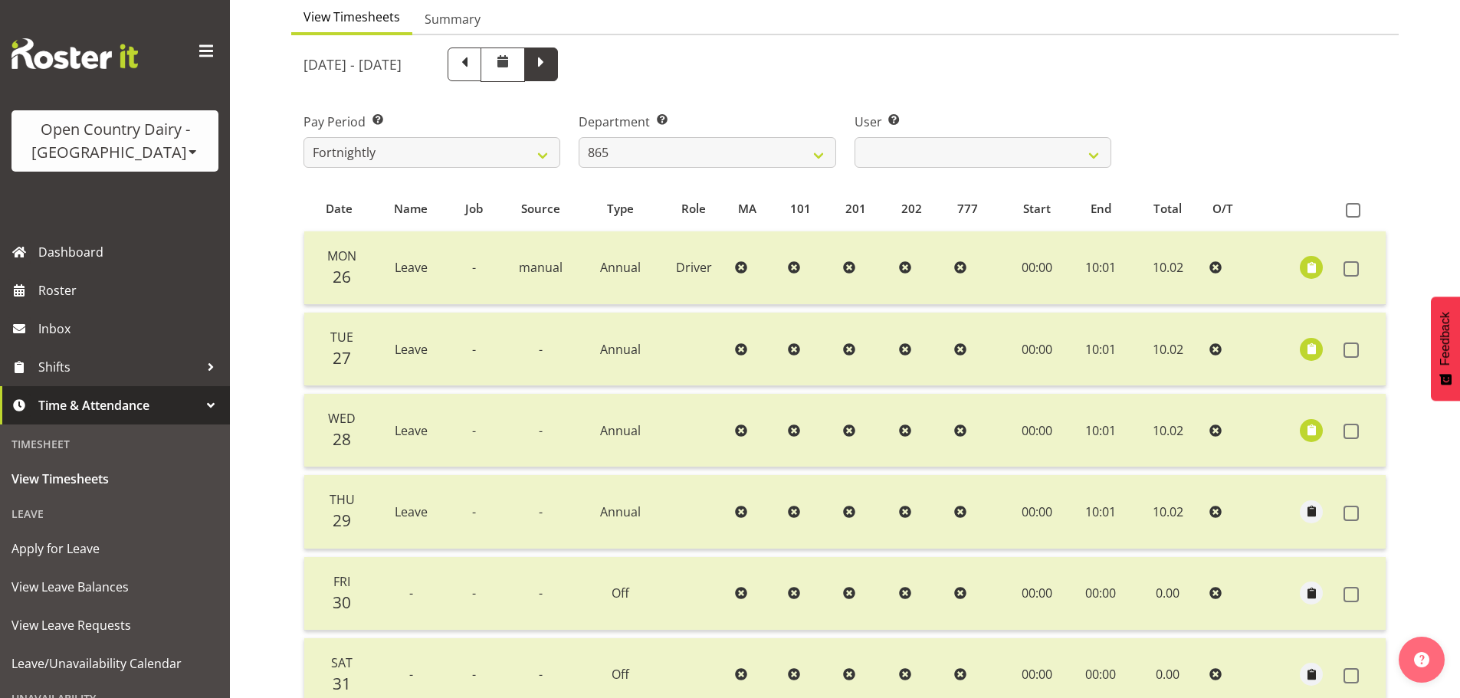
click at [551, 63] on span at bounding box center [541, 63] width 20 height 20
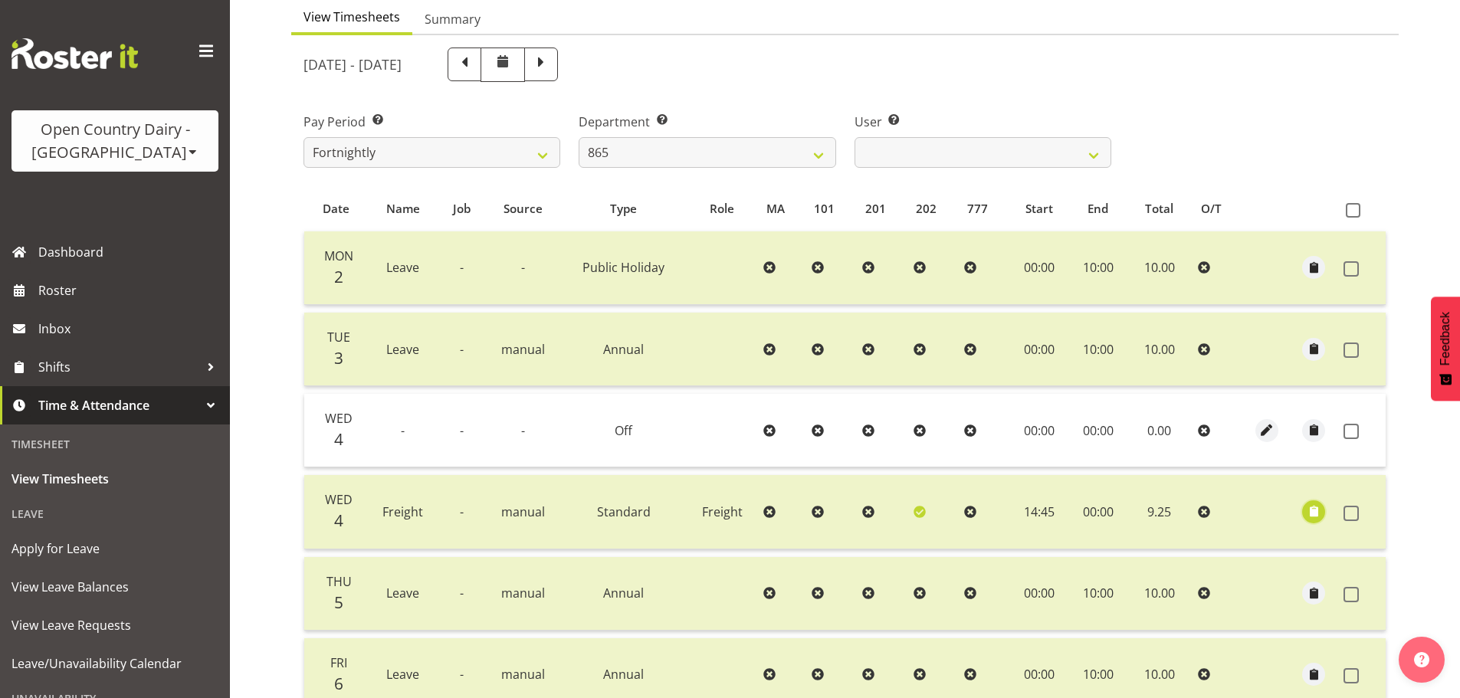
click at [1312, 512] on span "button" at bounding box center [1315, 512] width 18 height 18
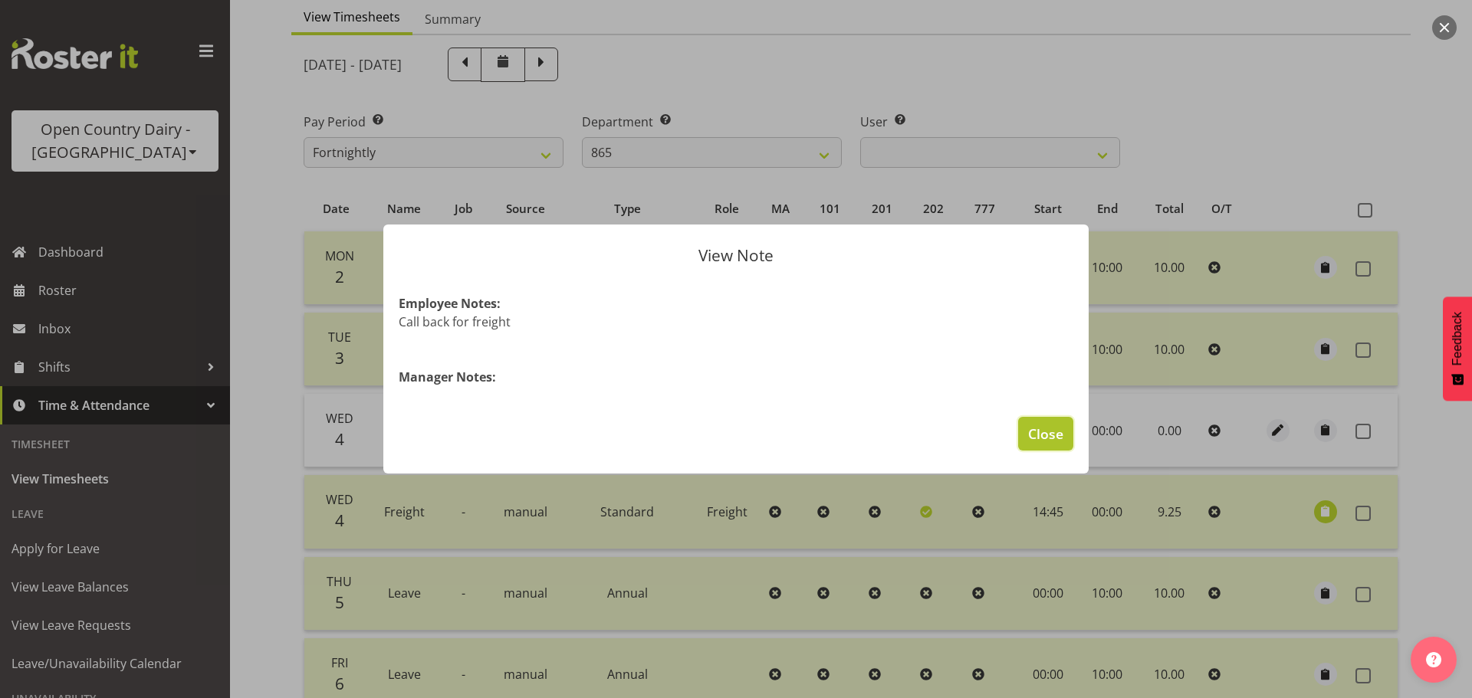
click at [1056, 432] on span "Close" at bounding box center [1045, 434] width 35 height 20
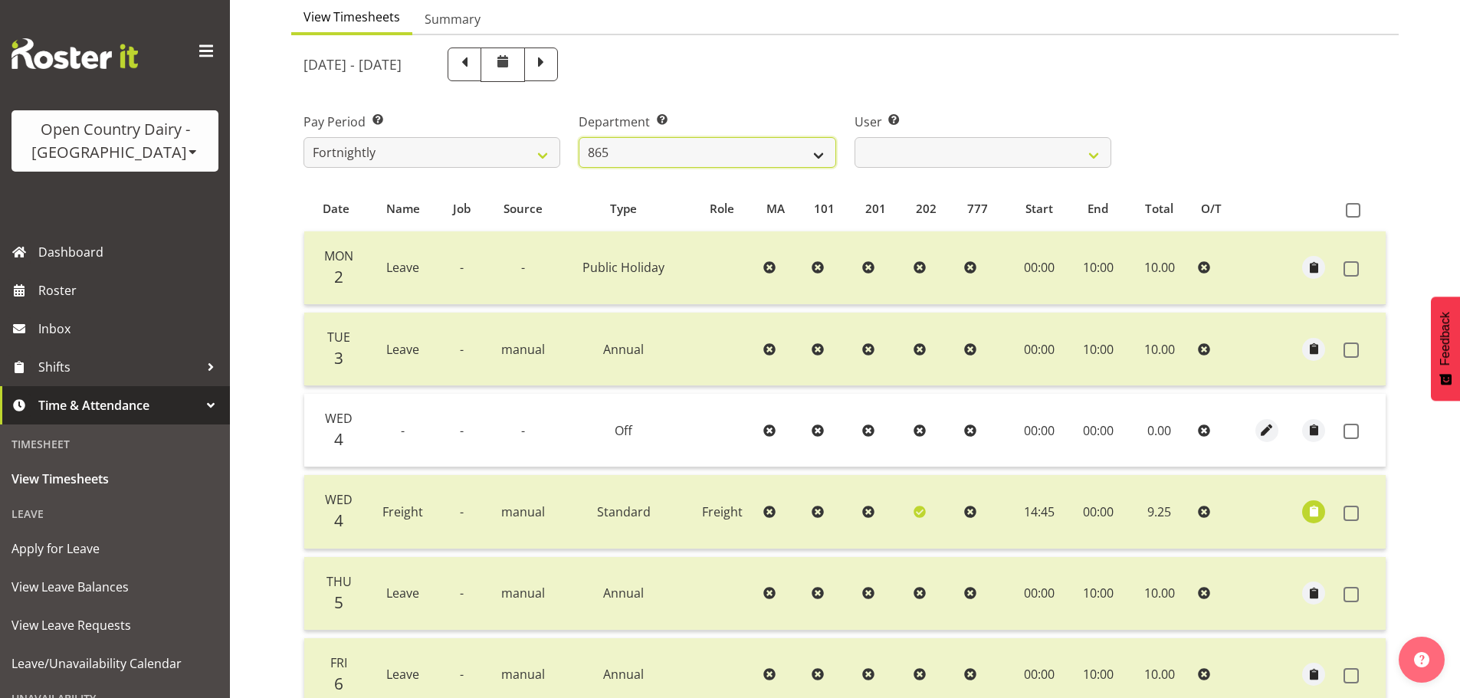
drag, startPoint x: 624, startPoint y: 146, endPoint x: 628, endPoint y: 166, distance: 20.3
click at [624, 147] on select "734 735 736 737 738 739 851 852 853 854 855 856 858 861 862 865 868 869 870 873" at bounding box center [707, 152] width 257 height 31
click at [579, 137] on select "734 735 736 737 738 739 851 852 853 854 855 856 858 861 862 865 868 869 870 873" at bounding box center [707, 152] width 257 height 31
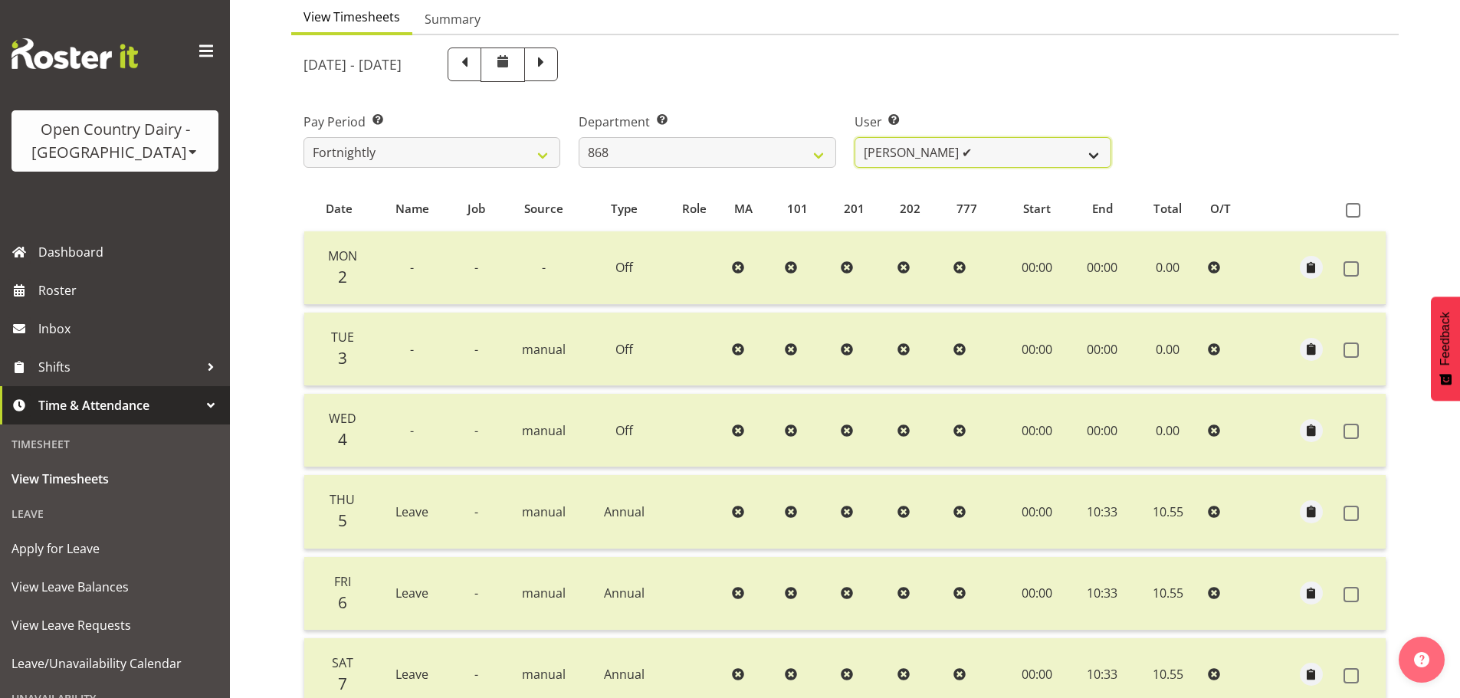
click at [941, 153] on select "Alan Rolton ✔ Cassidy Williams ✔ Christopher McIver ✔ Darin Ayling ✔" at bounding box center [983, 152] width 257 height 31
click at [892, 154] on select "Alan Rolton ✔ Cassidy Williams ✔ Christopher McIver ✔ Darin Ayling ✔" at bounding box center [983, 152] width 257 height 31
click at [855, 137] on select "Alan Rolton ✔ Cassidy Williams ✔ Christopher McIver ✔ Darin Ayling ✔" at bounding box center [983, 152] width 257 height 31
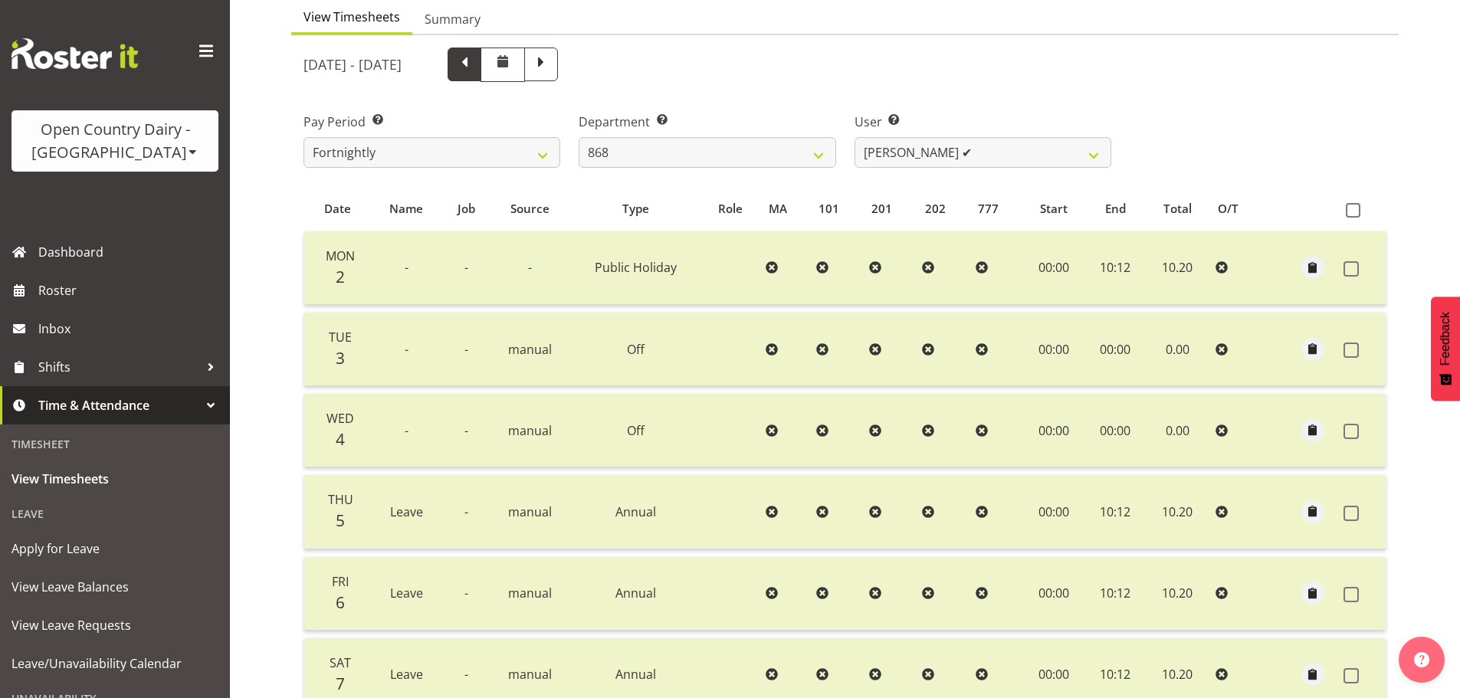
click at [475, 68] on span at bounding box center [465, 63] width 20 height 20
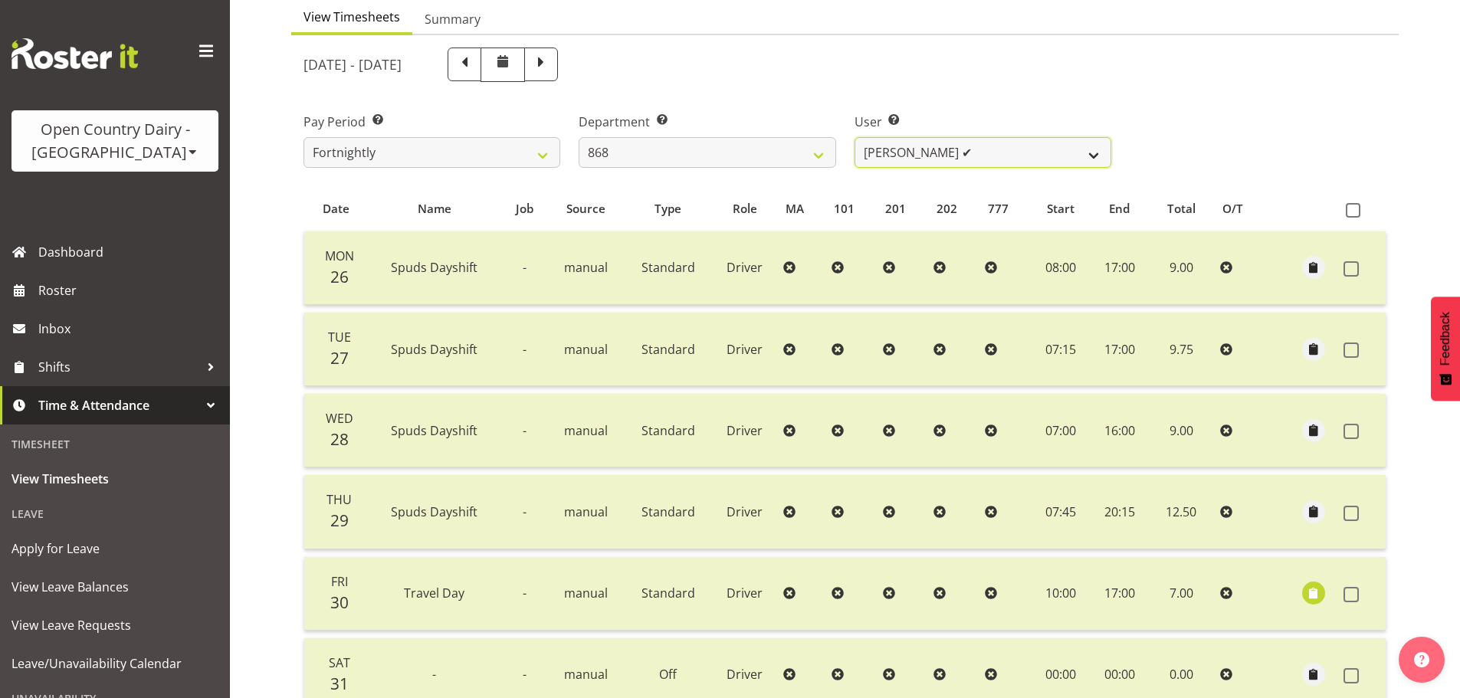
click at [960, 155] on select "Alan Rolton ✔ Cassidy Williams ✔ Christopher McIver ✔ Darin Ayling ✔" at bounding box center [983, 152] width 257 height 31
click at [855, 137] on select "Alan Rolton ✔ Cassidy Williams ✔ Christopher McIver ✔ Darin Ayling ✔" at bounding box center [983, 152] width 257 height 31
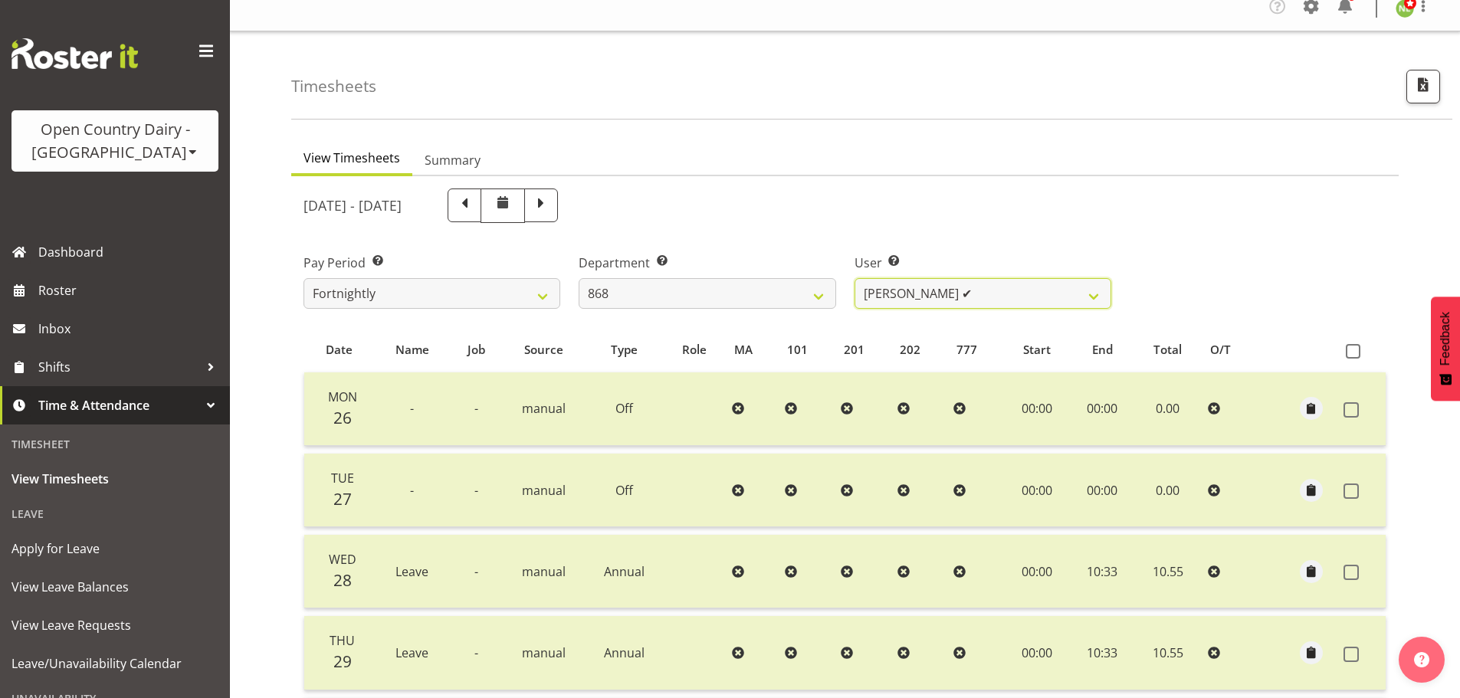
scroll to position [2, 0]
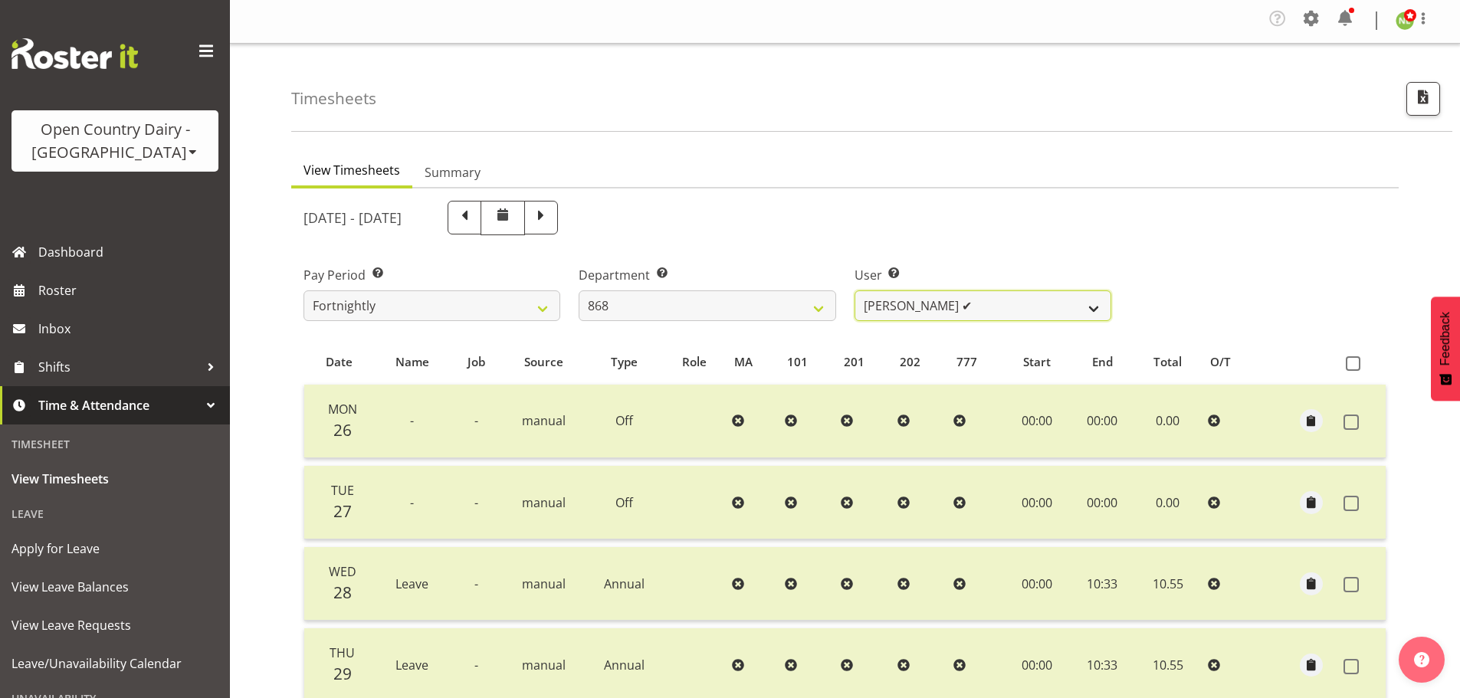
click at [938, 295] on select "Alan Rolton ✔ Cassidy Williams ✔ Christopher McIver ✔ Darin Ayling ✔" at bounding box center [983, 306] width 257 height 31
click at [1194, 237] on div "May 26th - June 1st 2025" at bounding box center [845, 218] width 1102 height 53
click at [937, 304] on select "Alan Rolton ✔ Cassidy Williams ✔ Christopher McIver ✔ Darin Ayling ✔" at bounding box center [983, 306] width 257 height 31
click at [855, 291] on select "Alan Rolton ✔ Cassidy Williams ✔ Christopher McIver ✔ Darin Ayling ✔" at bounding box center [983, 306] width 257 height 31
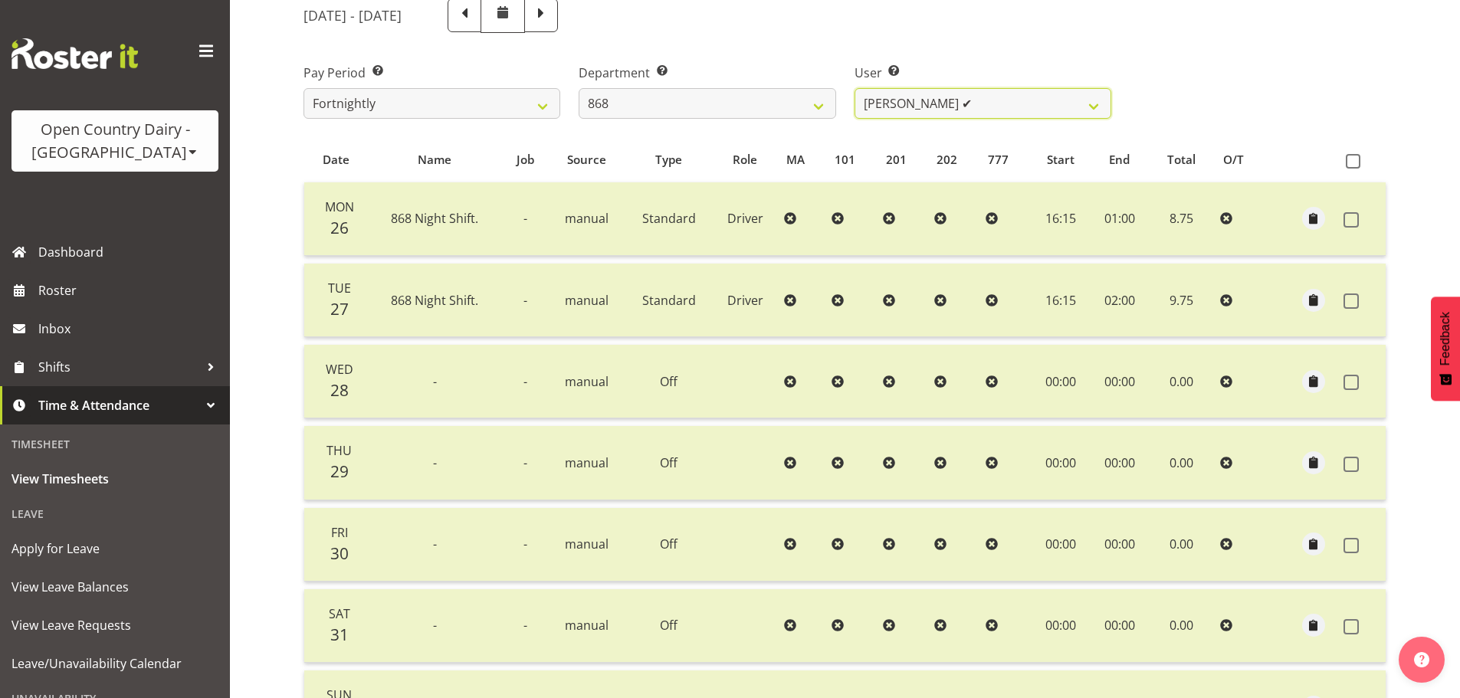
scroll to position [155, 0]
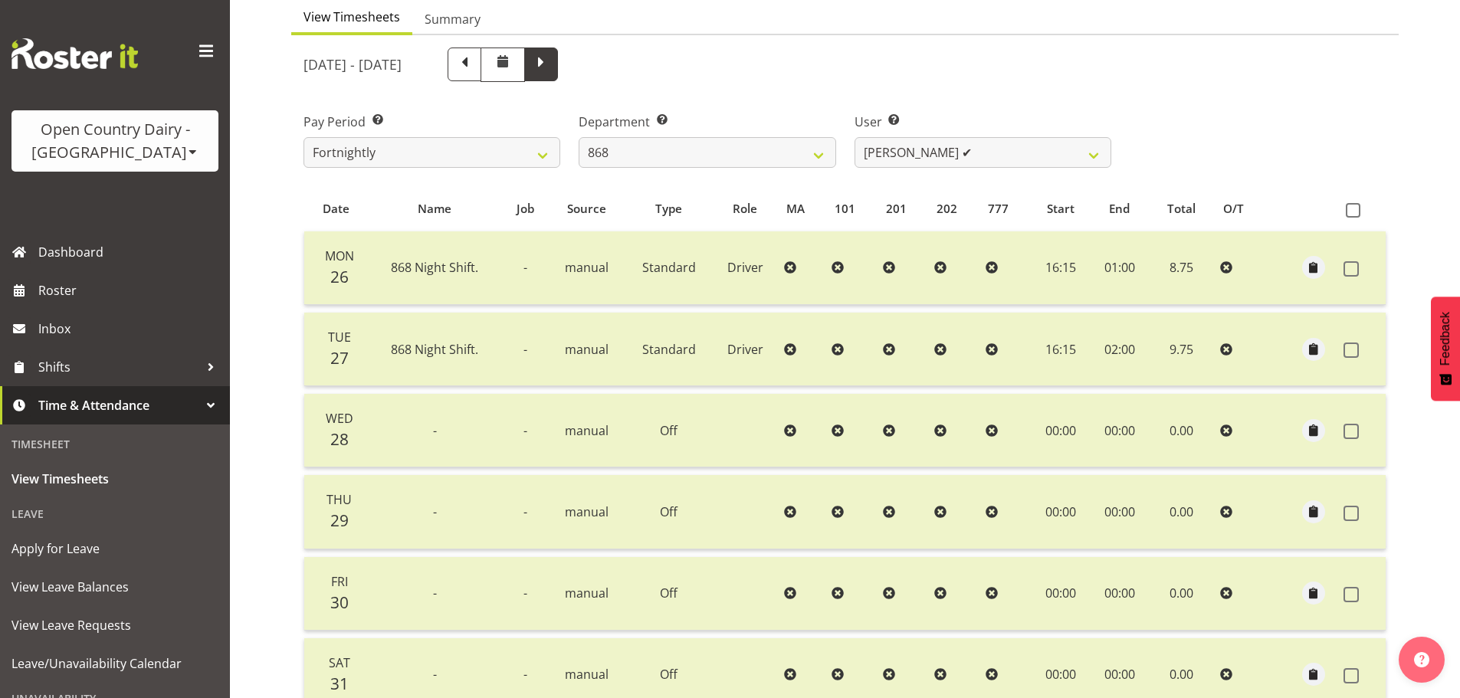
click at [551, 66] on span at bounding box center [541, 63] width 20 height 20
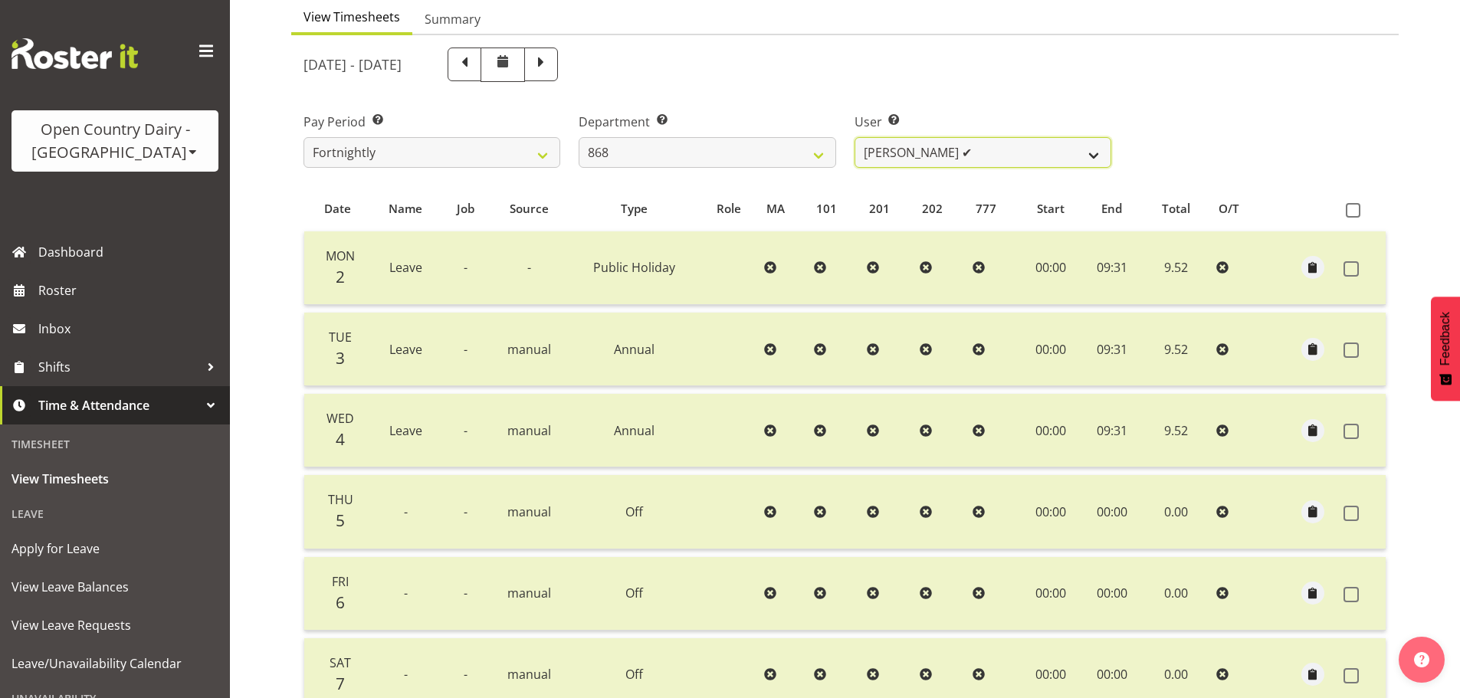
drag, startPoint x: 921, startPoint y: 146, endPoint x: 921, endPoint y: 154, distance: 7.7
click at [921, 146] on select "Alan Rolton ✔ Cassidy Williams ✔ Christopher McIver ✔ Darin Ayling ✔" at bounding box center [983, 152] width 257 height 31
click at [855, 137] on select "Alan Rolton ✔ Cassidy Williams ✔ Christopher McIver ✔ Darin Ayling ✔" at bounding box center [983, 152] width 257 height 31
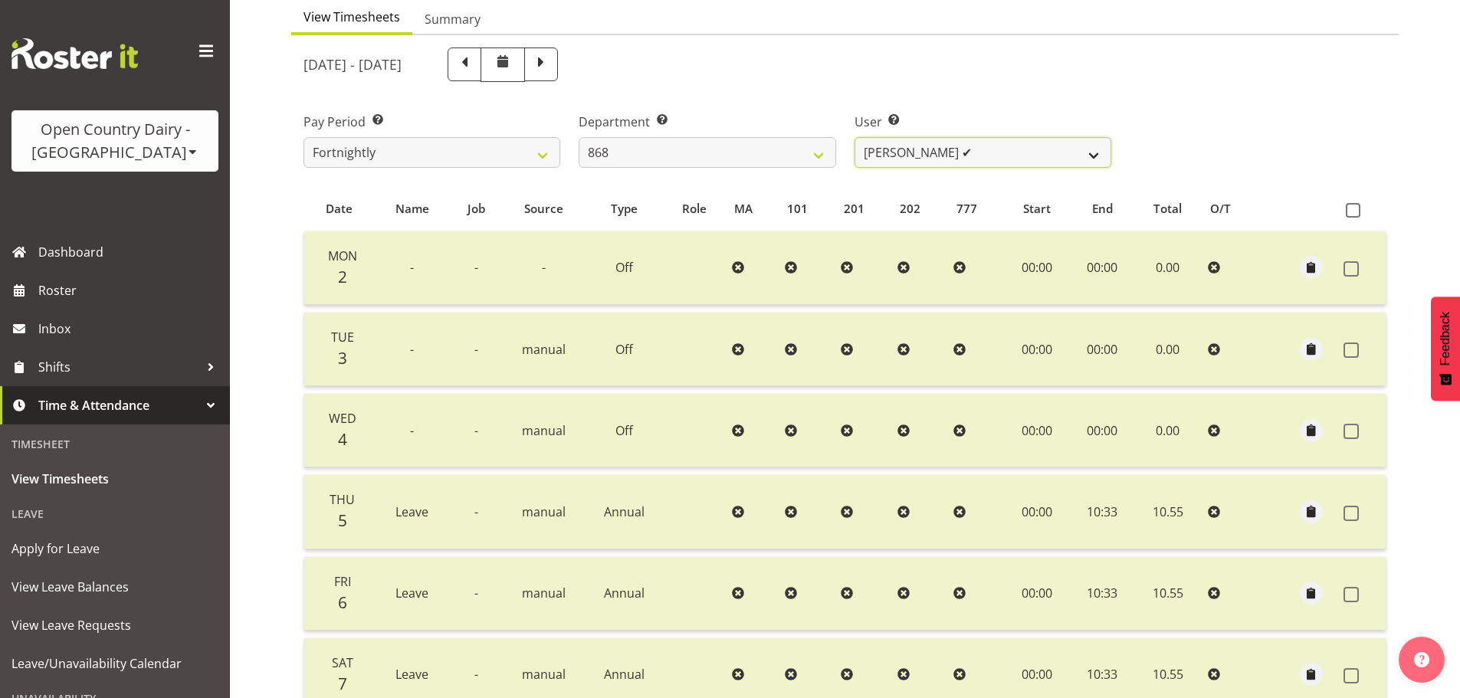
drag, startPoint x: 945, startPoint y: 155, endPoint x: 950, endPoint y: 162, distance: 8.3
click at [947, 156] on select "Alan Rolton ✔ Cassidy Williams ✔ Christopher McIver ✔ Darin Ayling ✔" at bounding box center [983, 152] width 257 height 31
click at [855, 137] on select "Alan Rolton ✔ Cassidy Williams ✔ Christopher McIver ✔ Darin Ayling ✔" at bounding box center [983, 152] width 257 height 31
click at [475, 65] on span at bounding box center [465, 63] width 20 height 20
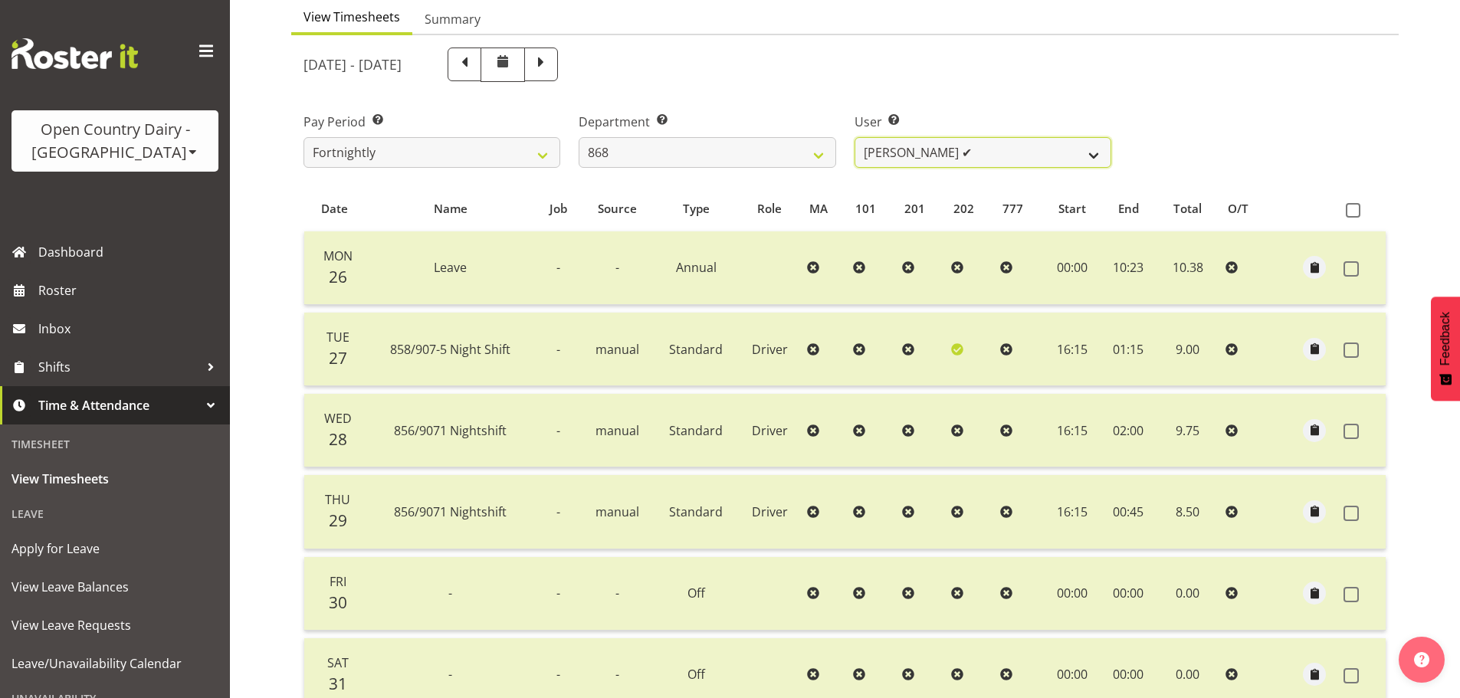
click at [872, 154] on select "Alan Rolton ✔ Cassidy Williams ✔ Christopher McIver ✔ Darin Ayling ✔" at bounding box center [983, 152] width 257 height 31
click at [855, 137] on select "Alan Rolton ✔ Cassidy Williams ✔ Christopher McIver ✔ Darin Ayling ✔" at bounding box center [983, 152] width 257 height 31
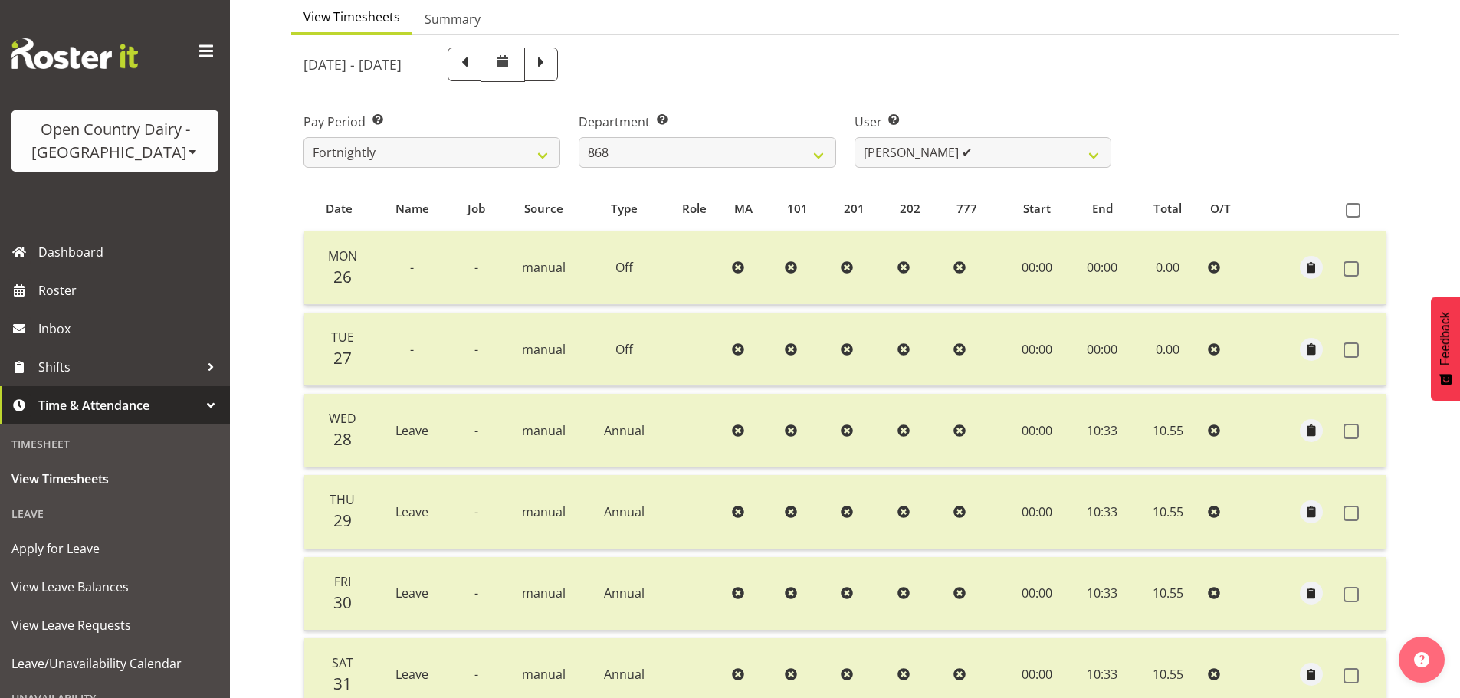
click at [674, 347] on td at bounding box center [695, 350] width 62 height 74
click at [680, 266] on td at bounding box center [695, 269] width 62 height 74
click at [677, 330] on td at bounding box center [695, 350] width 62 height 74
click at [678, 163] on select "734 735 736 737 738 739 851 852 853 854 855 856 858 861 862 865 868 869 870 873" at bounding box center [707, 152] width 257 height 31
click at [579, 137] on select "734 735 736 737 738 739 851 852 853 854 855 856 858 861 862 865 868 869 870 873" at bounding box center [707, 152] width 257 height 31
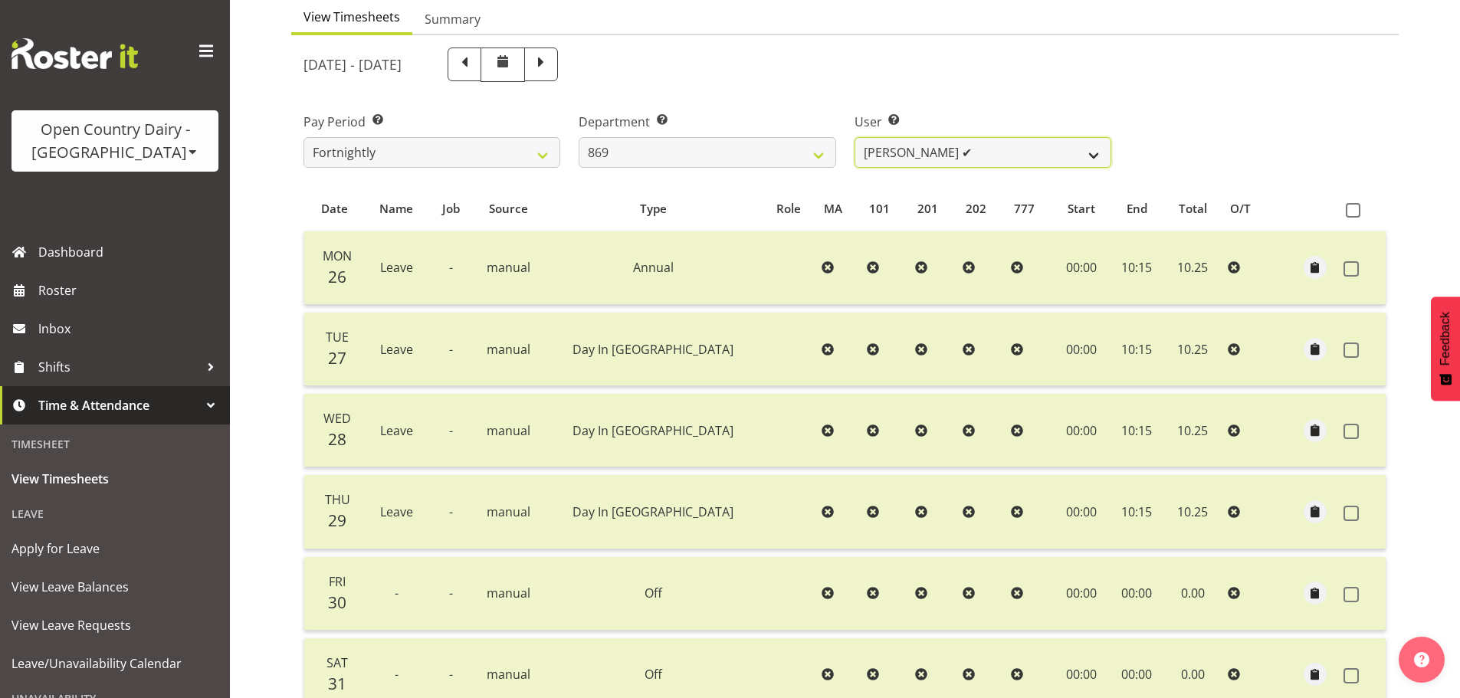
click at [935, 149] on select "Barry O'Donnell ✔ Barry Johnston ✔ Jason Soper ✔ Peter Wieczorek ✔" at bounding box center [983, 152] width 257 height 31
click at [855, 137] on select "Barry O'Donnell ✔ Barry Johnston ✔ Jason Soper ✔ Peter Wieczorek ✔" at bounding box center [983, 152] width 257 height 31
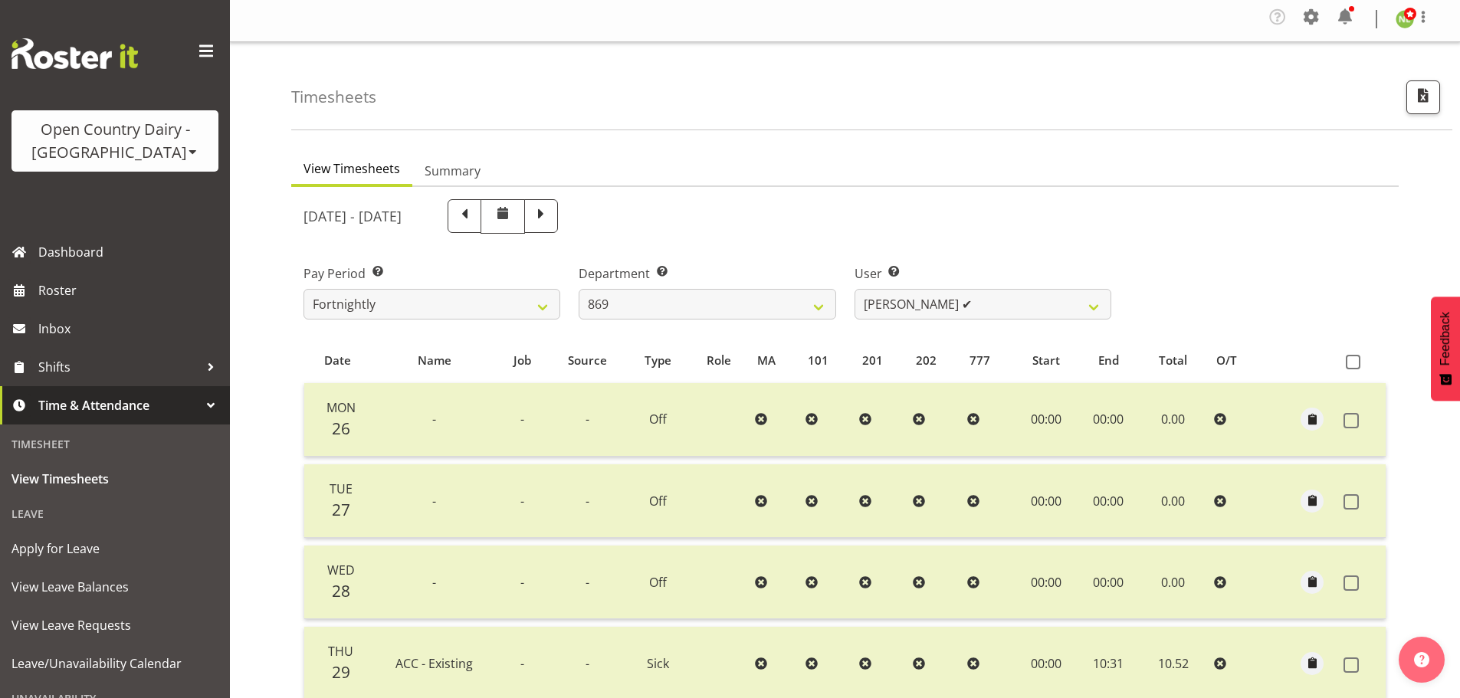
scroll to position [2, 0]
click at [953, 311] on select "Barry O'Donnell ✔ Barry Johnston ✔ Jason Soper ✔ Peter Wieczorek ✔" at bounding box center [983, 306] width 257 height 31
click at [855, 291] on select "Barry O'Donnell ✔ Barry Johnston ✔ Jason Soper ✔ Peter Wieczorek ✔" at bounding box center [983, 306] width 257 height 31
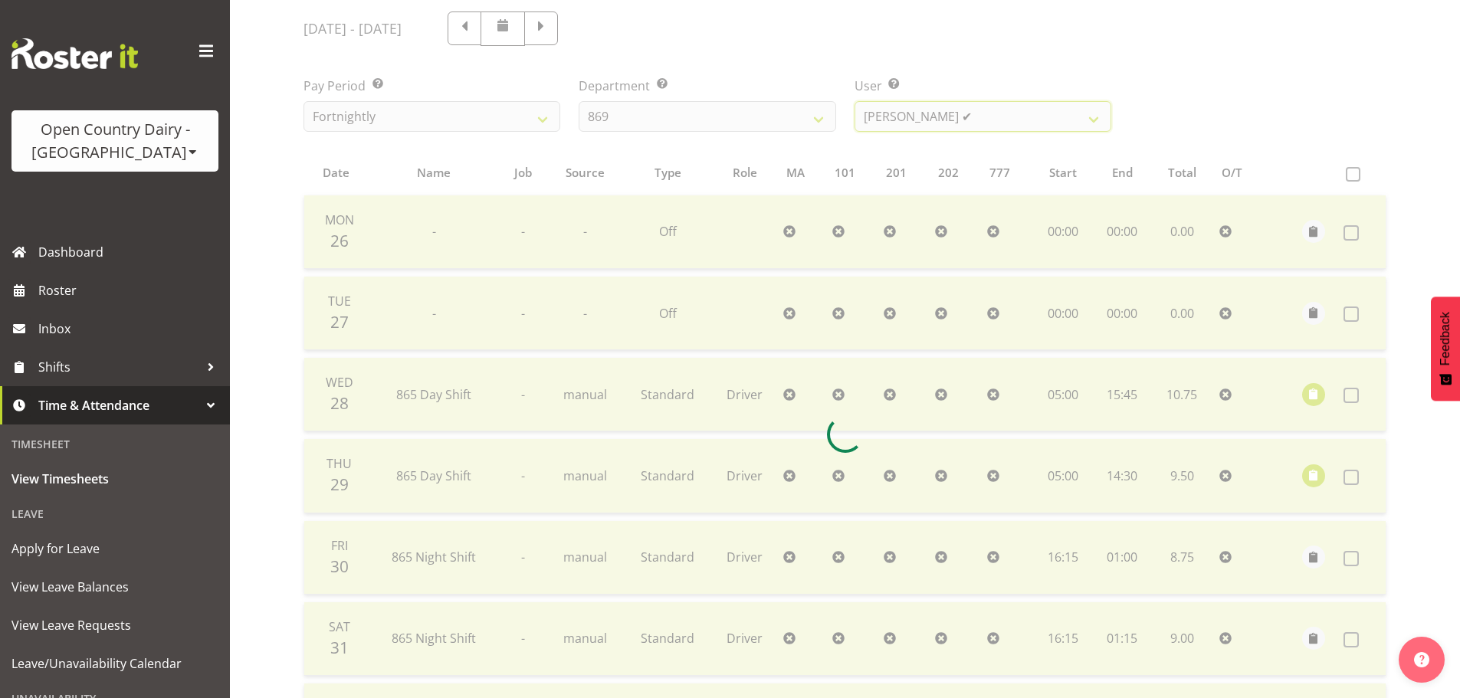
scroll to position [232, 0]
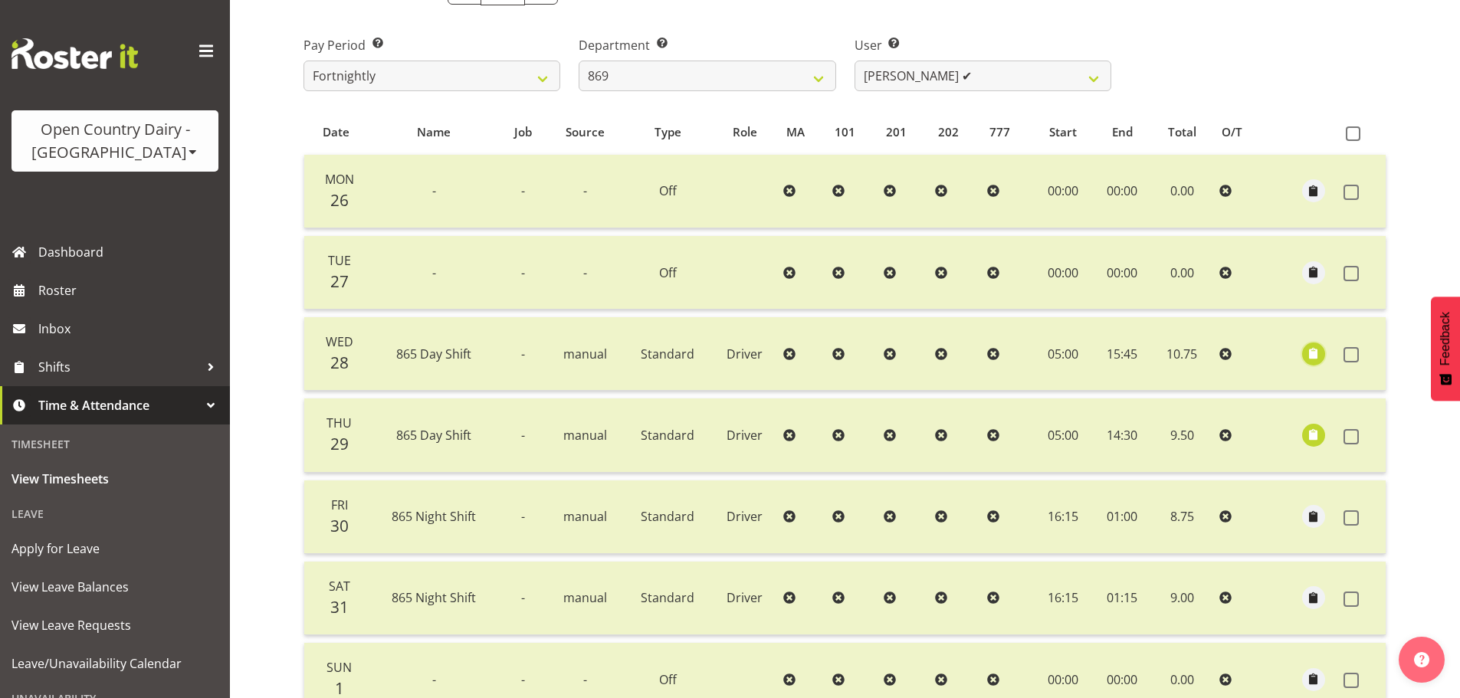
click at [1320, 354] on span "button" at bounding box center [1315, 354] width 18 height 18
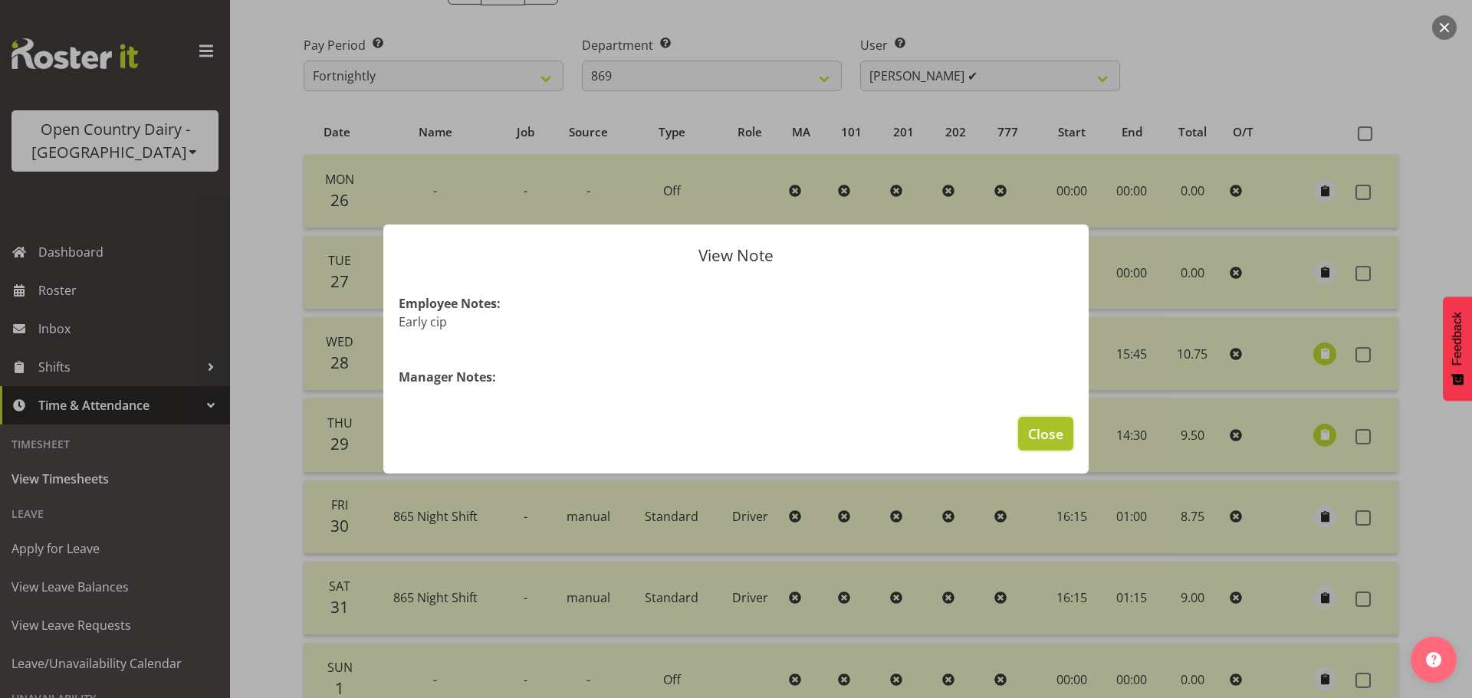
click at [1035, 424] on span "Close" at bounding box center [1045, 434] width 35 height 20
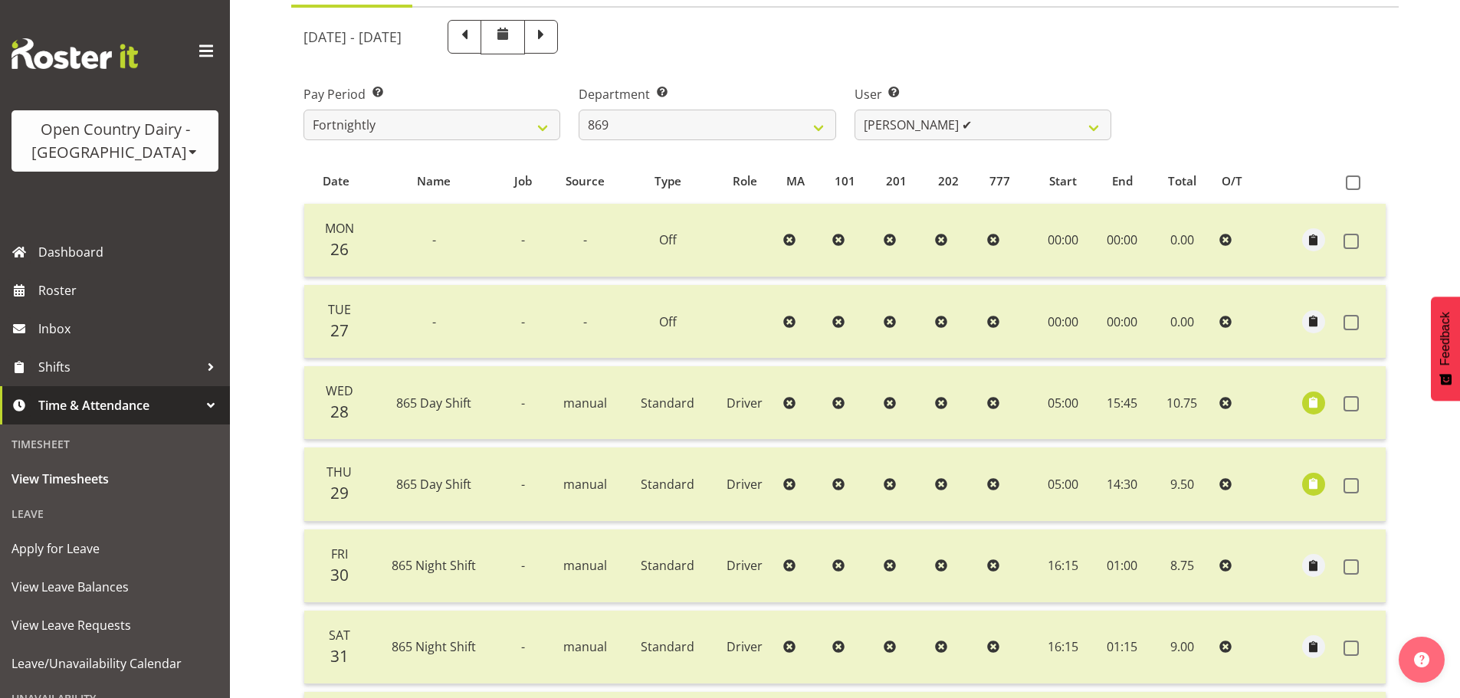
scroll to position [155, 0]
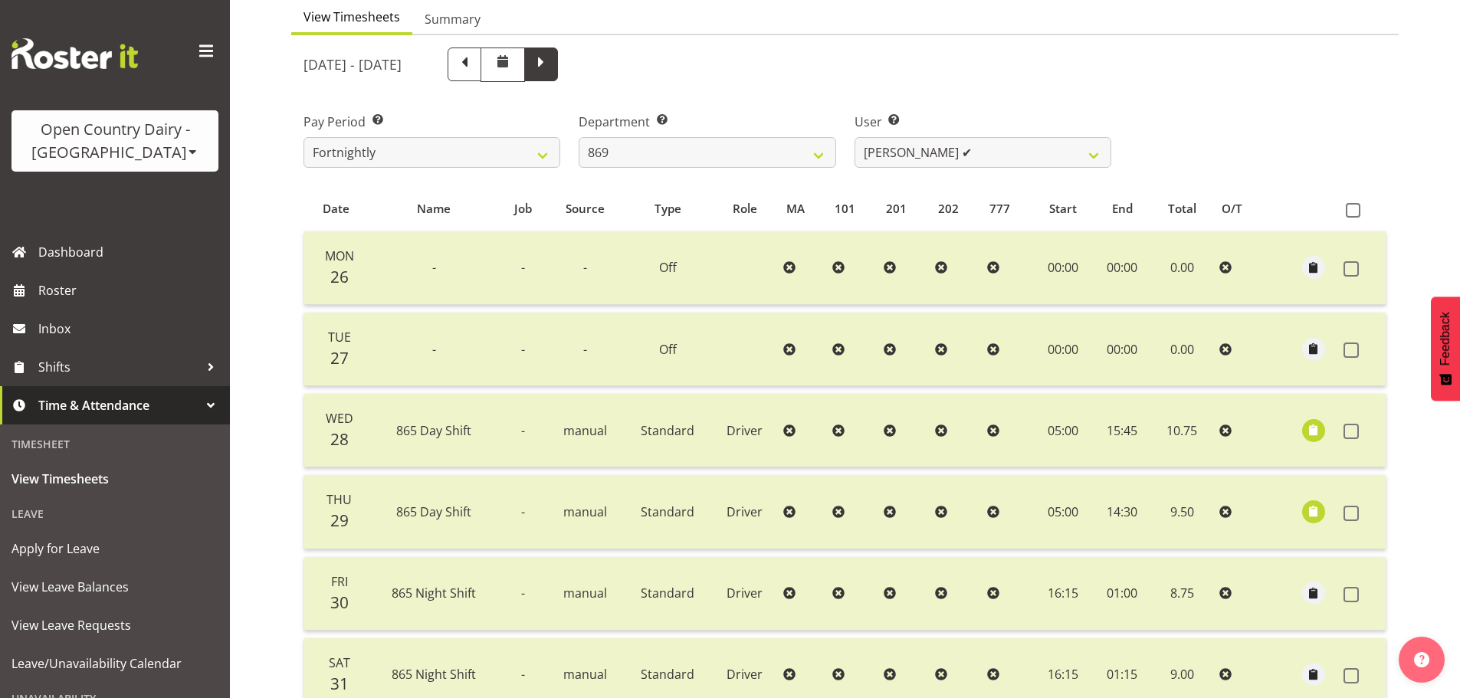
click at [551, 70] on span at bounding box center [541, 63] width 20 height 20
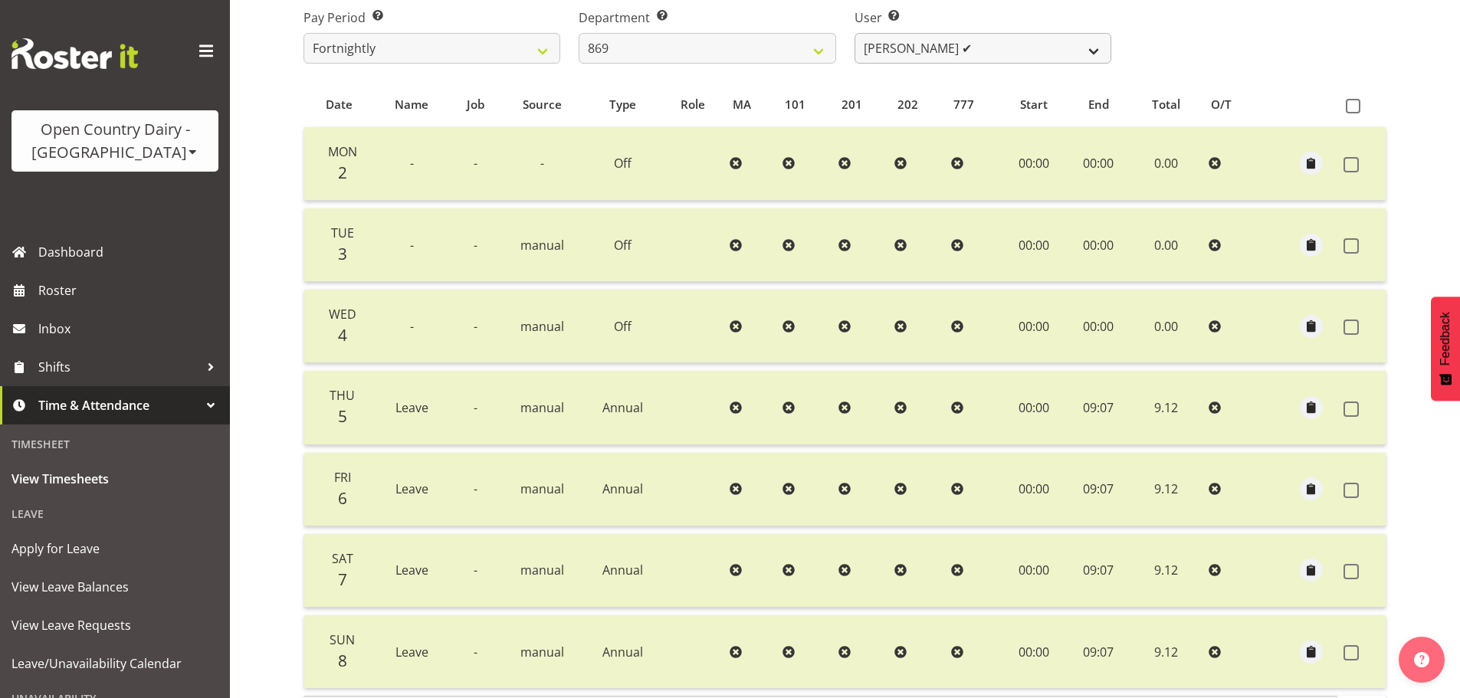
scroll to position [232, 0]
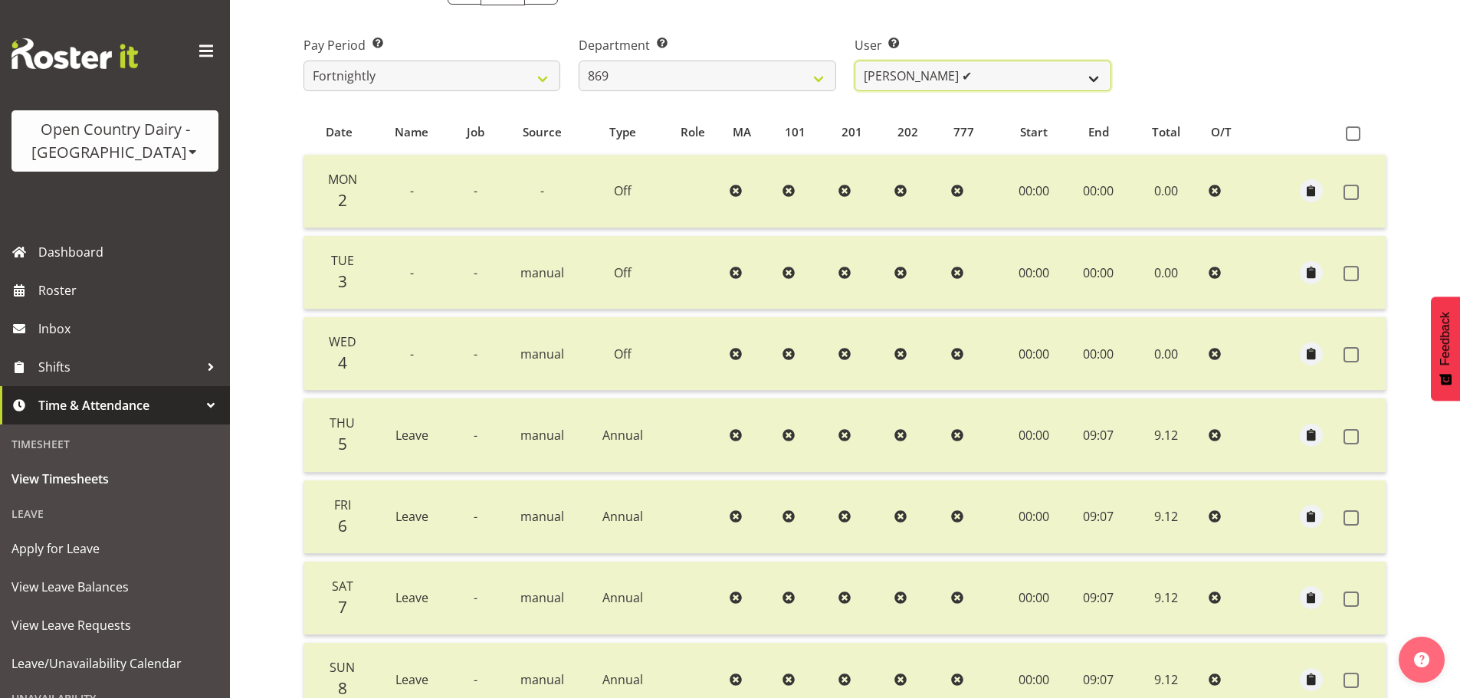
click at [946, 85] on select "Barry O'Donnell ✔ Barry Johnston ✔ Jason Soper ✔ Peter Wieczorek ✔" at bounding box center [983, 76] width 257 height 31
click at [914, 64] on select "Barry O'Donnell ✔ Barry Johnston ✔ Jason Soper ✔ Peter Wieczorek ✔" at bounding box center [983, 76] width 257 height 31
click at [855, 61] on select "Barry O'Donnell ✔ Barry Johnston ✔ Jason Soper ✔ Peter Wieczorek ✔" at bounding box center [983, 76] width 257 height 31
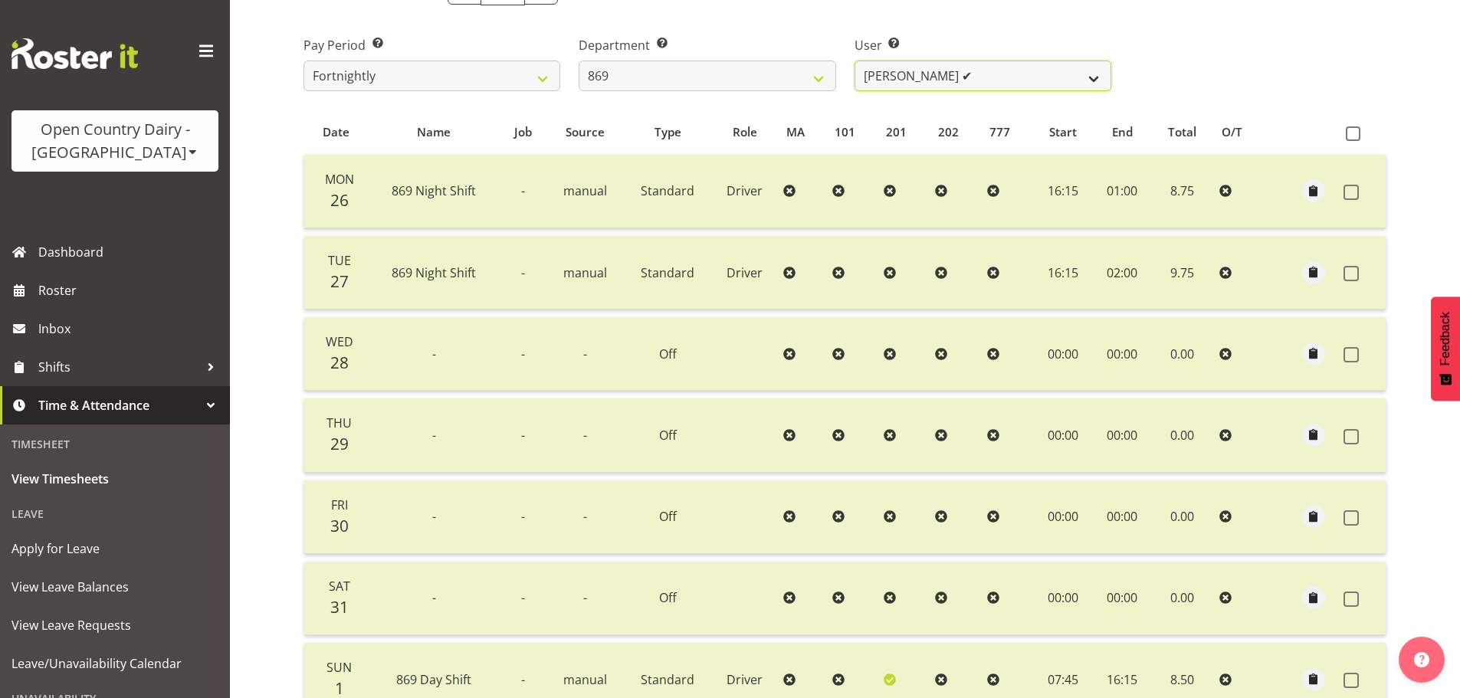
click at [958, 75] on select "Barry O'Donnell ✔ Barry Johnston ✔ Jason Soper ✔ Peter Wieczorek ✔" at bounding box center [983, 76] width 257 height 31
click at [855, 61] on select "Barry O'Donnell ✔ Barry Johnston ✔ Jason Soper ✔ Peter Wieczorek ✔" at bounding box center [983, 76] width 257 height 31
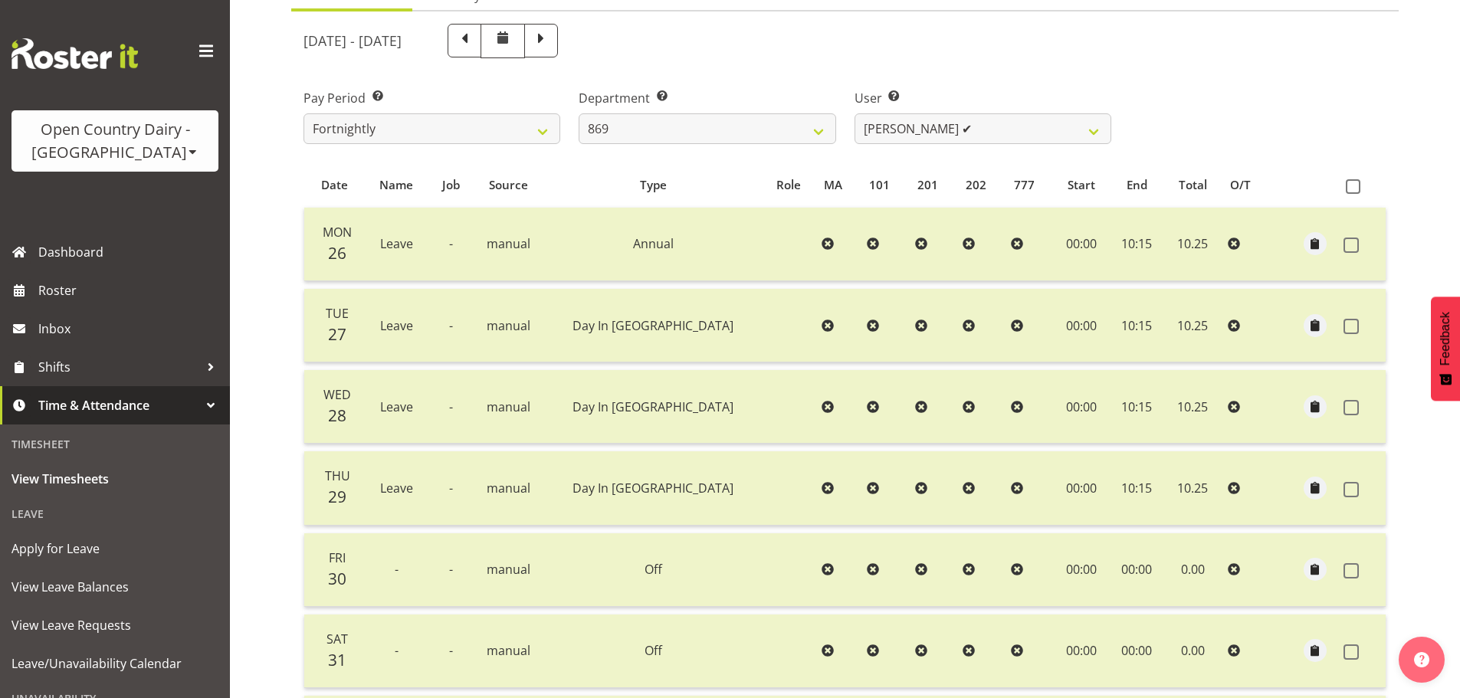
scroll to position [155, 0]
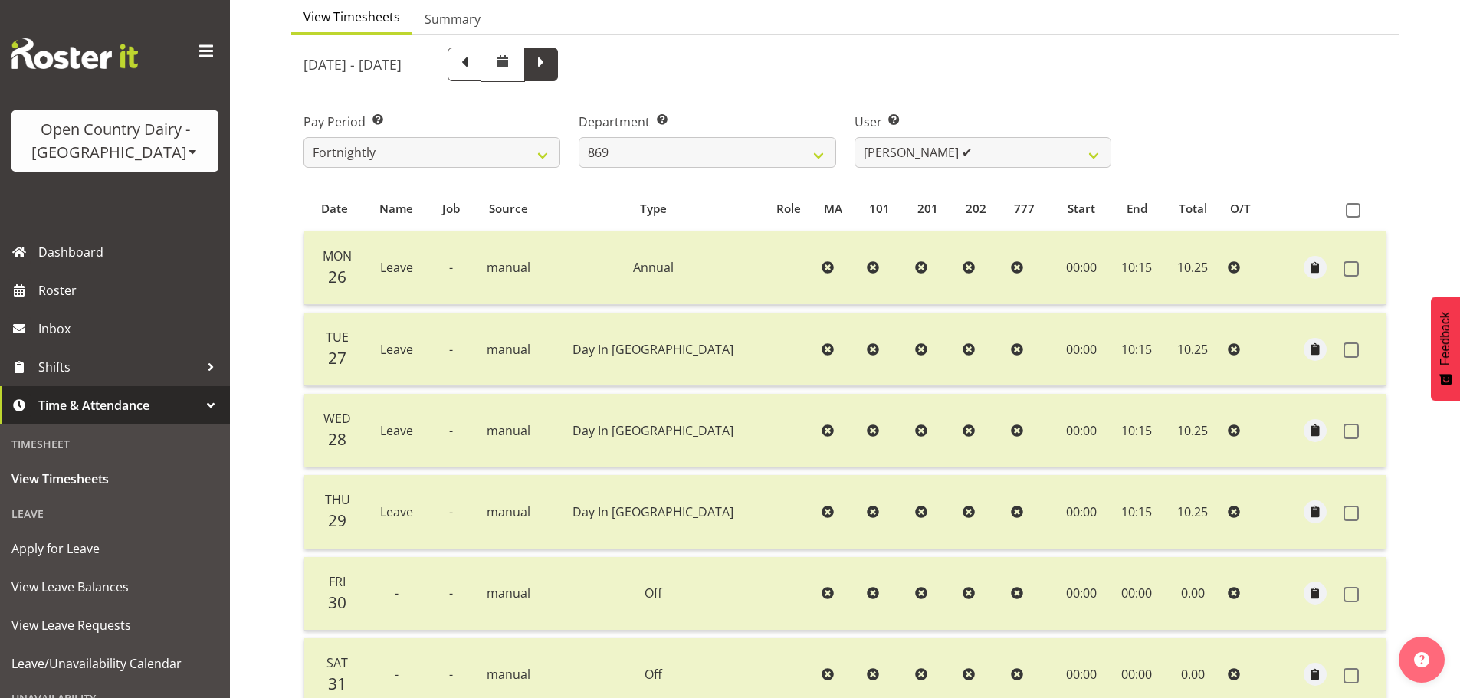
click at [551, 67] on span at bounding box center [541, 63] width 20 height 20
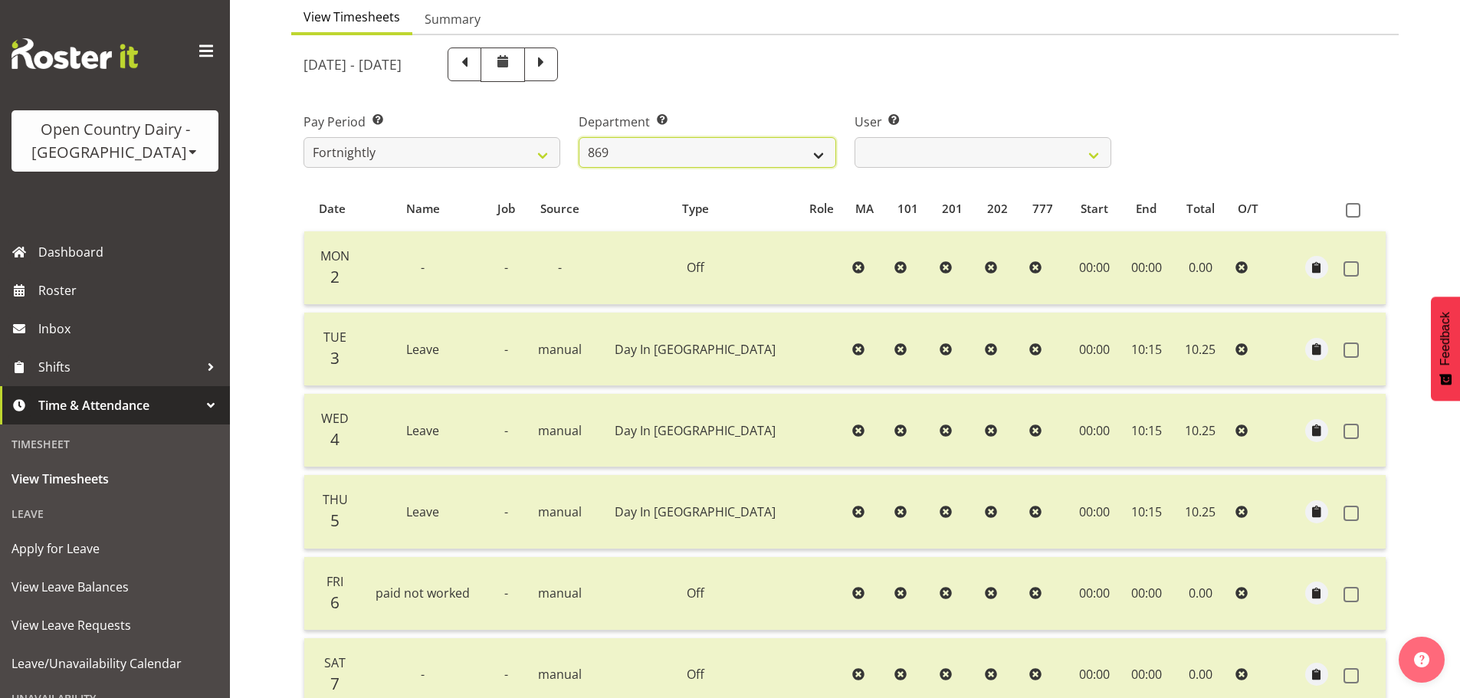
click at [793, 163] on select "734 735 736 737 738 739 851 852 853 854 855 856 858 861 862 865 868 869 870 873" at bounding box center [707, 152] width 257 height 31
click at [579, 137] on select "734 735 736 737 738 739 851 852 853 854 855 856 858 861 862 865 868 869 870 873" at bounding box center [707, 152] width 257 height 31
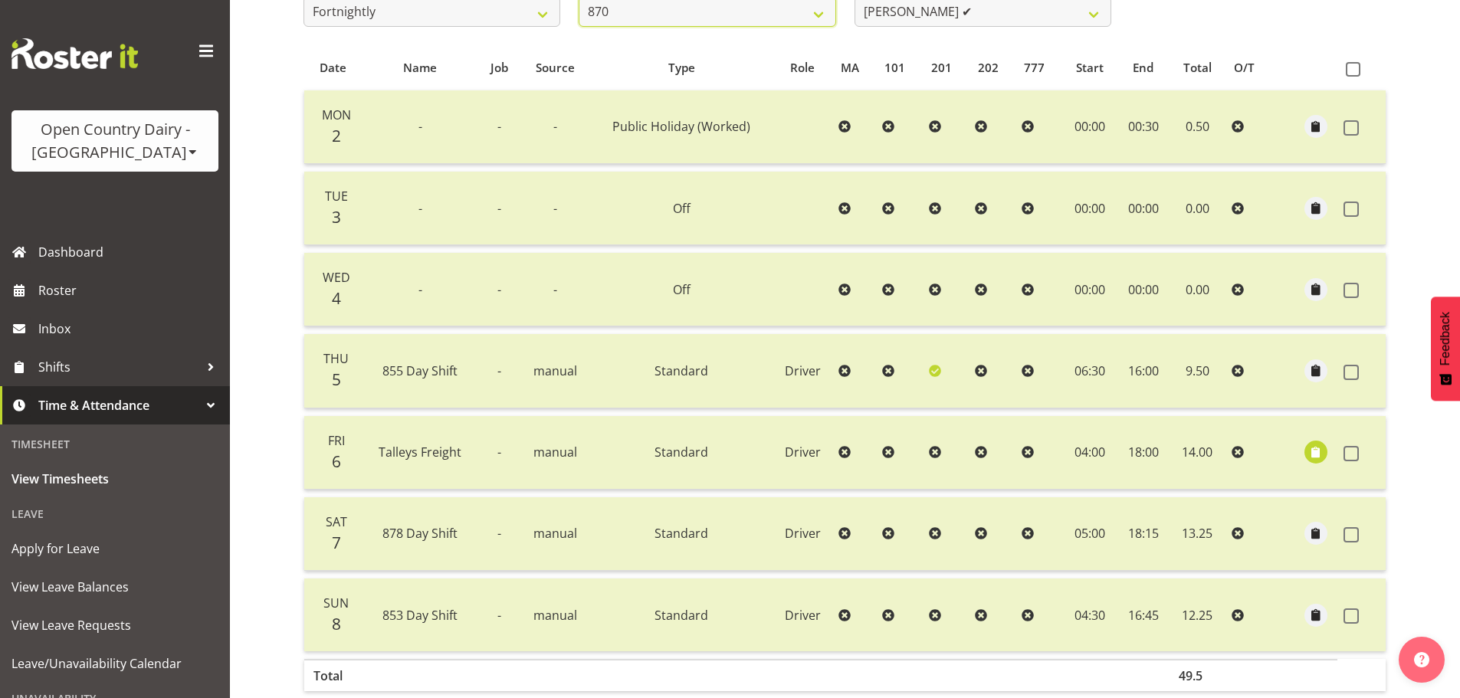
scroll to position [308, 0]
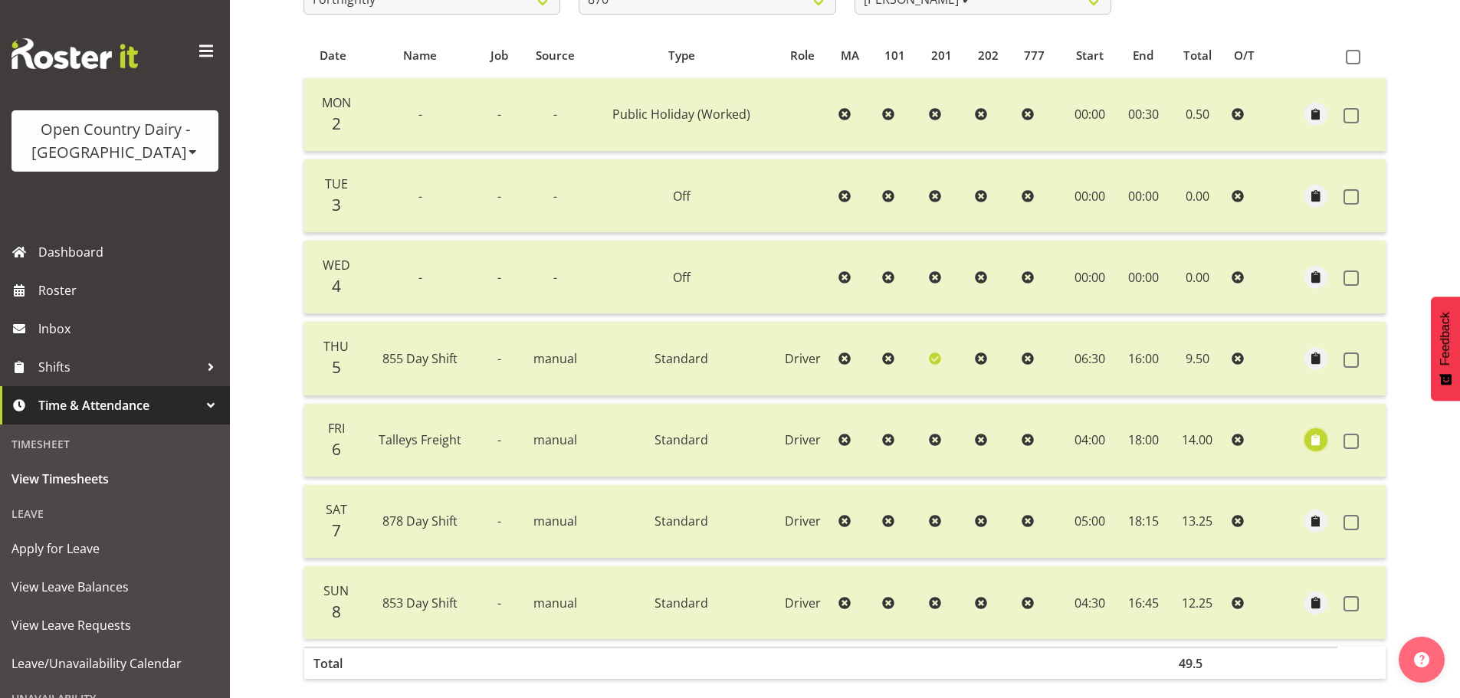
click at [1319, 442] on span "button" at bounding box center [1317, 441] width 18 height 18
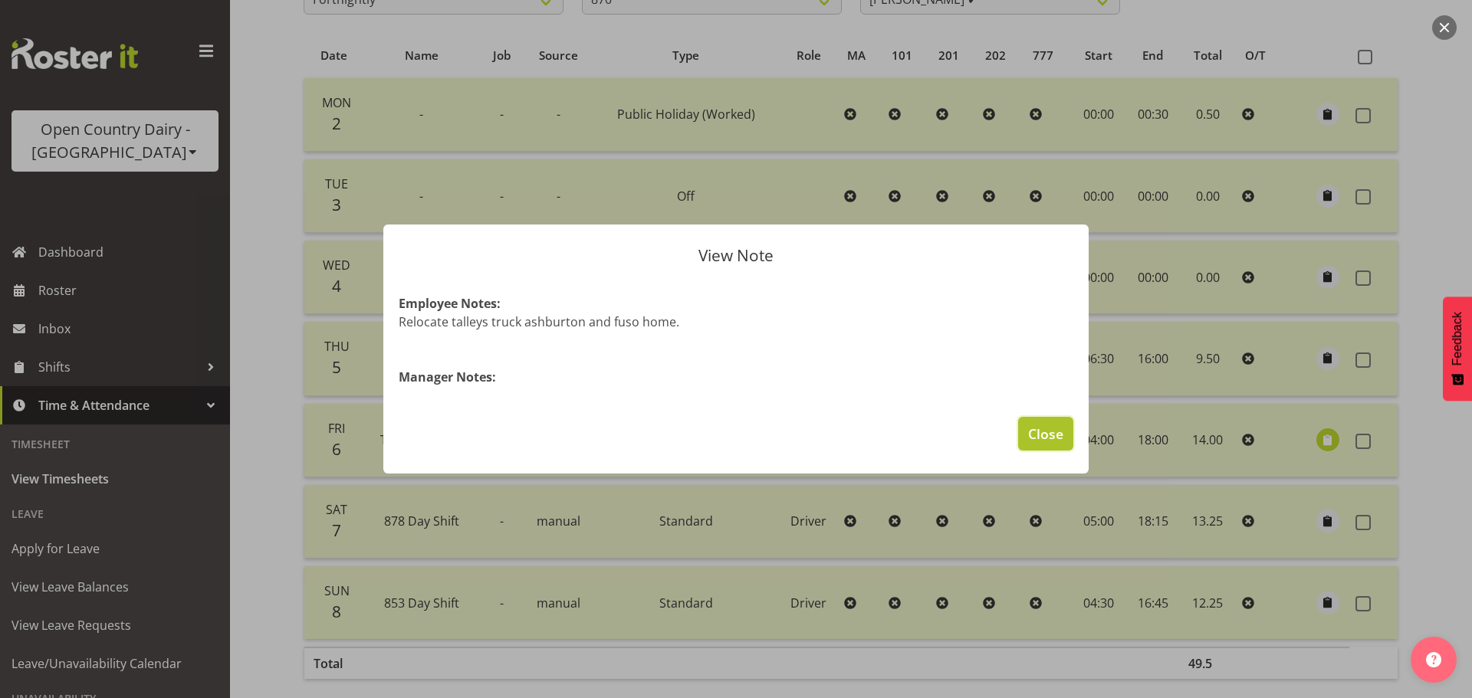
click at [1046, 432] on span "Close" at bounding box center [1045, 434] width 35 height 20
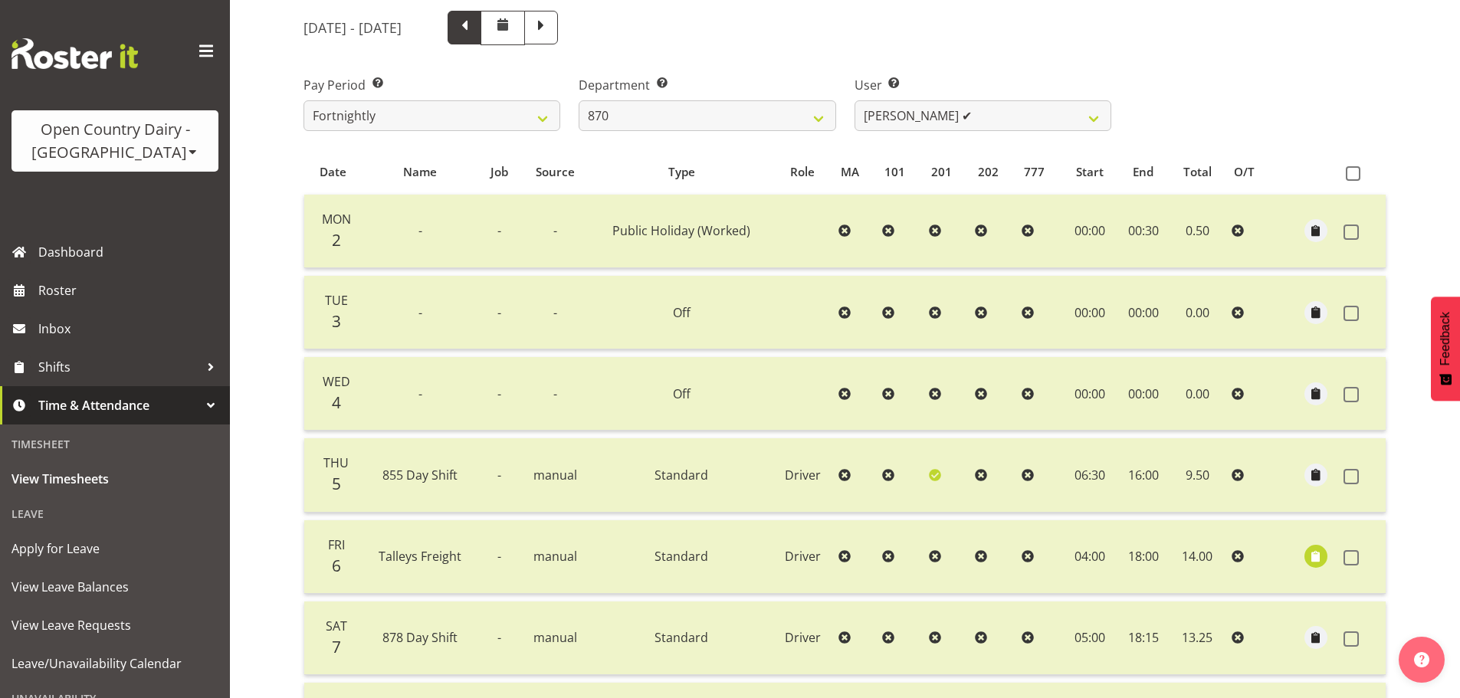
scroll to position [155, 0]
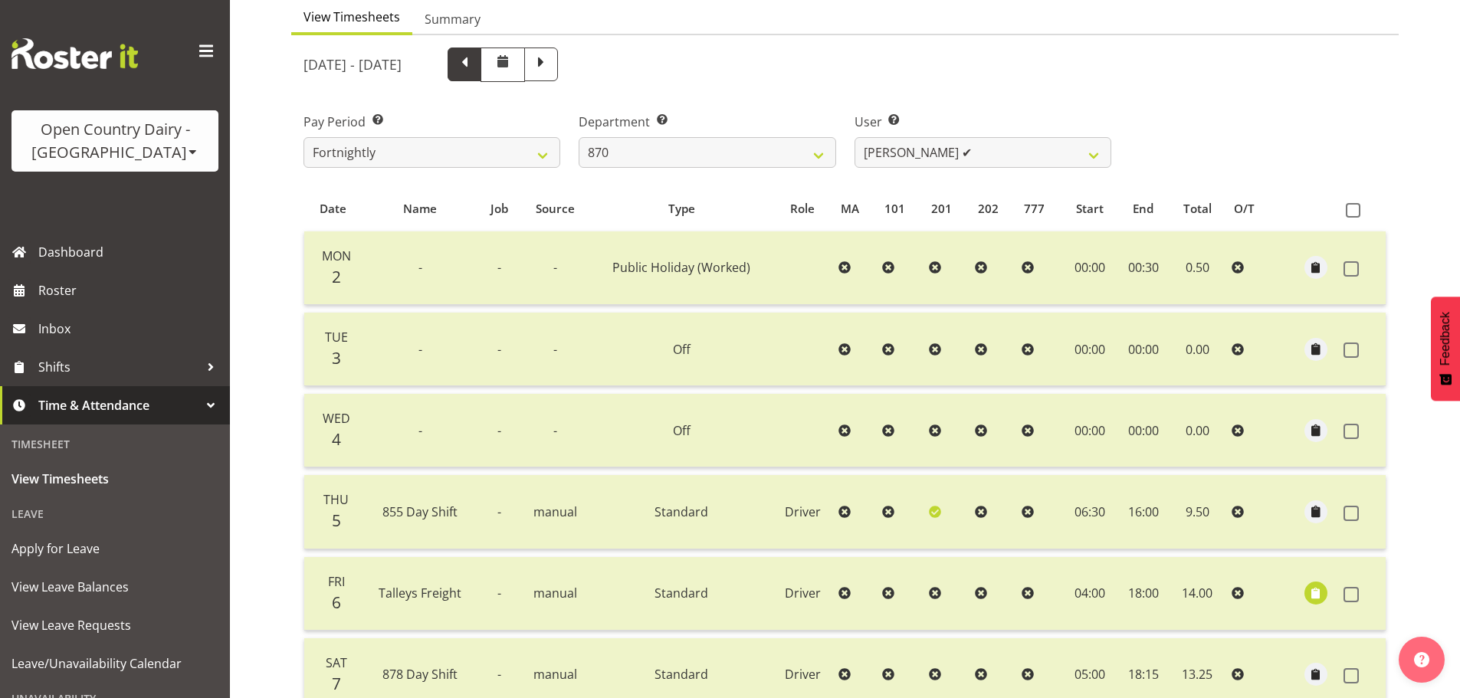
click at [475, 61] on span at bounding box center [465, 63] width 20 height 20
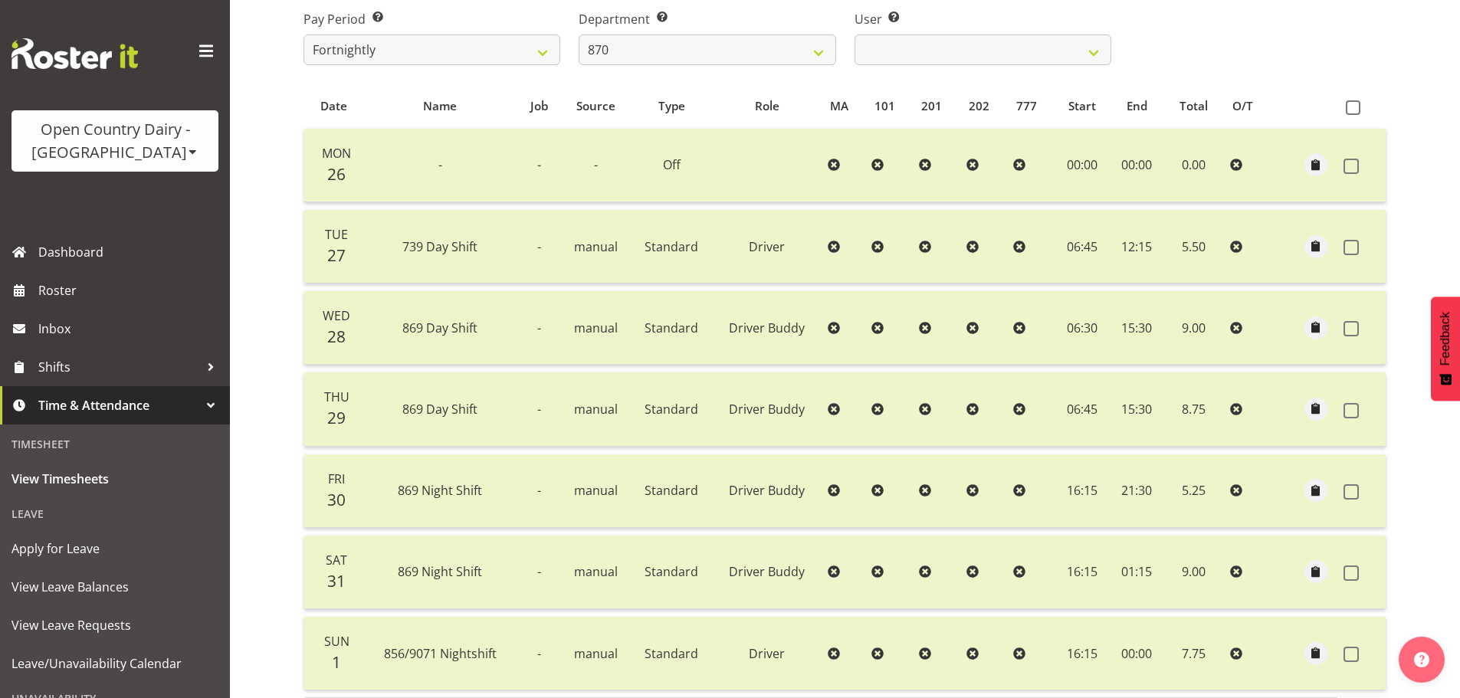
scroll to position [232, 0]
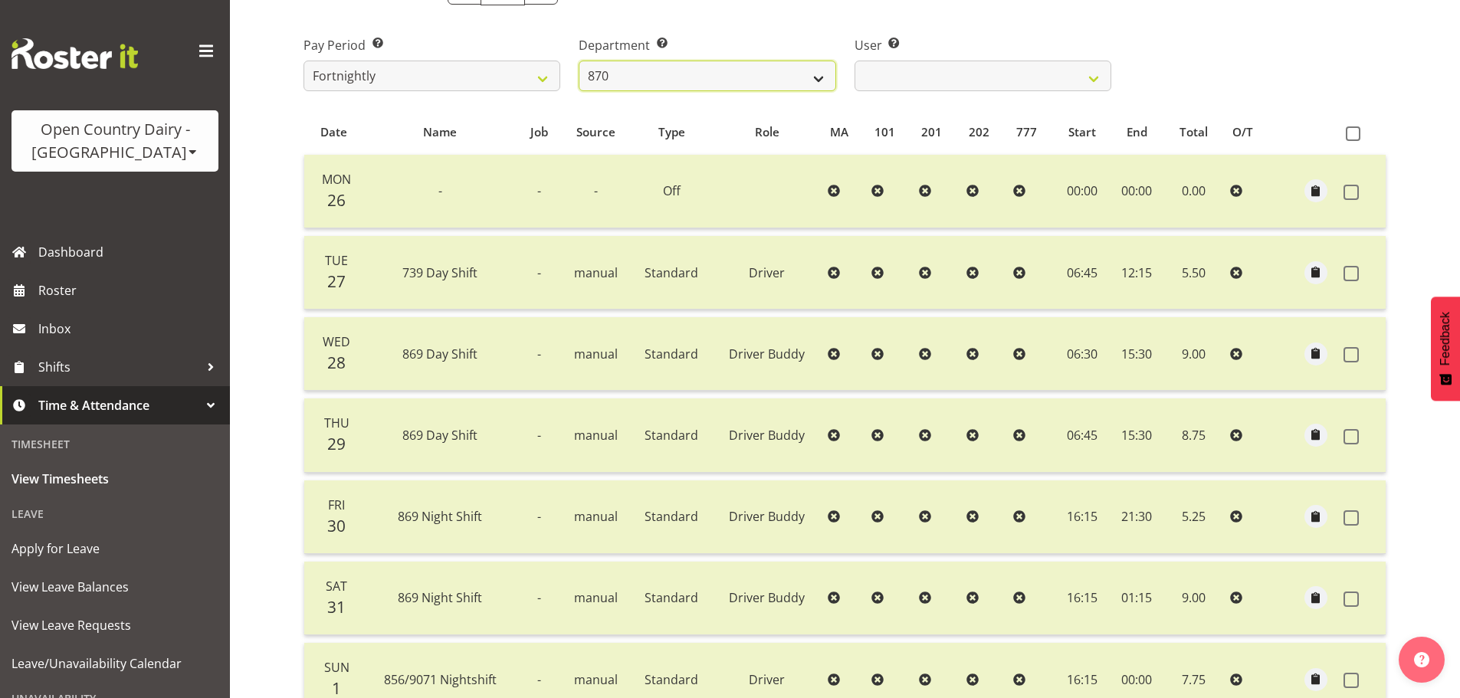
click at [662, 88] on select "734 735 736 737 738 739 851 852 853 854 855 856 858 861 862 865 868 869 870 873" at bounding box center [707, 76] width 257 height 31
click at [579, 61] on select "734 735 736 737 738 739 851 852 853 854 855 856 858 861 862 865 868 869 870 873" at bounding box center [707, 76] width 257 height 31
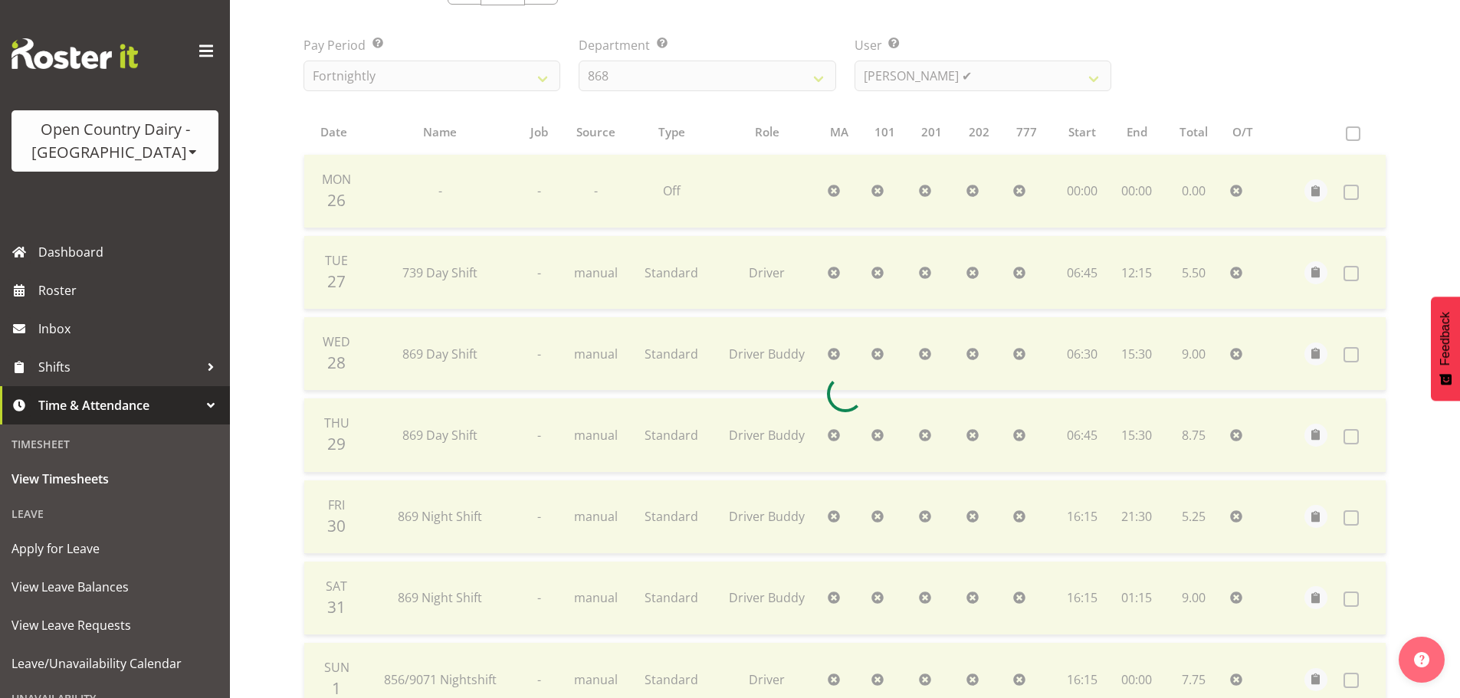
drag, startPoint x: 974, startPoint y: 57, endPoint x: 963, endPoint y: 70, distance: 16.9
click at [971, 58] on div at bounding box center [845, 394] width 1108 height 870
click at [955, 74] on div at bounding box center [845, 394] width 1108 height 870
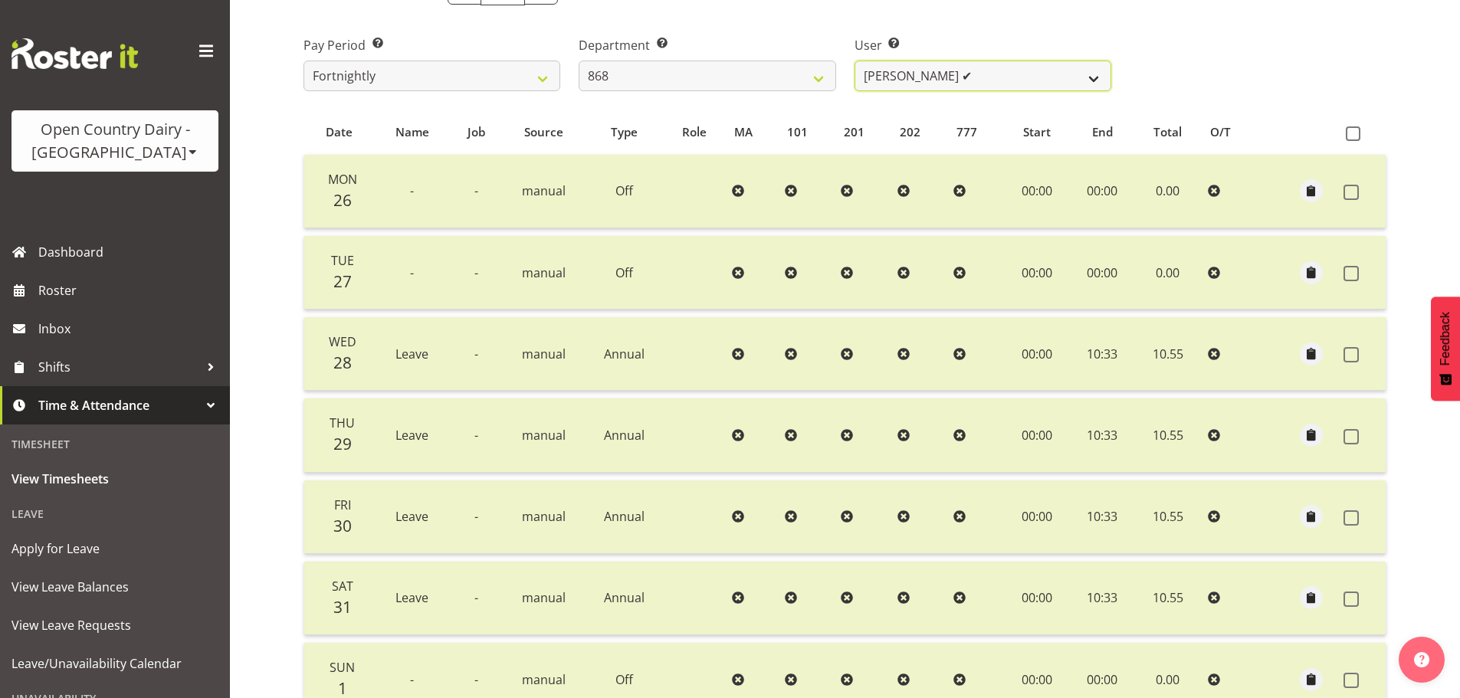
click at [922, 74] on select "Alan Rolton ✔ Cassidy Williams ✔ Christopher McIver ✔ Darin Ayling ✔" at bounding box center [983, 76] width 257 height 31
click at [919, 72] on select "Alan Rolton ✔ Cassidy Williams ✔ Christopher McIver ✔ Darin Ayling ✔" at bounding box center [983, 76] width 257 height 31
click at [738, 80] on select "734 735 736 737 738 739 851 852 853 854 855 856 858 861 862 865 868 869 870 873" at bounding box center [707, 76] width 257 height 31
click at [579, 61] on select "734 735 736 737 738 739 851 852 853 854 855 856 858 861 862 865 868 869 870 873" at bounding box center [707, 76] width 257 height 31
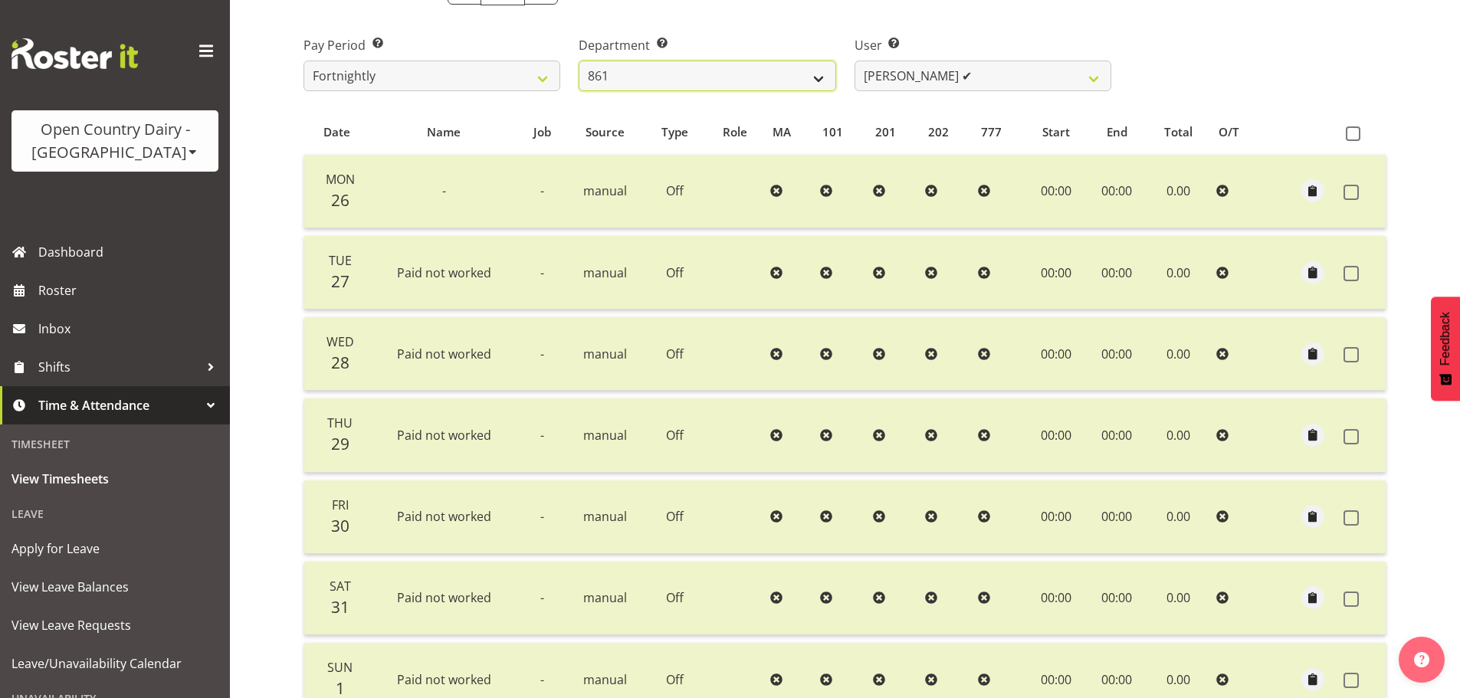
click at [688, 86] on select "734 735 736 737 738 739 851 852 853 854 855 856 858 861 862 865 868 869 870 873" at bounding box center [707, 76] width 257 height 31
click at [579, 61] on select "734 735 736 737 738 739 851 852 853 854 855 856 858 861 862 865 868 869 870 873" at bounding box center [707, 76] width 257 height 31
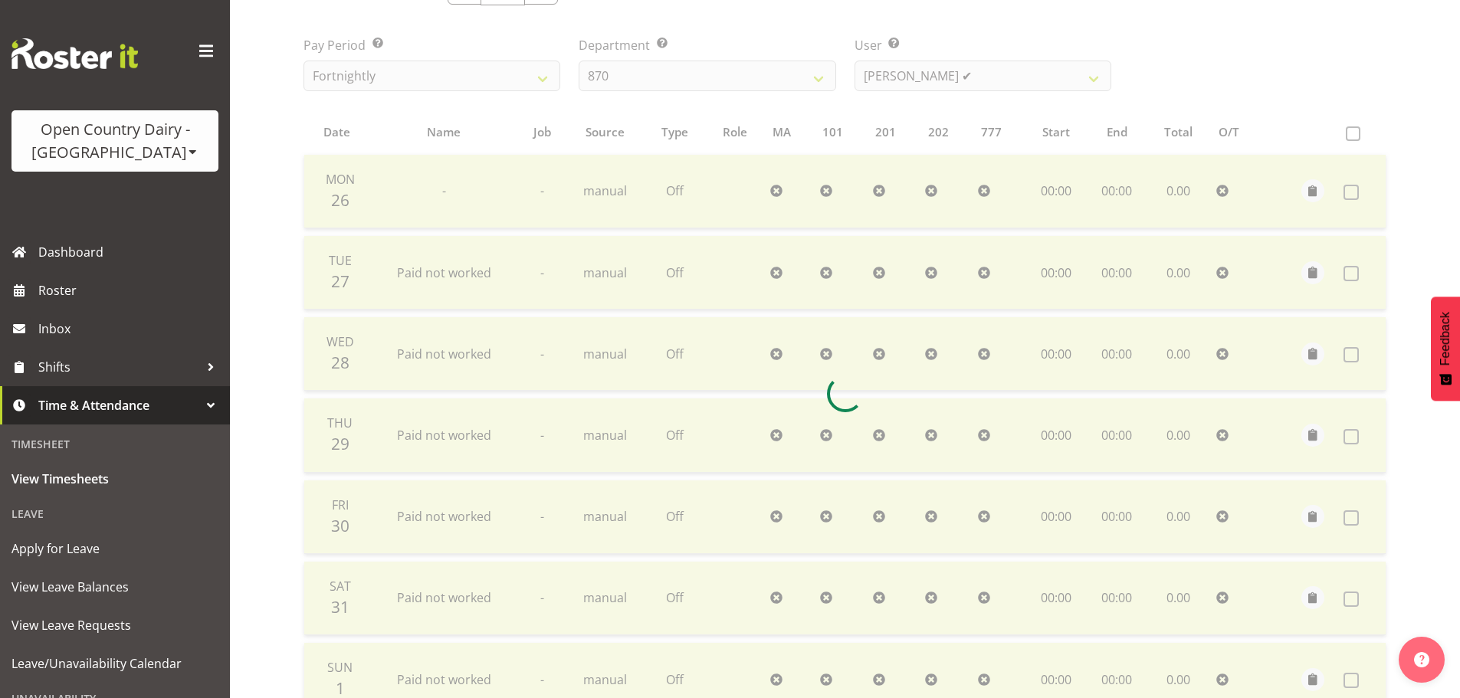
click at [933, 80] on div at bounding box center [845, 394] width 1108 height 870
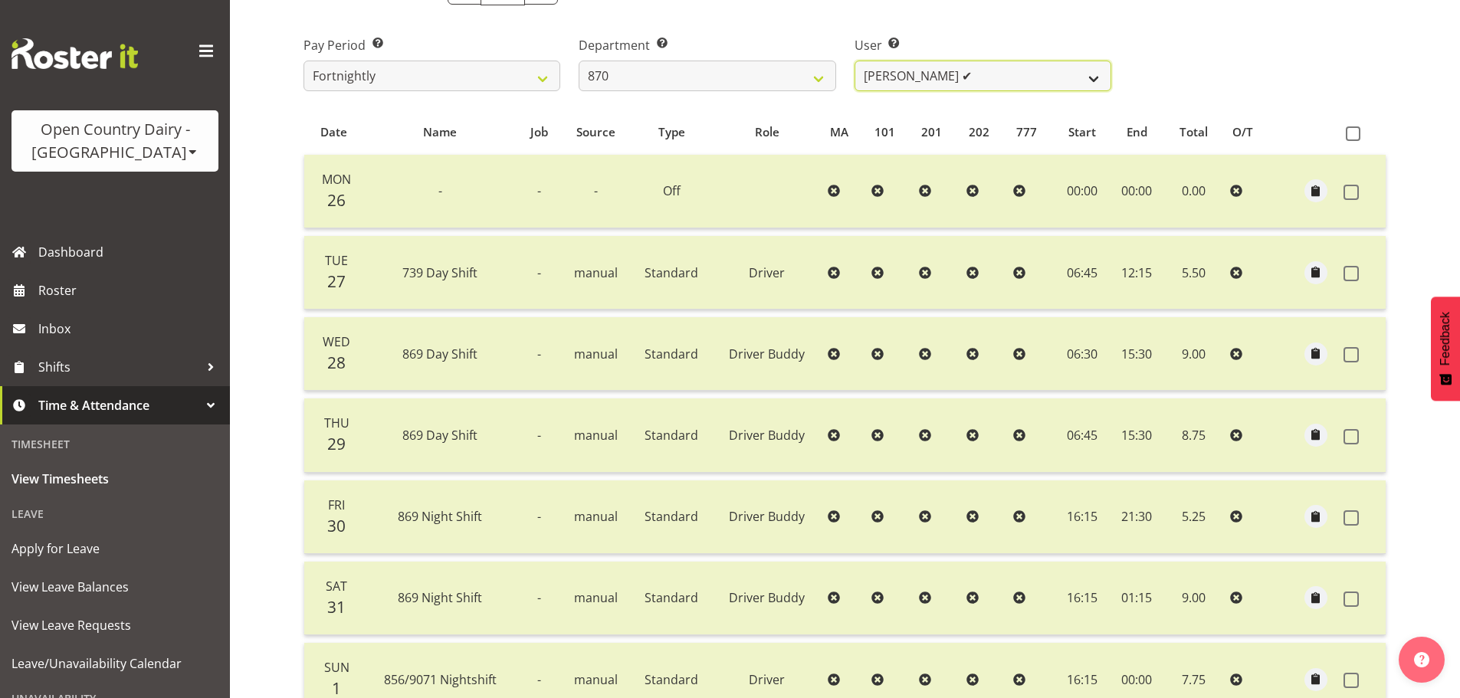
click at [933, 80] on select "Andy Haywood ✔ David Young ✔ Stewart Matheson ✔" at bounding box center [983, 76] width 257 height 31
click at [855, 61] on select "Andy Haywood ✔ David Young ✔ Stewart Matheson ✔" at bounding box center [983, 76] width 257 height 31
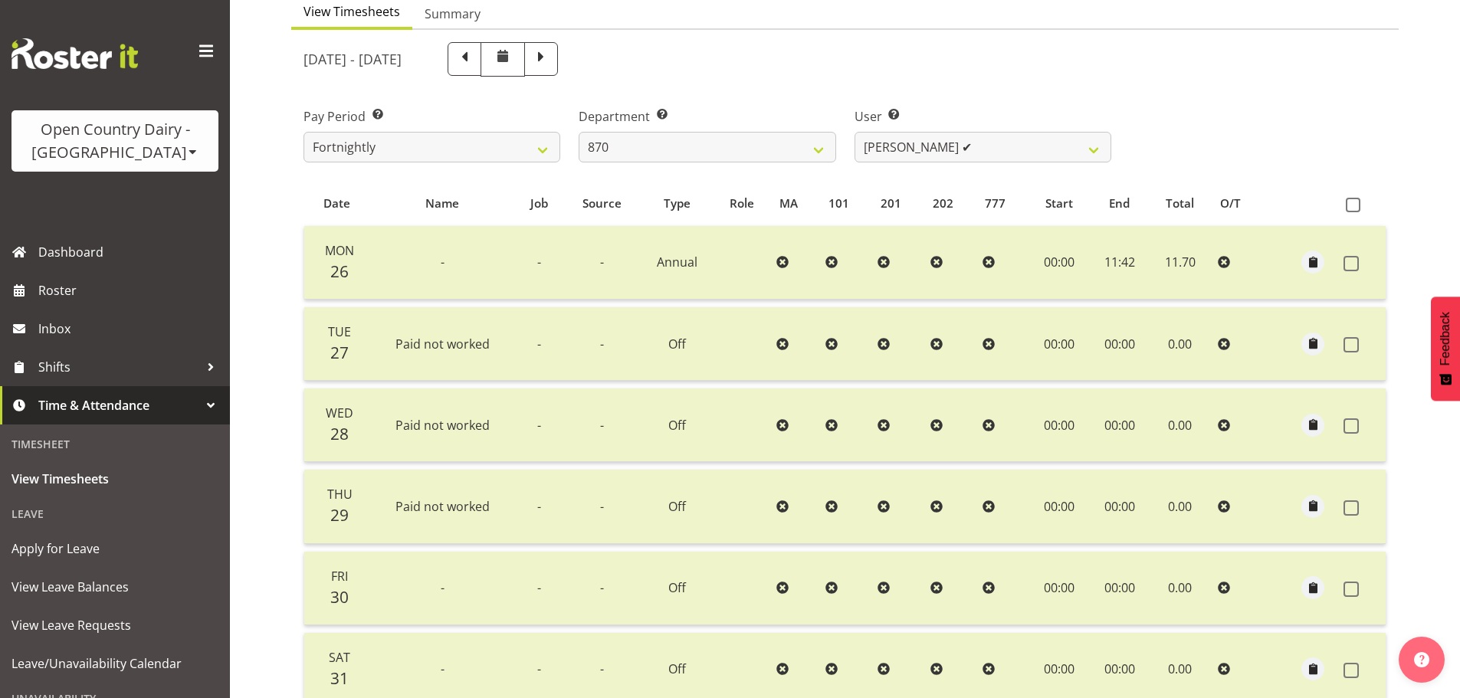
scroll to position [155, 0]
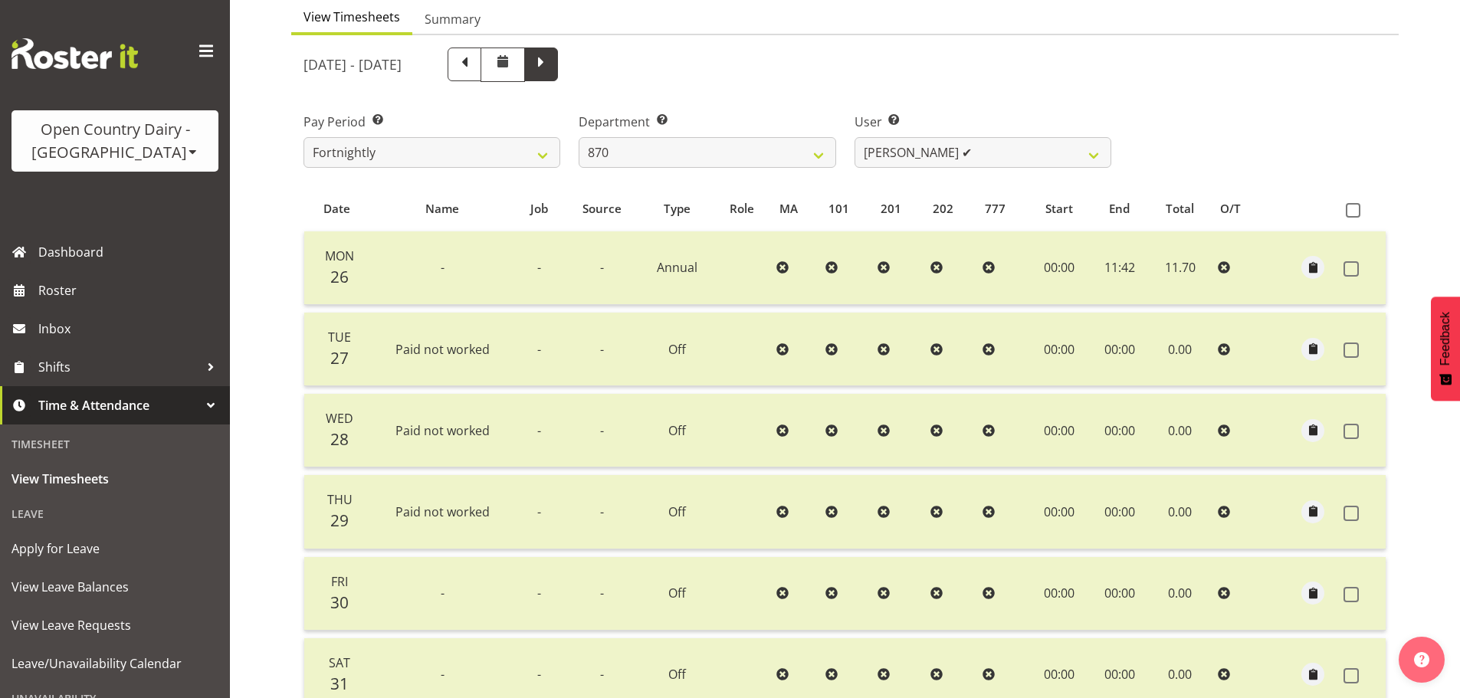
click at [551, 70] on span at bounding box center [541, 63] width 20 height 20
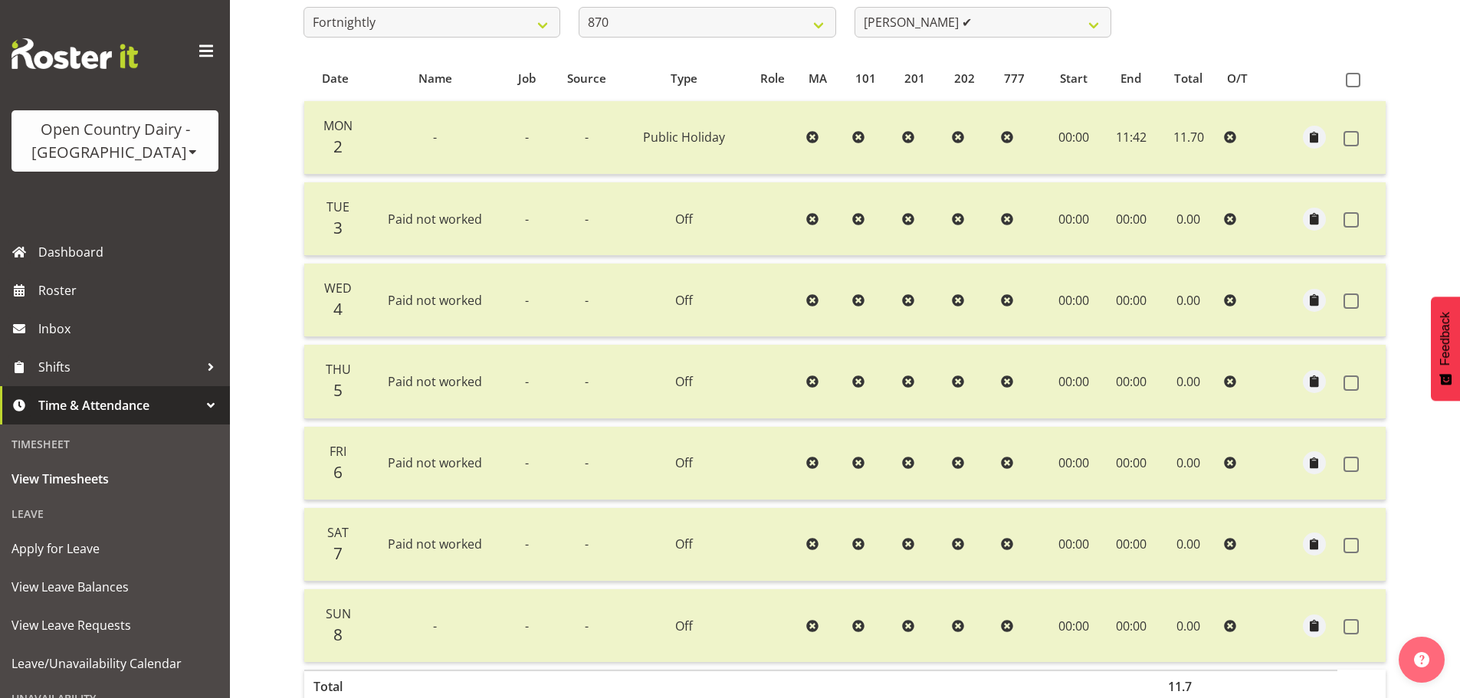
scroll to position [78, 0]
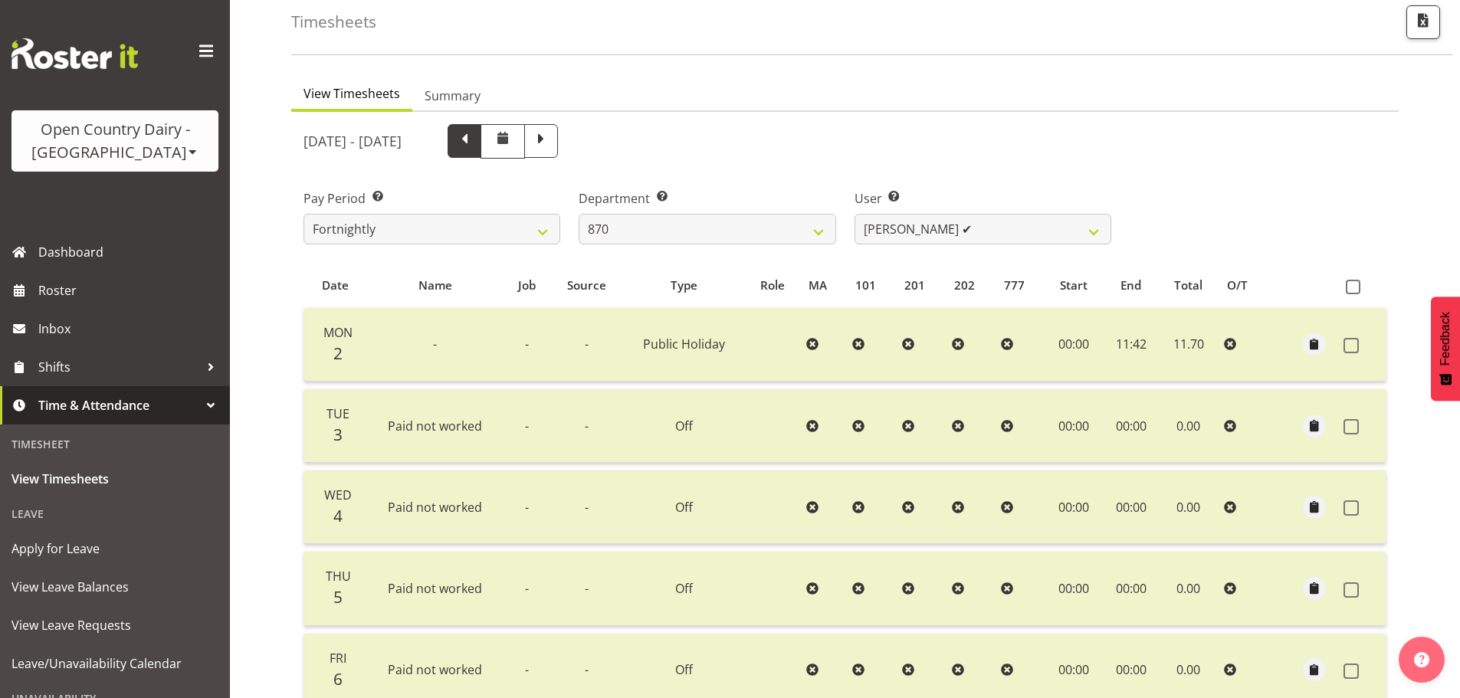
click at [475, 131] on span at bounding box center [465, 140] width 20 height 20
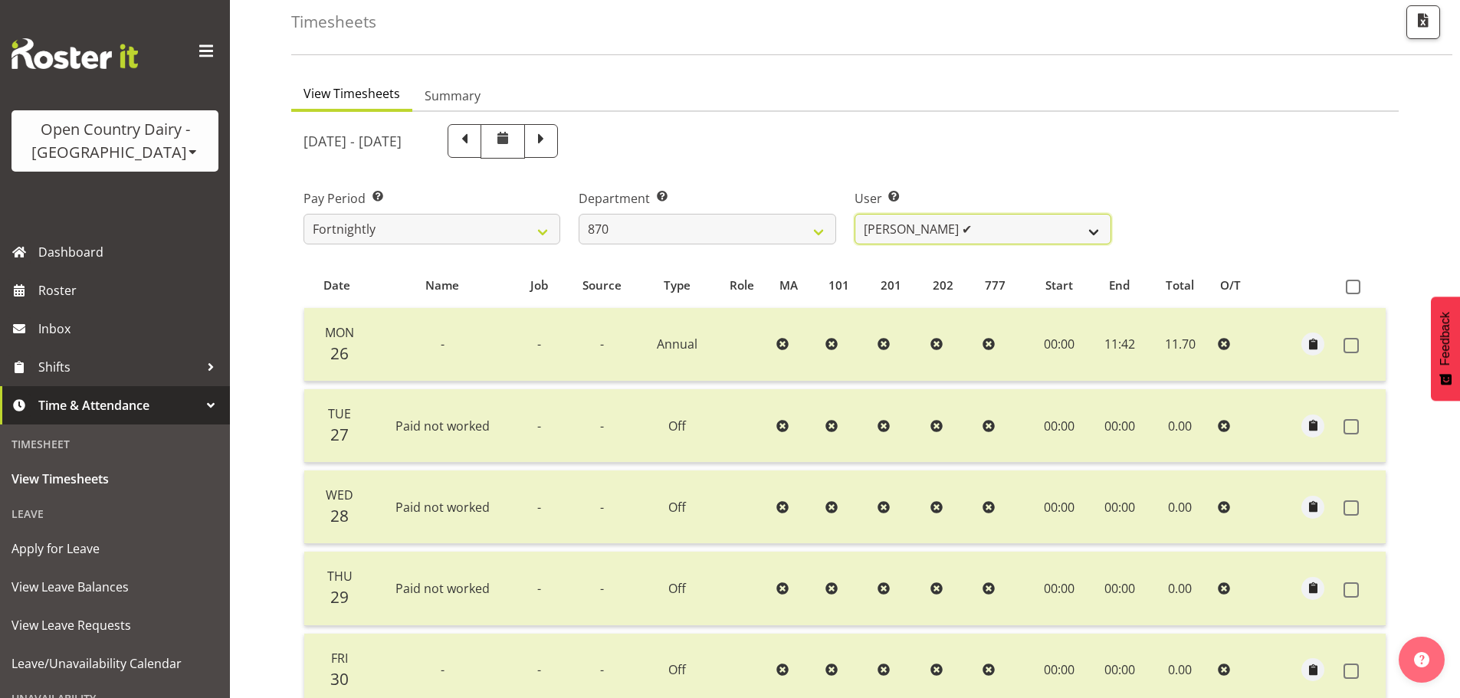
drag, startPoint x: 876, startPoint y: 223, endPoint x: 879, endPoint y: 231, distance: 8.3
click at [877, 224] on select "Andy Haywood ✔ David Young ✔ Stewart Matheson ✔" at bounding box center [983, 229] width 257 height 31
click at [855, 214] on select "Andy Haywood ✔ David Young ✔ Stewart Matheson ✔" at bounding box center [983, 229] width 257 height 31
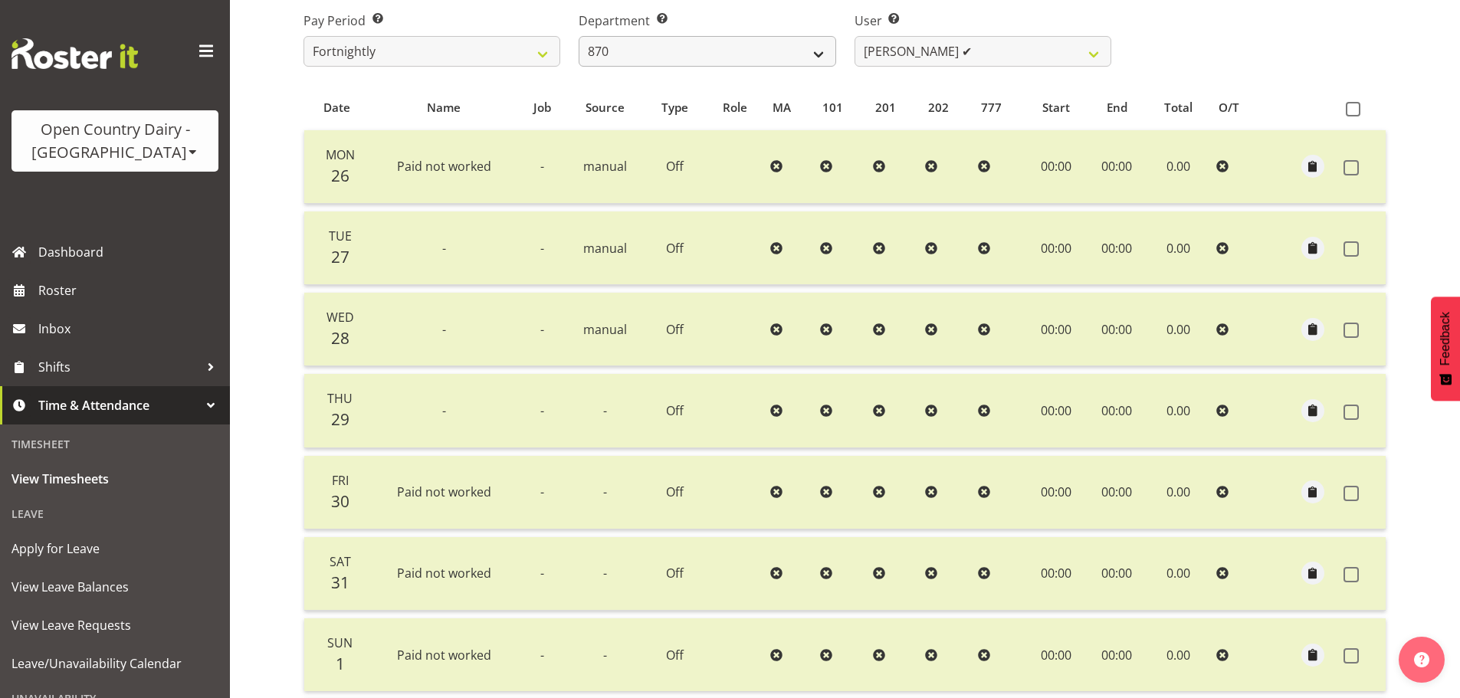
scroll to position [232, 0]
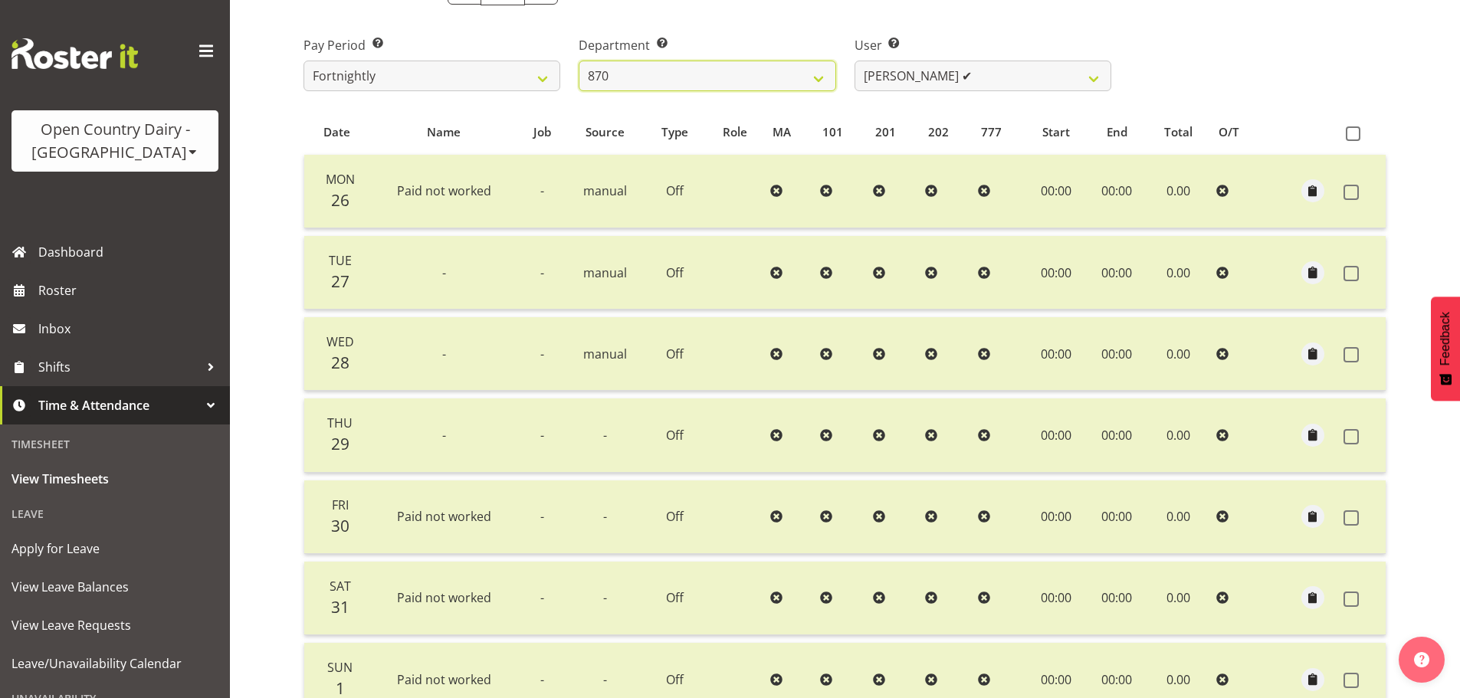
drag, startPoint x: 704, startPoint y: 69, endPoint x: 693, endPoint y: 101, distance: 33.9
click at [704, 69] on select "734 735 736 737 738 739 851 852 853 854 855 856 858 861 862 865 868 869 870 873" at bounding box center [707, 76] width 257 height 31
click at [655, 77] on select "734 735 736 737 738 739 851 852 853 854 855 856 858 861 862 865 868 869 870 873" at bounding box center [707, 76] width 257 height 31
click at [579, 61] on select "734 735 736 737 738 739 851 852 853 854 855 856 858 861 862 865 868 869 870 873" at bounding box center [707, 76] width 257 height 31
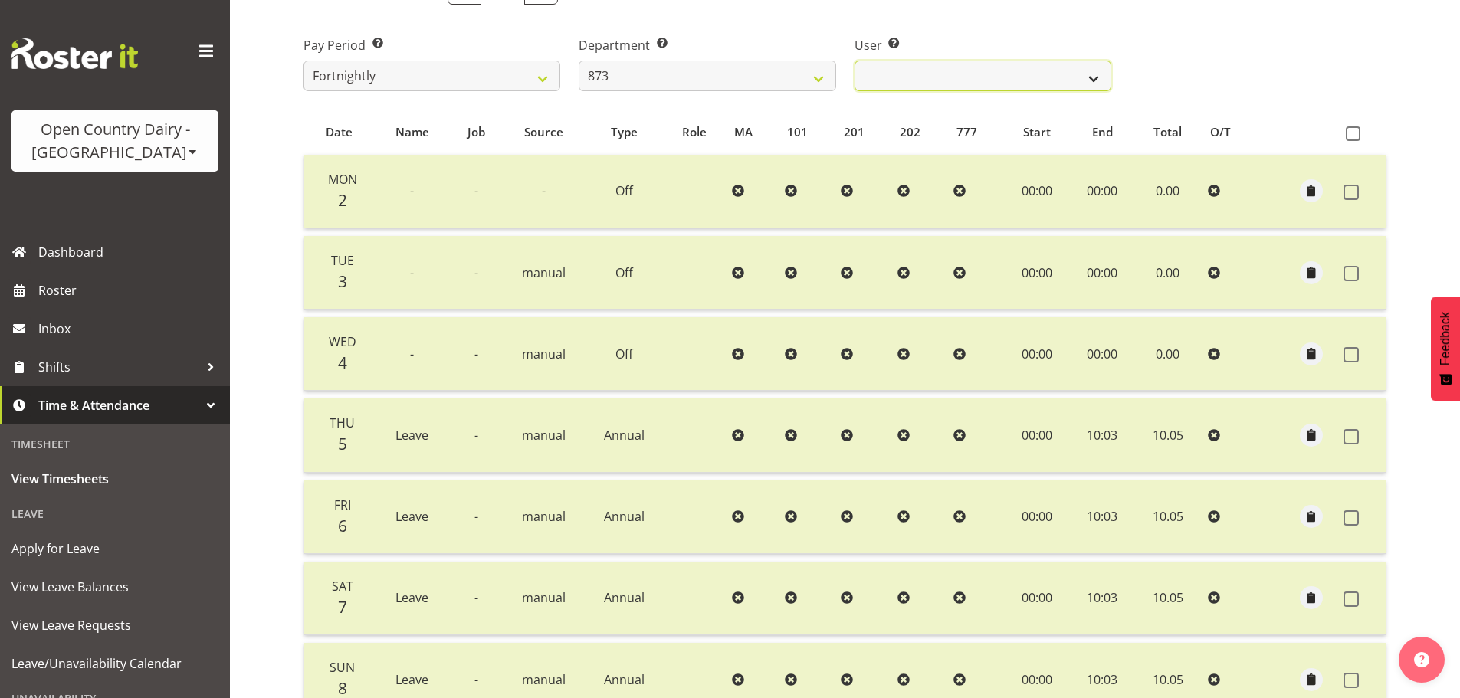
click at [1014, 84] on select "Andrew Henderson ✔ Ricky Popham ✔ Stacy MacAskill ✔ Trish Nicol ✔" at bounding box center [983, 76] width 257 height 31
click at [855, 61] on select "Andrew Henderson ✔ Ricky Popham ✔ Stacy MacAskill ✔ Trish Nicol ✔" at bounding box center [983, 76] width 257 height 31
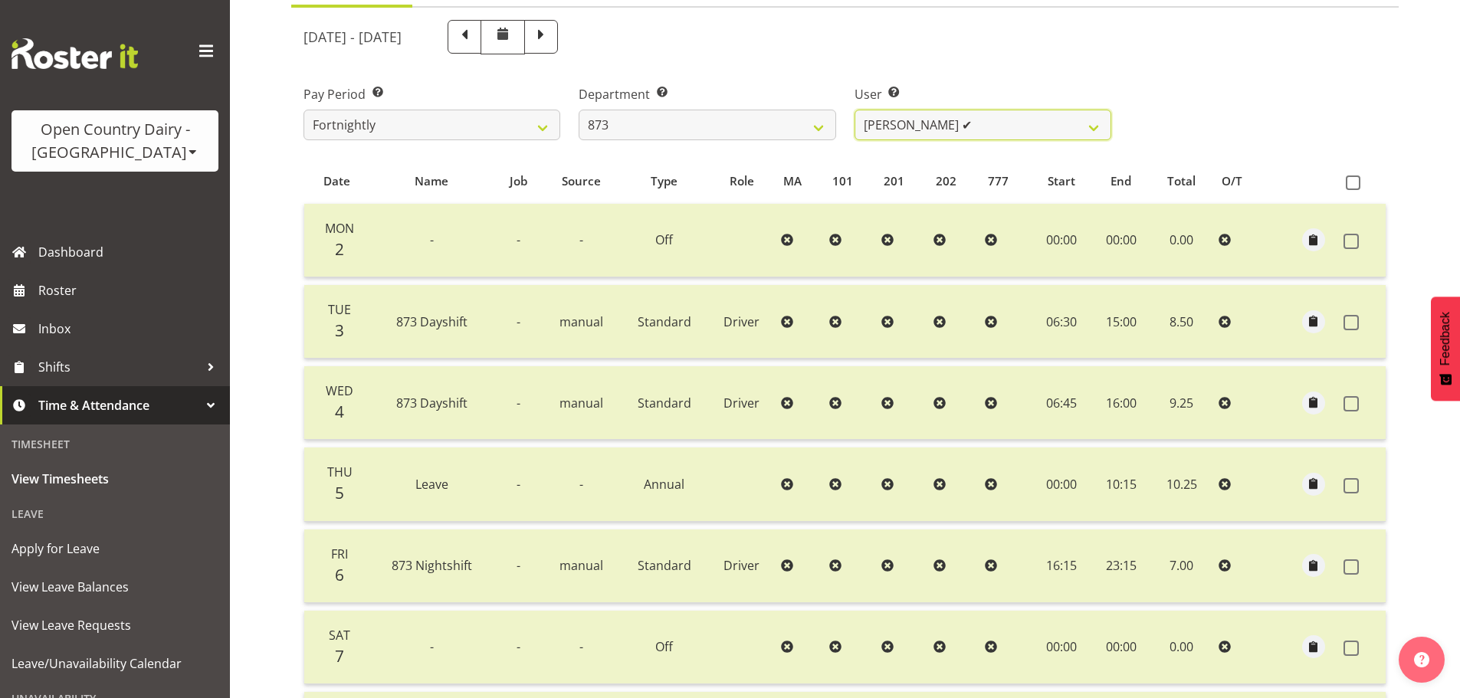
scroll to position [155, 0]
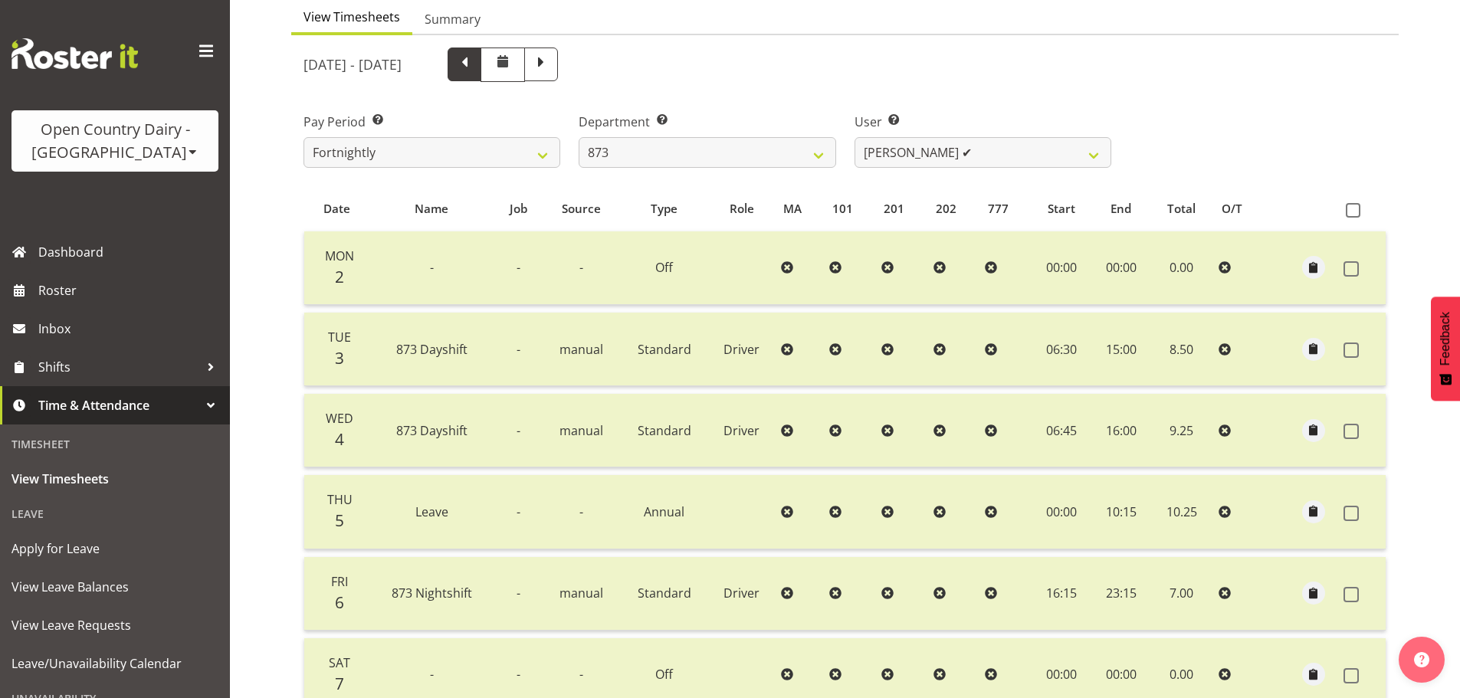
click at [475, 71] on span at bounding box center [465, 63] width 20 height 20
click at [551, 67] on span at bounding box center [541, 63] width 20 height 20
click at [937, 147] on select "Andrew Henderson ✔ Ricky Popham ✔ Stacy MacAskill ✔ Trish Nicol ✔" at bounding box center [983, 152] width 257 height 31
click at [855, 137] on select "Andrew Henderson ✔ Ricky Popham ✔ Stacy MacAskill ✔ Trish Nicol ✔" at bounding box center [983, 152] width 257 height 31
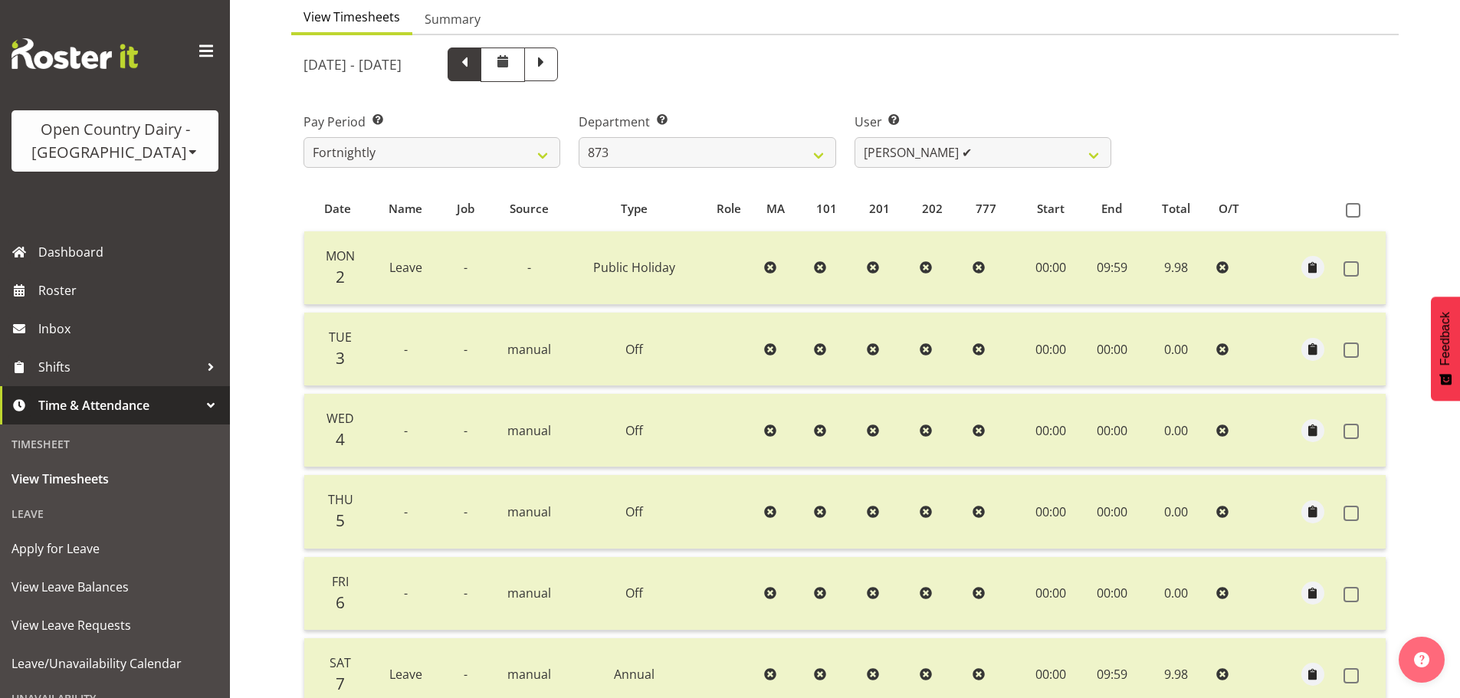
click at [475, 68] on span at bounding box center [465, 63] width 20 height 20
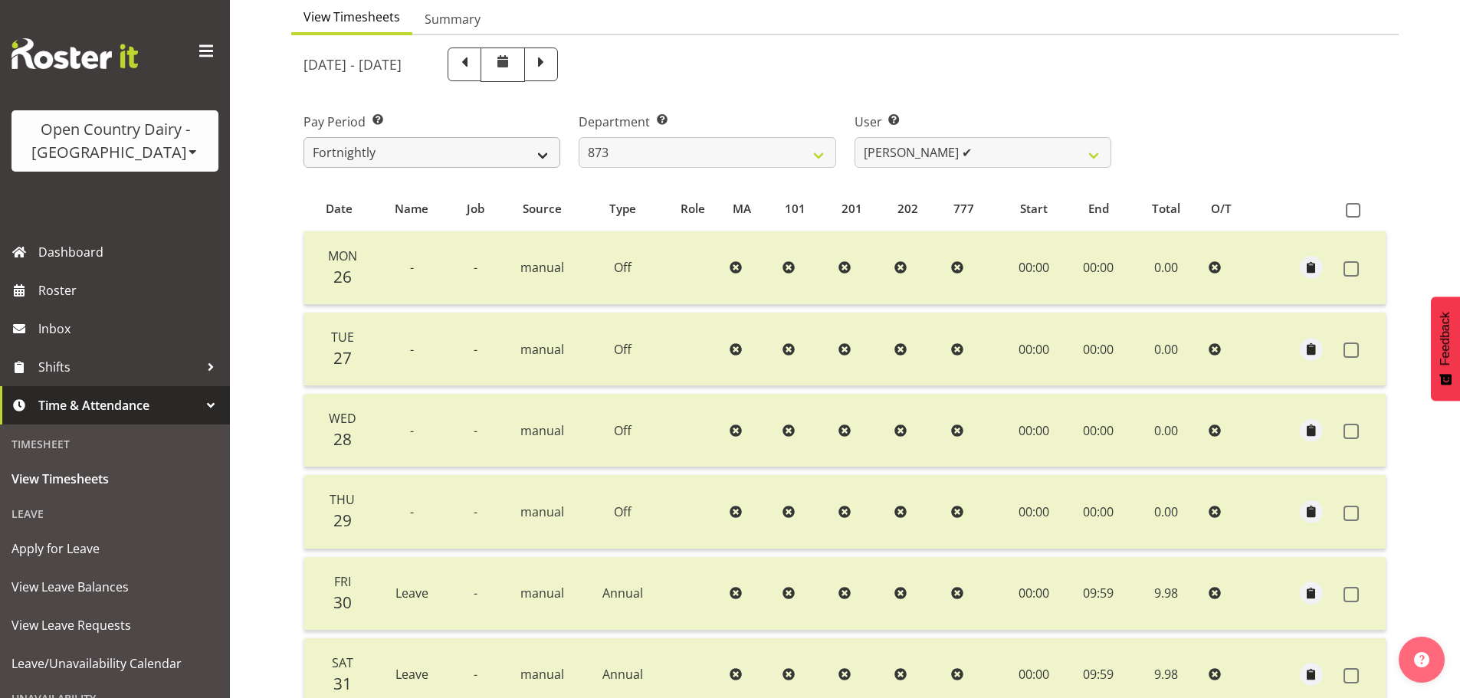
drag, startPoint x: 591, startPoint y: 68, endPoint x: 482, endPoint y: 145, distance: 133.1
click at [551, 68] on span at bounding box center [541, 63] width 20 height 20
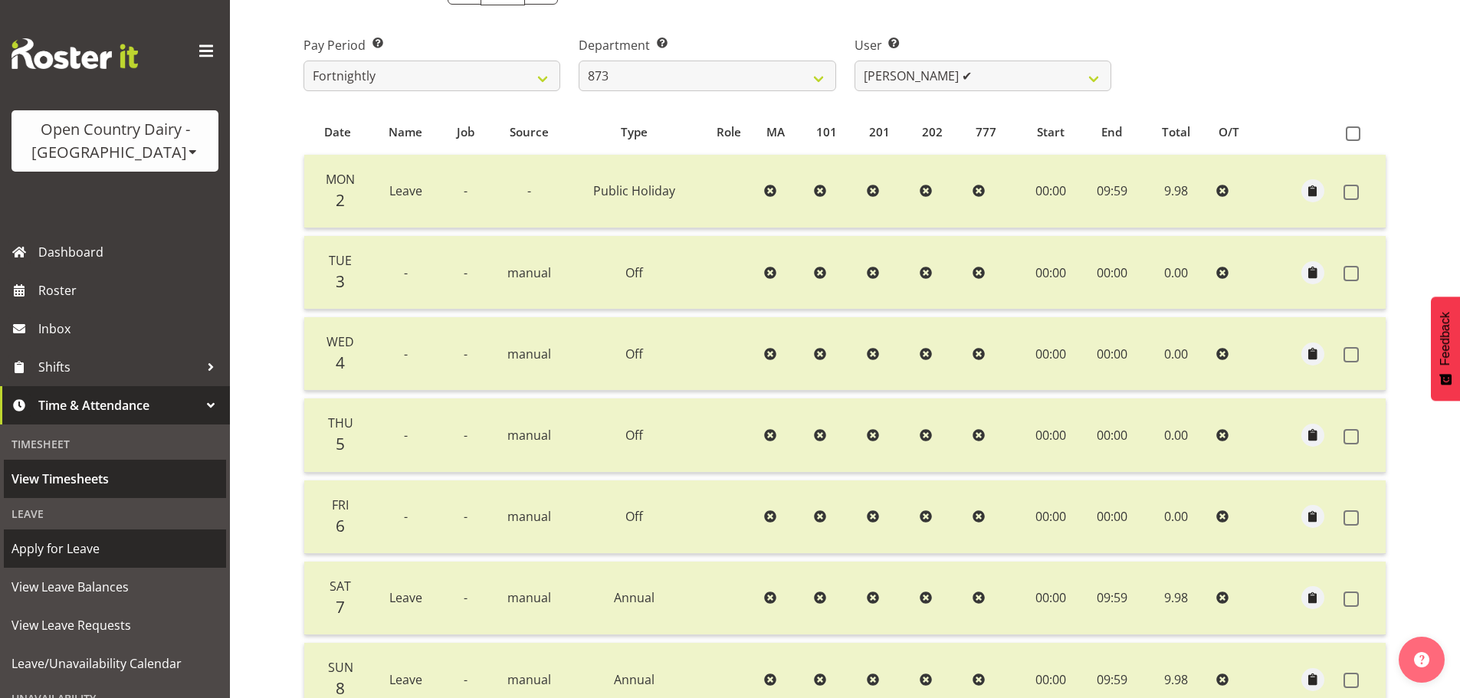
scroll to position [77, 0]
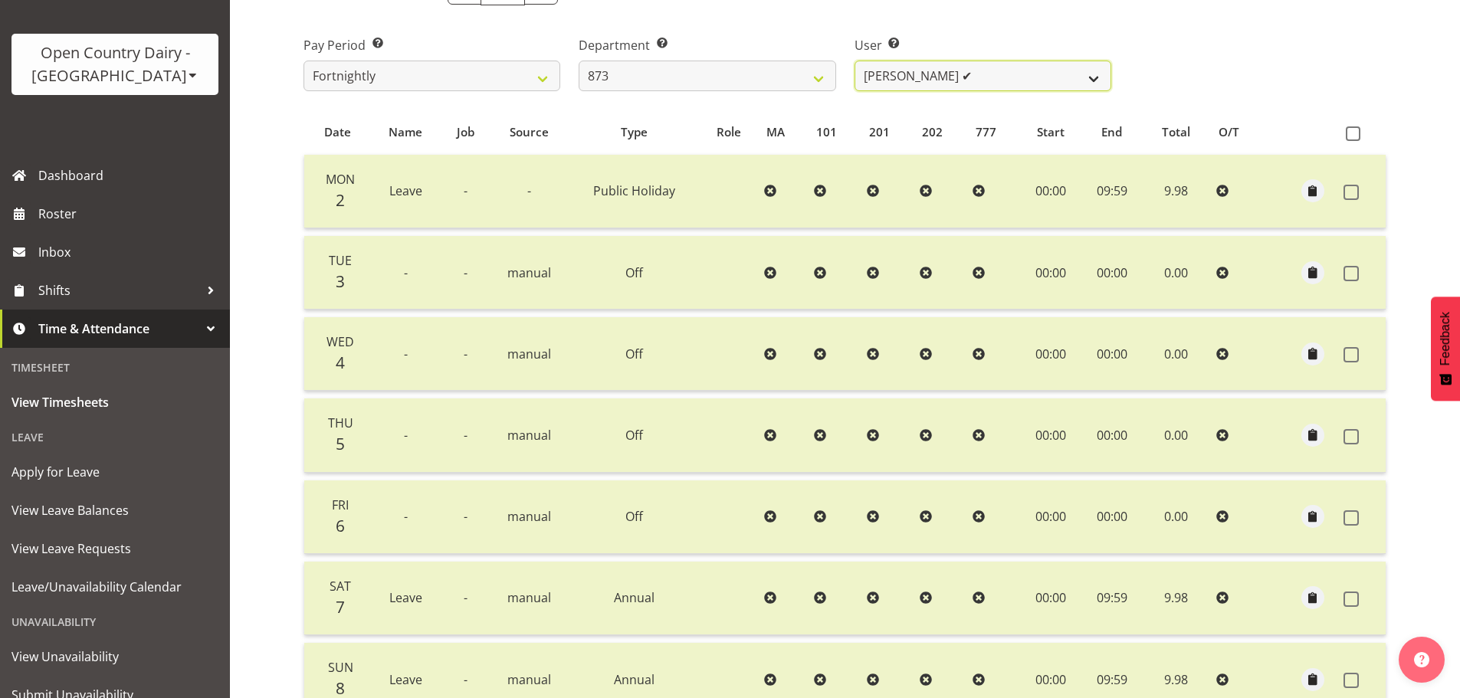
click at [1029, 87] on select "Andrew Henderson ✔ Ricky Popham ✔ Stacy MacAskill ✔ Trish Nicol ✔" at bounding box center [983, 76] width 257 height 31
click at [855, 61] on select "Andrew Henderson ✔ Ricky Popham ✔ Stacy MacAskill ✔ Trish Nicol ✔" at bounding box center [983, 76] width 257 height 31
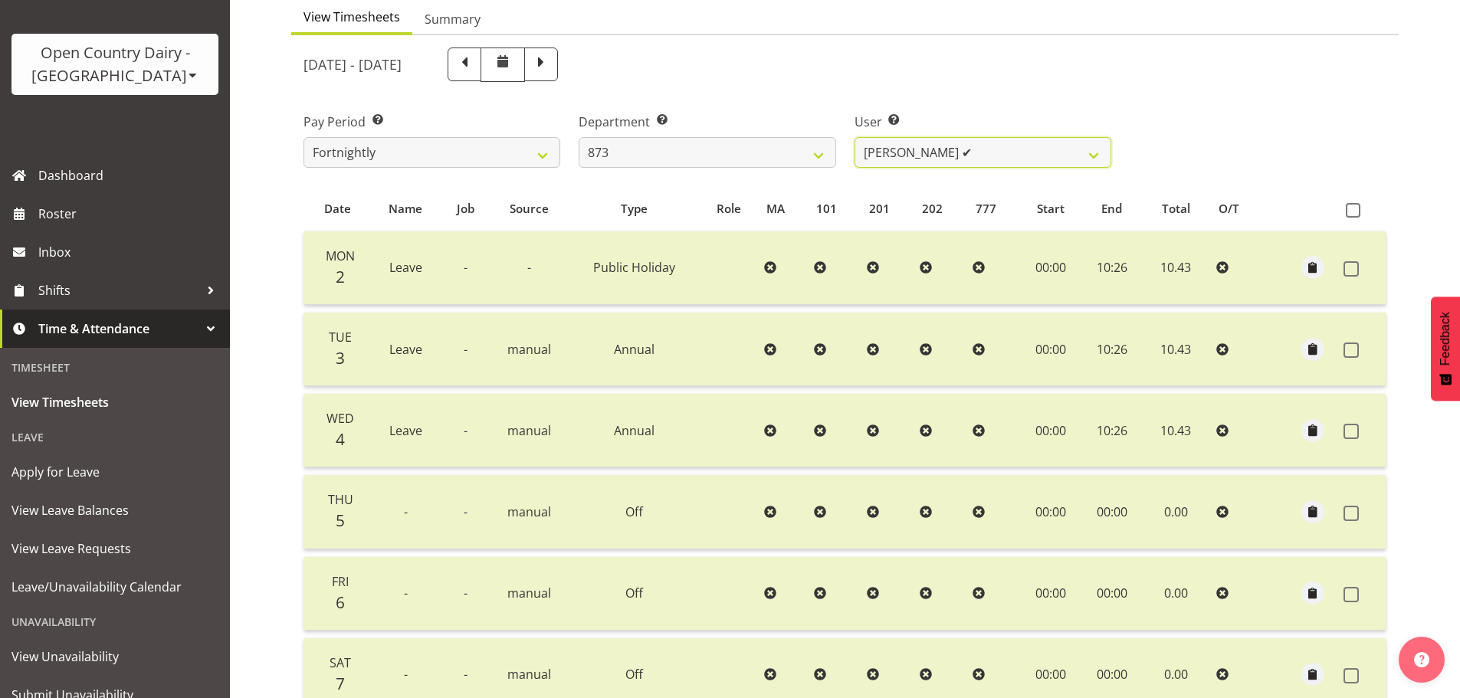
scroll to position [78, 0]
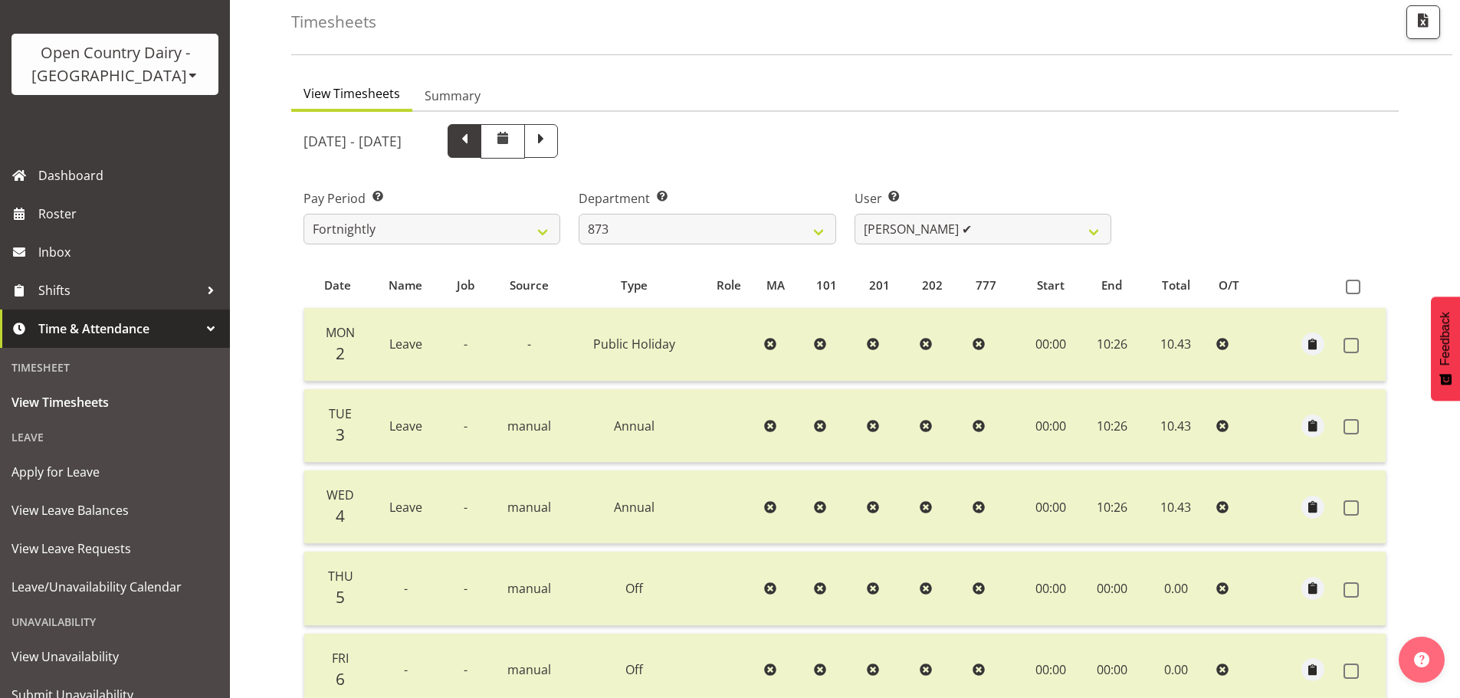
drag, startPoint x: 517, startPoint y: 138, endPoint x: 51, endPoint y: 228, distance: 475.4
click at [475, 137] on span at bounding box center [465, 140] width 20 height 20
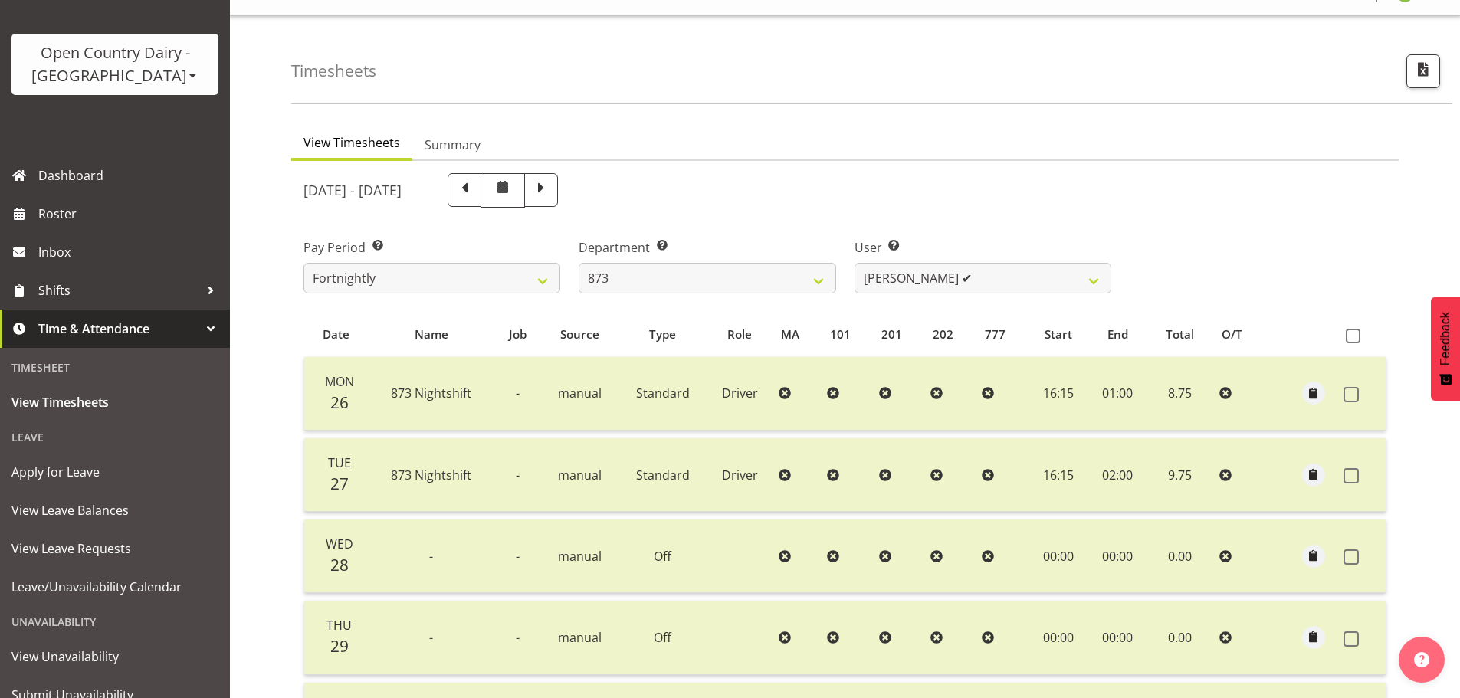
scroll to position [2, 0]
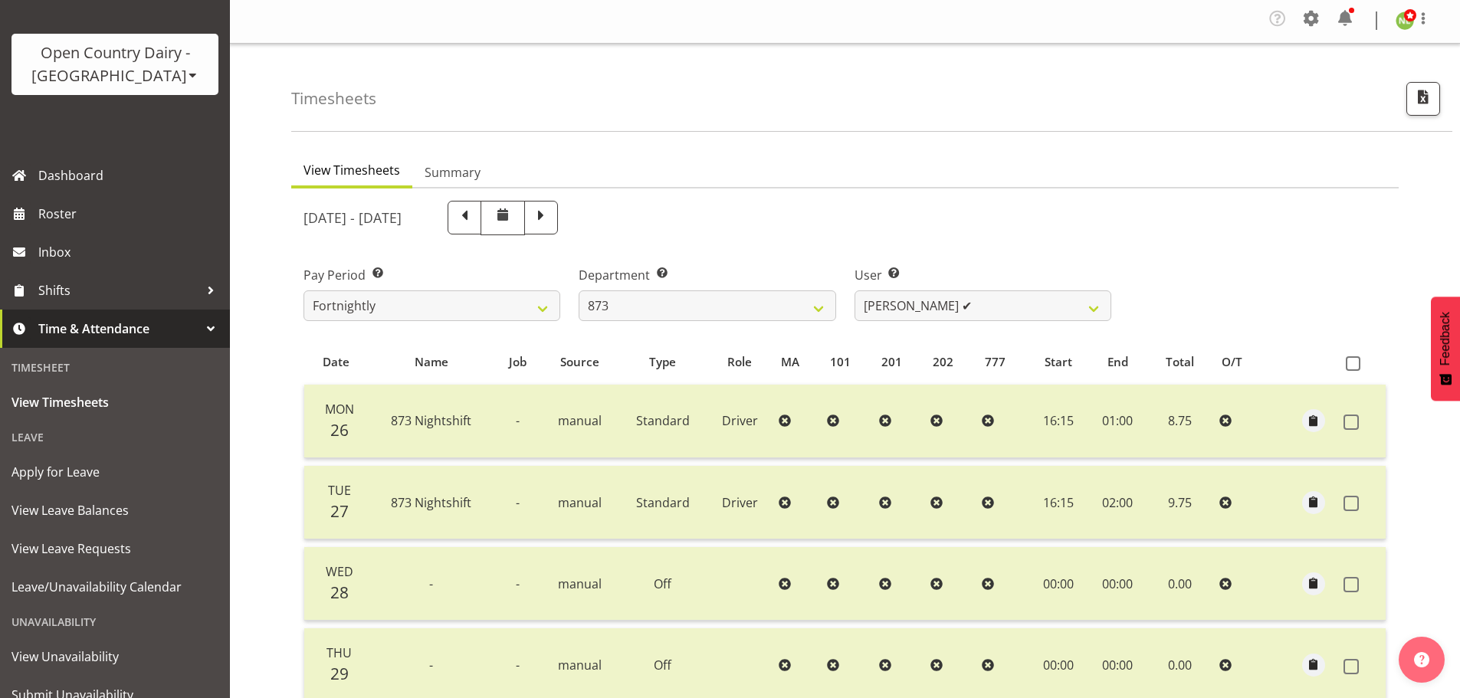
drag, startPoint x: 590, startPoint y: 222, endPoint x: 365, endPoint y: 272, distance: 230.8
click at [551, 222] on span at bounding box center [541, 216] width 20 height 20
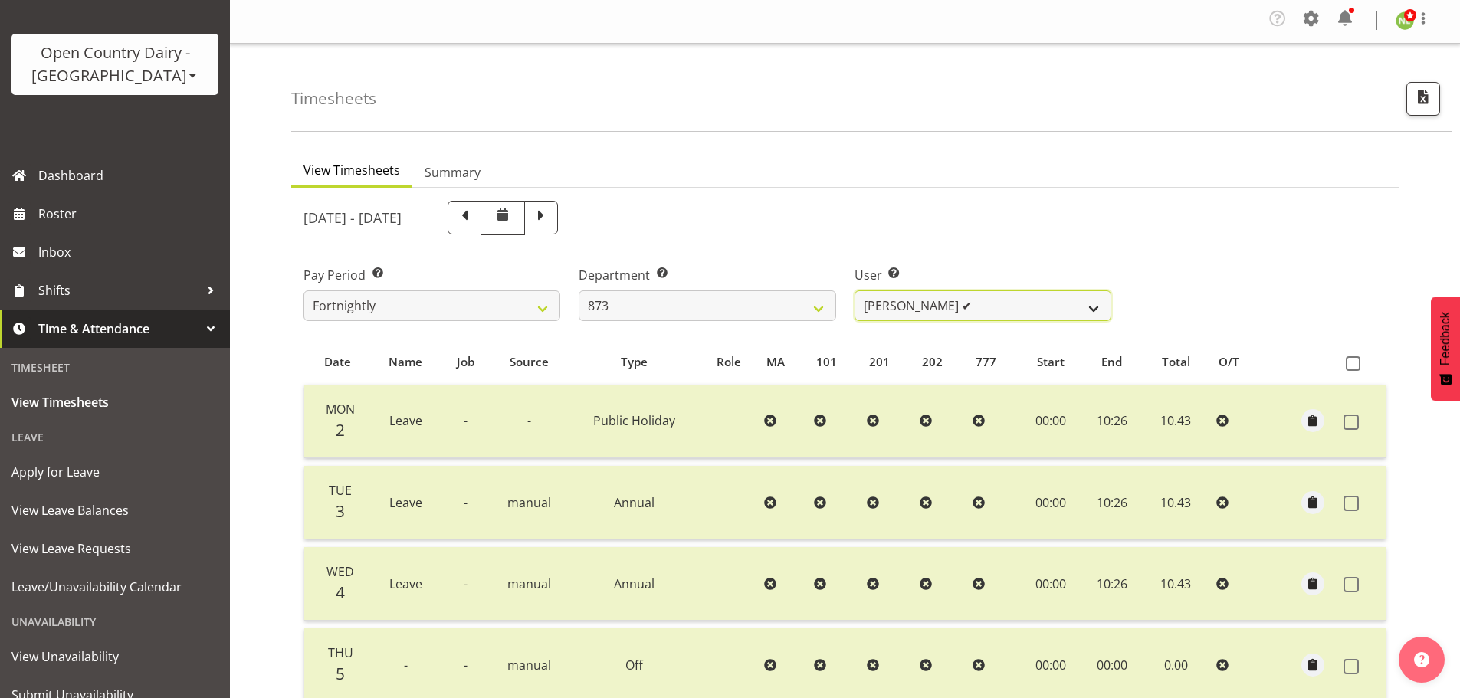
click at [891, 307] on select "Andrew Henderson ✔ Ricky Popham ✔ Stacy MacAskill ✔ Trish Nicol ✔" at bounding box center [983, 306] width 257 height 31
drag, startPoint x: 915, startPoint y: 297, endPoint x: 790, endPoint y: 312, distance: 125.0
click at [915, 297] on select "Andrew Henderson ✔ Ricky Popham ✔ Stacy MacAskill ✔ Trish Nicol ✔" at bounding box center [983, 306] width 257 height 31
click at [760, 311] on select "734 735 736 737 738 739 851 852 853 854 855 856 858 861 862 865 868 869 870 873" at bounding box center [707, 306] width 257 height 31
click at [579, 291] on select "734 735 736 737 738 739 851 852 853 854 855 856 858 861 862 865 868 869 870 873" at bounding box center [707, 306] width 257 height 31
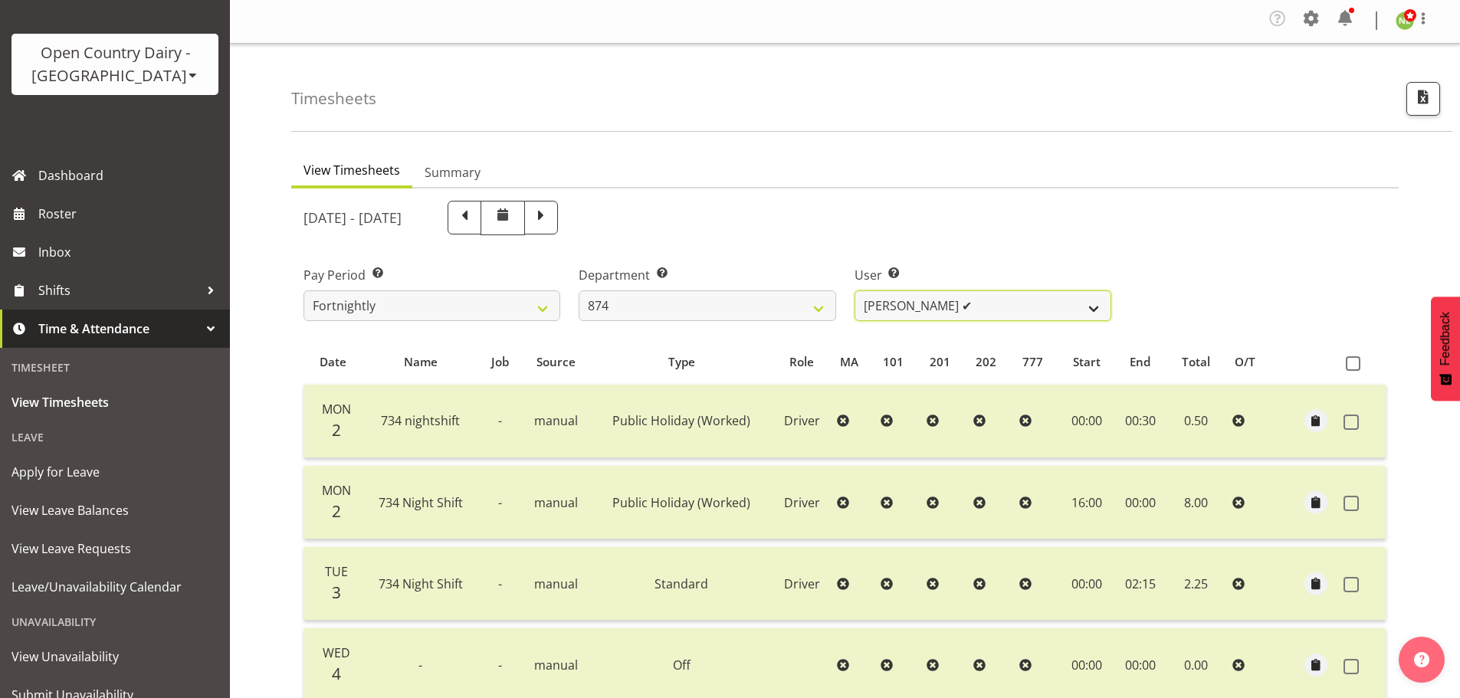
click at [888, 318] on select "Annette Parker ✔ Christopher McRae ✔ Patrick Stenton ✔ Rachel Carpenter ✔ Wirem…" at bounding box center [983, 306] width 257 height 31
click at [855, 291] on select "Annette Parker ✔ Christopher McRae ✔ Patrick Stenton ✔ Rachel Carpenter ✔ Wirem…" at bounding box center [983, 306] width 257 height 31
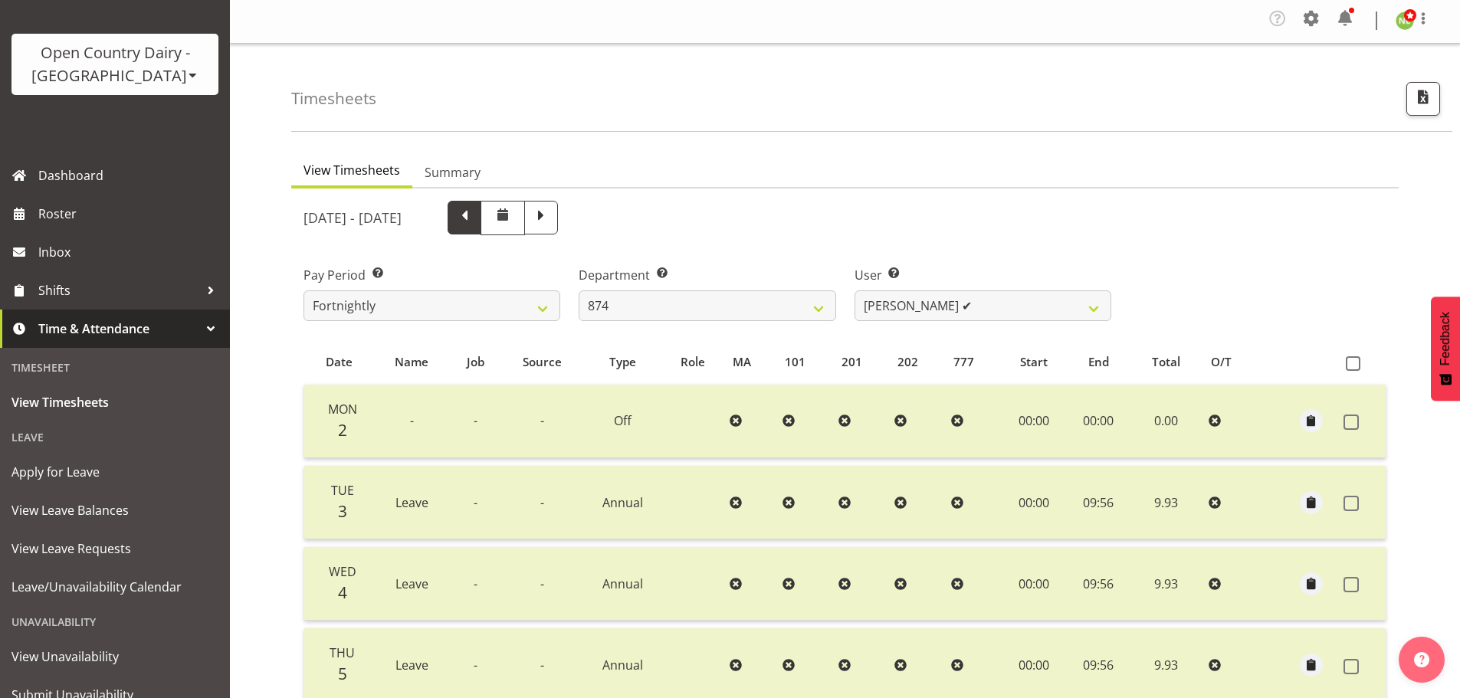
click at [475, 218] on span at bounding box center [465, 216] width 20 height 20
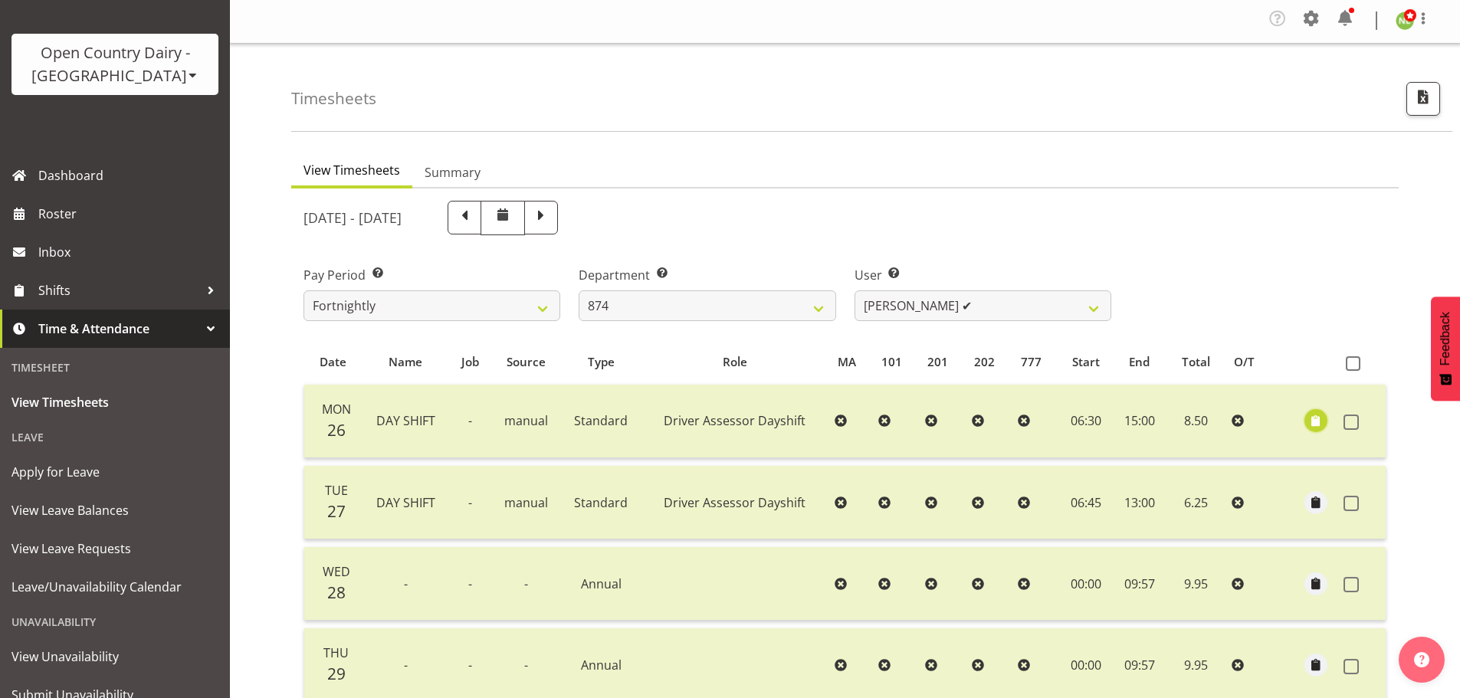
click at [1320, 419] on span "button" at bounding box center [1317, 421] width 18 height 18
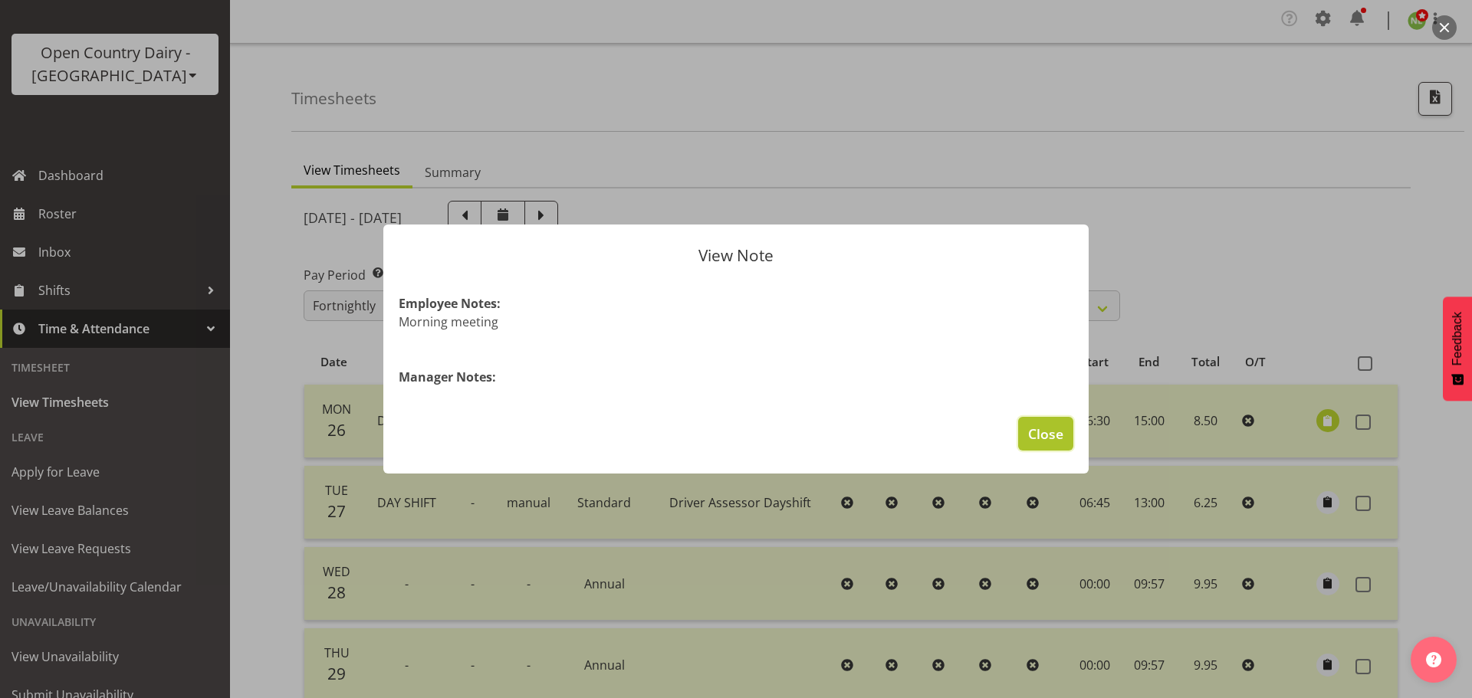
click at [1048, 431] on span "Close" at bounding box center [1045, 434] width 35 height 20
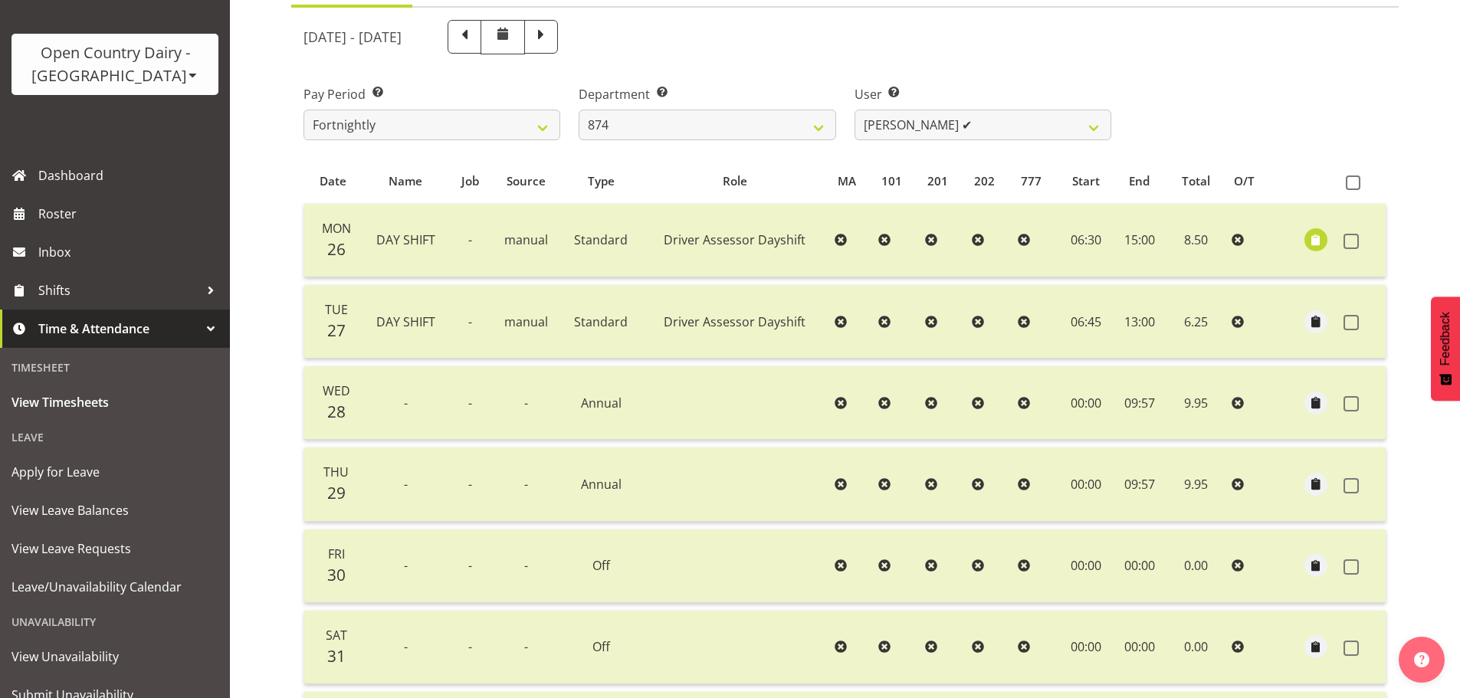
scroll to position [155, 0]
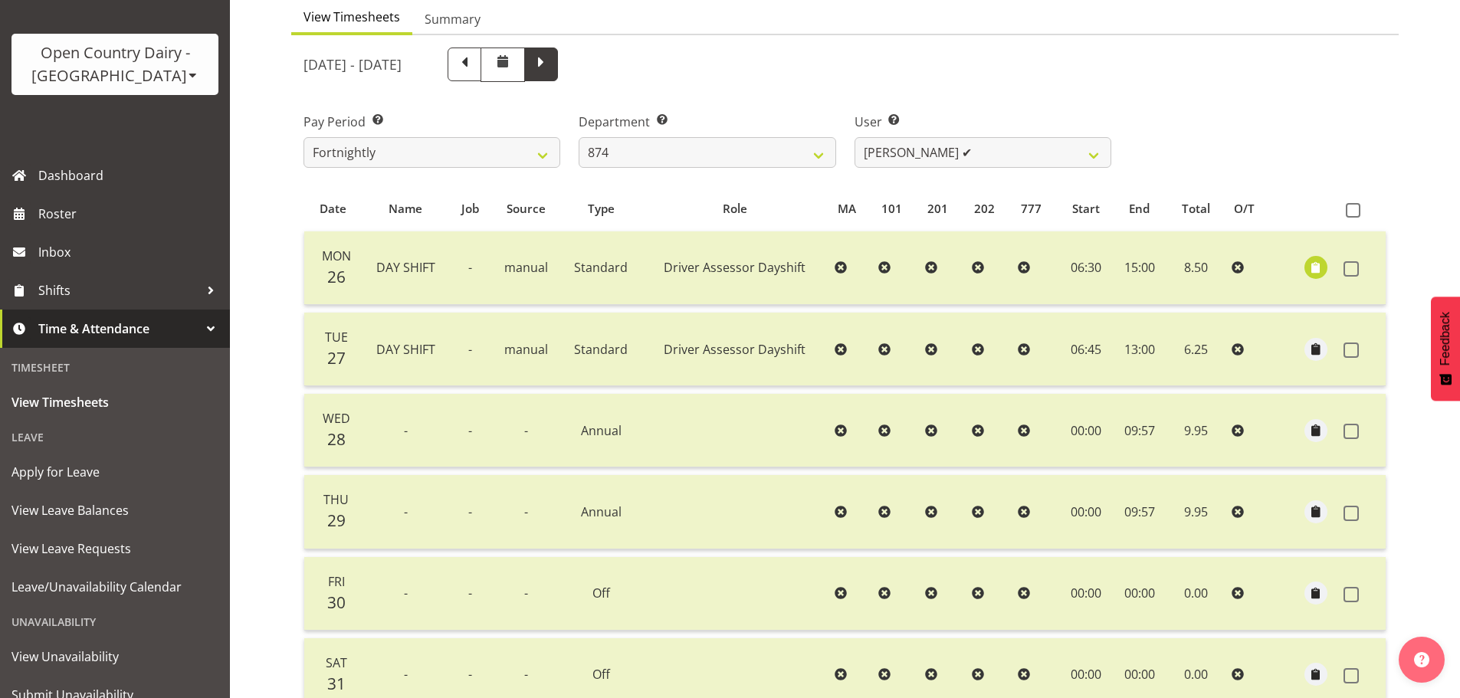
click at [551, 57] on span at bounding box center [541, 63] width 20 height 20
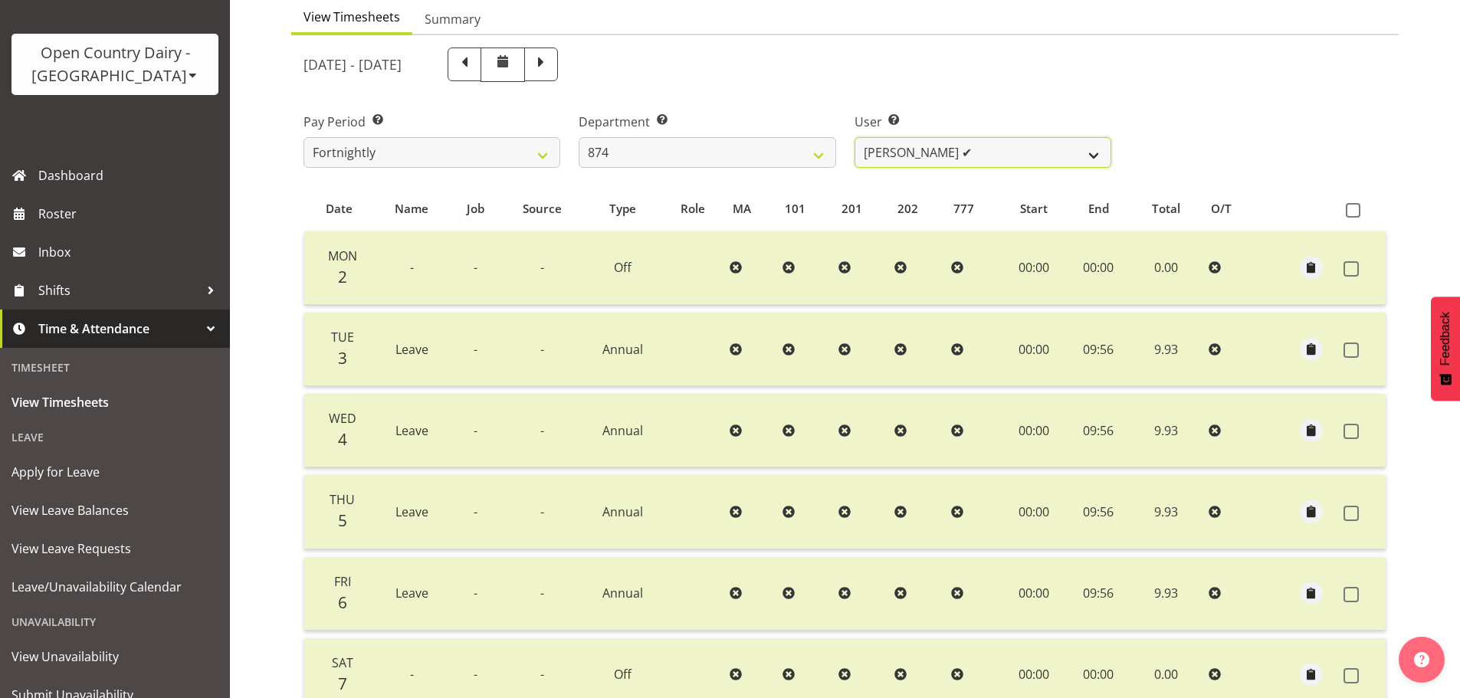
click at [890, 151] on select "Annette Parker ✔ Christopher McRae ✔ Patrick Stenton ✔ Rachel Carpenter ✔ Wirem…" at bounding box center [983, 152] width 257 height 31
click at [855, 137] on select "Annette Parker ✔ Christopher McRae ✔ Patrick Stenton ✔ Rachel Carpenter ✔ Wirem…" at bounding box center [983, 152] width 257 height 31
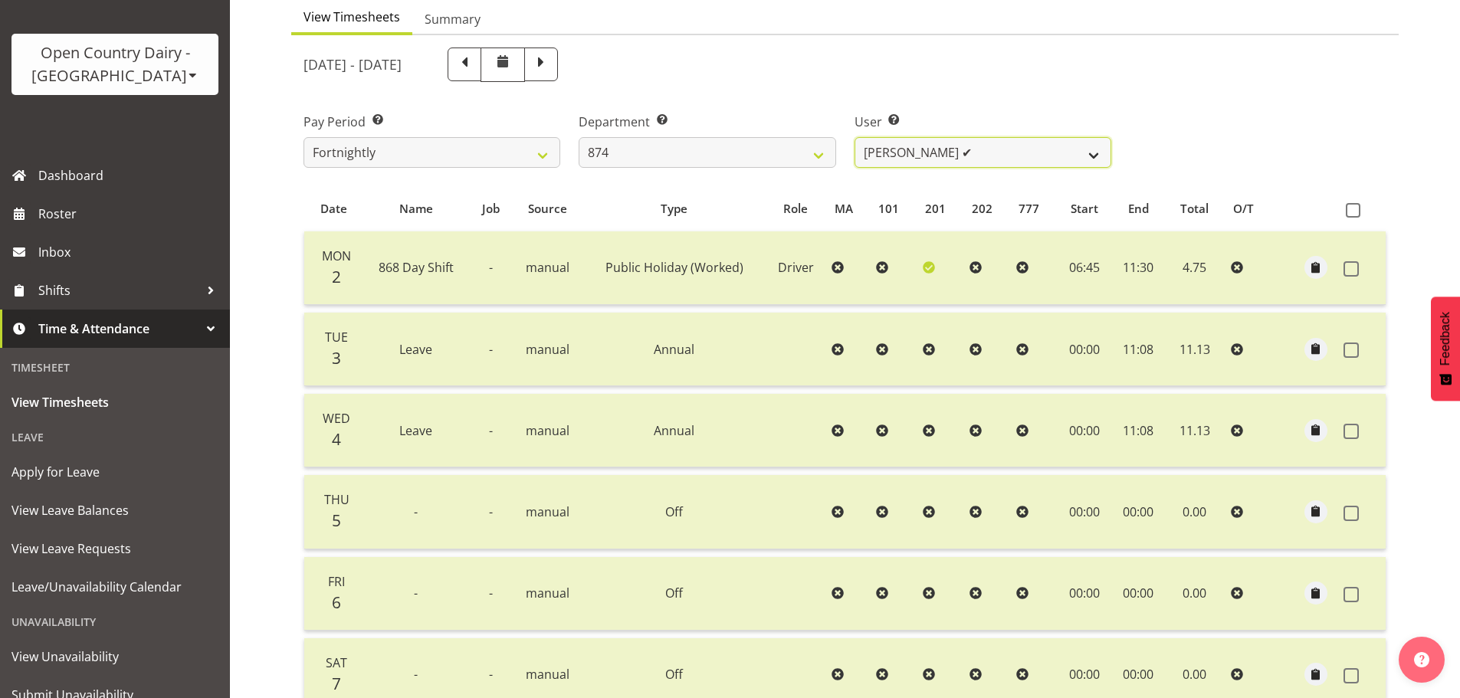
click at [912, 154] on select "Annette Parker ✔ Christopher McRae ✔ Patrick Stenton ✔ Rachel Carpenter ✔ Wirem…" at bounding box center [983, 152] width 257 height 31
click at [475, 60] on span at bounding box center [465, 63] width 20 height 20
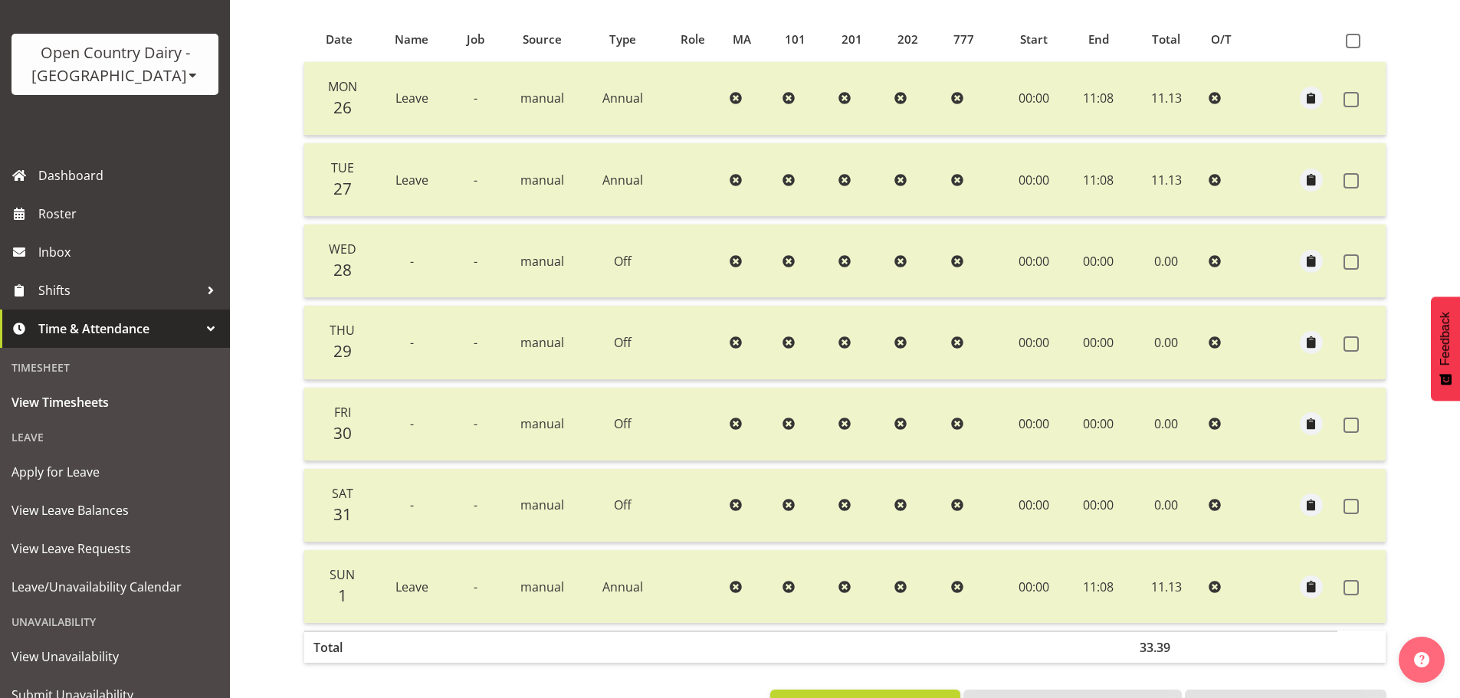
scroll to position [232, 0]
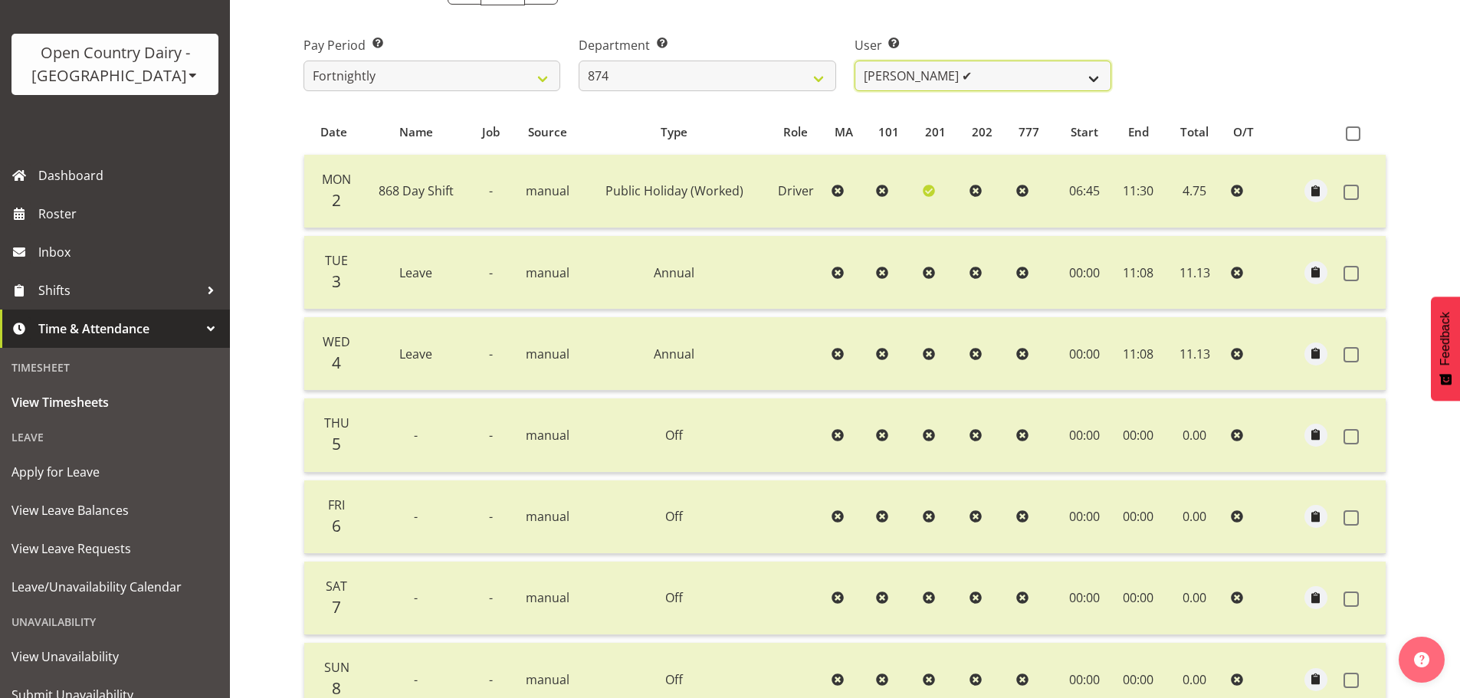
click at [918, 83] on select "Annette Parker ✔ Christopher McRae ✔ Patrick Stenton ✔ Rachel Carpenter ✔ Wirem…" at bounding box center [983, 76] width 257 height 31
click at [855, 61] on select "Annette Parker ✔ Christopher McRae ✔ Patrick Stenton ✔ Rachel Carpenter ✔ Wirem…" at bounding box center [983, 76] width 257 height 31
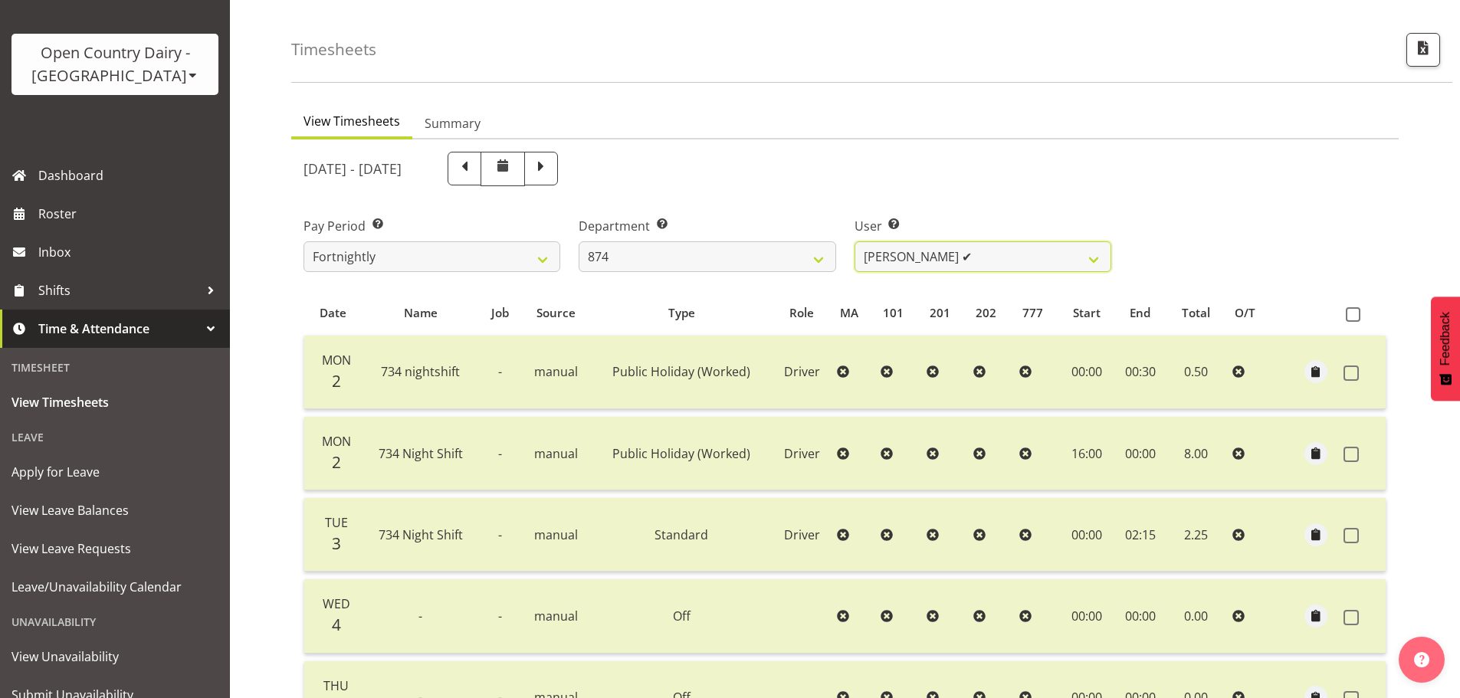
scroll to position [2, 0]
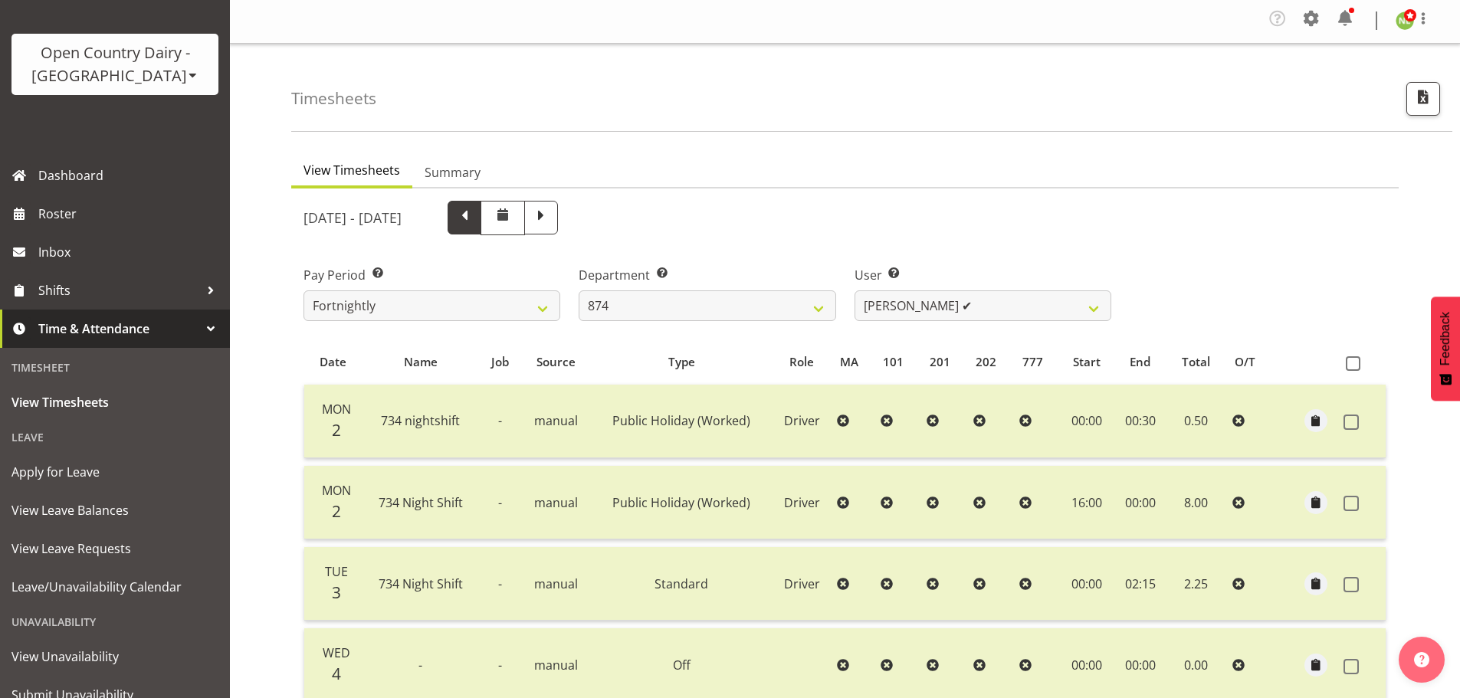
click at [481, 228] on span at bounding box center [465, 218] width 34 height 34
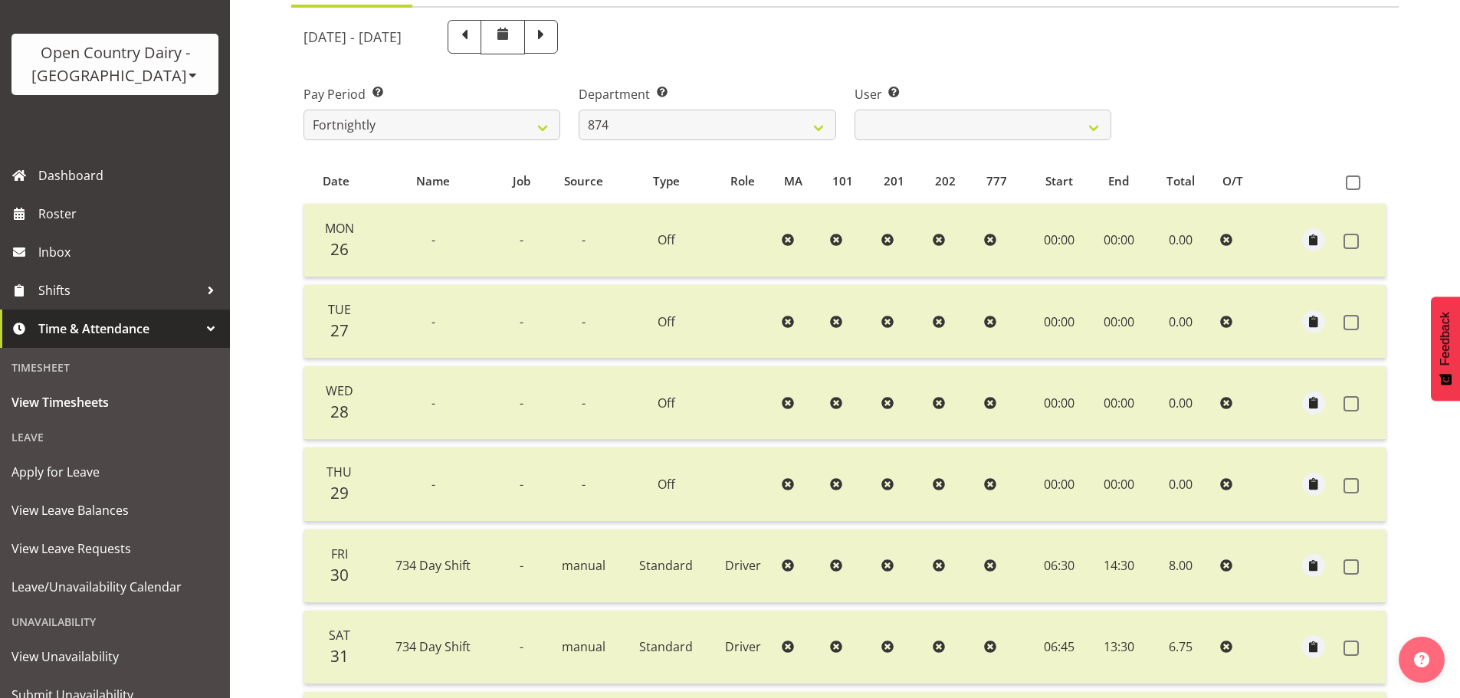
scroll to position [155, 0]
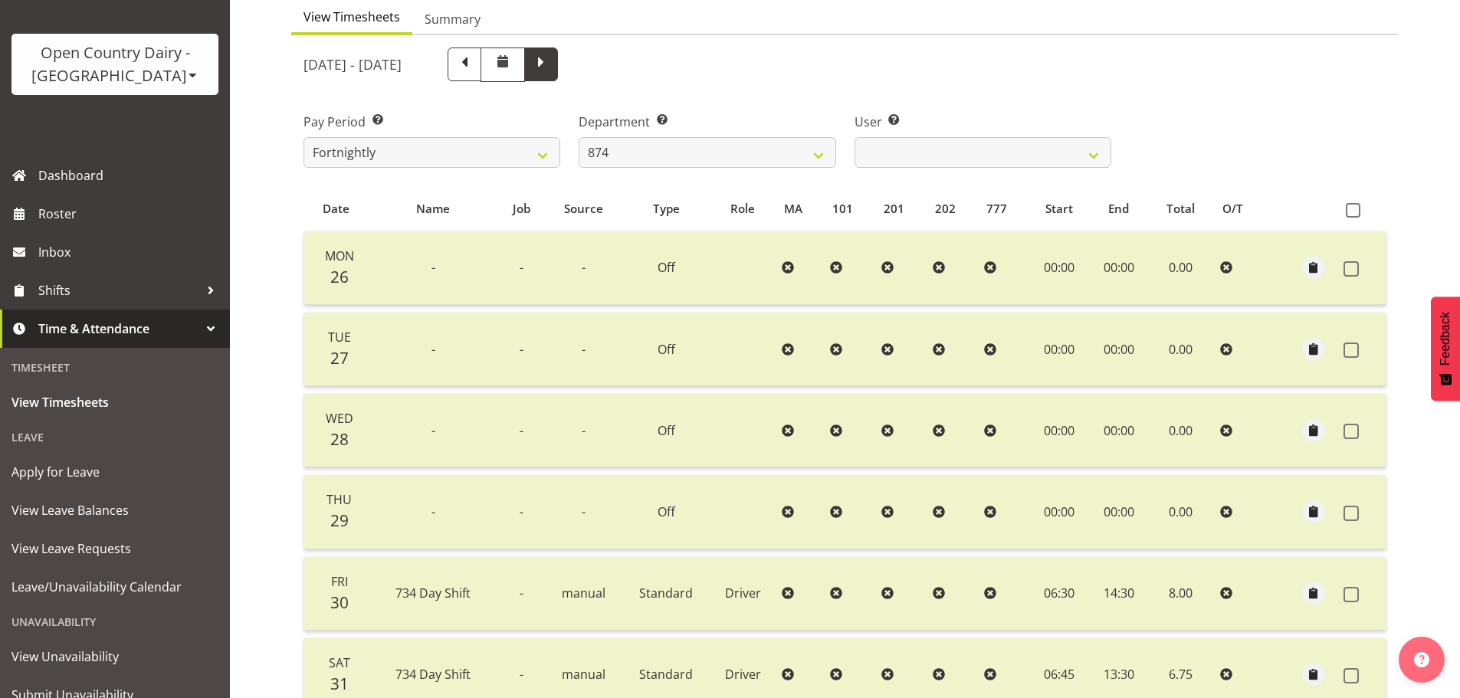
click at [551, 64] on span at bounding box center [541, 63] width 20 height 20
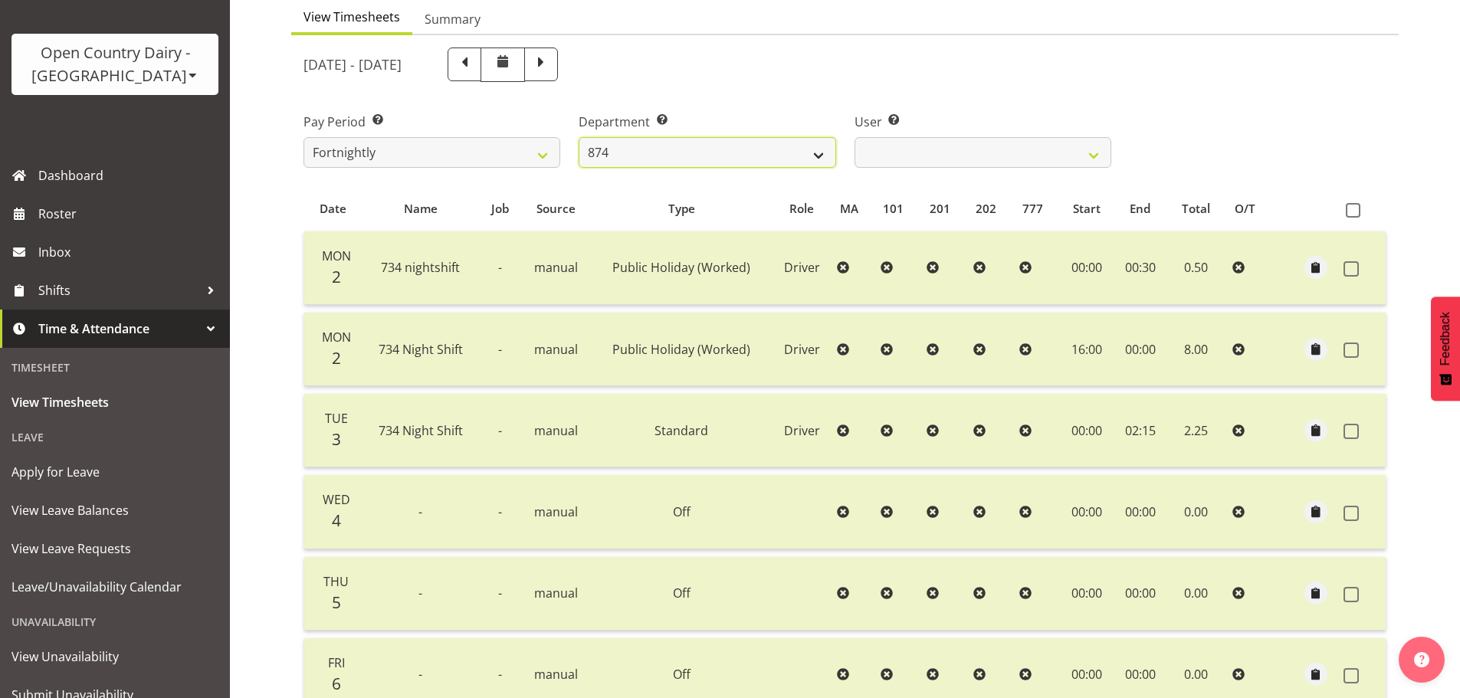
click at [728, 152] on select "734 735 736 737 738 739 851 852 853 854 855 856 858 861 862 865 868 869 870 873" at bounding box center [707, 152] width 257 height 31
click at [728, 151] on select "734 735 736 737 738 739 851 852 853 854 855 856 858 861 862 865 868 869 870 873" at bounding box center [707, 152] width 257 height 31
click at [912, 133] on div "User Select user. Note: This is filtered down by the previous two drop-down ite…" at bounding box center [983, 140] width 257 height 55
click at [918, 144] on select "Annette Parker ✔ Christopher McRae ✔ Patrick Stenton ✔ Rachel Carpenter ✔ Wirem…" at bounding box center [983, 152] width 257 height 31
click at [855, 137] on select "Annette Parker ✔ Christopher McRae ✔ Patrick Stenton ✔ Rachel Carpenter ✔ Wirem…" at bounding box center [983, 152] width 257 height 31
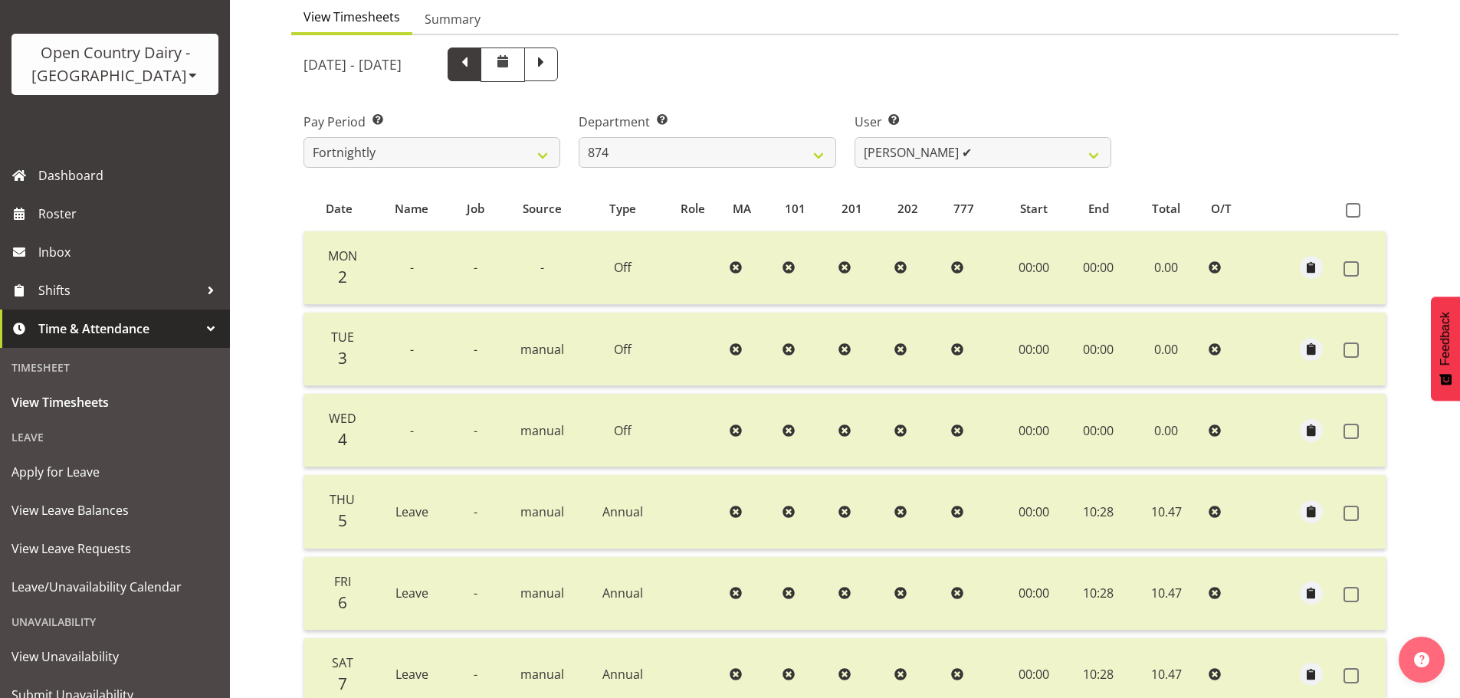
click at [475, 65] on span at bounding box center [465, 63] width 20 height 20
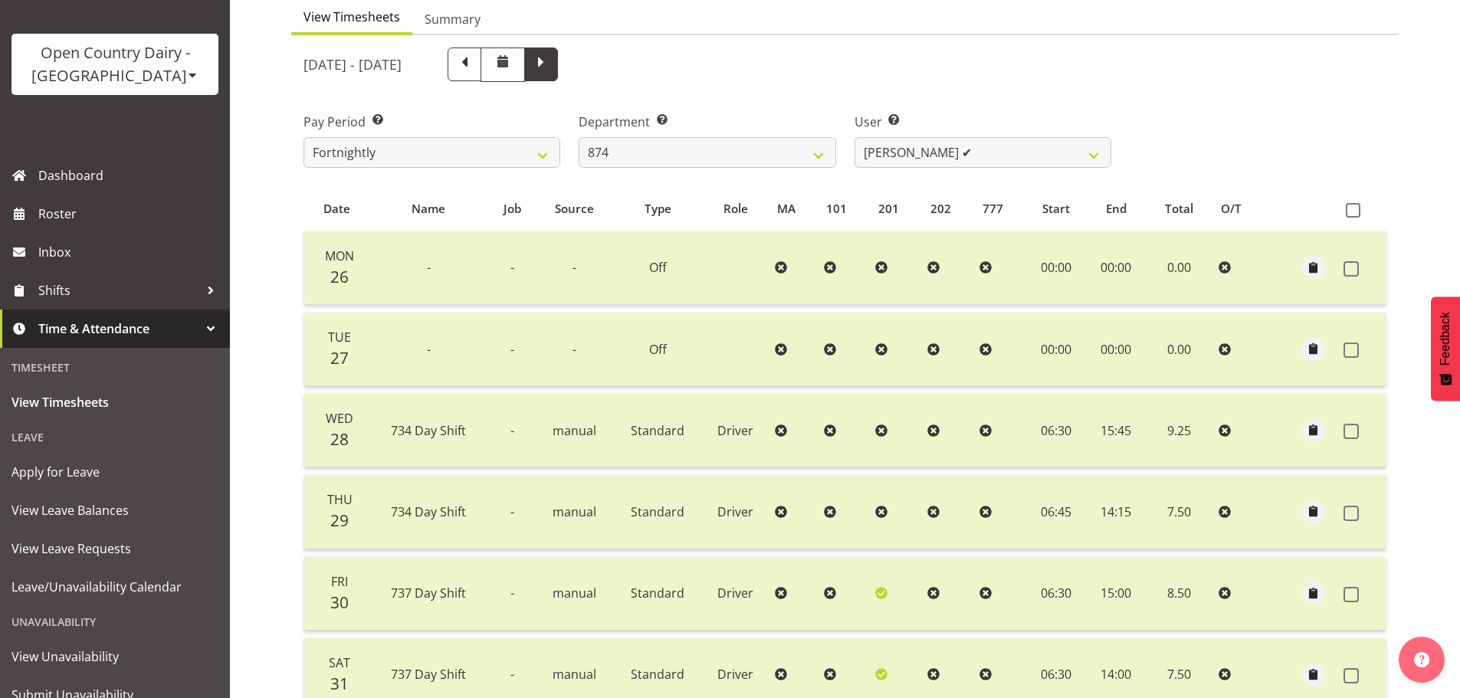
click at [551, 69] on span at bounding box center [541, 63] width 20 height 20
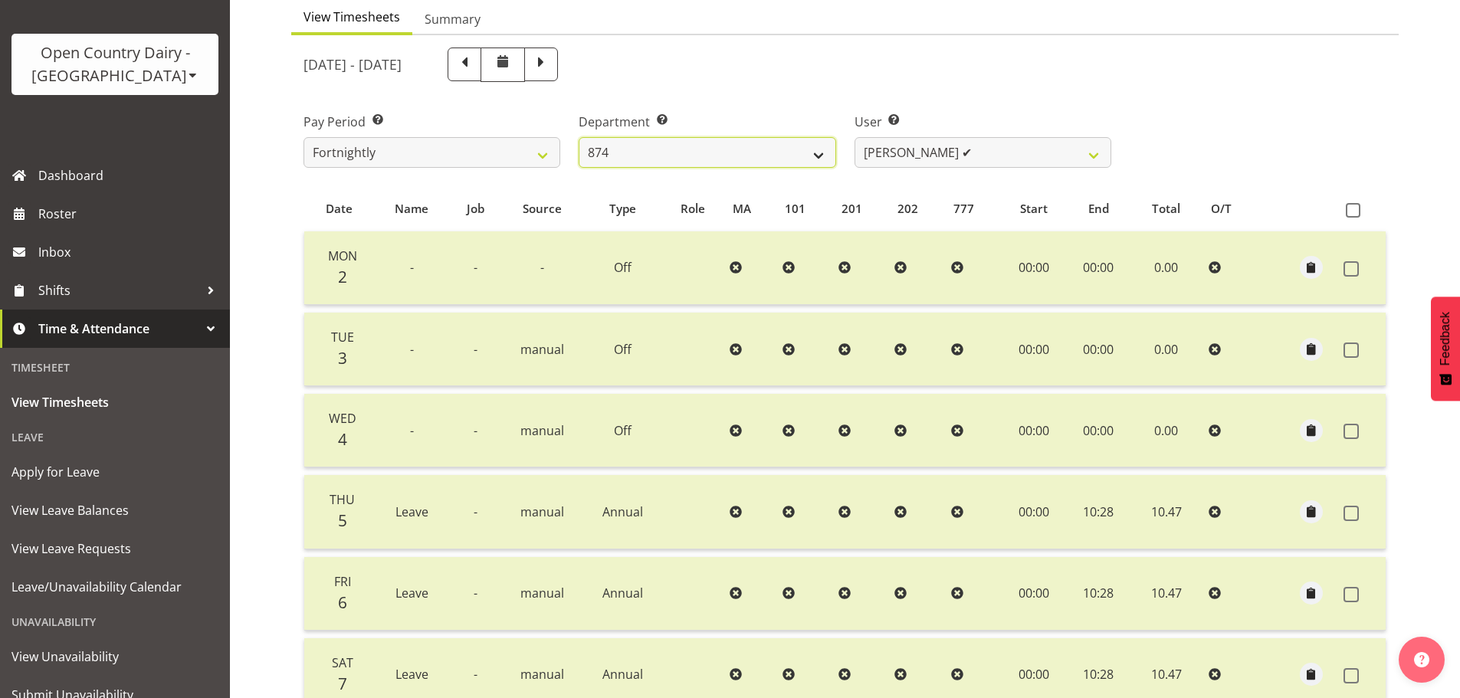
click at [685, 156] on select "734 735 736 737 738 739 851 852 853 854 855 856 858 861 862 865 868 869 870 873" at bounding box center [707, 152] width 257 height 31
click at [579, 137] on select "734 735 736 737 738 739 851 852 853 854 855 856 858 861 862 865 868 869 870 873" at bounding box center [707, 152] width 257 height 31
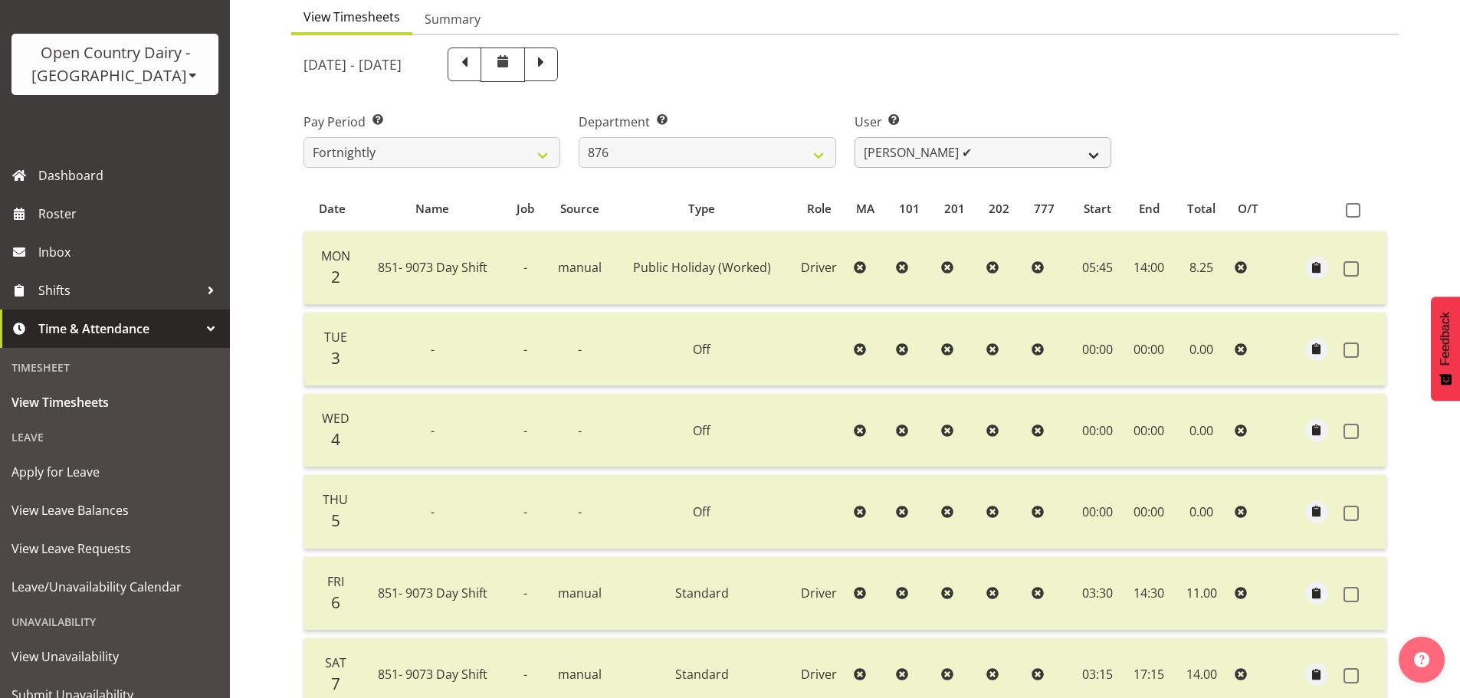
click at [932, 153] on div "June 2nd - June 8th 2025 Pay Period Select which pay period you would like to v…" at bounding box center [845, 465] width 1083 height 855
click at [933, 153] on select "Dean Henderson ✔ Ian Barbour ✔ John Graham ✔ Tom Rahl ✔" at bounding box center [983, 152] width 257 height 31
click at [855, 137] on select "Dean Henderson ✔ Ian Barbour ✔ John Graham ✔ Tom Rahl ✔" at bounding box center [983, 152] width 257 height 31
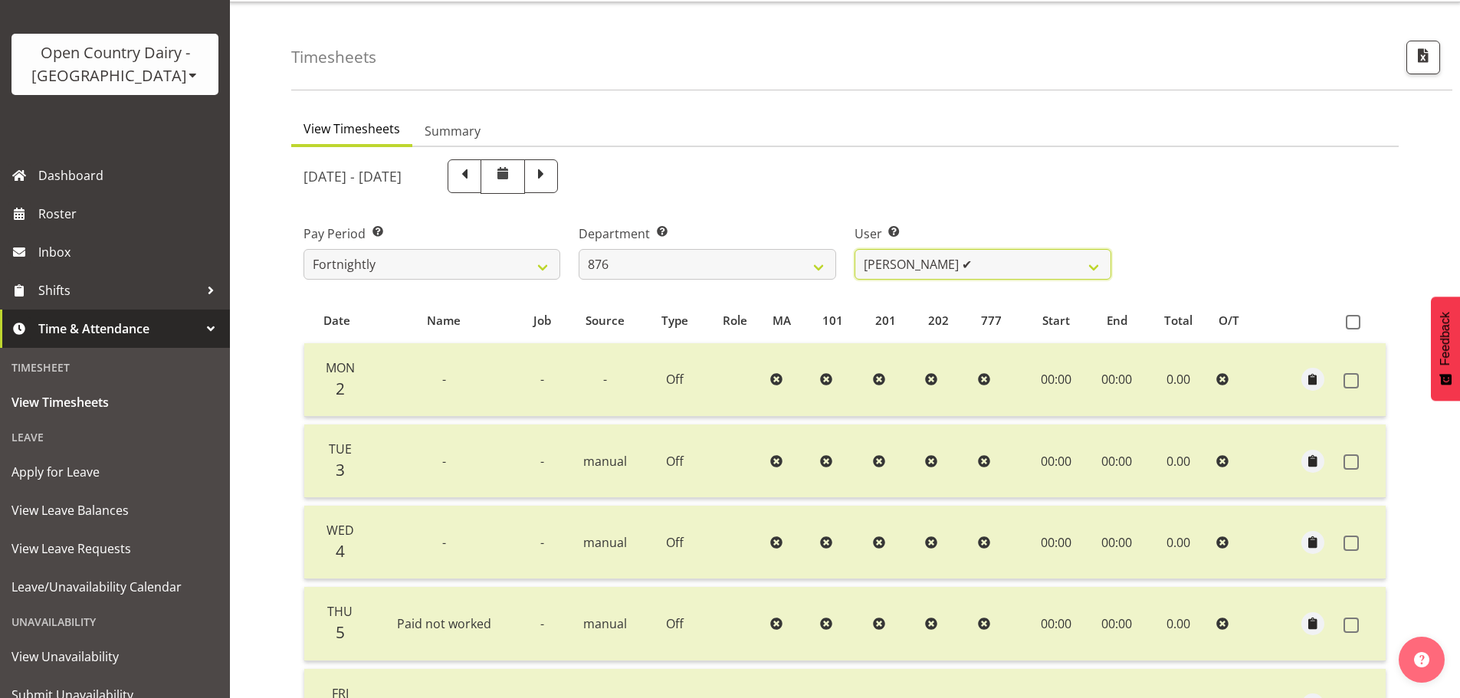
scroll to position [0, 0]
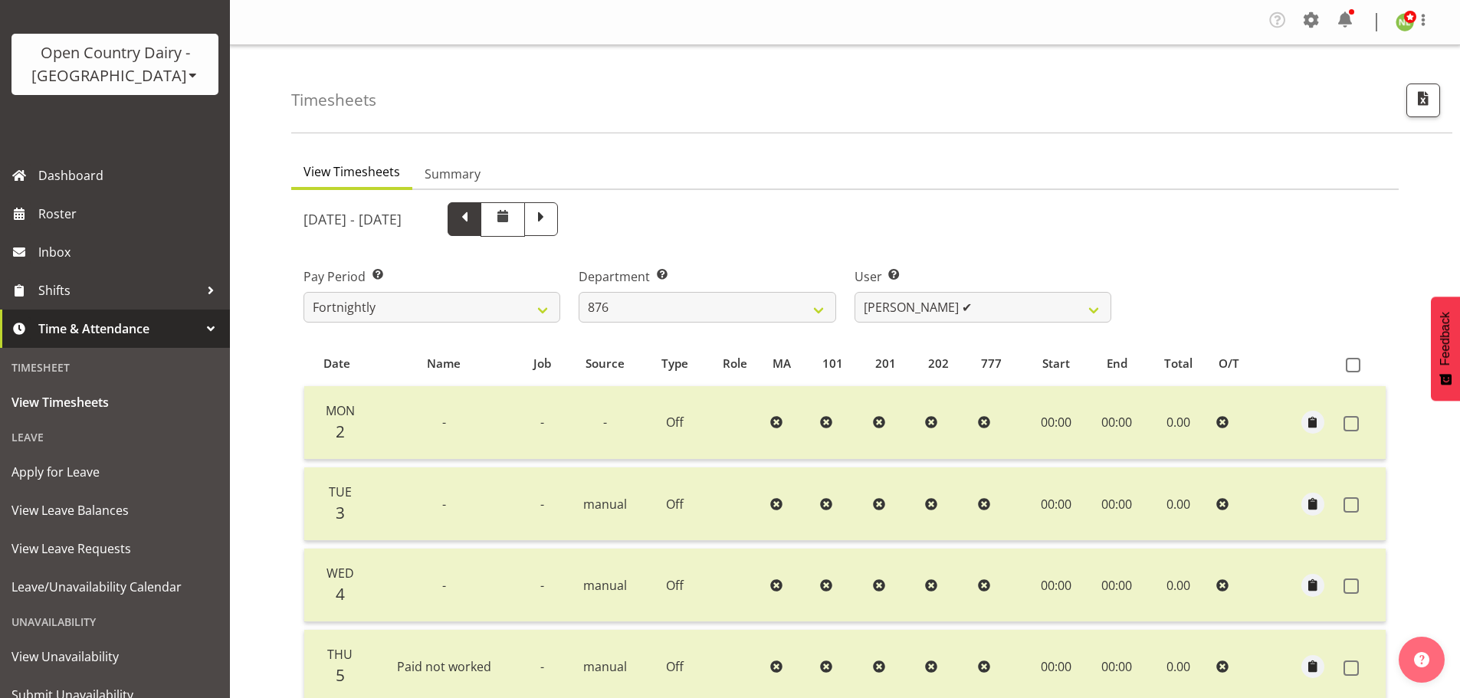
click at [475, 219] on span at bounding box center [465, 218] width 20 height 20
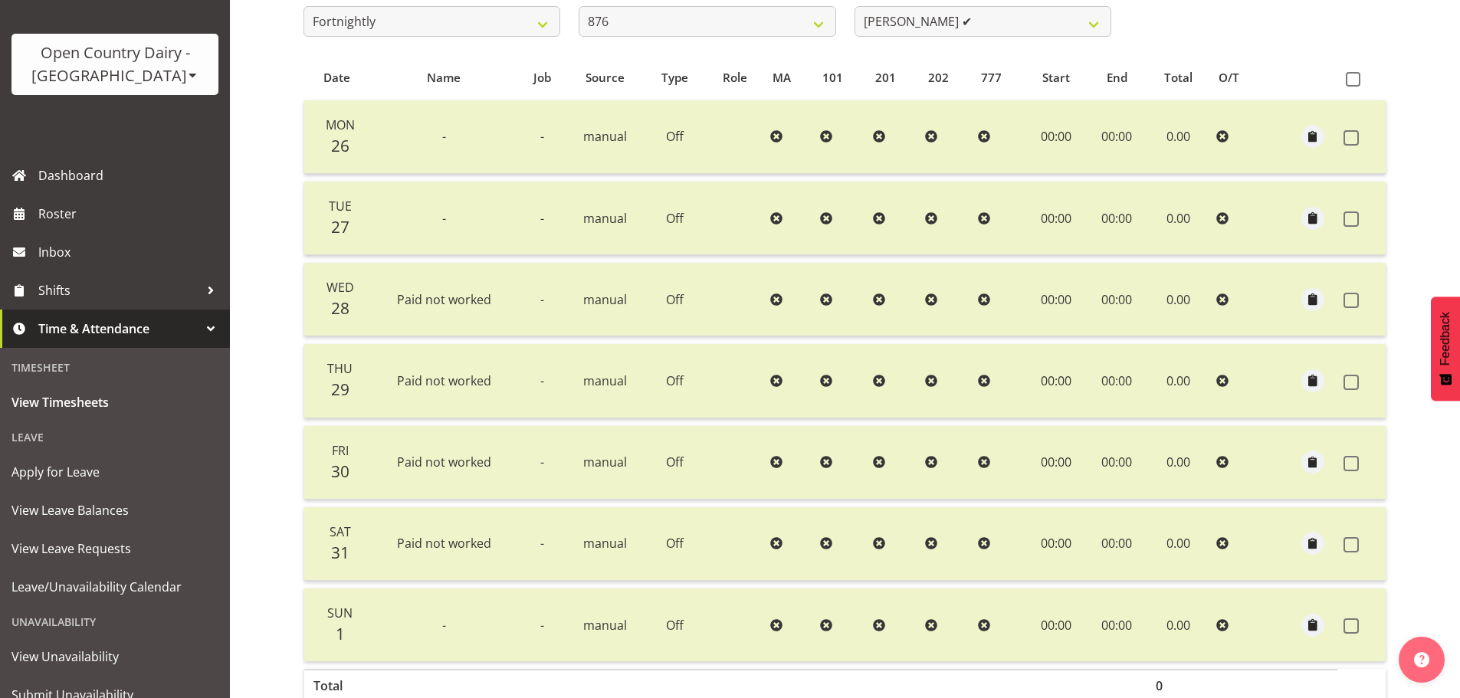
scroll to position [77, 0]
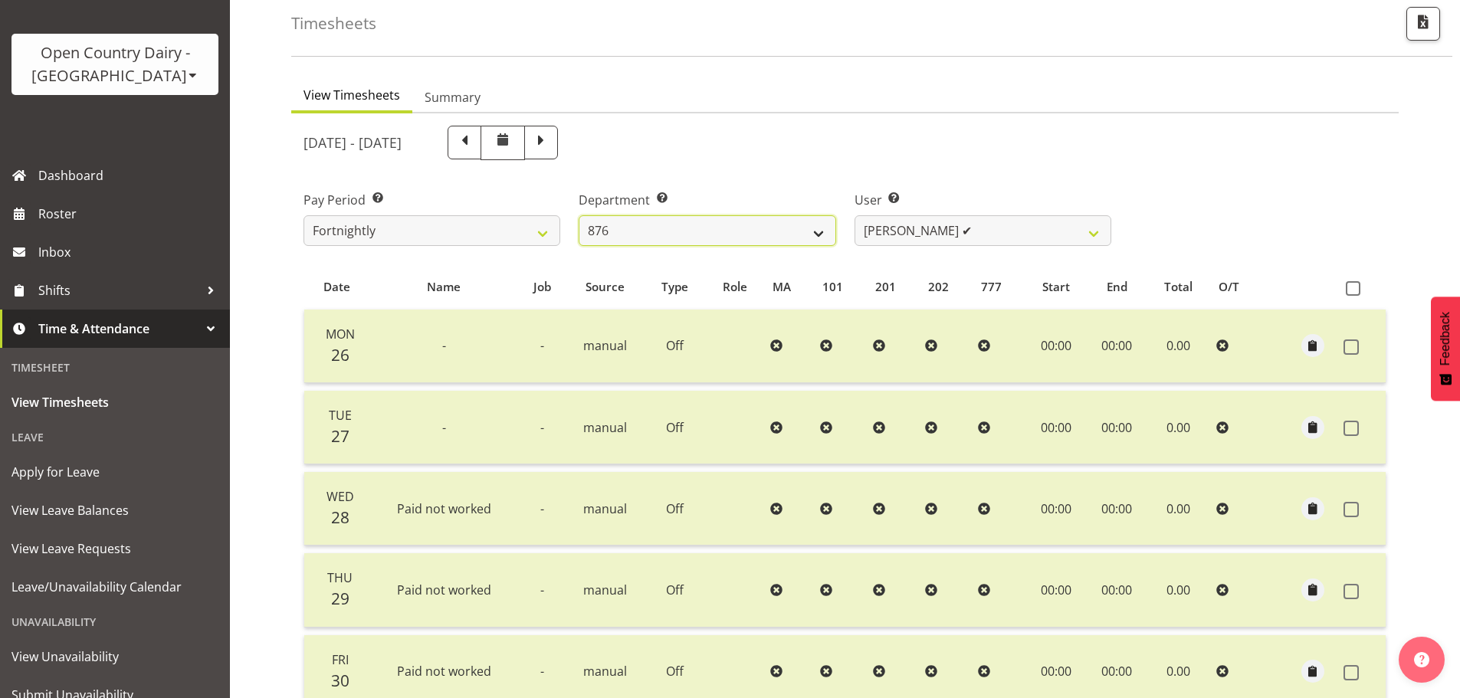
click at [808, 237] on select "734 735 736 737 738 739 851 852 853 854 855 856 858 861 862 865 868 869 870 873" at bounding box center [707, 230] width 257 height 31
click at [579, 215] on select "734 735 736 737 738 739 851 852 853 854 855 856 858 861 862 865 868 869 870 873" at bounding box center [707, 230] width 257 height 31
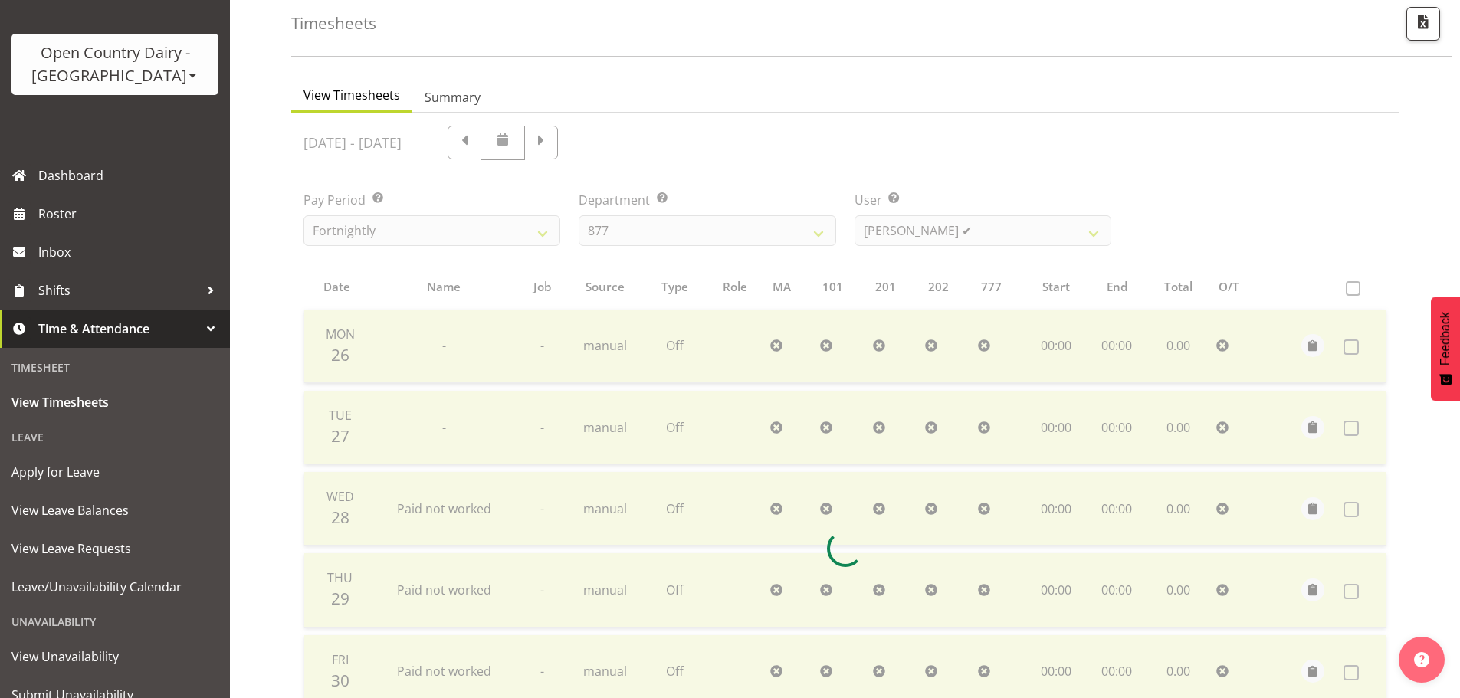
click at [916, 232] on div at bounding box center [845, 548] width 1108 height 870
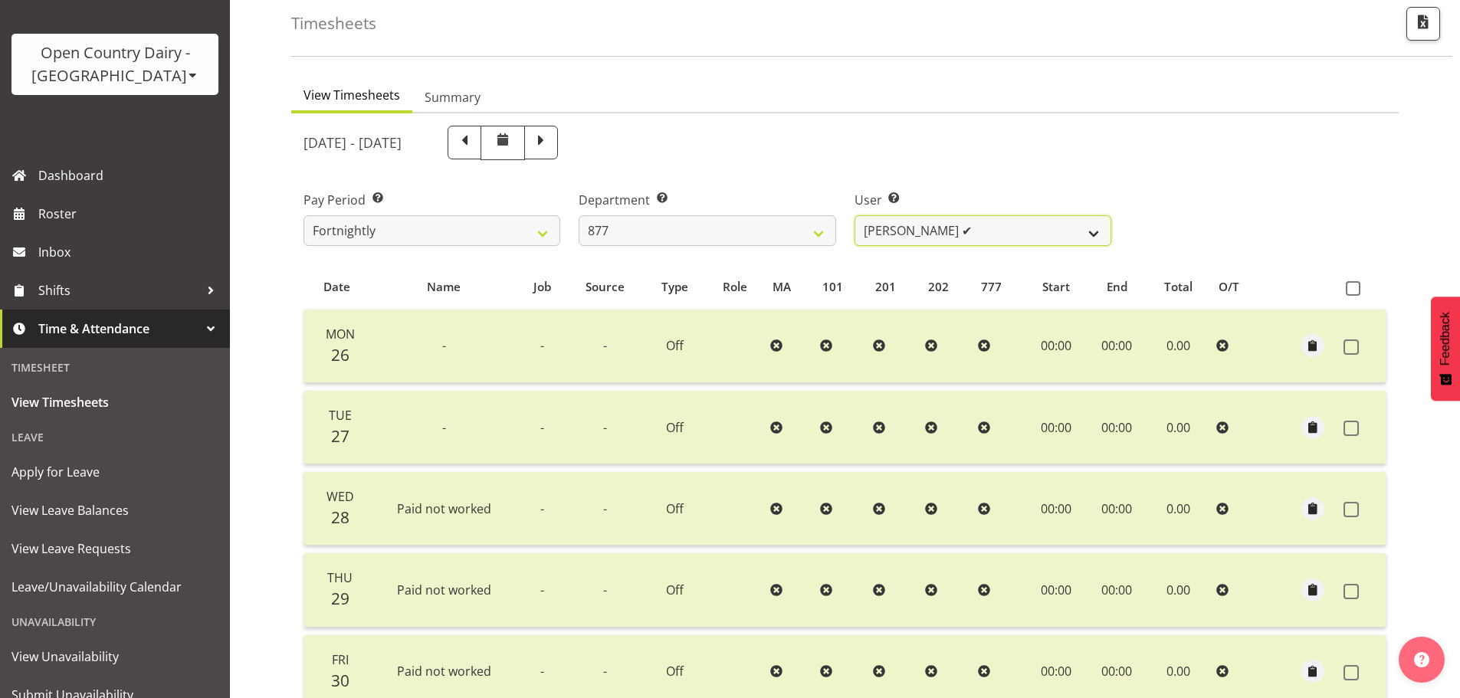
click at [930, 234] on select "Barry Shields ✔ Callum Wells ❌ Helen Bull ✔ Jase Preston ✔" at bounding box center [983, 230] width 257 height 31
click at [855, 215] on select "Barry Shields ✔ Callum Wells ❌ Helen Bull ✔ Jase Preston ✔" at bounding box center [983, 230] width 257 height 31
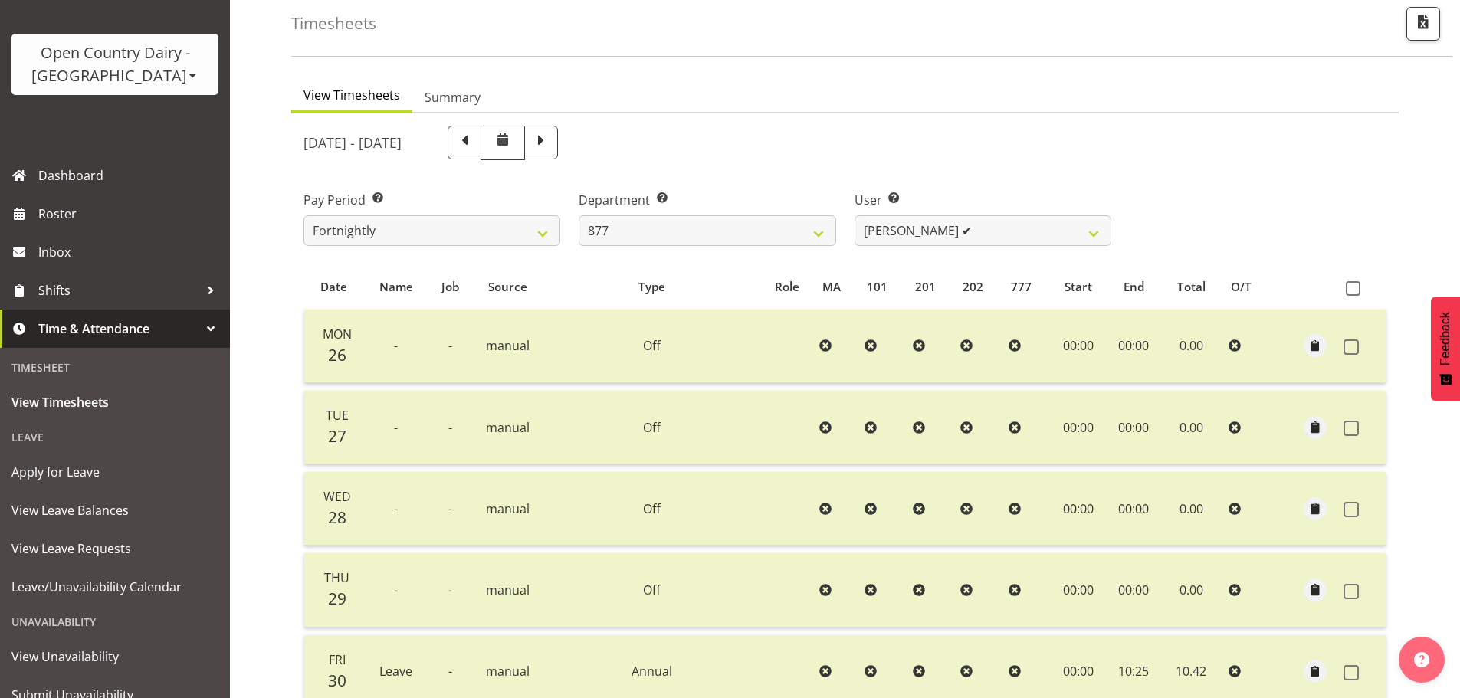
drag, startPoint x: 586, startPoint y: 143, endPoint x: 364, endPoint y: 193, distance: 227.1
click at [558, 143] on span at bounding box center [541, 143] width 34 height 34
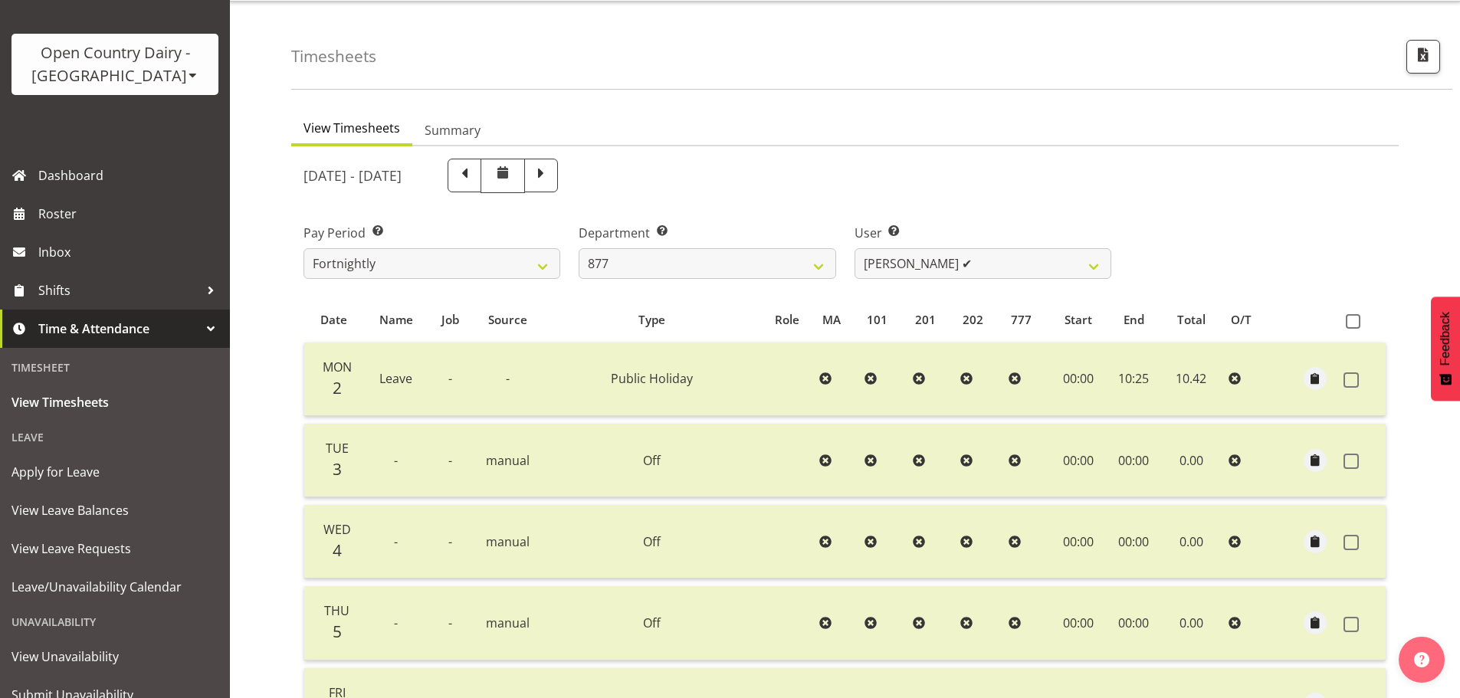
scroll to position [0, 0]
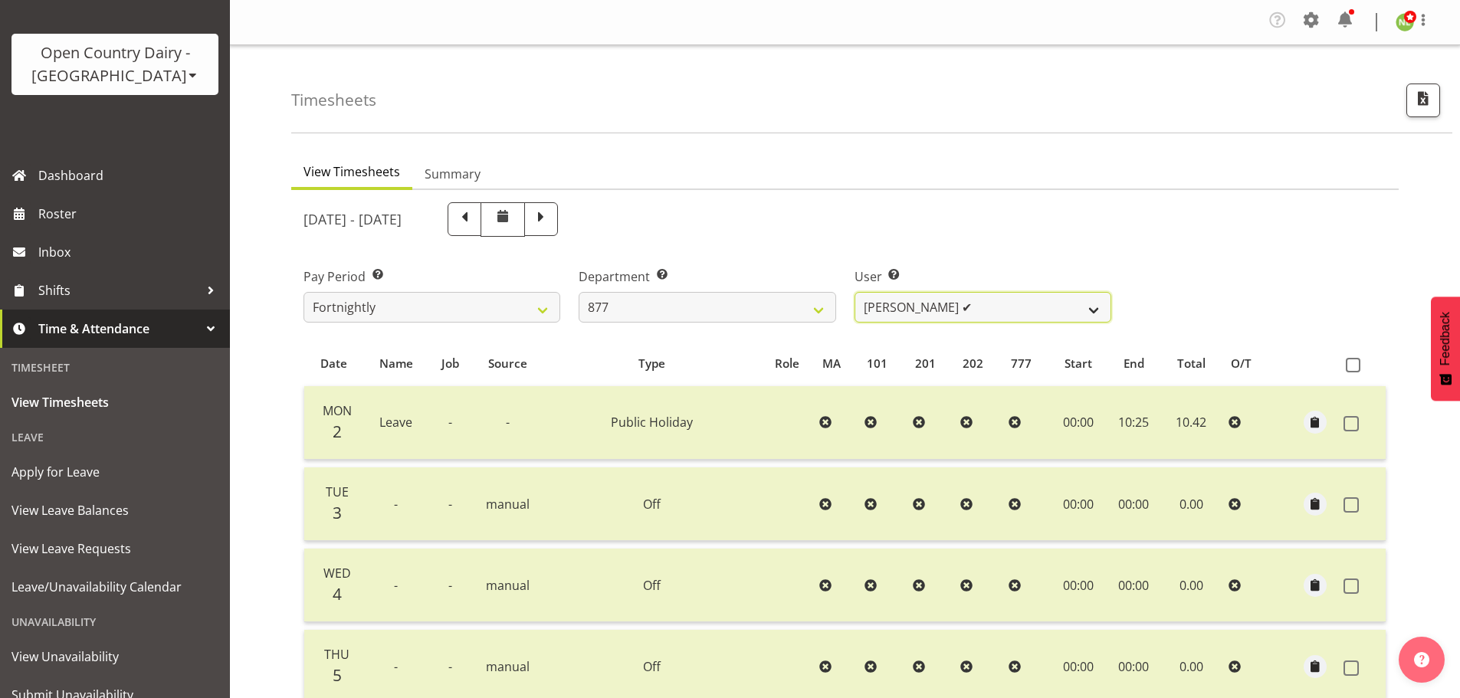
click at [918, 318] on select "Barry Shields ✔ Callum Wells ❌ Helen Bull ✔ Jase Preston ✔" at bounding box center [983, 307] width 257 height 31
click at [855, 292] on select "Barry Shields ✔ Callum Wells ❌ Helen Bull ✔ Jase Preston ✔" at bounding box center [983, 307] width 257 height 31
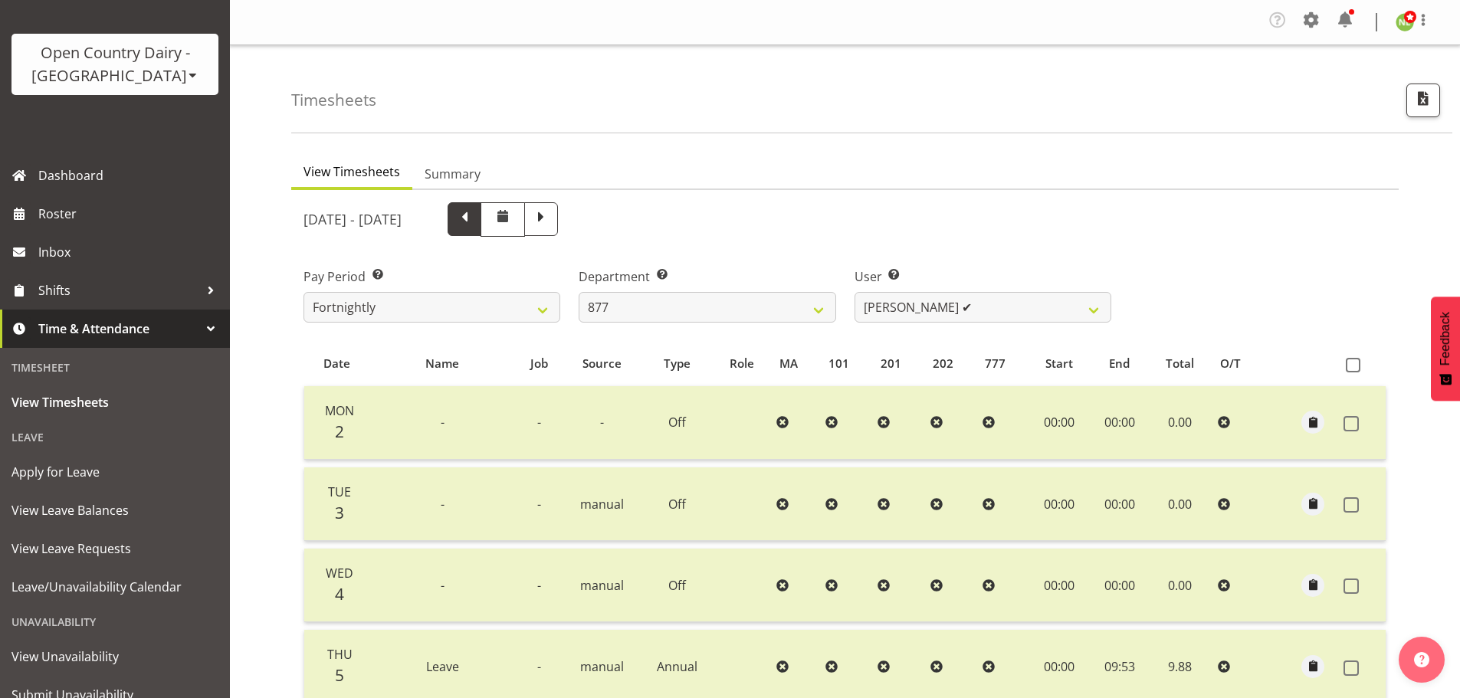
click at [475, 215] on span at bounding box center [465, 218] width 20 height 20
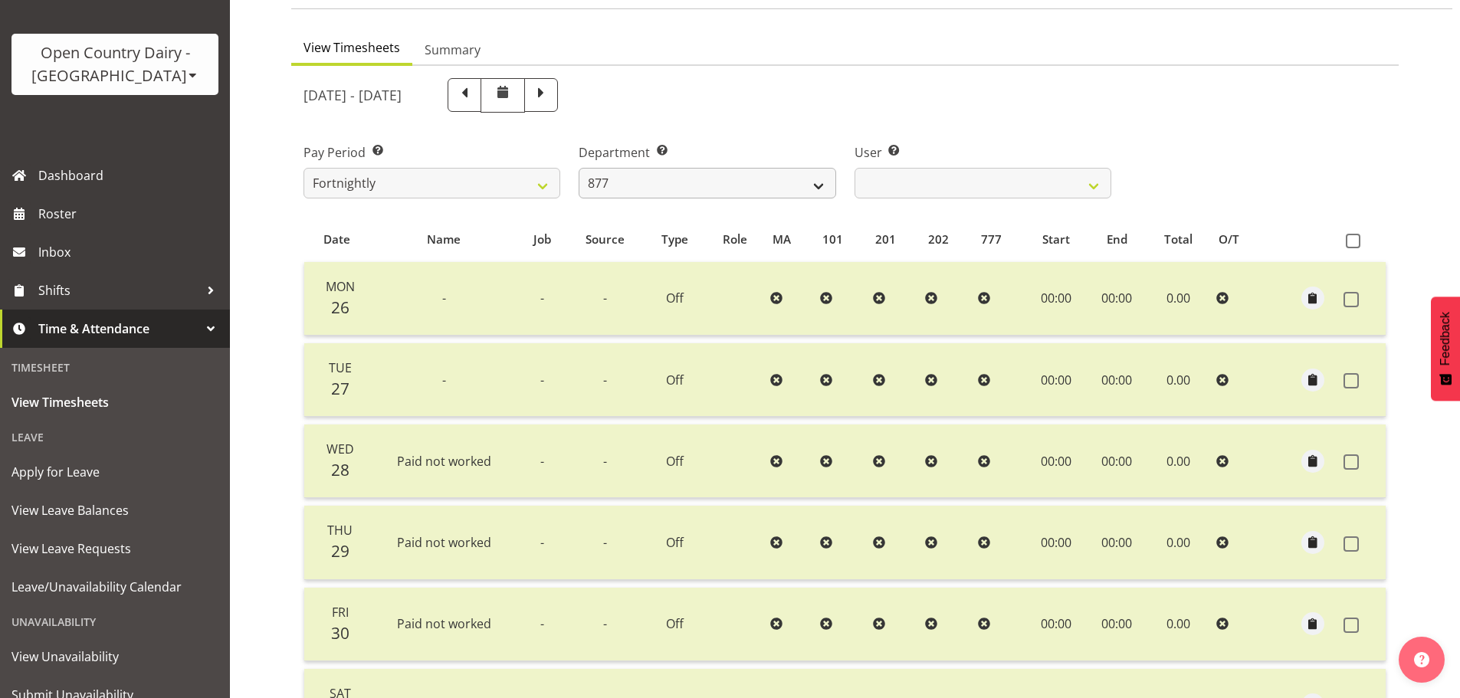
scroll to position [78, 0]
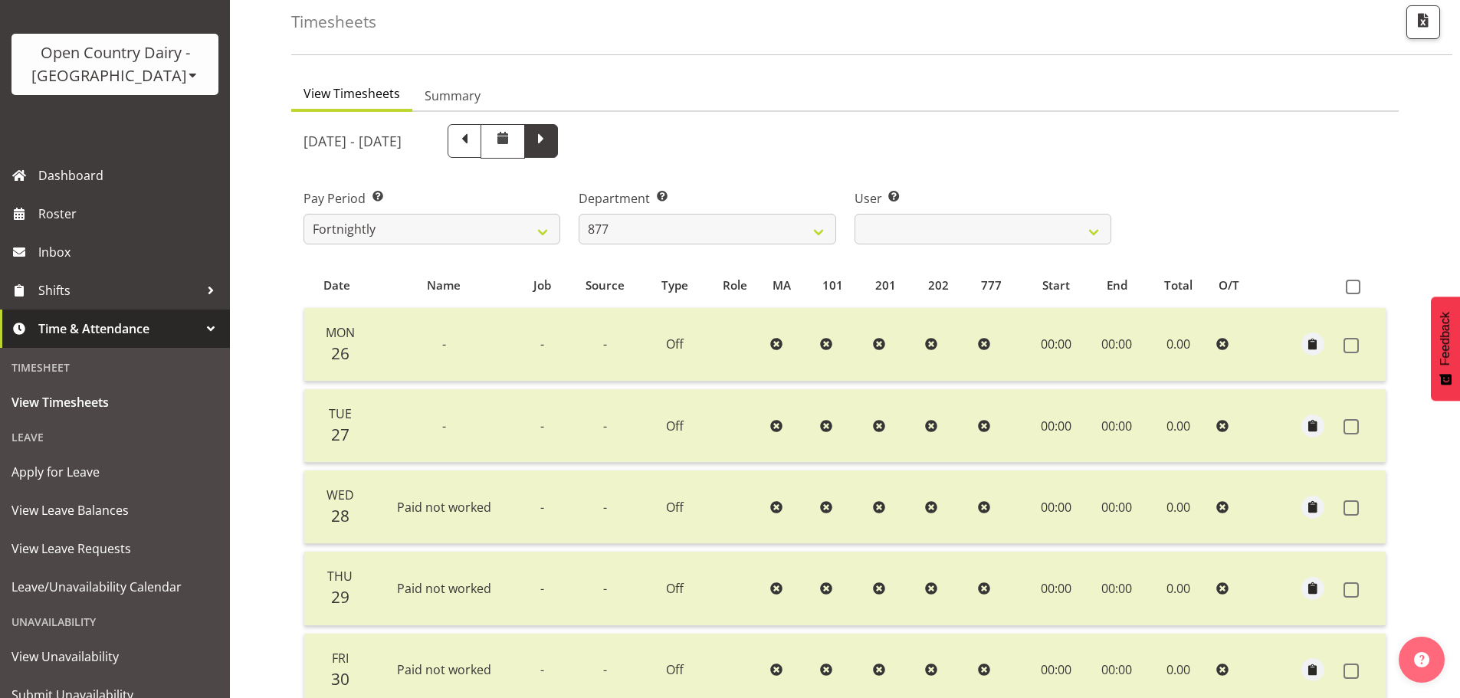
click at [551, 145] on span at bounding box center [541, 140] width 20 height 20
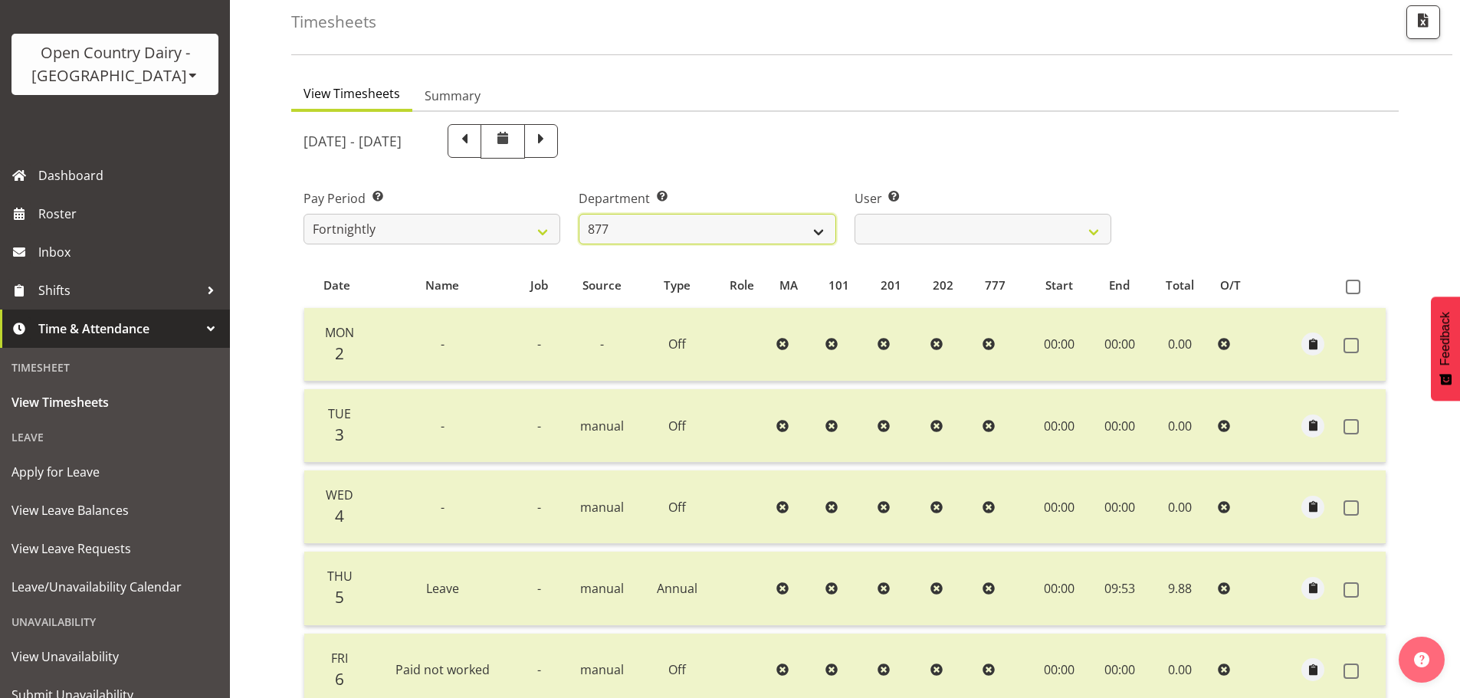
click at [678, 237] on select "734 735 736 737 738 739 851 852 853 854 855 856 858 861 862 865 868 869 870 873" at bounding box center [707, 229] width 257 height 31
click at [646, 215] on select "734 735 736 737 738 739 851 852 853 854 855 856 858 861 862 865 868 869 870 873" at bounding box center [707, 229] width 257 height 31
click at [579, 214] on select "734 735 736 737 738 739 851 852 853 854 855 856 858 861 862 865 868 869 870 873" at bounding box center [707, 229] width 257 height 31
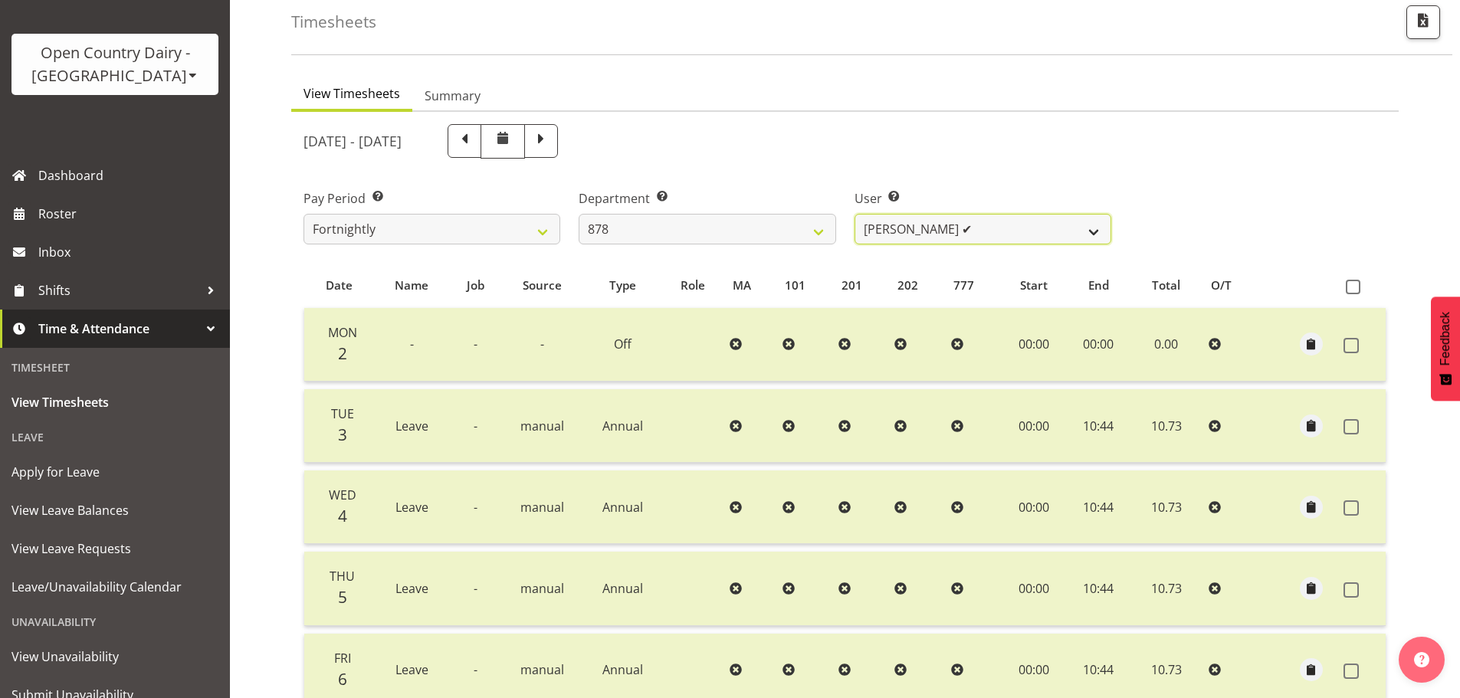
click at [911, 232] on select "Athol Warnock ✔ Cara-Lea Tipu ✔ Dean Tither ✔ Joshua Treymane ✔ Vinkie Botha ✔" at bounding box center [983, 229] width 257 height 31
click at [951, 186] on div "User Select user. Note: This is filtered down by the previous two drop-down ite…" at bounding box center [983, 211] width 275 height 86
click at [481, 139] on span at bounding box center [465, 141] width 34 height 34
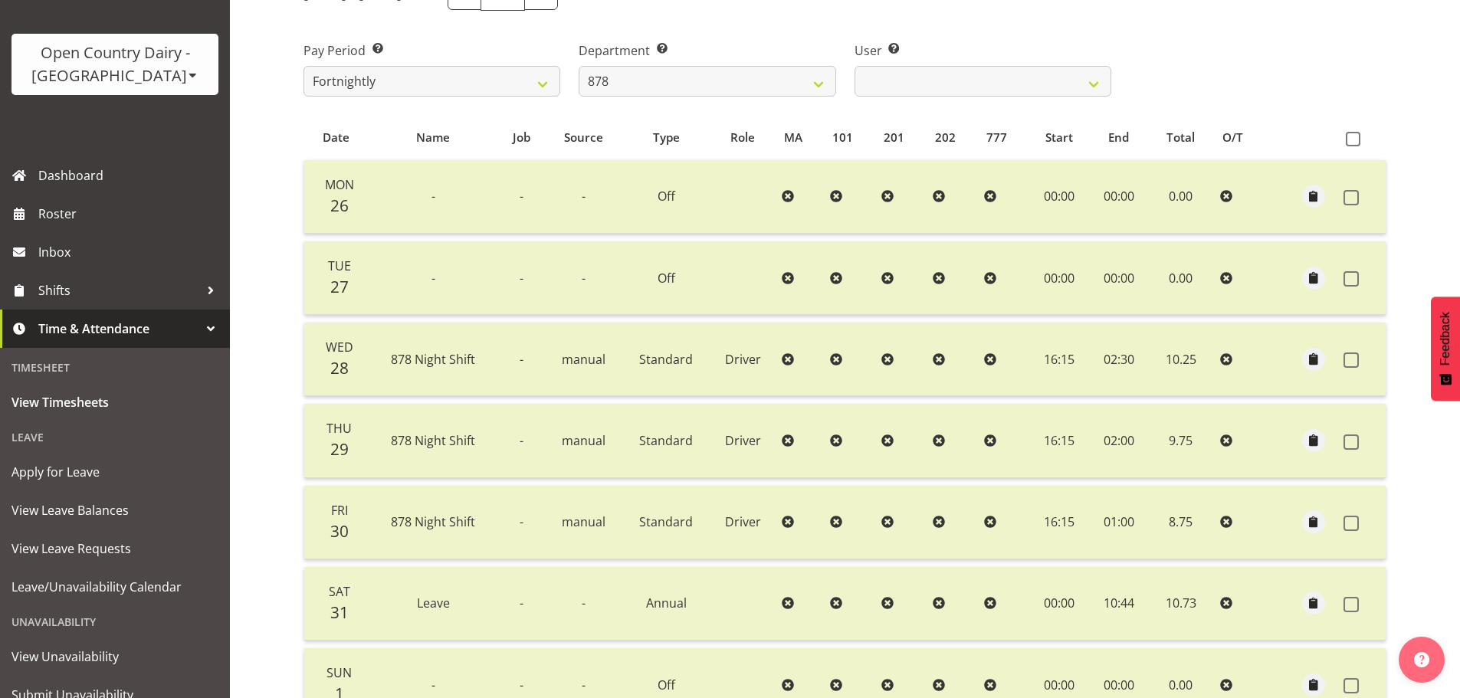
scroll to position [232, 0]
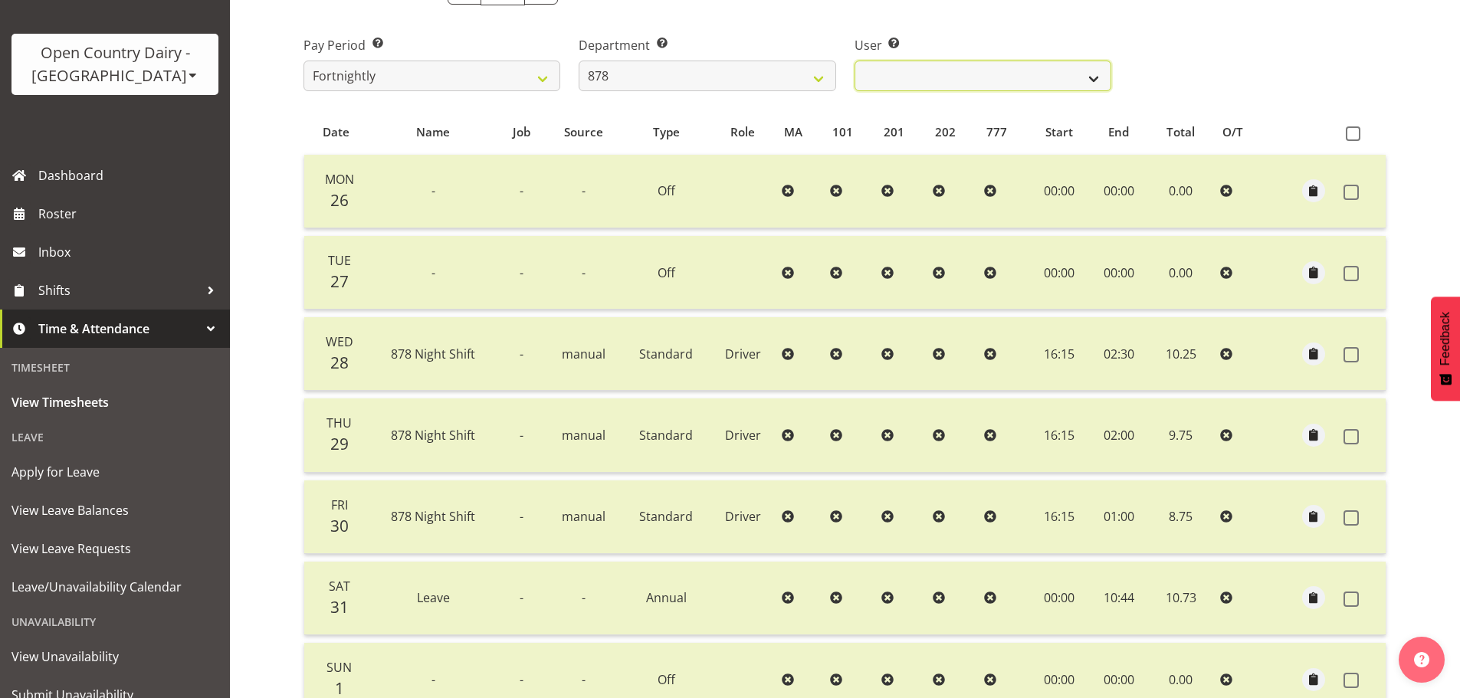
click at [926, 82] on select "Athol Warnock ✔ Cara-Lea Tipu ✔ Dean Tither ✔ Joshua Treymane ✔ Vinkie Botha ✔" at bounding box center [983, 76] width 257 height 31
click at [855, 61] on select "Athol Warnock ✔ Cara-Lea Tipu ✔ Dean Tither ✔ Joshua Treymane ✔ Vinkie Botha ✔" at bounding box center [983, 76] width 257 height 31
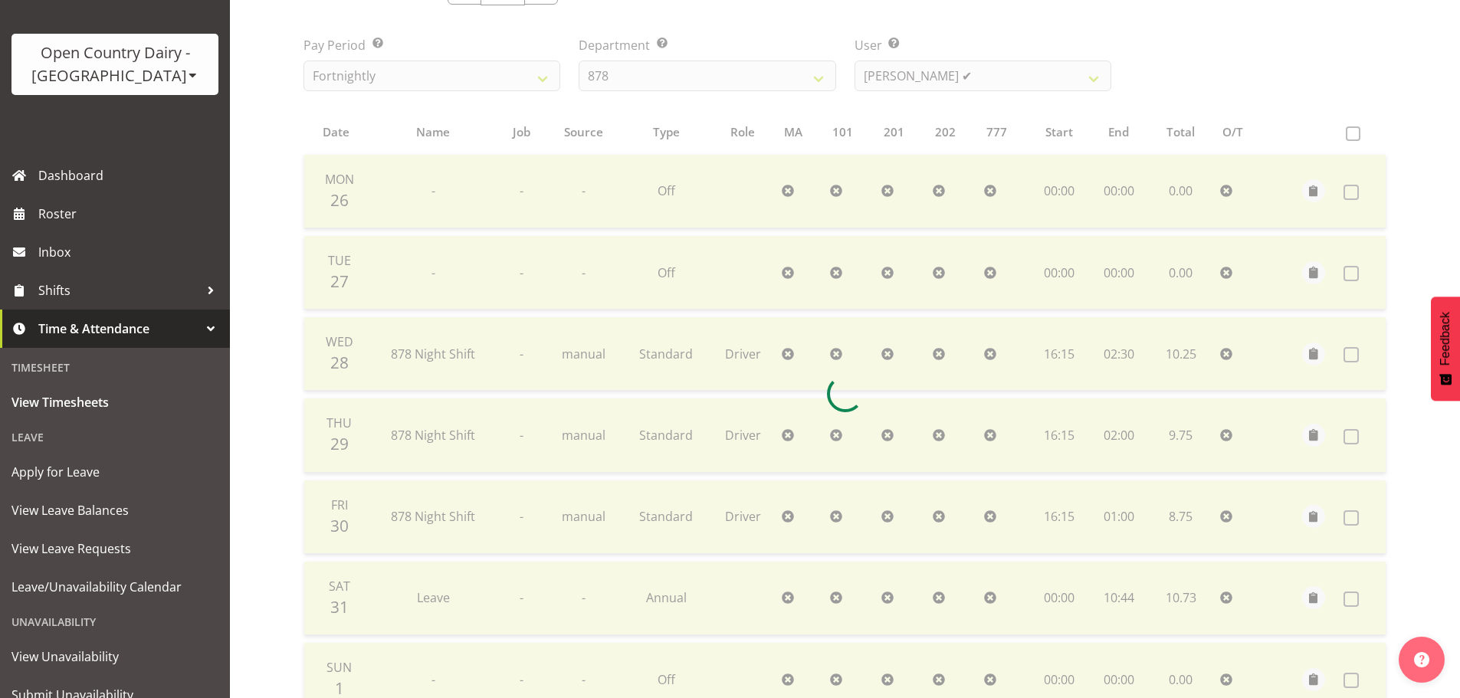
drag, startPoint x: 908, startPoint y: 146, endPoint x: 916, endPoint y: 111, distance: 36.3
click at [909, 146] on div at bounding box center [845, 394] width 1108 height 870
click at [935, 74] on div at bounding box center [845, 394] width 1108 height 870
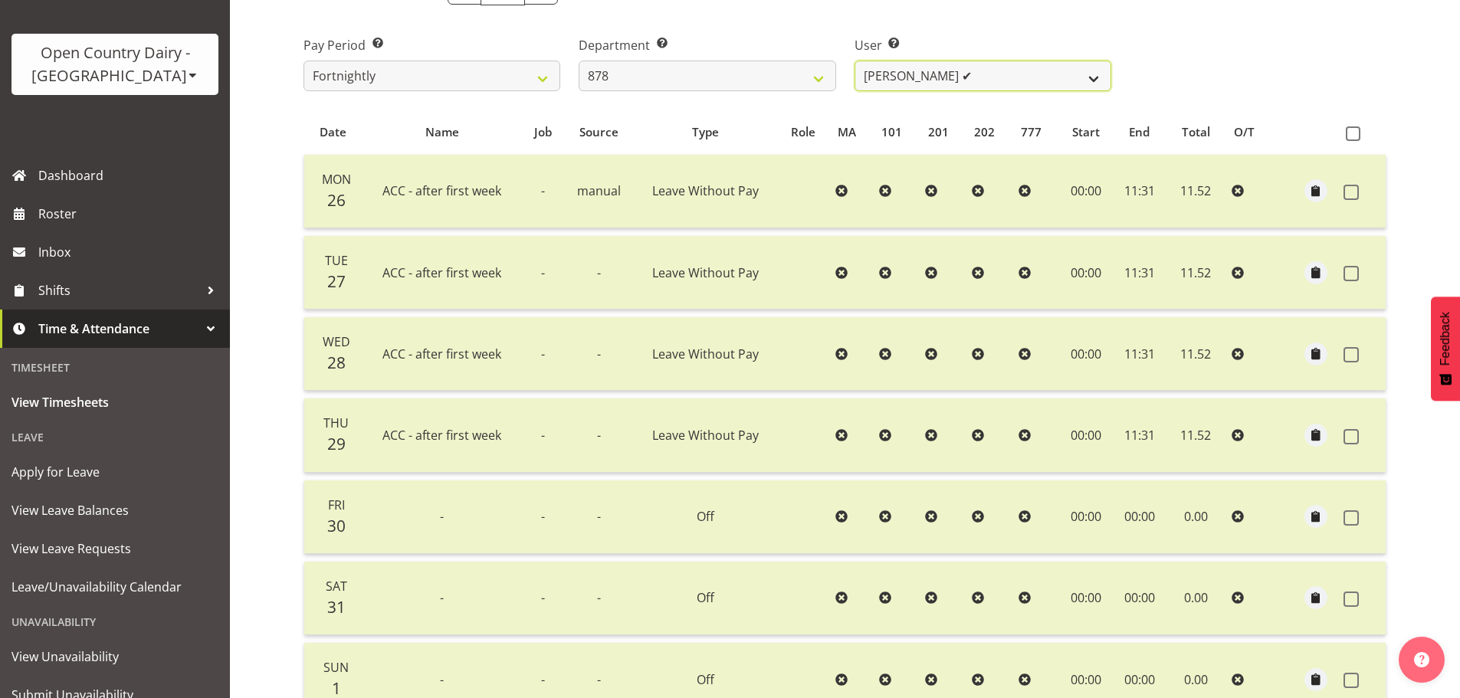
click at [912, 77] on select "Athol Warnock ✔ Cara-Lea Tipu ✔ Dean Tither ✔ Joshua Treymane ✔ Vinkie Botha ✔" at bounding box center [983, 76] width 257 height 31
click at [855, 61] on select "Athol Warnock ✔ Cara-Lea Tipu ✔ Dean Tither ✔ Joshua Treymane ✔ Vinkie Botha ✔" at bounding box center [983, 76] width 257 height 31
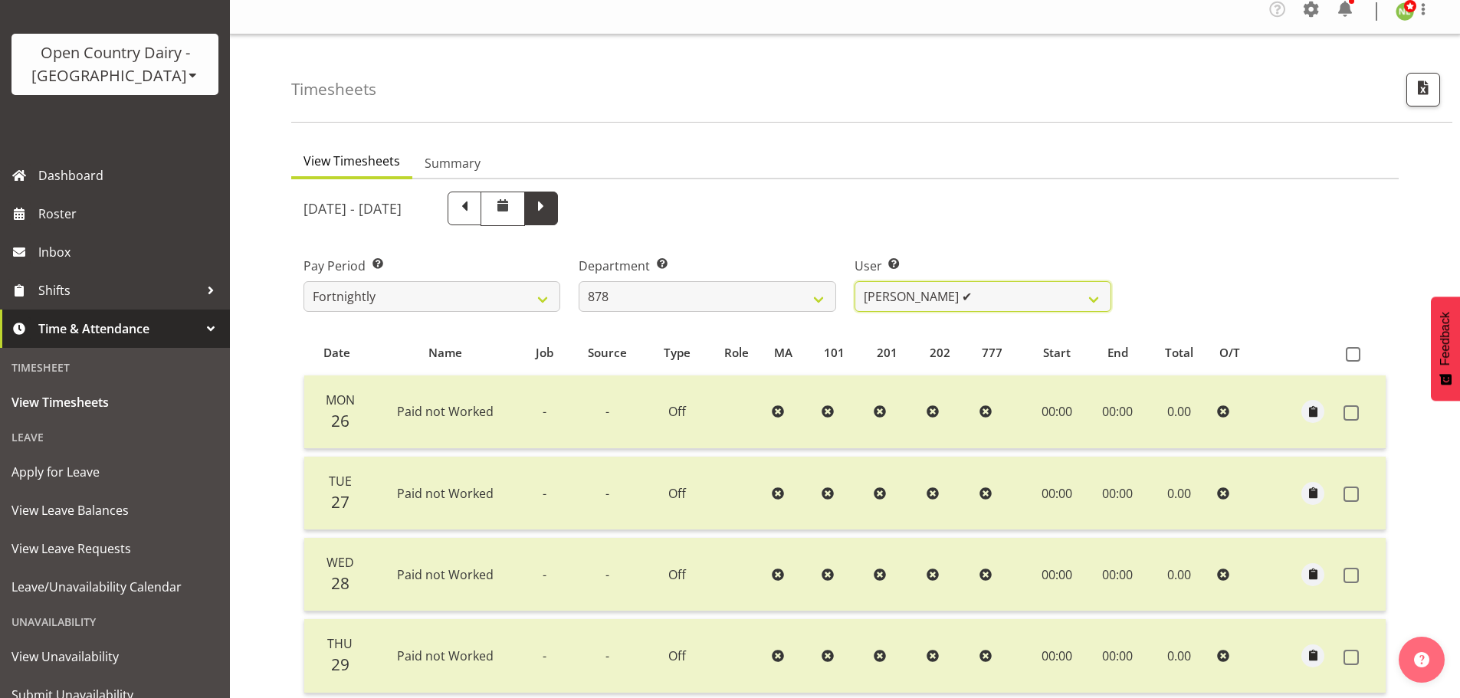
scroll to position [2, 0]
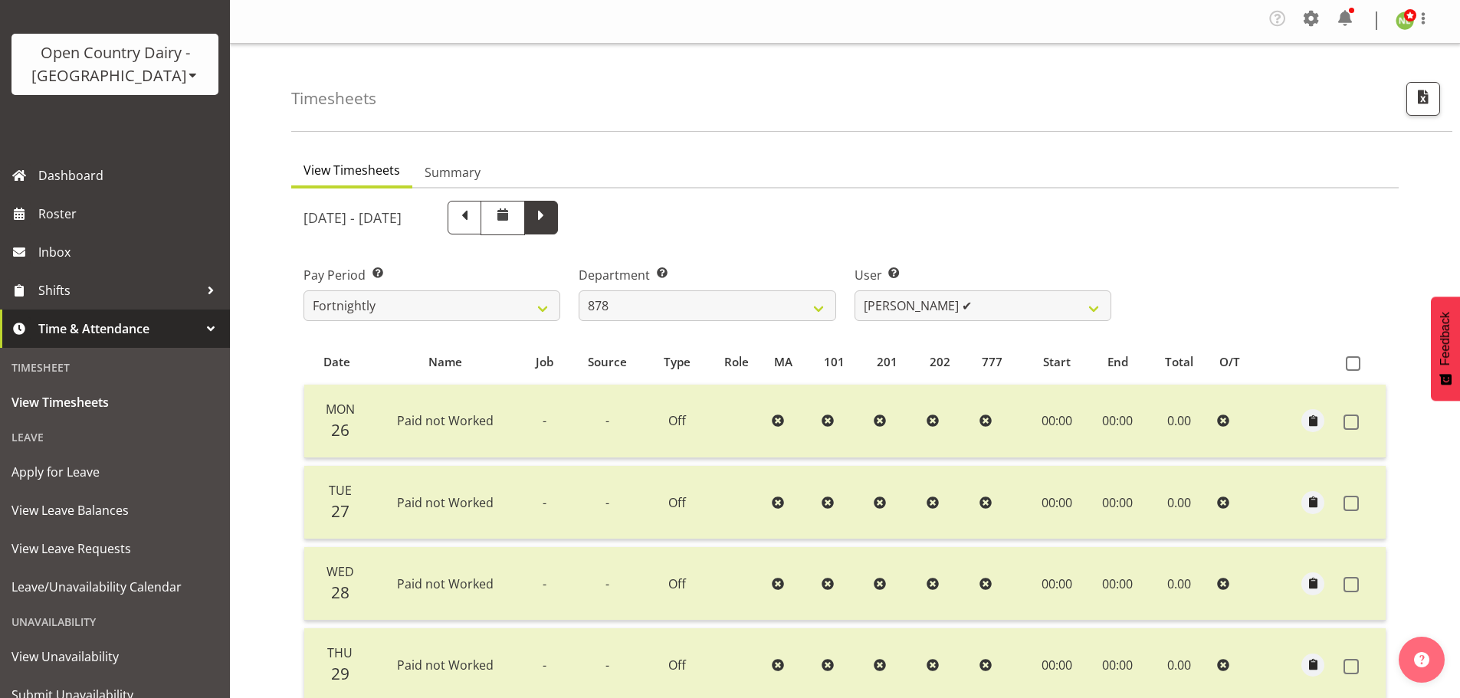
click at [551, 212] on span at bounding box center [541, 216] width 20 height 20
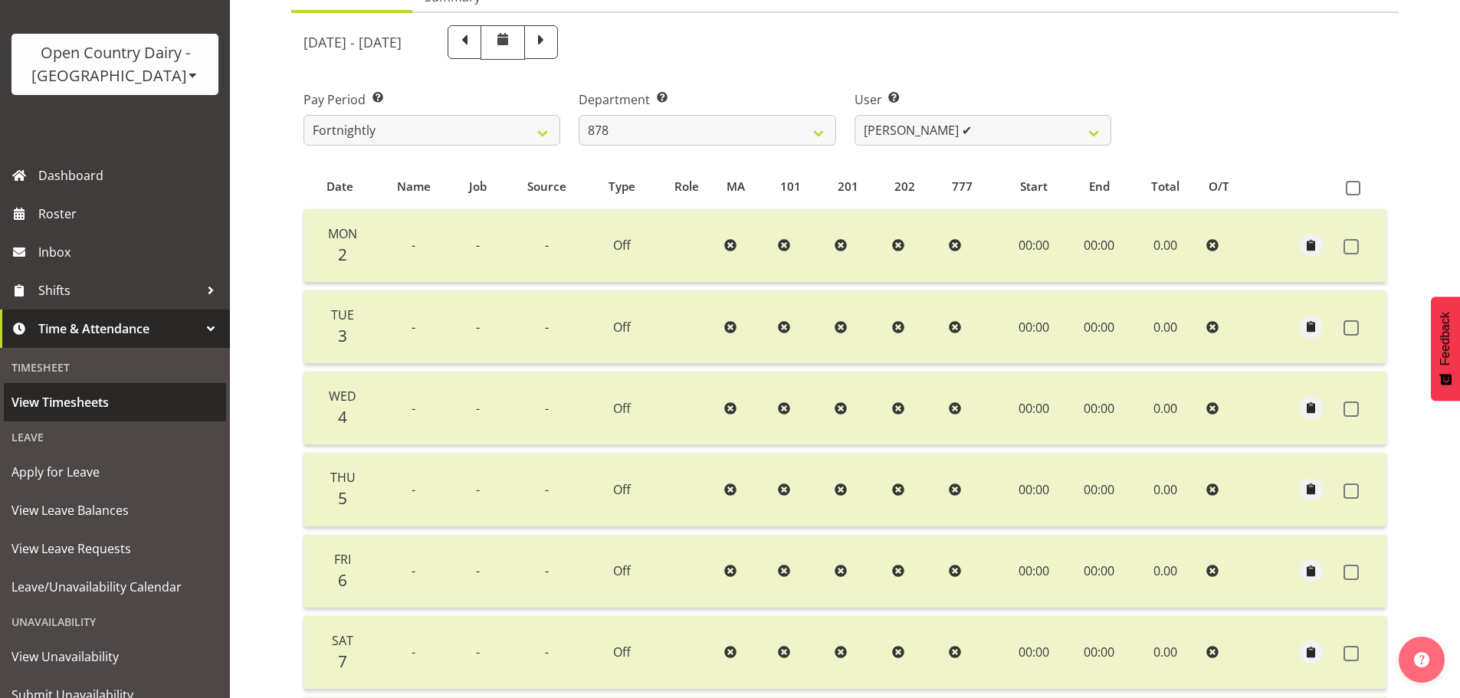
scroll to position [155, 0]
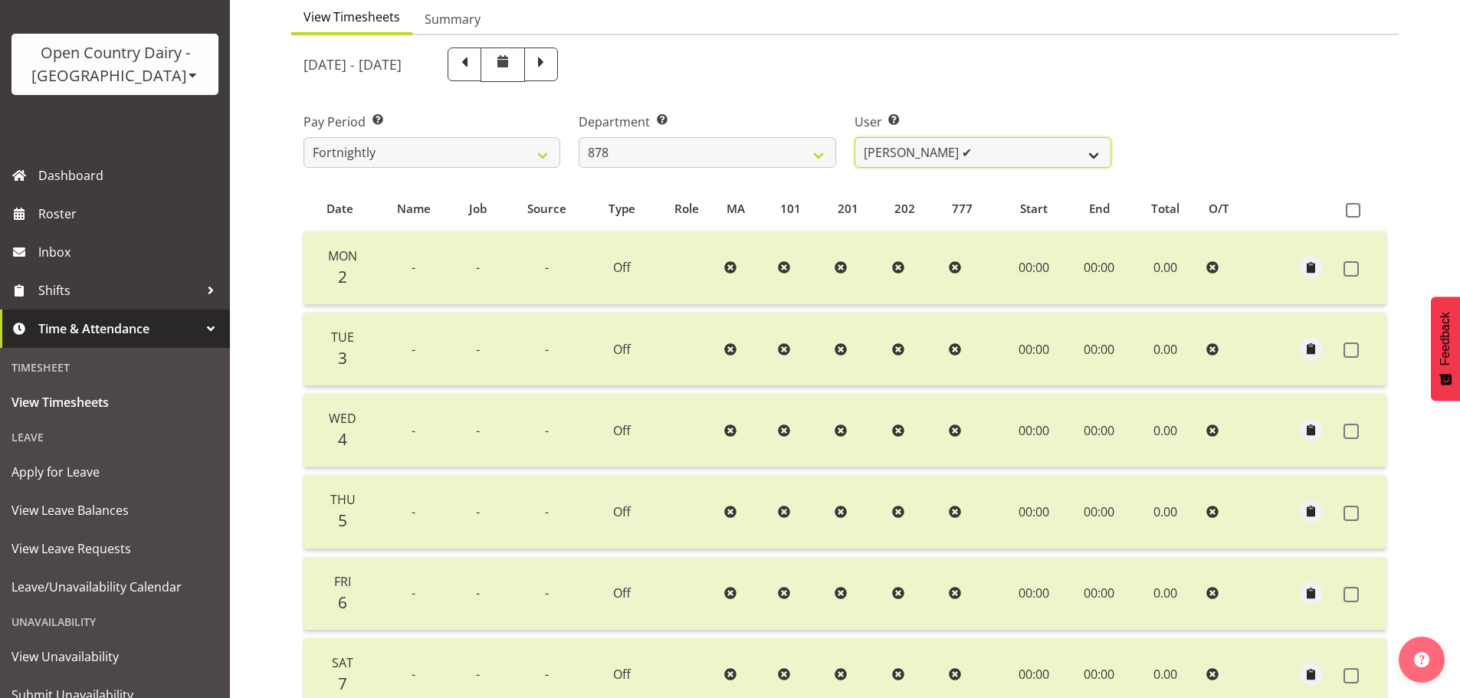
drag, startPoint x: 915, startPoint y: 153, endPoint x: 909, endPoint y: 166, distance: 14.4
click at [915, 153] on select "Athol Warnock ✔ Cara-Lea Tipu ✔ Dean Tither ✔ Joshua Treymane ✔ Vinkie Botha ✔" at bounding box center [983, 152] width 257 height 31
click at [855, 137] on select "Athol Warnock ✔ Cara-Lea Tipu ✔ Dean Tither ✔ Joshua Treymane ✔ Vinkie Botha ✔" at bounding box center [983, 152] width 257 height 31
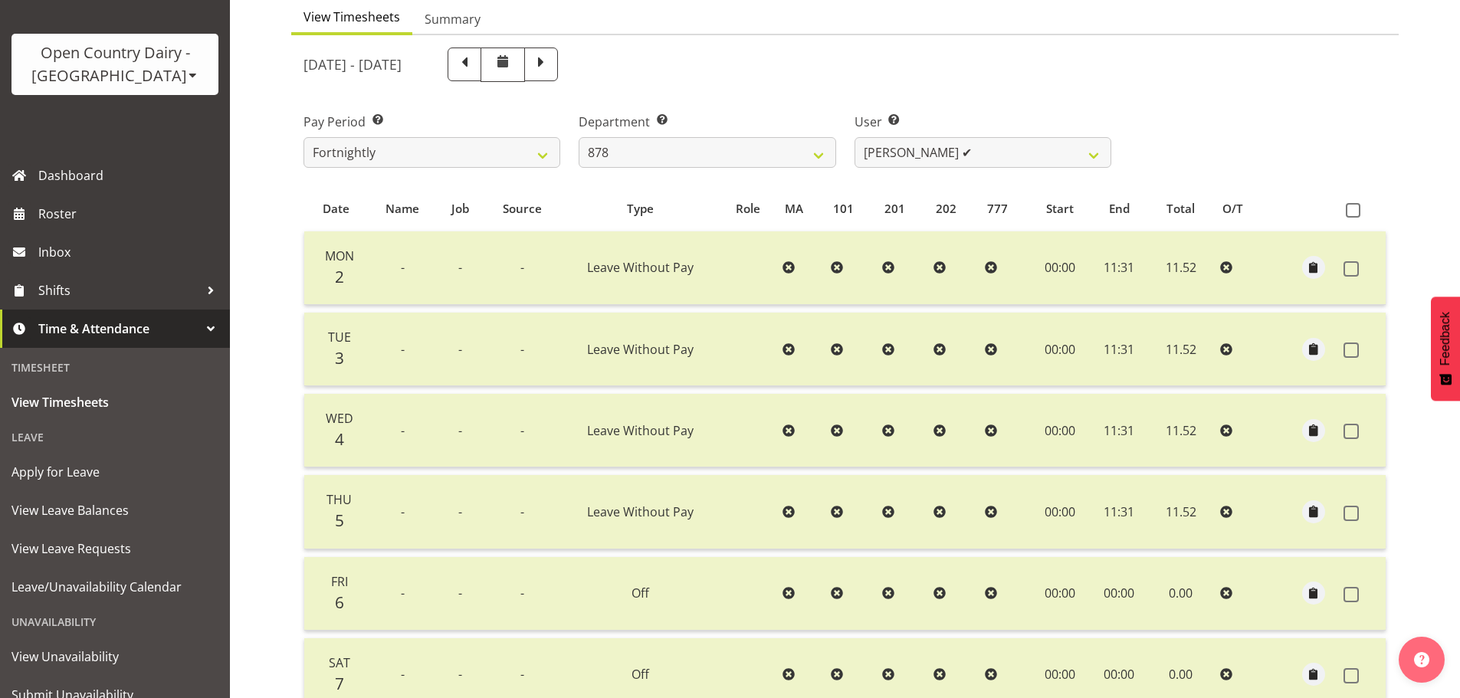
click at [475, 64] on span at bounding box center [465, 63] width 20 height 20
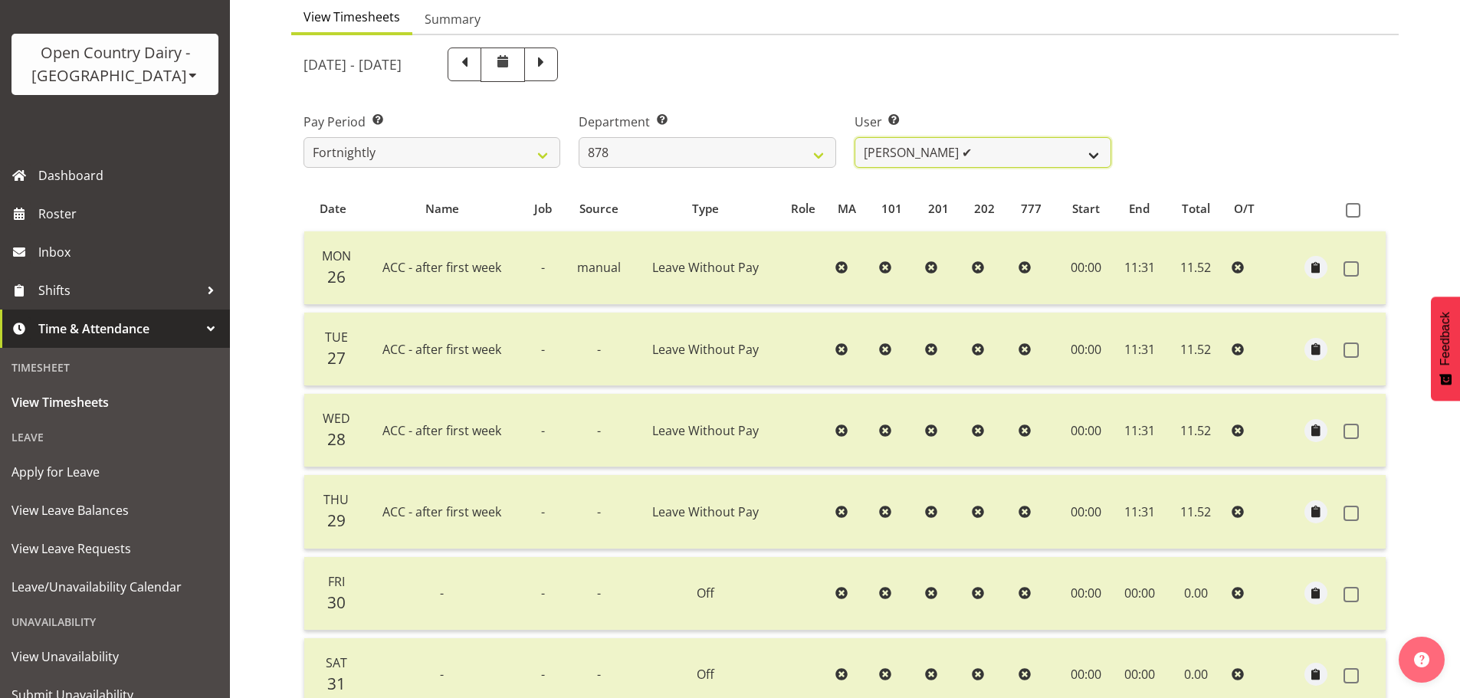
click at [1022, 158] on select "Athol Warnock ✔ Cara-Lea Tipu ✔ Dean Tither ✔ Joshua Treymane ✔ Vinkie Botha ✔" at bounding box center [983, 152] width 257 height 31
click at [855, 137] on select "Athol Warnock ✔ Cara-Lea Tipu ✔ Dean Tither ✔ Joshua Treymane ✔ Vinkie Botha ✔" at bounding box center [983, 152] width 257 height 31
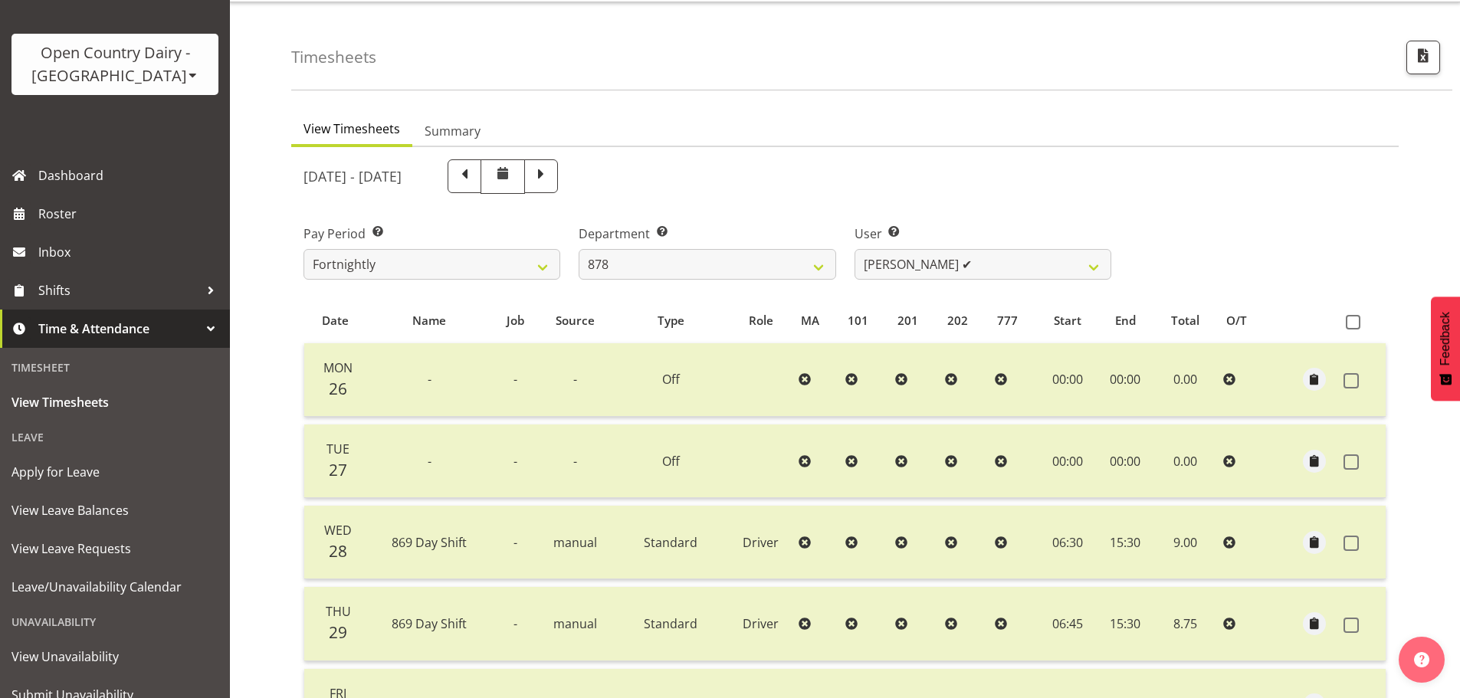
scroll to position [0, 0]
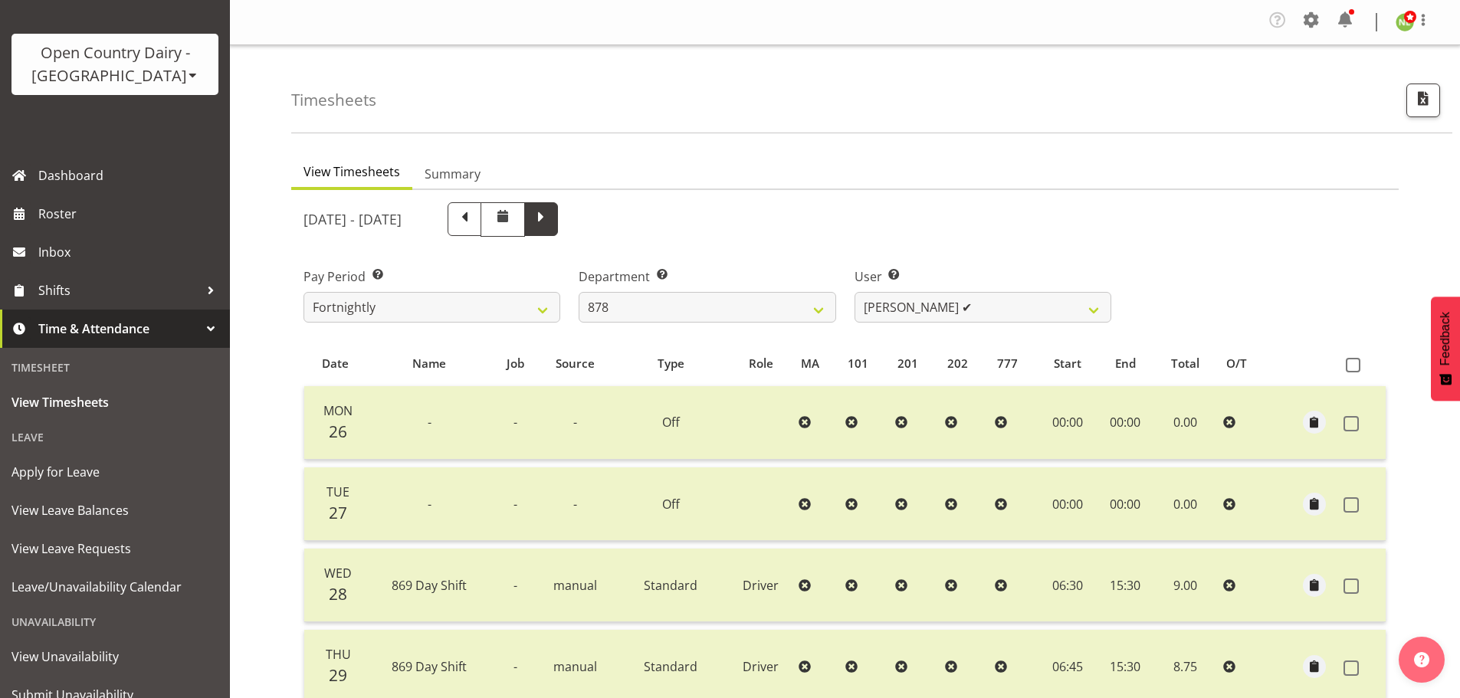
click at [551, 214] on span at bounding box center [541, 218] width 20 height 20
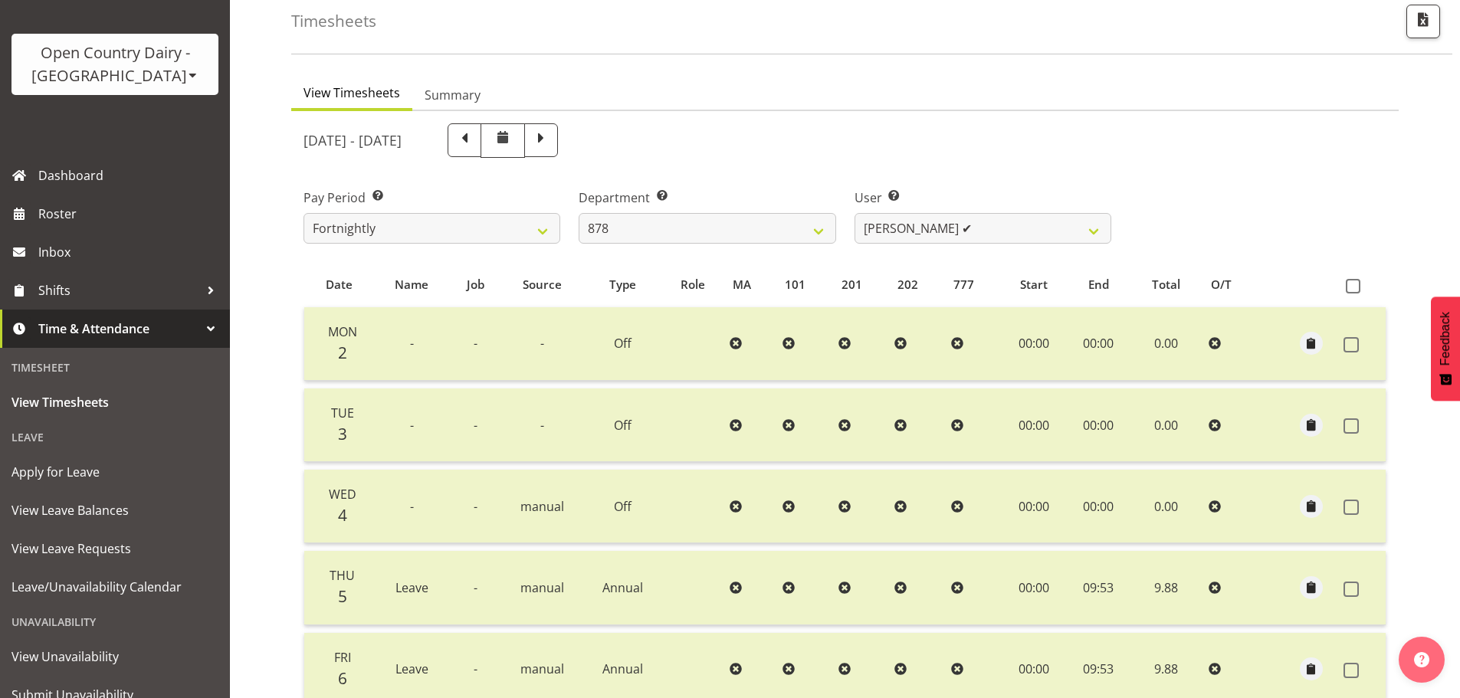
scroll to position [77, 0]
click at [606, 219] on select "734 735 736 737 738 739 851 852 853 854 855 856 858 861 862 865 868 869 870 873" at bounding box center [707, 230] width 257 height 31
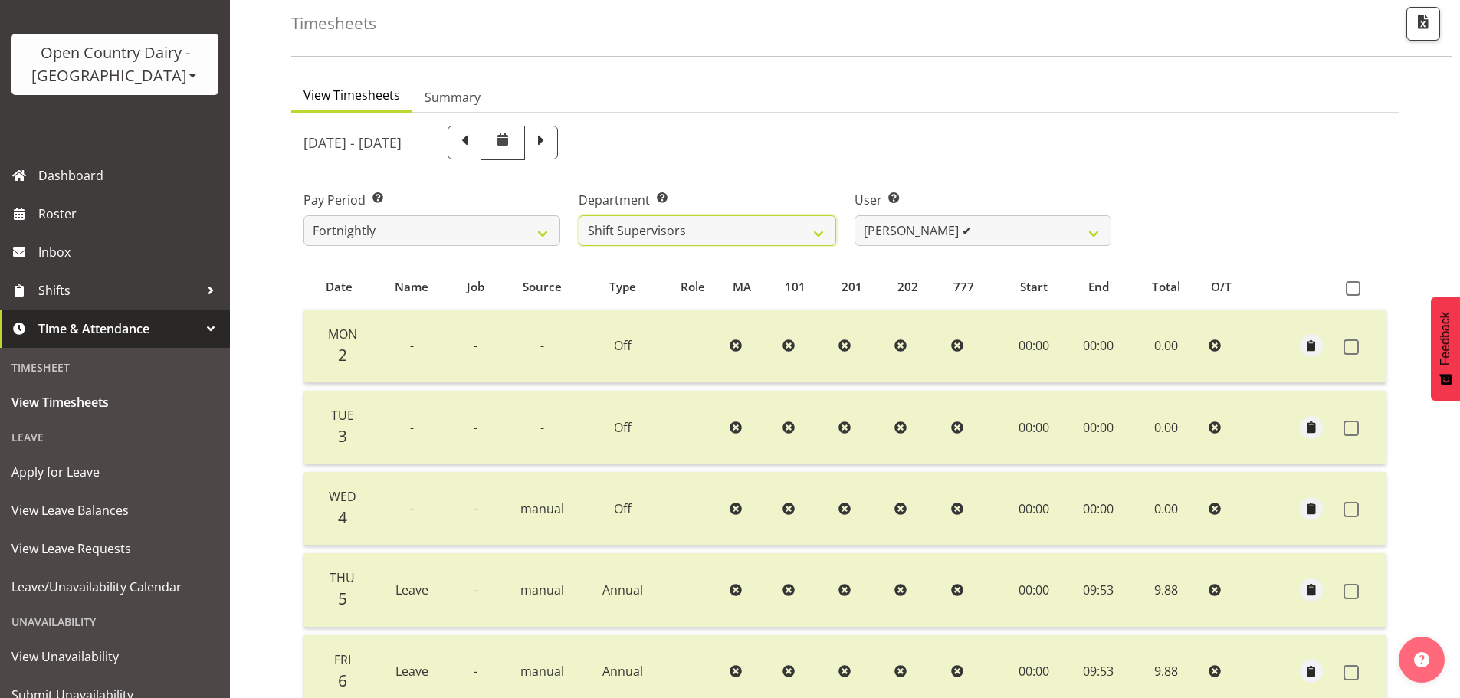
click at [579, 215] on select "734 735 736 737 738 739 851 852 853 854 855 856 858 861 862 865 868 869 870 873" at bounding box center [707, 230] width 257 height 31
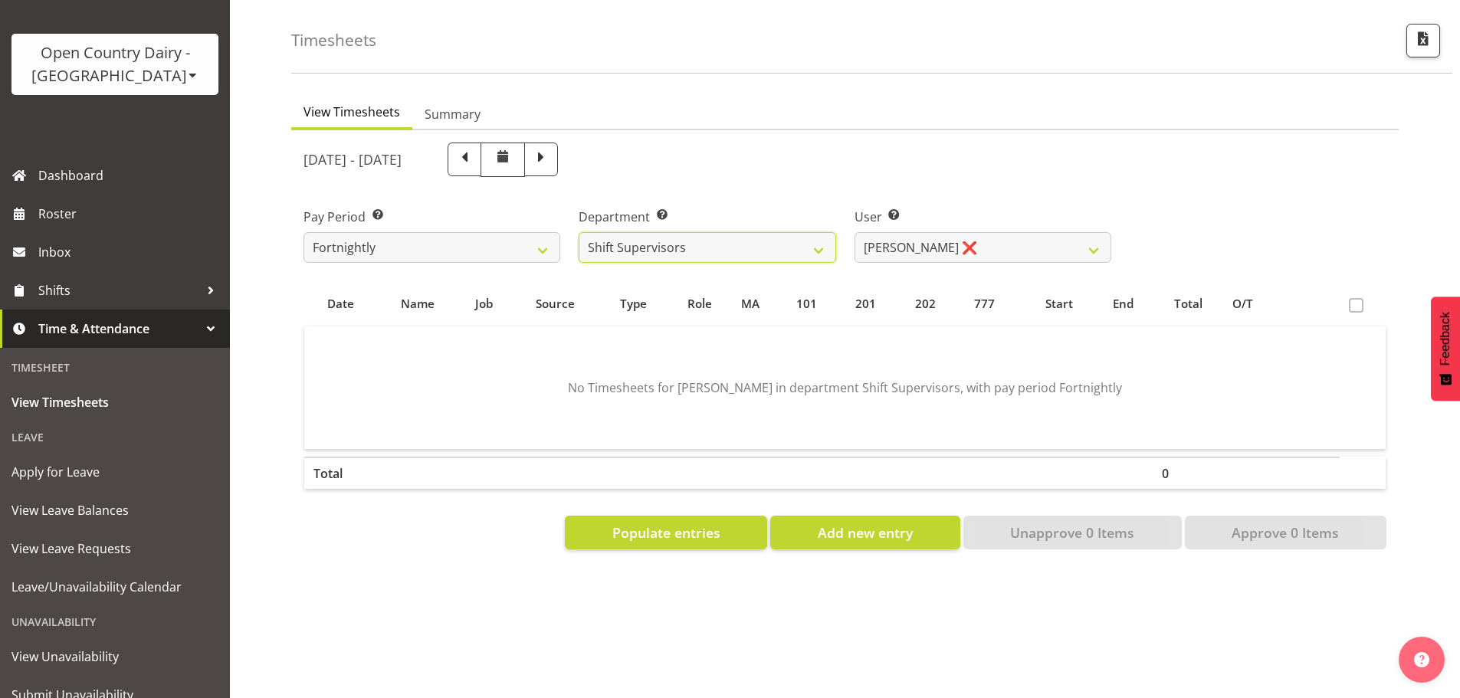
scroll to position [71, 0]
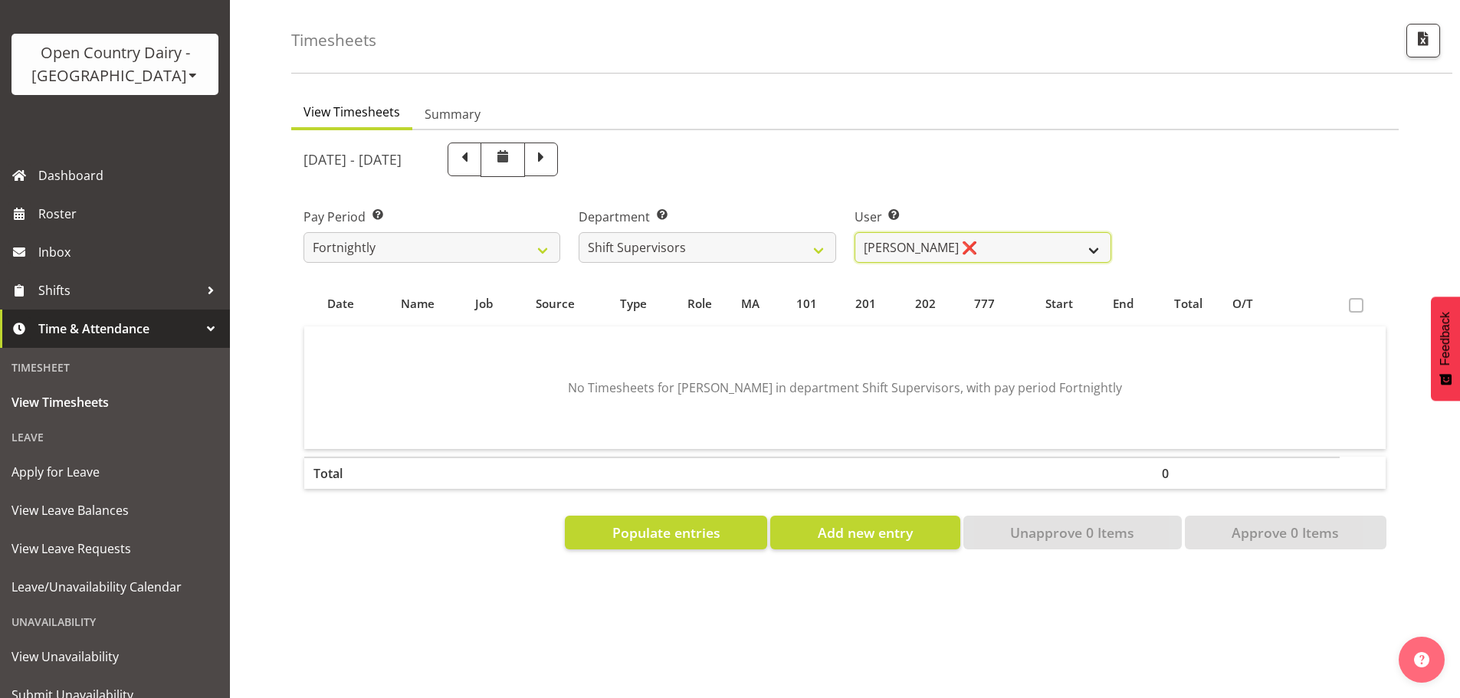
click at [927, 232] on select "Ethan Moore ❌ Laura Courtney ✔ Leonna Turner ✔ Michael Straith ✔ Vishal Vadador…" at bounding box center [983, 247] width 257 height 31
click at [855, 232] on select "Ethan Moore ❌ Laura Courtney ✔ Leonna Turner ✔ Michael Straith ✔ Vishal Vadador…" at bounding box center [983, 247] width 257 height 31
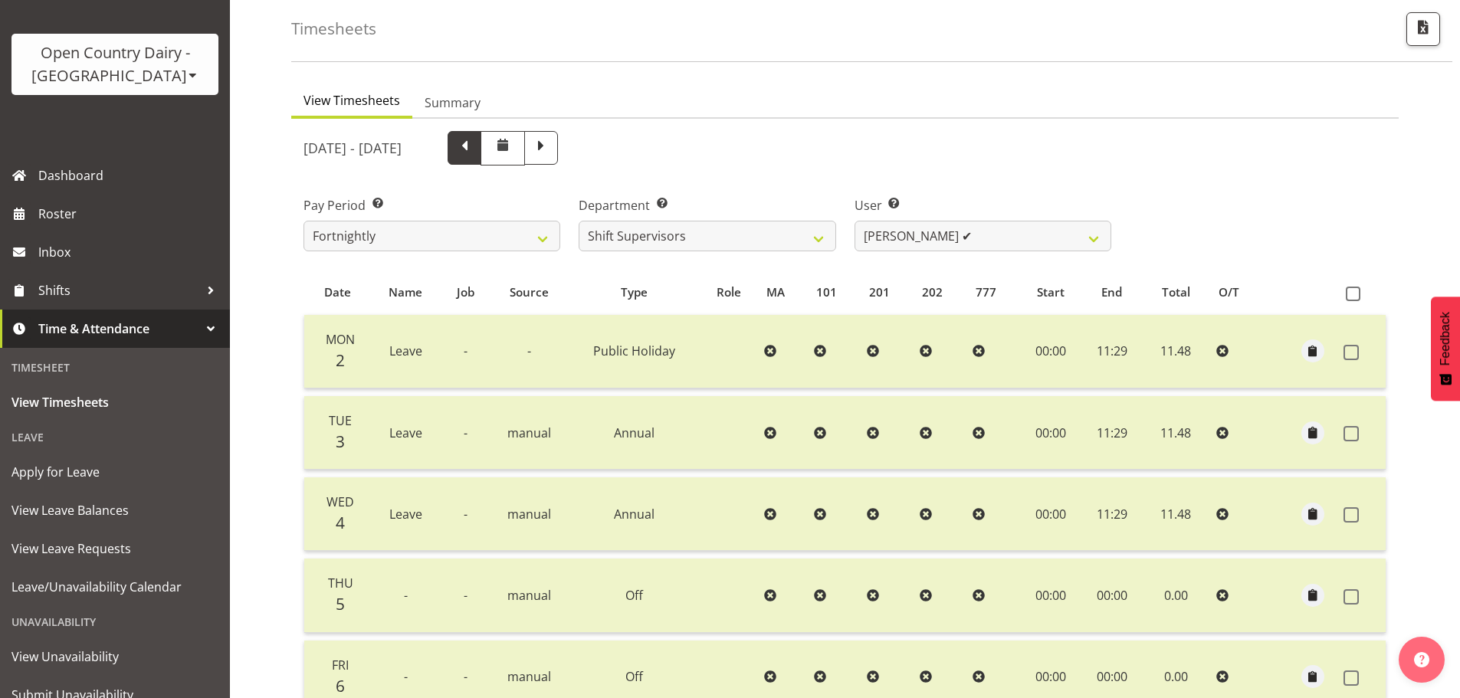
click at [475, 150] on span at bounding box center [465, 146] width 20 height 20
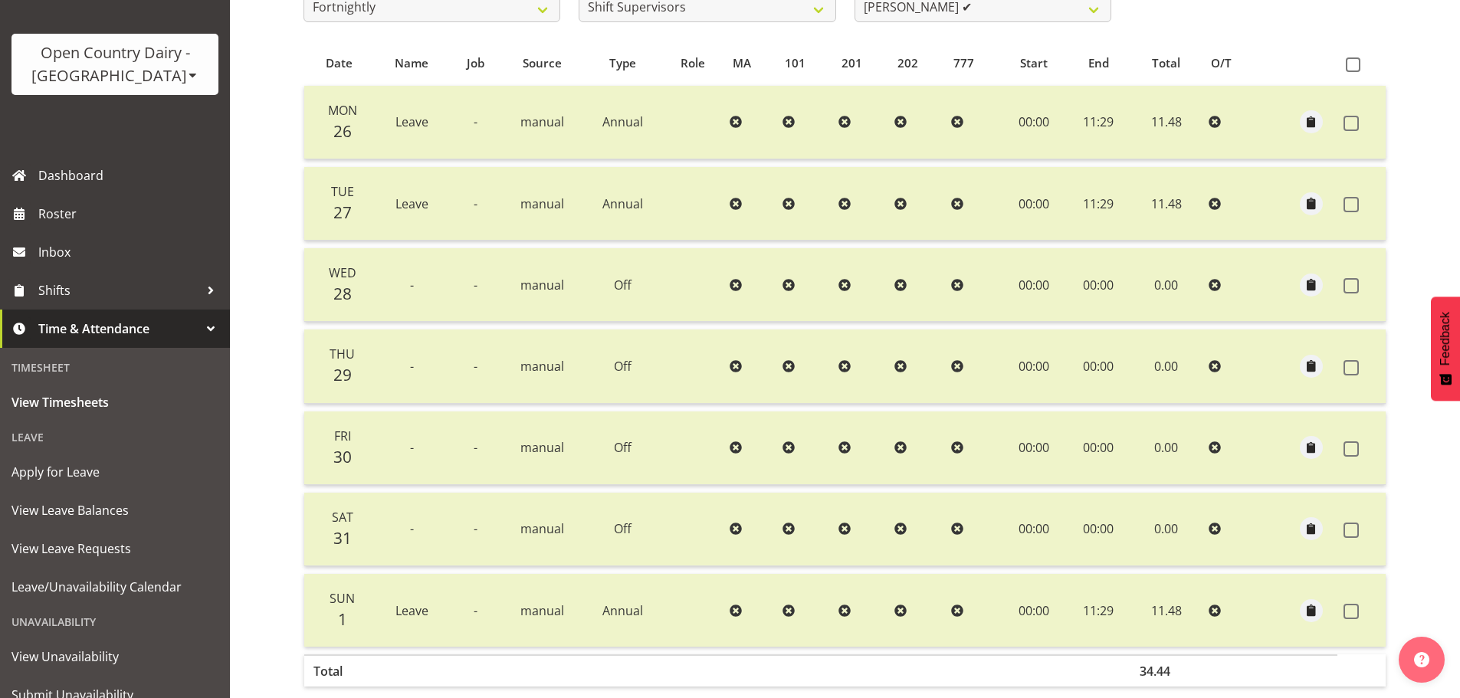
scroll to position [155, 0]
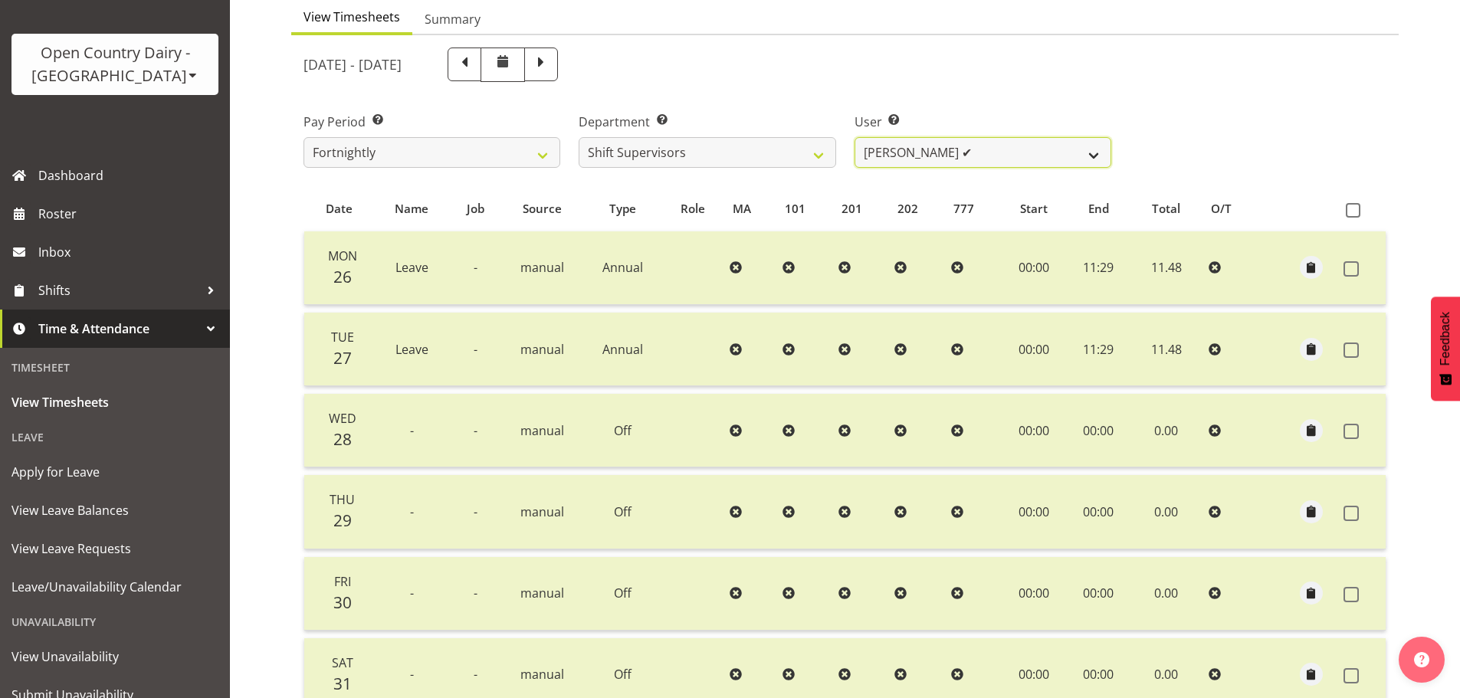
drag, startPoint x: 976, startPoint y: 156, endPoint x: 970, endPoint y: 164, distance: 10.4
click at [976, 155] on select "Ethan Moore ❌ Laura Courtney ✔ Leonna Turner ✔ Michael Straith ✔ Vishal Vadador…" at bounding box center [983, 152] width 257 height 31
click at [855, 137] on select "Ethan Moore ❌ Laura Courtney ✔ Leonna Turner ✔ Michael Straith ✔ Vishal Vadador…" at bounding box center [983, 152] width 257 height 31
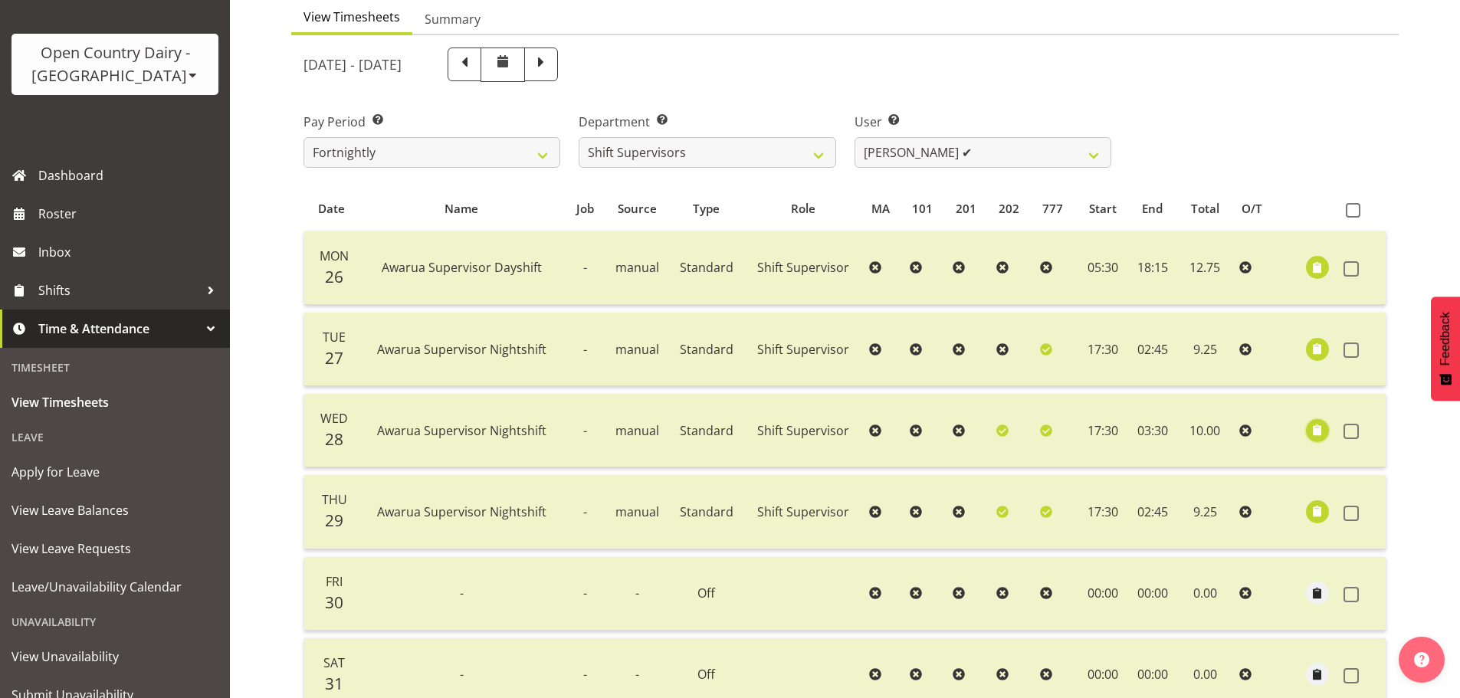
click at [1314, 432] on span "button" at bounding box center [1318, 431] width 18 height 18
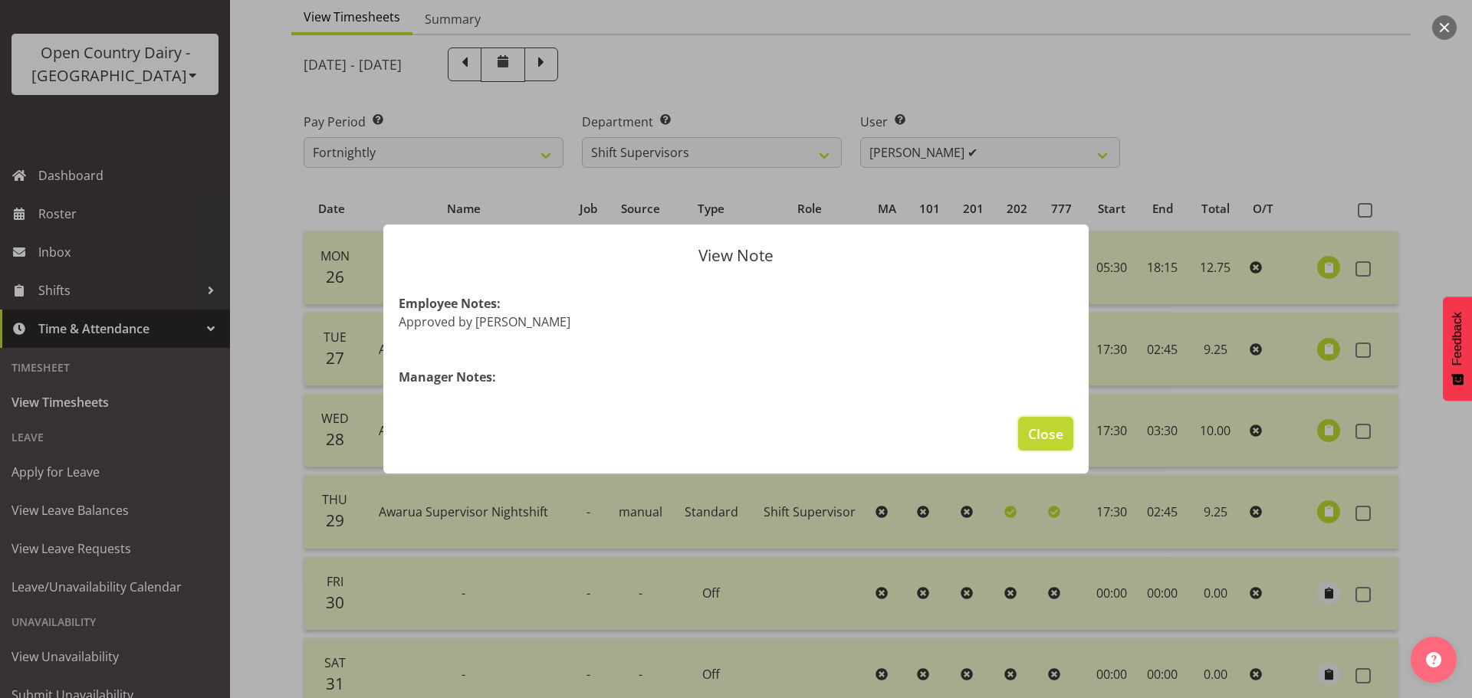
drag, startPoint x: 1042, startPoint y: 429, endPoint x: 1160, endPoint y: 407, distance: 120.1
click at [1048, 429] on span "Close" at bounding box center [1045, 434] width 35 height 20
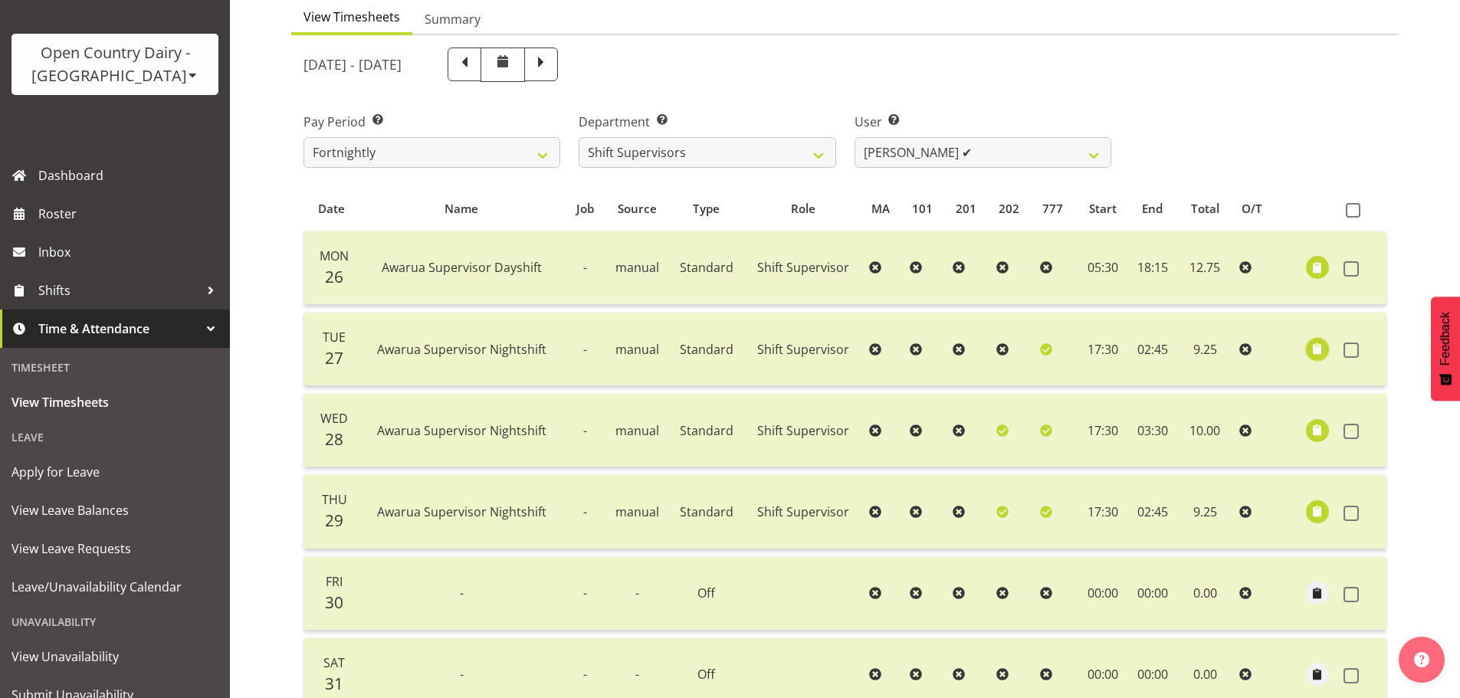
click at [1316, 343] on span "button" at bounding box center [1318, 349] width 18 height 18
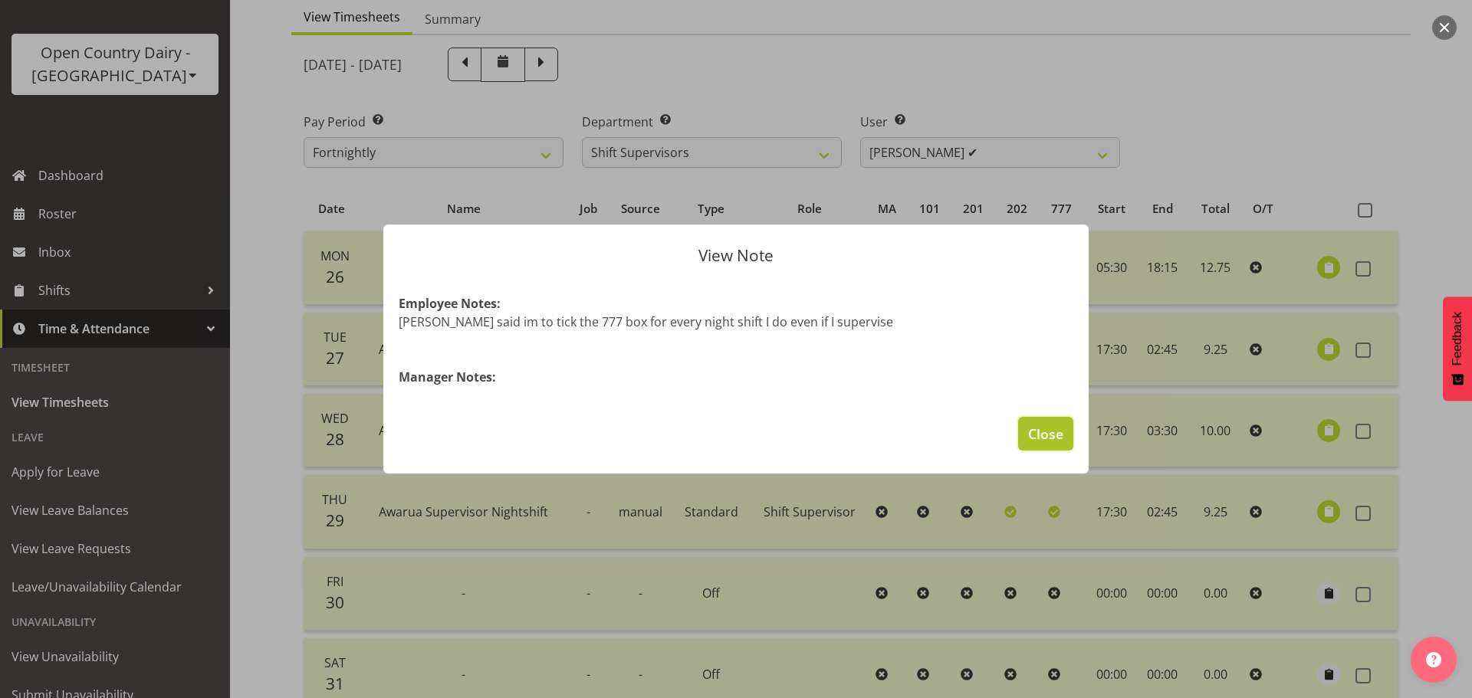
click at [1049, 432] on span "Close" at bounding box center [1045, 434] width 35 height 20
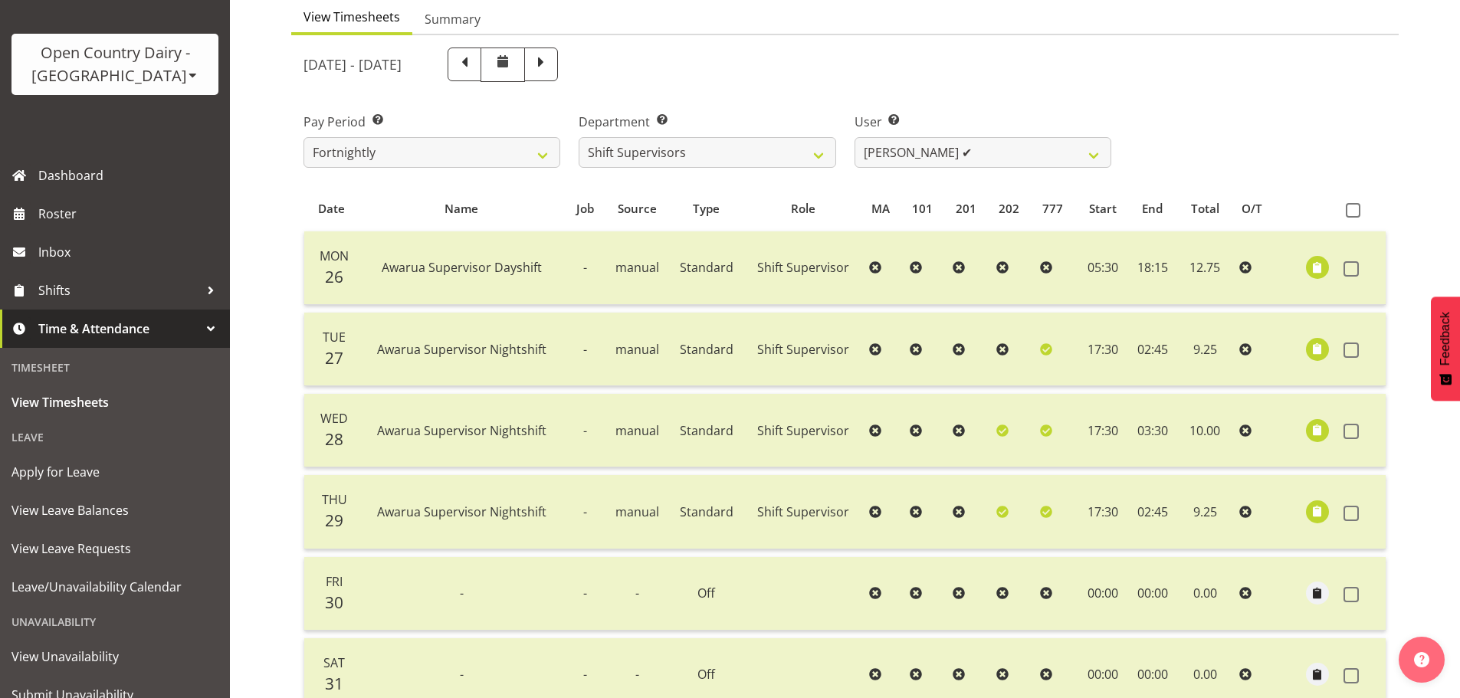
click at [1306, 504] on td at bounding box center [1318, 512] width 40 height 74
click at [1320, 513] on span "button" at bounding box center [1318, 512] width 18 height 18
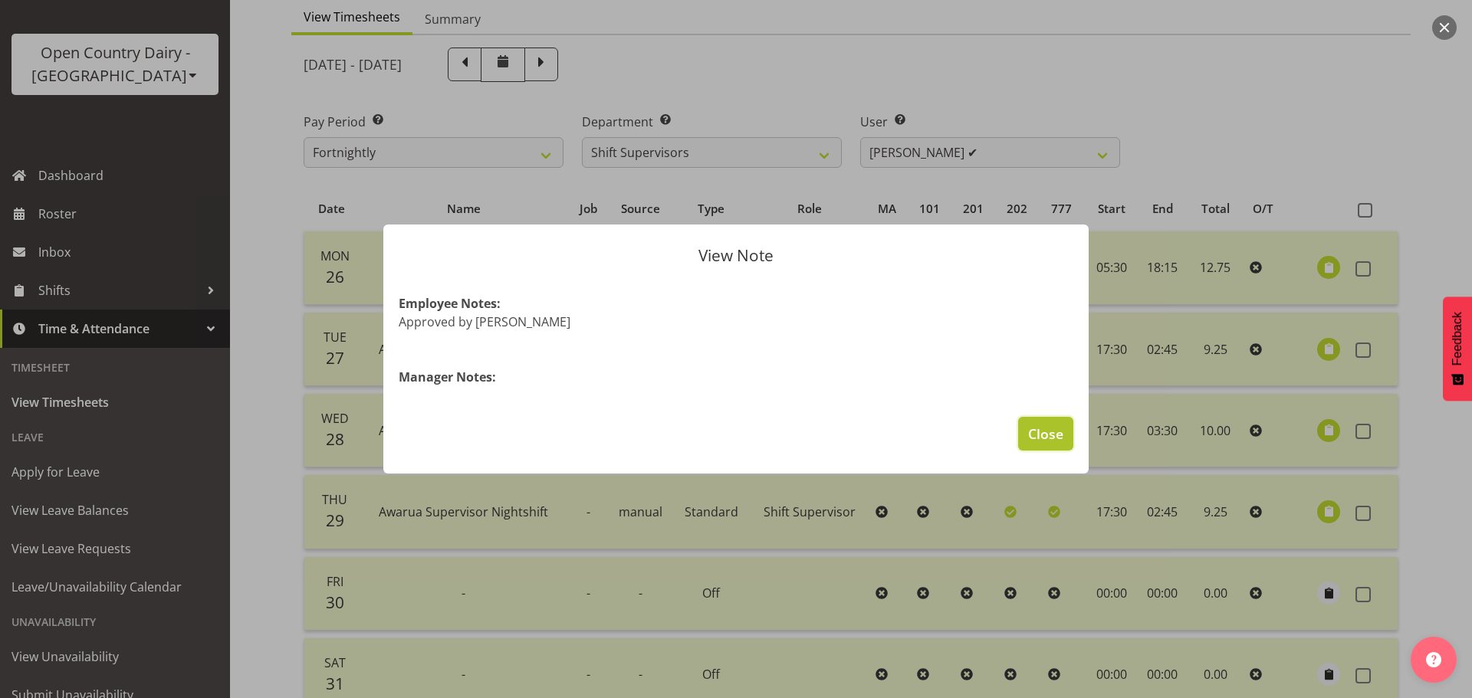
drag, startPoint x: 1066, startPoint y: 440, endPoint x: 1056, endPoint y: 436, distance: 10.7
click at [1066, 439] on button "Close" at bounding box center [1045, 434] width 55 height 34
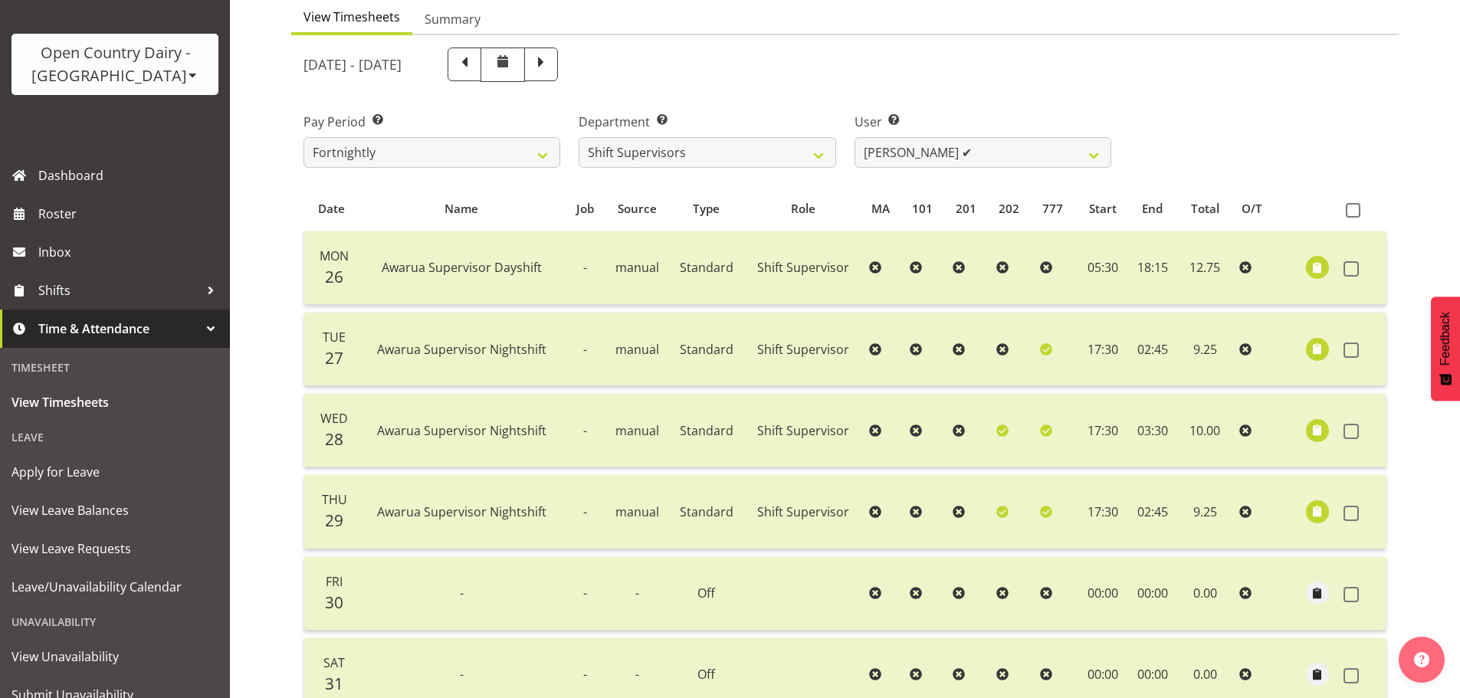
click at [290, 341] on div "Timesheets View Timesheets Summary May 26th - June 1st 2025 Pay Period Select w…" at bounding box center [845, 403] width 1230 height 1027
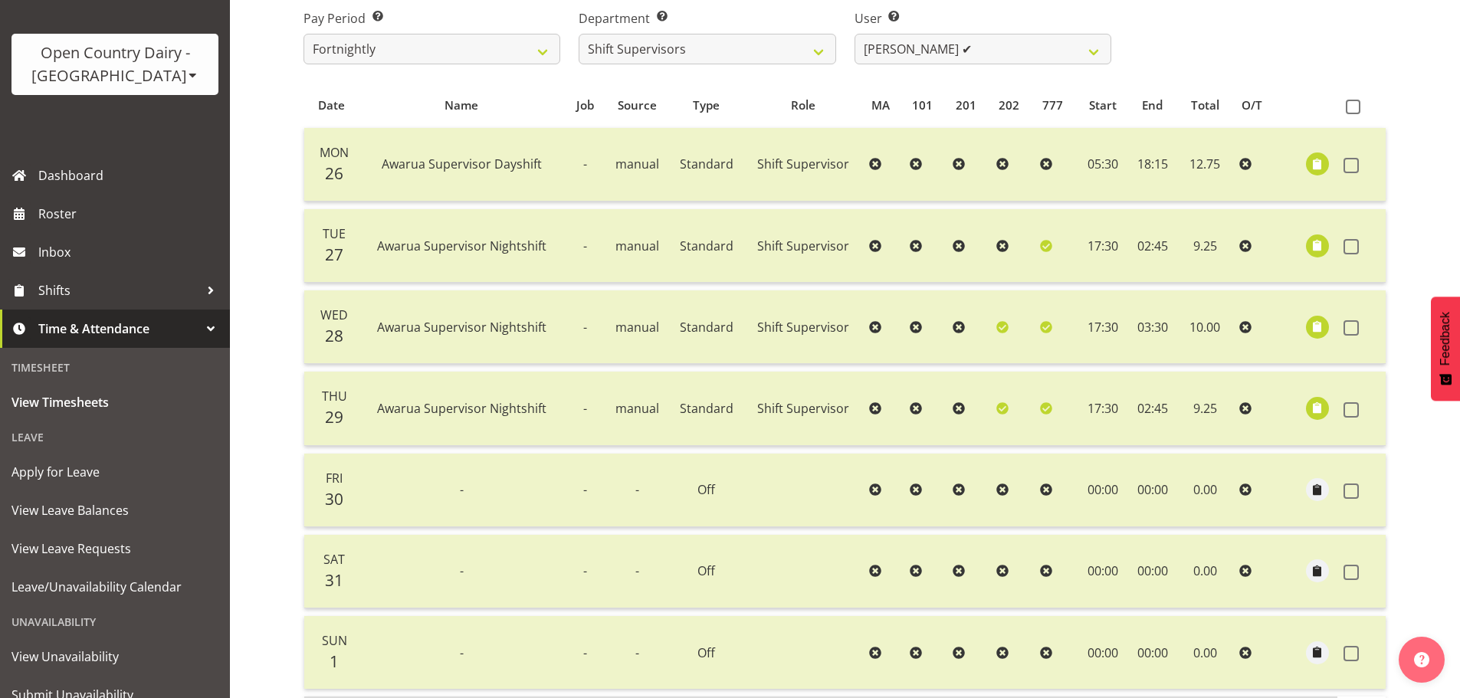
scroll to position [232, 0]
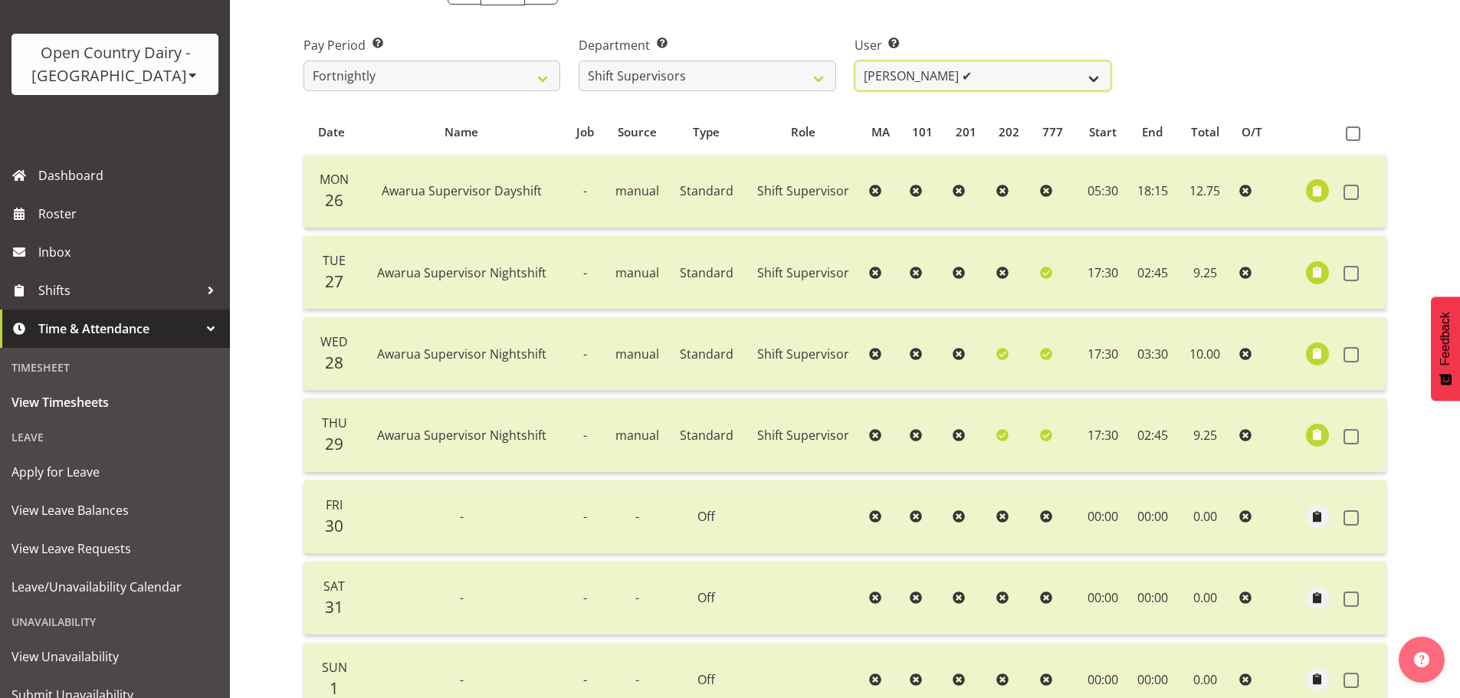
click at [1040, 68] on select "Ethan Moore ❌ Laura Courtney ✔ Leonna Turner ✔ Michael Straith ✔ Vishal Vadador…" at bounding box center [983, 76] width 257 height 31
click at [855, 61] on select "Ethan Moore ❌ Laura Courtney ✔ Leonna Turner ✔ Michael Straith ✔ Vishal Vadador…" at bounding box center [983, 76] width 257 height 31
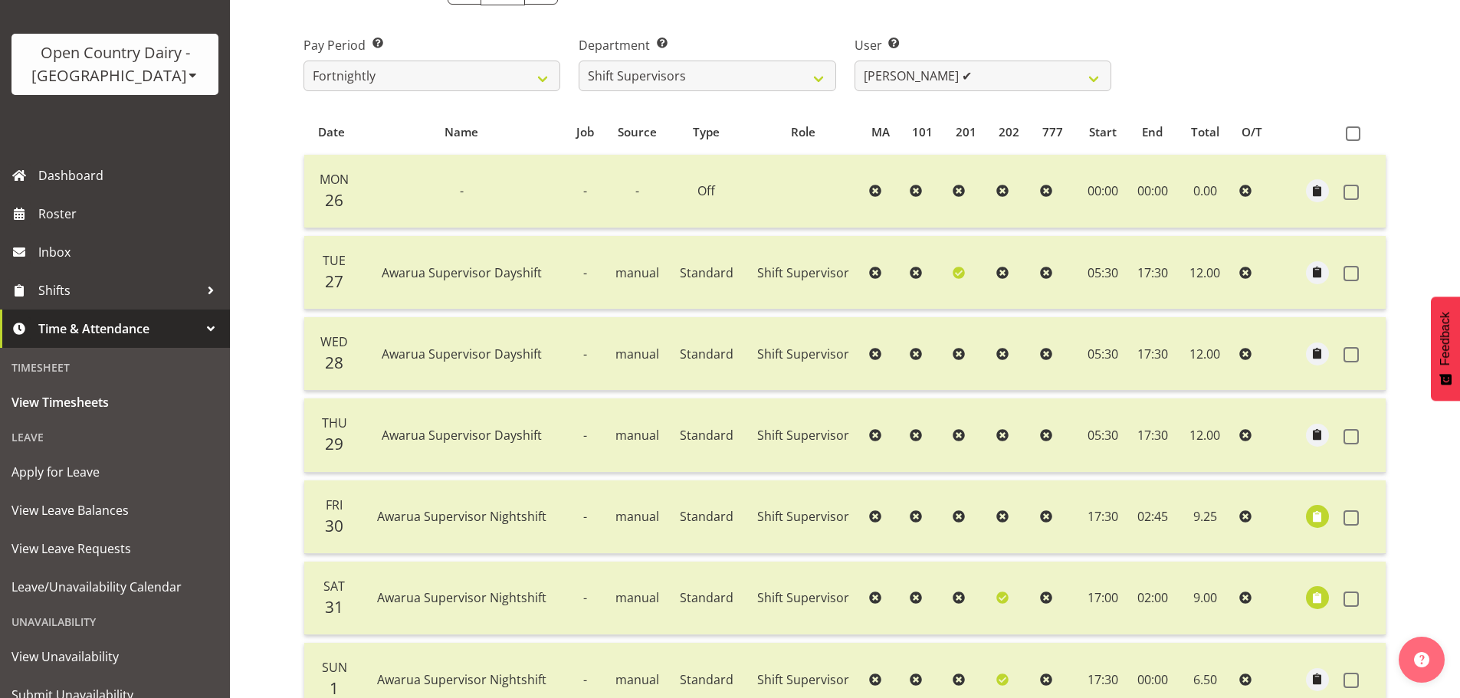
click at [282, 289] on div "Timesheets View Timesheets Summary May 26th - June 1st 2025 Pay Period Select w…" at bounding box center [845, 327] width 1230 height 1027
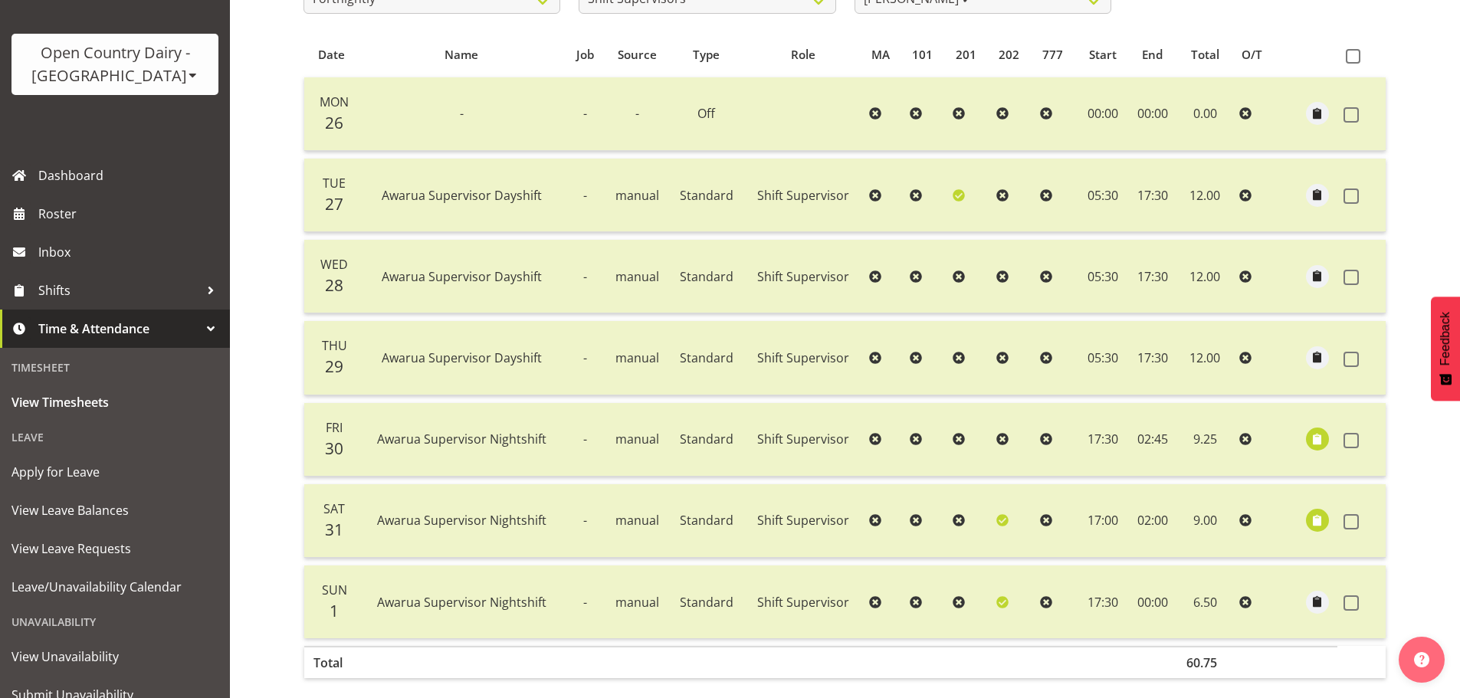
scroll to position [308, 0]
click at [1316, 439] on span "button" at bounding box center [1318, 441] width 18 height 18
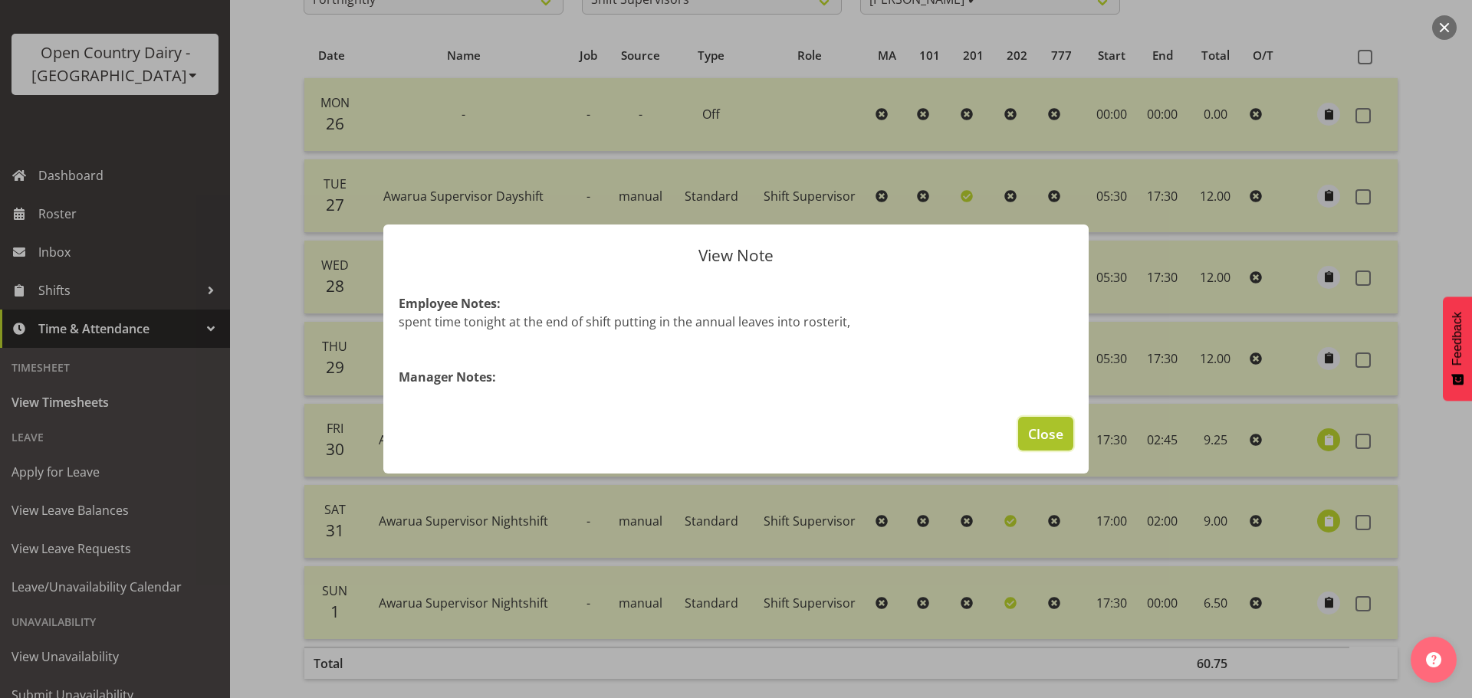
click at [1046, 433] on span "Close" at bounding box center [1045, 434] width 35 height 20
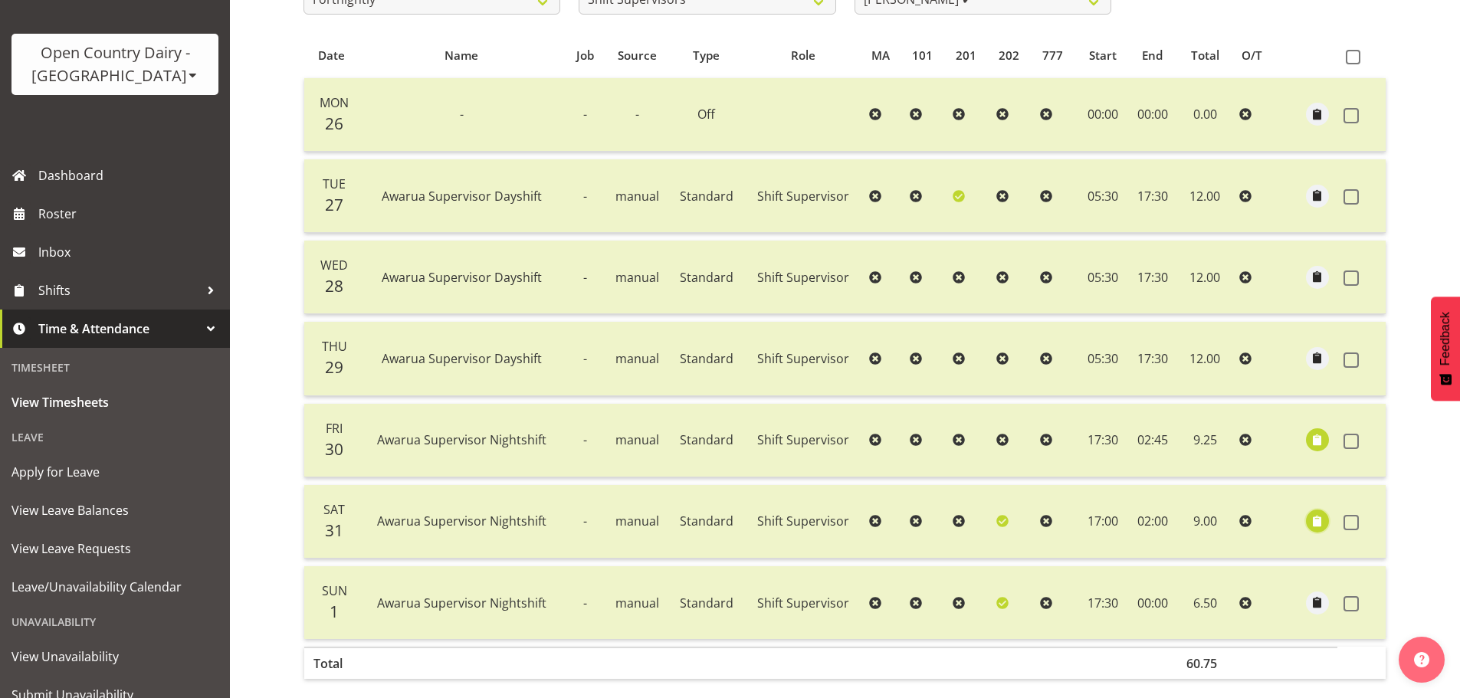
click at [1317, 521] on span "button" at bounding box center [1318, 522] width 18 height 18
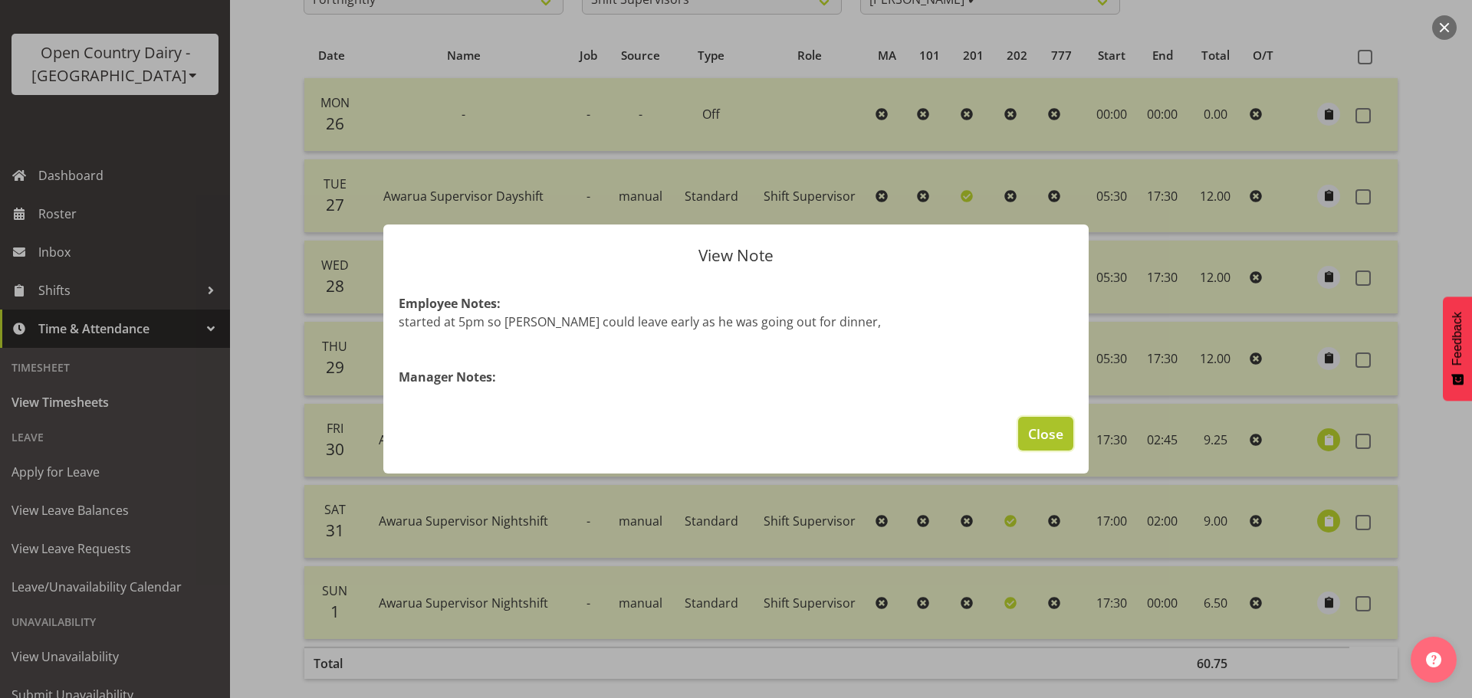
click at [1050, 422] on button "Close" at bounding box center [1045, 434] width 55 height 34
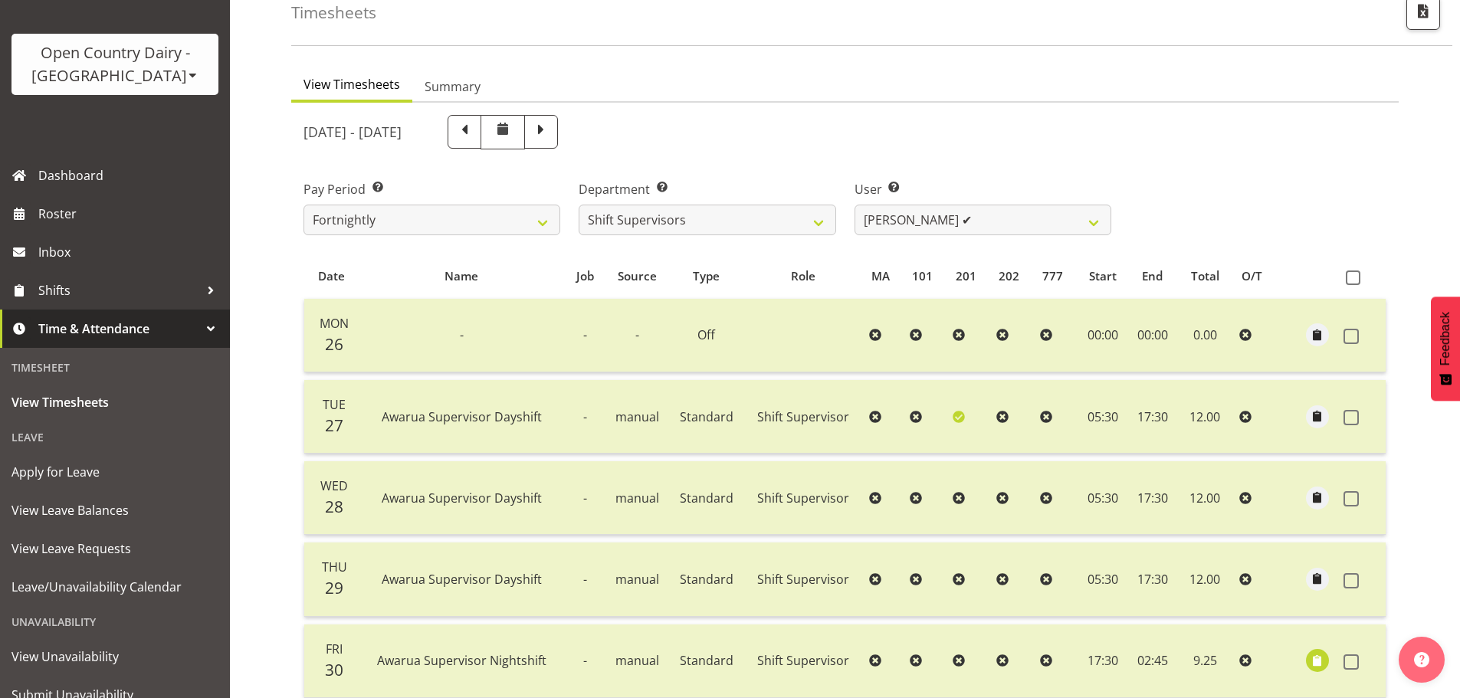
scroll to position [78, 0]
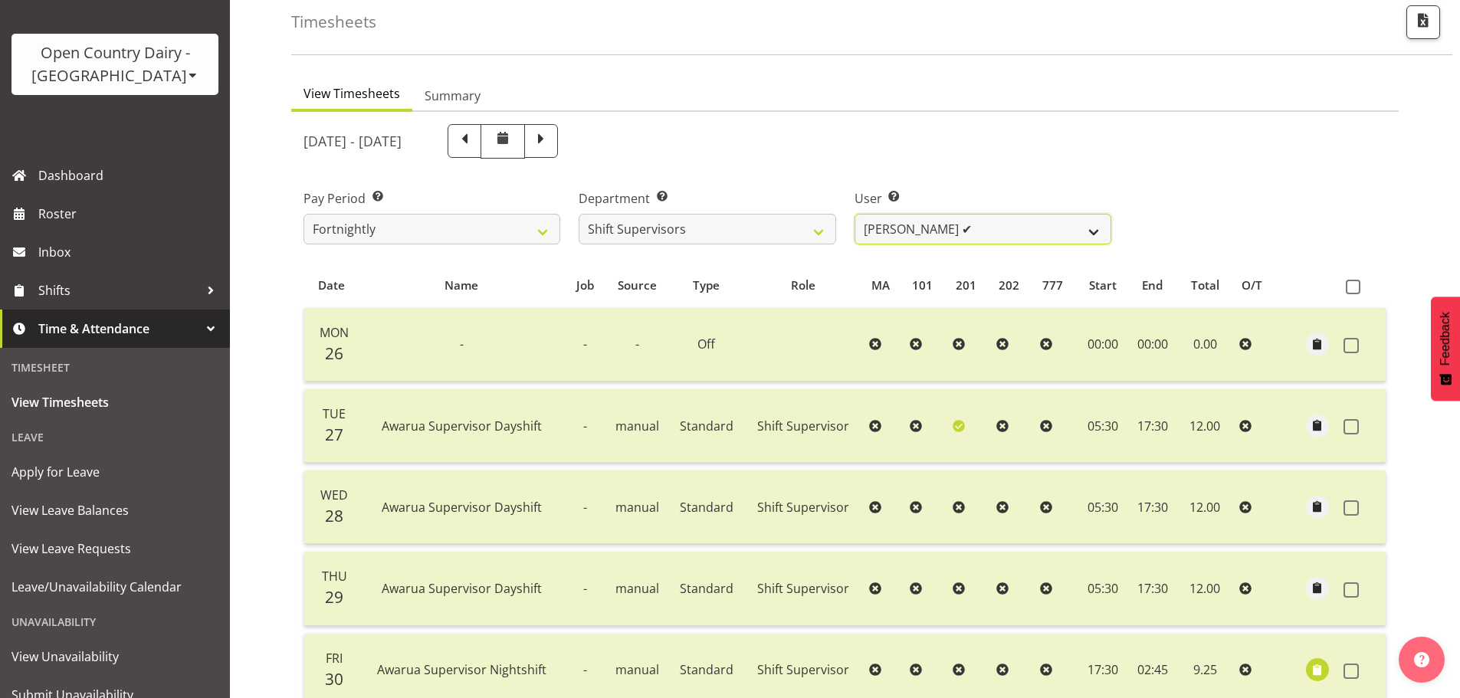
click at [922, 231] on select "Ethan Moore ❌ Laura Courtney ✔ Leonna Turner ✔ Michael Straith ✔ Vishal Vadador…" at bounding box center [983, 229] width 257 height 31
click at [855, 214] on select "Ethan Moore ❌ Laura Courtney ✔ Leonna Turner ✔ Michael Straith ✔ Vishal Vadador…" at bounding box center [983, 229] width 257 height 31
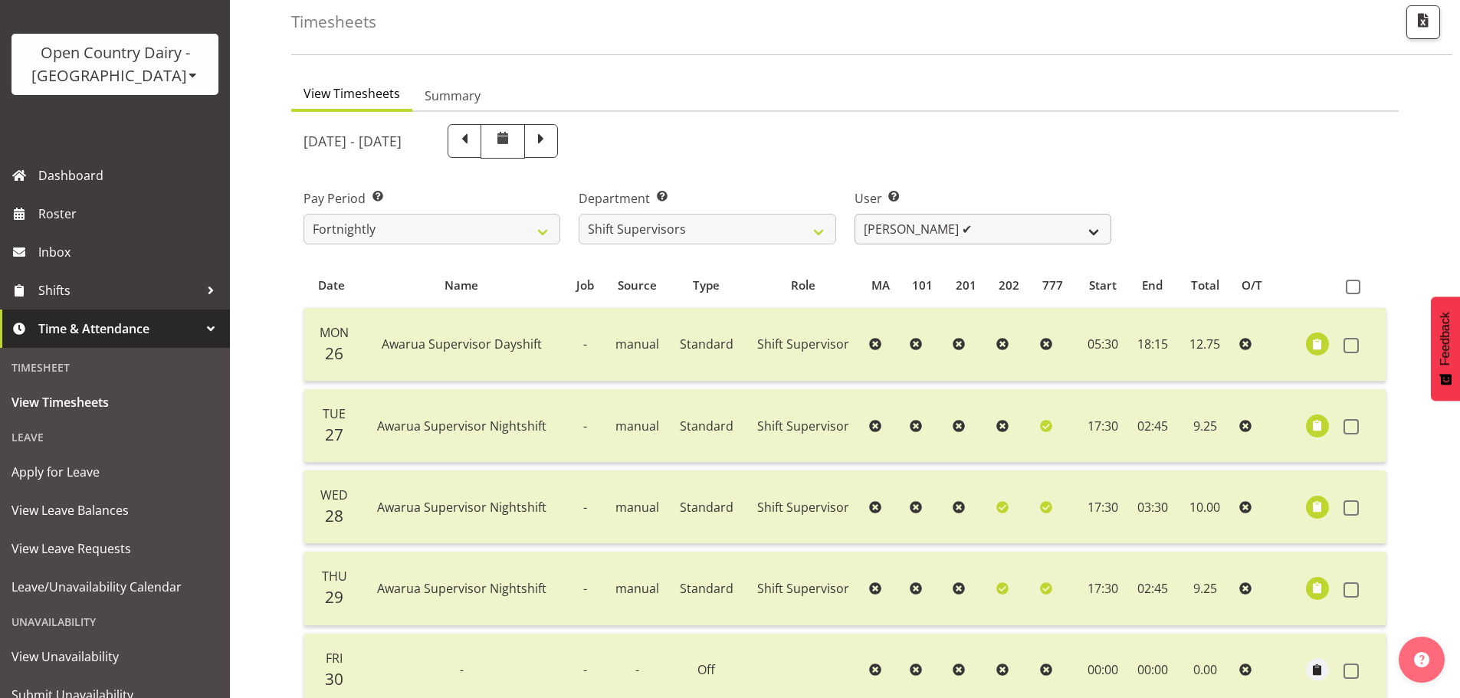
click at [1004, 214] on div "User Select user. Note: This is filtered down by the previous two drop-down ite…" at bounding box center [983, 216] width 257 height 55
click at [994, 228] on select "Ethan Moore ❌ Laura Courtney ✔ Leonna Turner ✔ Michael Straith ✔ Vishal Vadador…" at bounding box center [983, 229] width 257 height 31
click at [855, 214] on select "Ethan Moore ❌ Laura Courtney ✔ Leonna Turner ✔ Michael Straith ✔ Vishal Vadador…" at bounding box center [983, 229] width 257 height 31
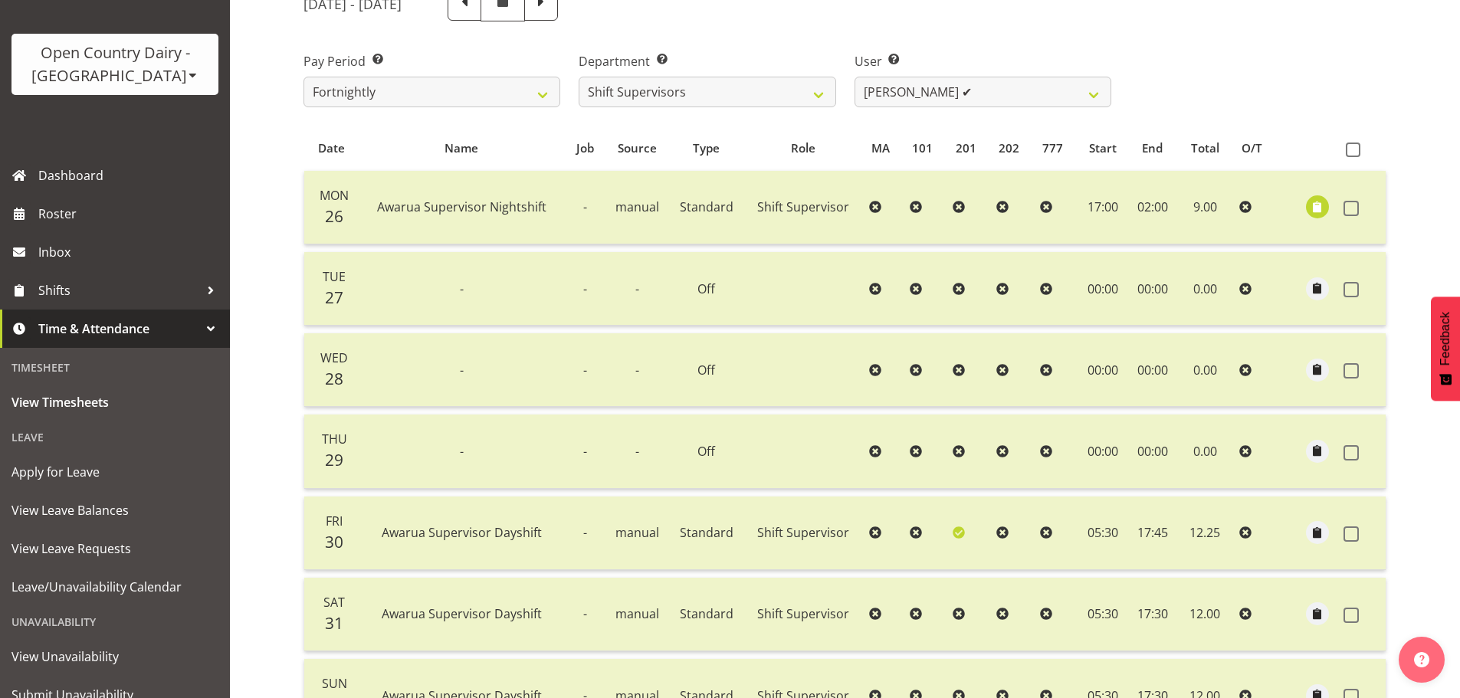
scroll to position [0, 0]
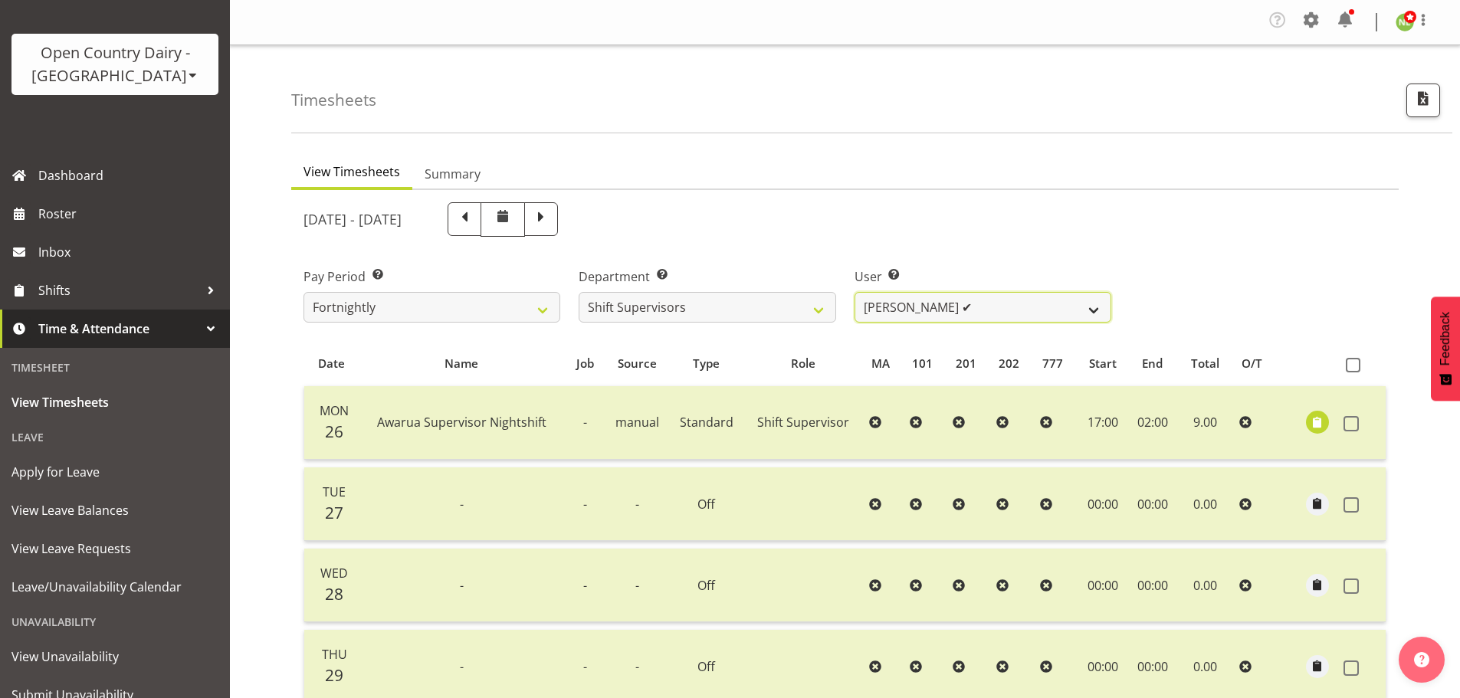
drag, startPoint x: 1002, startPoint y: 308, endPoint x: 994, endPoint y: 319, distance: 13.2
click at [1002, 308] on select "Ethan Moore ❌ Laura Courtney ✔ Leonna Turner ✔ Michael Straith ✔ Vishal Vadador…" at bounding box center [983, 307] width 257 height 31
click at [855, 292] on select "Ethan Moore ❌ Laura Courtney ✔ Leonna Turner ✔ Michael Straith ✔ Vishal Vadador…" at bounding box center [983, 307] width 257 height 31
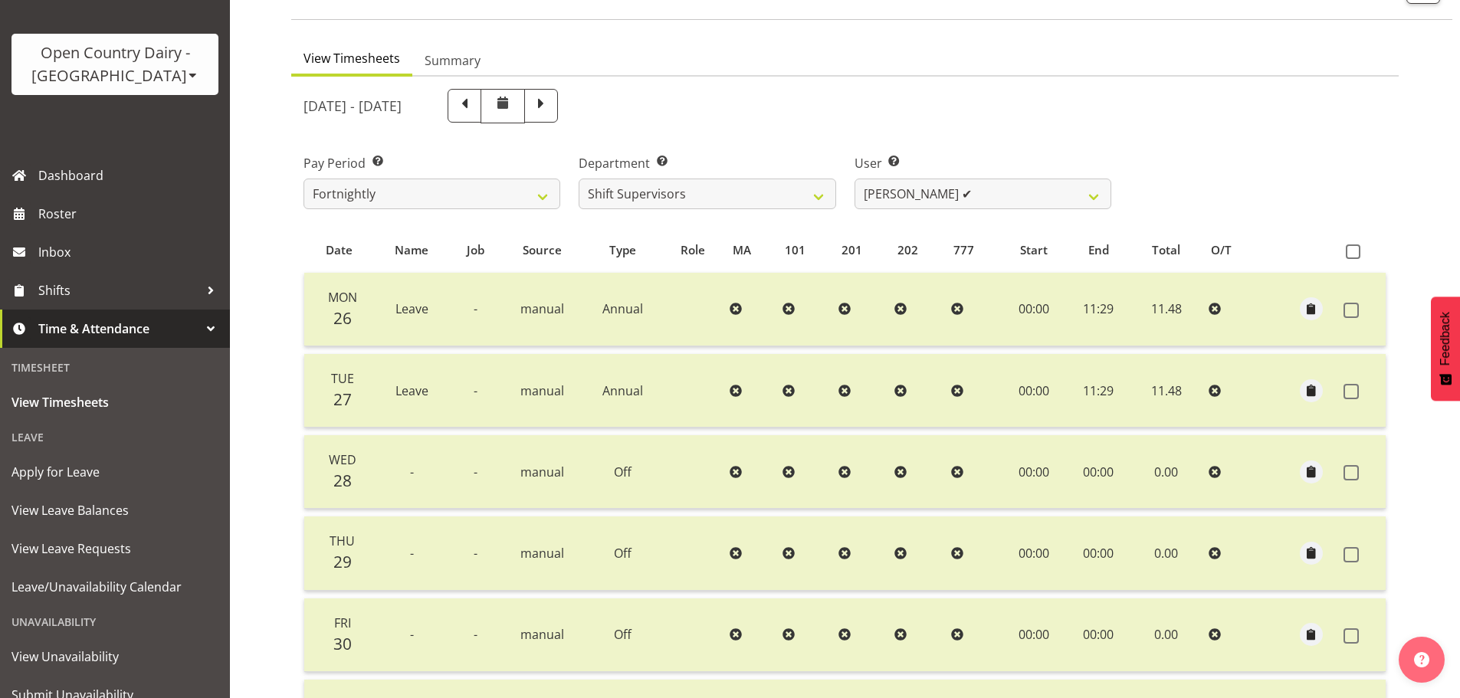
scroll to position [78, 0]
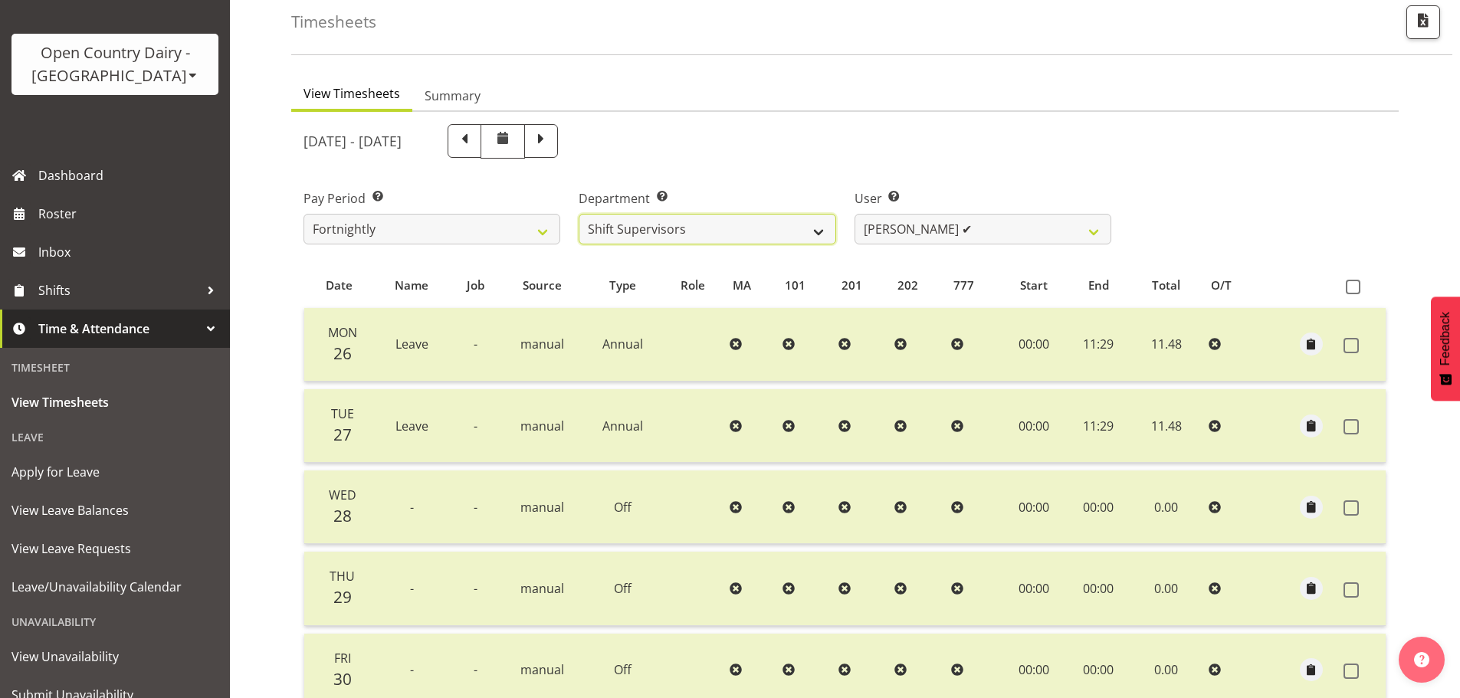
click at [780, 222] on select "734 735 736 737 738 739 851 852 853 854 855 856 858 861 862 865 868 869 870 873" at bounding box center [707, 229] width 257 height 31
click at [579, 214] on select "734 735 736 737 738 739 851 852 853 854 855 856 858 861 862 865 868 869 870 873" at bounding box center [707, 229] width 257 height 31
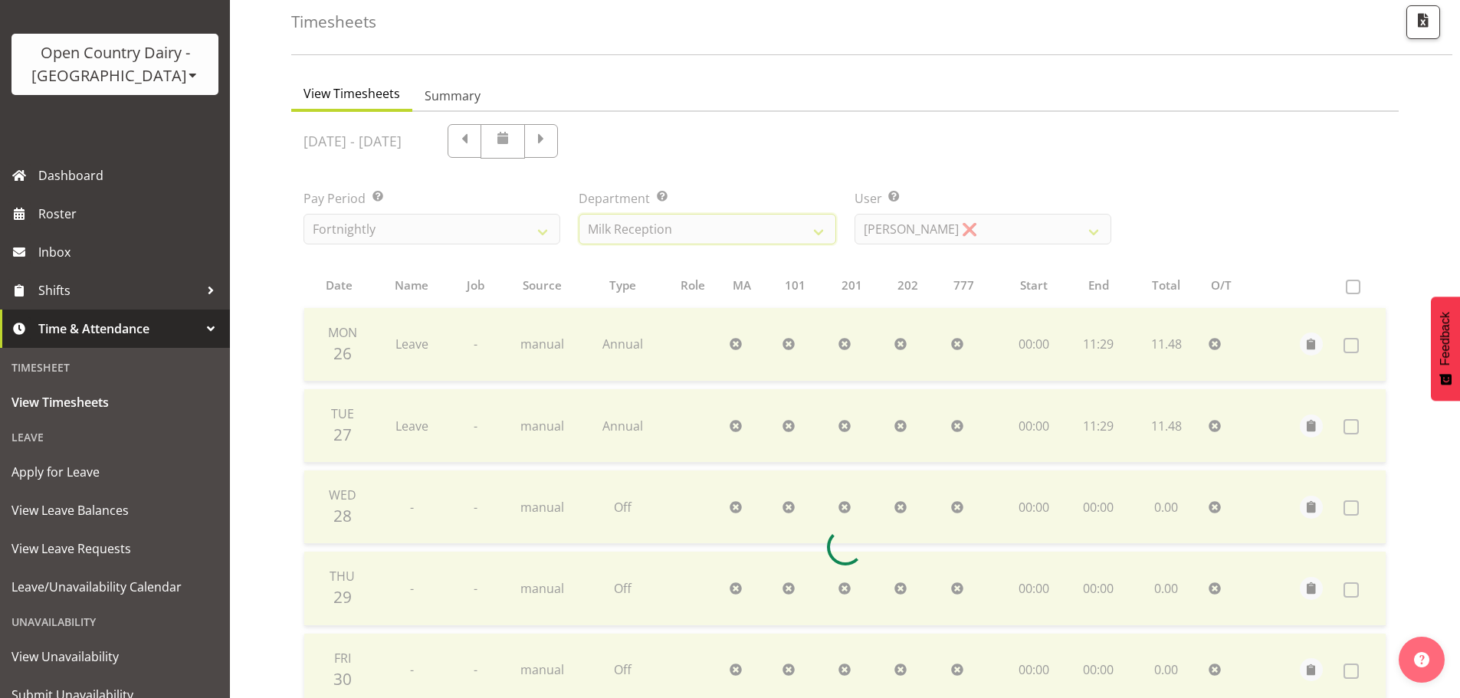
scroll to position [71, 0]
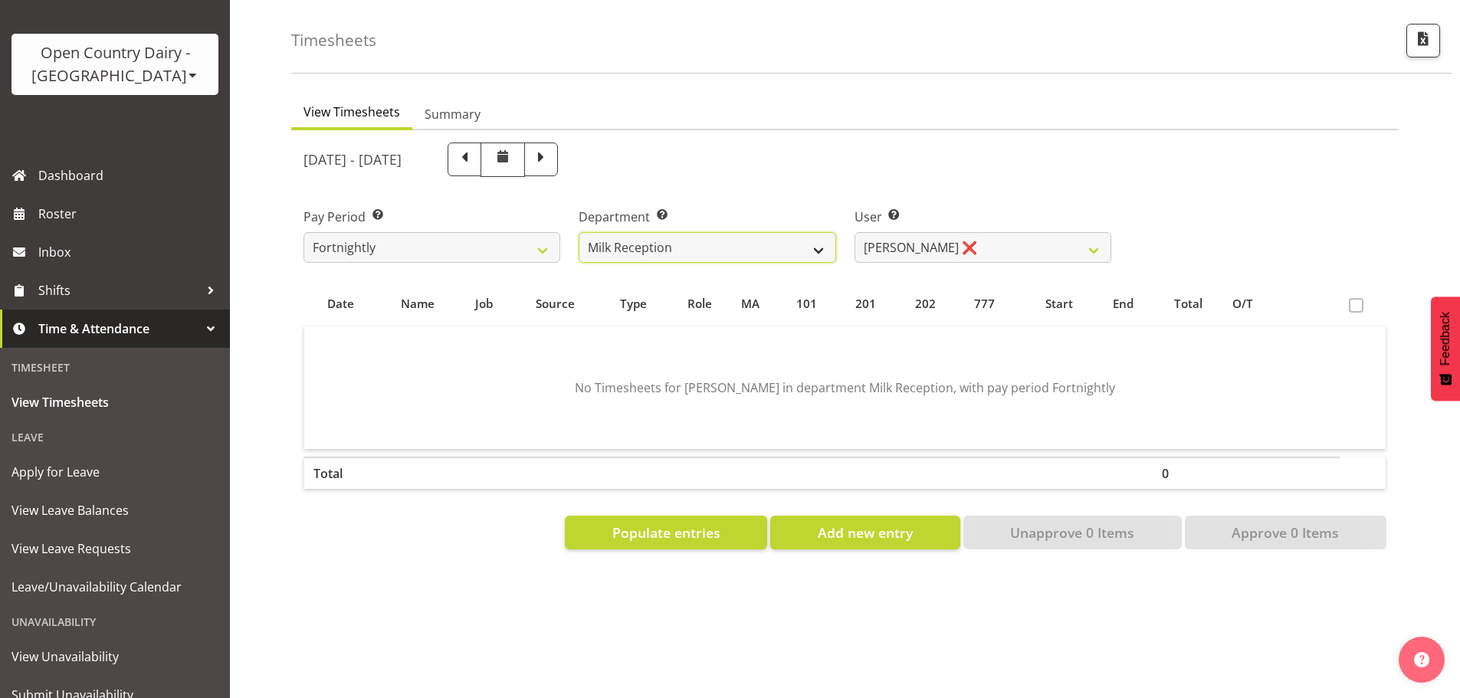
drag, startPoint x: 748, startPoint y: 228, endPoint x: 745, endPoint y: 241, distance: 13.4
click at [748, 232] on select "734 735 736 737 738 739 851 852 853 854 855 856 858 861 862 865 868 869 870 873" at bounding box center [707, 247] width 257 height 31
click at [579, 232] on select "734 735 736 737 738 739 851 852 853 854 855 856 858 861 862 865 868 869 870 873" at bounding box center [707, 247] width 257 height 31
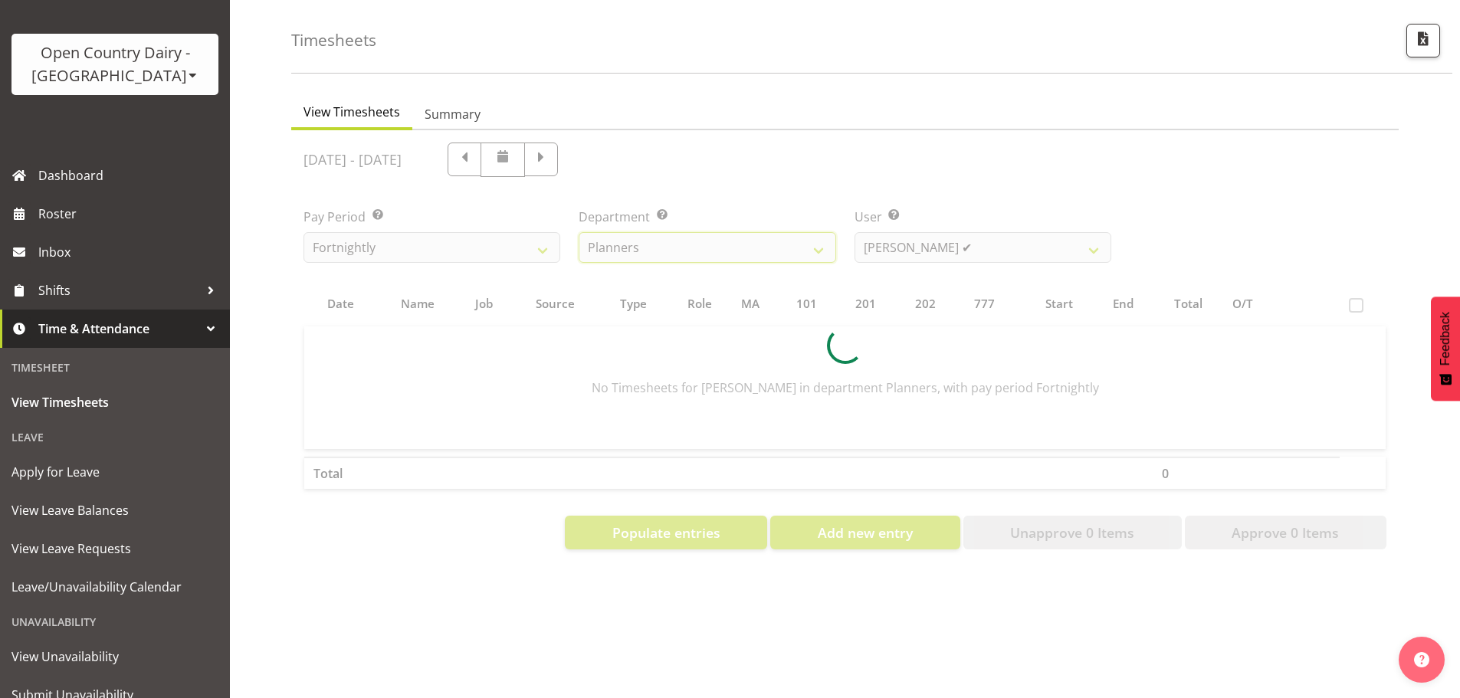
scroll to position [78, 0]
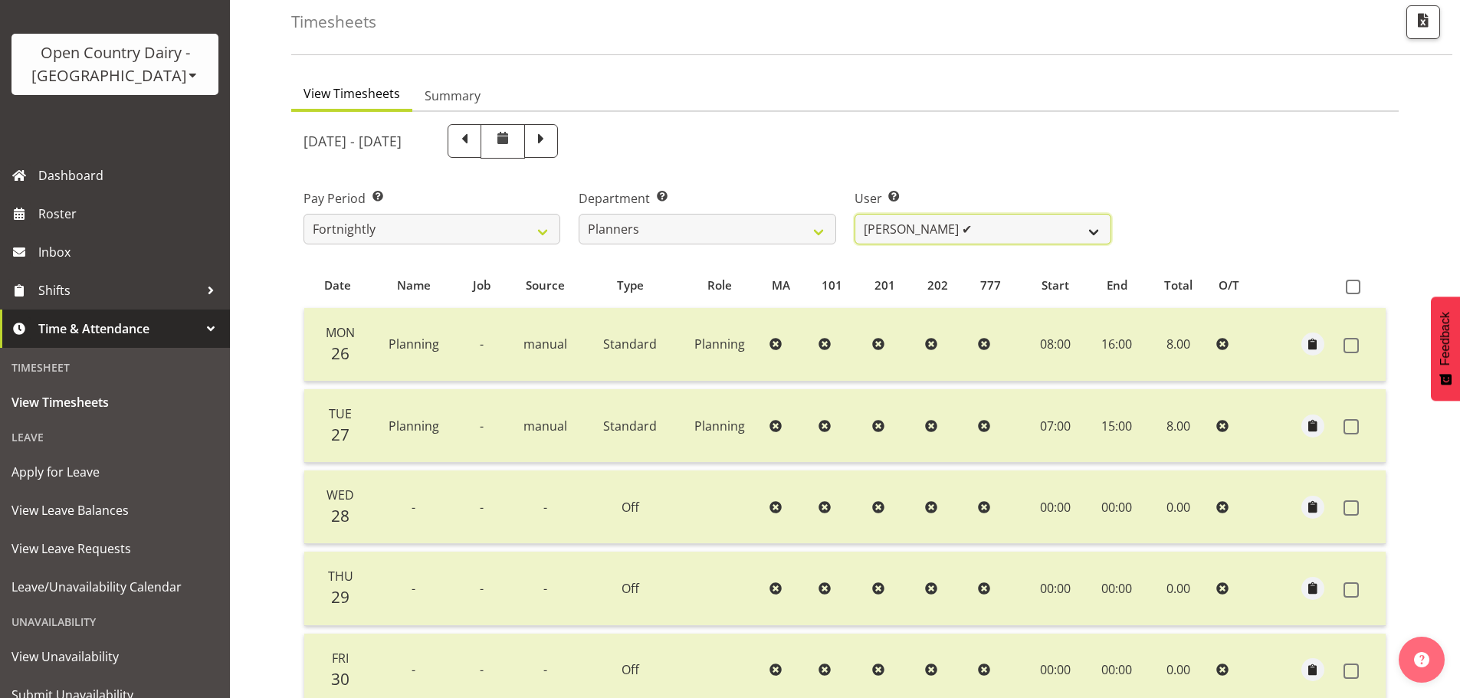
click at [974, 228] on select "Jessica Reid ✔ Mikayla Rangi ✔ Sara Bowie ✔" at bounding box center [983, 229] width 257 height 31
click at [855, 214] on select "Jessica Reid ✔ Mikayla Rangi ✔ Sara Bowie ✔" at bounding box center [983, 229] width 257 height 31
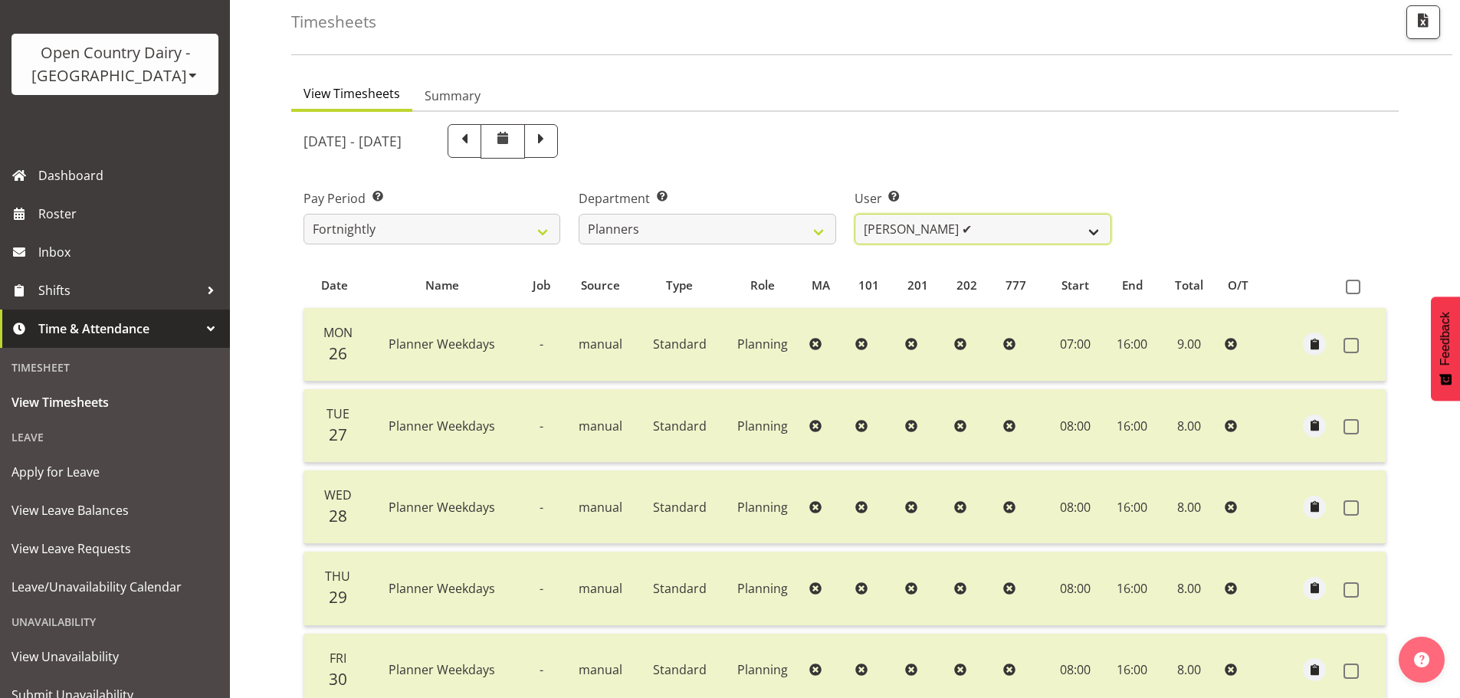
click at [964, 236] on select "Jessica Reid ✔ Mikayla Rangi ✔ Sara Bowie ✔" at bounding box center [983, 229] width 257 height 31
click at [855, 214] on select "Jessica Reid ✔ Mikayla Rangi ✔ Sara Bowie ✔" at bounding box center [983, 229] width 257 height 31
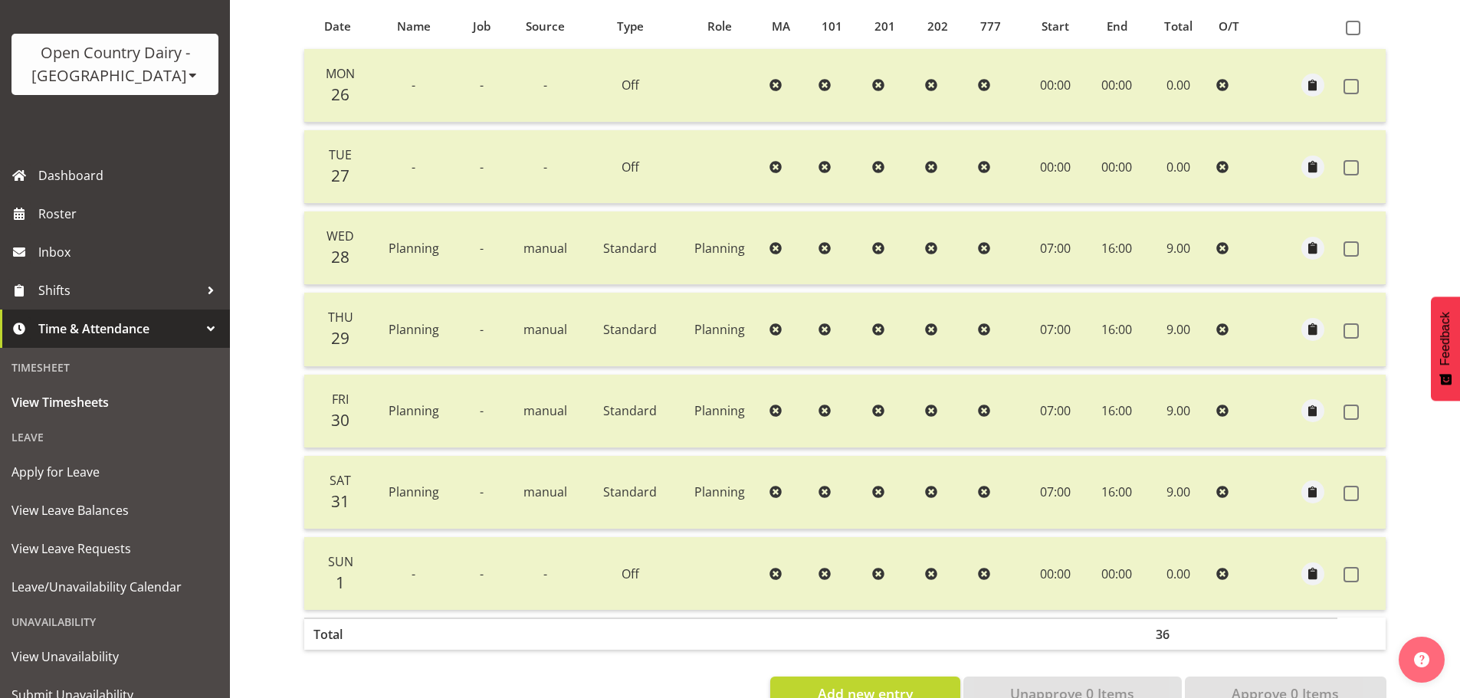
scroll to position [385, 0]
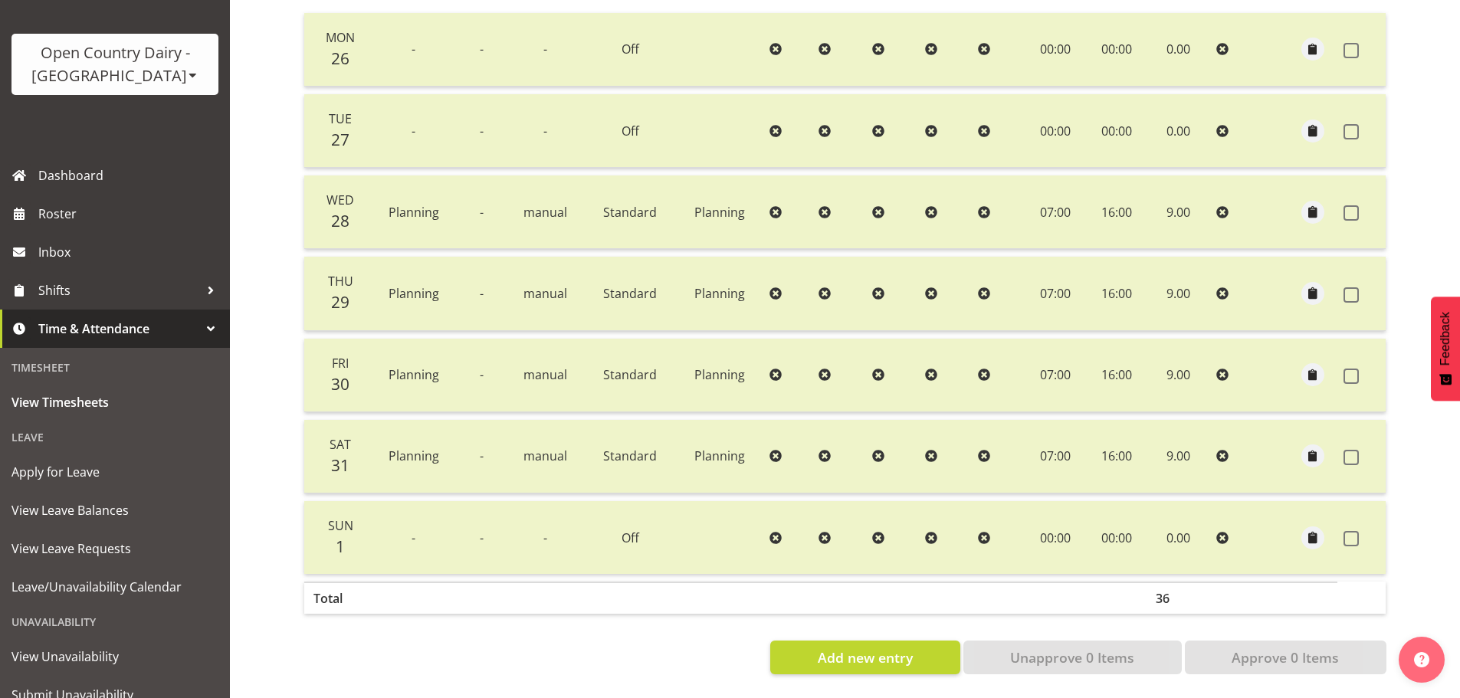
click at [274, 314] on div "Timesheets View Timesheets Summary May 26th - June 1st 2025 Pay Period Select w…" at bounding box center [845, 185] width 1230 height 1027
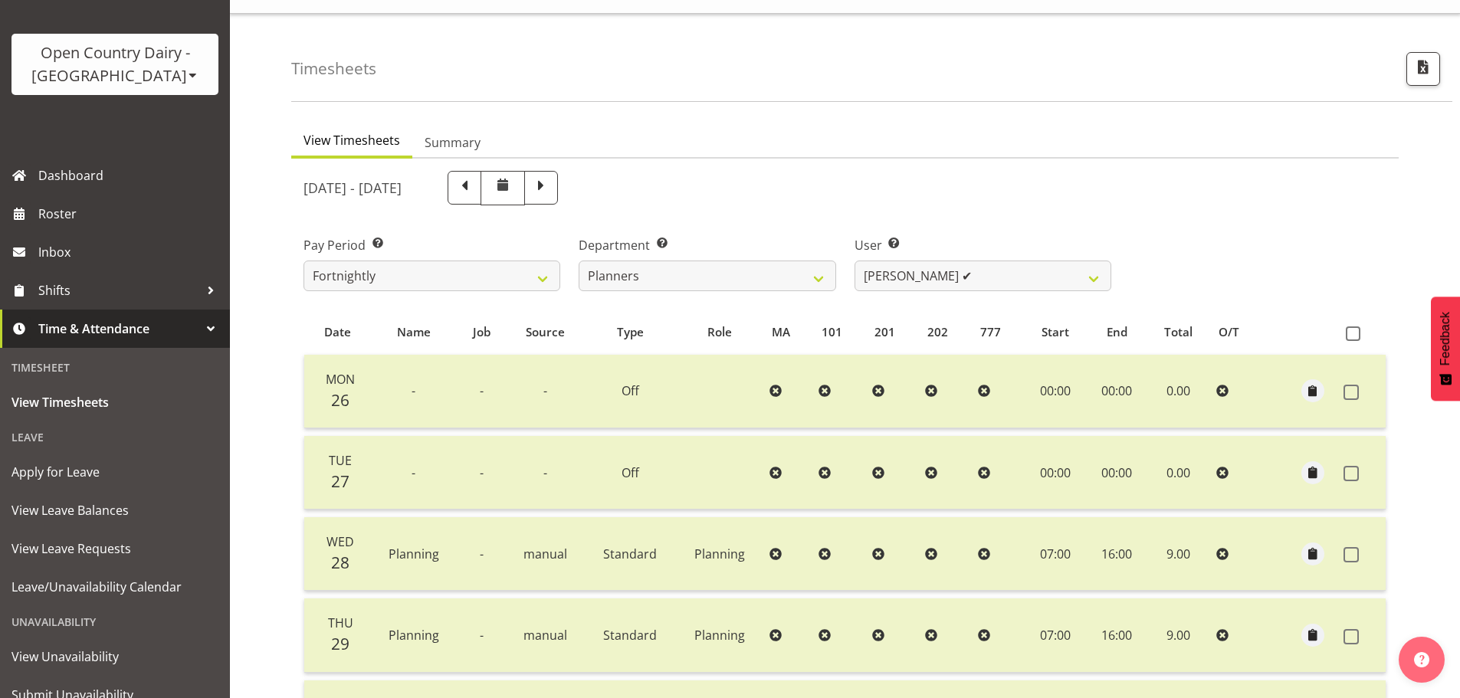
scroll to position [2, 0]
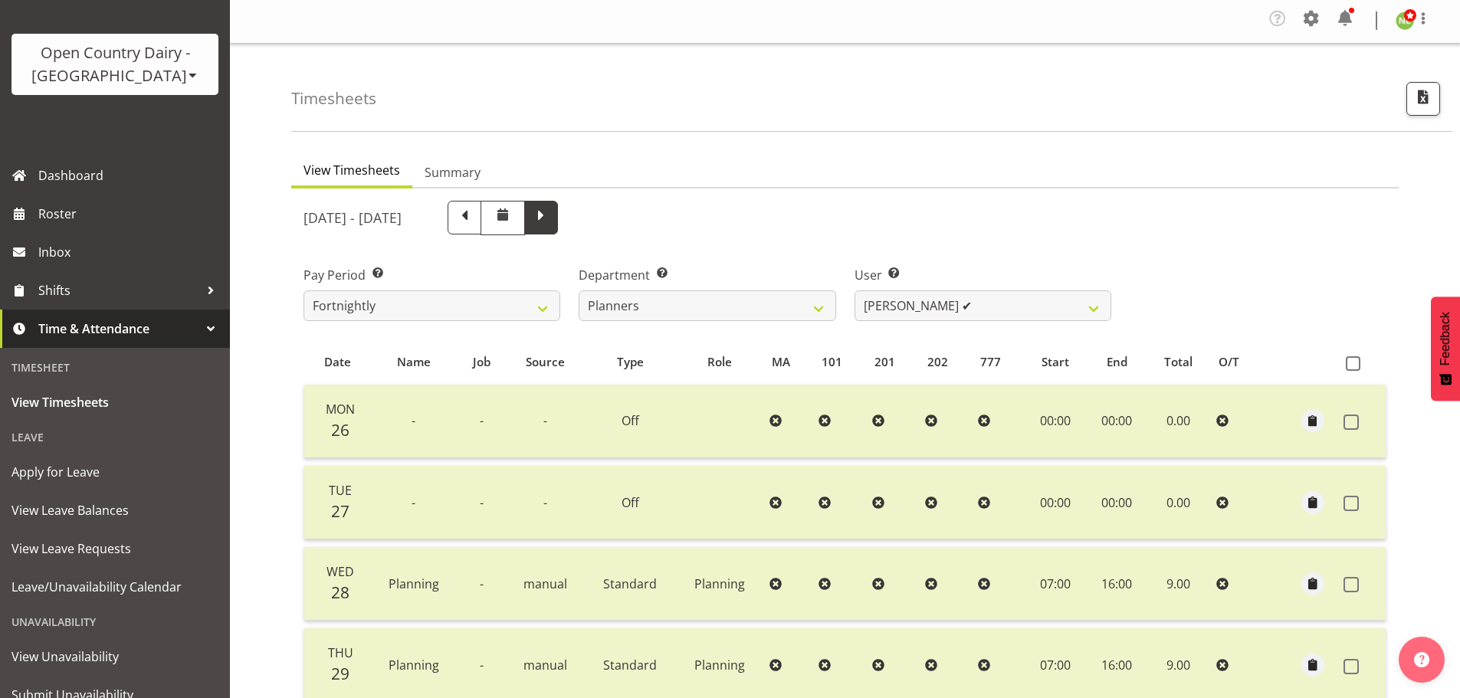
click at [551, 216] on span at bounding box center [541, 216] width 20 height 20
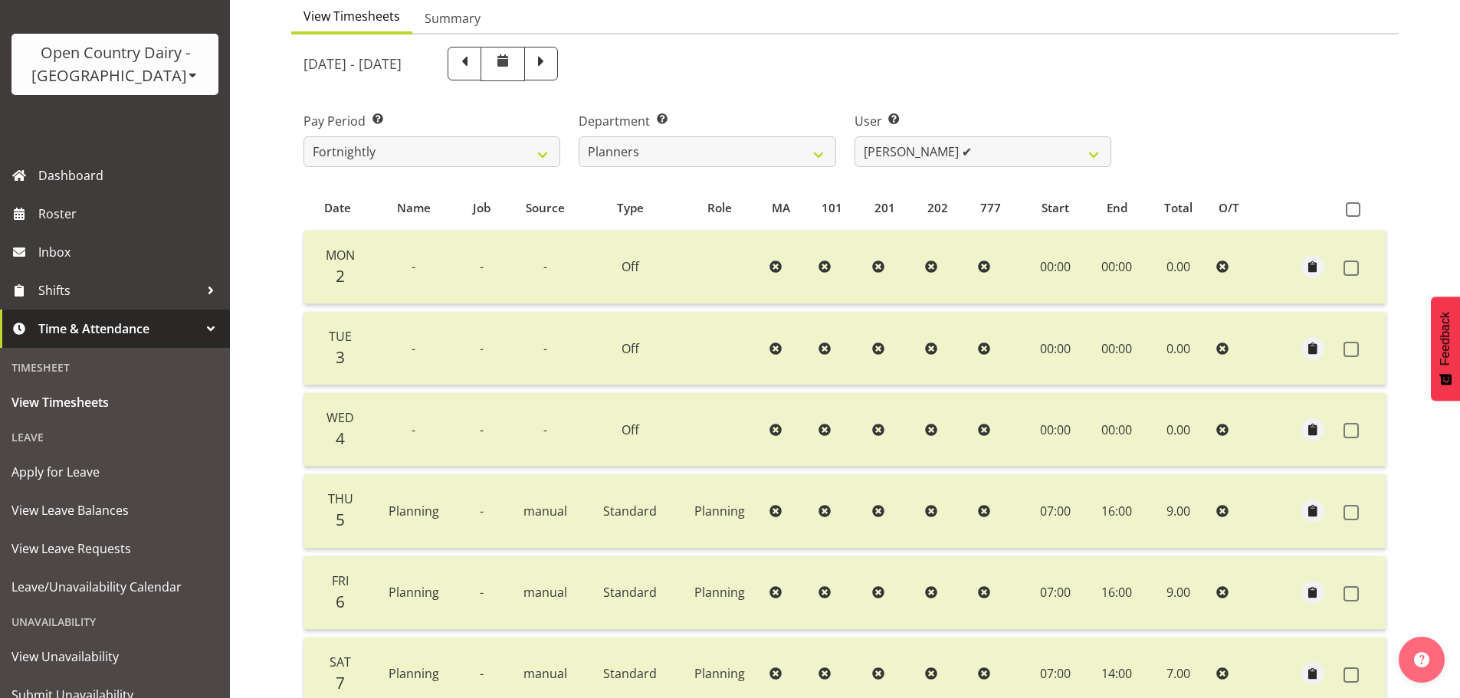
scroll to position [155, 0]
click at [898, 158] on select "Jessica Reid ✔ Mikayla Rangi ✔ Sara Bowie ✔" at bounding box center [983, 152] width 257 height 31
click at [855, 137] on select "Jessica Reid ✔ Mikayla Rangi ✔ Sara Bowie ✔" at bounding box center [983, 152] width 257 height 31
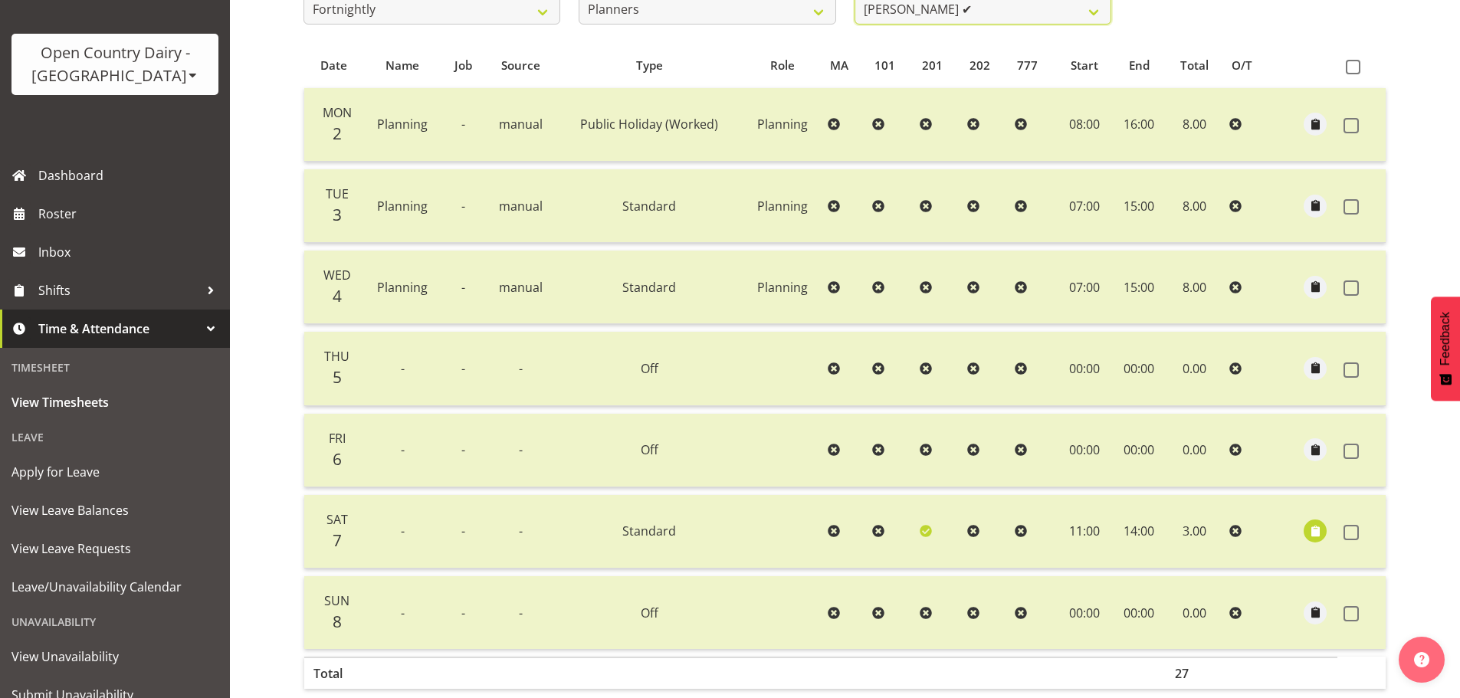
scroll to position [308, 0]
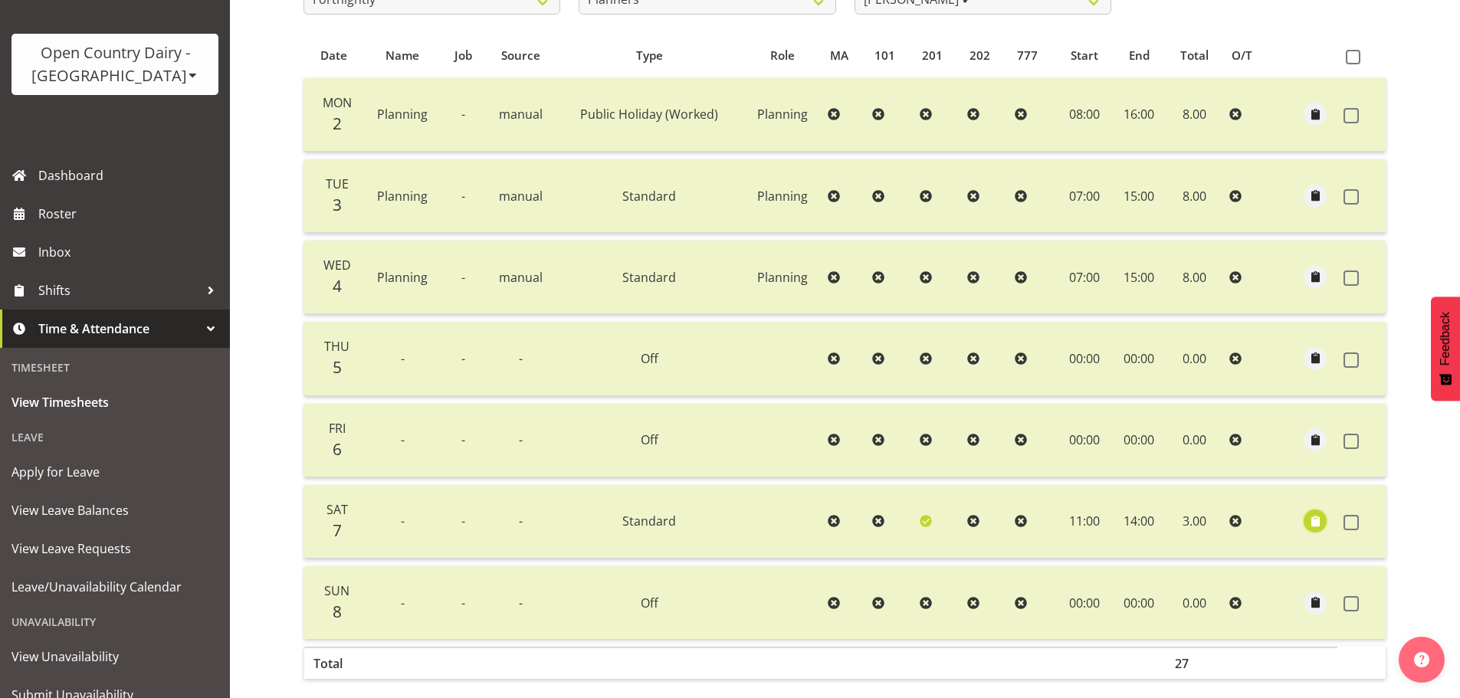
click at [1314, 518] on span "button" at bounding box center [1316, 522] width 18 height 18
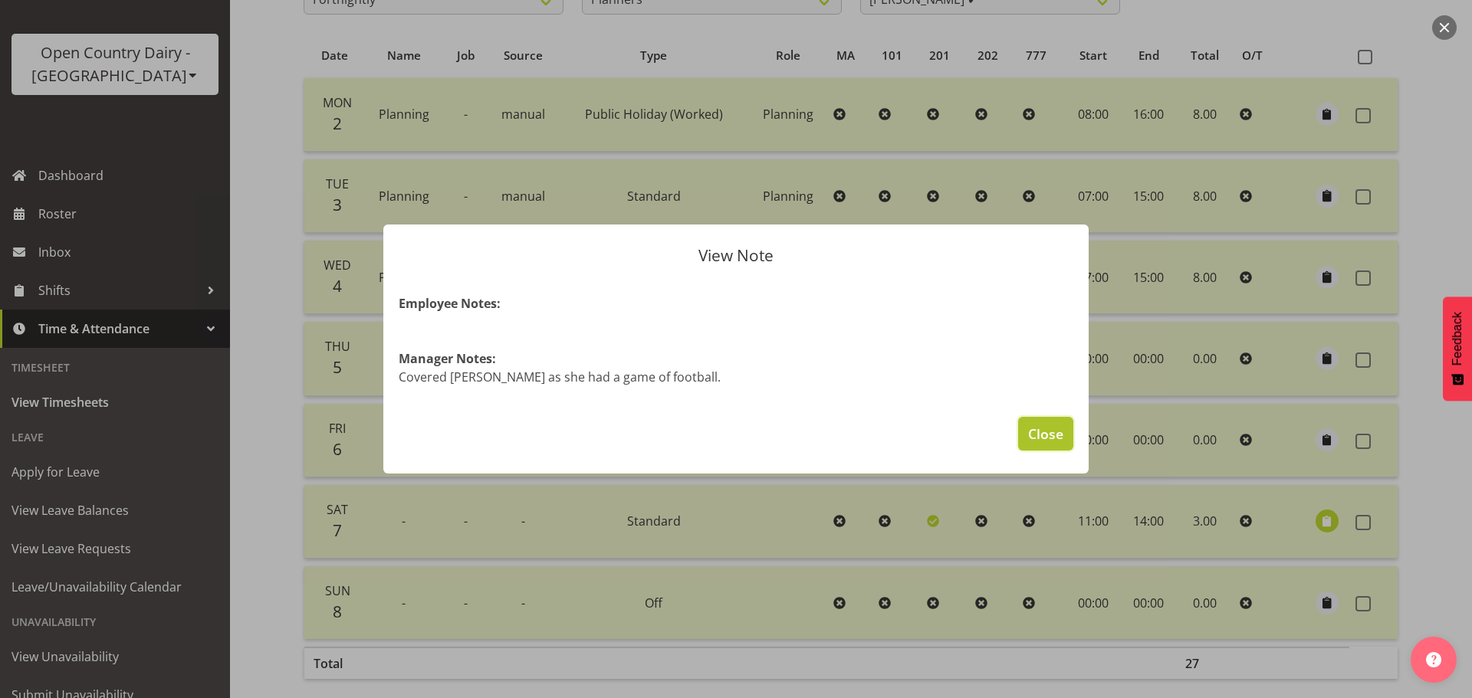
click at [1061, 433] on span "Close" at bounding box center [1045, 434] width 35 height 20
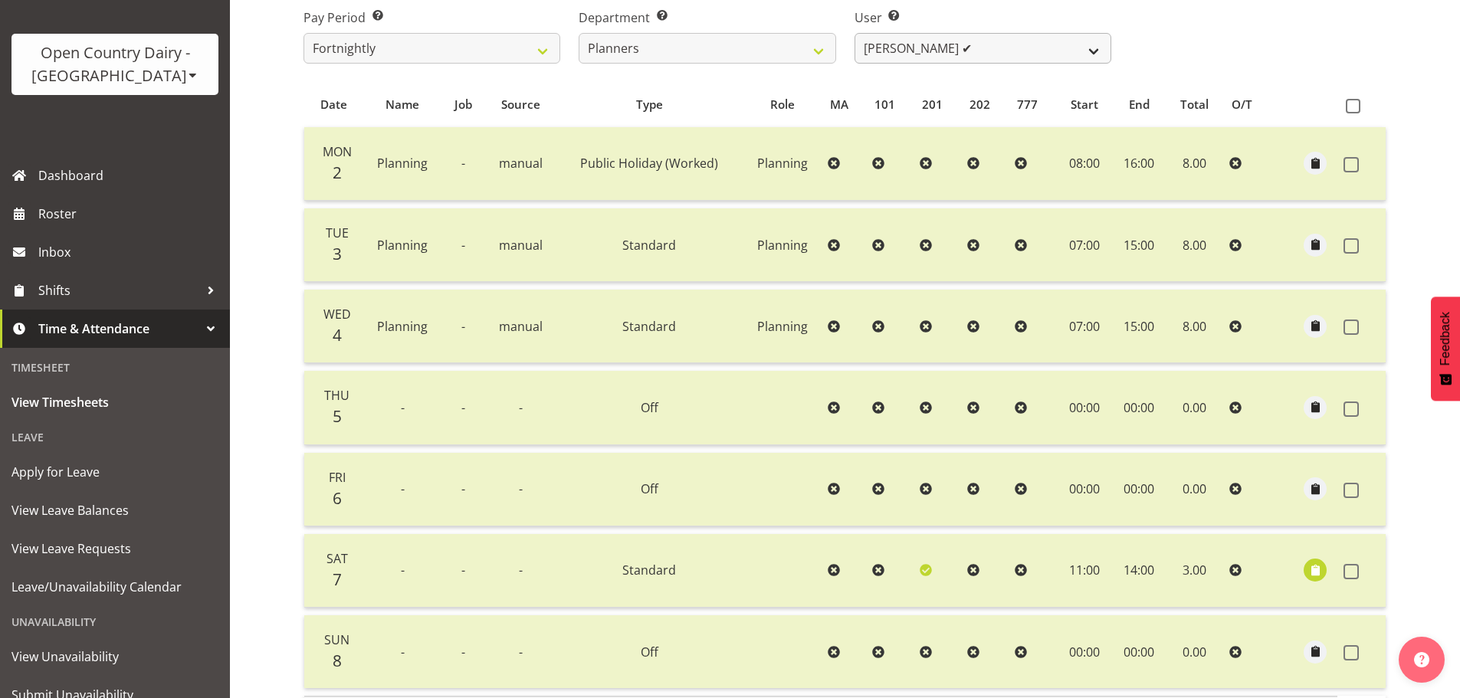
scroll to position [232, 0]
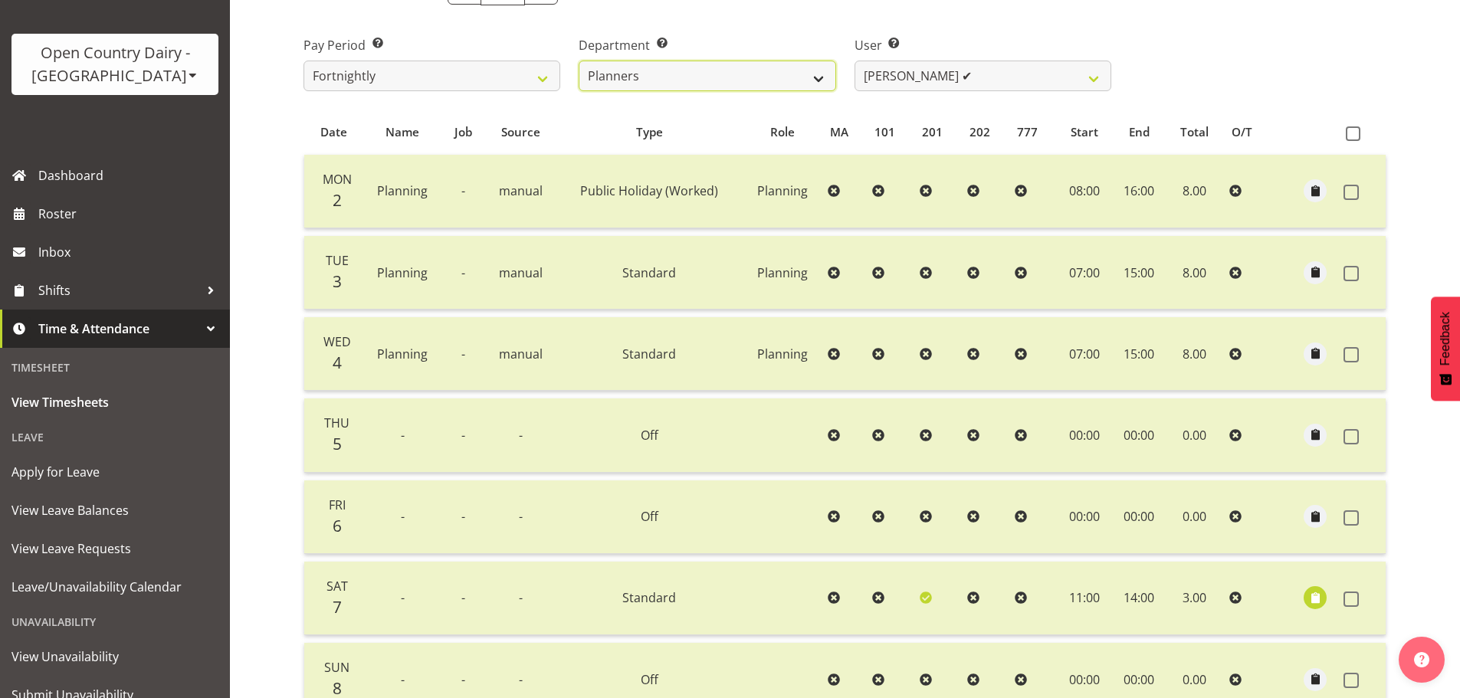
click at [777, 74] on select "734 735 736 737 738 739 851 852 853 854 855 856 858 861 862 865 868 869 870 873" at bounding box center [707, 76] width 257 height 31
click at [579, 61] on select "734 735 736 737 738 739 851 852 853 854 855 856 858 861 862 865 868 869 870 873" at bounding box center [707, 76] width 257 height 31
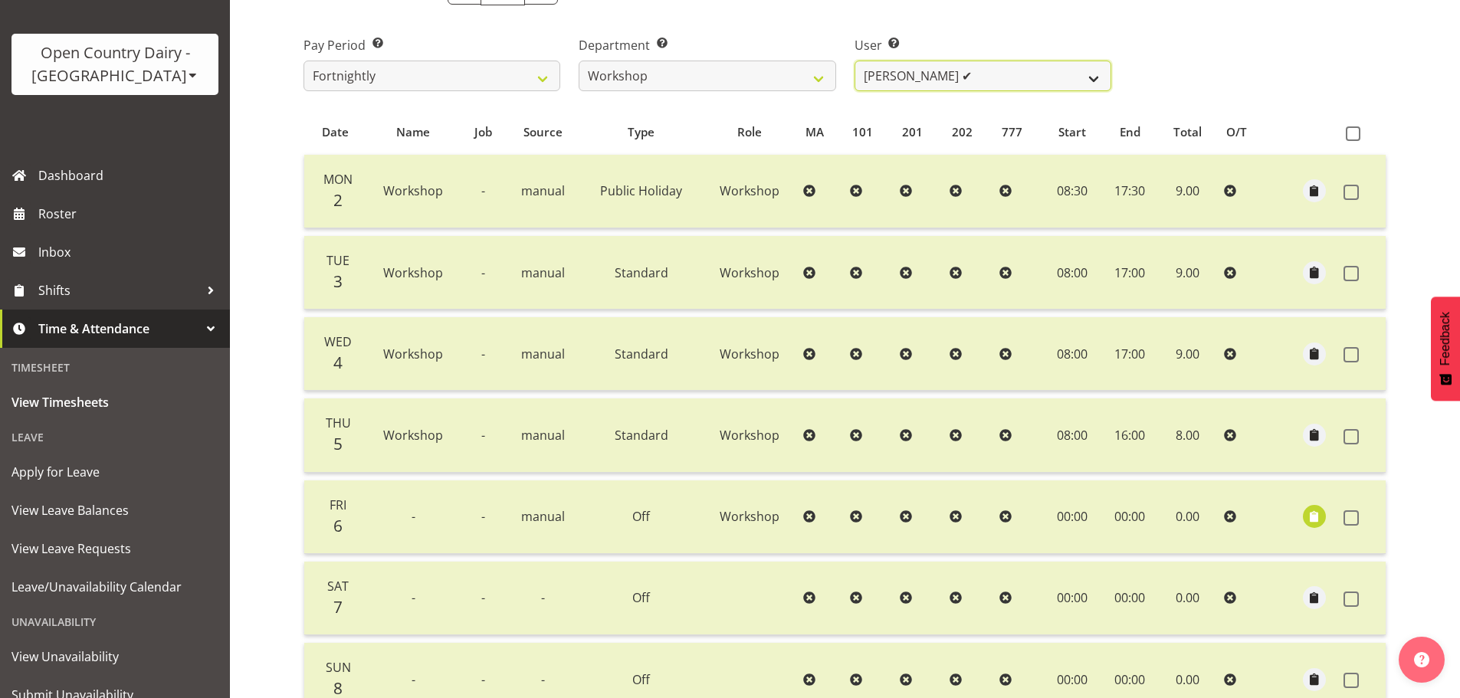
click at [971, 74] on select "John Sutherland ✔ Lorraine Dobbie ✔ Paul Hamilton ✔" at bounding box center [983, 76] width 257 height 31
drag, startPoint x: 974, startPoint y: 64, endPoint x: 739, endPoint y: 29, distance: 237.2
click at [974, 63] on select "John Sutherland ✔ Lorraine Dobbie ✔ Paul Hamilton ✔" at bounding box center [983, 76] width 257 height 31
click at [959, 84] on select "John Sutherland ✔ Lorraine Dobbie ✔ Paul Hamilton ✔" at bounding box center [983, 76] width 257 height 31
click at [855, 61] on select "John Sutherland ✔ Lorraine Dobbie ✔ Paul Hamilton ✔" at bounding box center [983, 76] width 257 height 31
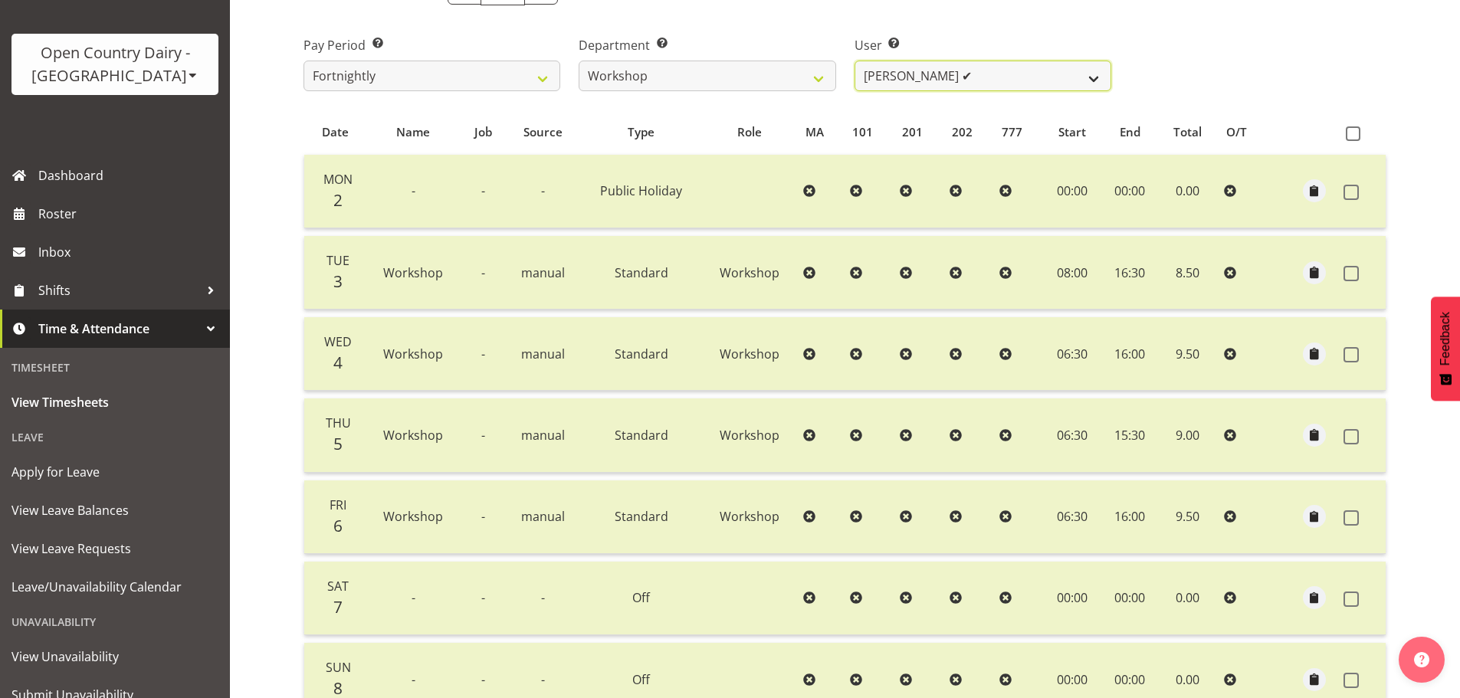
click at [971, 74] on select "John Sutherland ✔ Lorraine Dobbie ✔ Paul Hamilton ✔" at bounding box center [983, 76] width 257 height 31
click at [1295, 45] on div "Pay Period Select which pay period you would like to view. Fortnightly Departme…" at bounding box center [845, 58] width 1102 height 86
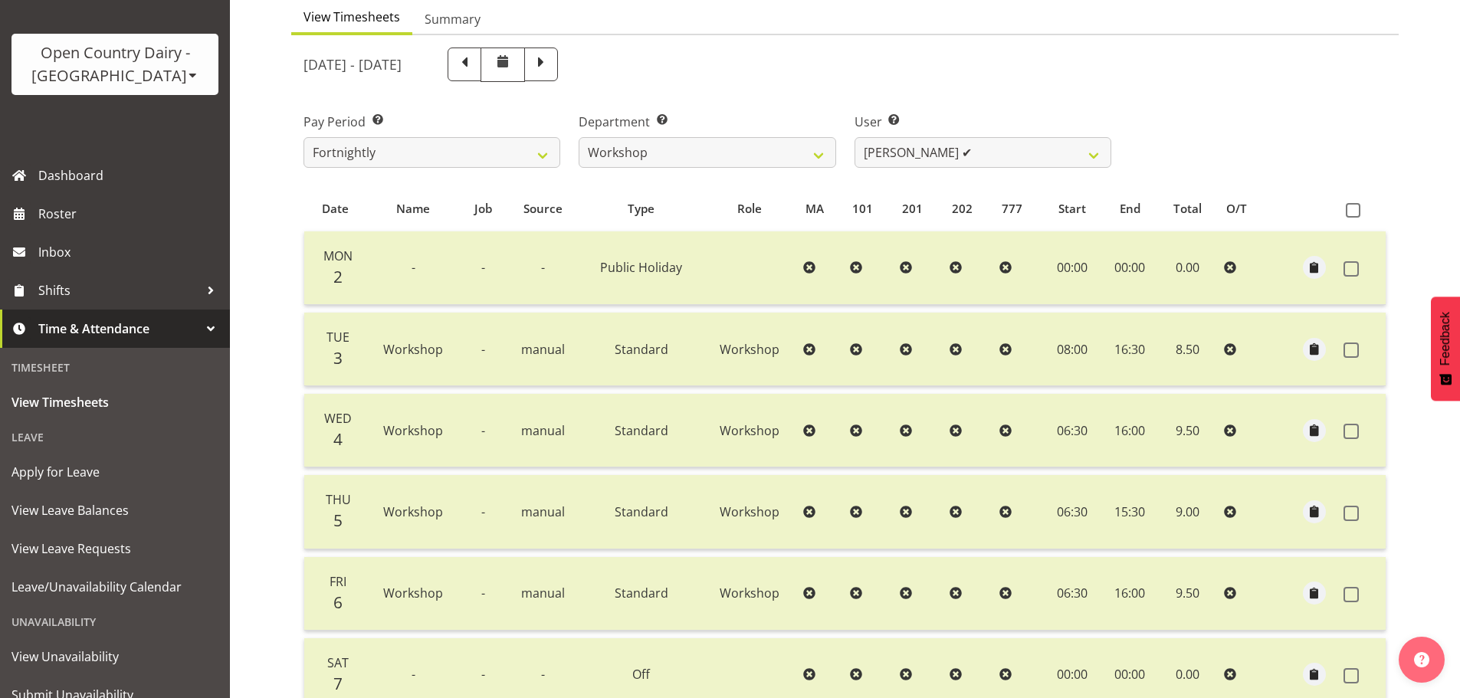
scroll to position [0, 0]
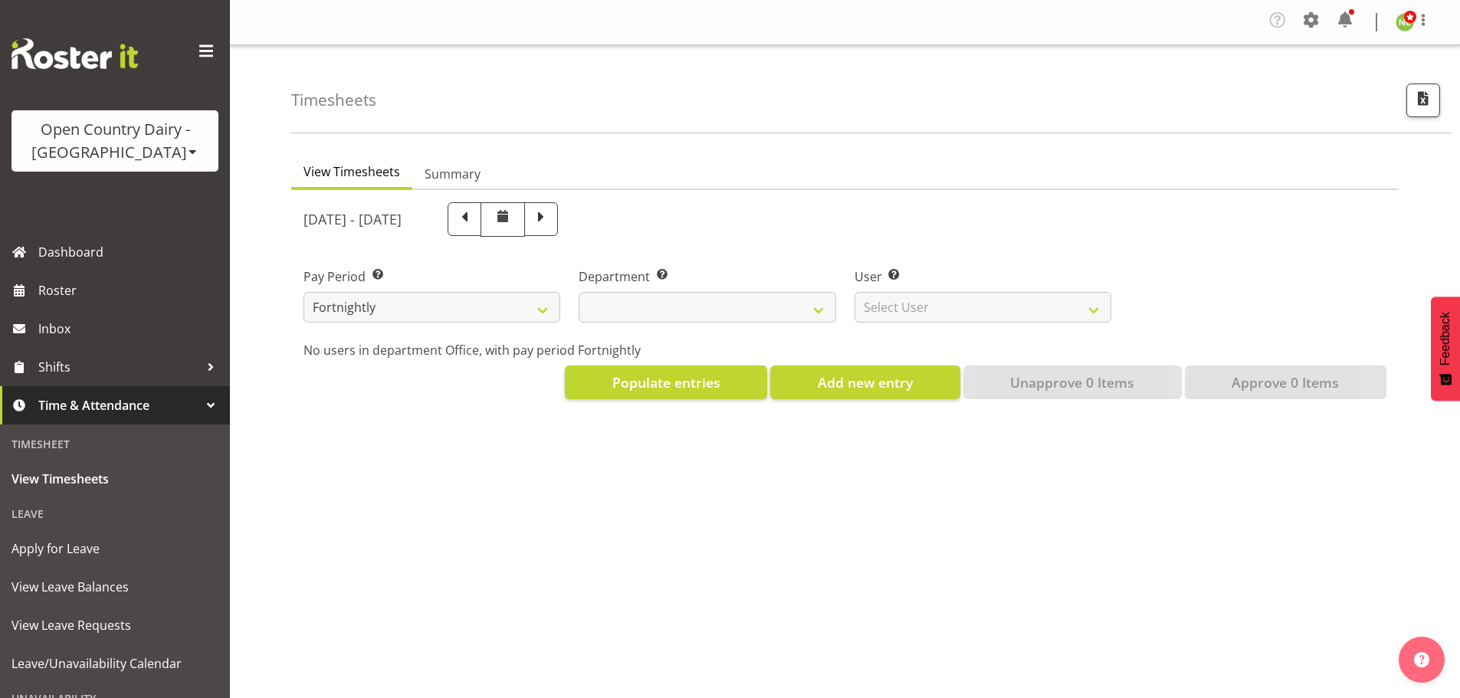
select select
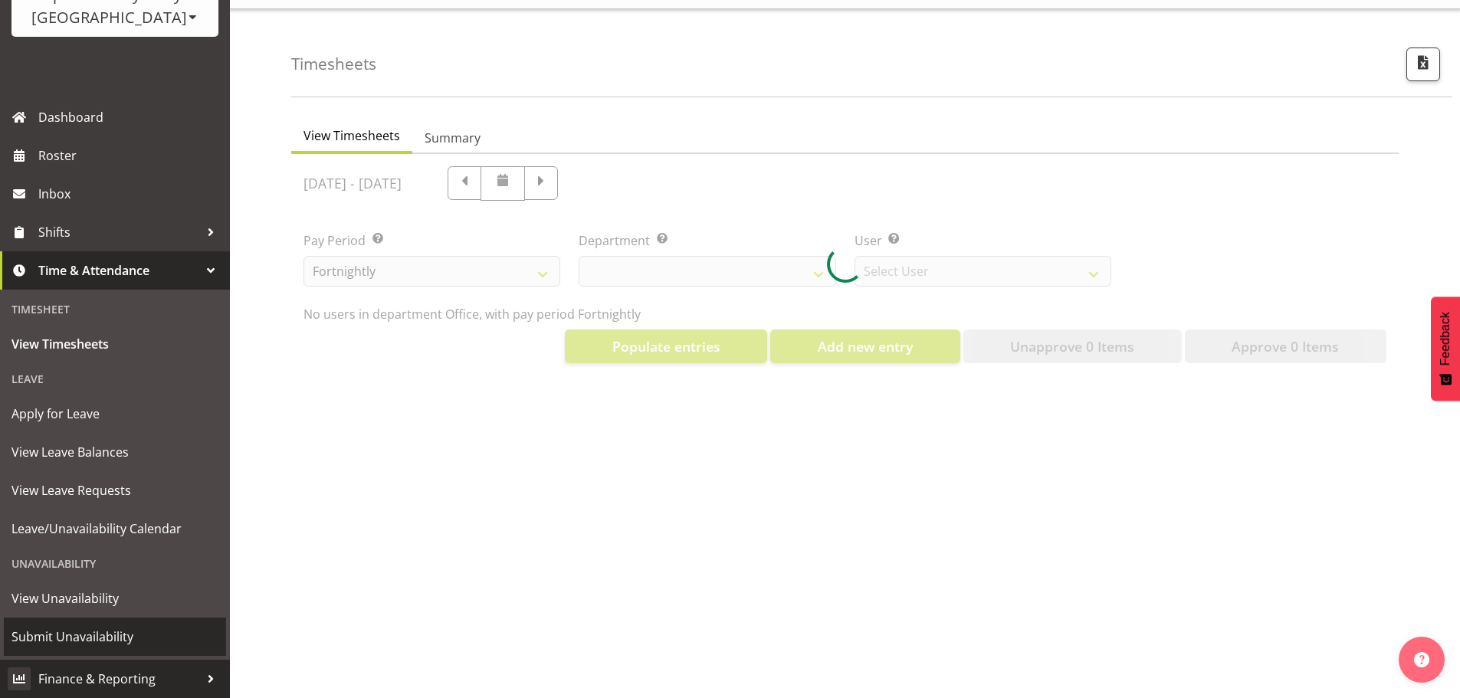
scroll to position [71, 0]
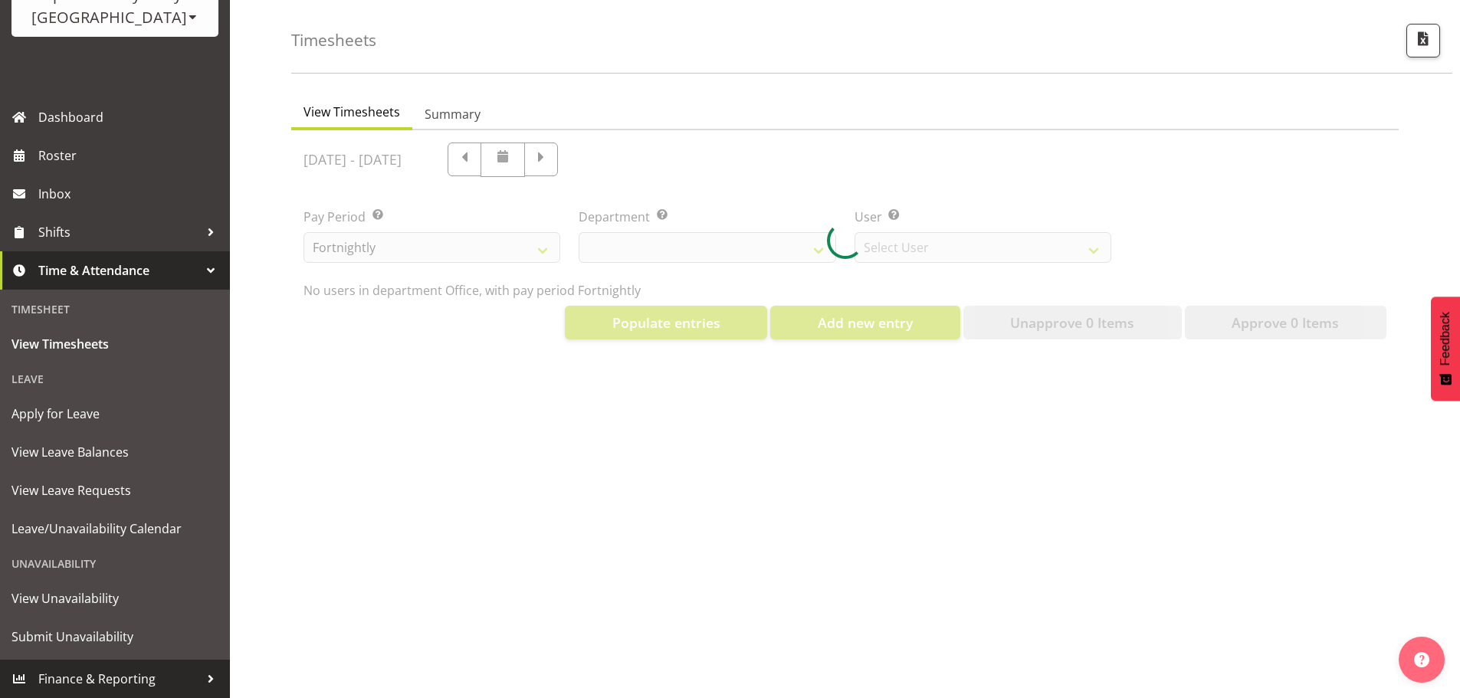
click at [120, 677] on span "Finance & Reporting" at bounding box center [118, 679] width 161 height 23
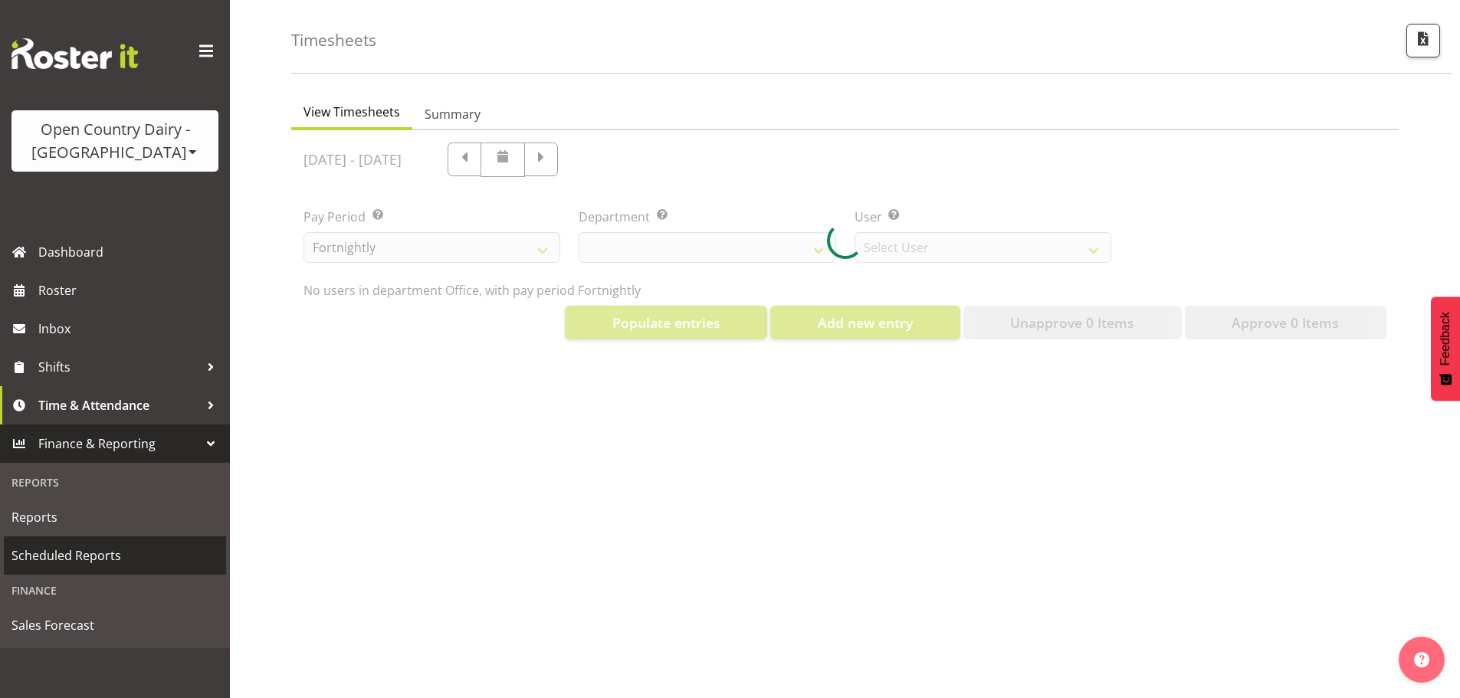
scroll to position [0, 0]
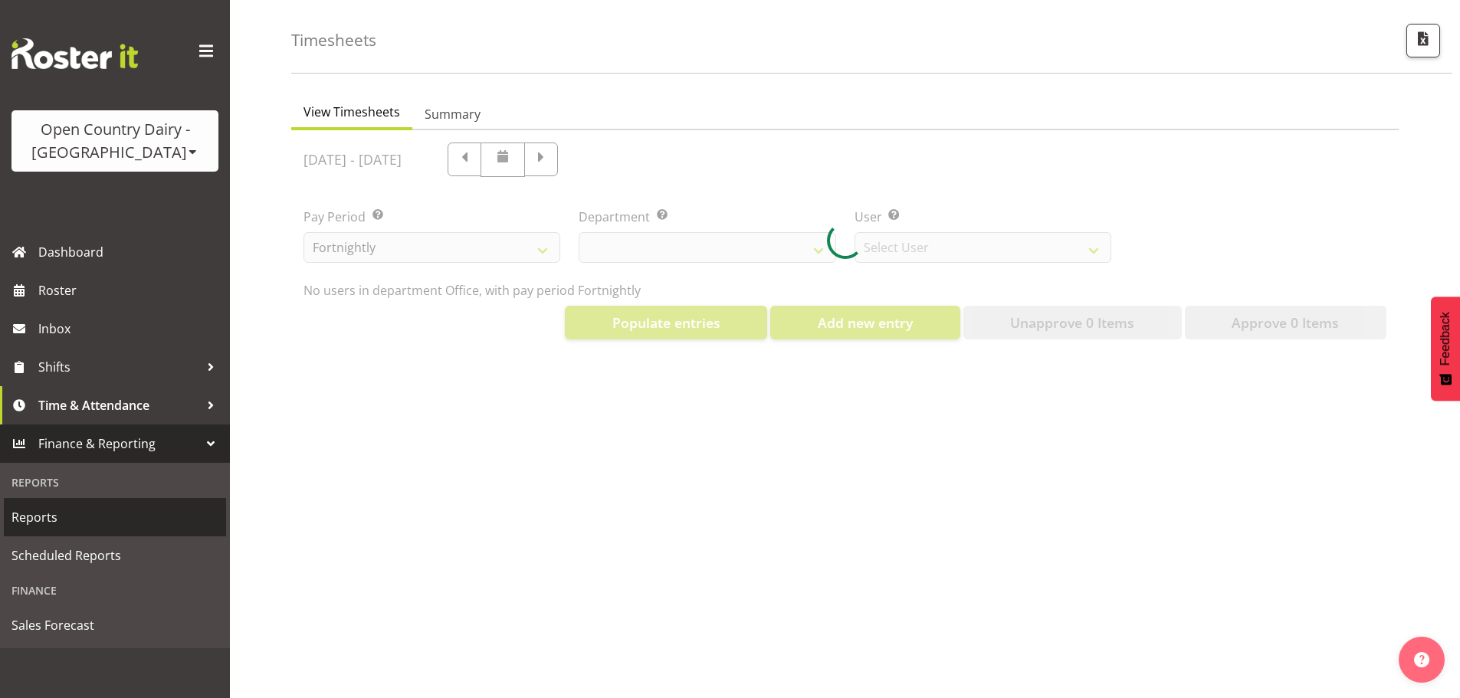
click at [79, 514] on span "Reports" at bounding box center [114, 517] width 207 height 23
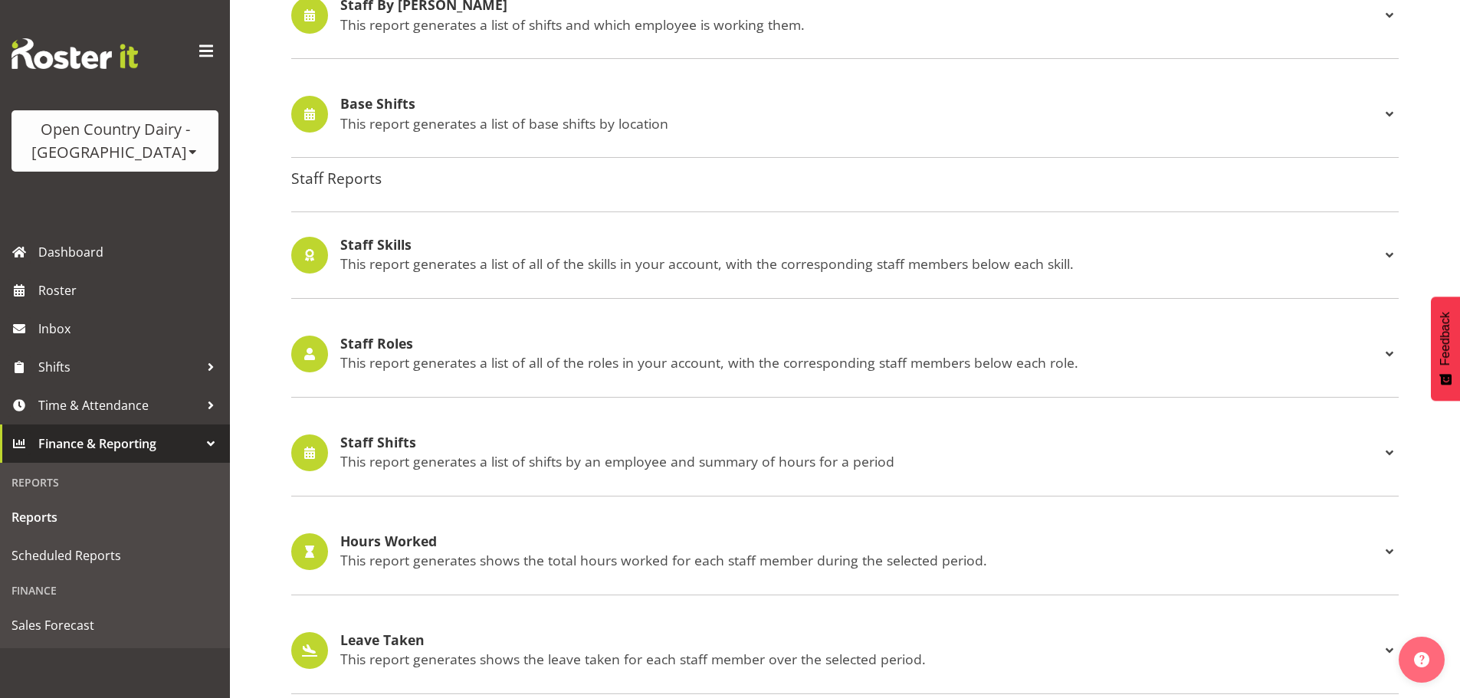
scroll to position [1201, 0]
click at [639, 344] on h4 "Staff Roles" at bounding box center [860, 344] width 1040 height 15
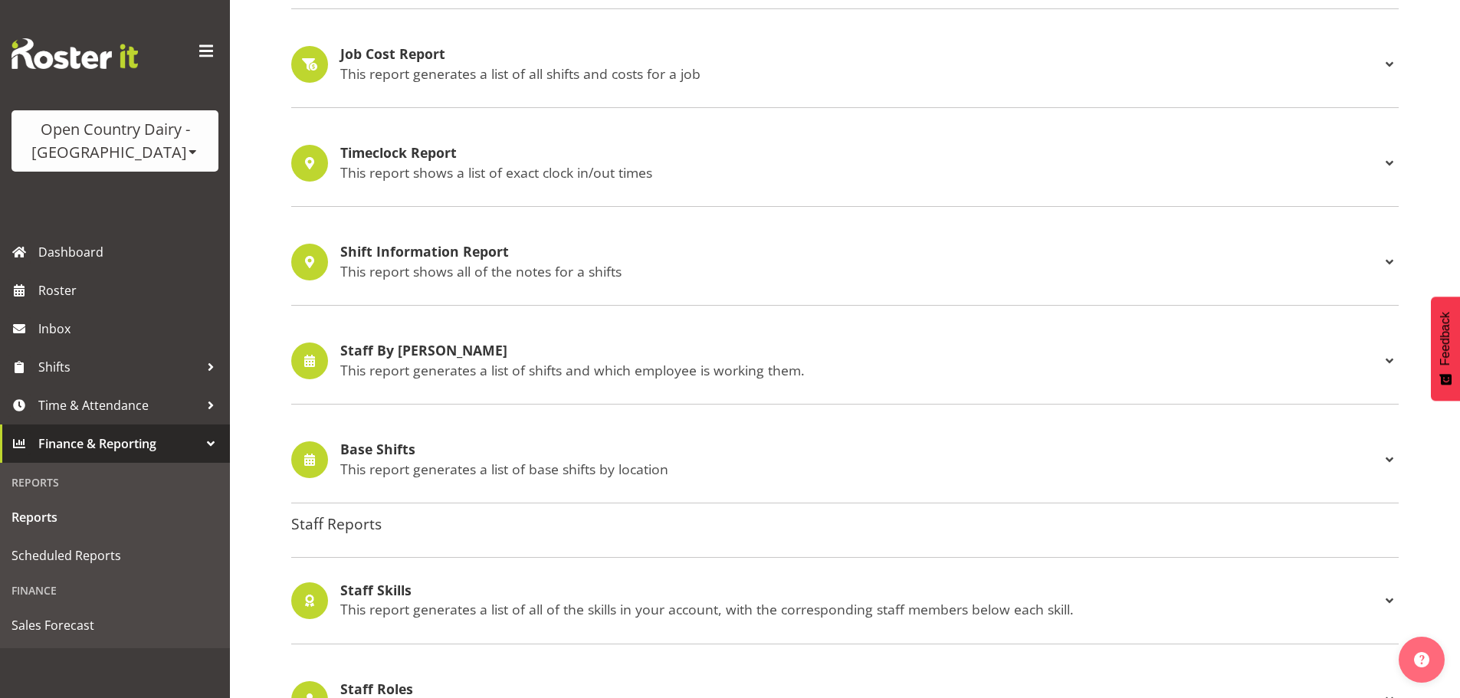
scroll to position [818, 0]
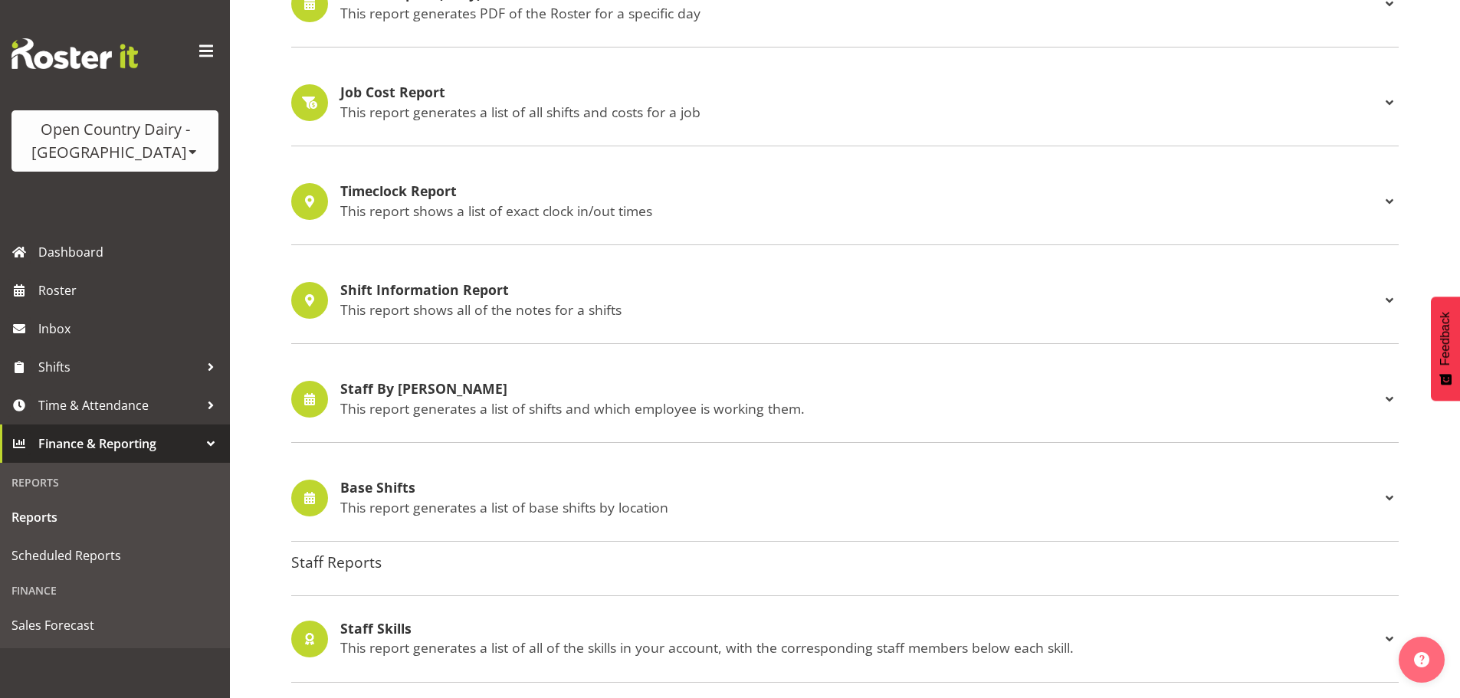
click at [540, 396] on h4 "Staff By Shifts" at bounding box center [860, 389] width 1040 height 15
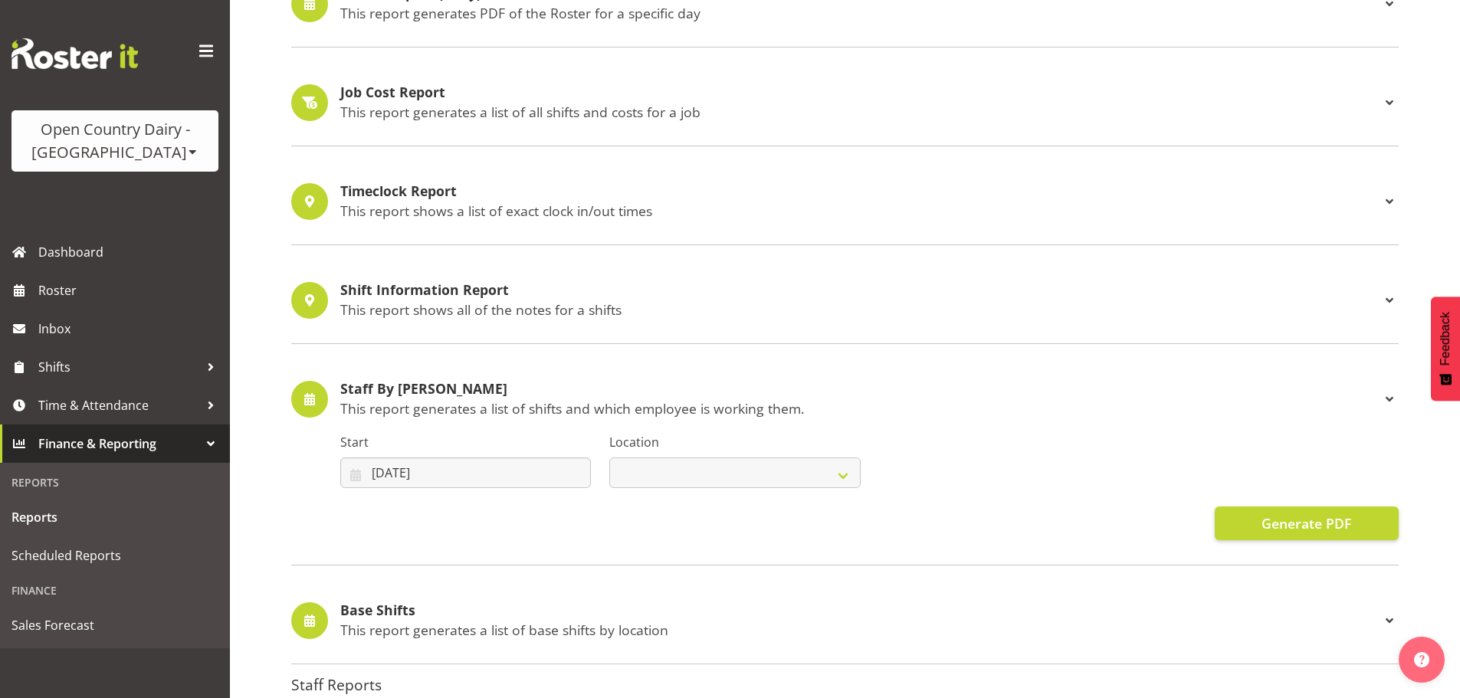
click at [535, 399] on div "Staff By Shifts This report generates a list of shifts and which employee is wo…" at bounding box center [860, 399] width 1040 height 35
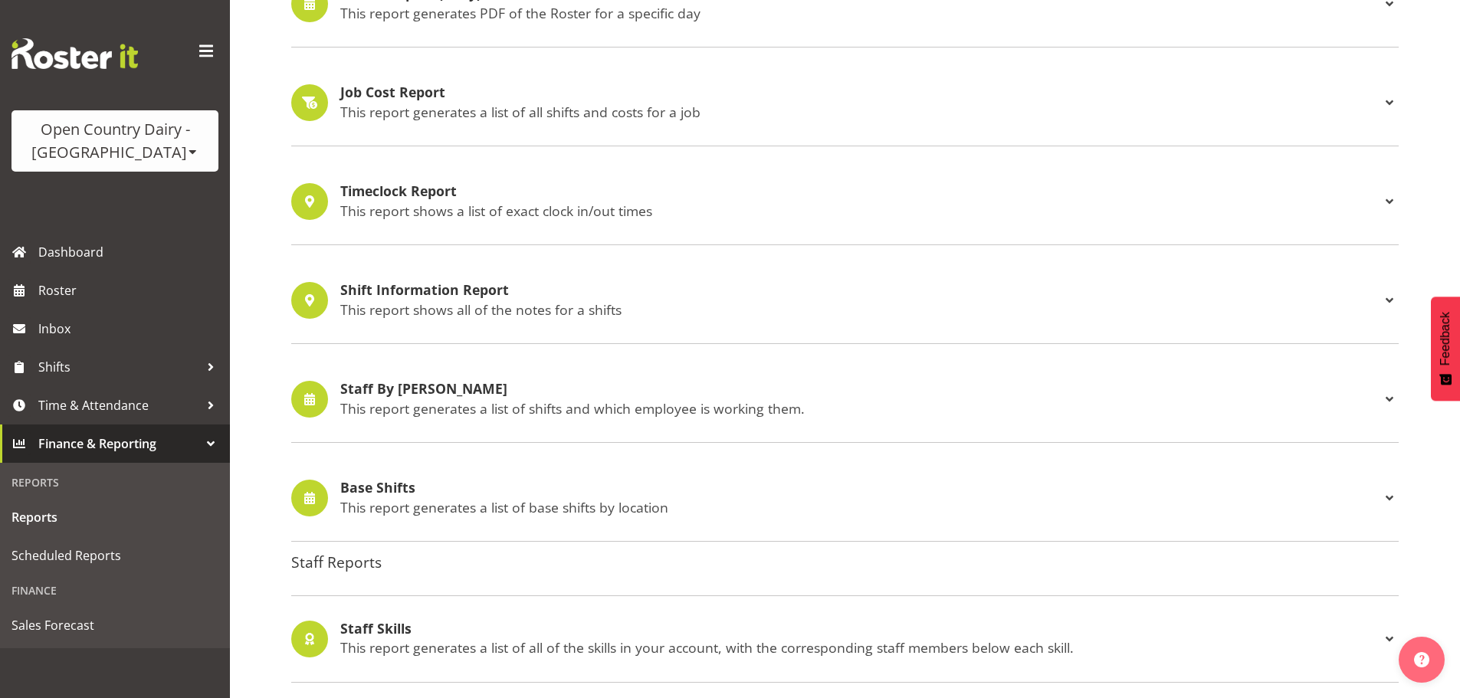
click at [536, 397] on div "Staff By Shifts This report generates a list of shifts and which employee is wo…" at bounding box center [860, 399] width 1040 height 35
select select
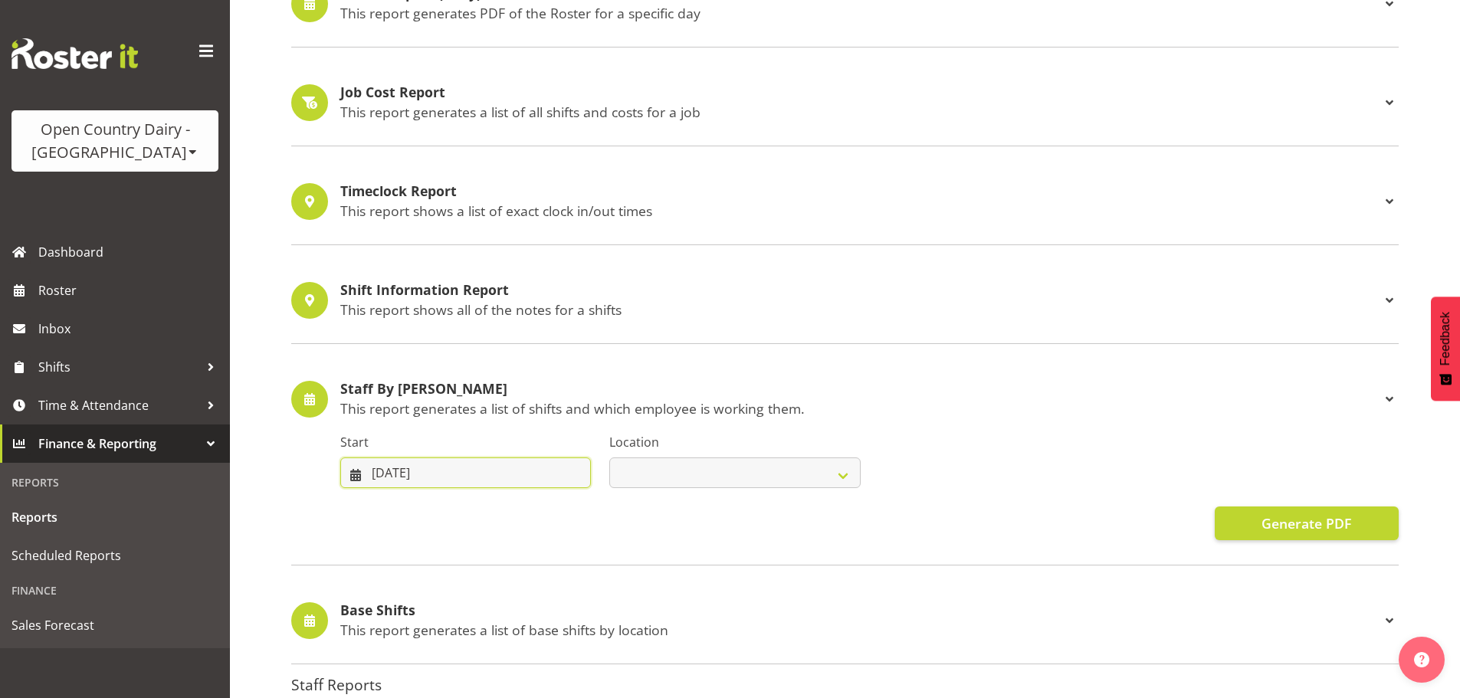
click at [560, 465] on input "29/08/2025" at bounding box center [465, 473] width 251 height 31
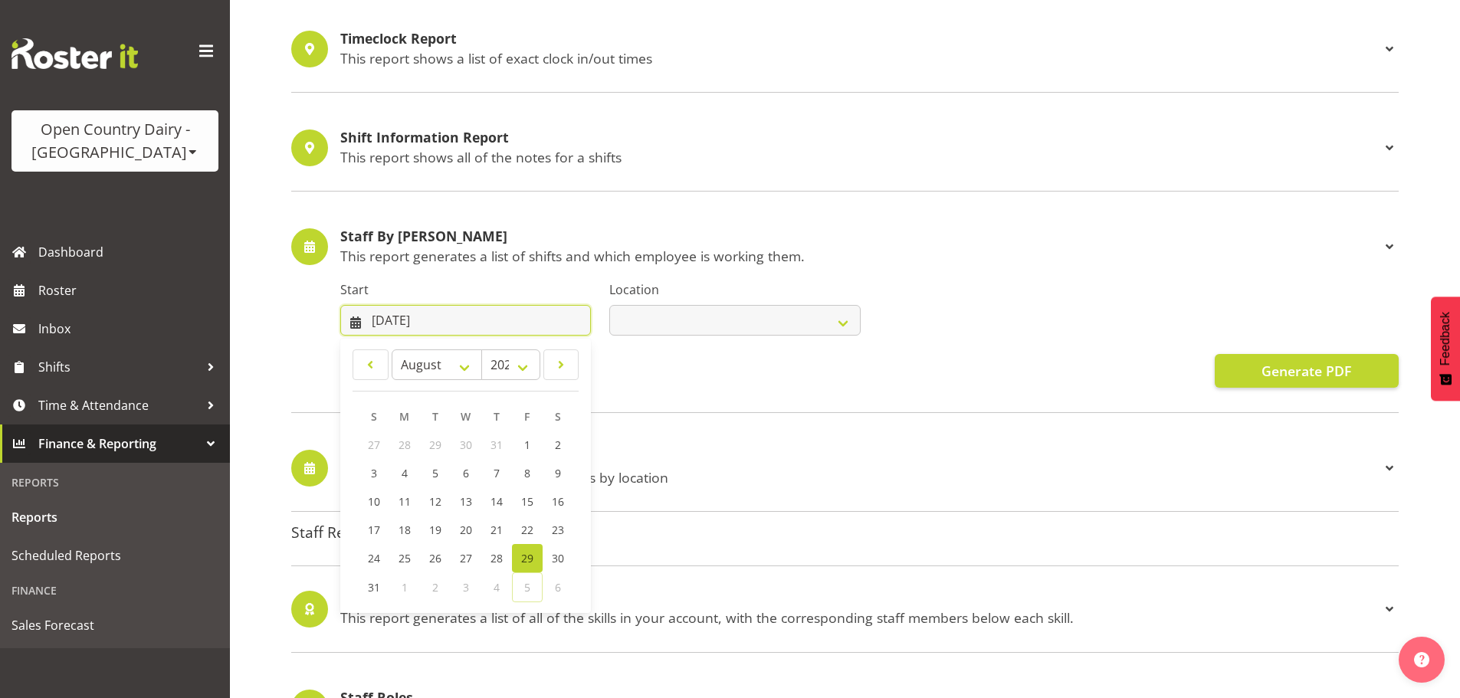
scroll to position [971, 0]
click at [373, 370] on span at bounding box center [371, 364] width 16 height 18
click at [374, 370] on span at bounding box center [371, 364] width 16 height 18
click at [368, 373] on link at bounding box center [371, 364] width 36 height 31
select select "4"
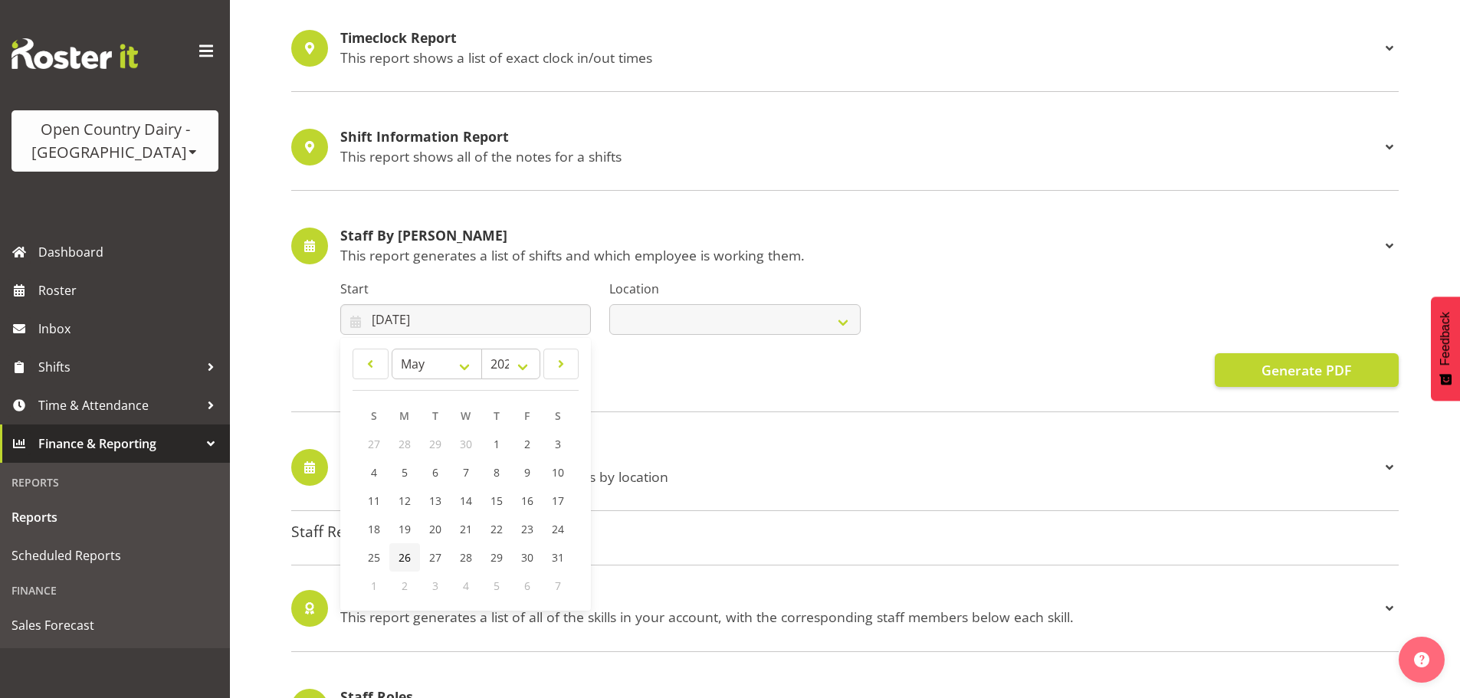
click at [409, 557] on span "26" at bounding box center [405, 557] width 12 height 15
type input "26/05/2025"
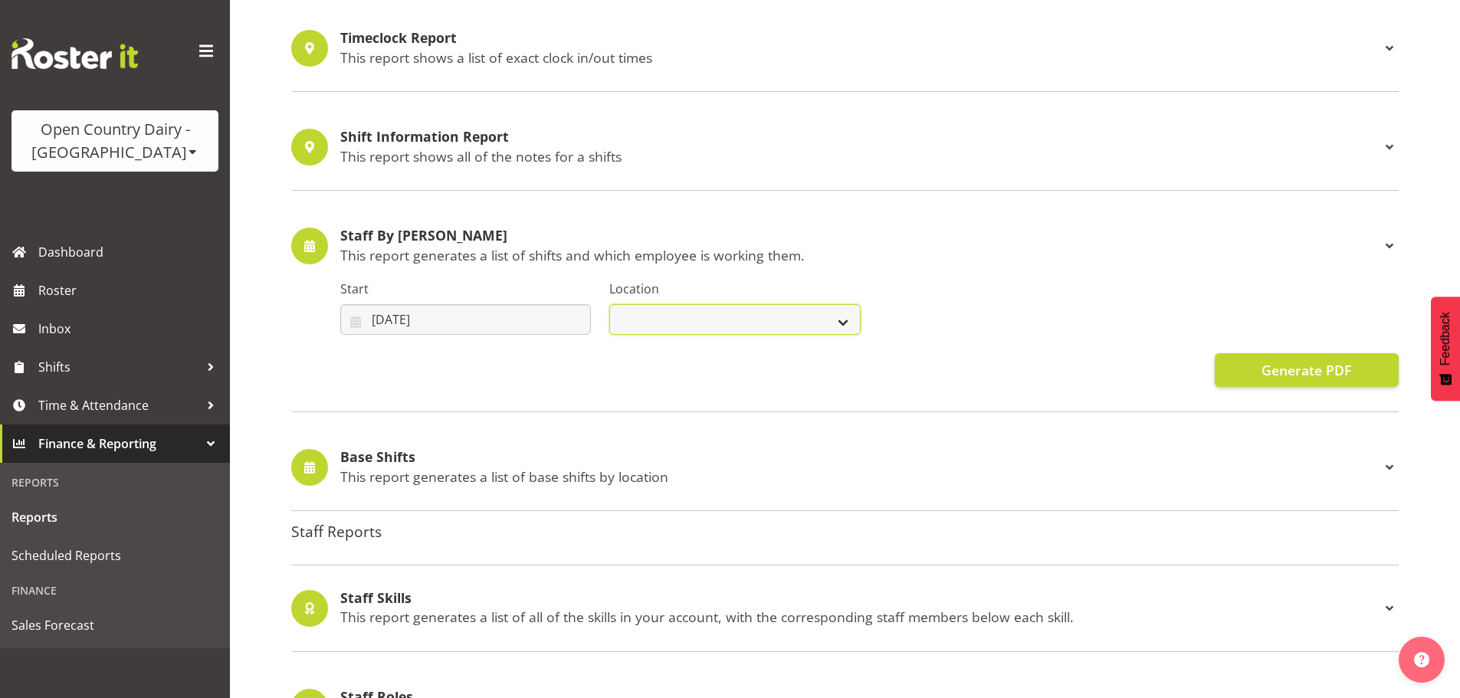
click at [646, 315] on select "Awarua Milk Awarua Office Freight Horotiu office Waharoa Office Whanganui office" at bounding box center [734, 319] width 251 height 31
click at [557, 275] on div "Start 26/05/2025 January February March April May June July August September Oc…" at bounding box center [465, 301] width 269 height 86
drag, startPoint x: 481, startPoint y: 370, endPoint x: 503, endPoint y: 355, distance: 26.6
click at [484, 366] on div "Generate PDF" at bounding box center [869, 370] width 1059 height 34
click at [504, 323] on input "26/05/2025" at bounding box center [465, 319] width 251 height 31
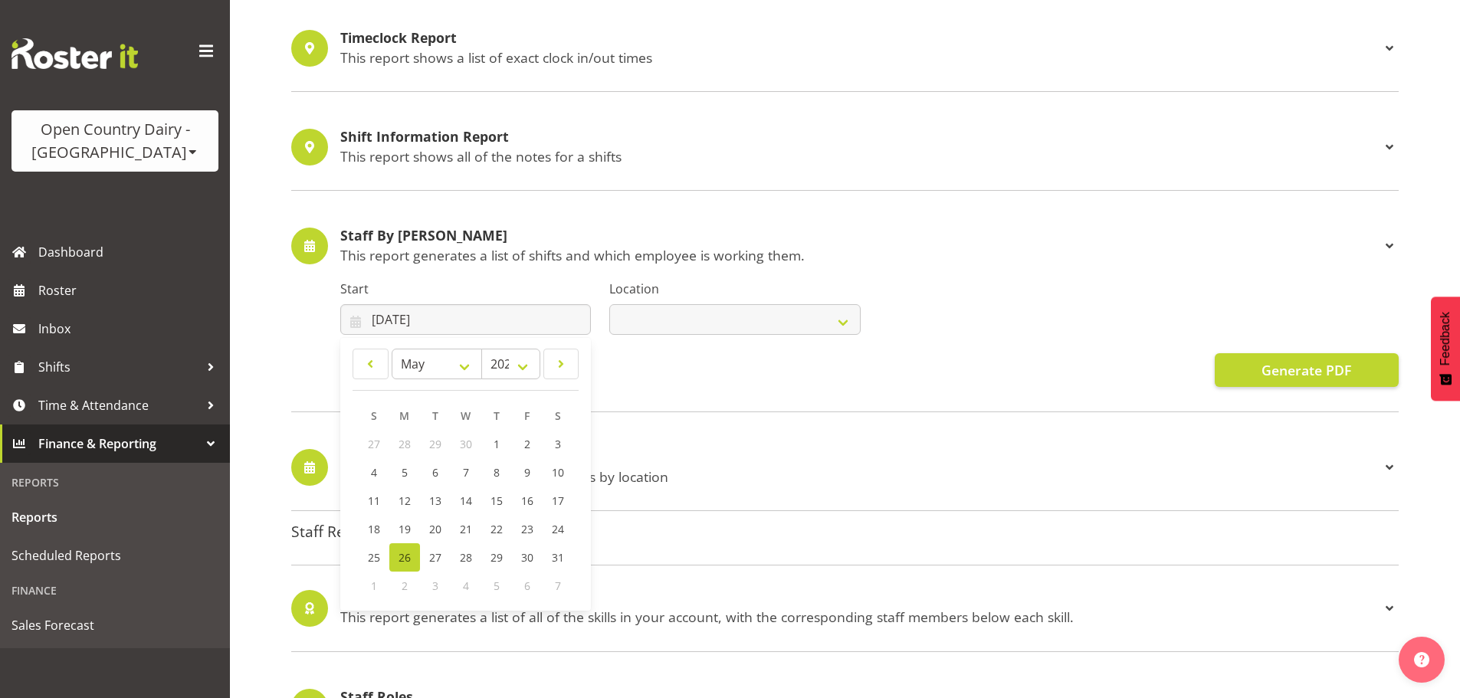
click at [570, 263] on div "Start 26/05/2025 January February March April May June July August September Oc…" at bounding box center [465, 301] width 269 height 86
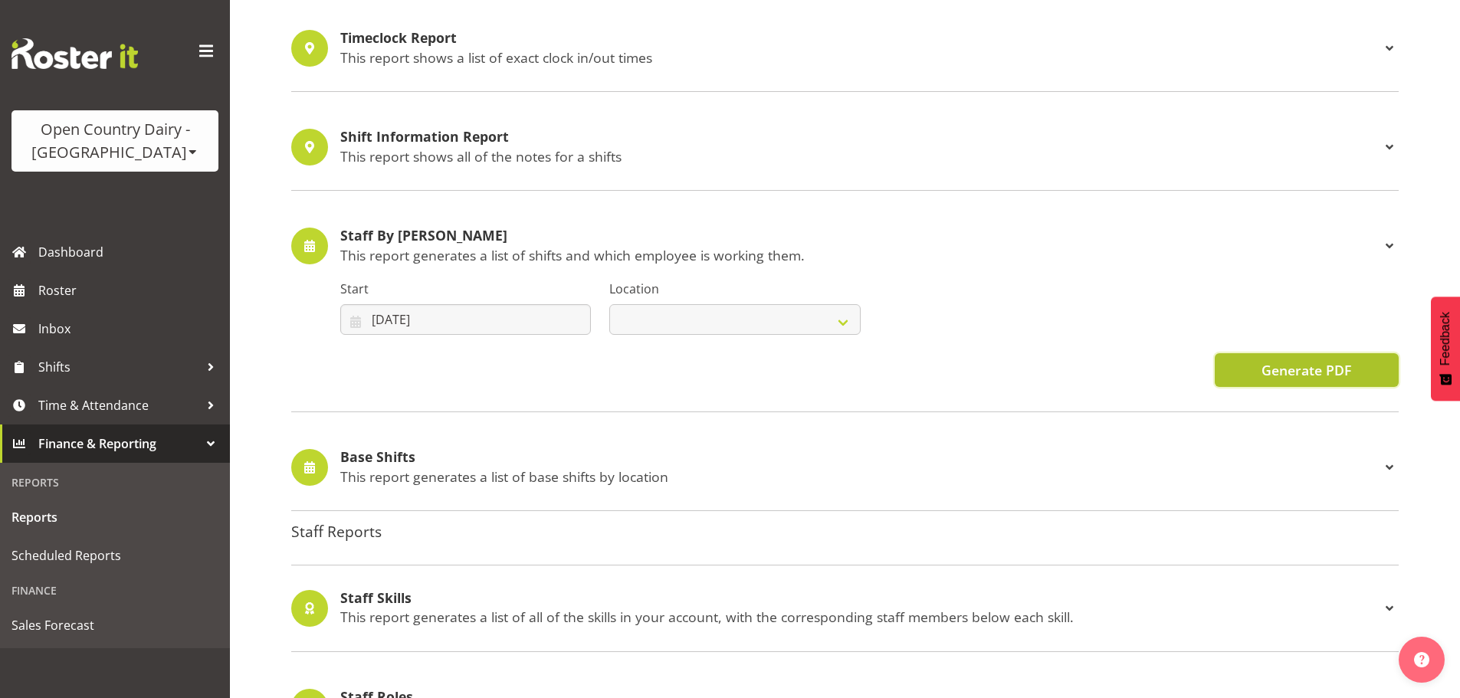
click at [1264, 368] on span "Generate PDF" at bounding box center [1307, 370] width 90 height 20
click at [667, 318] on select "Awarua Milk Awarua Office Freight Horotiu office Waharoa Office Whanganui office" at bounding box center [734, 319] width 251 height 31
select select "988"
click at [609, 304] on select "Awarua Milk Awarua Office Freight Horotiu office Waharoa Office Whanganui office" at bounding box center [734, 319] width 251 height 31
click at [1304, 376] on span "Generate PDF" at bounding box center [1307, 370] width 90 height 20
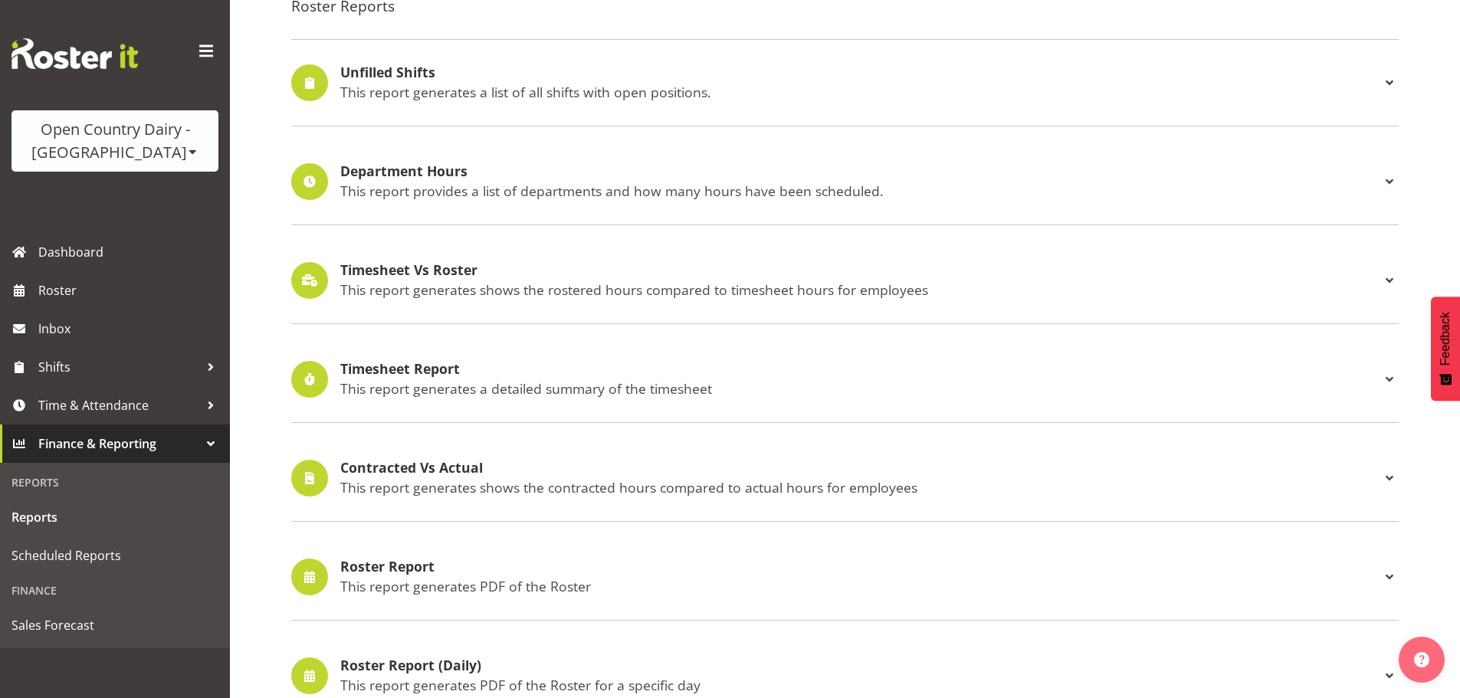
scroll to position [51, 0]
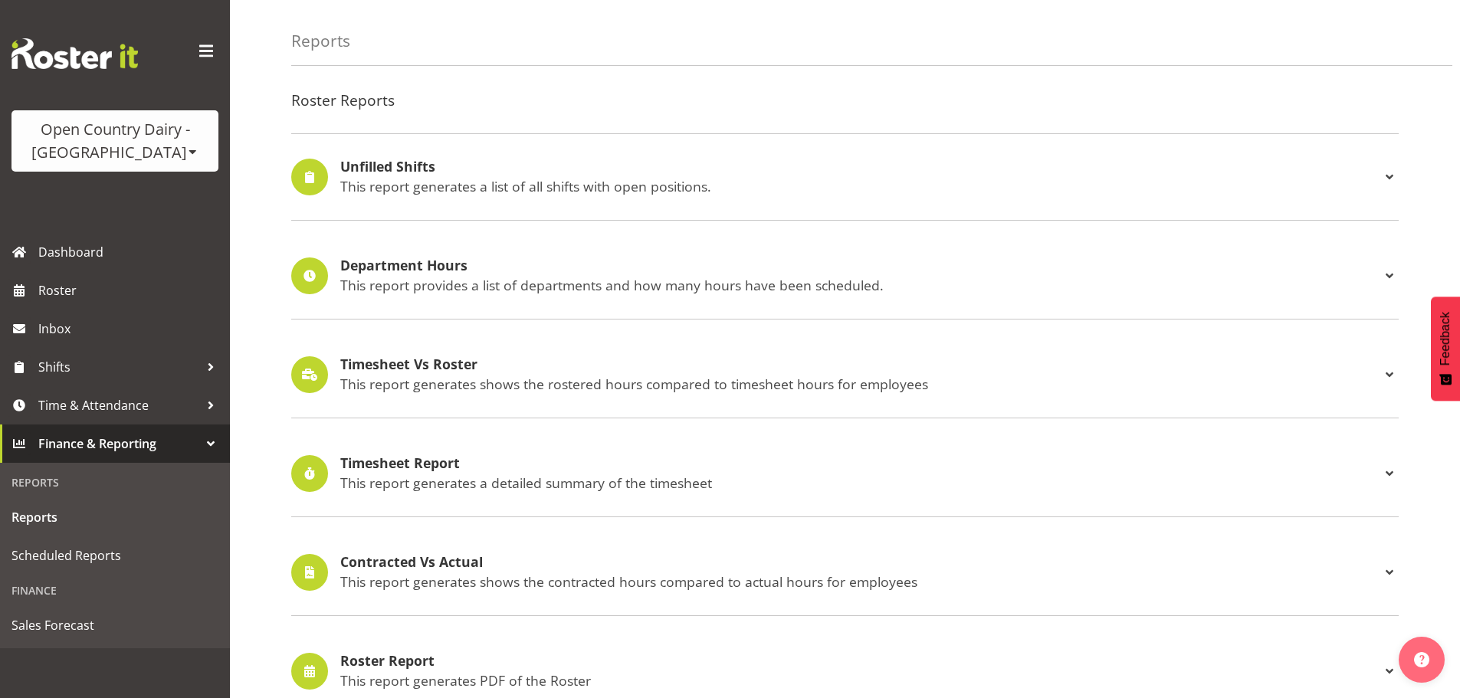
click at [422, 450] on div "Timesheet Report This report generates a detailed summary of the timesheet Type…" at bounding box center [845, 474] width 1108 height 87
click at [423, 458] on h4 "Timesheet Report" at bounding box center [860, 463] width 1040 height 15
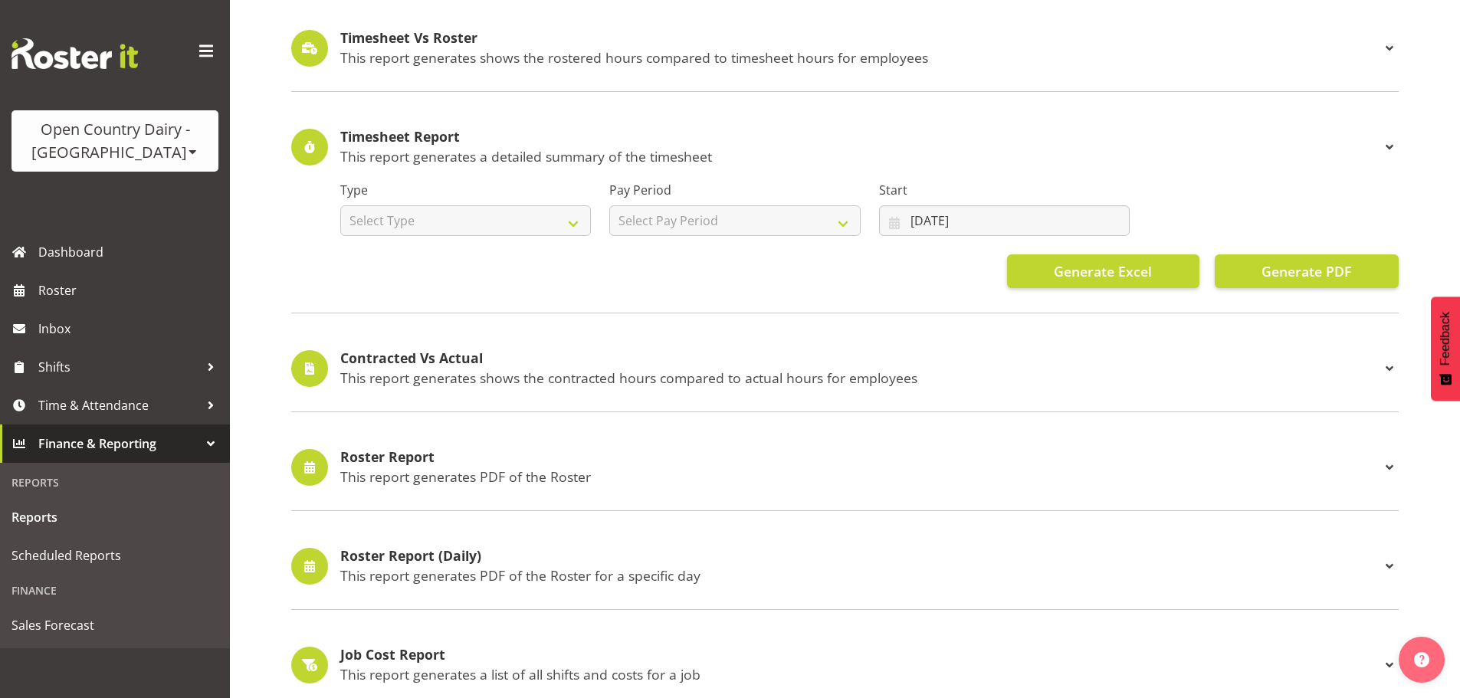
scroll to position [435, 0]
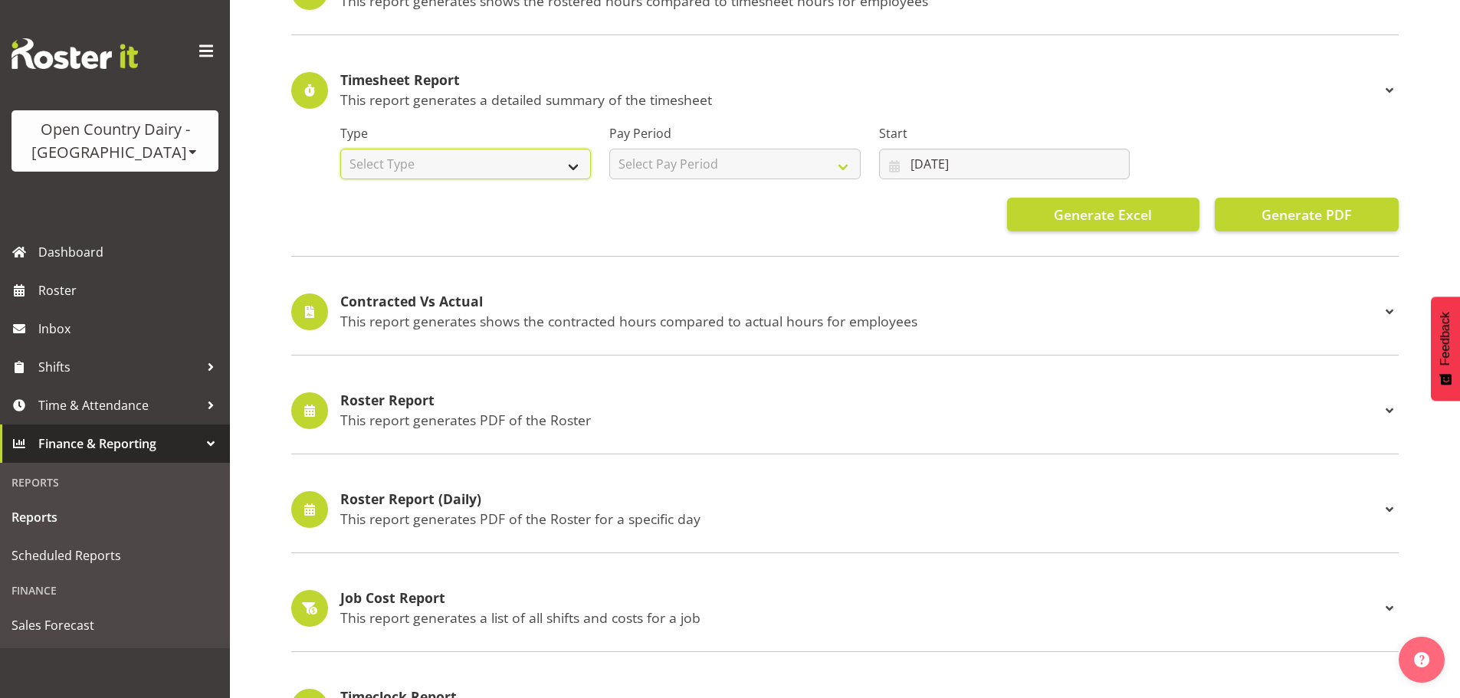
click at [567, 169] on select "Select Type Summary Detailed" at bounding box center [465, 164] width 251 height 31
select select "summary"
click at [340, 149] on select "Select Type Summary Detailed" at bounding box center [465, 164] width 251 height 31
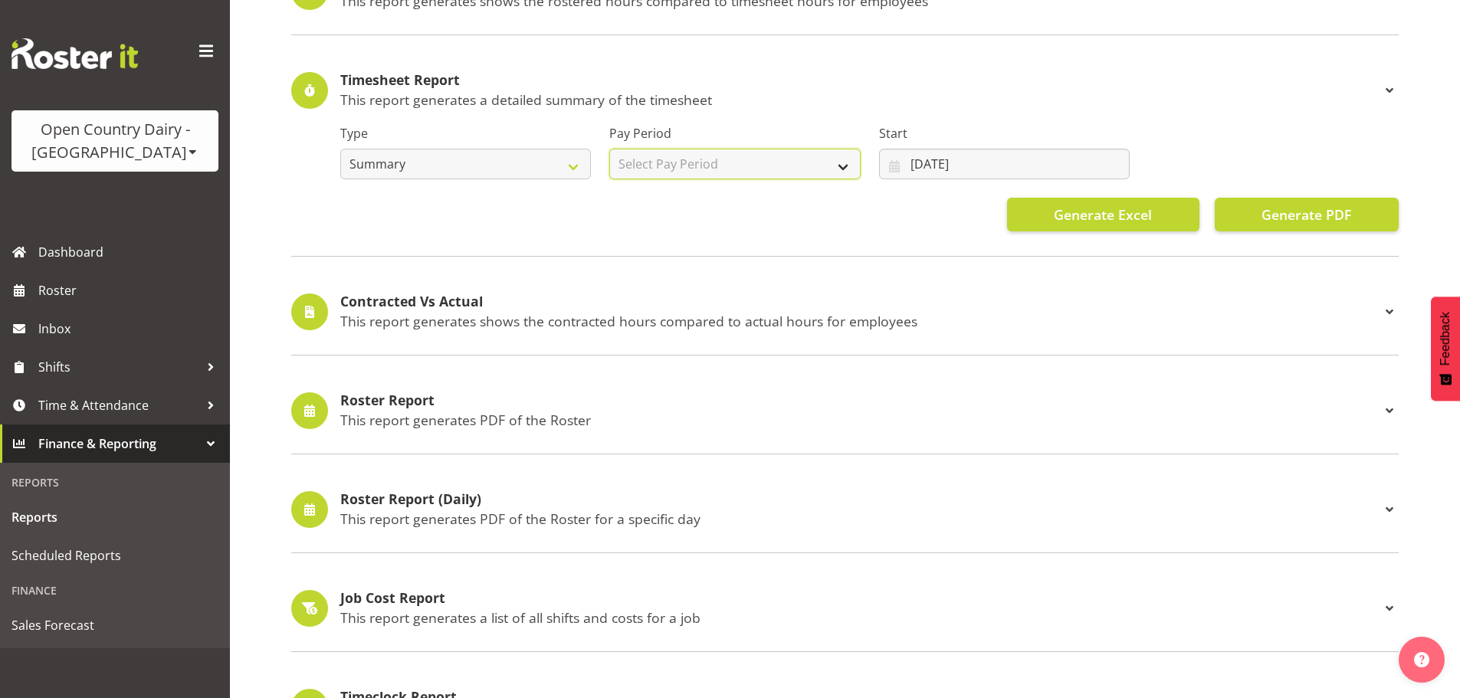
click at [841, 156] on select "Select Pay Period Fortnightly" at bounding box center [734, 164] width 251 height 31
select select "143"
click at [609, 149] on select "Select Pay Period Fortnightly" at bounding box center [734, 164] width 251 height 31
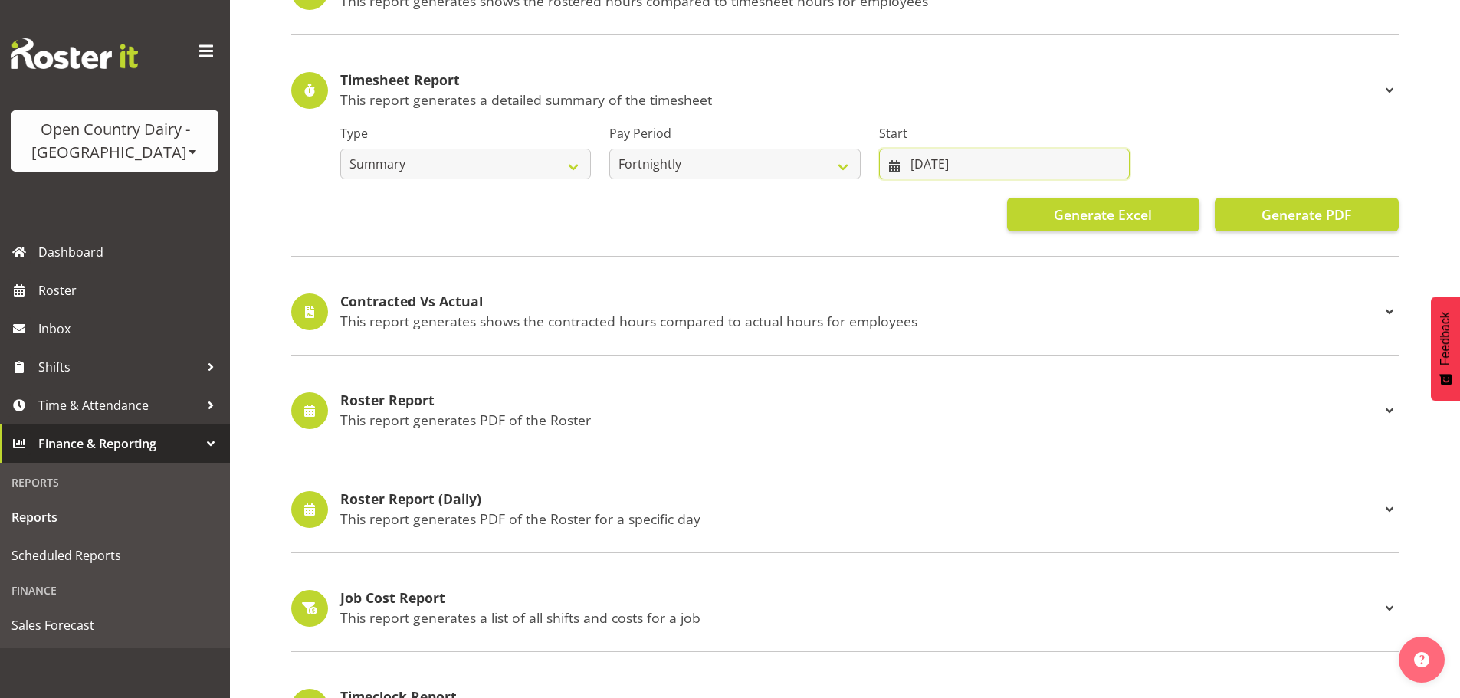
click at [936, 158] on input "05/06/2025" at bounding box center [1004, 164] width 251 height 31
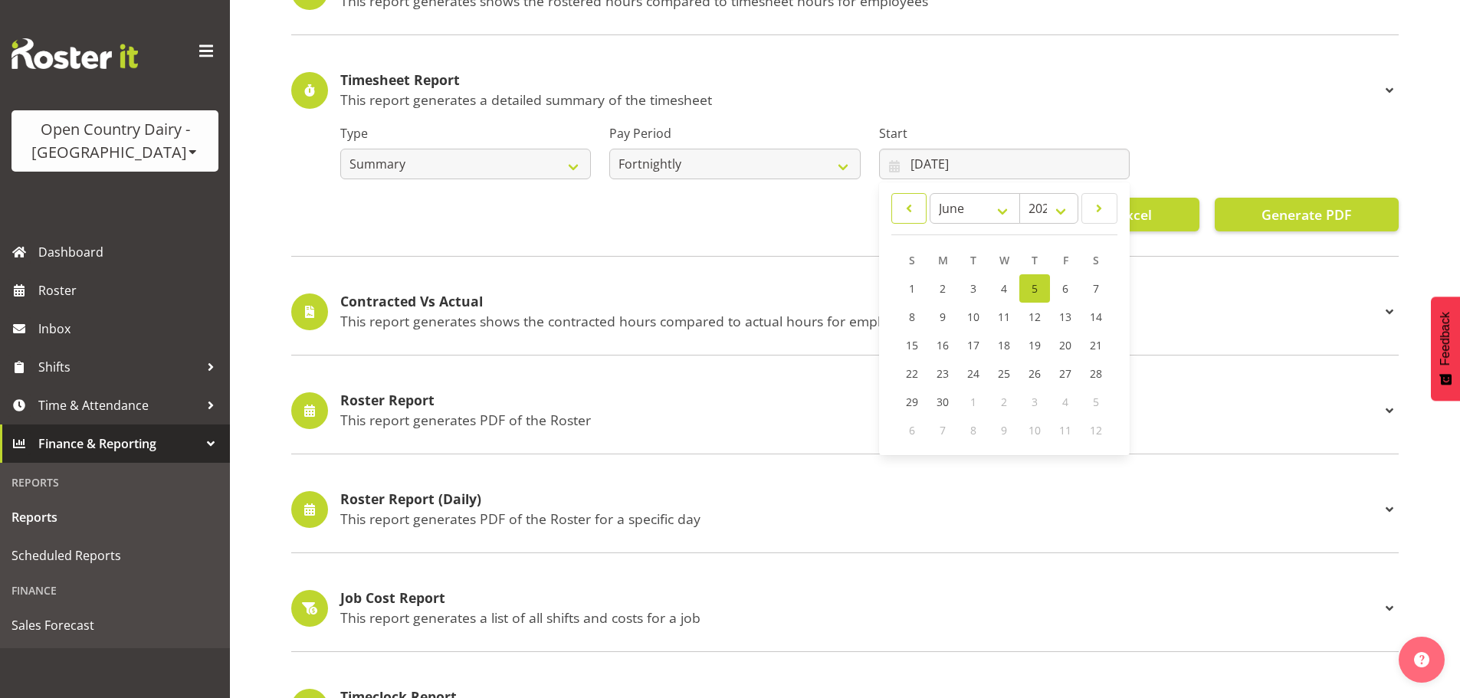
click at [906, 200] on span at bounding box center [910, 208] width 16 height 18
select select "4"
click at [948, 397] on span "26" at bounding box center [943, 402] width 12 height 15
type input "26/05/2025"
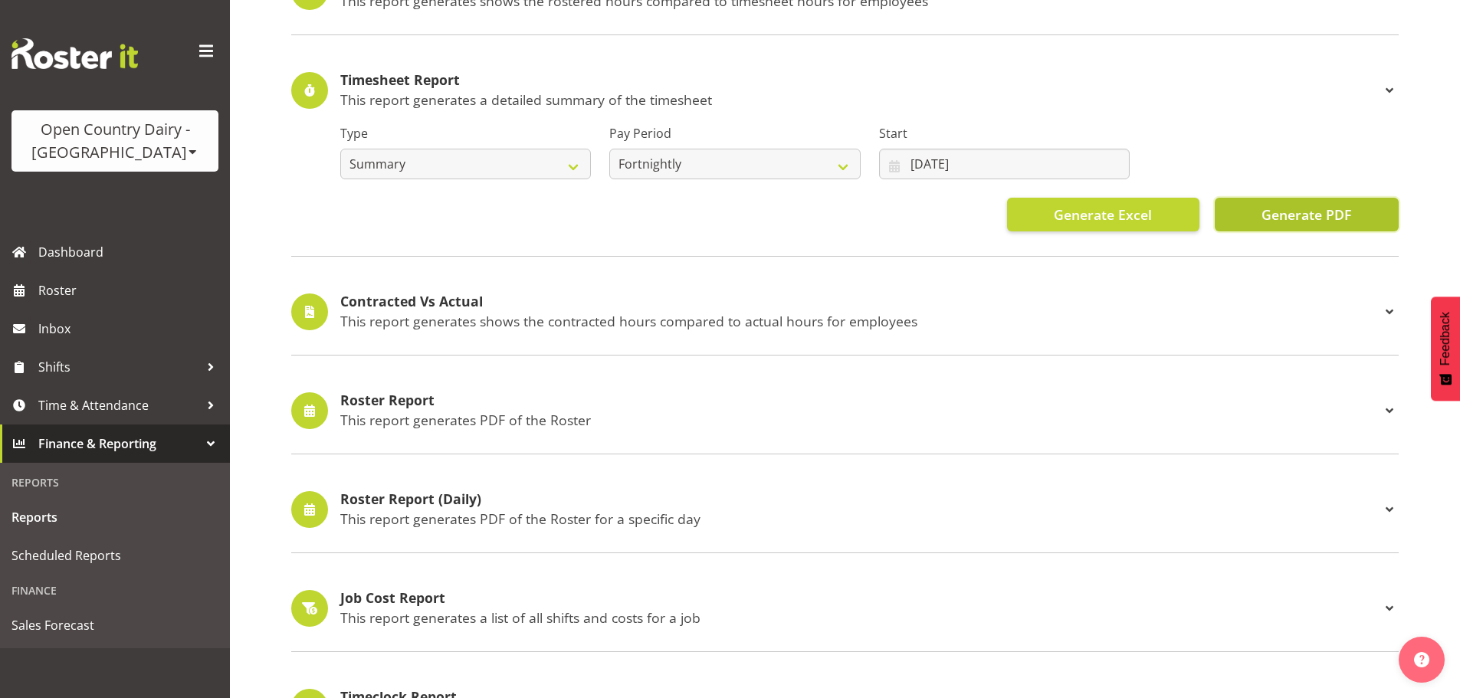
click at [1286, 215] on span "Generate PDF" at bounding box center [1307, 215] width 90 height 20
click at [447, 173] on select "Summary Detailed" at bounding box center [465, 164] width 251 height 31
select select "detailed"
click at [340, 149] on select "Summary Detailed" at bounding box center [465, 164] width 251 height 31
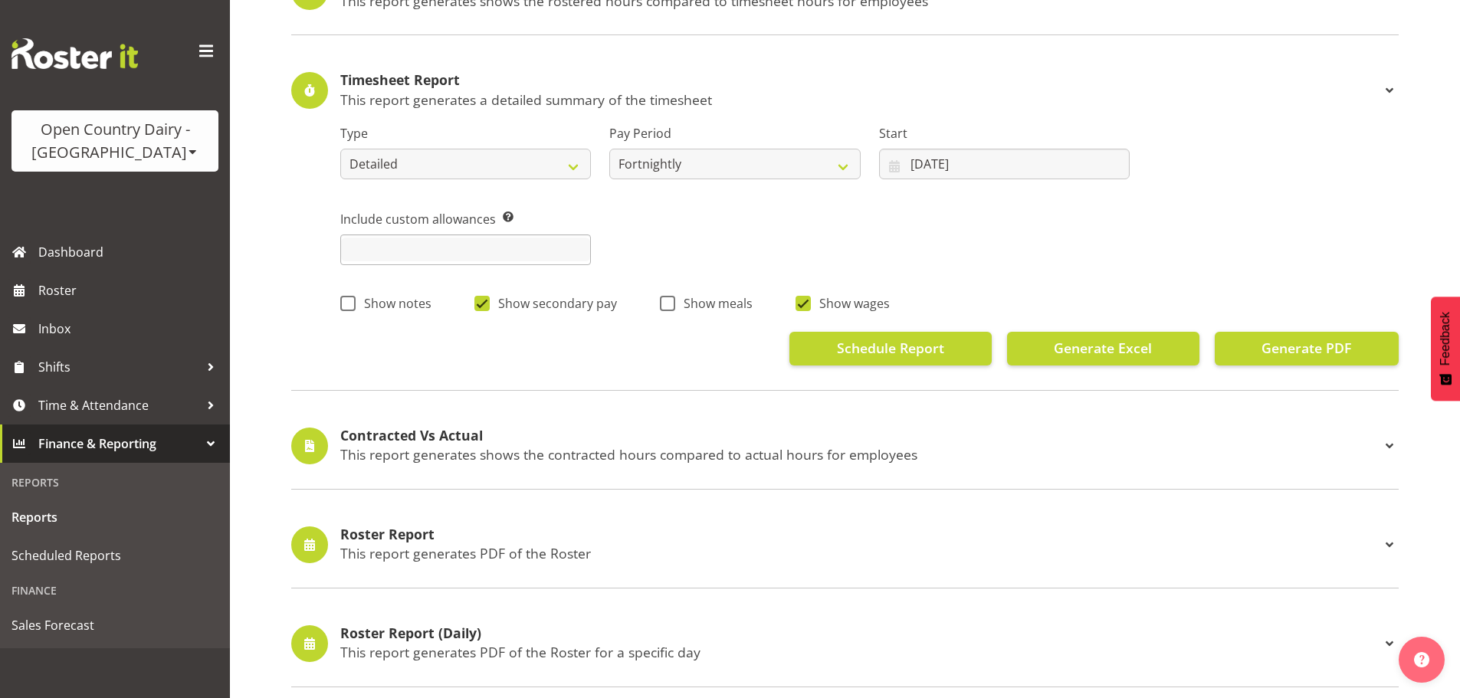
click at [395, 249] on input "text" at bounding box center [465, 250] width 249 height 24
click at [1235, 343] on button "Generate PDF" at bounding box center [1307, 349] width 184 height 34
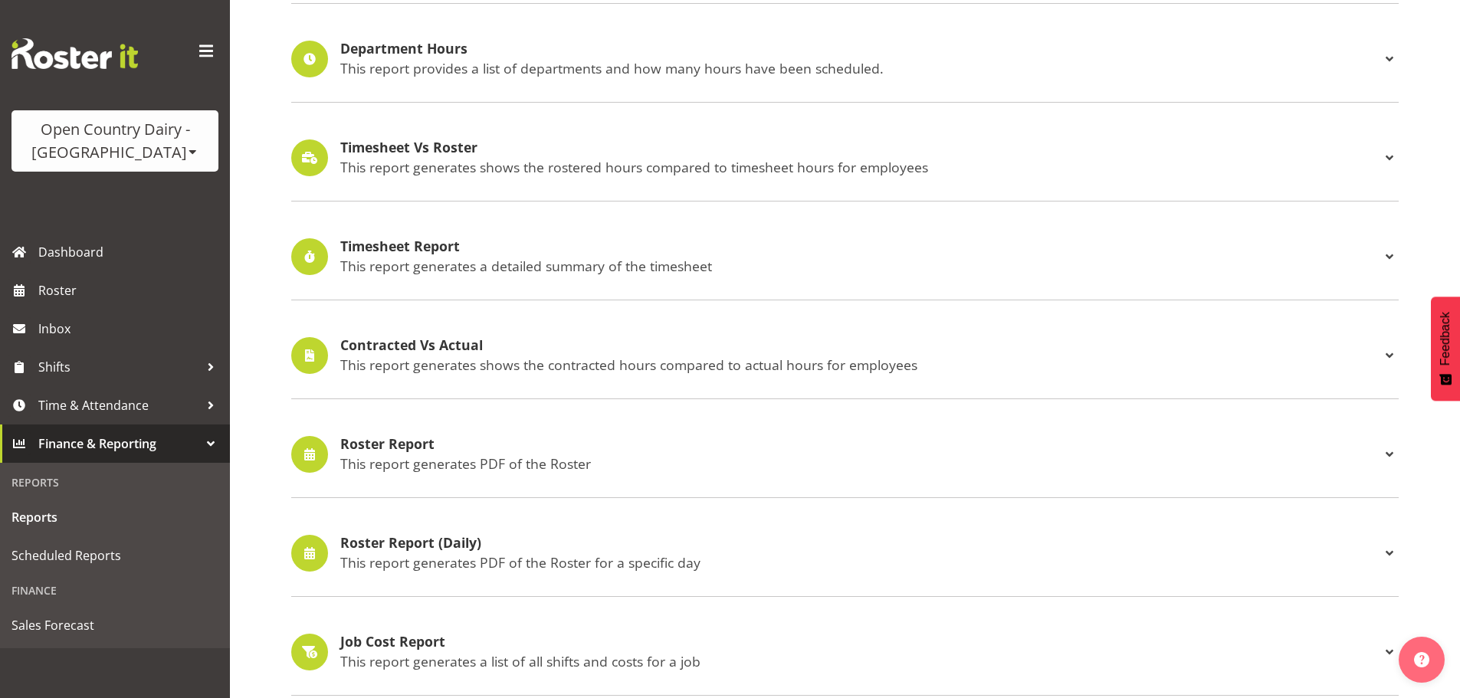
scroll to position [230, 0]
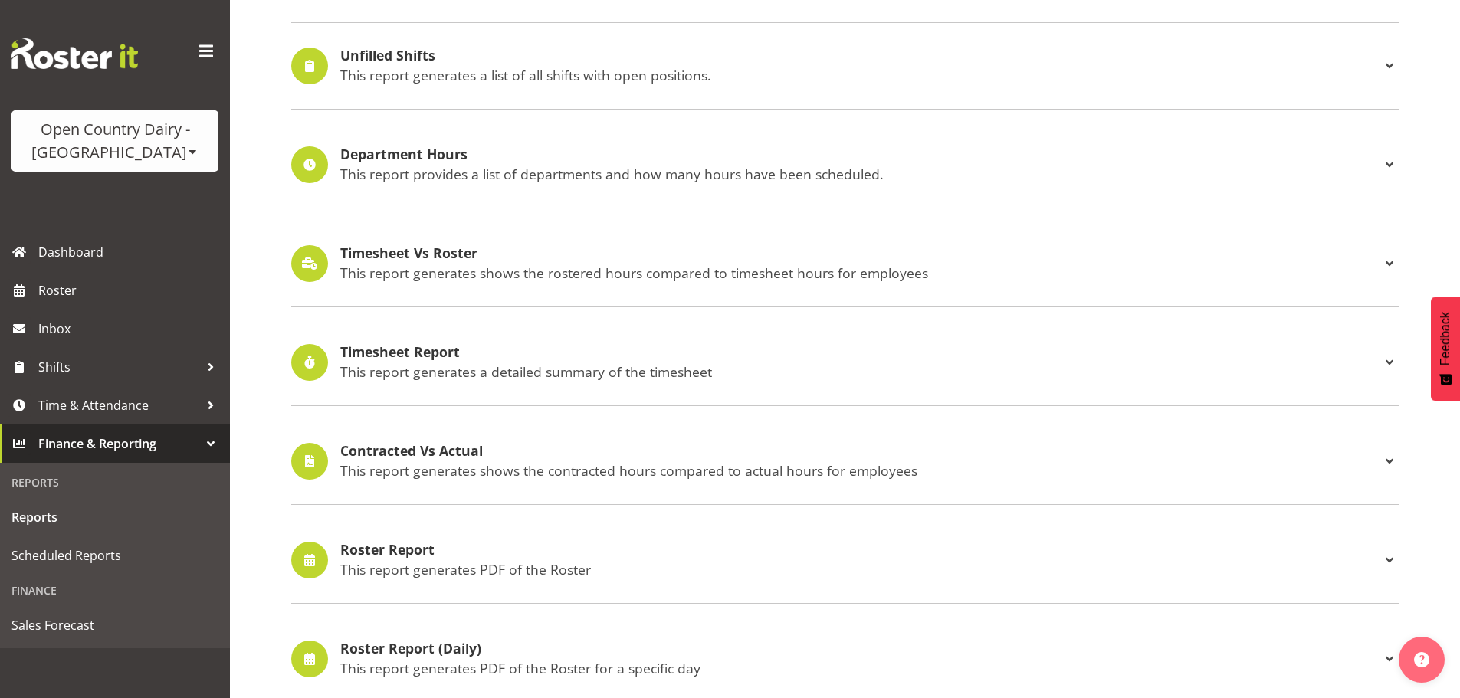
click at [462, 361] on div "Timesheet Report This report generates a detailed summary of the timesheet" at bounding box center [860, 362] width 1040 height 35
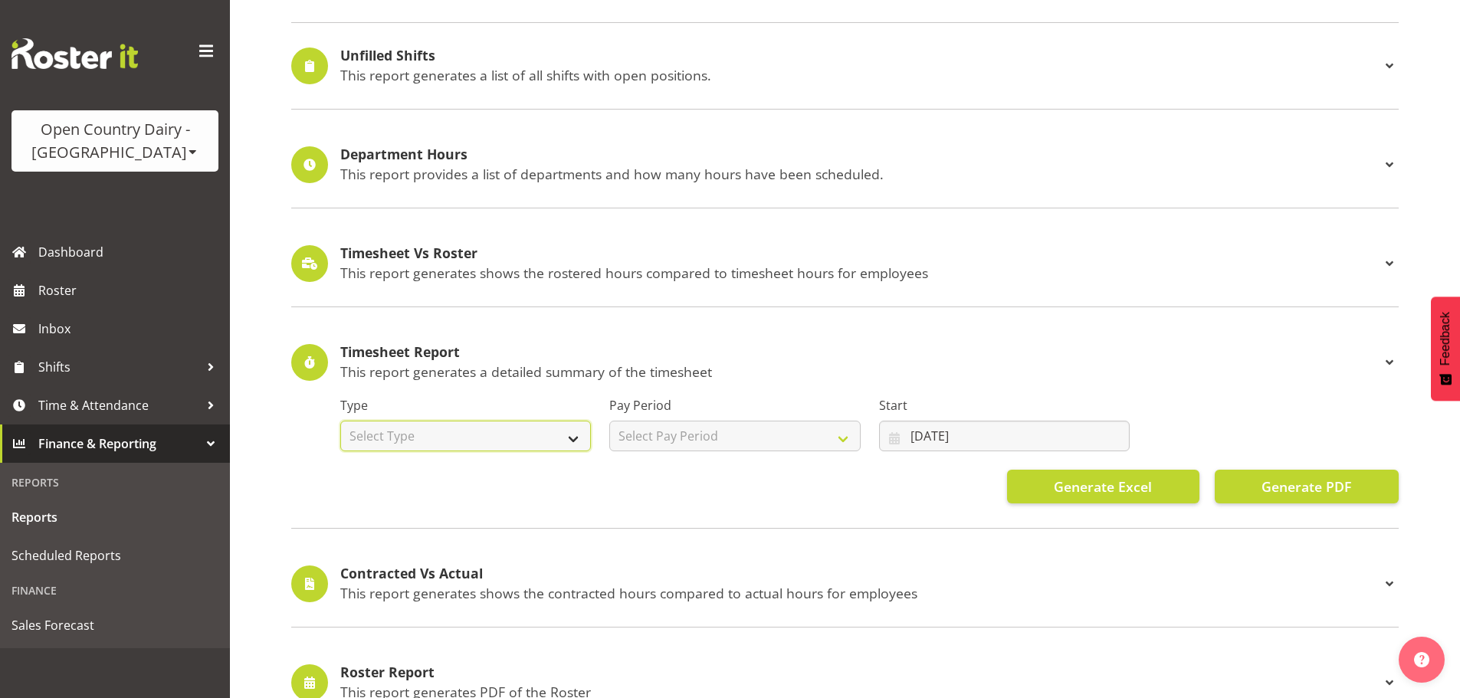
click at [488, 435] on select "Select Type Summary Detailed" at bounding box center [465, 436] width 251 height 31
select select "detailed"
click at [340, 421] on select "Select Type Summary Detailed" at bounding box center [465, 436] width 251 height 31
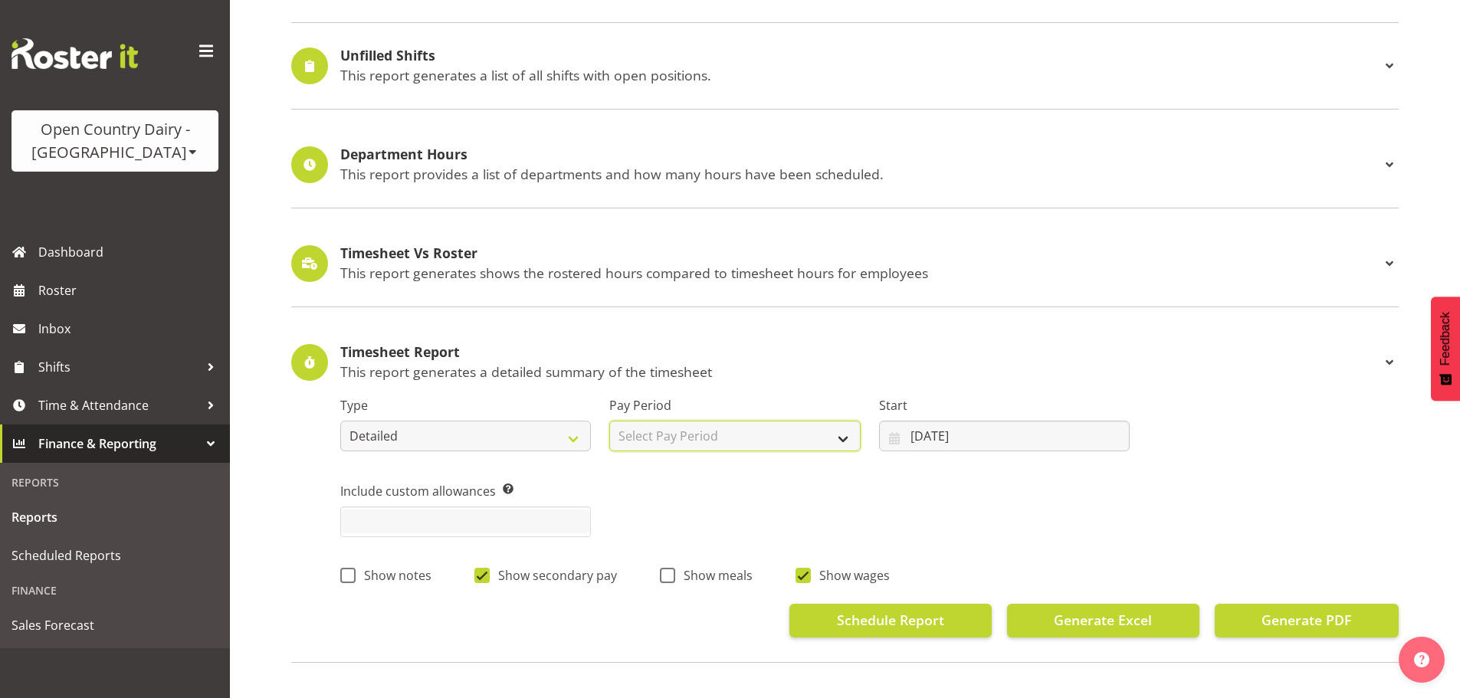
click at [849, 432] on select "Select Pay Period Fortnightly" at bounding box center [734, 436] width 251 height 31
select select "143"
click at [609, 421] on select "Select Pay Period Fortnightly" at bounding box center [734, 436] width 251 height 31
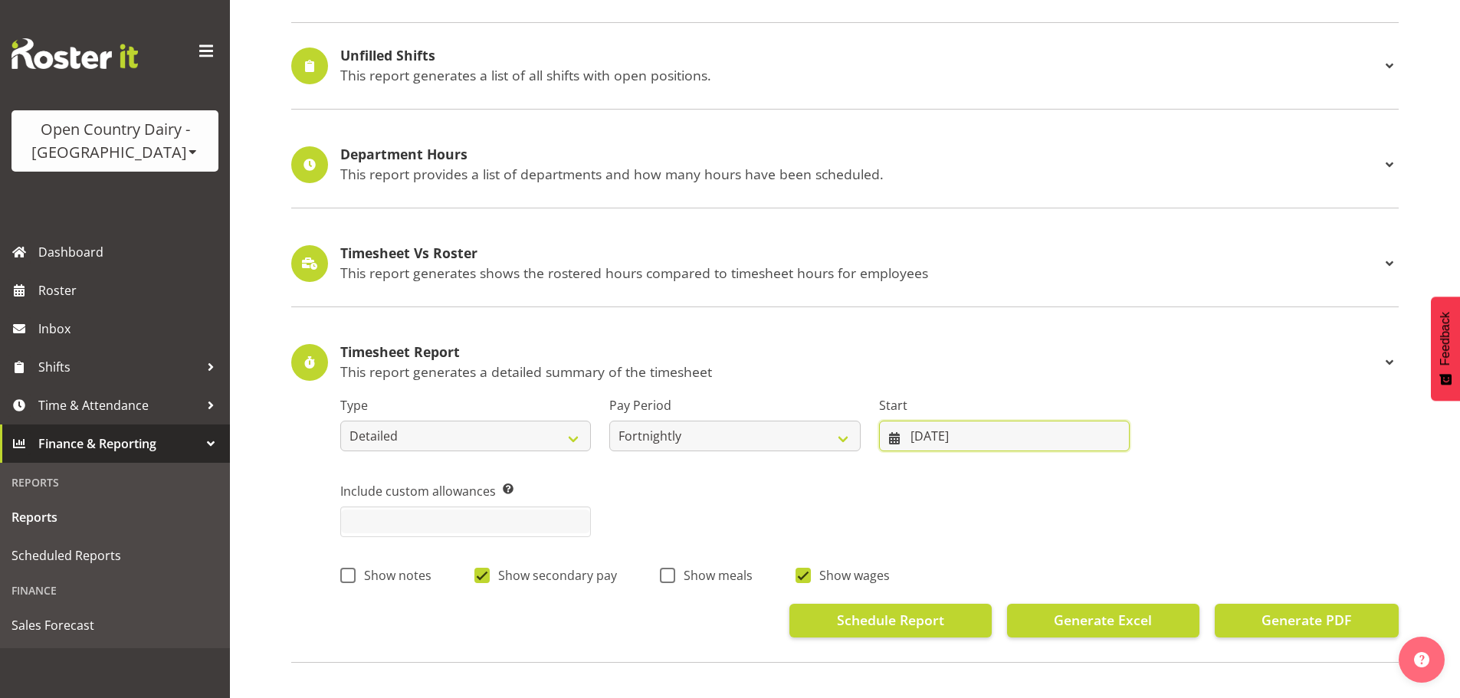
click at [966, 435] on input "05/06/2025" at bounding box center [1004, 436] width 251 height 31
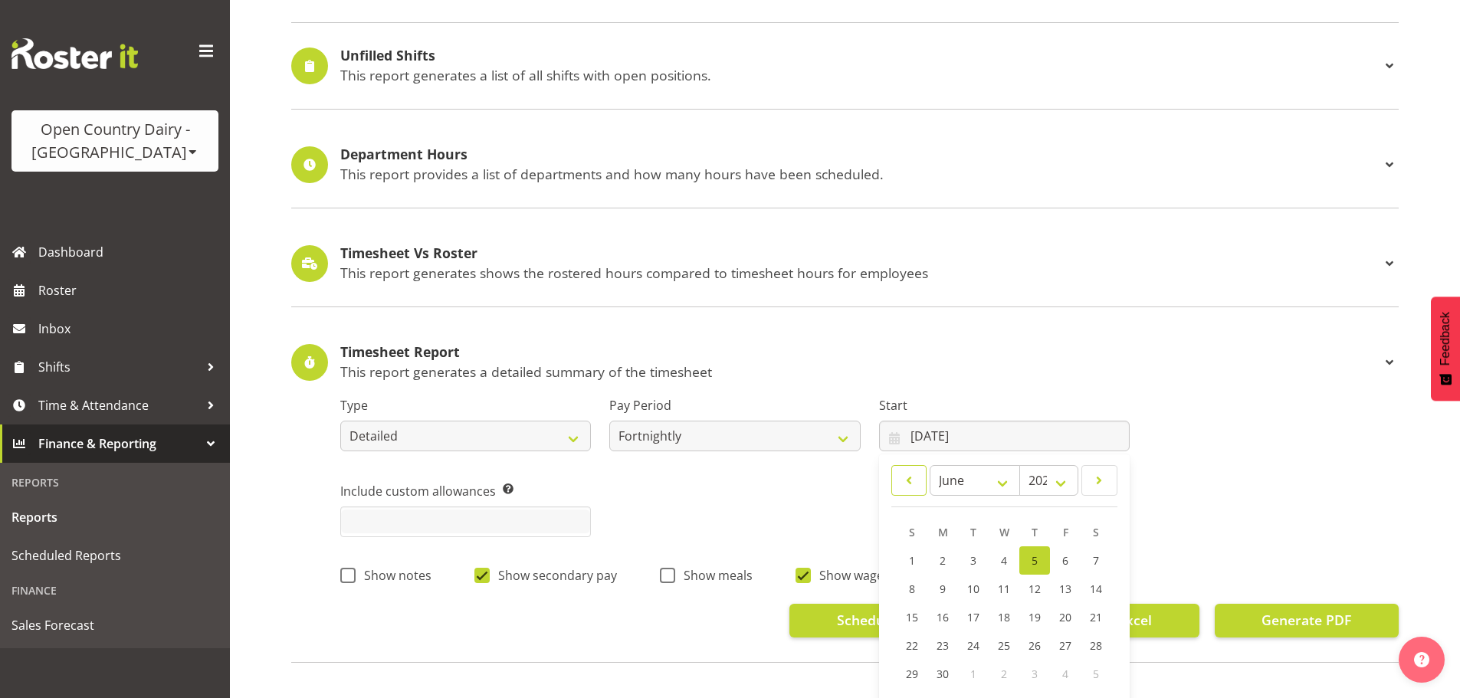
click at [913, 485] on span at bounding box center [910, 480] width 16 height 18
select select "4"
click at [942, 676] on span "26" at bounding box center [943, 674] width 12 height 15
type input "26/05/2025"
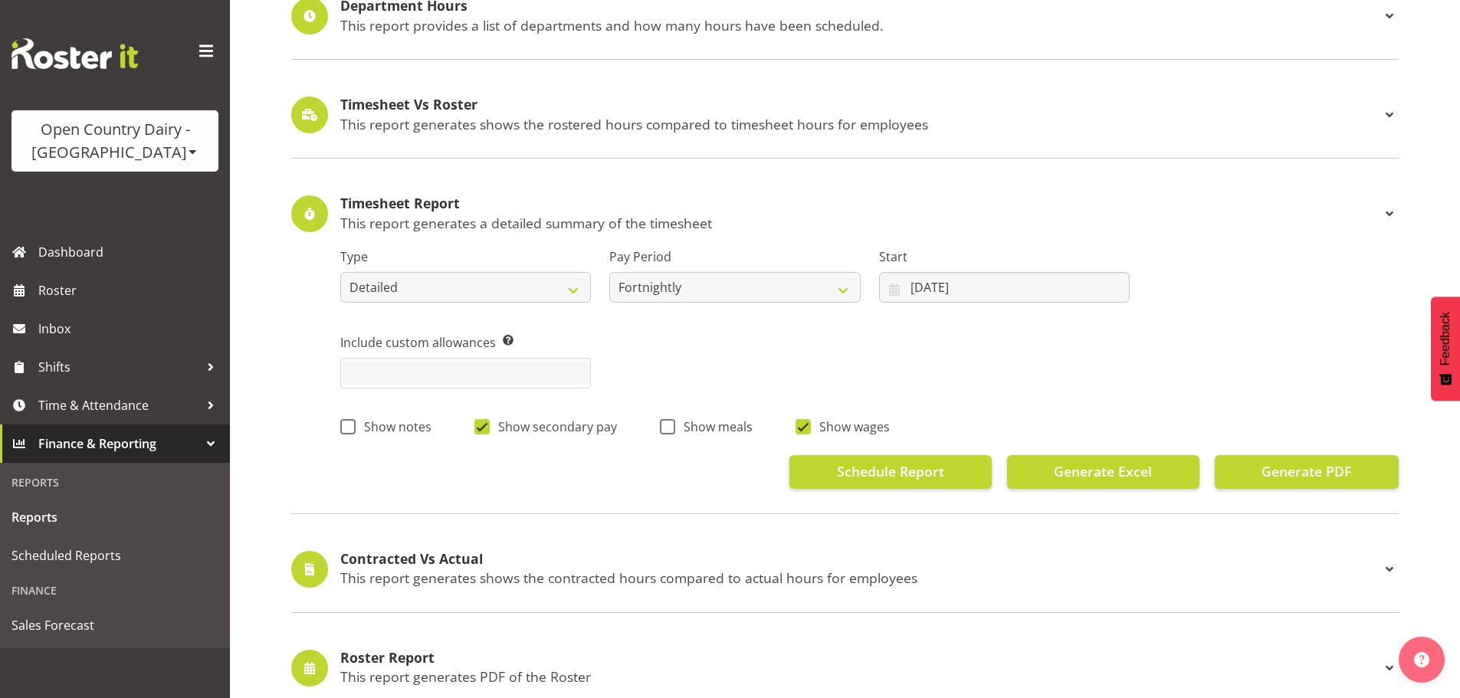
scroll to position [383, 0]
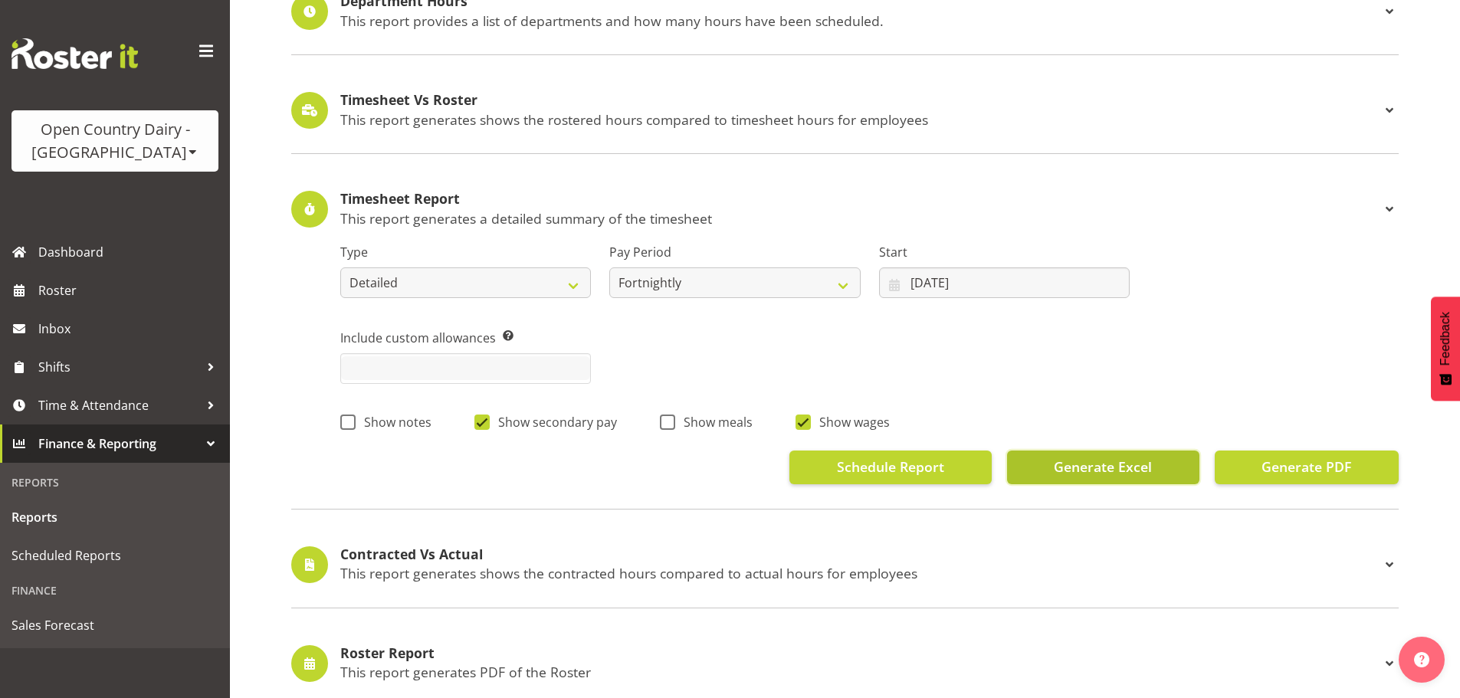
click at [1151, 467] on span "Generate Excel" at bounding box center [1103, 467] width 98 height 20
click at [1069, 362] on div "Include custom allowances Pick custom allowances that you want to include in th…" at bounding box center [869, 350] width 1077 height 86
click at [453, 228] on div "Type Summary Detailed" at bounding box center [465, 265] width 269 height 86
drag, startPoint x: 493, startPoint y: 214, endPoint x: 689, endPoint y: 209, distance: 196.3
click at [689, 209] on div "Timesheet Report This report generates a detailed summary of the timesheet" at bounding box center [860, 209] width 1040 height 35
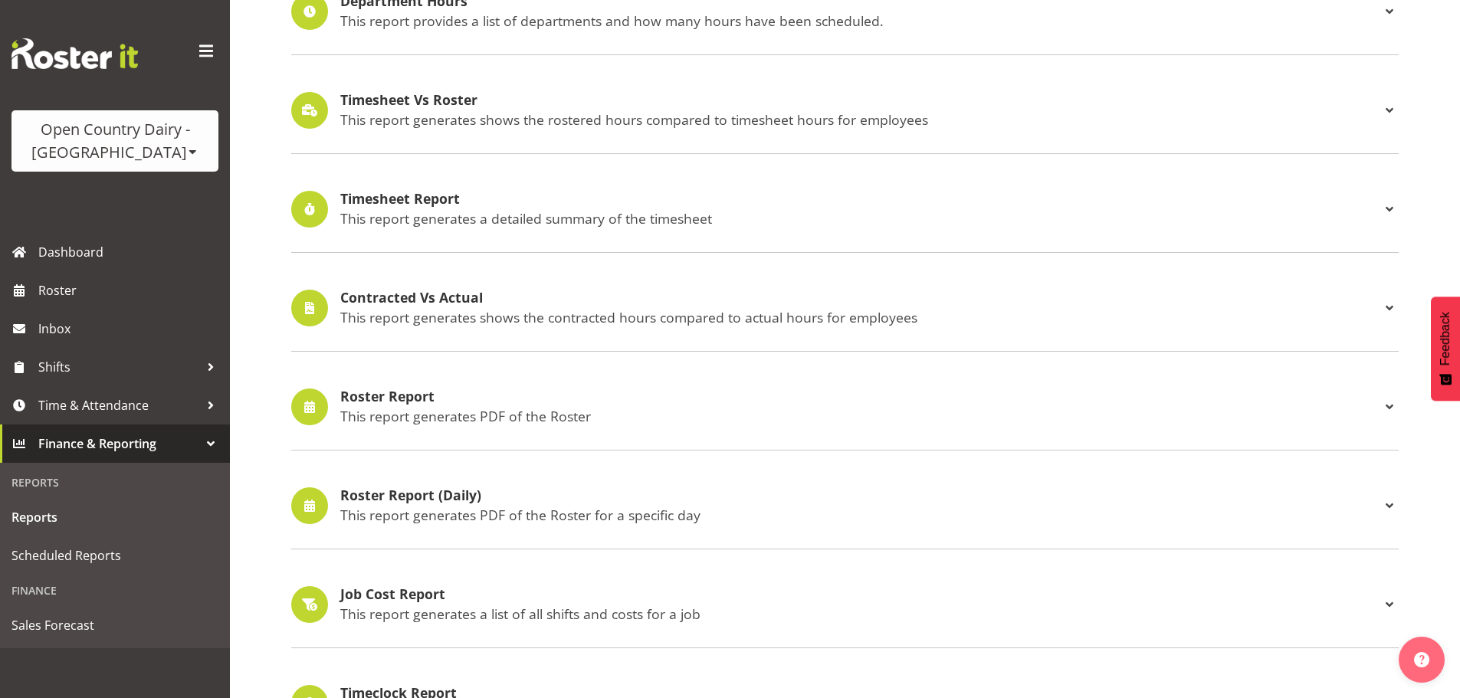
click at [741, 206] on h4 "Timesheet Report" at bounding box center [860, 199] width 1040 height 15
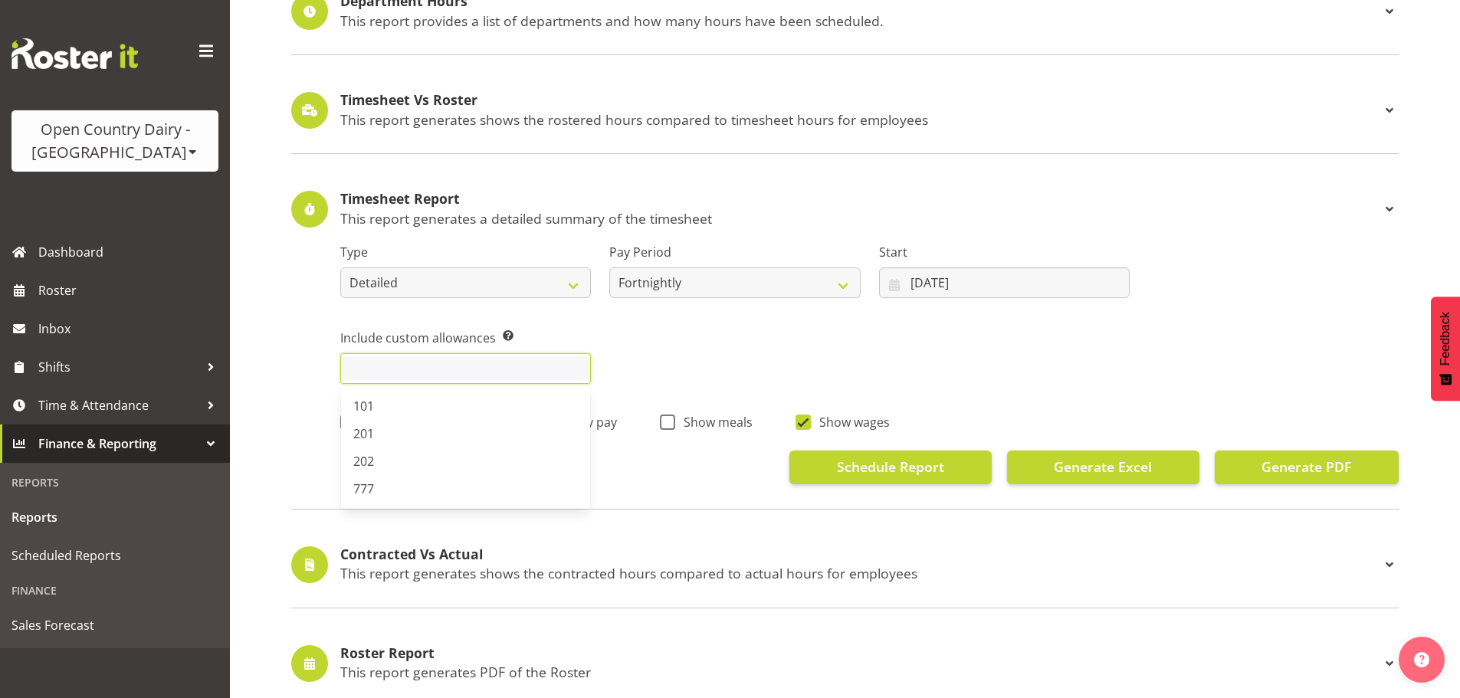
click at [370, 374] on input "text" at bounding box center [465, 368] width 249 height 24
click at [315, 378] on div "Type Summary Detailed Pay Period Fortnightly Start 26/05/2025 January February …" at bounding box center [845, 353] width 1108 height 263
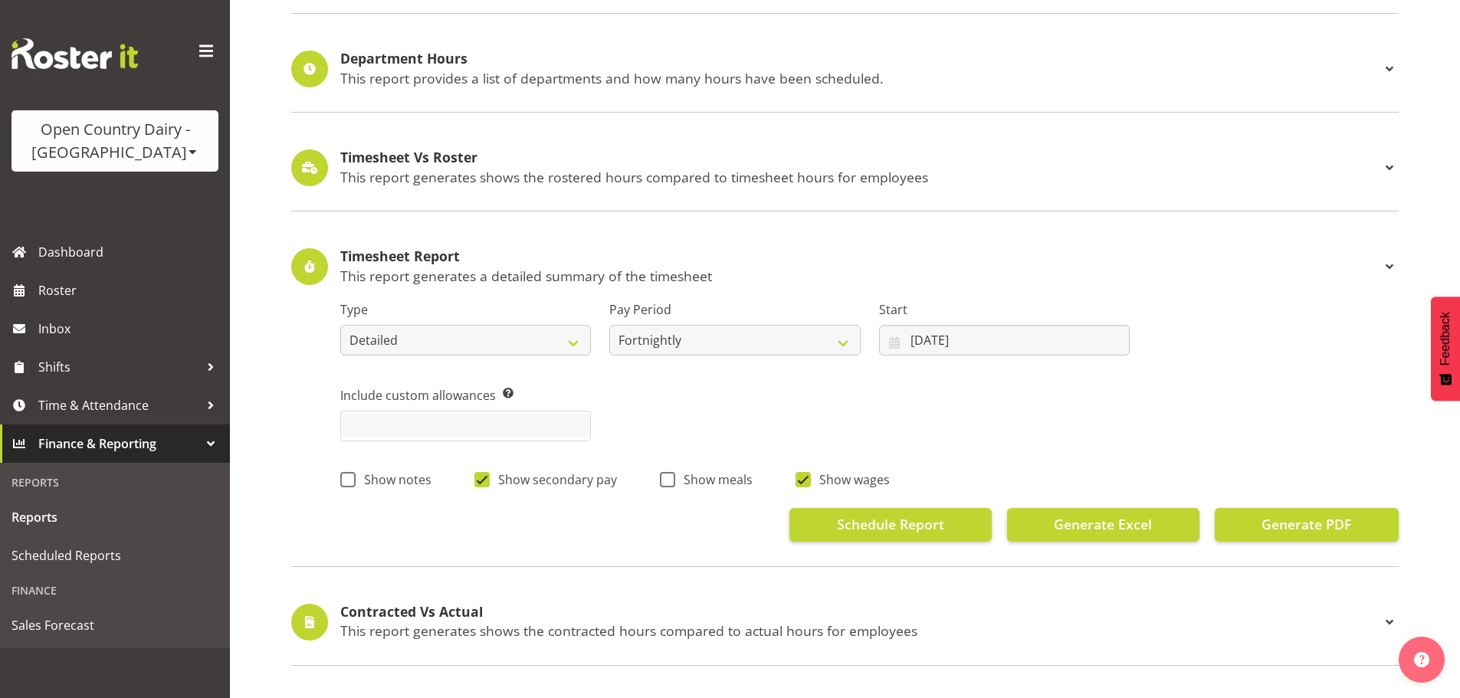
scroll to position [230, 0]
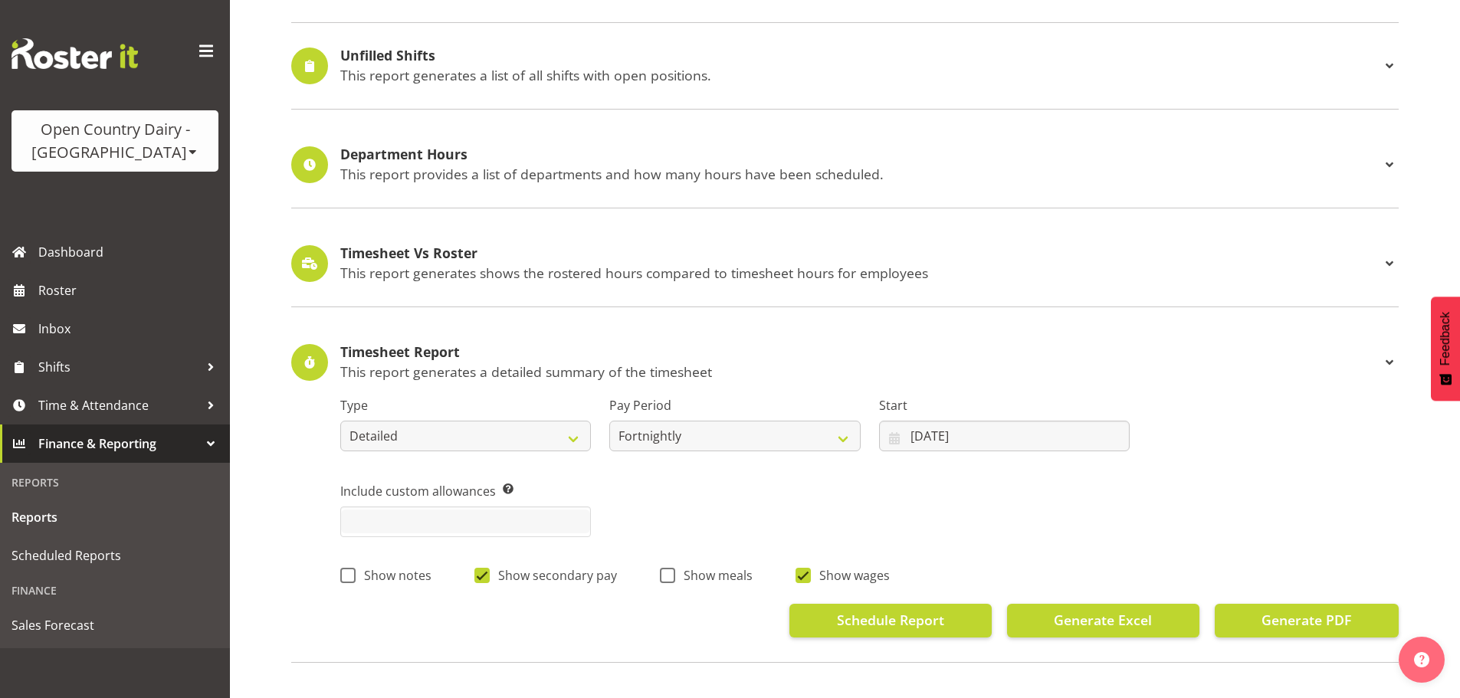
click at [416, 268] on p "This report generates shows the rostered hours compared to timesheet hours for …" at bounding box center [860, 272] width 1040 height 17
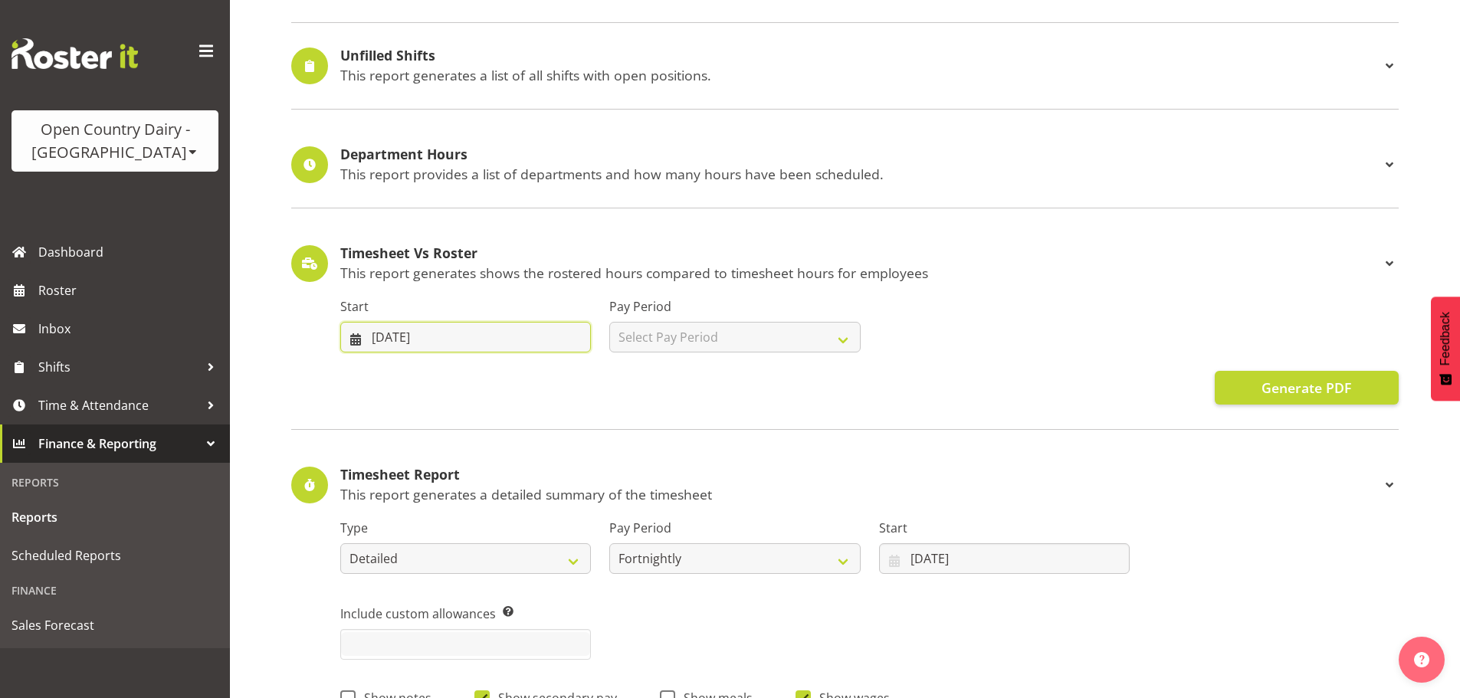
click at [393, 336] on input "05/06/2025" at bounding box center [465, 337] width 251 height 31
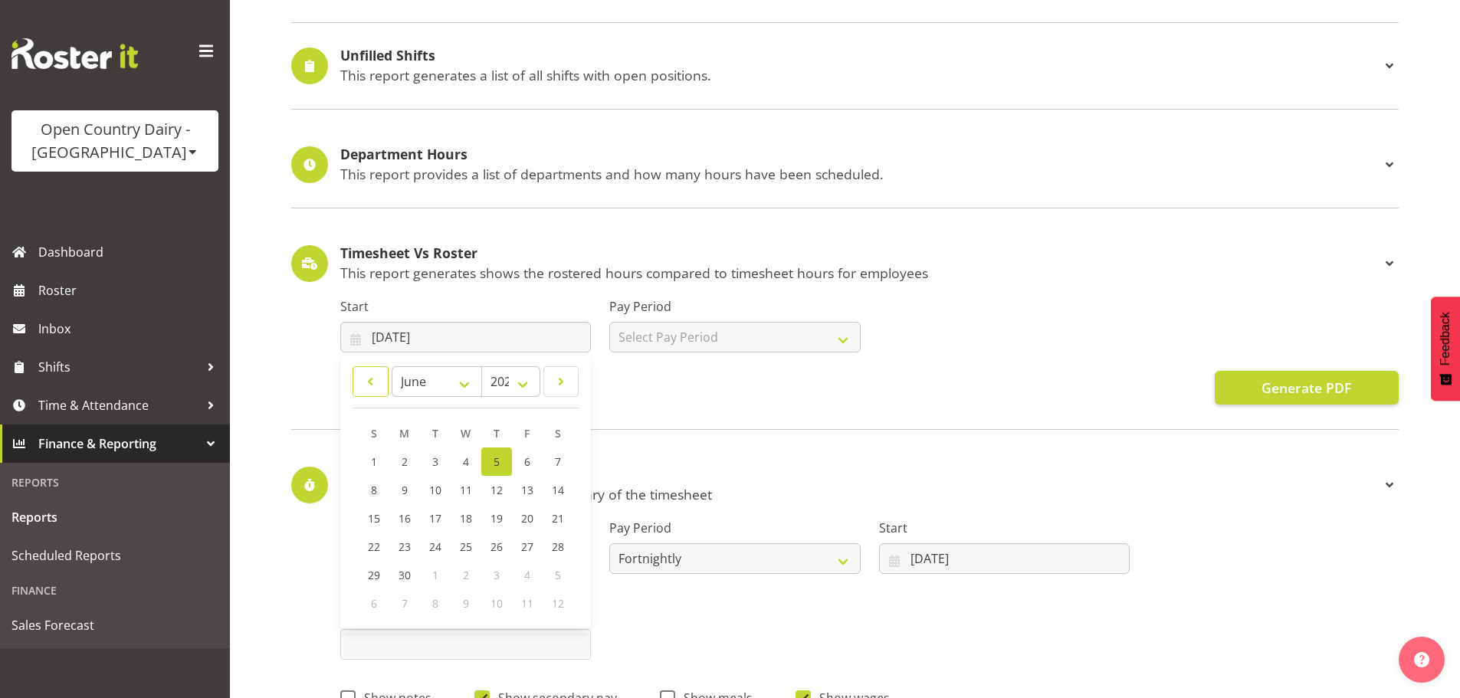
click at [371, 376] on span at bounding box center [371, 382] width 16 height 18
select select "4"
click at [399, 575] on span "26" at bounding box center [405, 575] width 12 height 15
type input "26/05/2025"
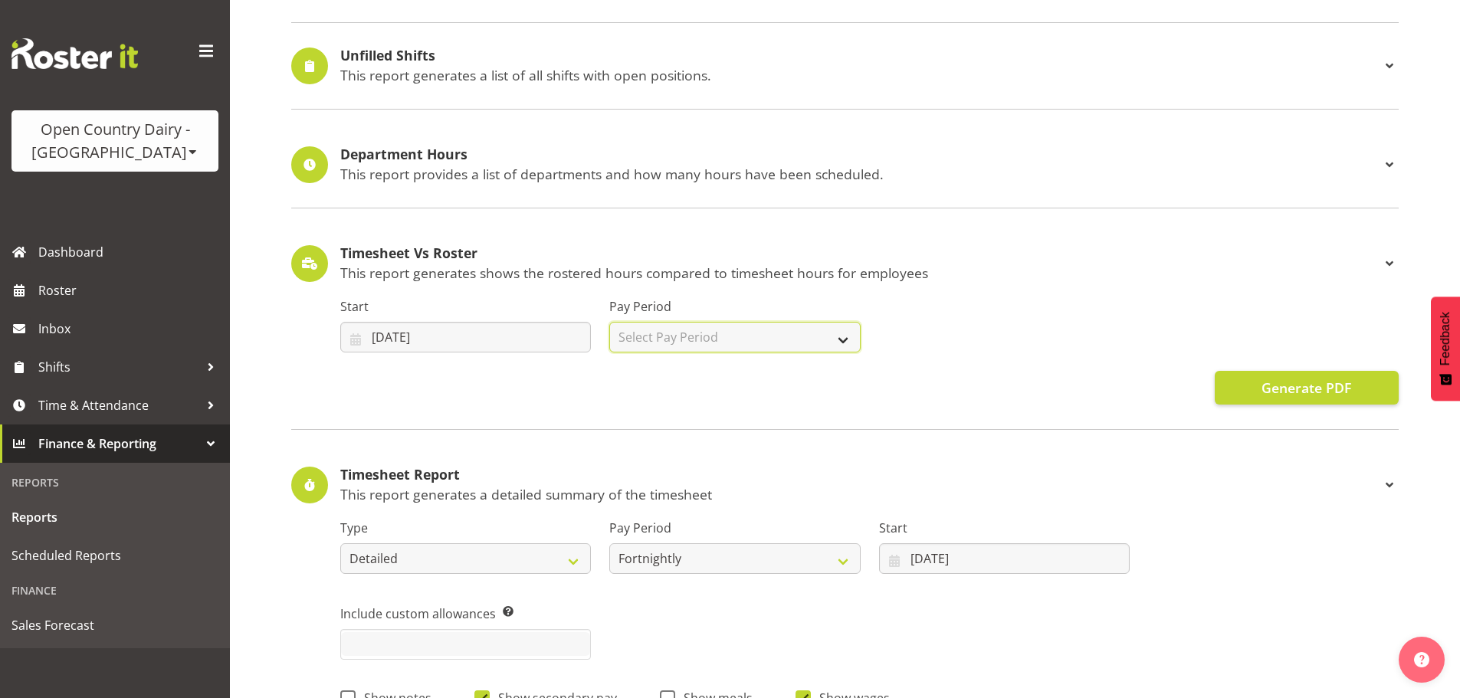
click at [683, 327] on select "Select Pay Period Fortnightly" at bounding box center [734, 337] width 251 height 31
select select "143"
click at [609, 322] on select "Select Pay Period Fortnightly" at bounding box center [734, 337] width 251 height 31
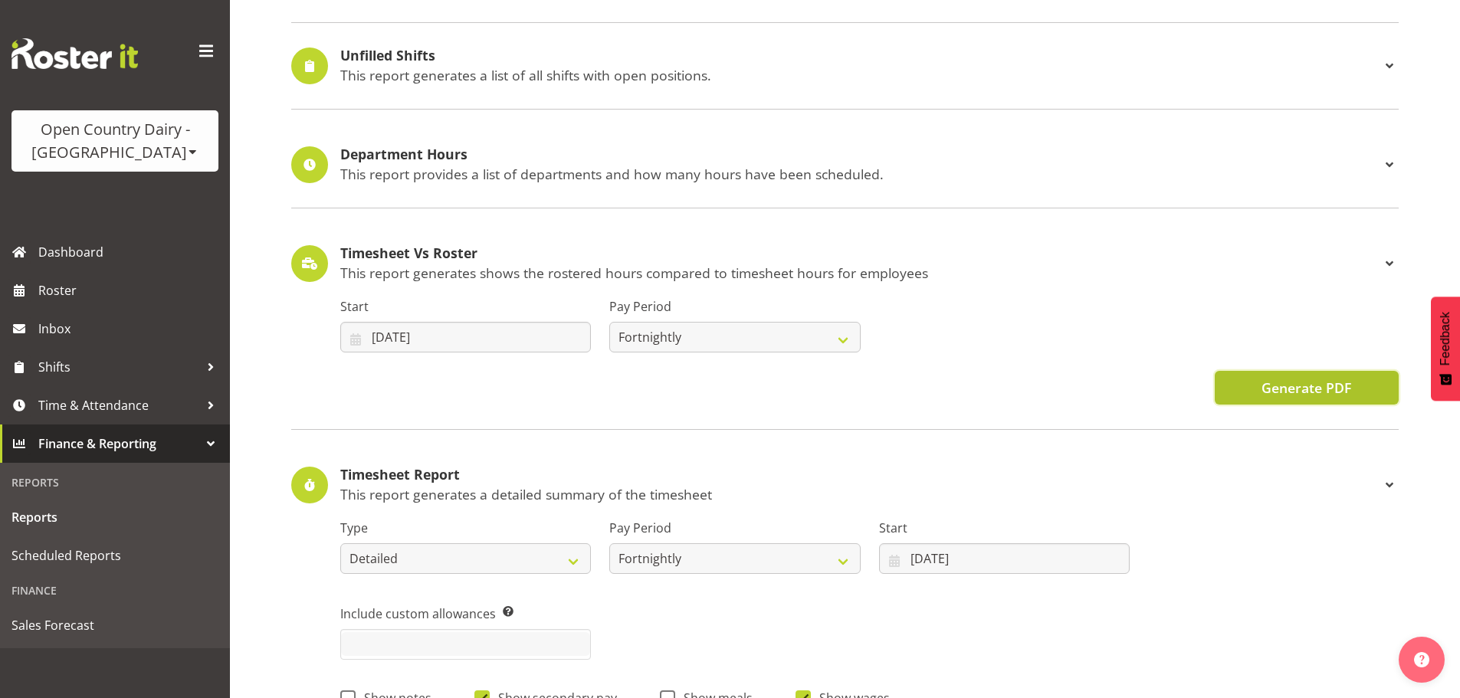
click at [1329, 385] on span "Generate PDF" at bounding box center [1307, 388] width 90 height 20
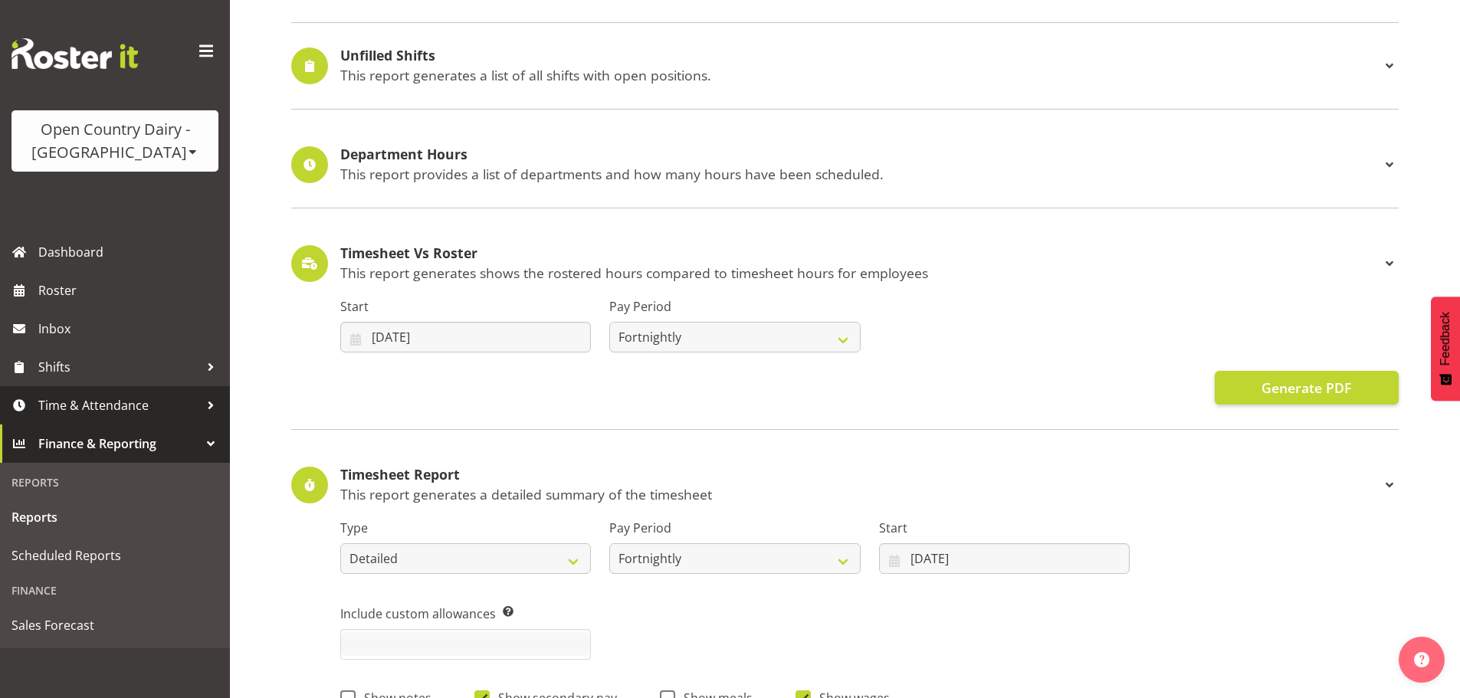
click at [109, 402] on span "Time & Attendance" at bounding box center [118, 405] width 161 height 23
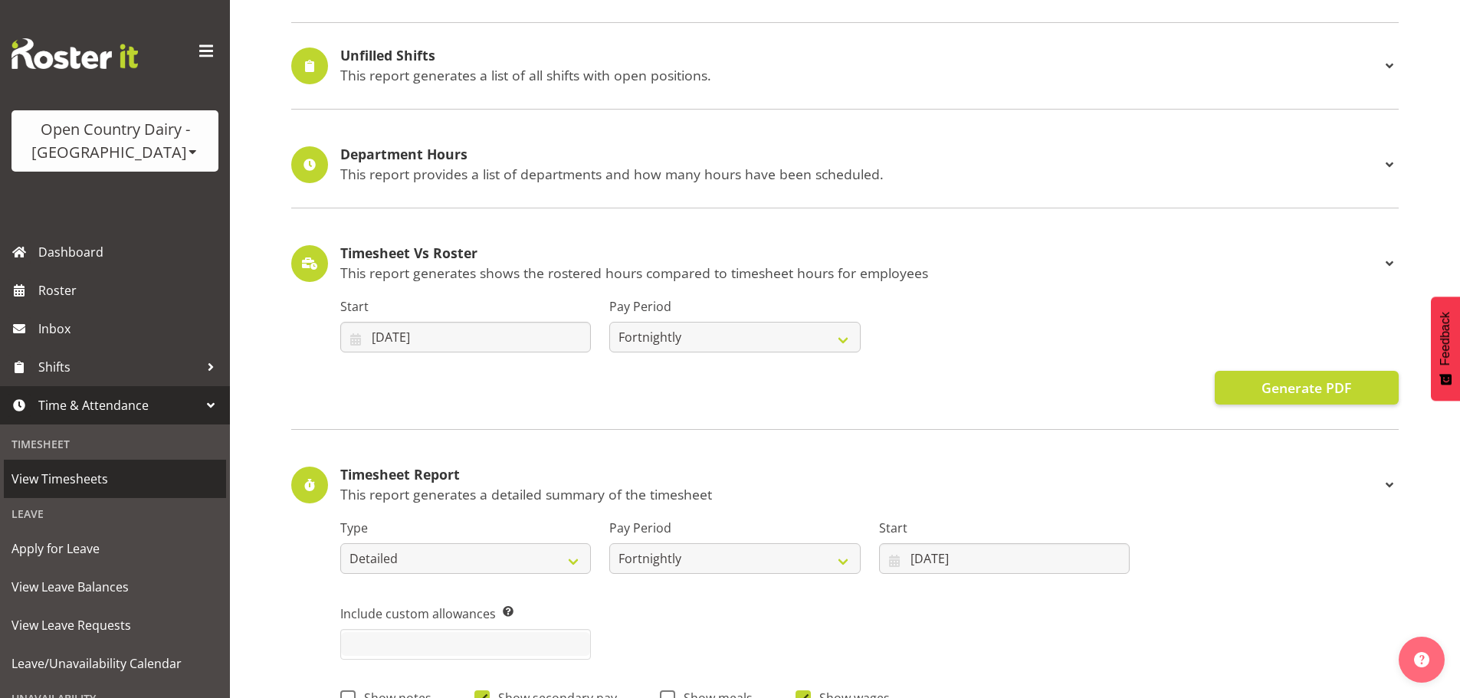
click at [61, 485] on span "View Timesheets" at bounding box center [114, 479] width 207 height 23
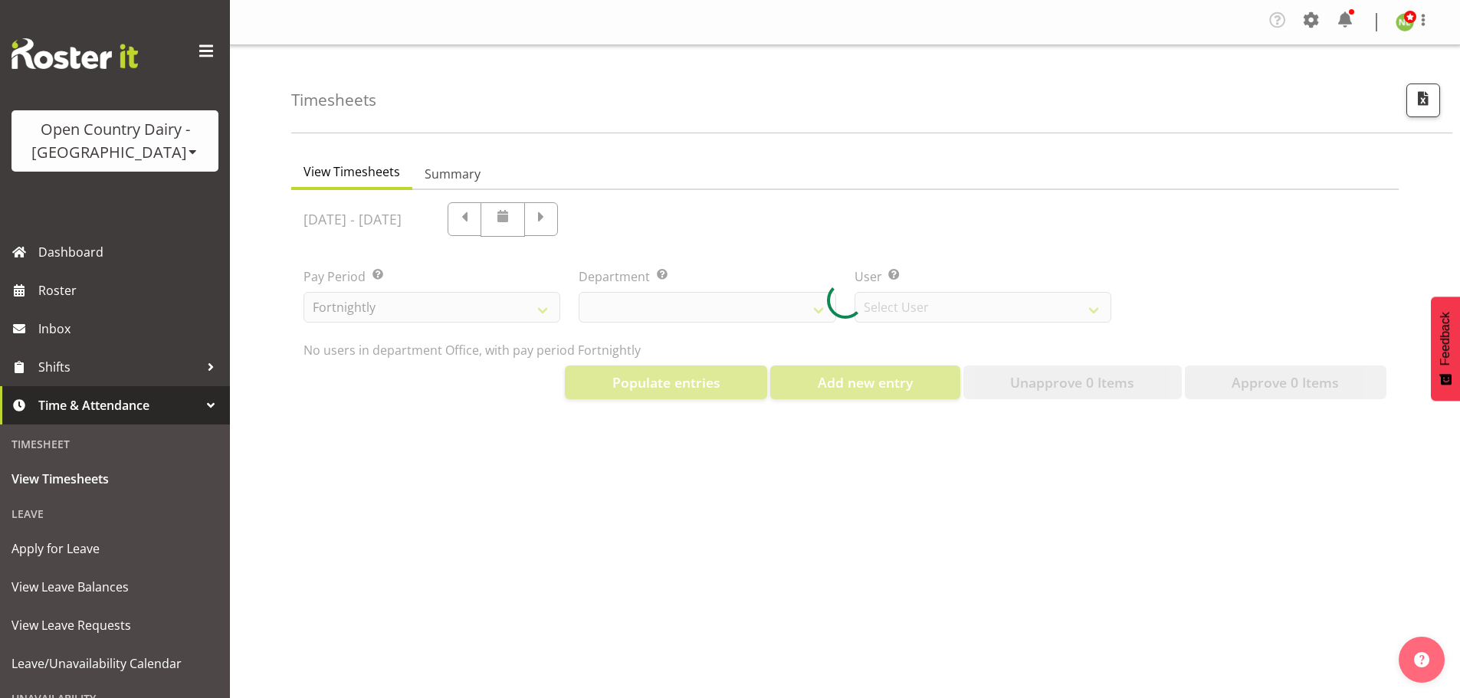
select select "699"
select select "8449"
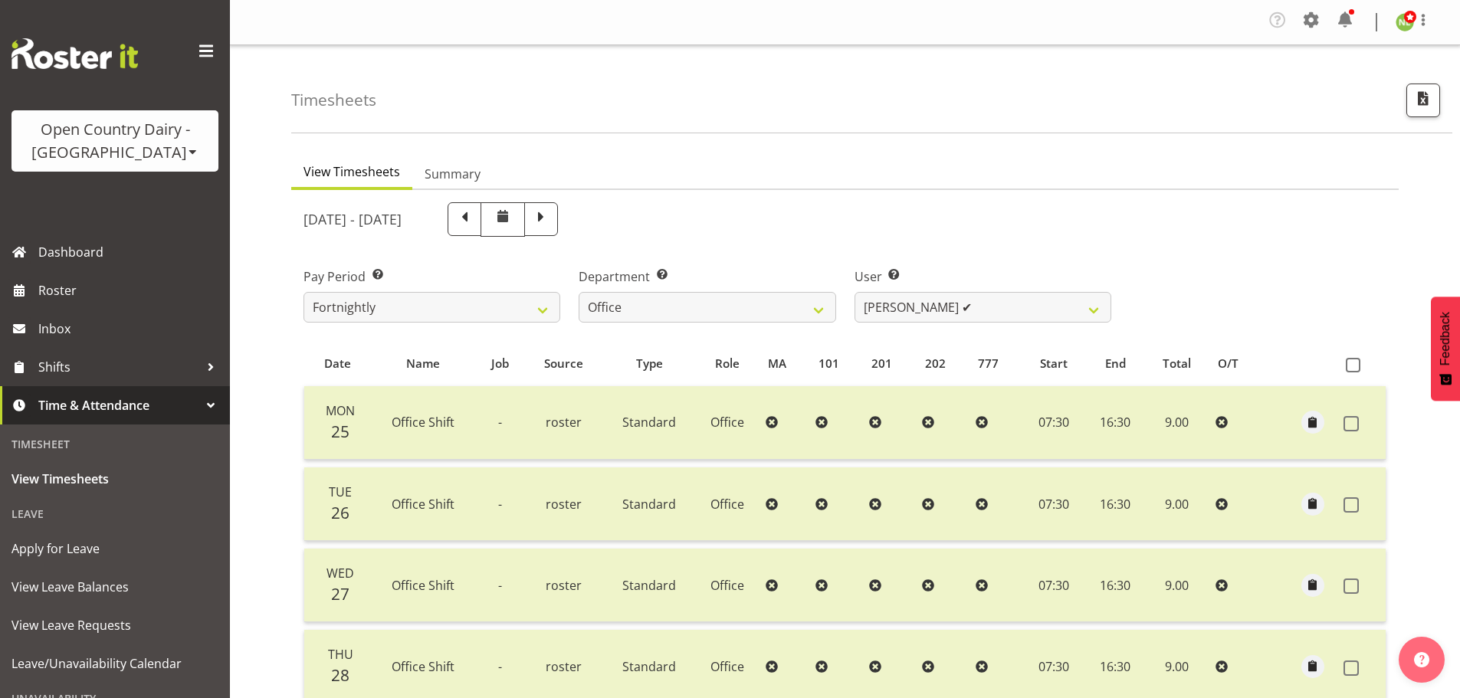
select select "699"
